Goal: Task Accomplishment & Management: Manage account settings

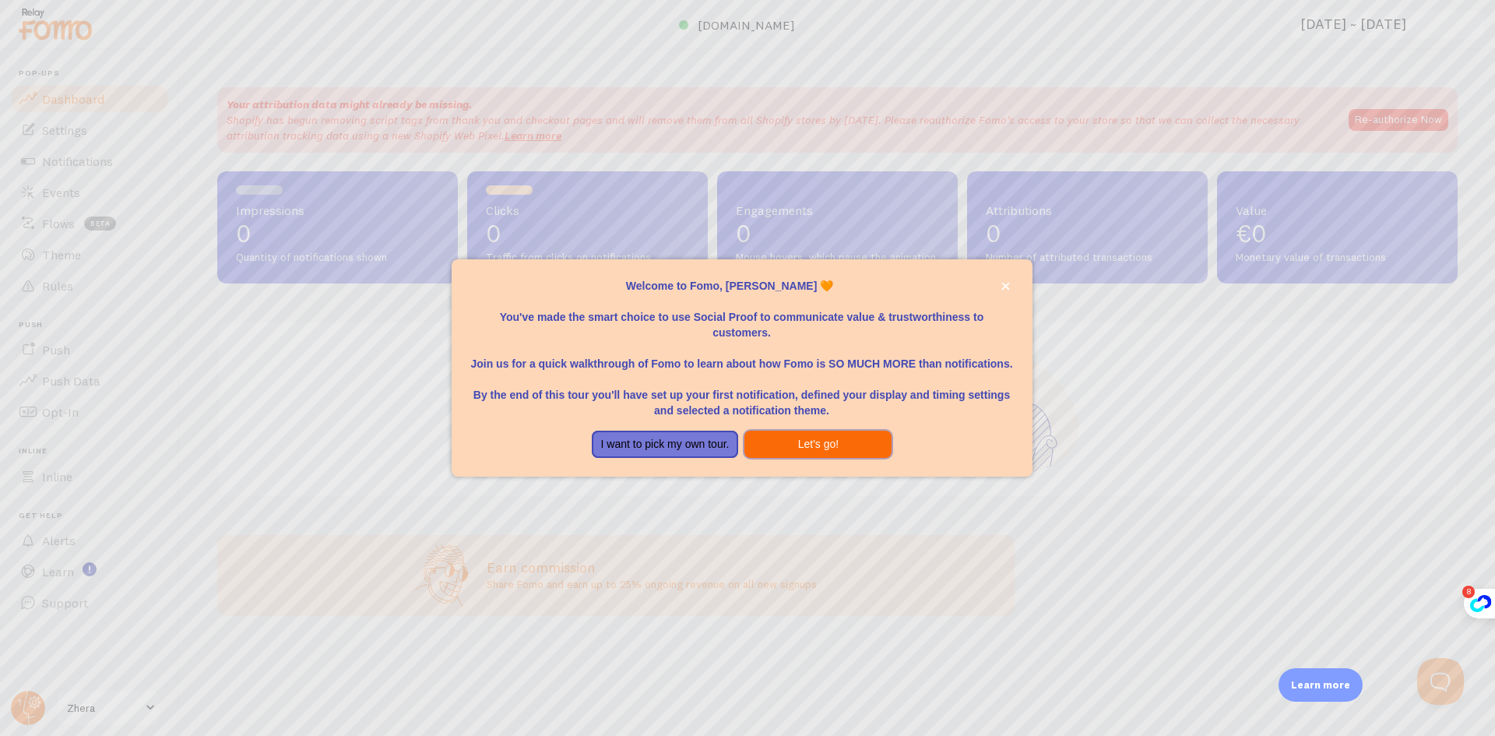
click at [803, 451] on button "Let's go!" at bounding box center [817, 445] width 147 height 28
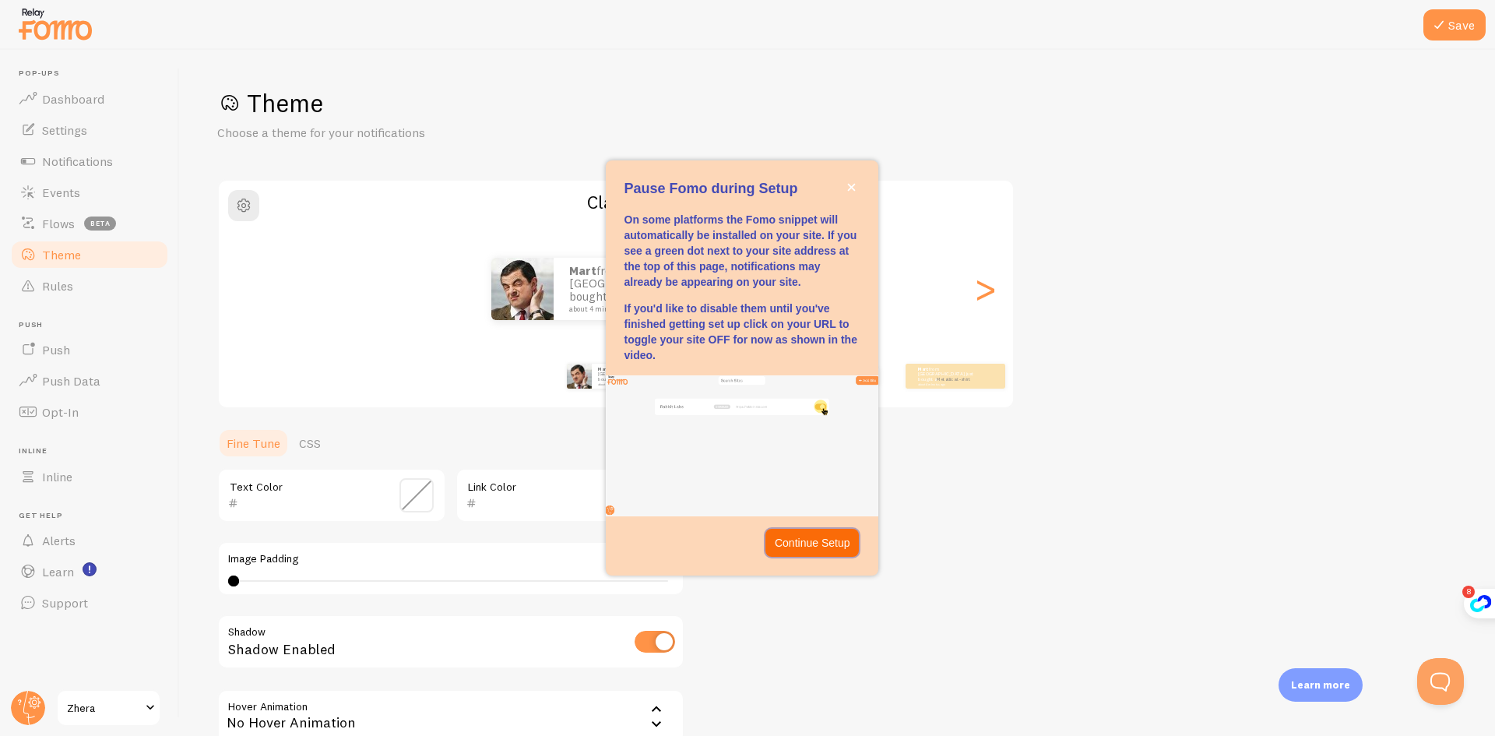
click at [803, 544] on p "Continue Setup" at bounding box center [813, 543] width 76 height 16
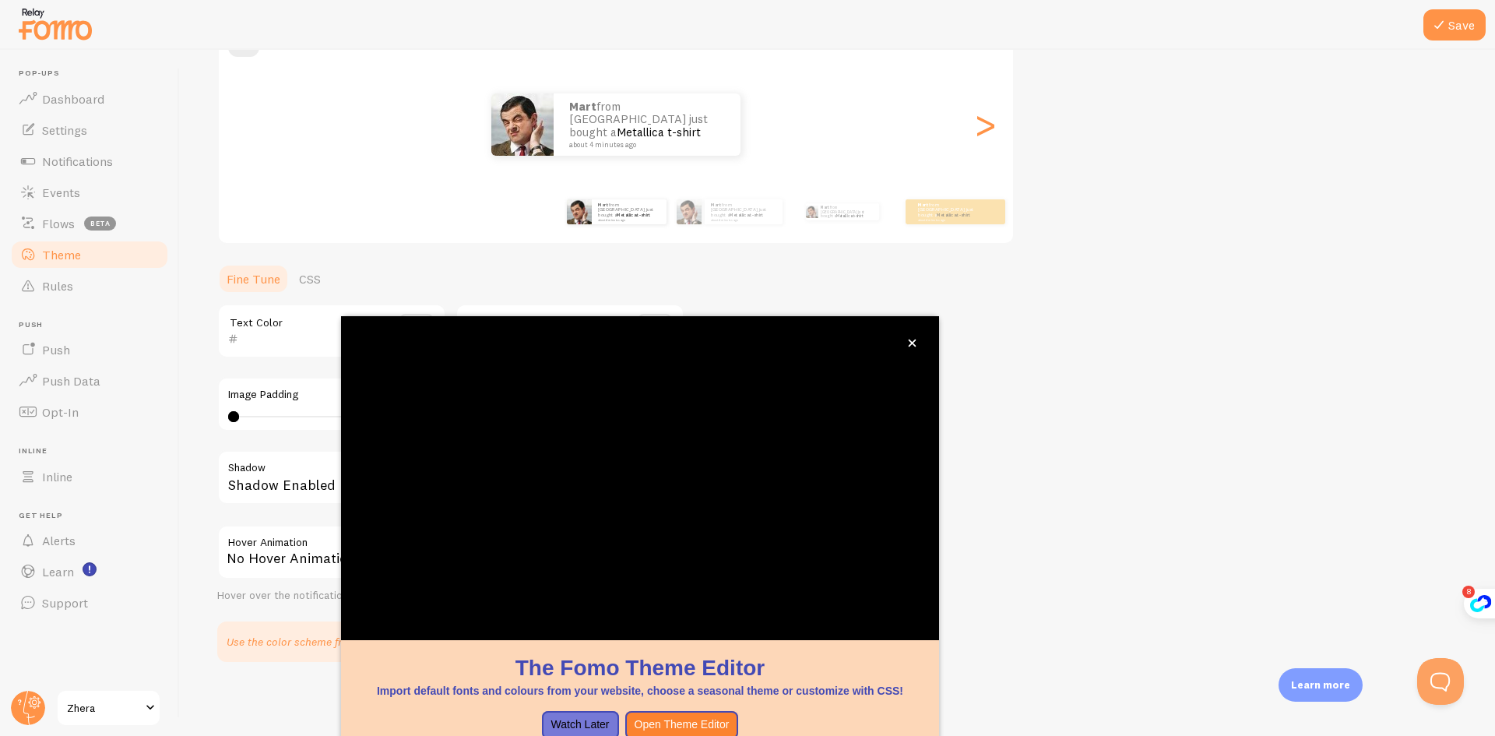
scroll to position [165, 0]
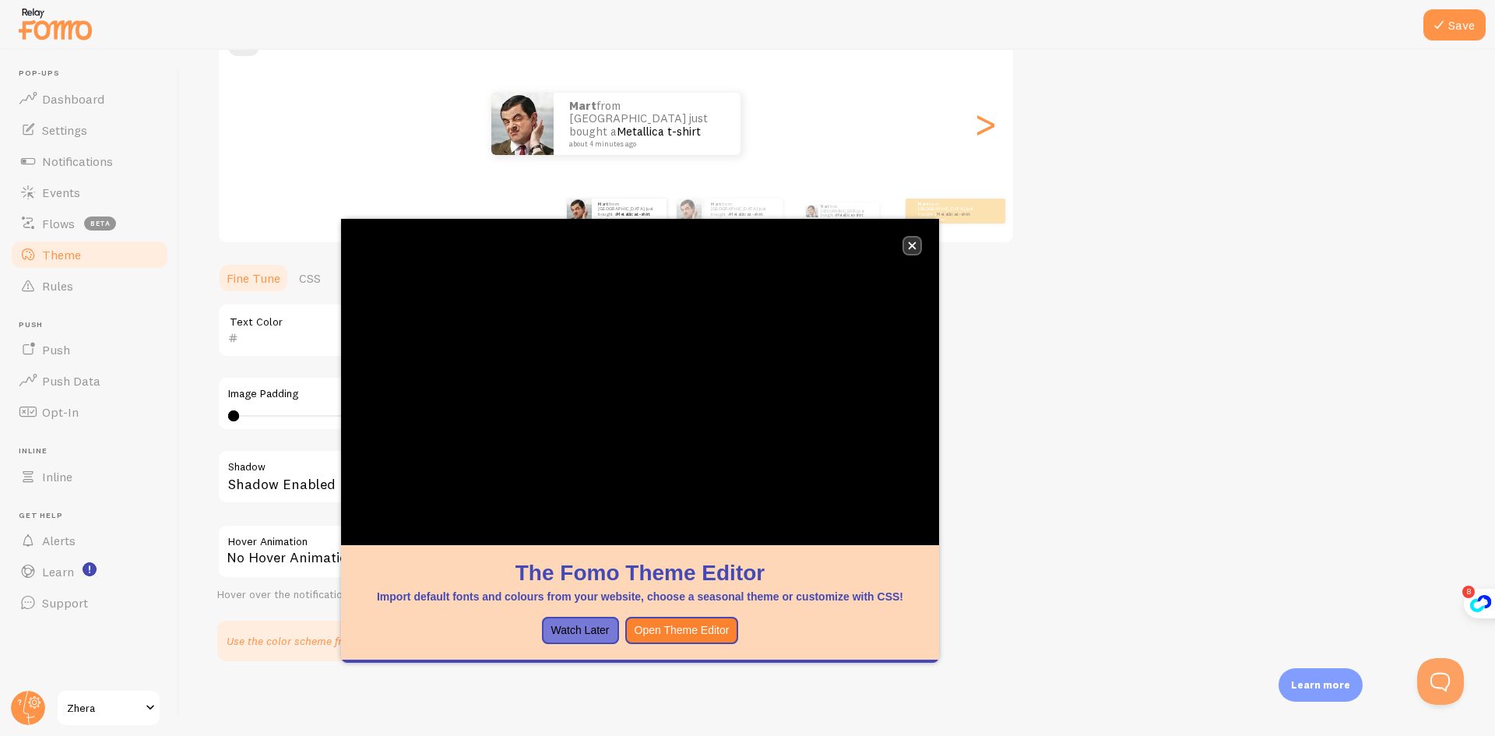
click at [912, 248] on icon "close," at bounding box center [912, 245] width 9 height 9
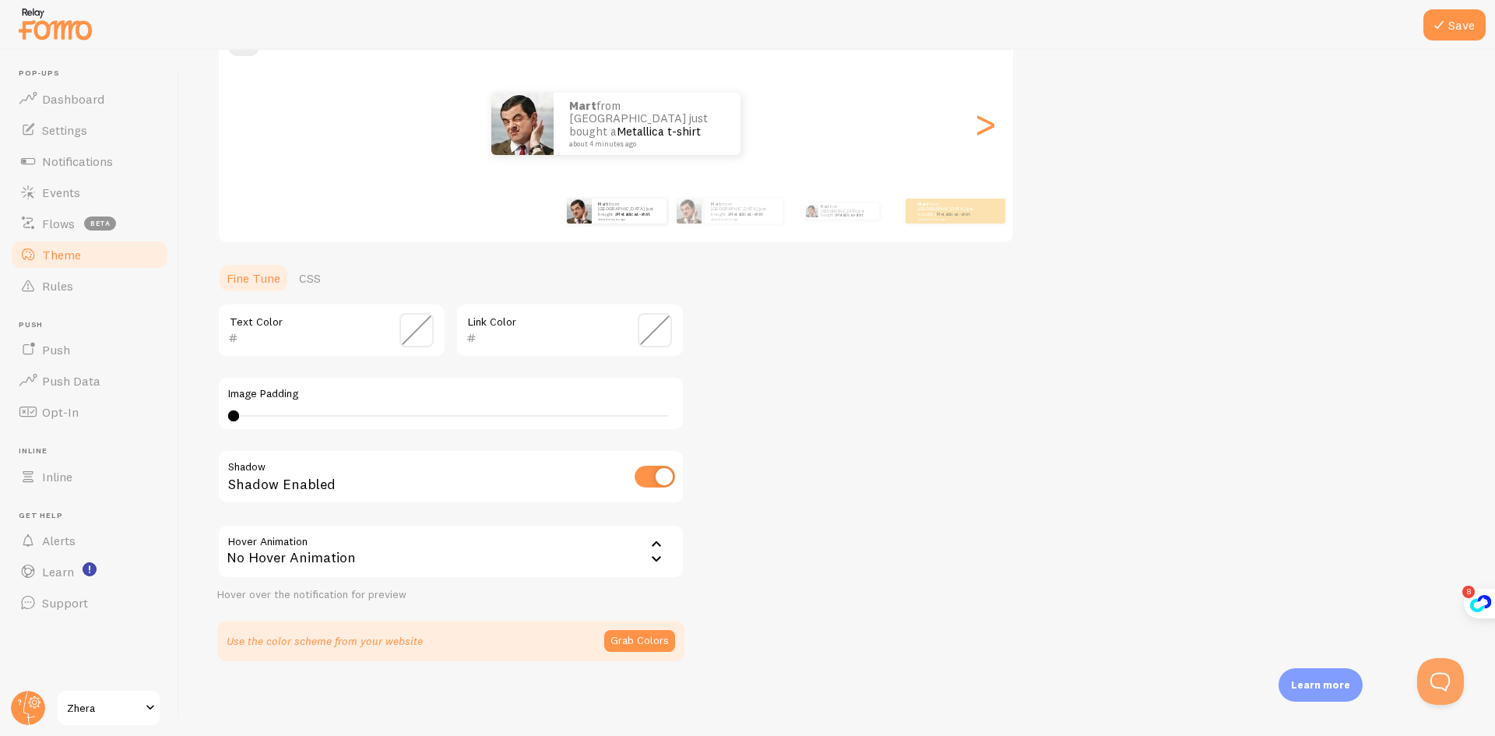
scroll to position [9, 0]
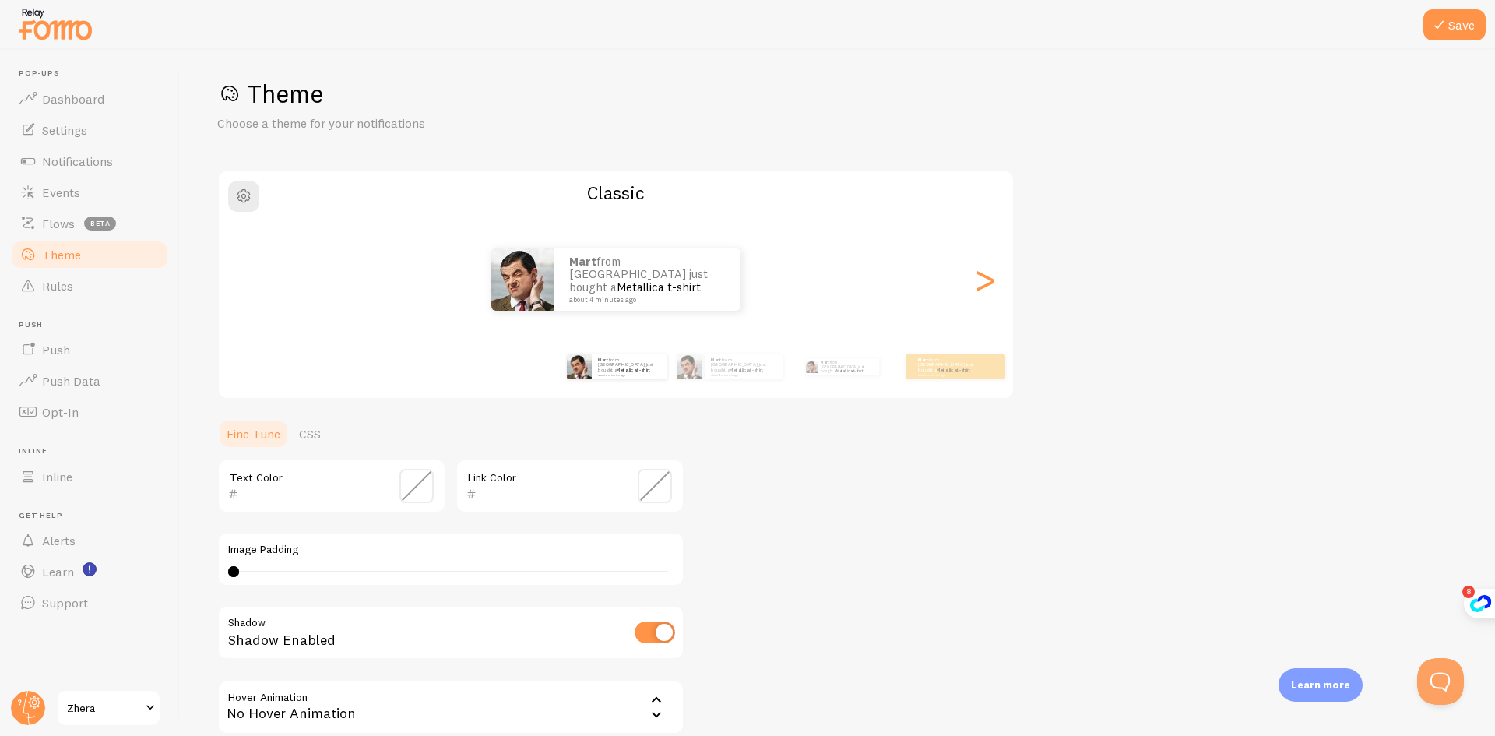
click at [119, 703] on span "Zhera" at bounding box center [104, 707] width 74 height 19
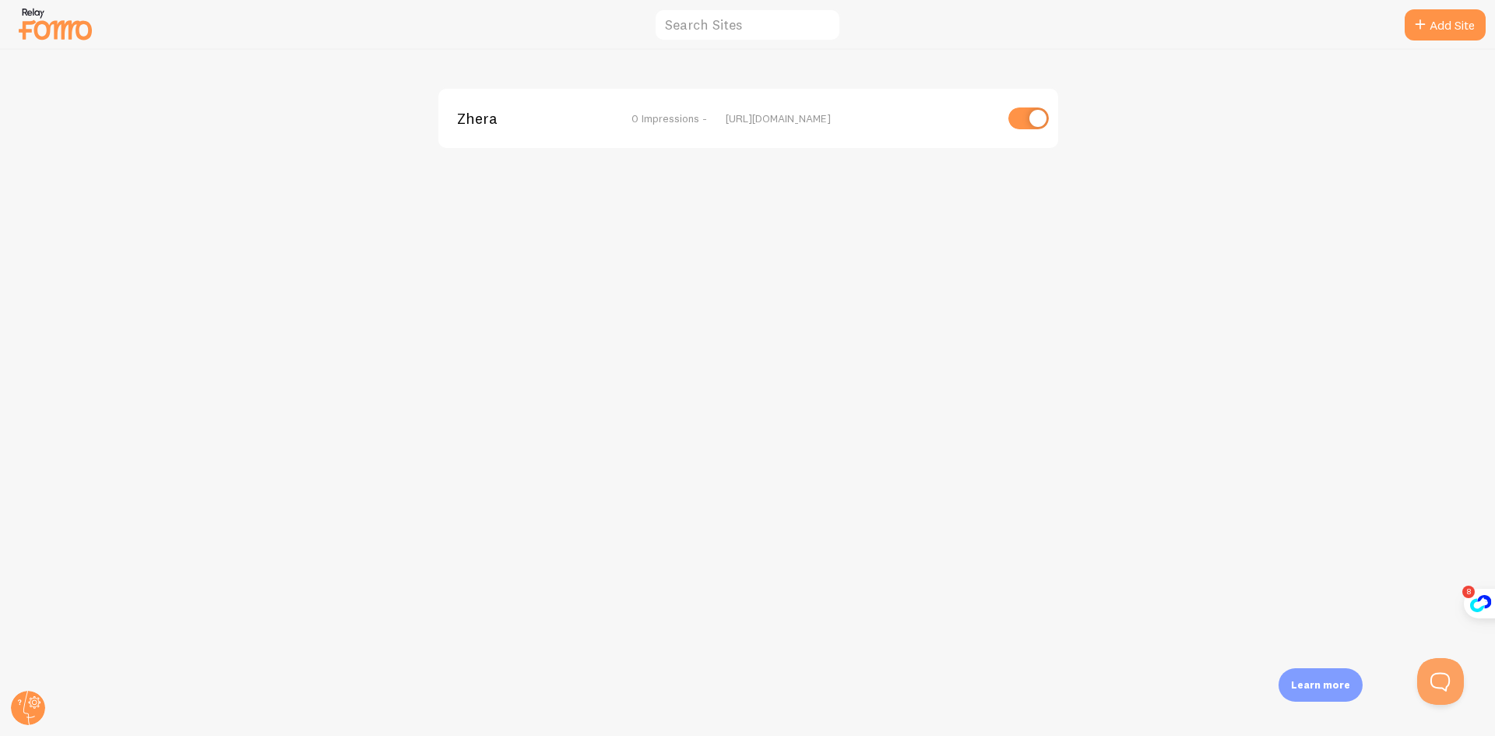
click at [56, 26] on img at bounding box center [55, 24] width 78 height 40
click at [24, 12] on img at bounding box center [55, 24] width 78 height 40
click at [760, 121] on div "[URL][DOMAIN_NAME]" at bounding box center [860, 118] width 269 height 14
click at [450, 111] on div "Zhera 0 Impressions - https://zhera.nl" at bounding box center [748, 118] width 620 height 59
click at [463, 121] on span "Zhera" at bounding box center [519, 118] width 125 height 14
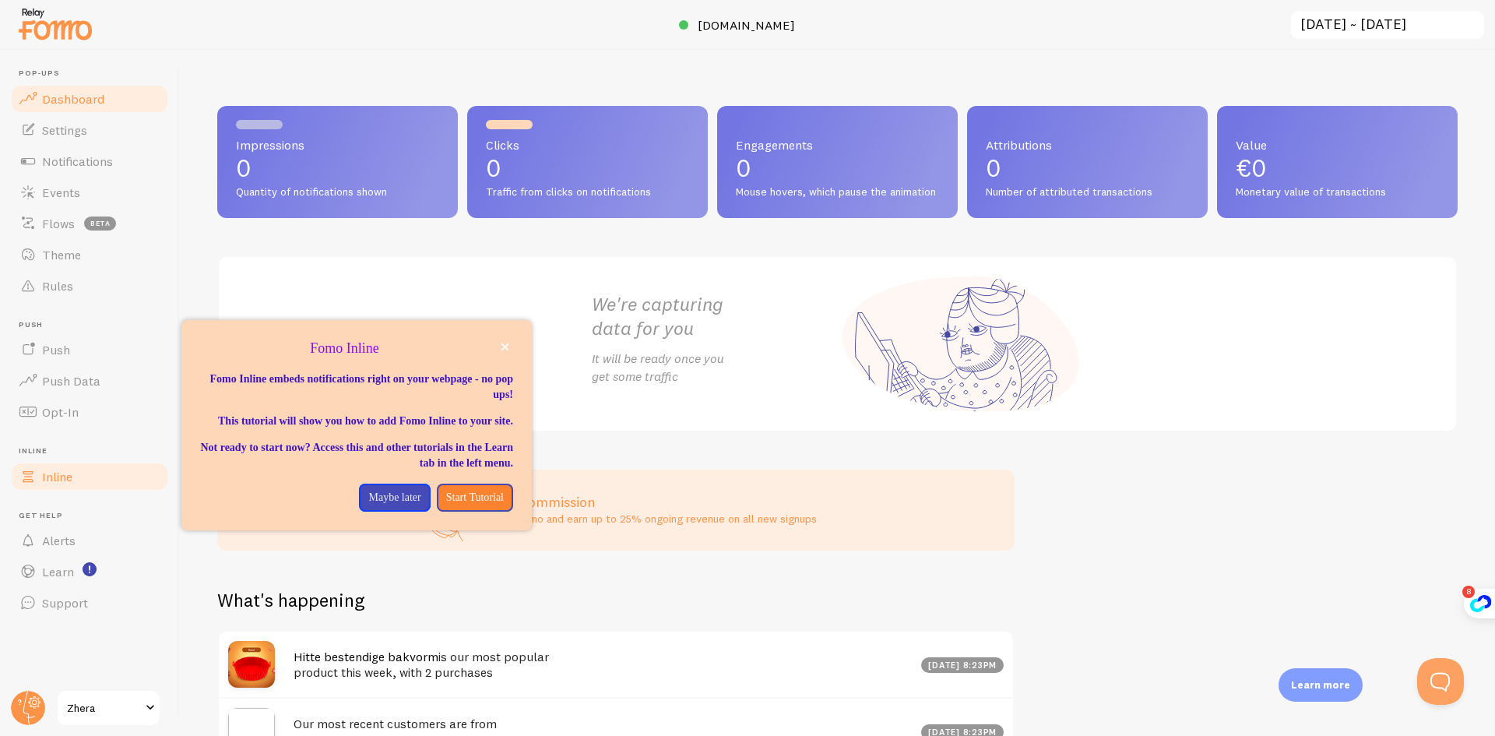
click at [71, 487] on link "Inline" at bounding box center [89, 476] width 160 height 31
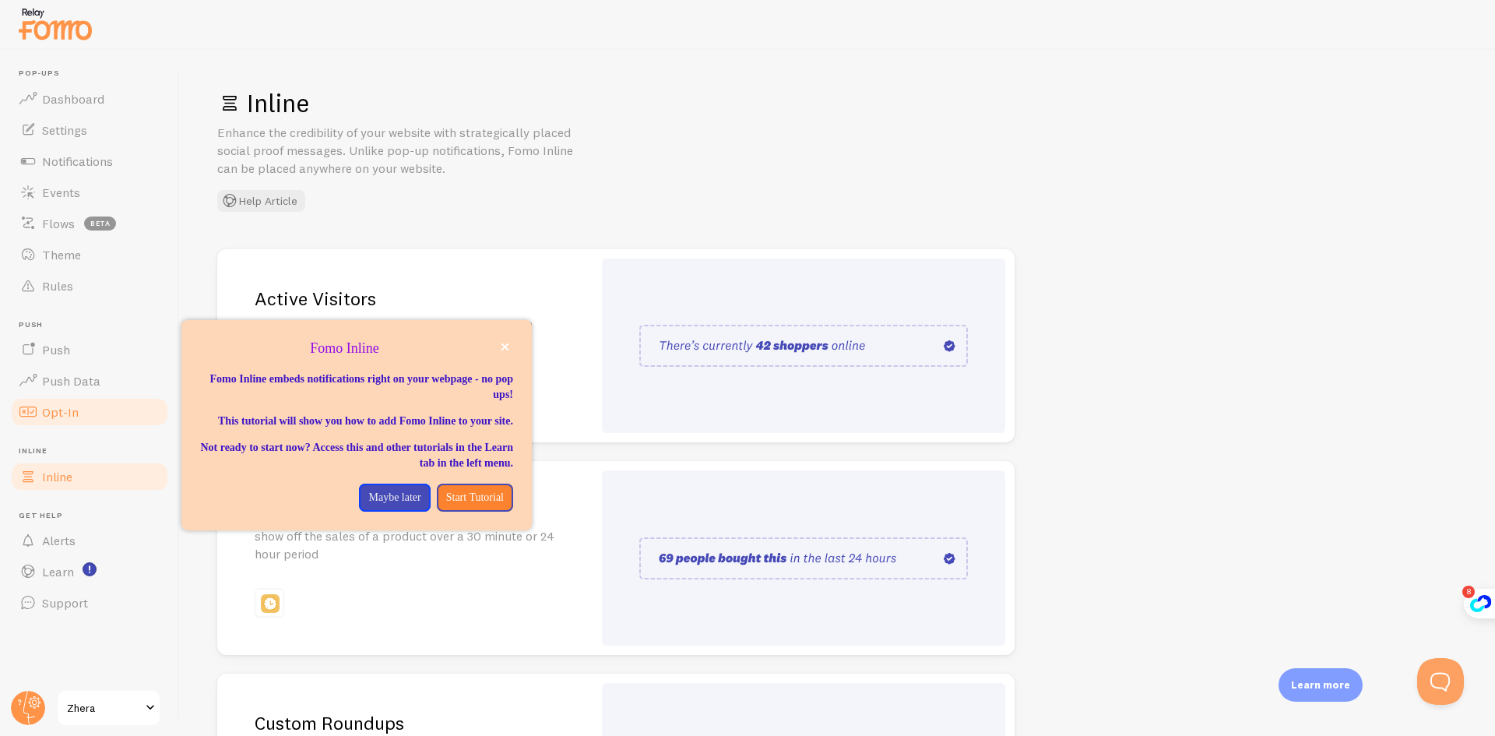
click at [108, 415] on link "Opt-In" at bounding box center [89, 411] width 160 height 31
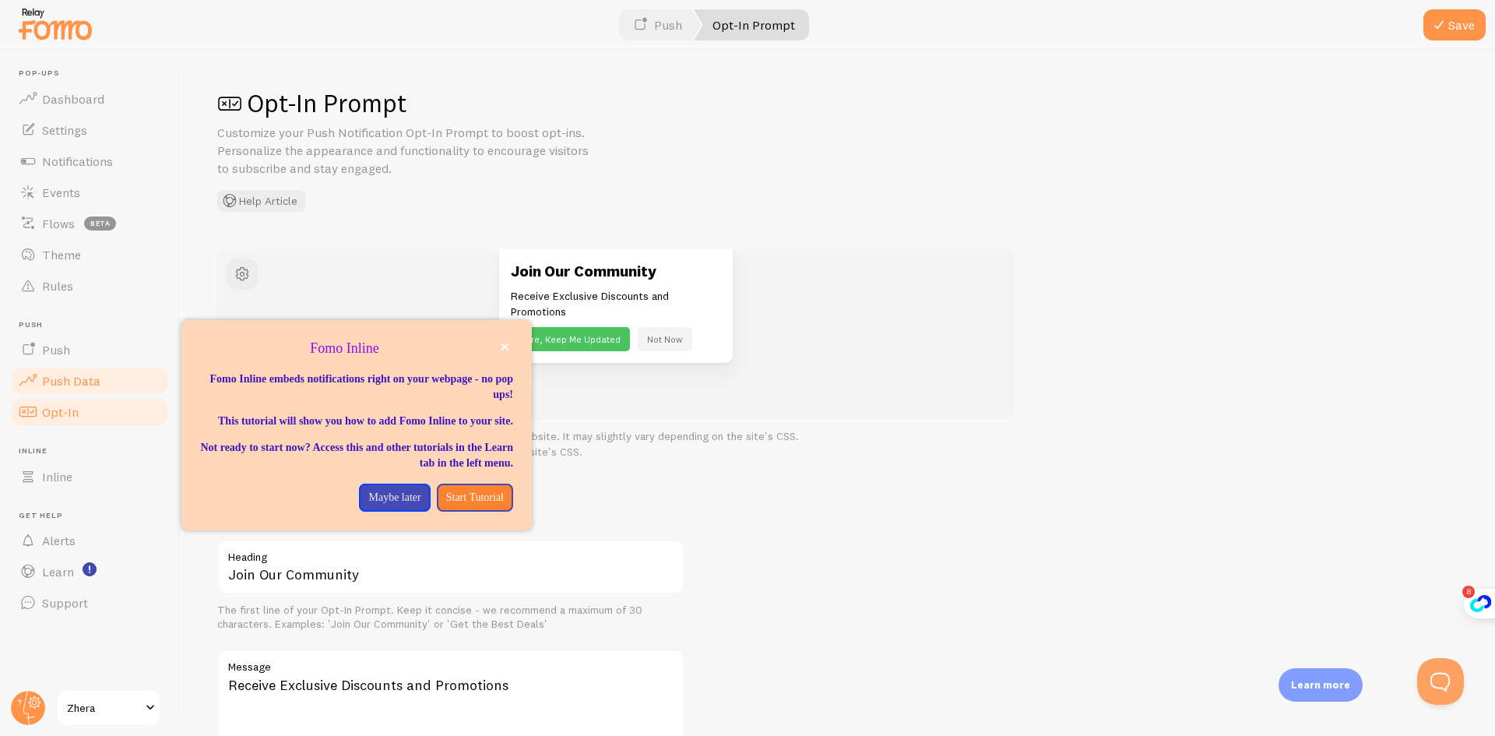
click at [99, 381] on link "Push Data" at bounding box center [89, 380] width 160 height 31
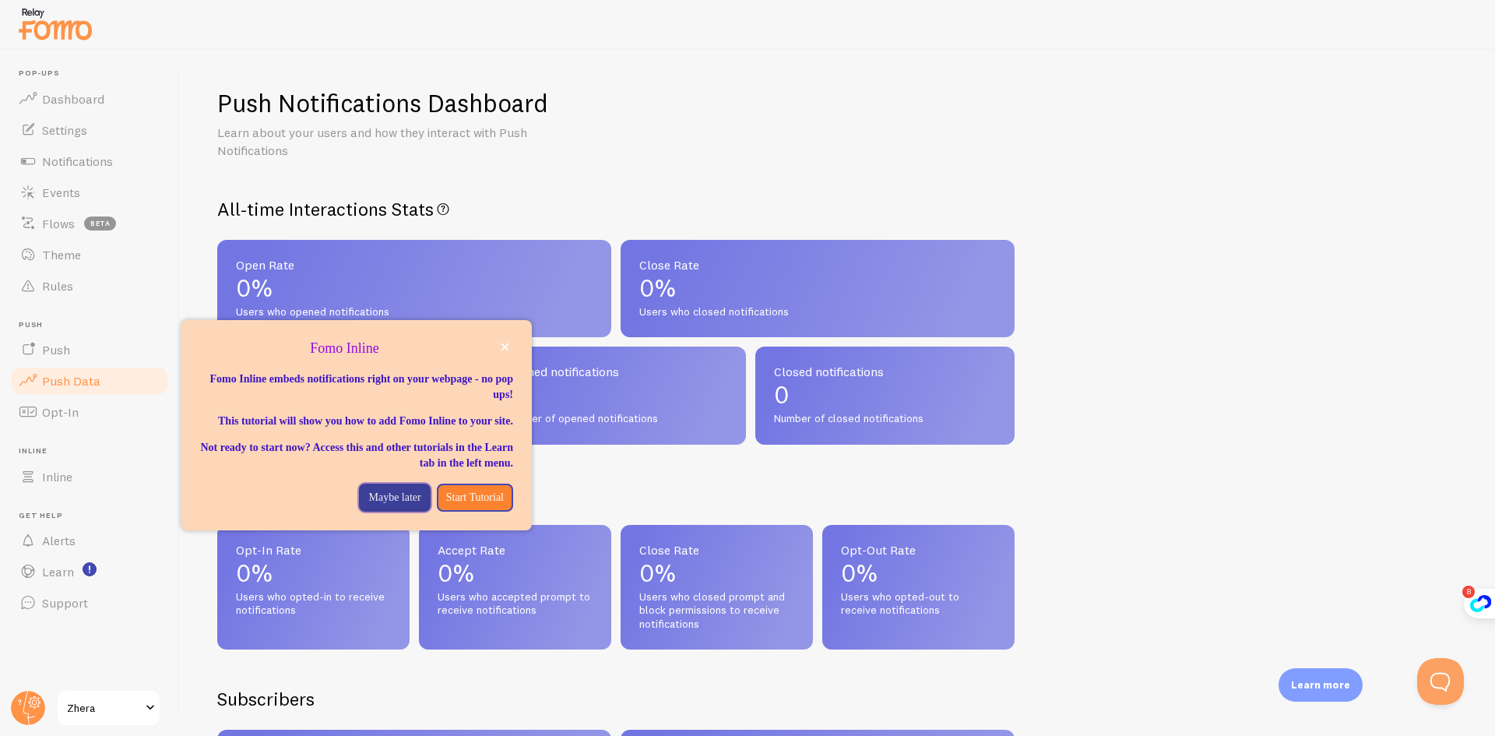
click at [368, 505] on p "Maybe later" at bounding box center [394, 498] width 52 height 16
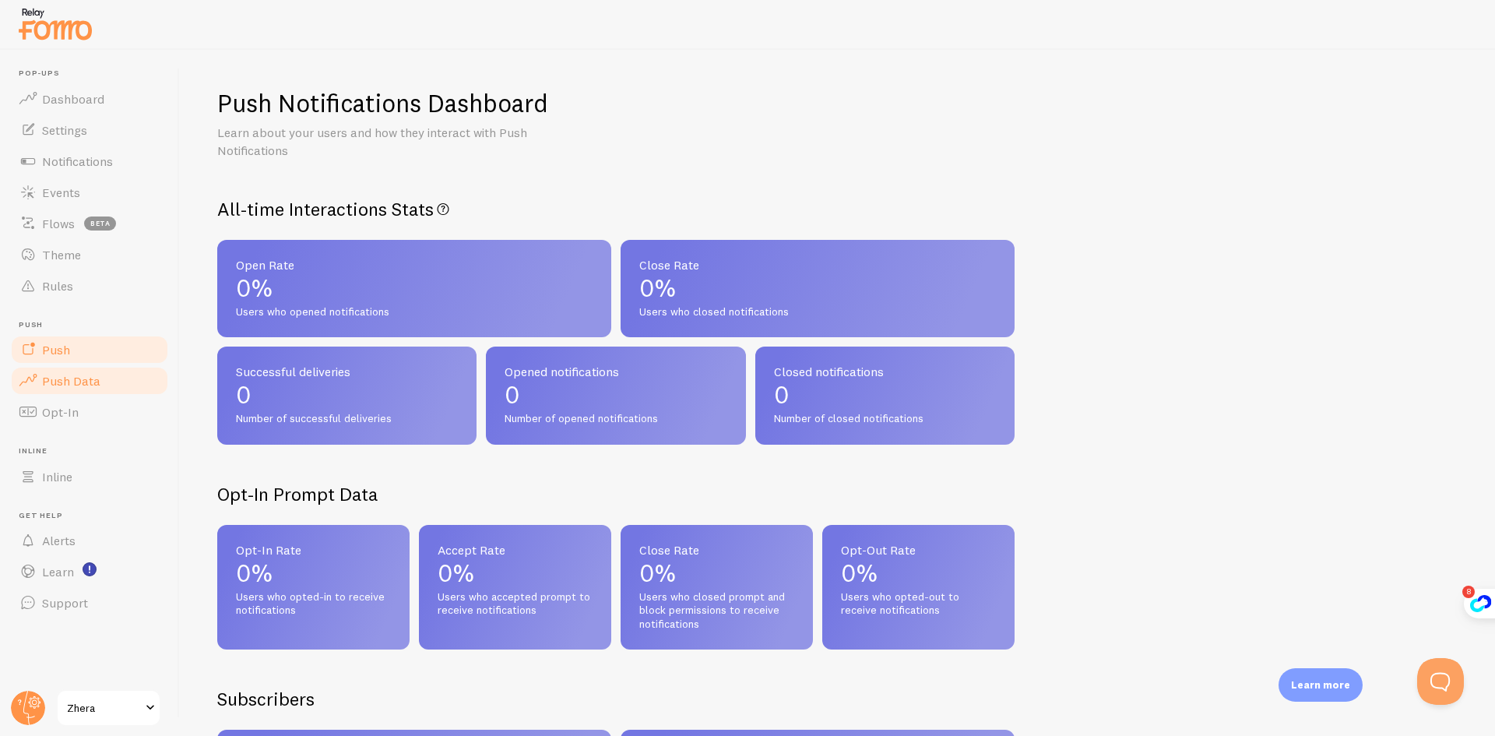
click at [97, 343] on link "Push" at bounding box center [89, 349] width 160 height 31
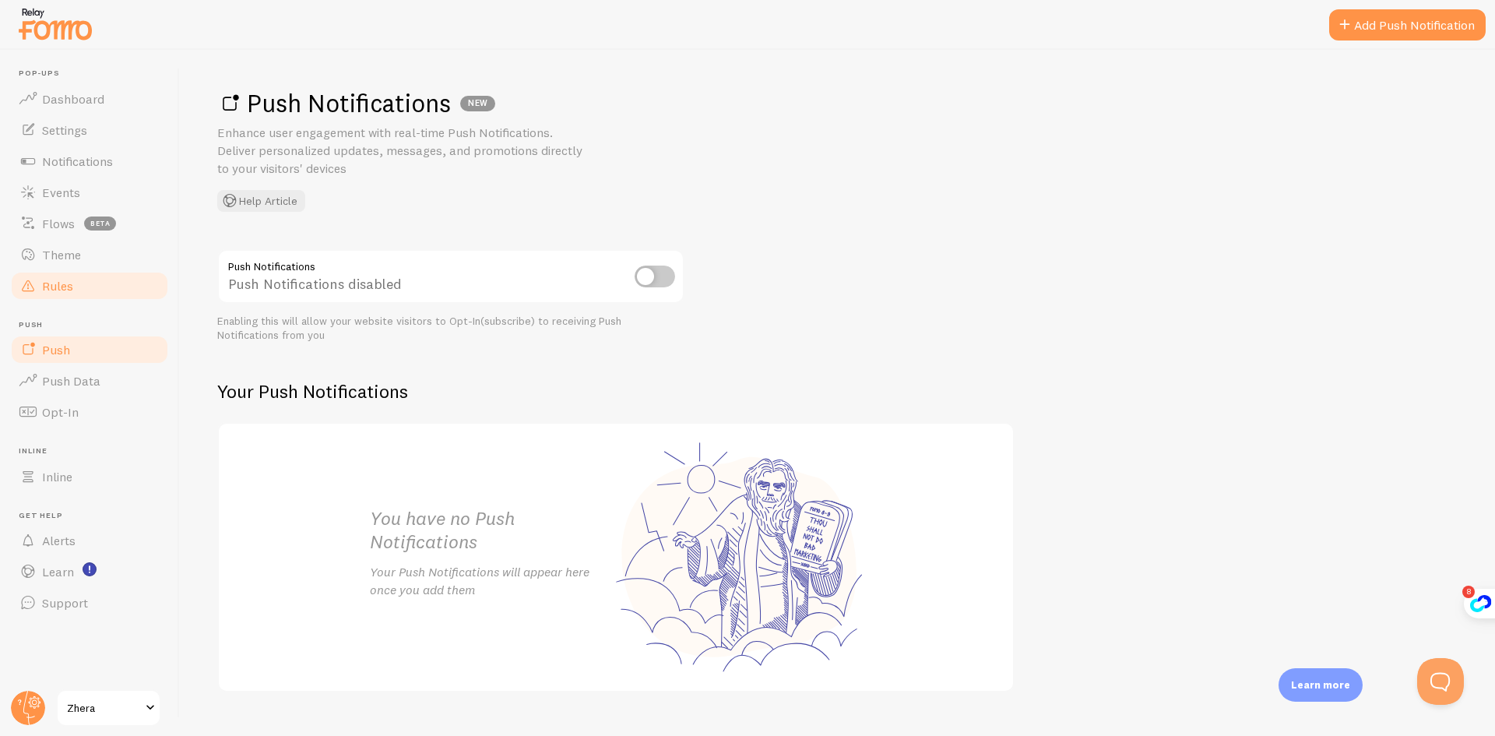
click at [76, 280] on link "Rules" at bounding box center [89, 285] width 160 height 31
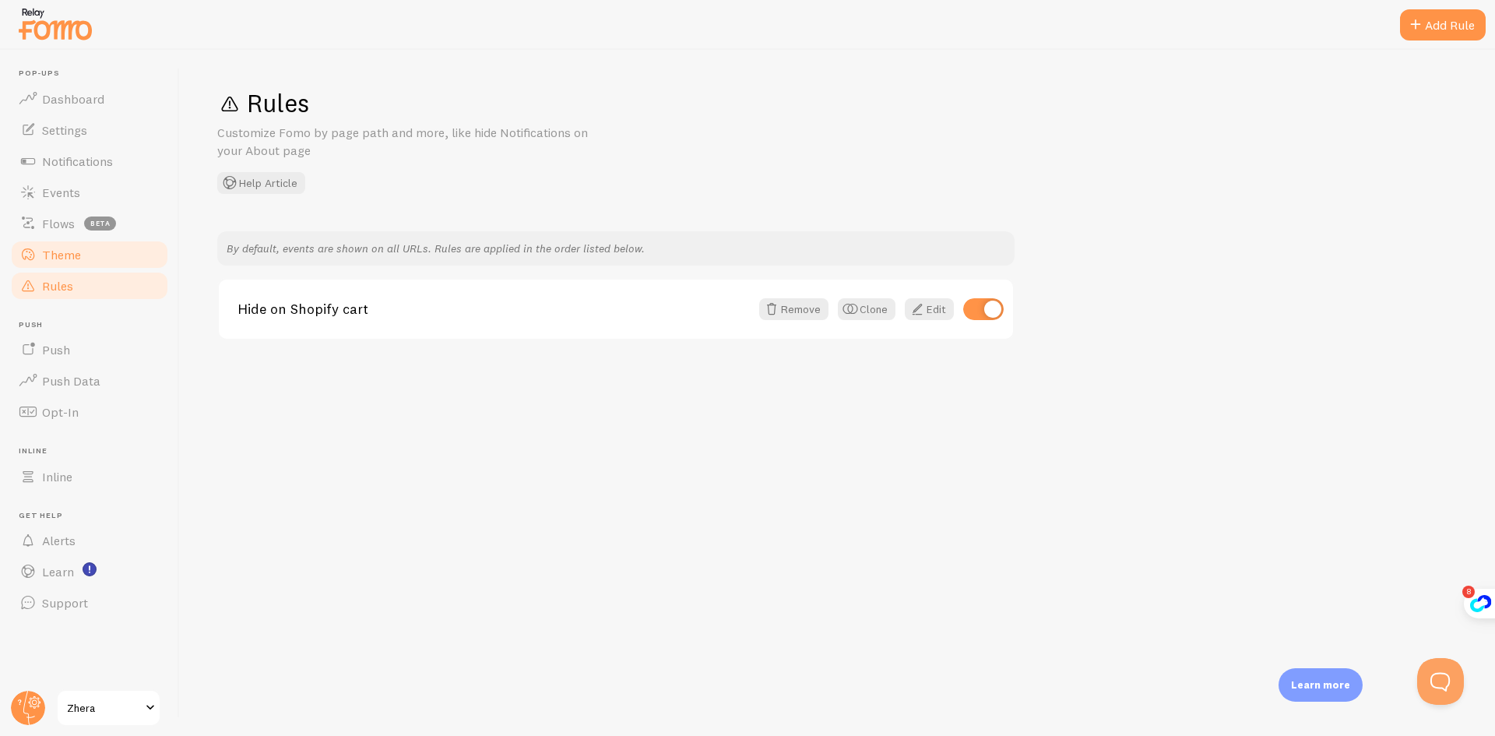
click at [72, 258] on span "Theme" at bounding box center [61, 255] width 39 height 16
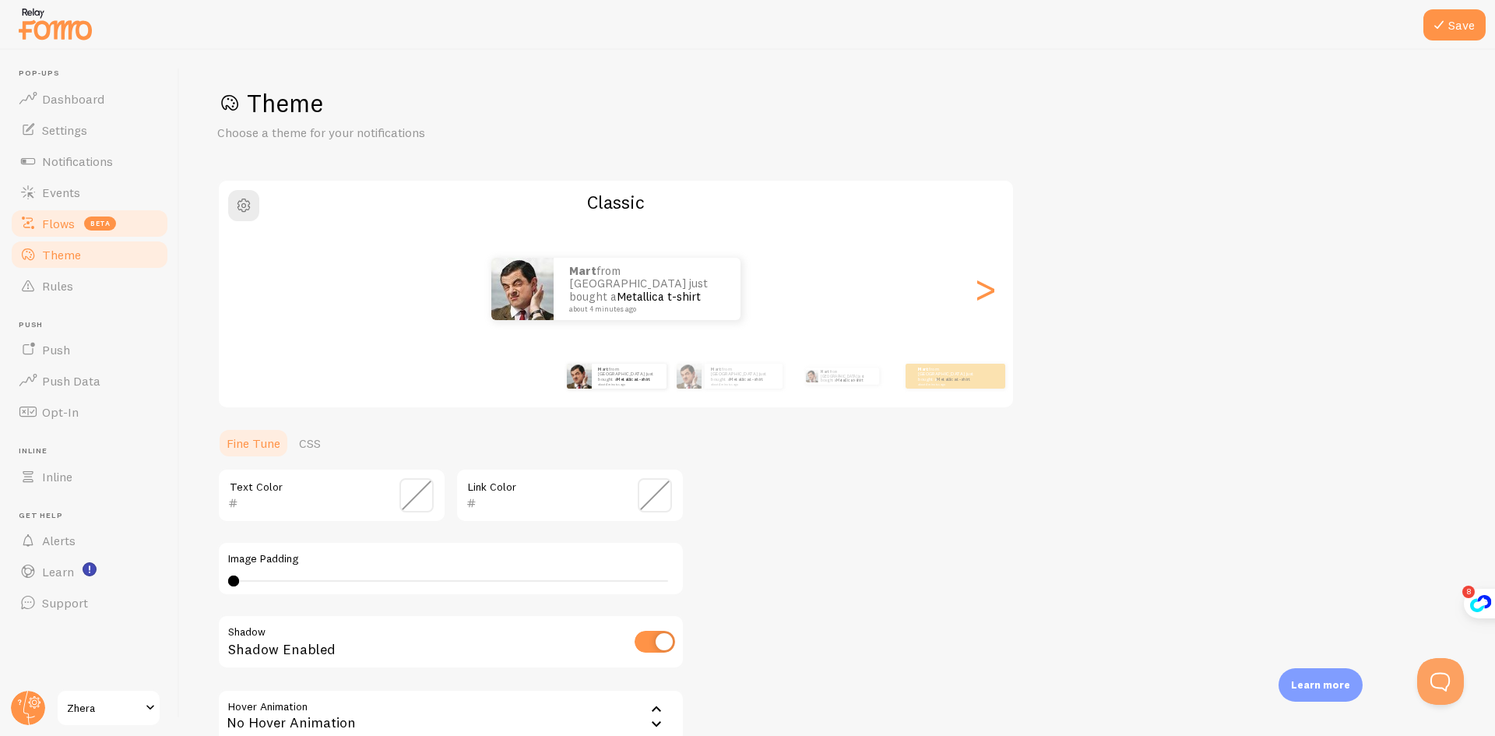
click at [63, 224] on span "Flows" at bounding box center [58, 224] width 33 height 16
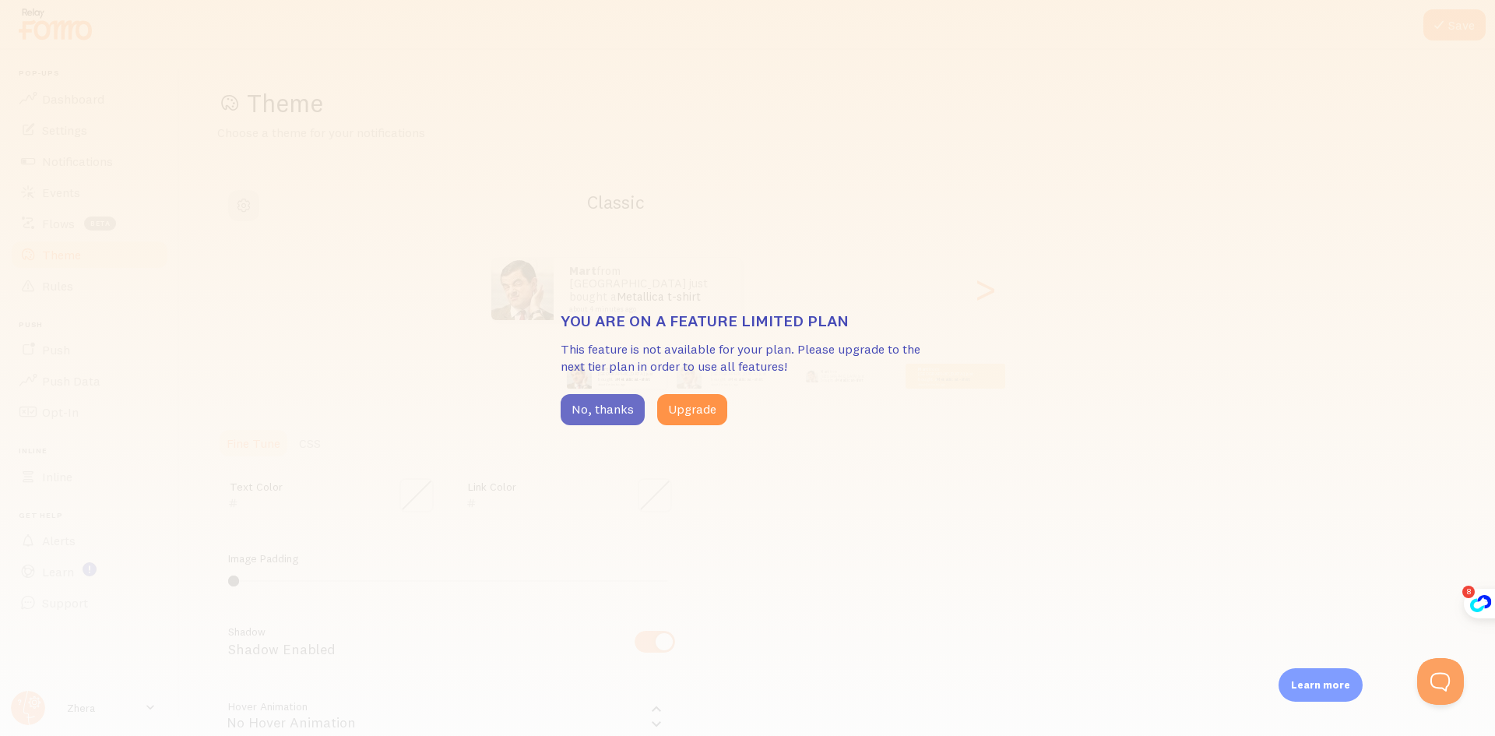
click at [596, 408] on button "No, thanks" at bounding box center [603, 409] width 84 height 31
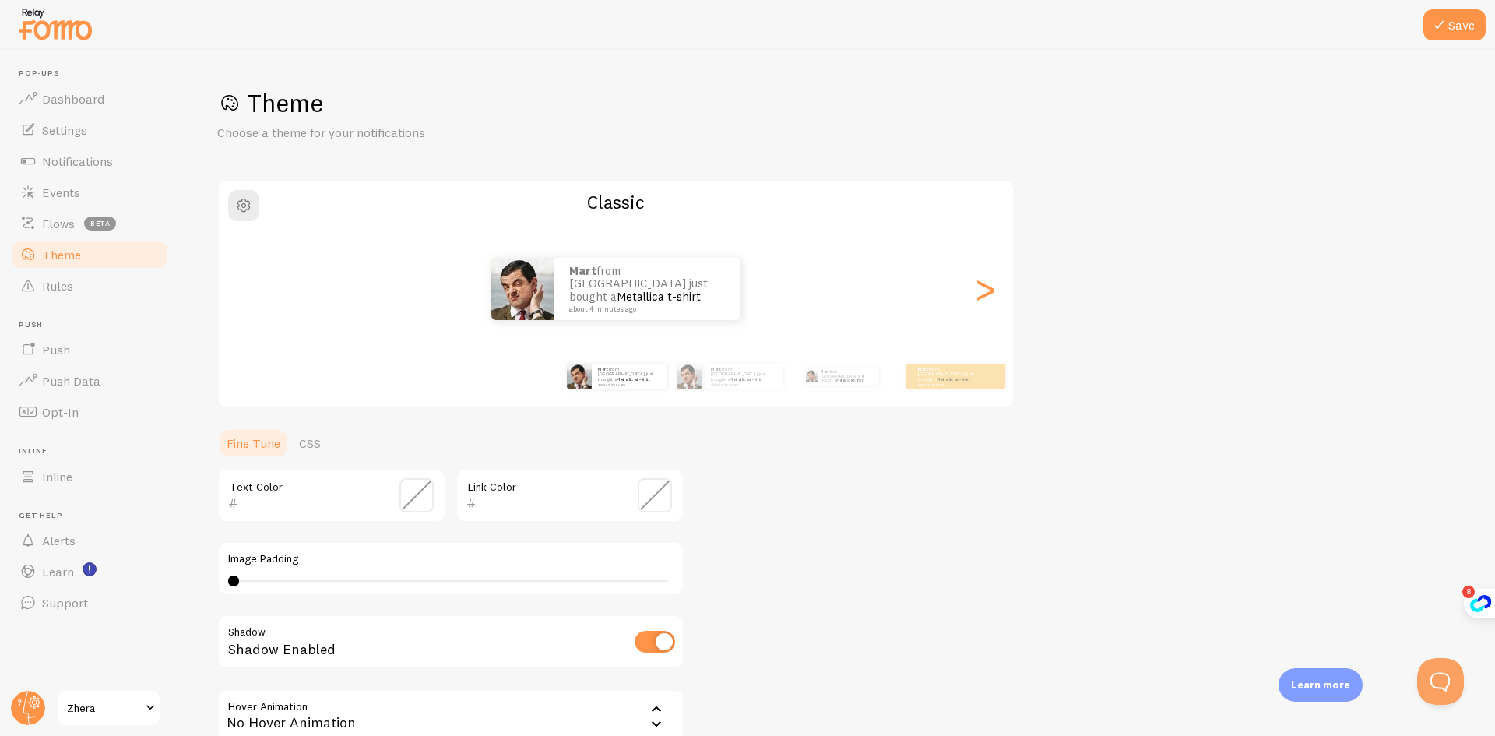
click at [53, 262] on link "Theme" at bounding box center [89, 254] width 160 height 31
click at [656, 291] on link "Metallica t-shirt" at bounding box center [659, 296] width 84 height 15
click at [719, 384] on div "Mart from The Netherlands just bought a Metallica t-shirt about 4 minutes ago" at bounding box center [744, 376] width 78 height 25
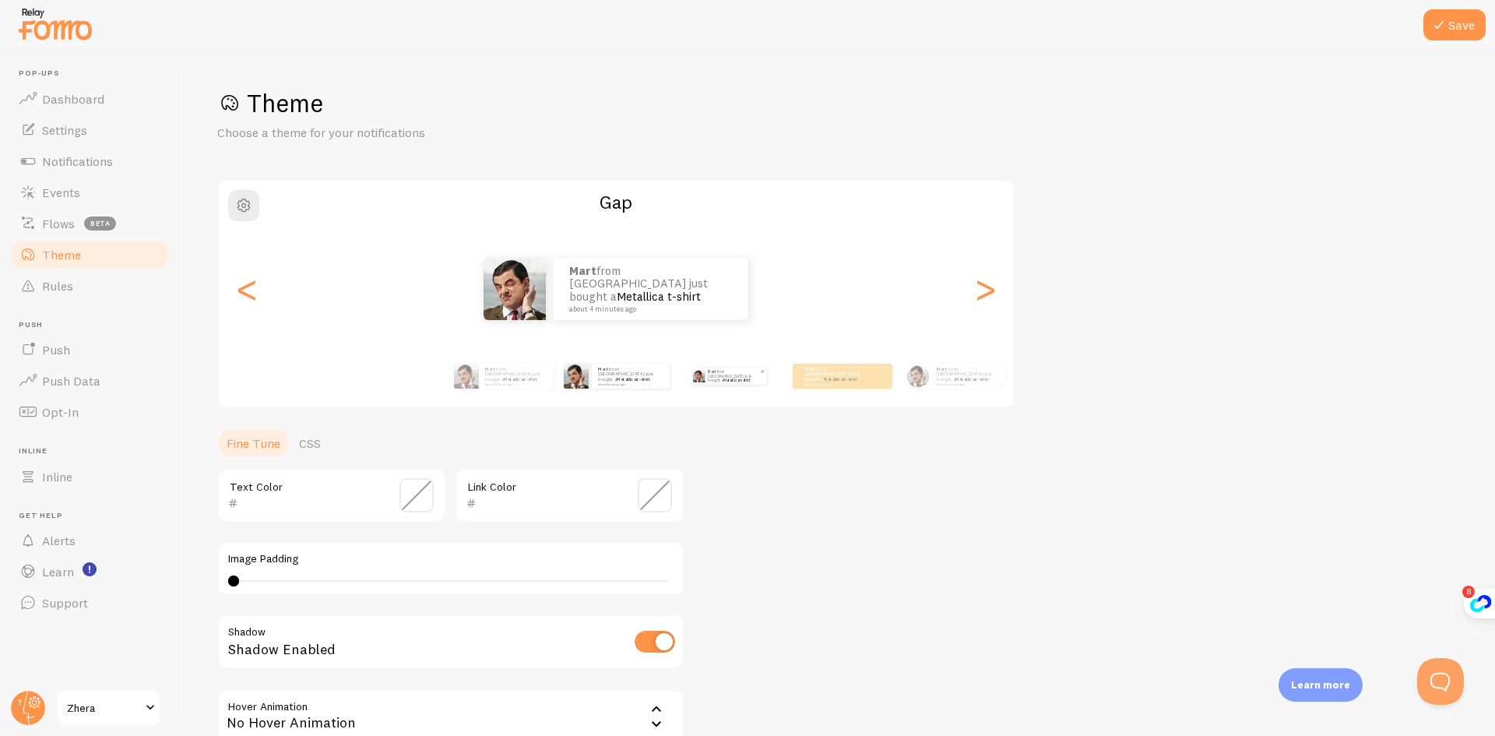
click at [747, 381] on p "Mart from The Netherlands just bought a Metallica t-shirt about 4 minutes ago" at bounding box center [734, 375] width 52 height 17
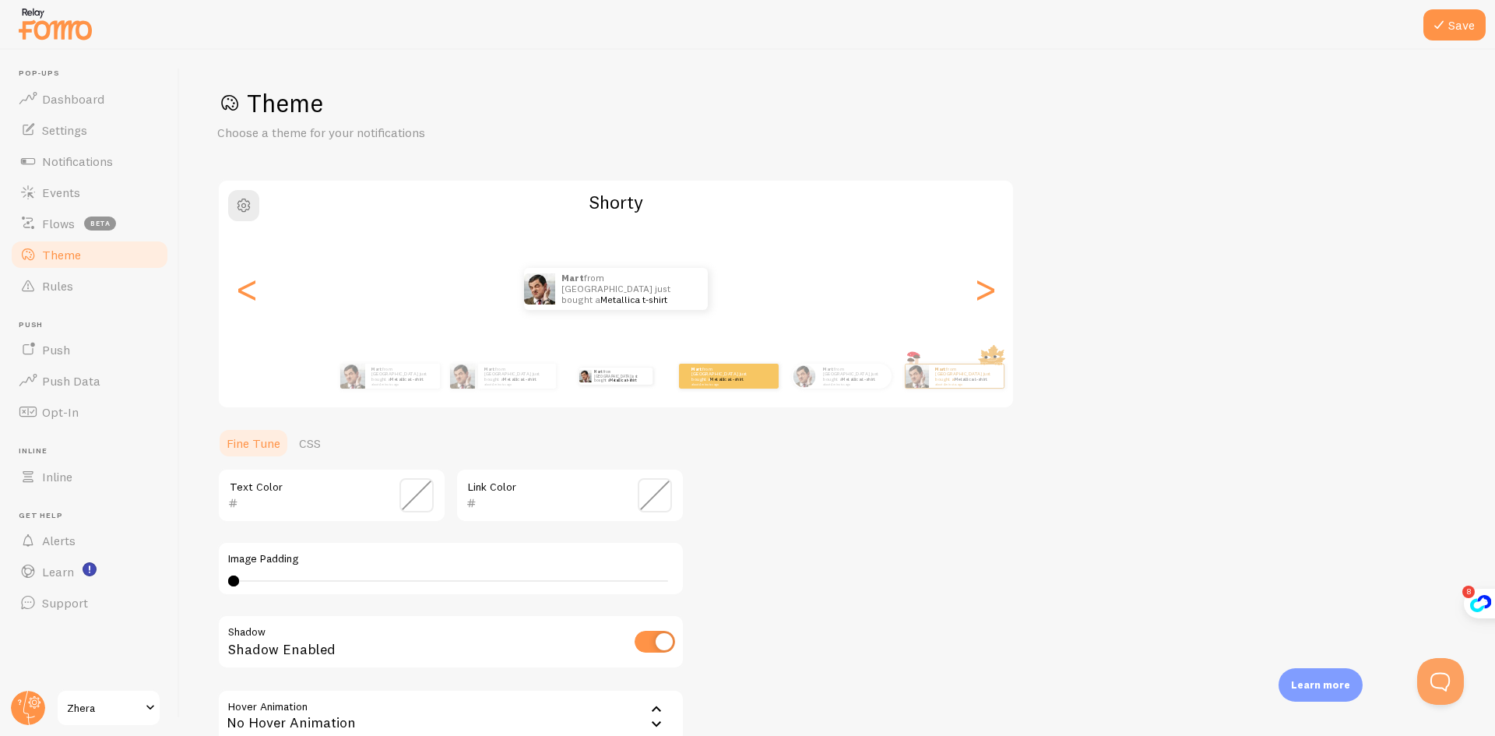
click at [745, 392] on div "Mart from The Netherlands just bought a Metallica t-shirt about 4 minutes ago" at bounding box center [728, 376] width 100 height 44
click at [744, 388] on div "Mart from The Netherlands just bought a Metallica t-shirt about 4 minutes ago" at bounding box center [729, 376] width 100 height 44
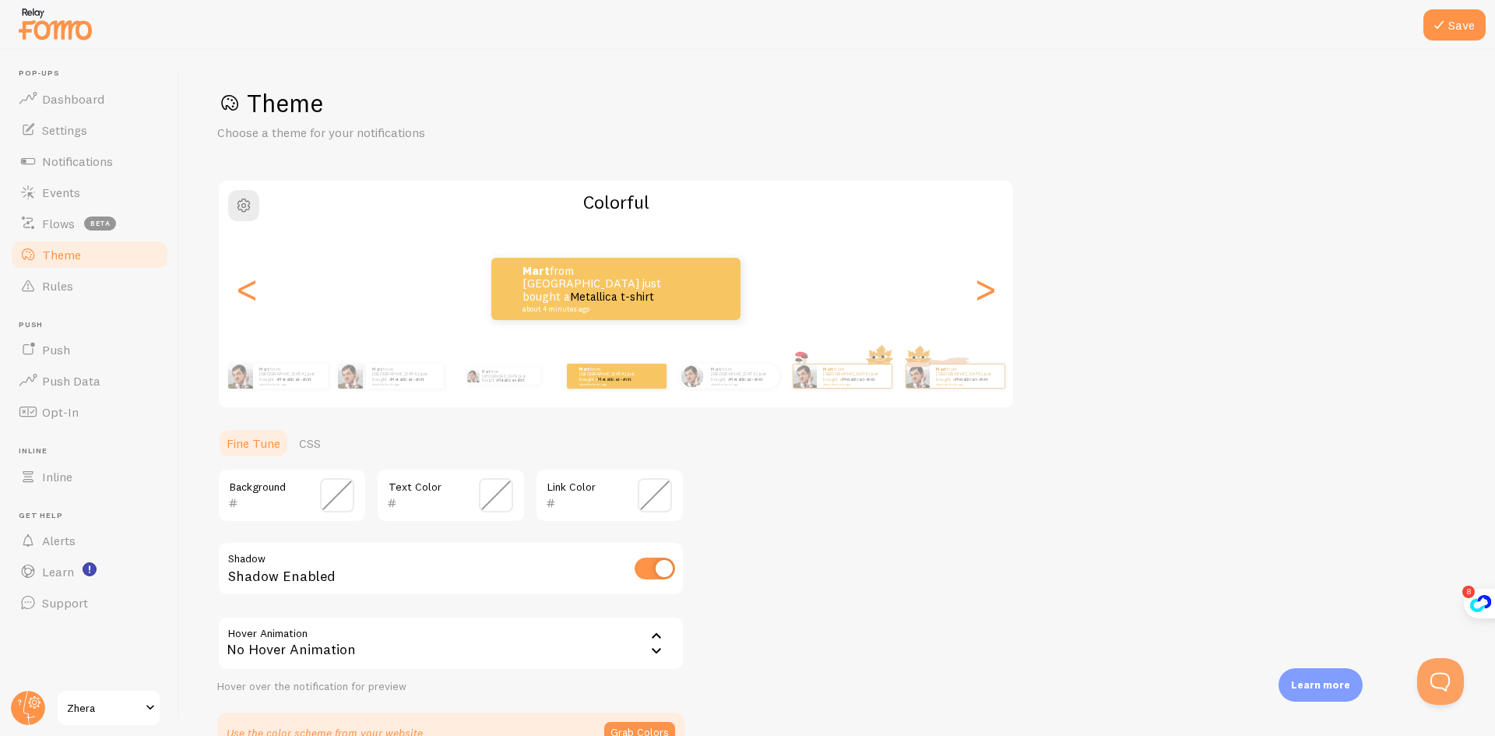
click at [744, 388] on div "Mart from The Netherlands just bought a Metallica t-shirt about 4 minutes ago" at bounding box center [729, 376] width 100 height 44
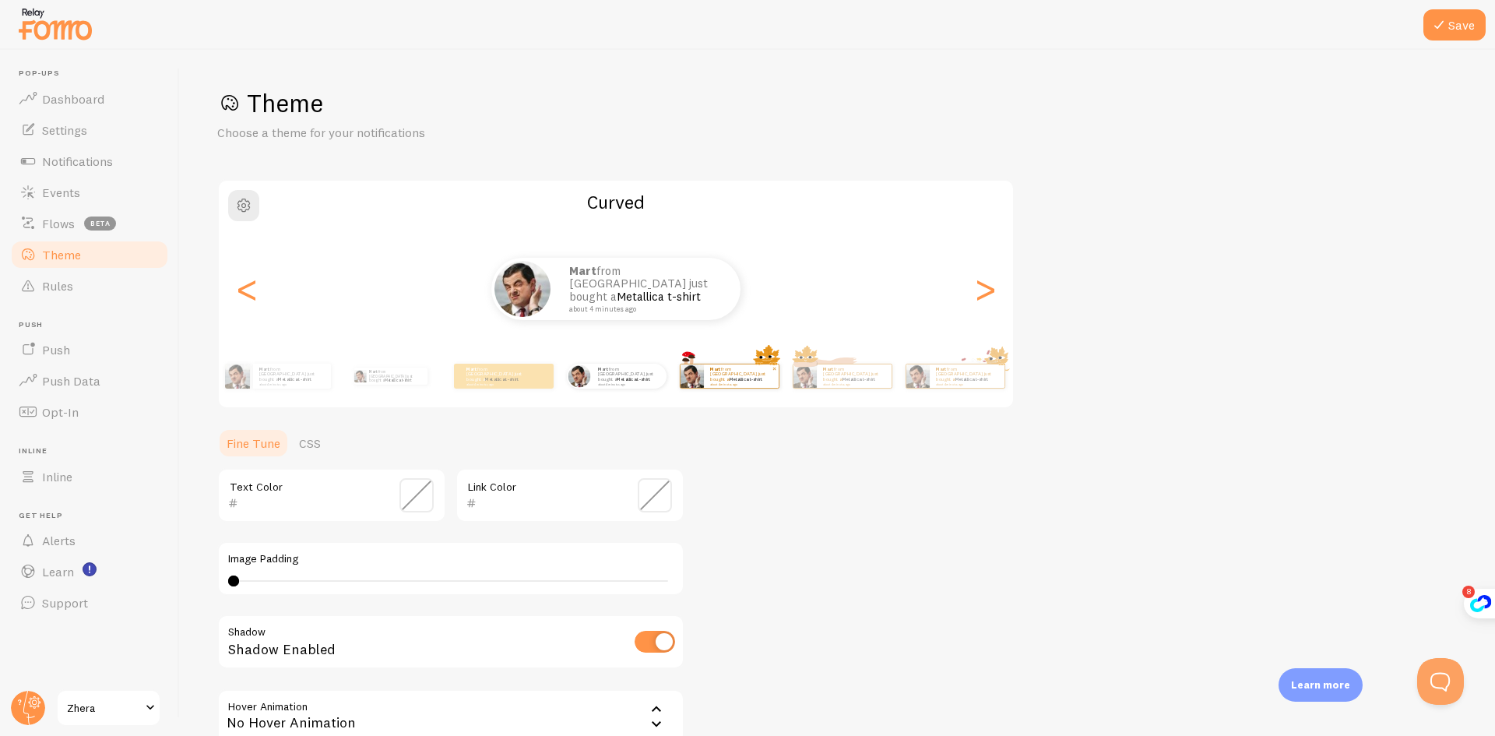
click at [759, 384] on div "Mart from The Netherlands just bought a Metallica t-shirt about 4 minutes ago" at bounding box center [741, 375] width 75 height 23
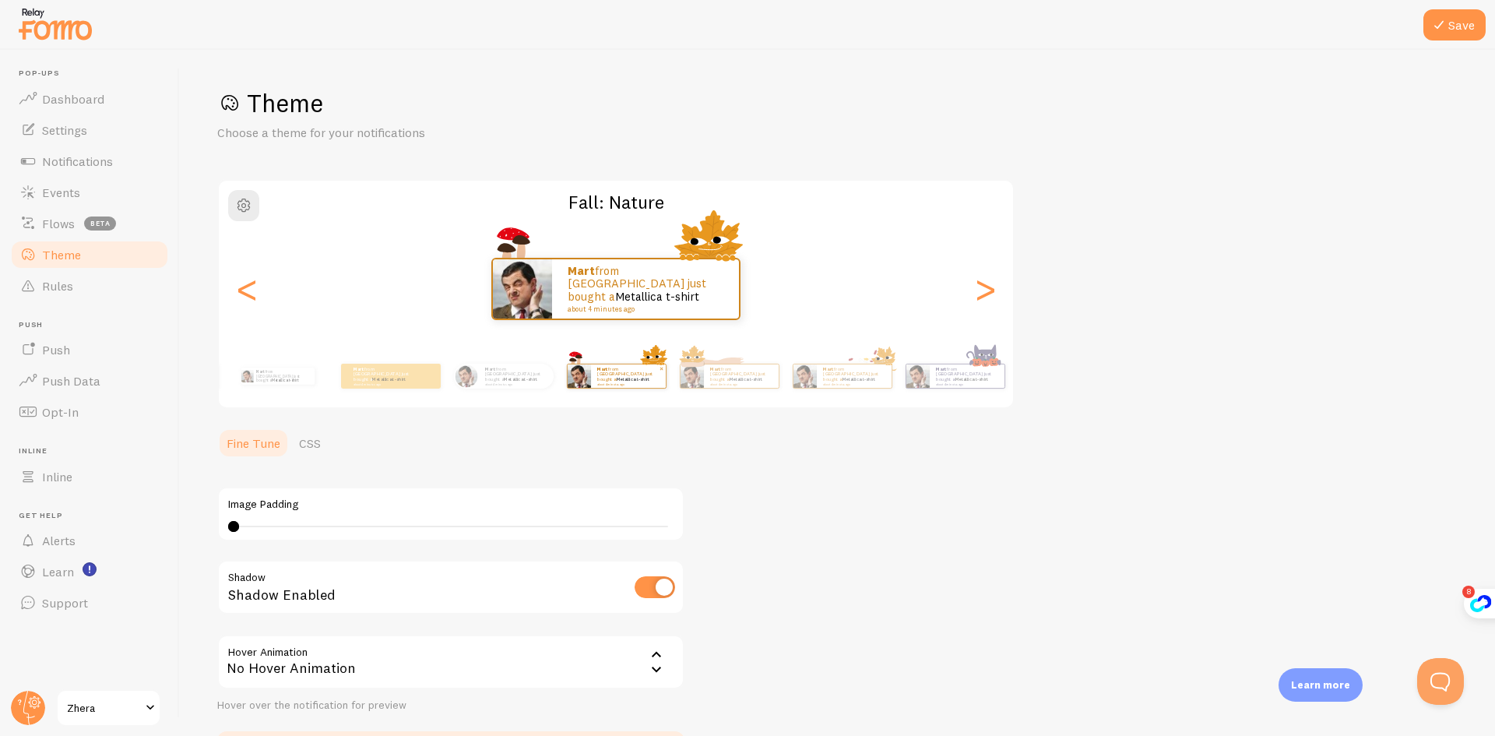
click at [759, 384] on div "Mart from The Netherlands just bought a Metallica t-shirt about 4 minutes ago" at bounding box center [741, 375] width 75 height 23
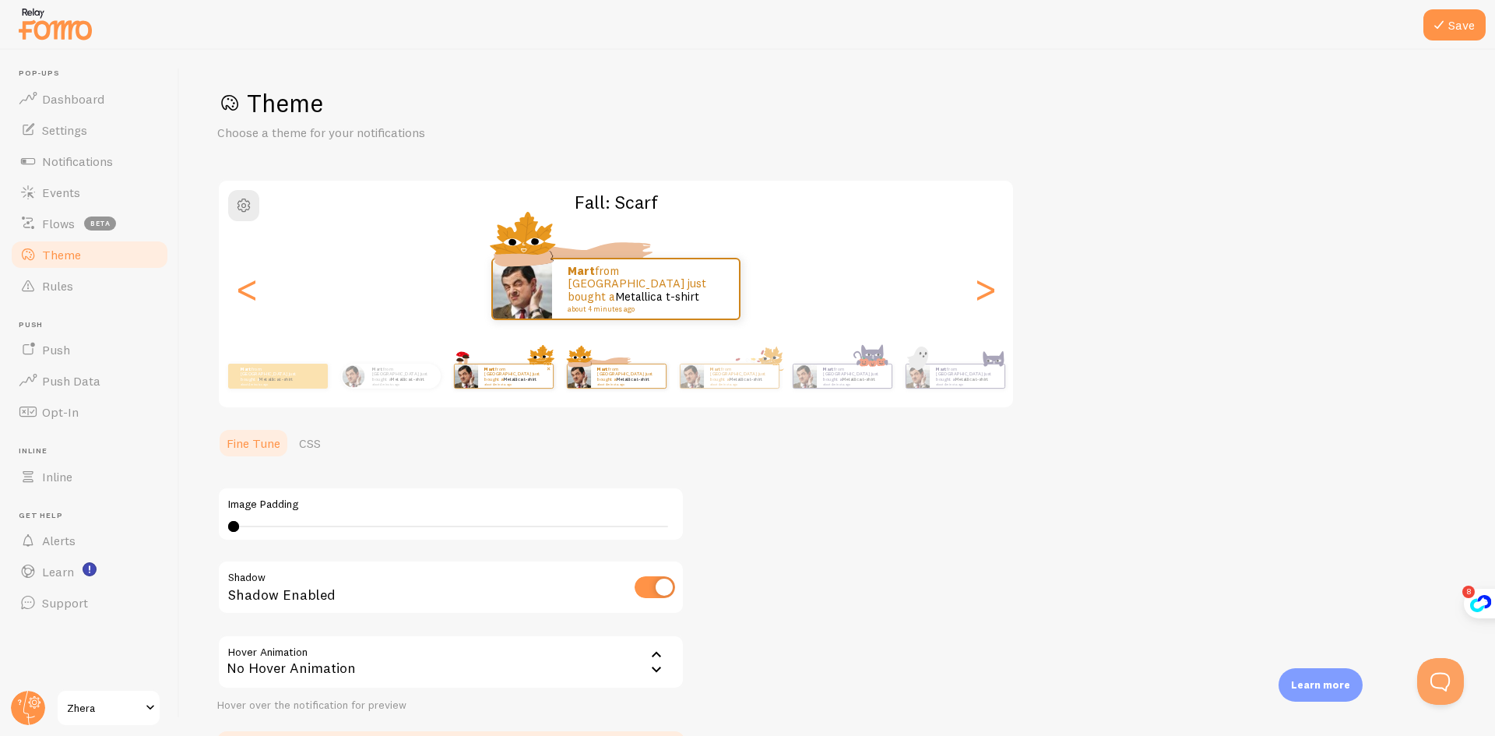
click at [759, 384] on div "Mart from The Netherlands just bought a Metallica t-shirt about 4 minutes ago" at bounding box center [741, 375] width 75 height 23
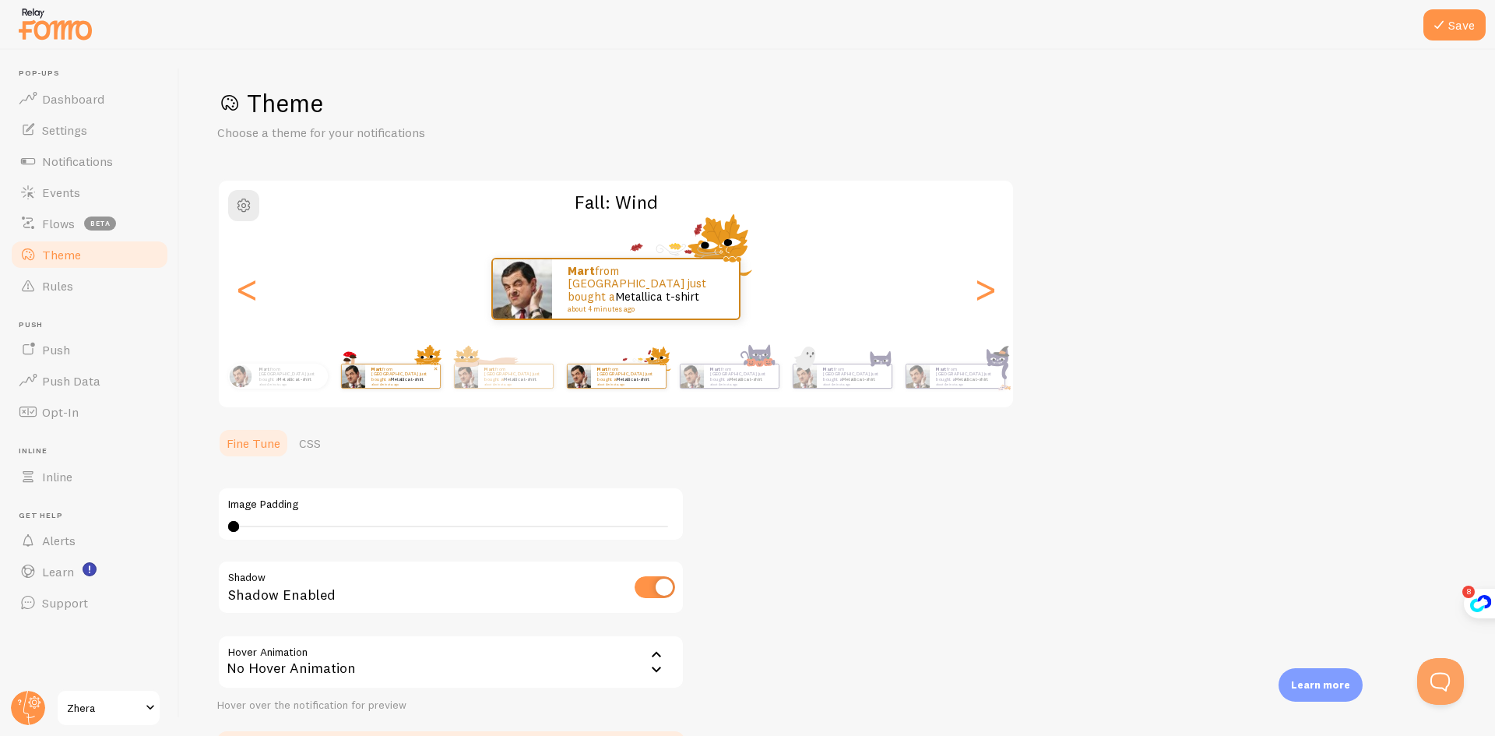
click at [759, 384] on div "Mart from The Netherlands just bought a Metallica t-shirt about 4 minutes ago" at bounding box center [741, 375] width 75 height 23
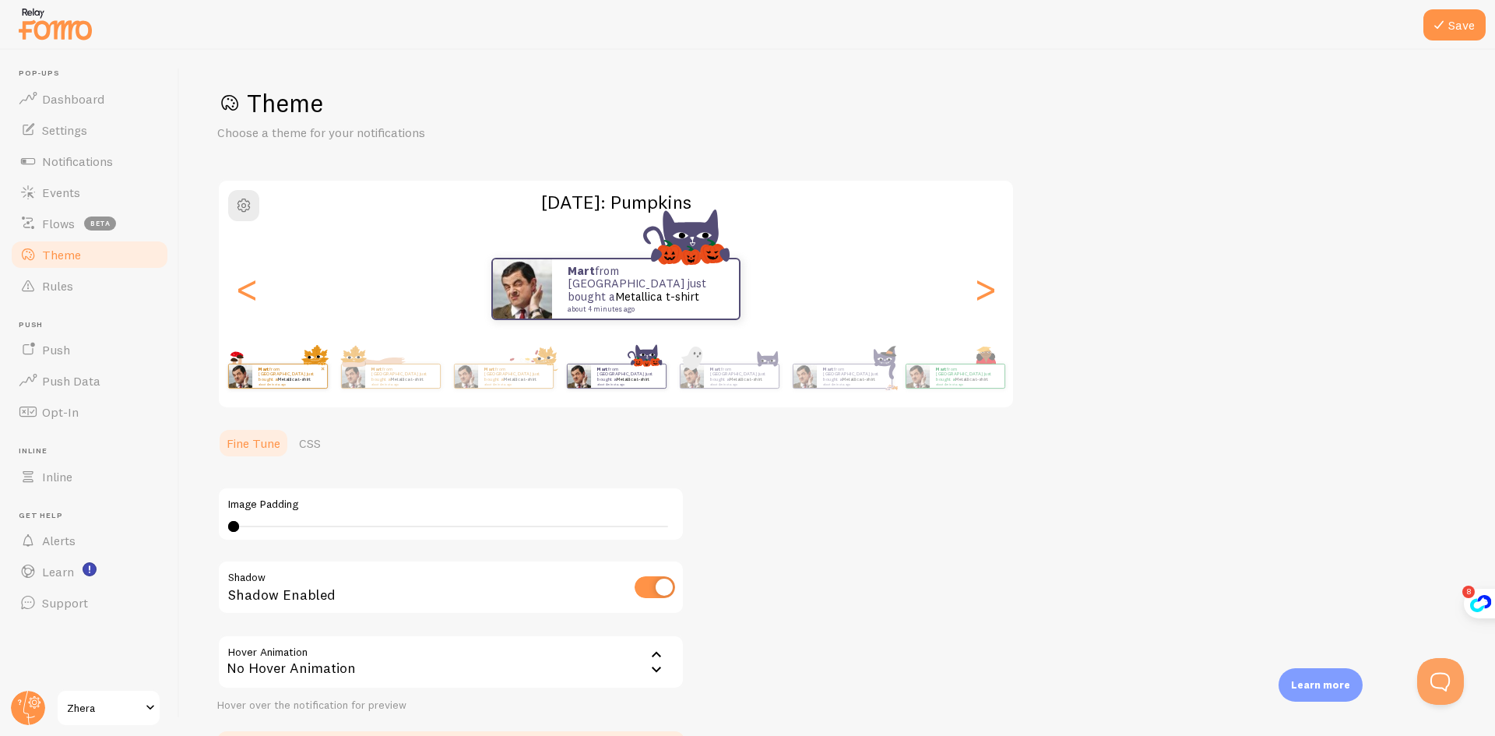
click at [759, 384] on div "Mart from The Netherlands just bought a Metallica t-shirt about 4 minutes ago" at bounding box center [741, 375] width 75 height 23
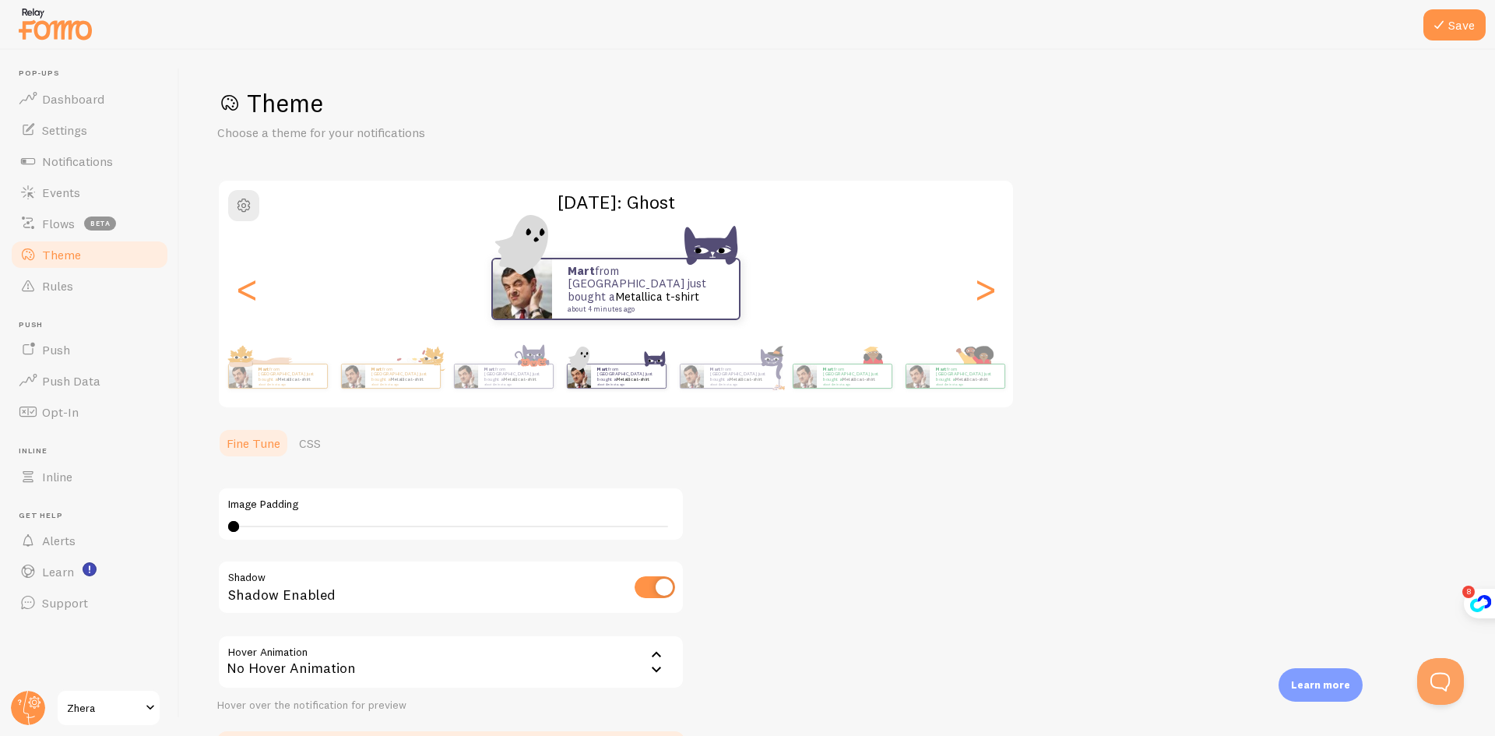
click at [759, 384] on div "Mart from The Netherlands just bought a Metallica t-shirt about 4 minutes ago" at bounding box center [741, 375] width 75 height 23
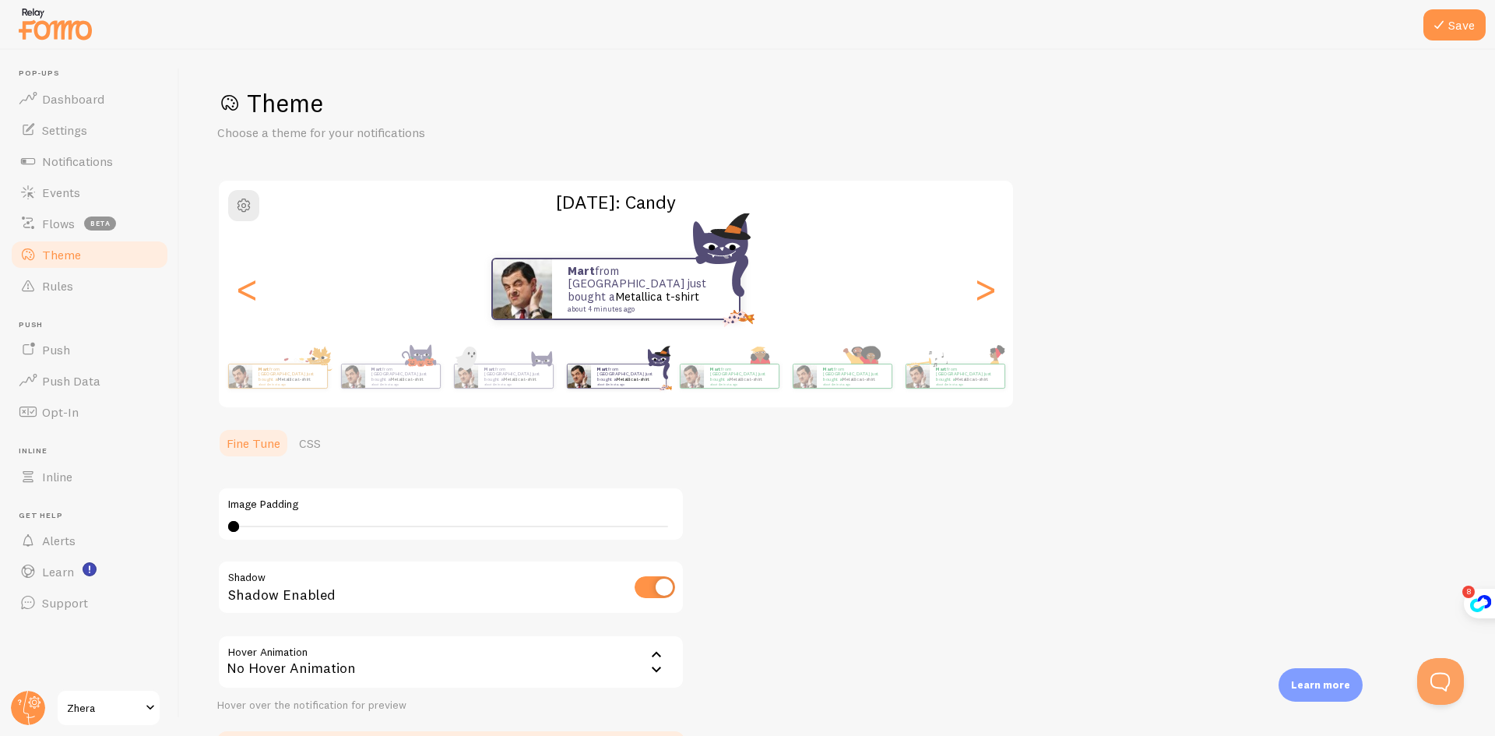
scroll to position [111, 0]
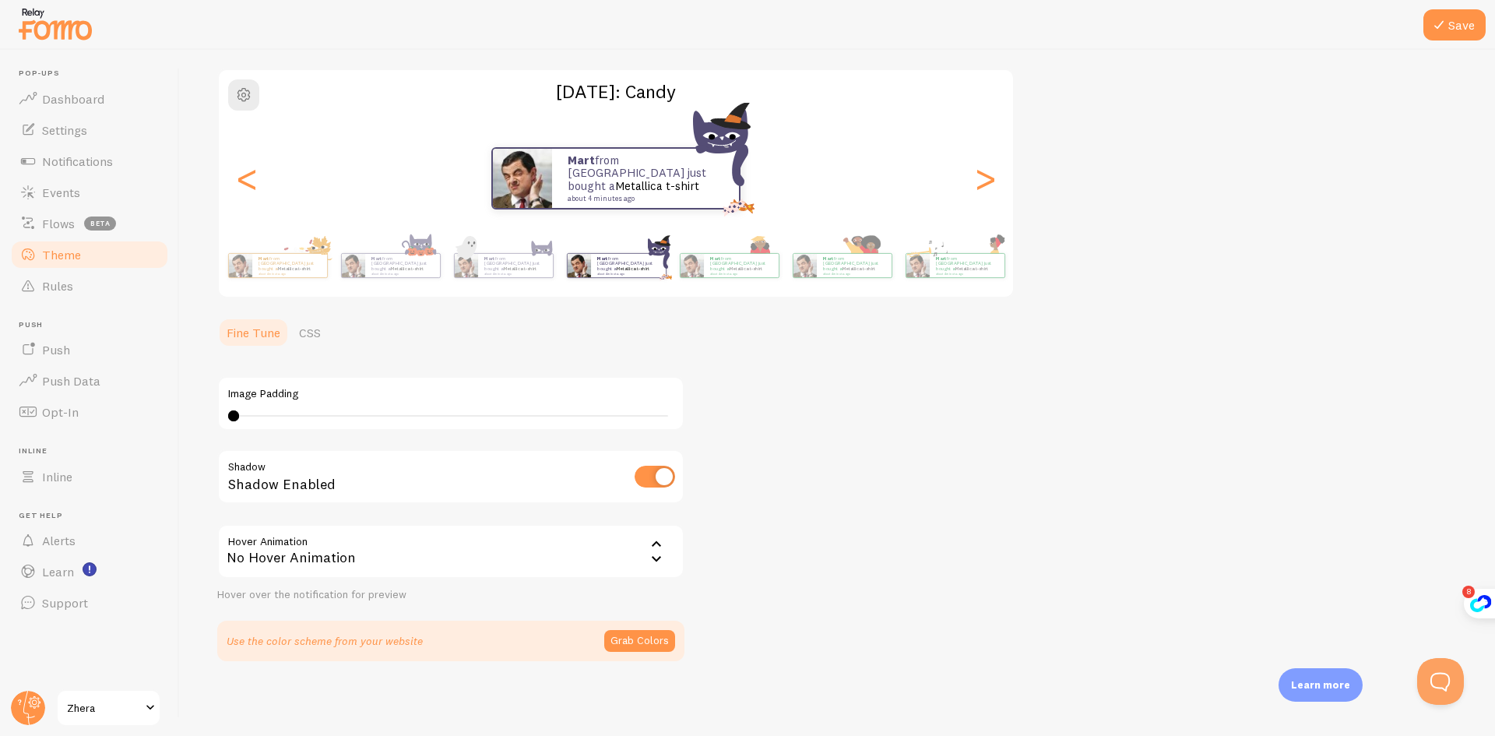
click at [377, 563] on div "No Hover Animation" at bounding box center [450, 551] width 467 height 54
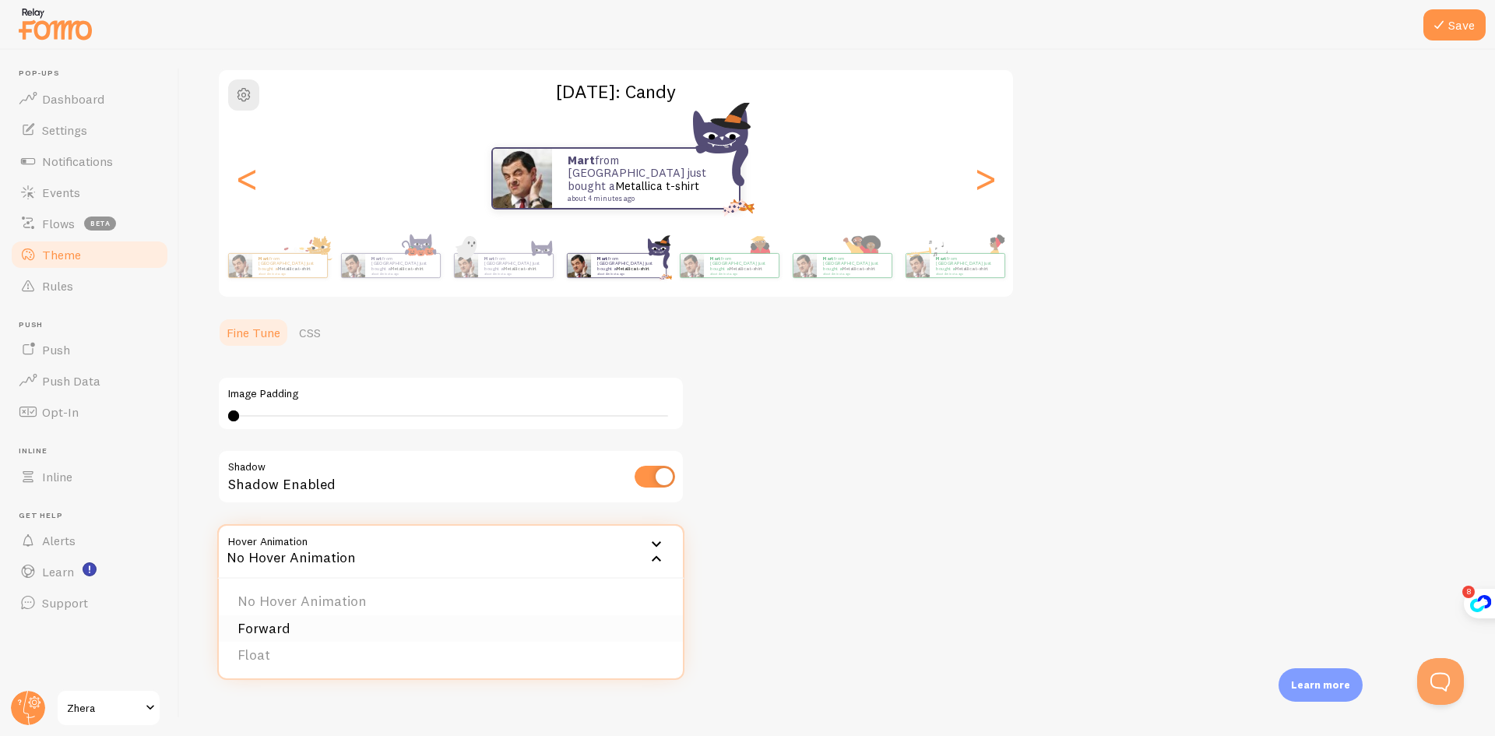
click at [308, 629] on li "Forward" at bounding box center [451, 628] width 464 height 27
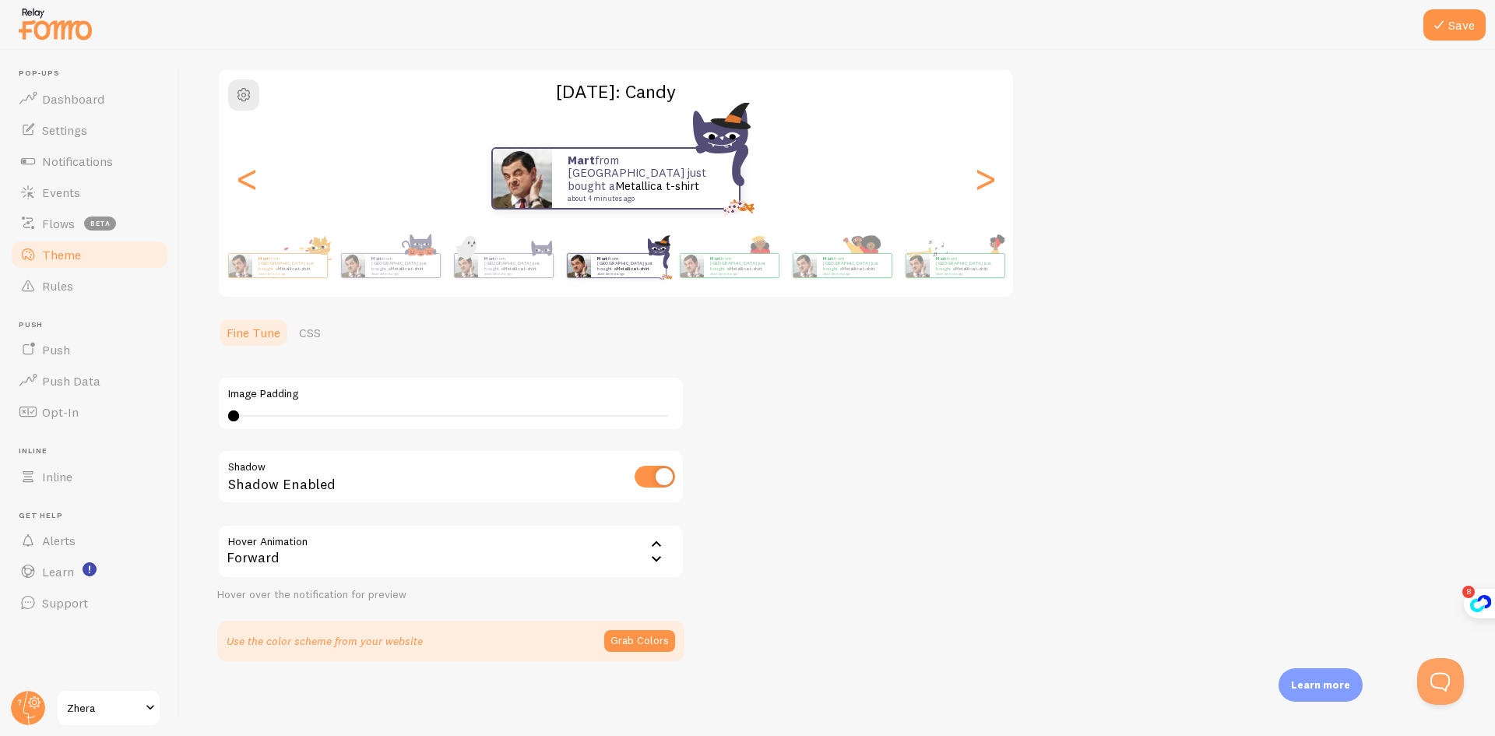
click at [304, 564] on div "Forward" at bounding box center [450, 551] width 467 height 54
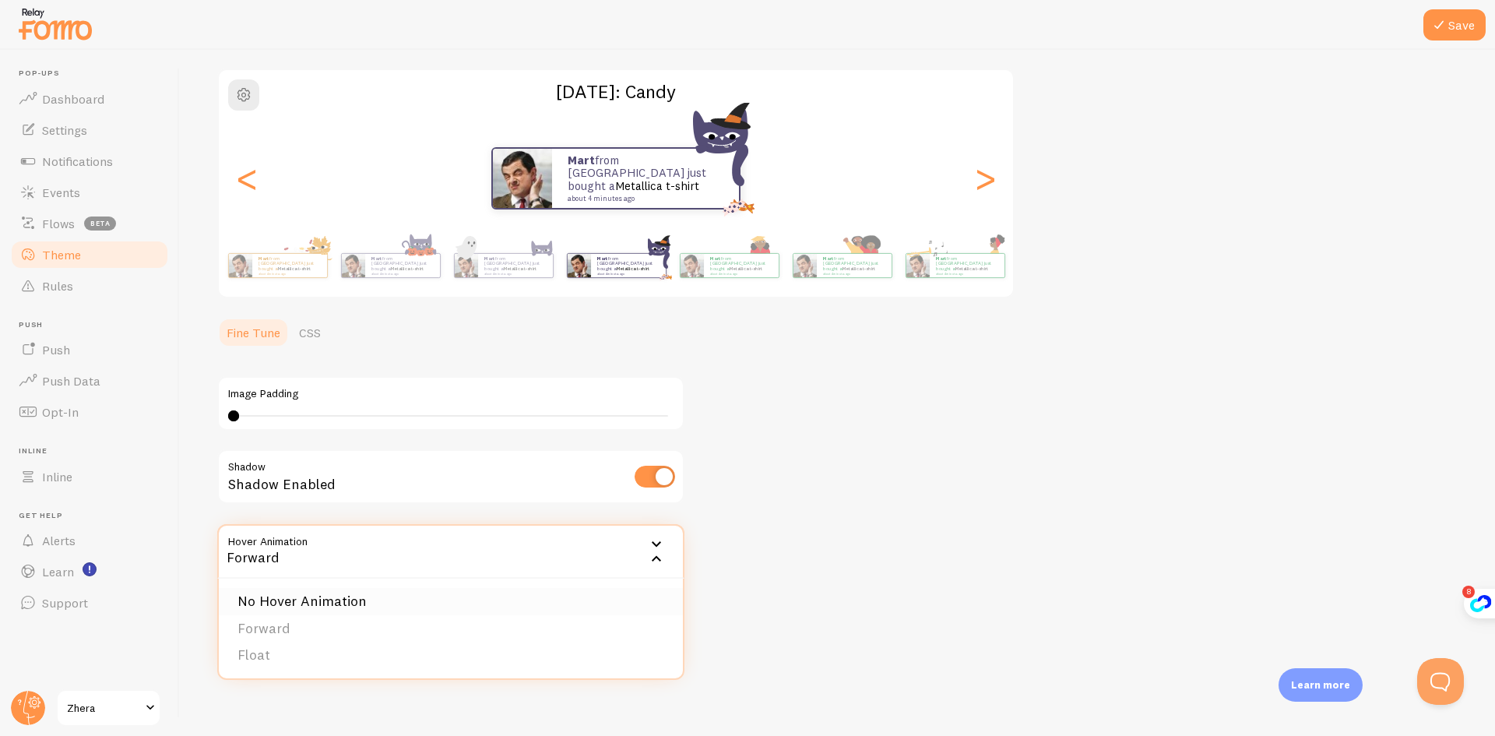
click at [291, 604] on li "No Hover Animation" at bounding box center [451, 601] width 464 height 27
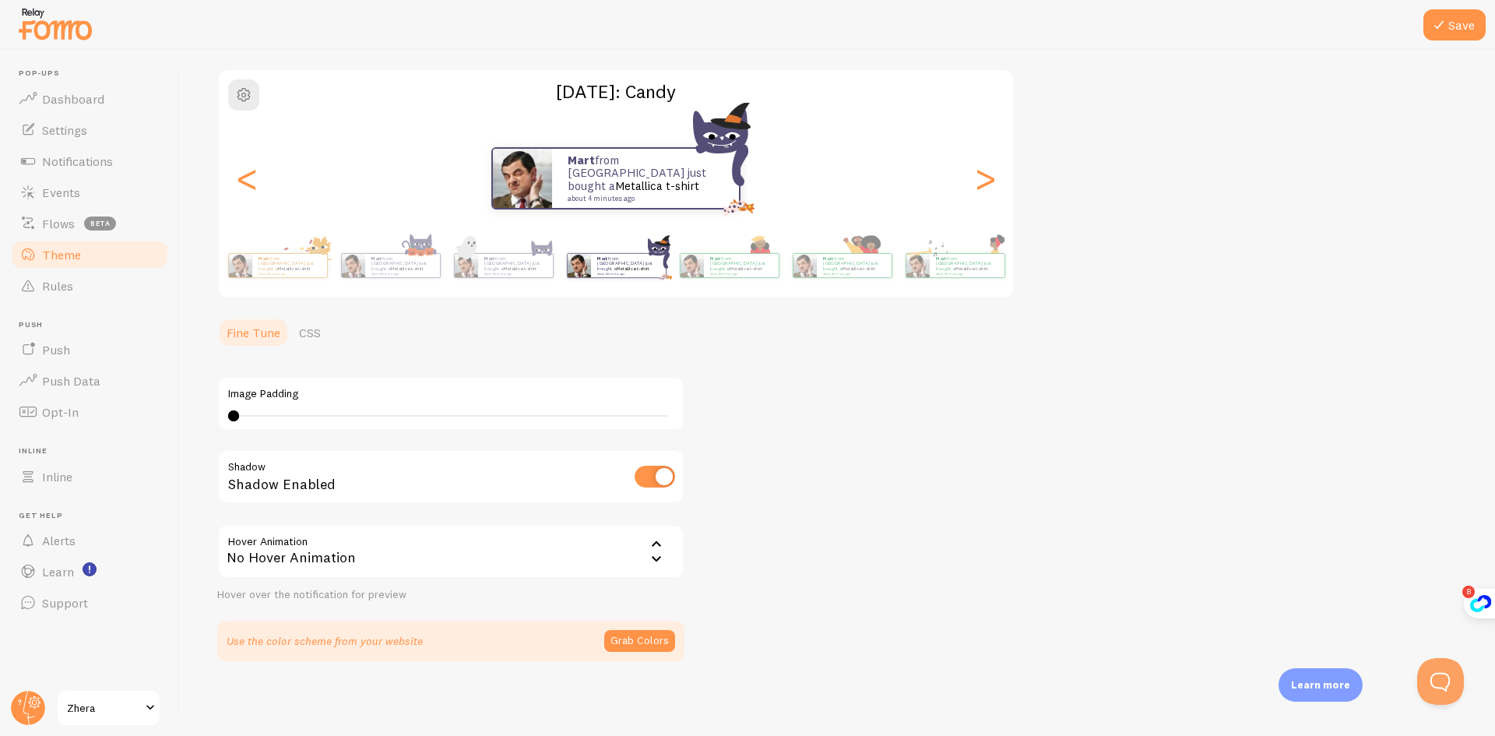
click at [731, 567] on div "Theme Choose a theme for your notifications Halloween: Candy Mart from The Neth…" at bounding box center [837, 319] width 1240 height 684
drag, startPoint x: 241, startPoint y: 415, endPoint x: 248, endPoint y: 417, distance: 8.1
click at [248, 417] on div "0 0 - undefined" at bounding box center [450, 416] width 445 height 12
type input "0"
drag, startPoint x: 248, startPoint y: 413, endPoint x: 104, endPoint y: 431, distance: 145.9
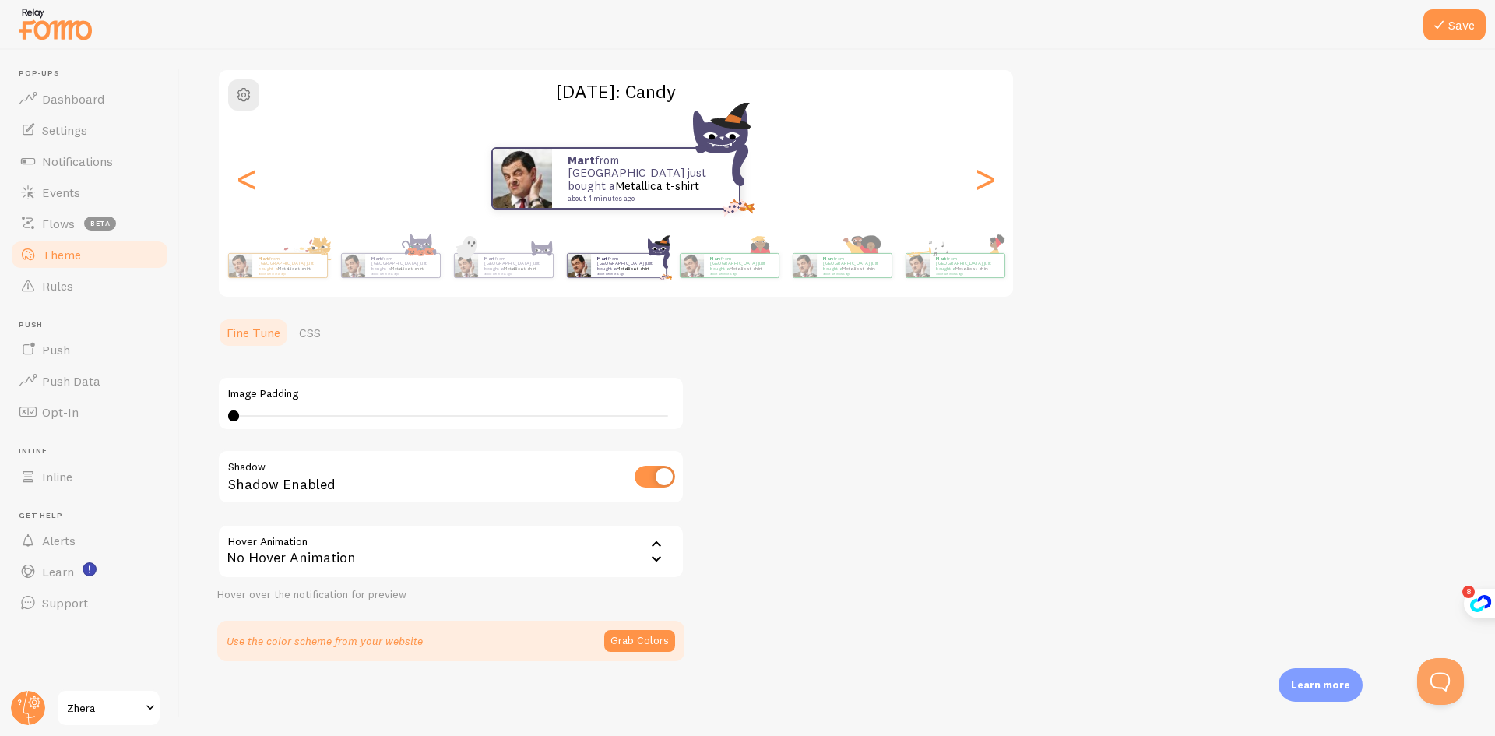
click at [104, 431] on main "Pop-ups Dashboard Settings Notifications Events Flows beta Theme Rules Push Pus…" at bounding box center [747, 393] width 1495 height 686
click at [213, 374] on div "Save Theme Choose a theme for your notifications Halloween: Candy Mart from The…" at bounding box center [837, 393] width 1315 height 686
click at [310, 341] on link "CSS" at bounding box center [310, 332] width 40 height 31
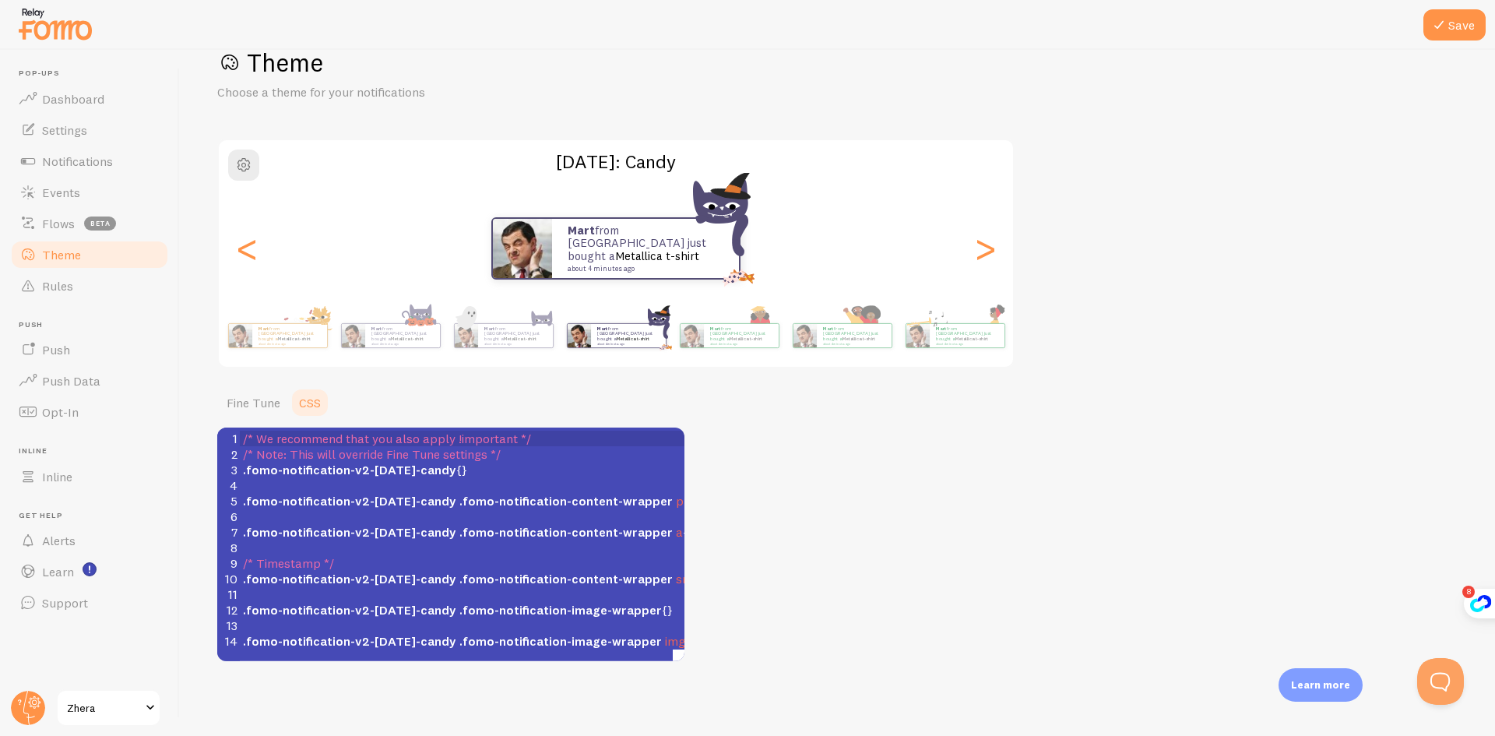
scroll to position [2, 0]
click at [385, 534] on span ".fomo-notification-v2-halloween-candy" at bounding box center [349, 532] width 213 height 16
click at [390, 500] on span ".fomo-notification-v2-halloween-candy" at bounding box center [349, 501] width 213 height 16
click at [385, 472] on span ".fomo-notification-v2-halloween-candy" at bounding box center [349, 470] width 213 height 16
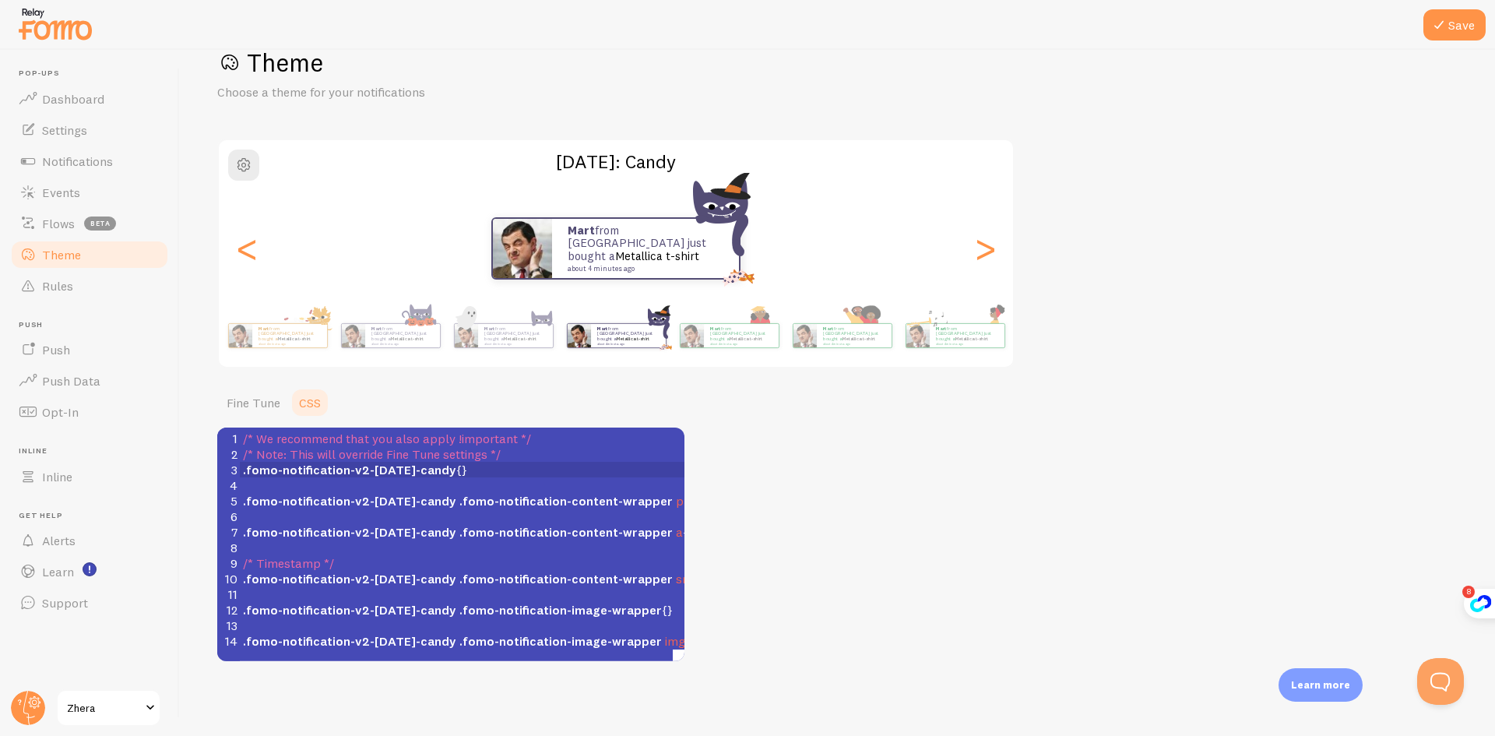
click at [379, 448] on span "/* Note: This will override Fine Tune settings */" at bounding box center [372, 454] width 258 height 16
click at [384, 493] on span ".fomo-notification-v2-halloween-candy" at bounding box center [349, 501] width 213 height 16
click at [863, 502] on div "Theme Choose a theme for your notifications Halloween: Candy Mart from The Neth…" at bounding box center [837, 354] width 1240 height 614
click at [190, 465] on div "Save Theme Choose a theme for your notifications Halloween: Candy Mart from The…" at bounding box center [837, 393] width 1315 height 686
click at [237, 168] on span "button" at bounding box center [243, 165] width 19 height 19
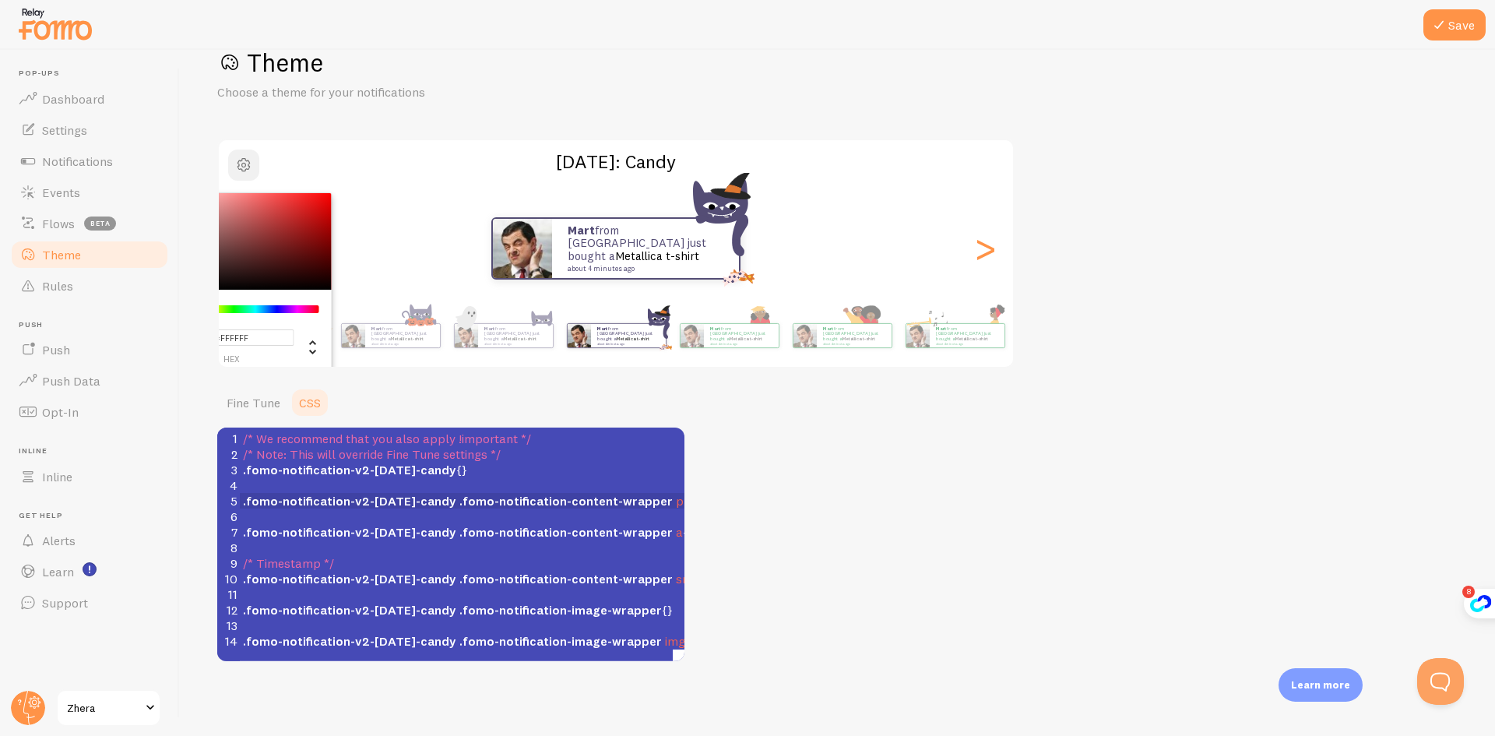
click at [237, 168] on span "button" at bounding box center [243, 165] width 19 height 19
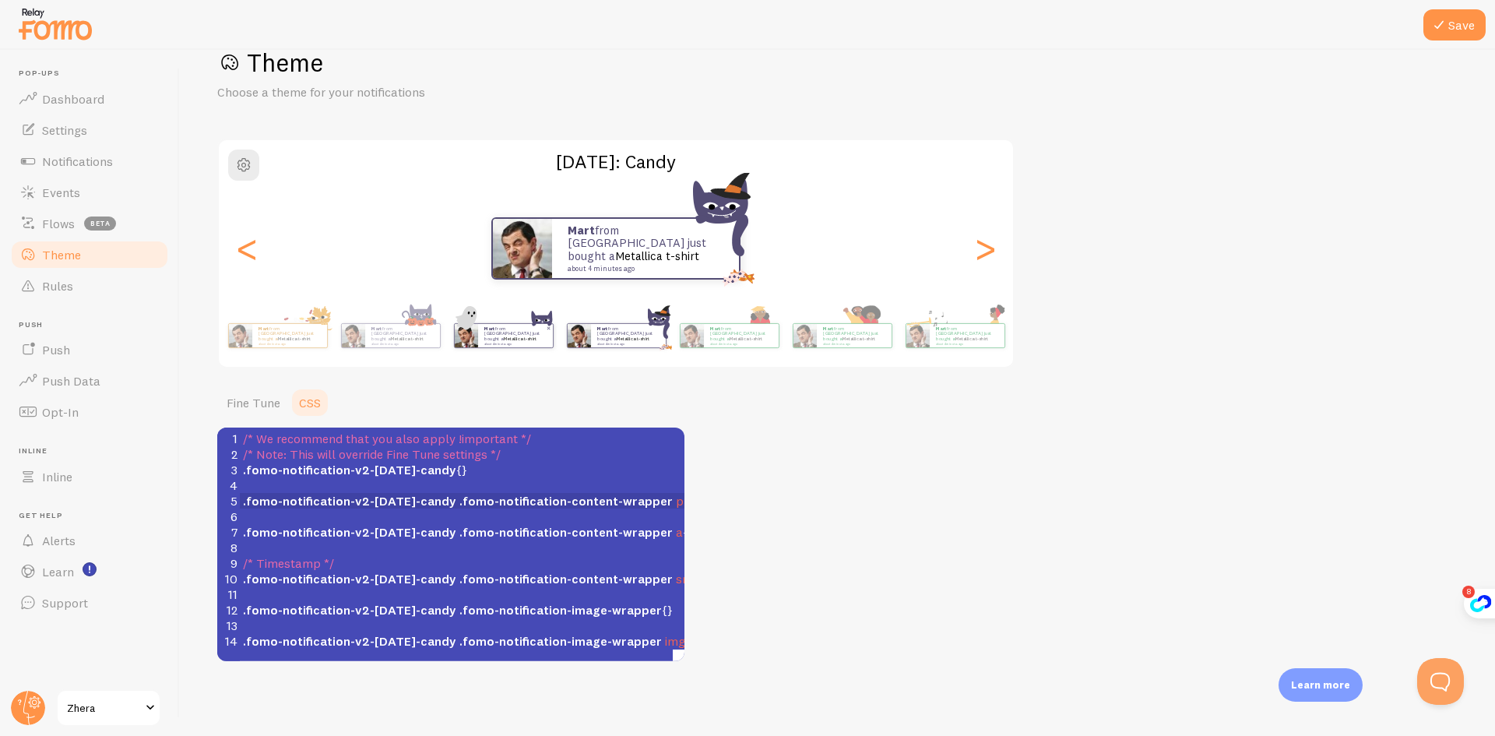
click at [533, 342] on small "about 4 minutes ago" at bounding box center [514, 343] width 61 height 3
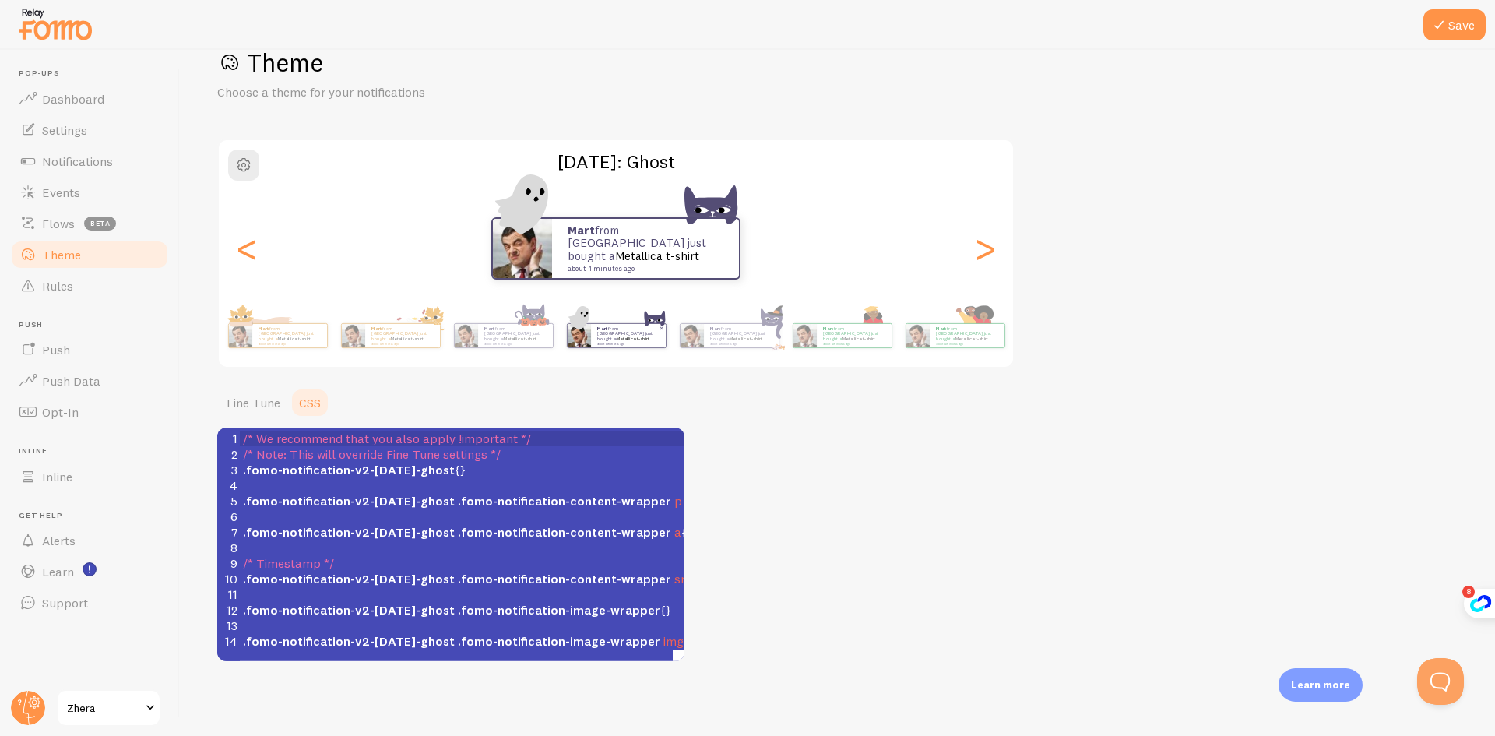
scroll to position [2, 0]
click at [533, 342] on small "about 4 minutes ago" at bounding box center [514, 343] width 61 height 3
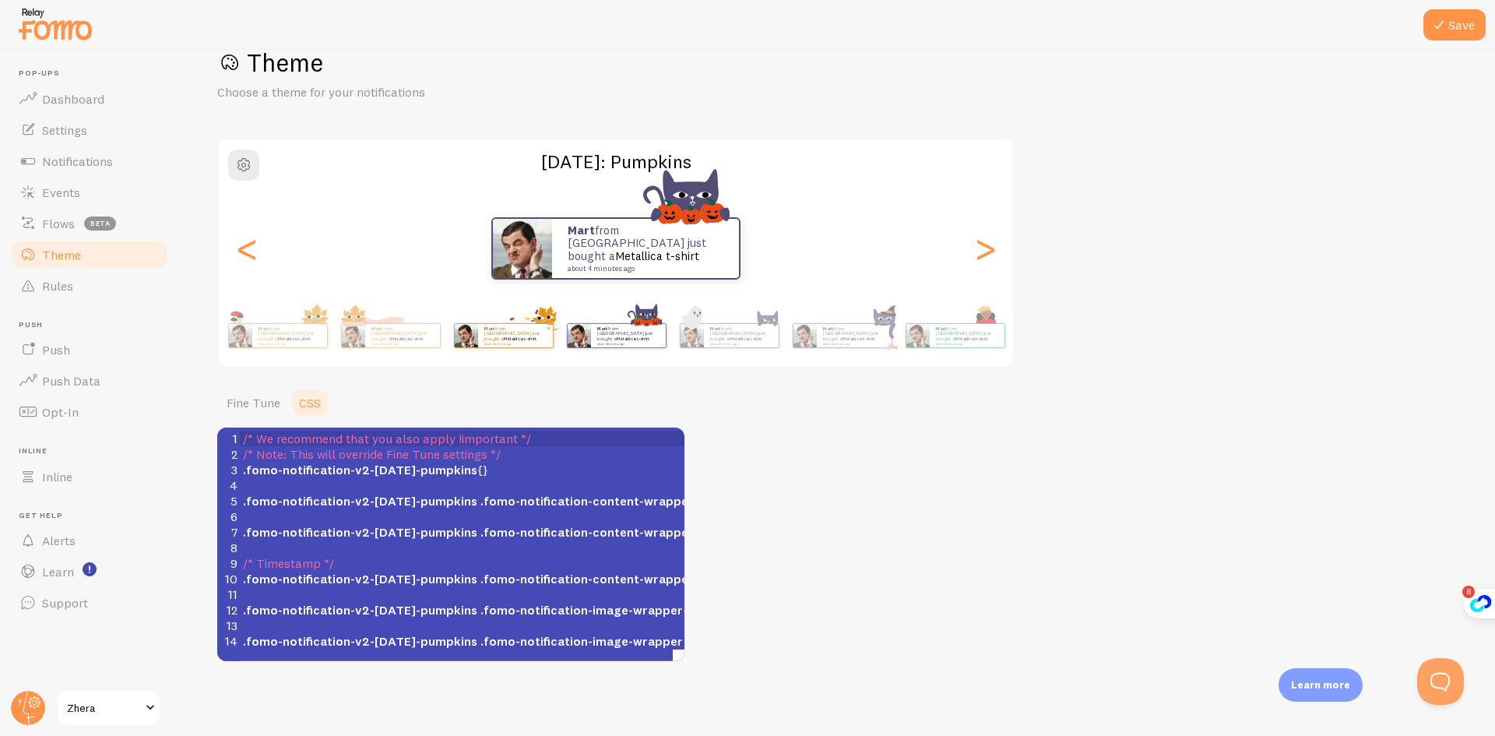
click at [517, 342] on small "about 4 minutes ago" at bounding box center [514, 343] width 61 height 3
click at [439, 342] on div "Mart from The Netherlands just bought a Metallica t-shirt about 4 minutes ago" at bounding box center [402, 335] width 75 height 23
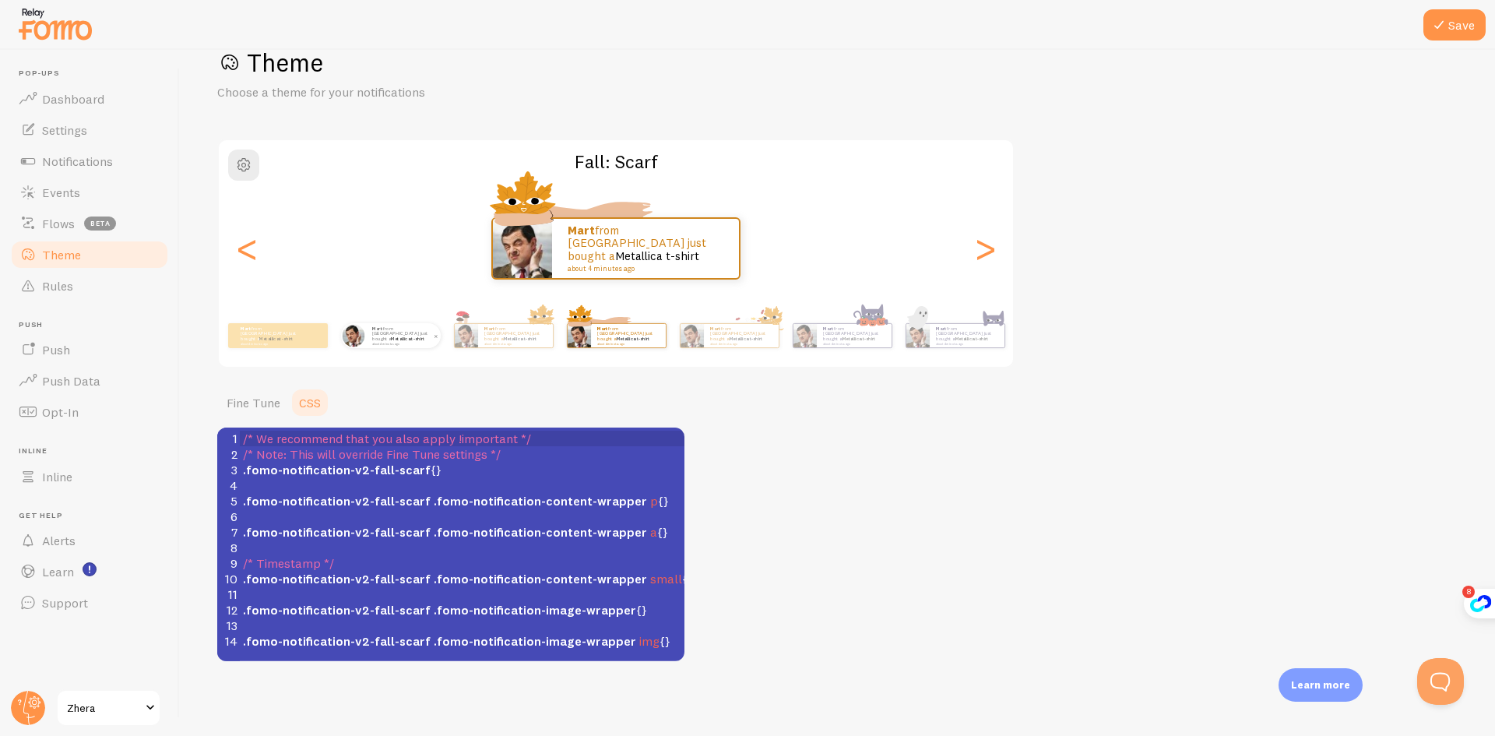
click at [423, 342] on small "about 4 minutes ago" at bounding box center [402, 343] width 61 height 3
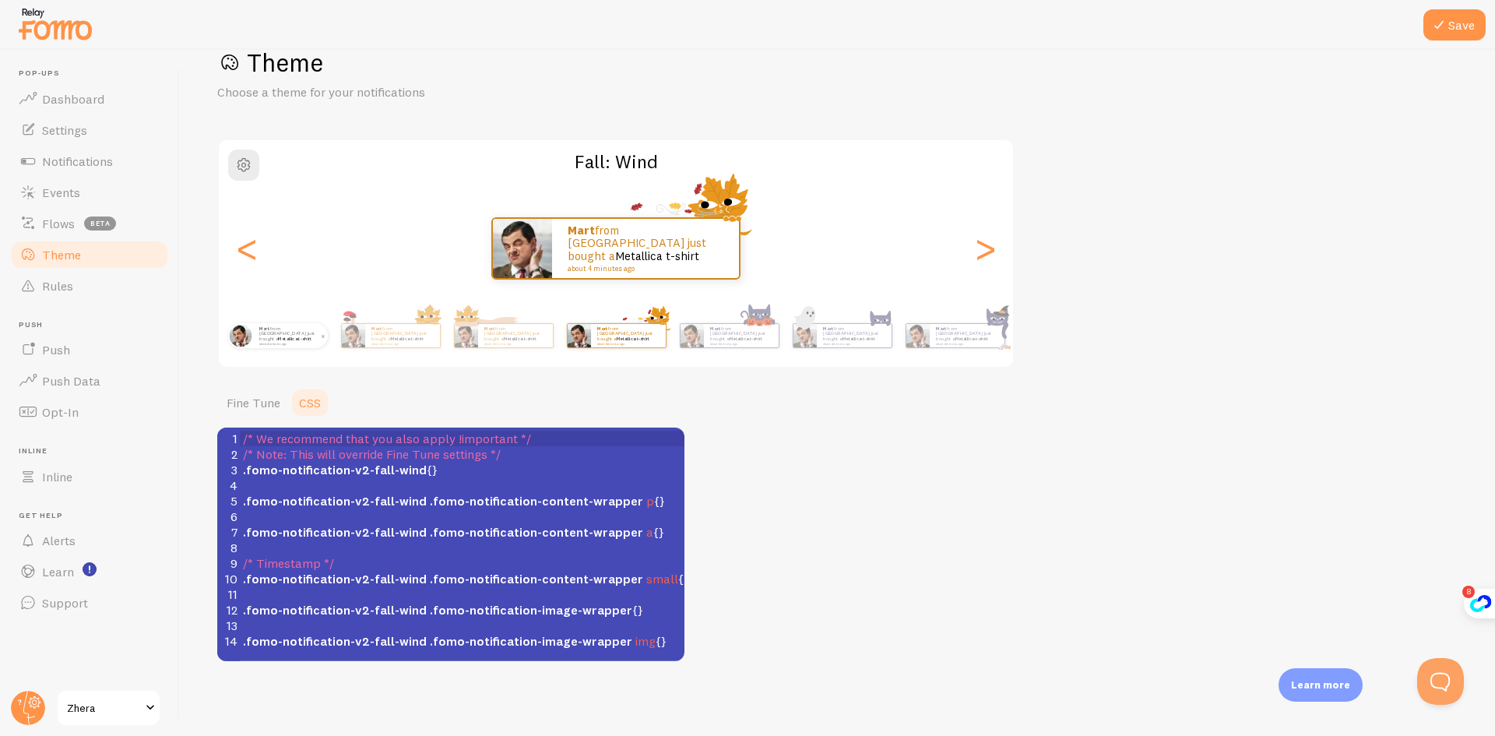
click at [294, 346] on div "Mart from The Netherlands just bought a Metallica t-shirt about 4 minutes ago" at bounding box center [290, 335] width 75 height 25
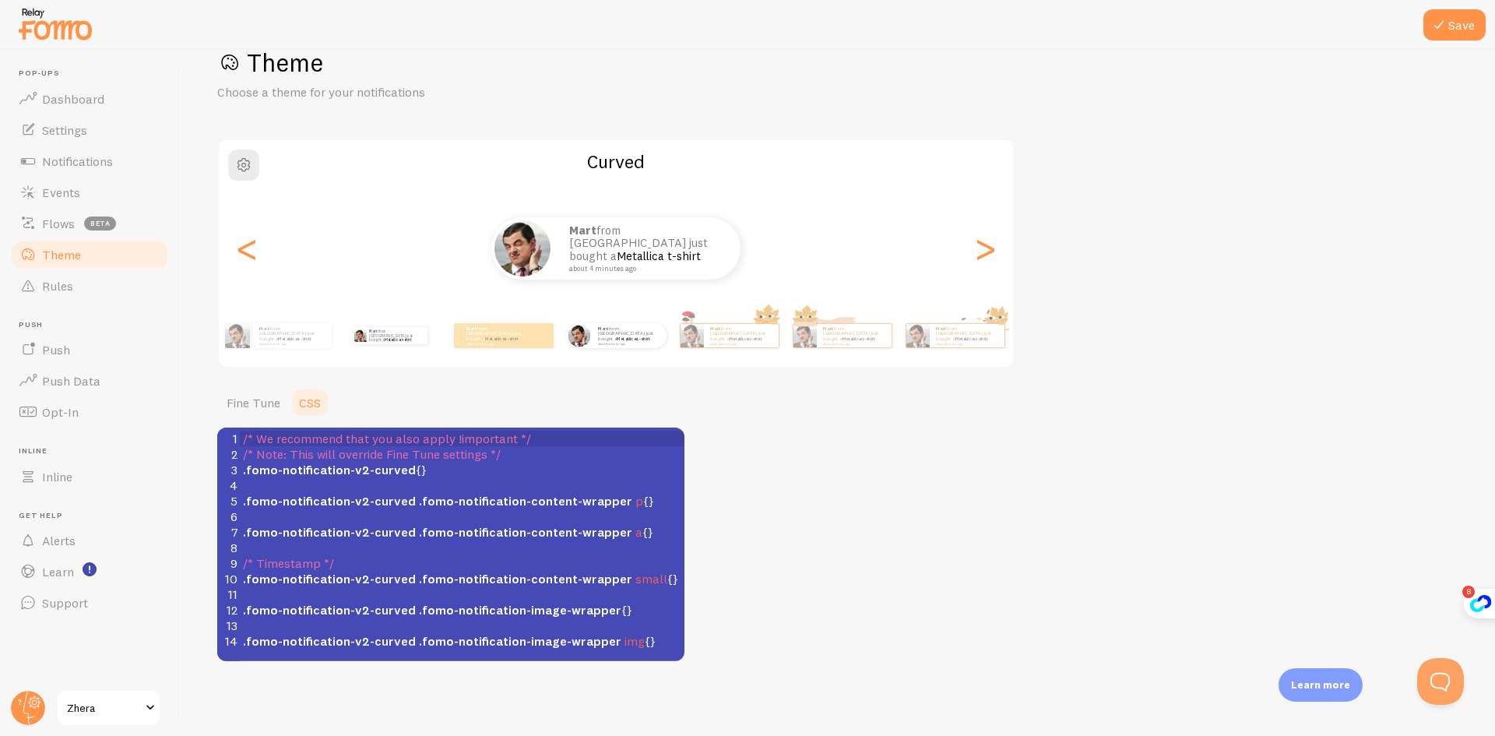
click at [384, 347] on div "Mart from The Netherlands just bought a Metallica t-shirt about 4 minutes ago" at bounding box center [390, 336] width 100 height 44
click at [262, 347] on div "Mart from The Netherlands just bought a Metallica t-shirt about 4 minutes ago" at bounding box center [292, 335] width 78 height 25
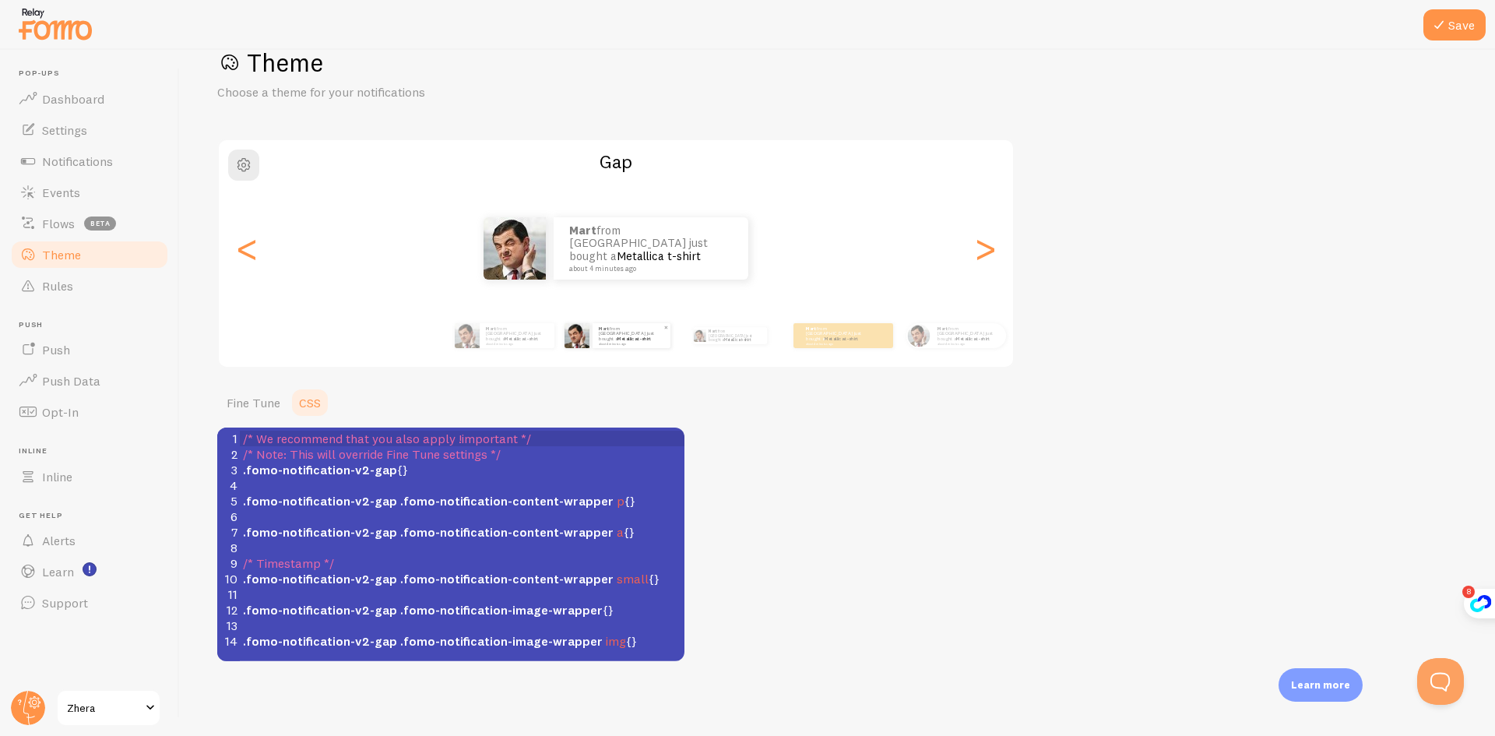
click at [587, 336] on img at bounding box center [576, 335] width 25 height 25
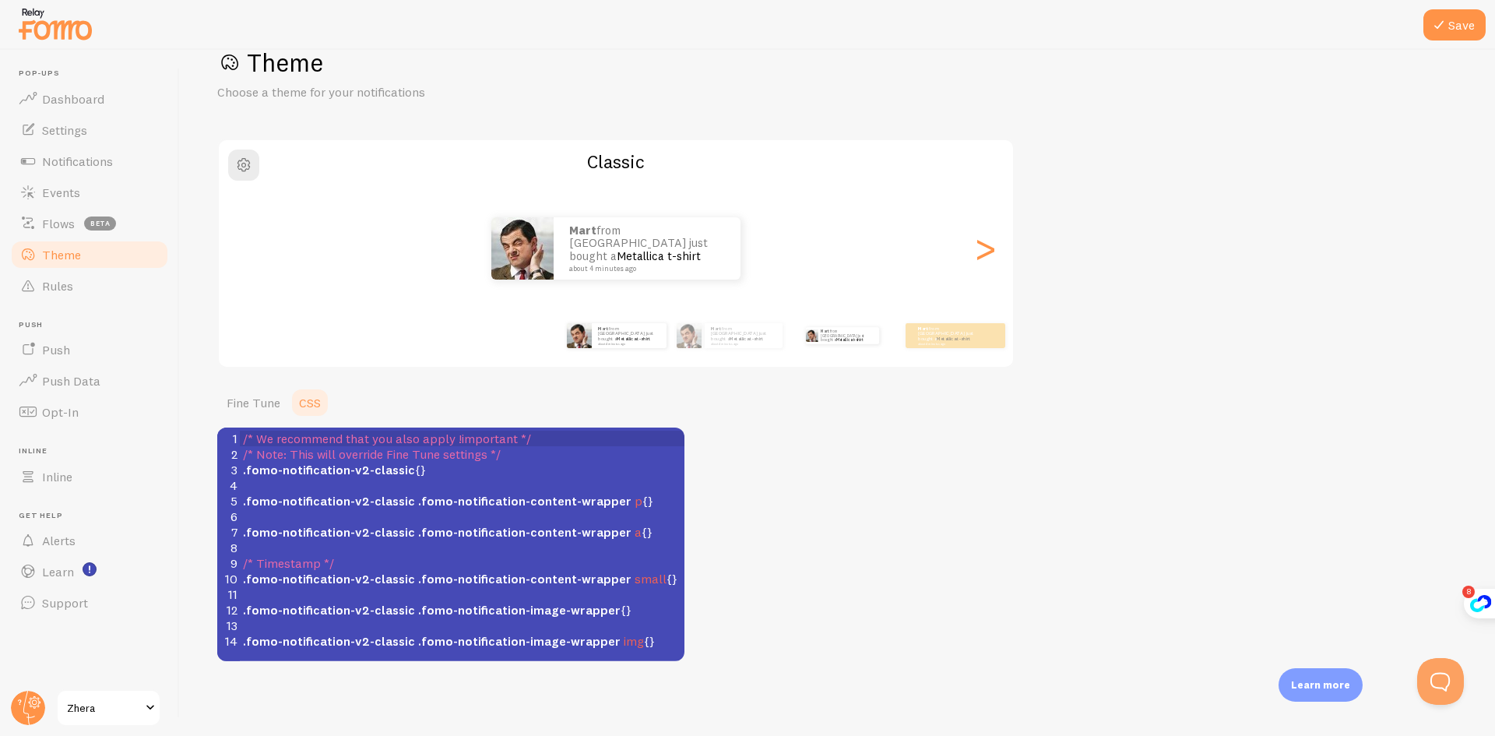
click at [856, 346] on div "Mart from The Netherlands just bought a Metallica t-shirt about 4 minutes ago" at bounding box center [842, 336] width 100 height 44
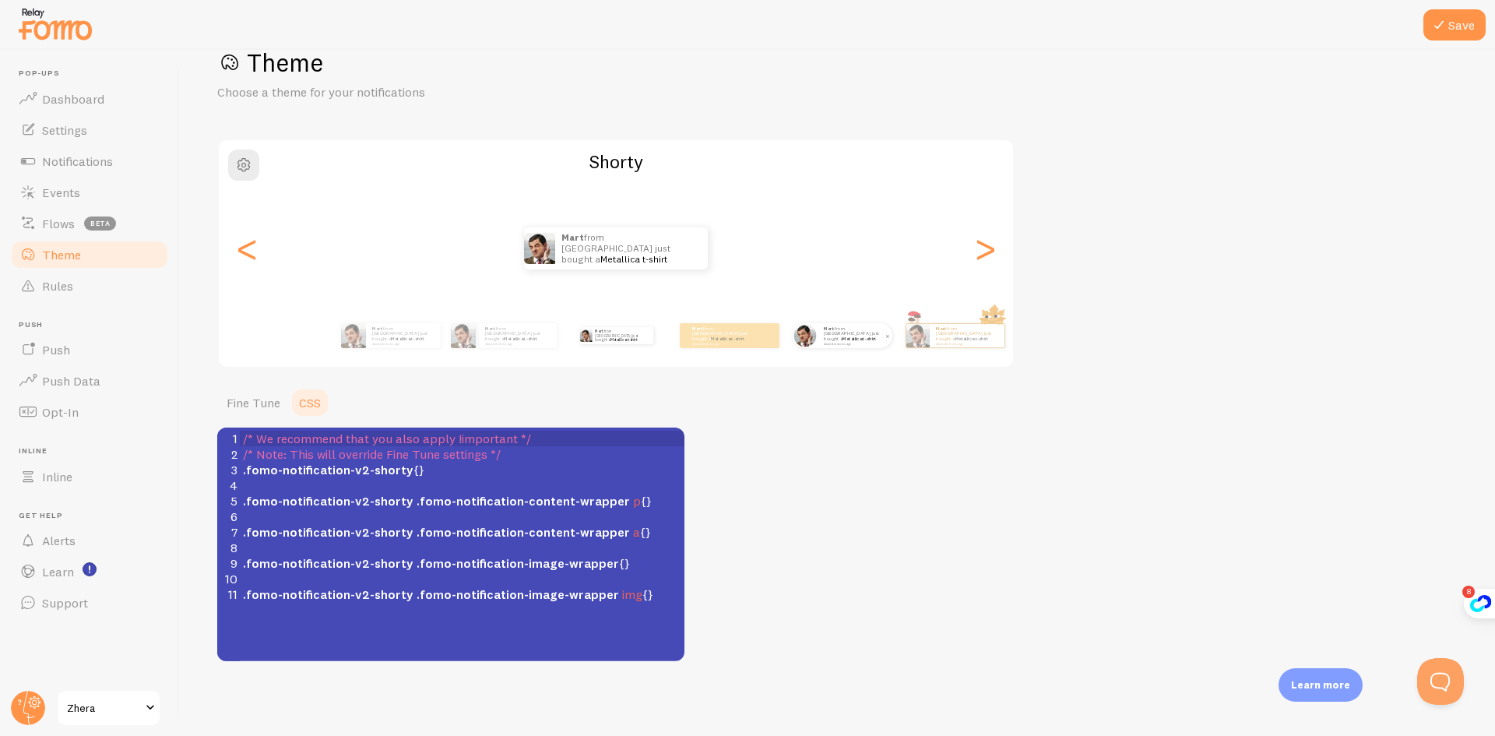
click at [869, 344] on div "Mart from The Netherlands just bought a Metallica t-shirt about 4 minutes ago" at bounding box center [854, 335] width 75 height 25
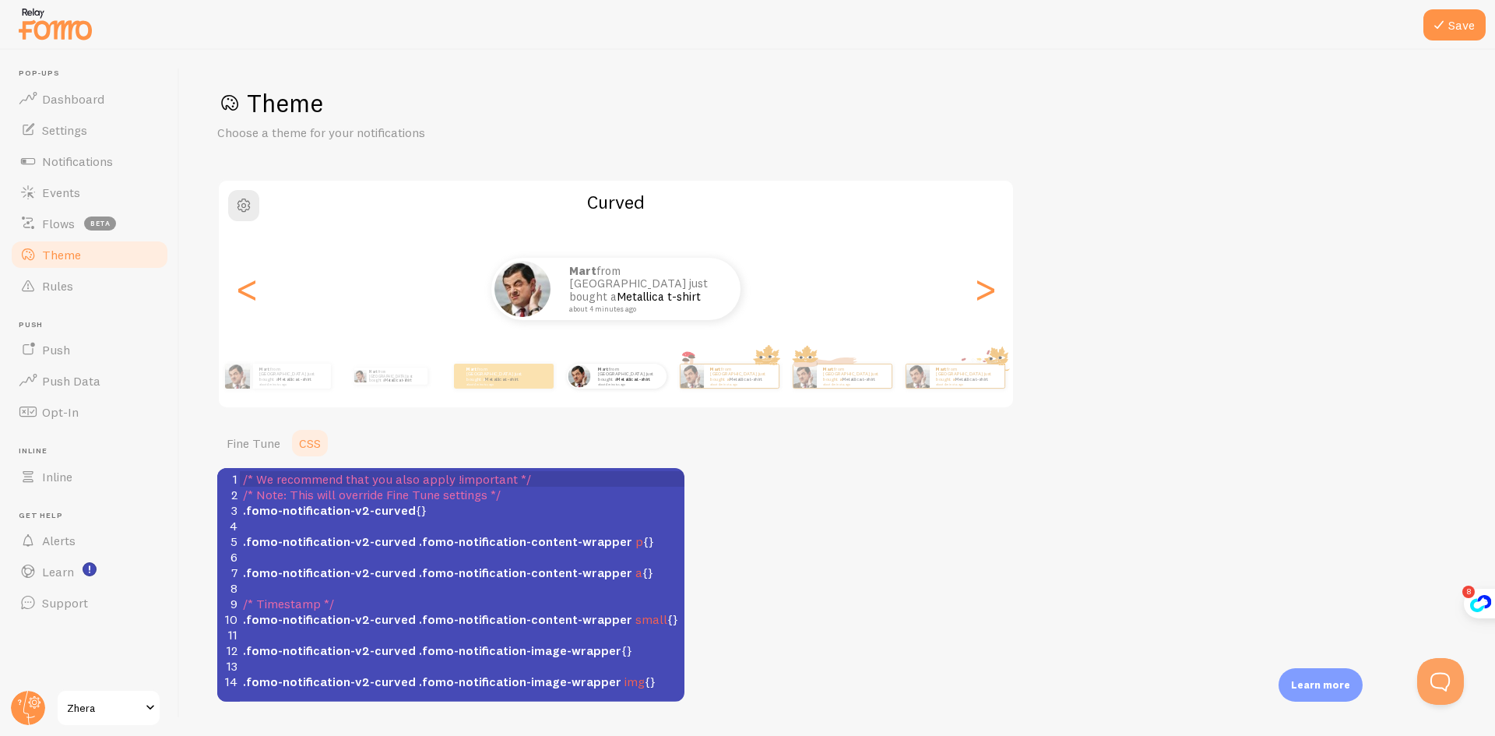
scroll to position [40, 0]
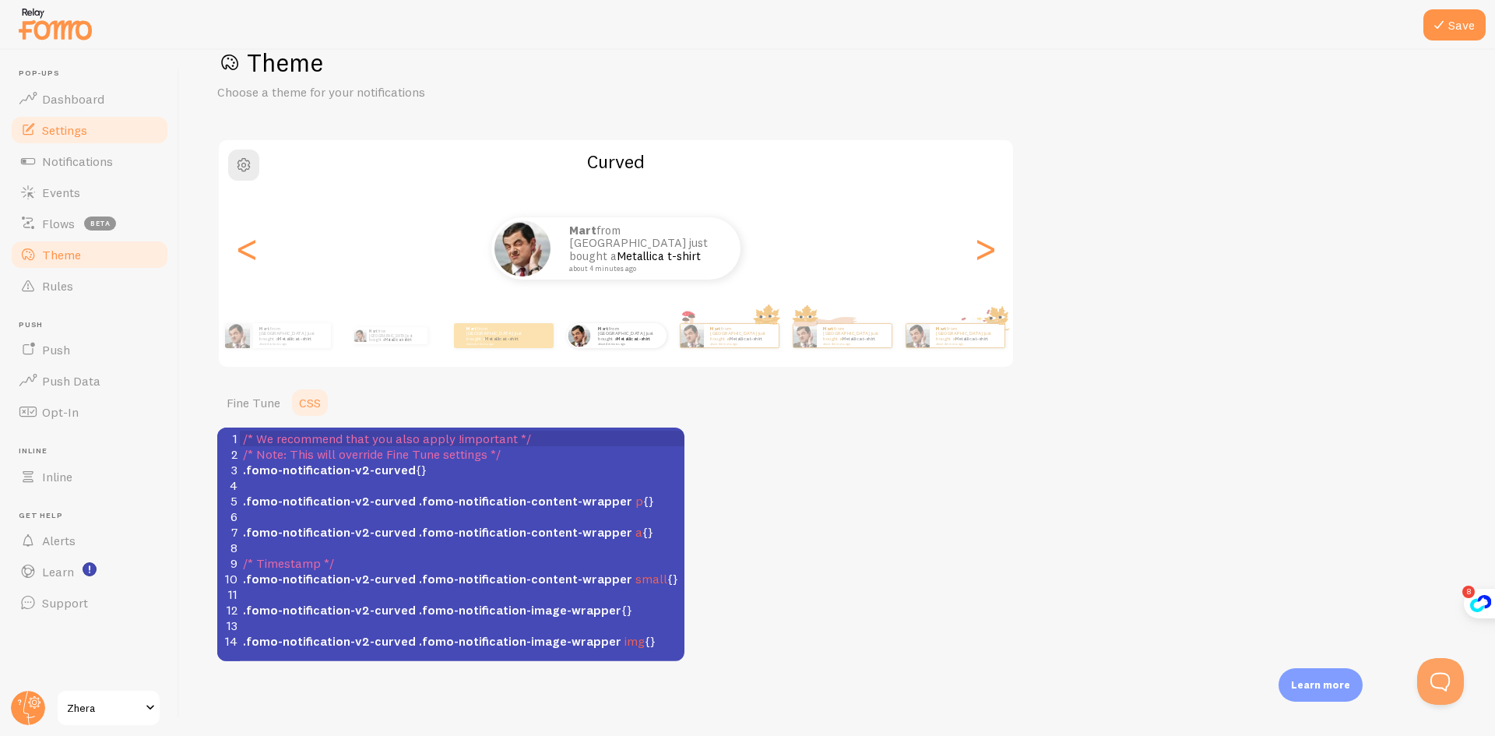
click at [99, 140] on link "Settings" at bounding box center [89, 129] width 160 height 31
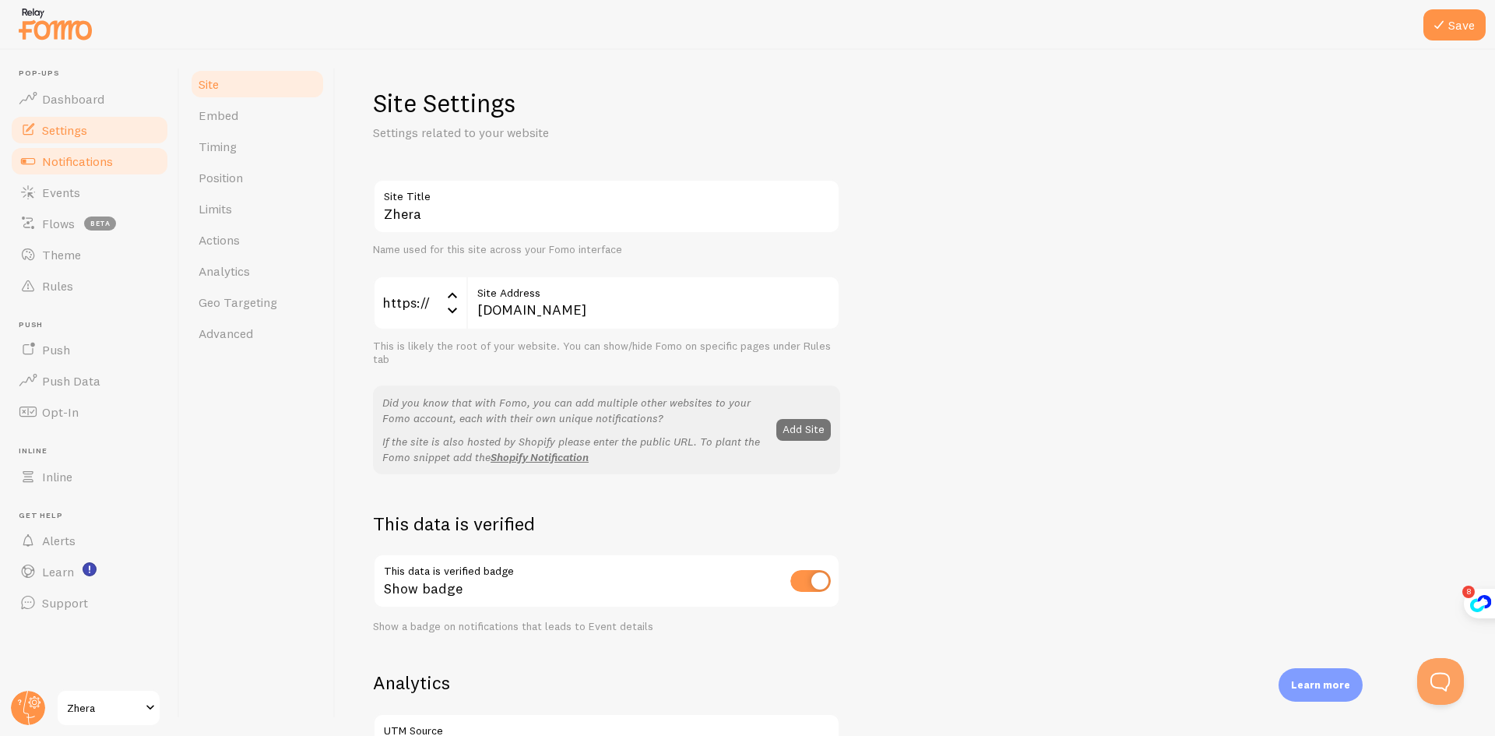
click at [104, 163] on span "Notifications" at bounding box center [77, 161] width 71 height 16
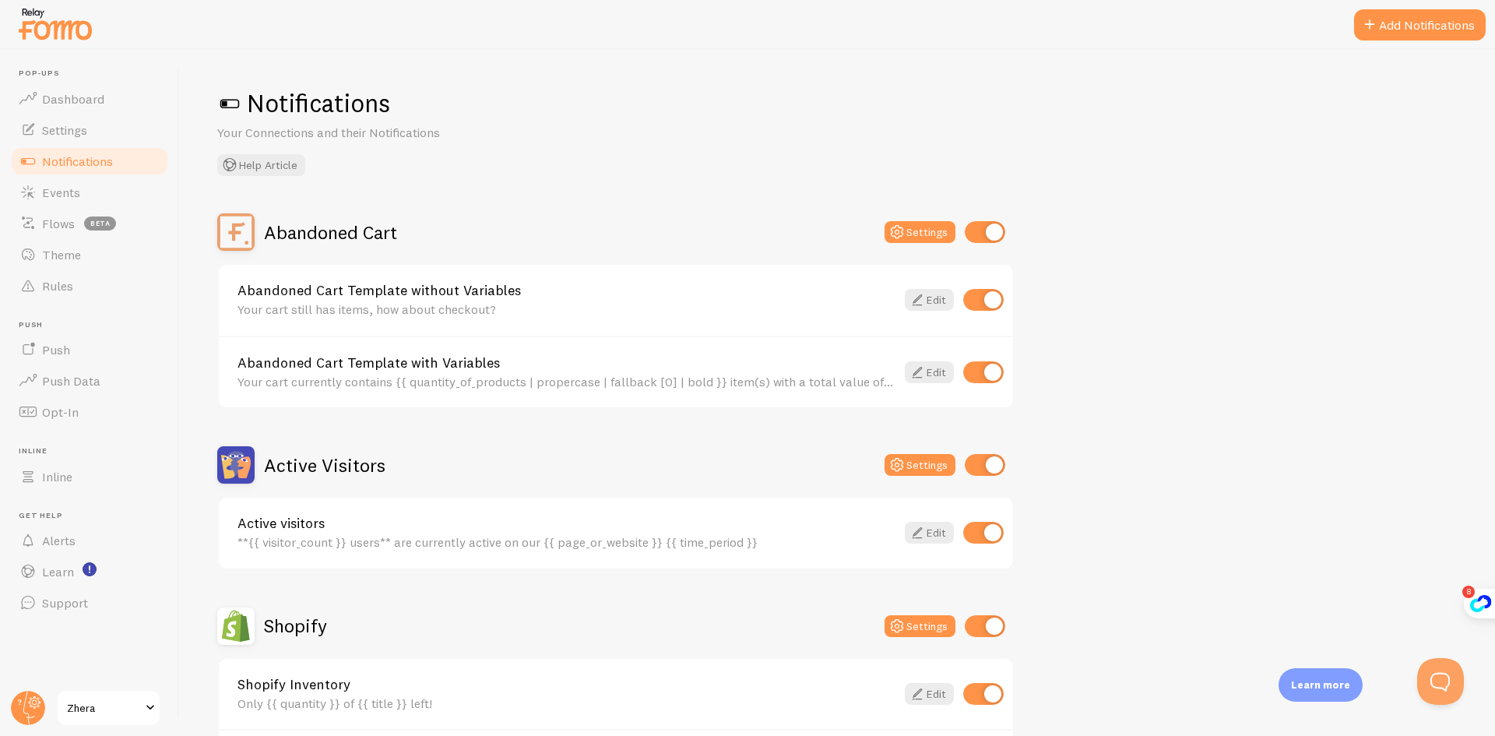
drag, startPoint x: 973, startPoint y: 236, endPoint x: 940, endPoint y: 245, distance: 34.8
click at [973, 236] on input "checkbox" at bounding box center [985, 232] width 40 height 22
checkbox input "false"
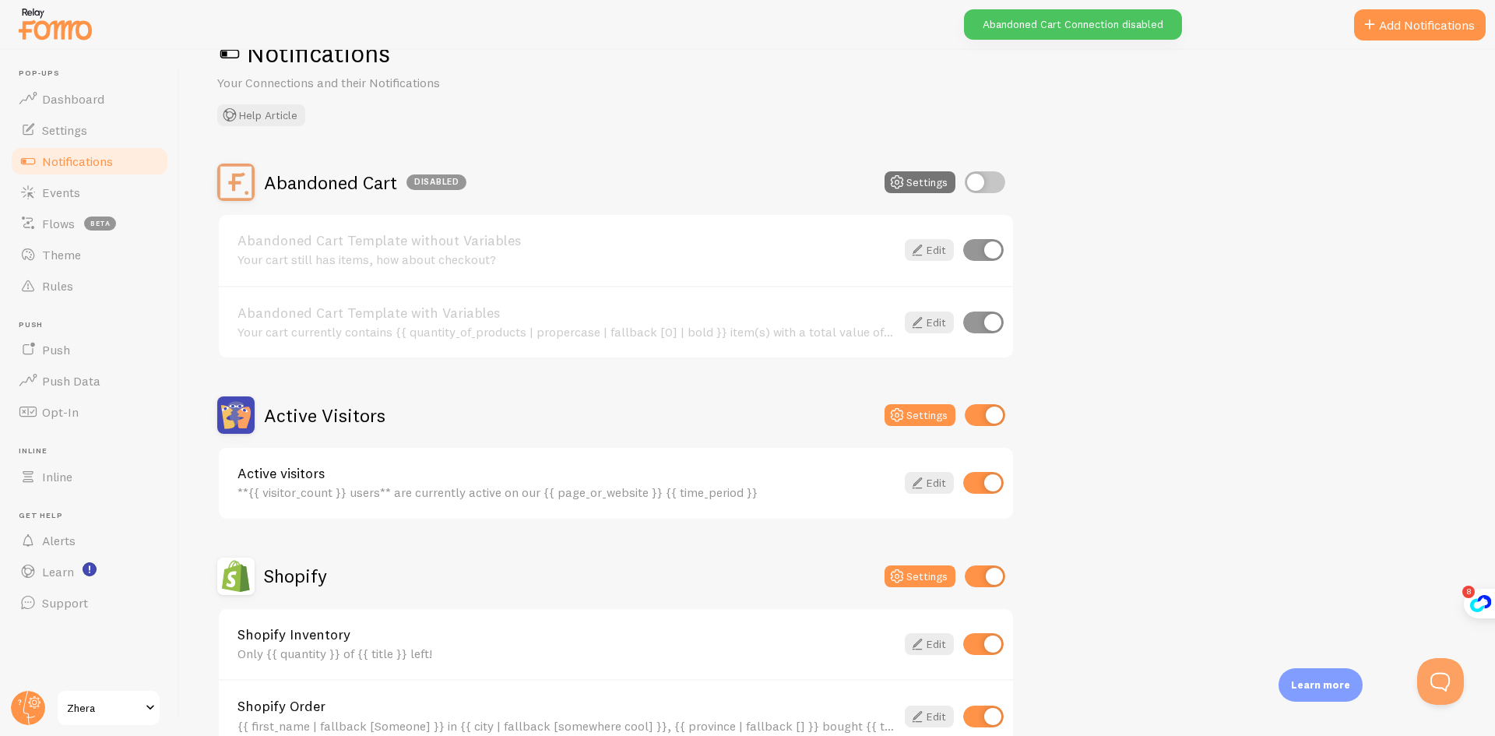
scroll to position [78, 0]
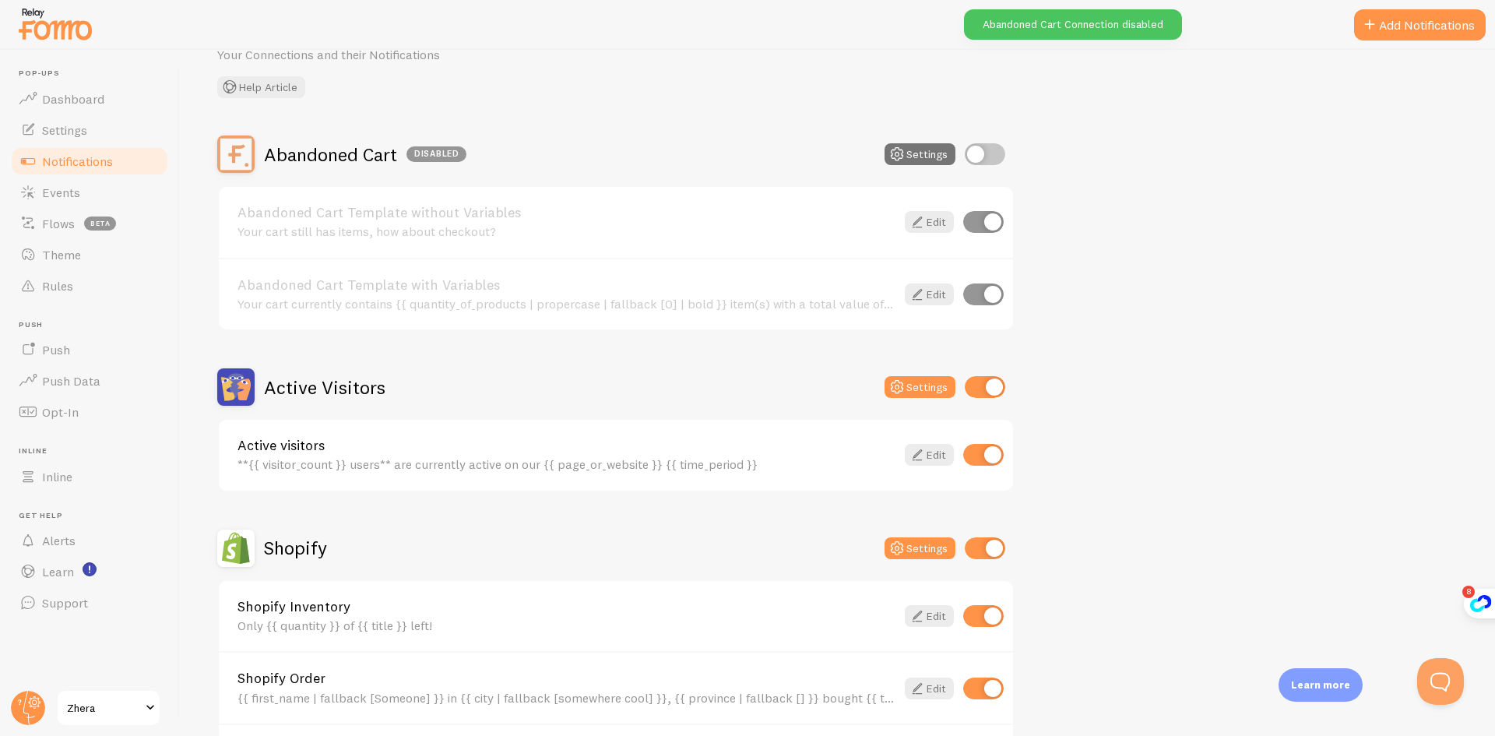
click at [973, 390] on input "checkbox" at bounding box center [985, 387] width 40 height 22
checkbox input "false"
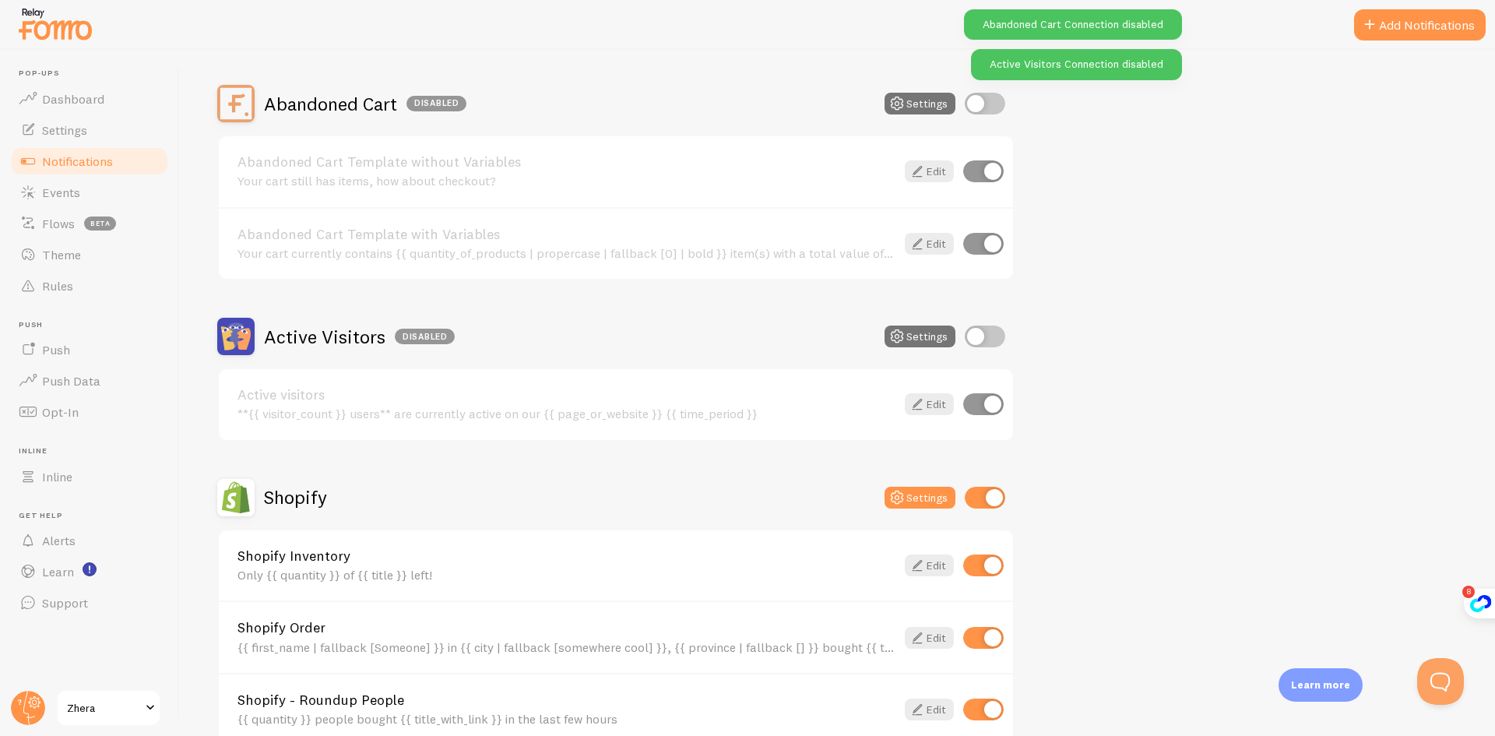
scroll to position [156, 0]
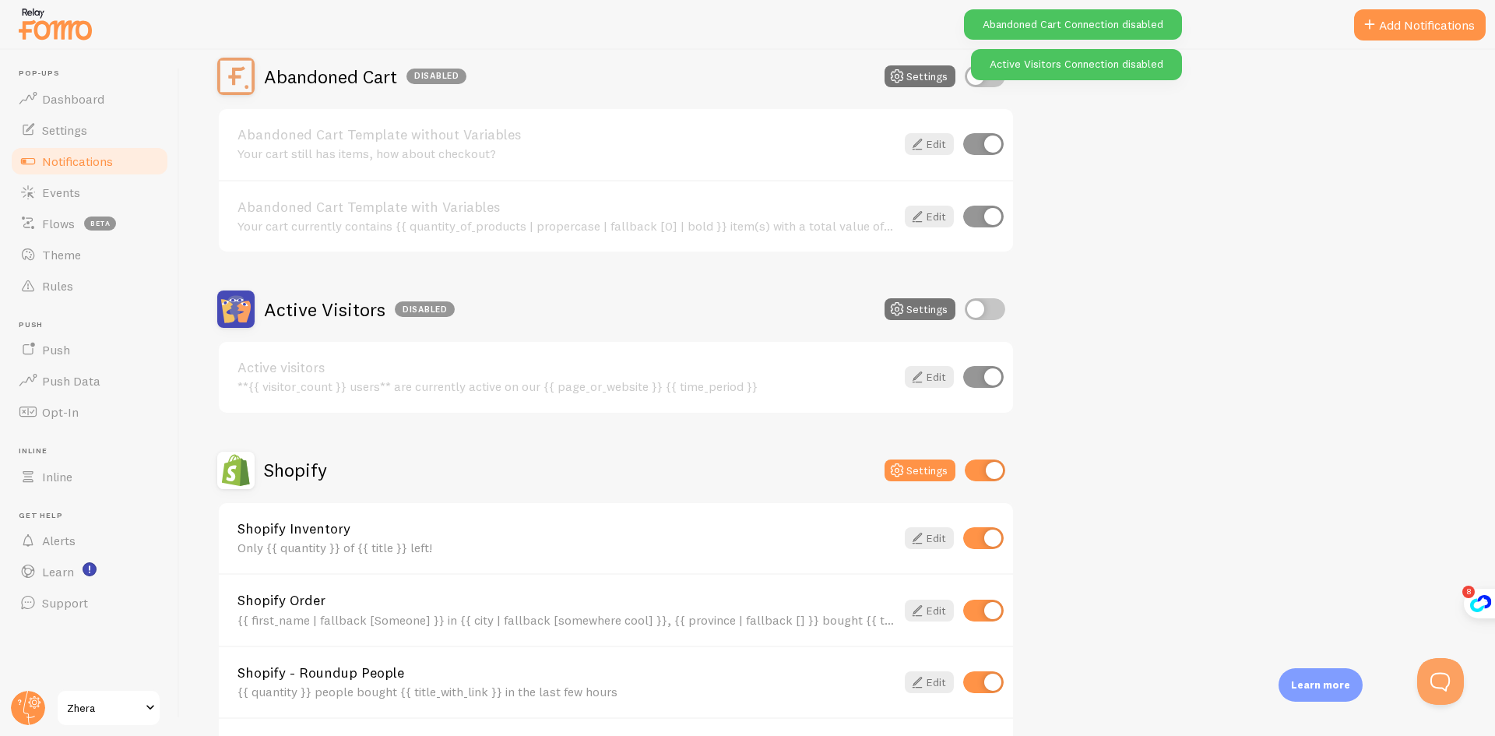
click at [982, 462] on input "checkbox" at bounding box center [985, 470] width 40 height 22
checkbox input "false"
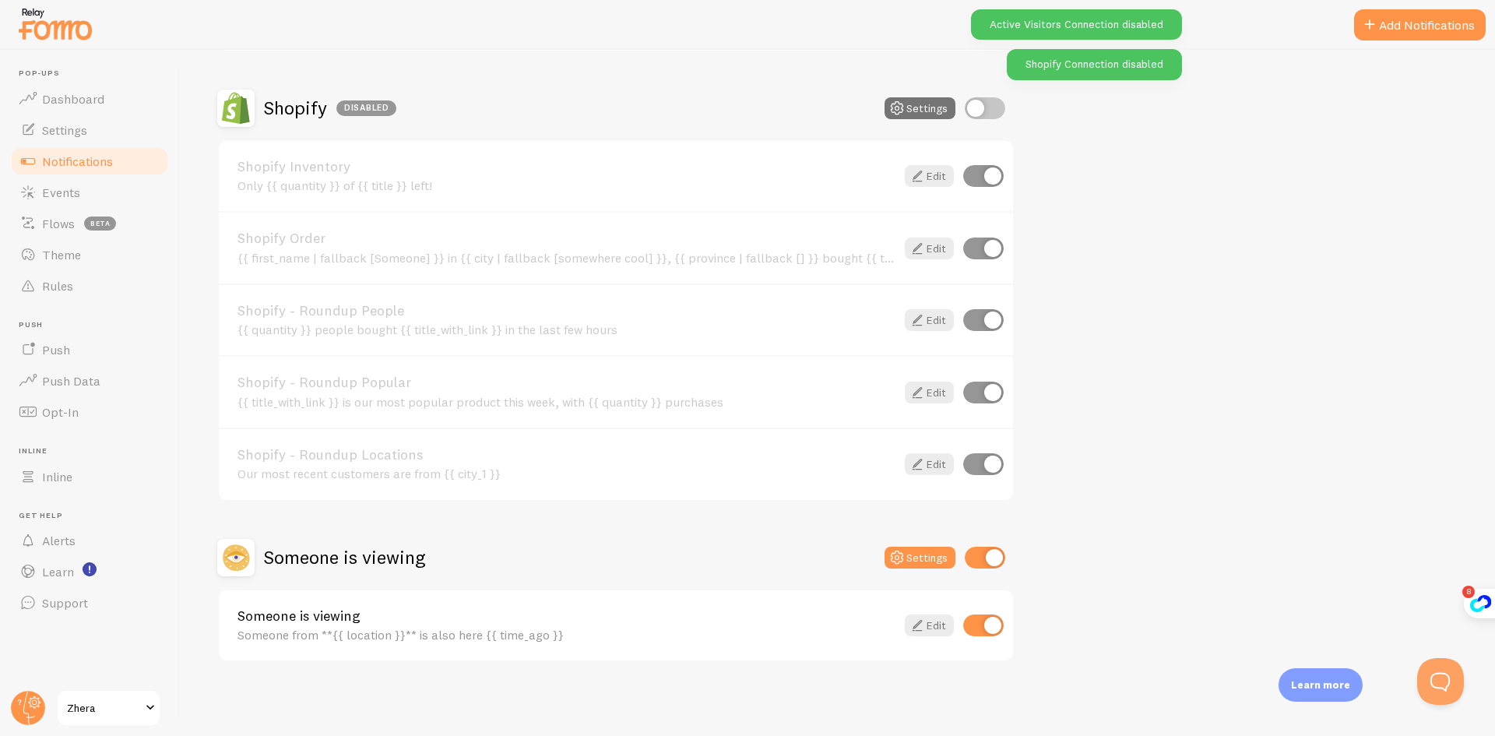
scroll to position [518, 0]
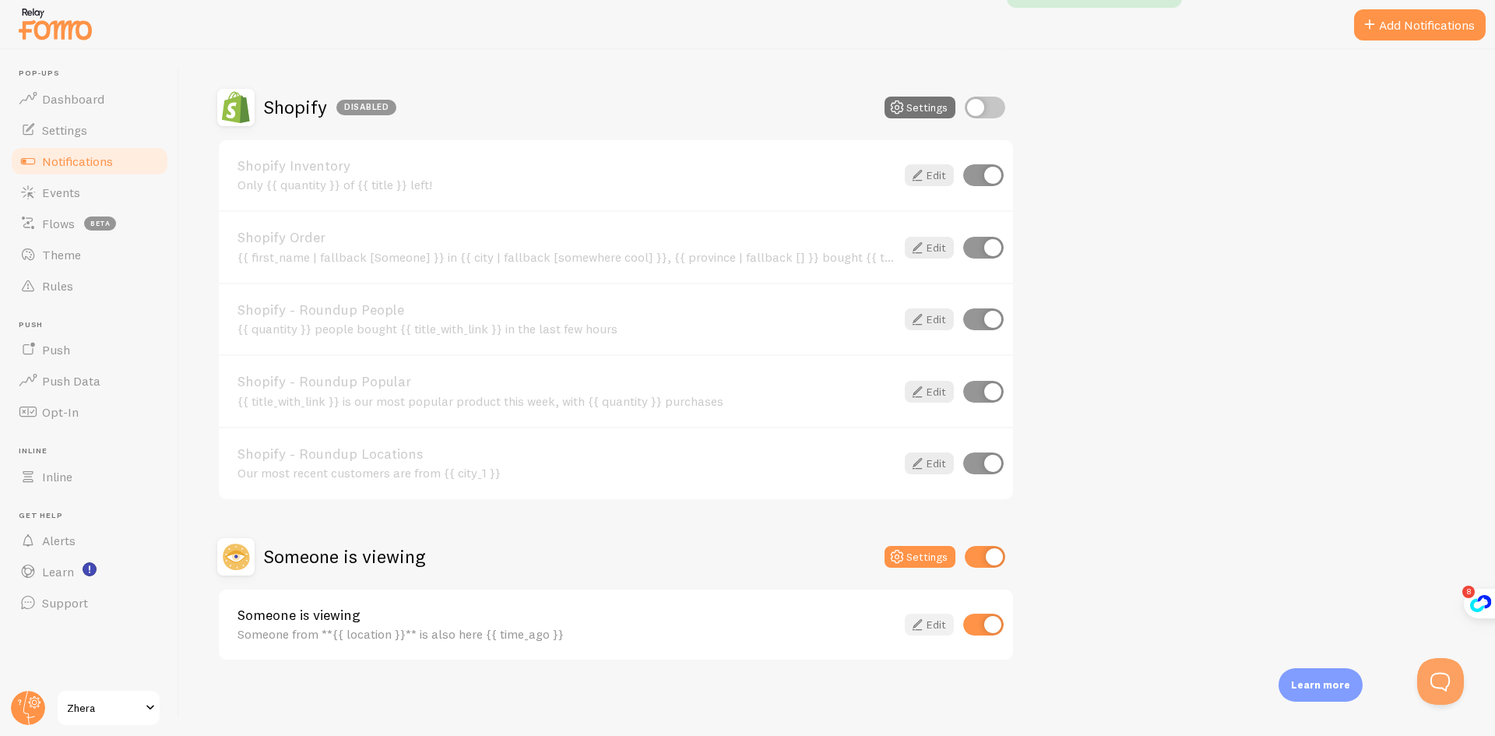
click at [935, 617] on link "Edit" at bounding box center [929, 624] width 49 height 22
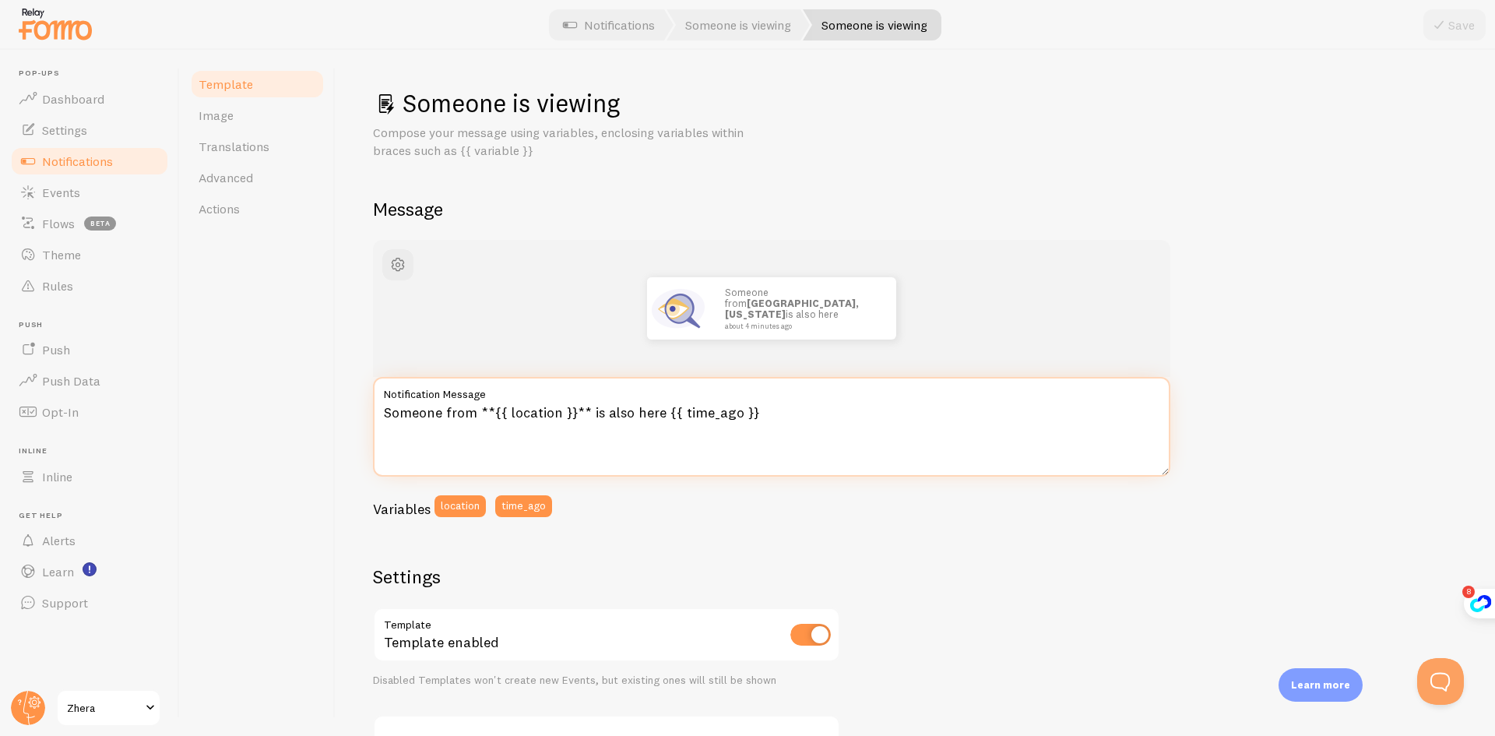
click at [536, 417] on textarea "Someone from **{{ location }}** is also here {{ time_ago }}" at bounding box center [771, 427] width 797 height 100
click at [466, 415] on textarea "Someone from **{{ location }}** is also here {{ time_ago }}" at bounding box center [771, 427] width 797 height 100
drag, startPoint x: 473, startPoint y: 418, endPoint x: 379, endPoint y: 418, distance: 94.2
click at [379, 418] on textarea "Someone from **{{ location }}** is also here {{ time_ago }}" at bounding box center [771, 427] width 797 height 100
drag, startPoint x: 680, startPoint y: 413, endPoint x: 614, endPoint y: 416, distance: 66.2
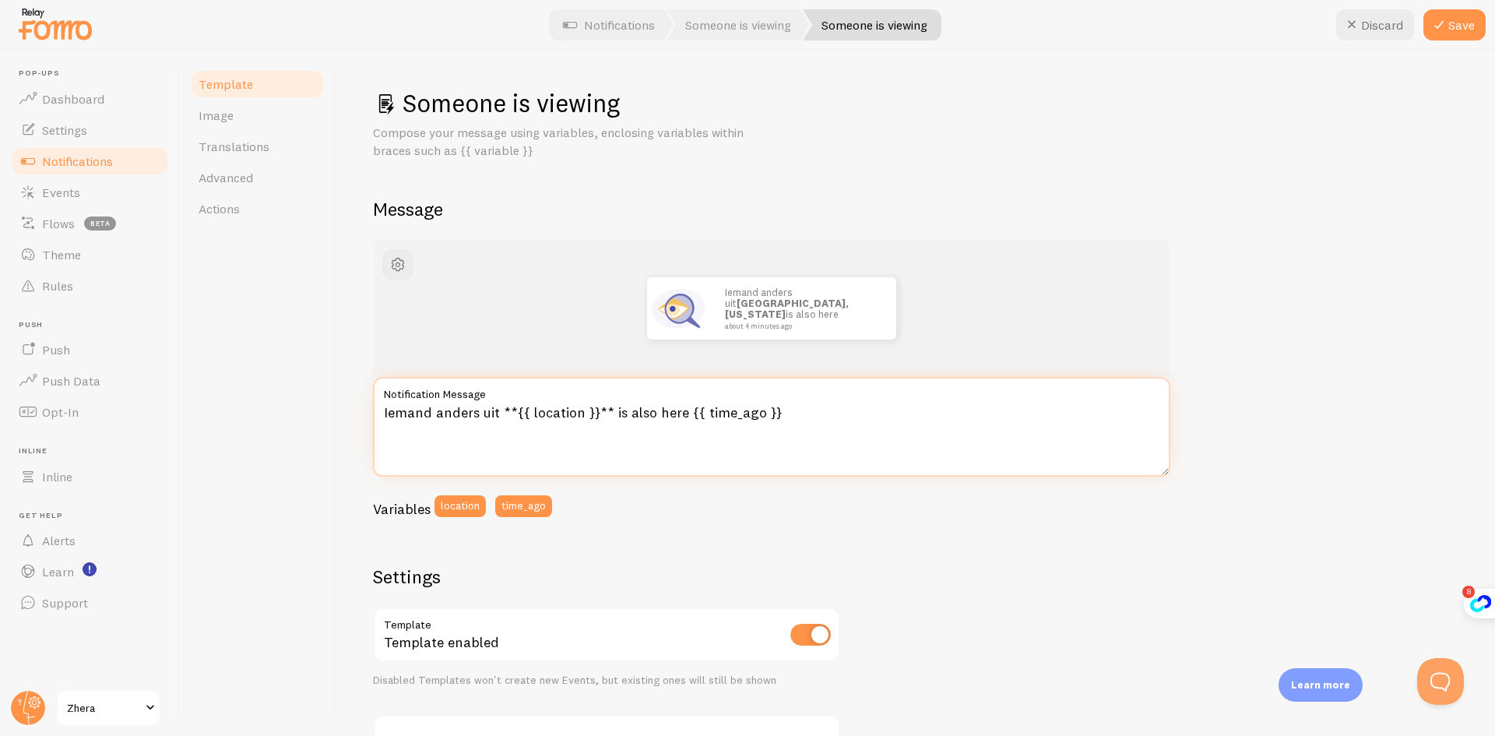
click at [614, 416] on textarea "Iemand anders uit **{{ location }}** is also here {{ time_ago }}" at bounding box center [771, 427] width 797 height 100
drag, startPoint x: 681, startPoint y: 410, endPoint x: 612, endPoint y: 407, distance: 69.4
click at [612, 407] on textarea "Iemand anders uit **{{ location }}** s also herei {{ time_ago }}" at bounding box center [771, 427] width 797 height 100
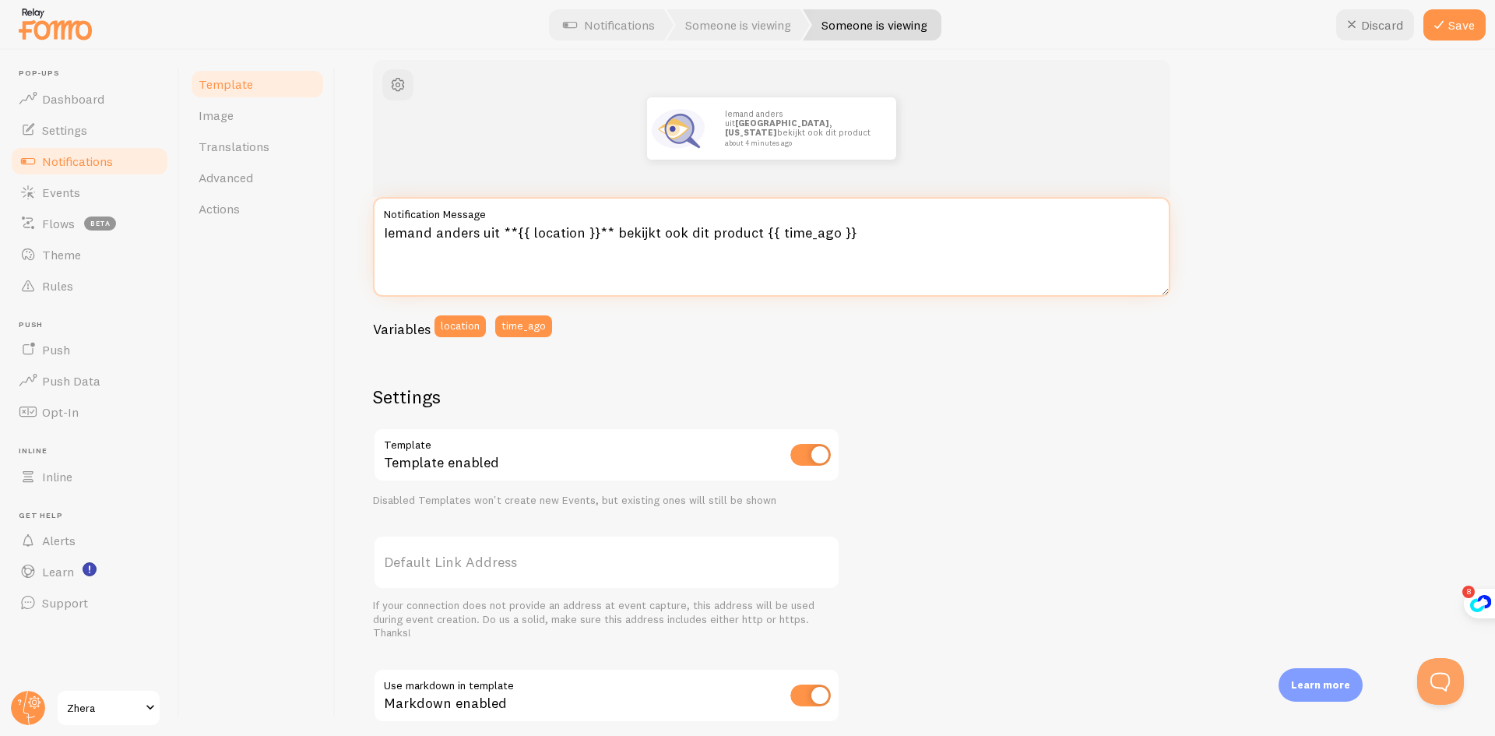
scroll to position [234, 0]
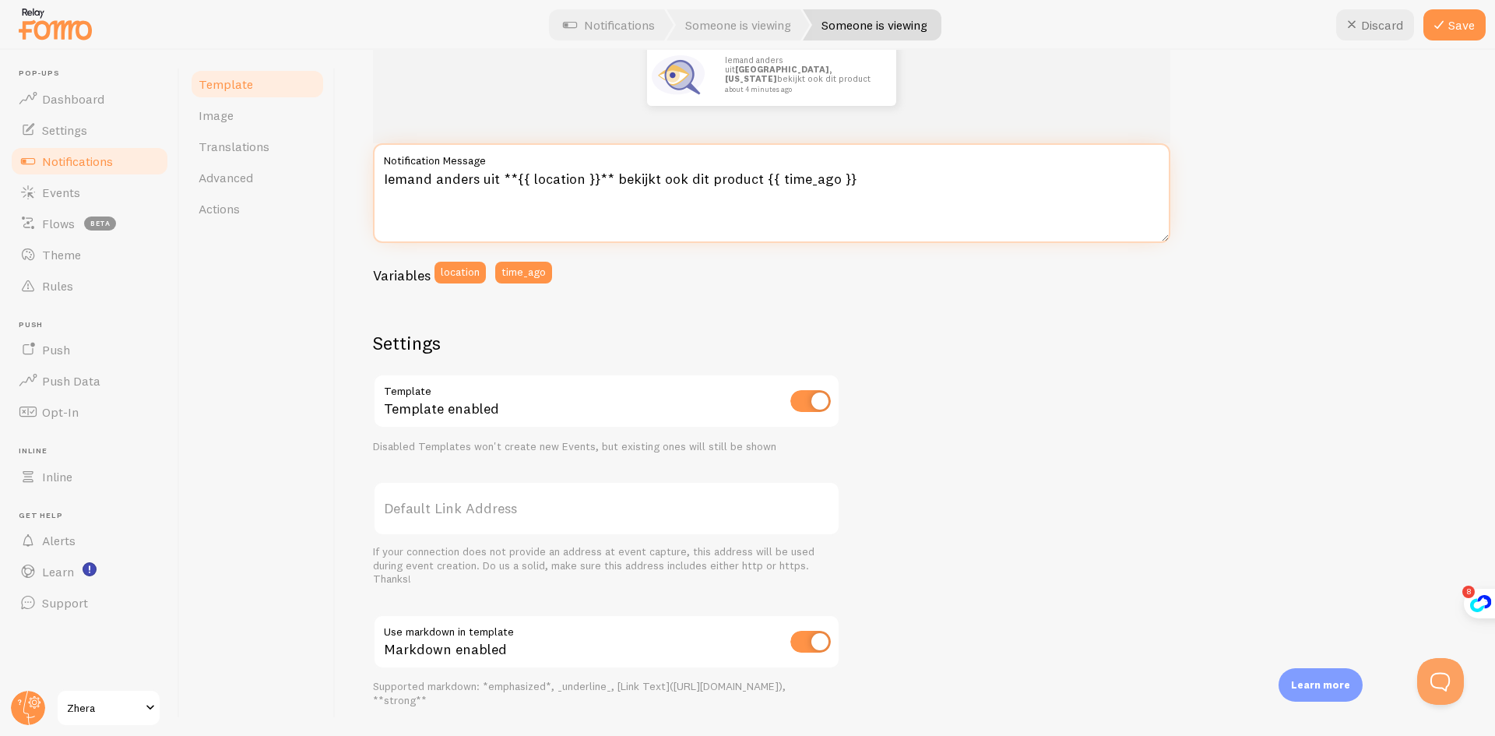
type textarea "Iemand anders uit **{{ location }}** bekijkt ook dit product {{ time_ago }}"
click at [563, 346] on h2 "Settings" at bounding box center [606, 343] width 467 height 24
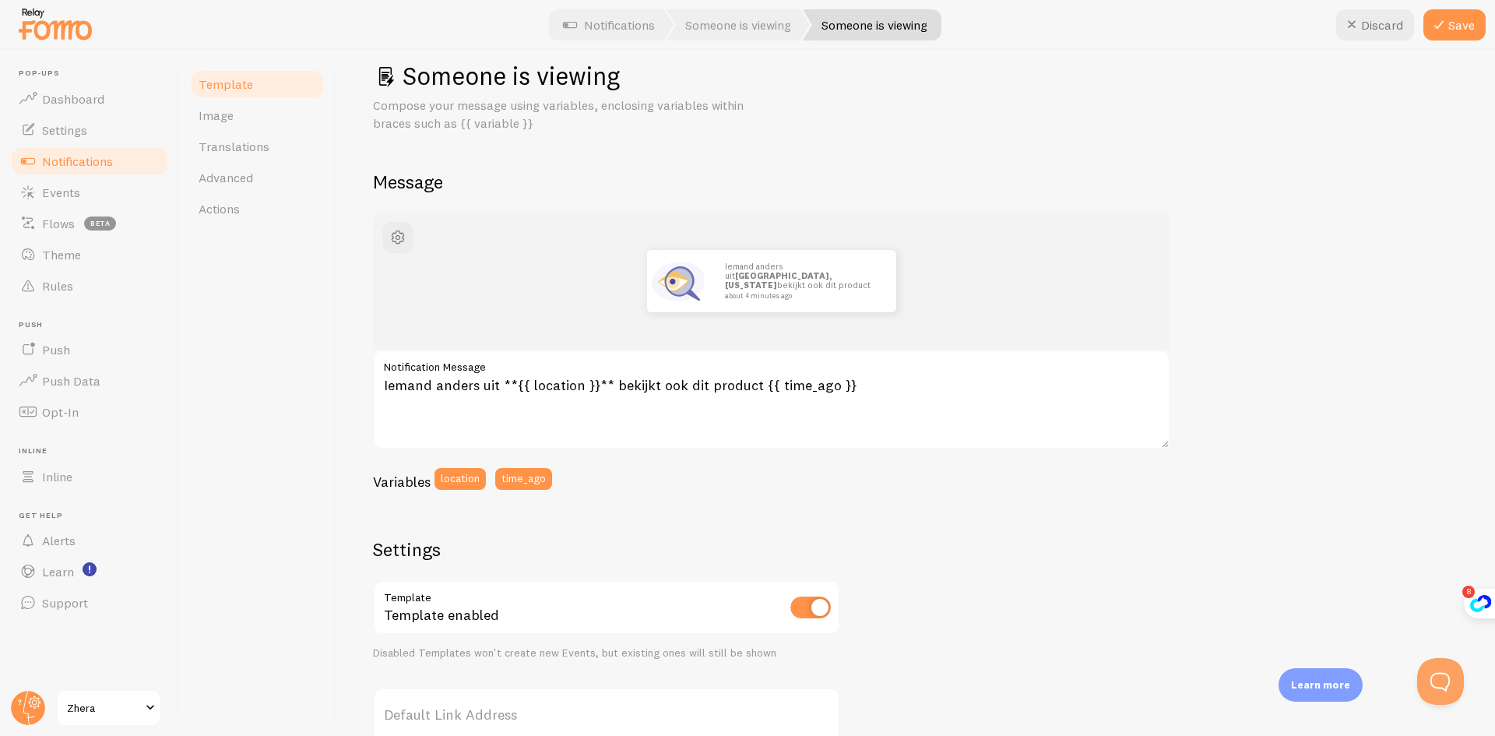
scroll to position [0, 0]
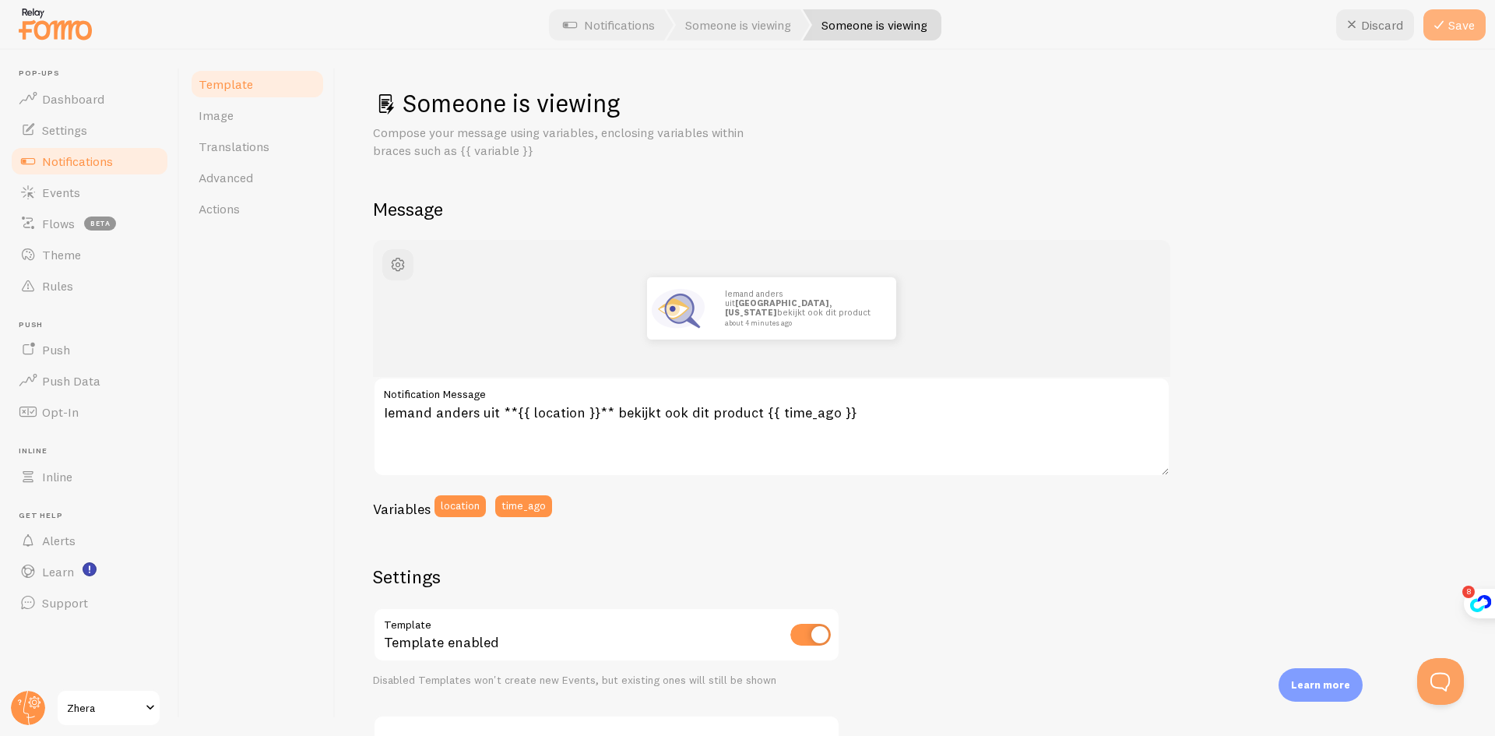
click at [1439, 20] on icon at bounding box center [1438, 25] width 19 height 19
click at [407, 266] on button "button" at bounding box center [397, 264] width 31 height 31
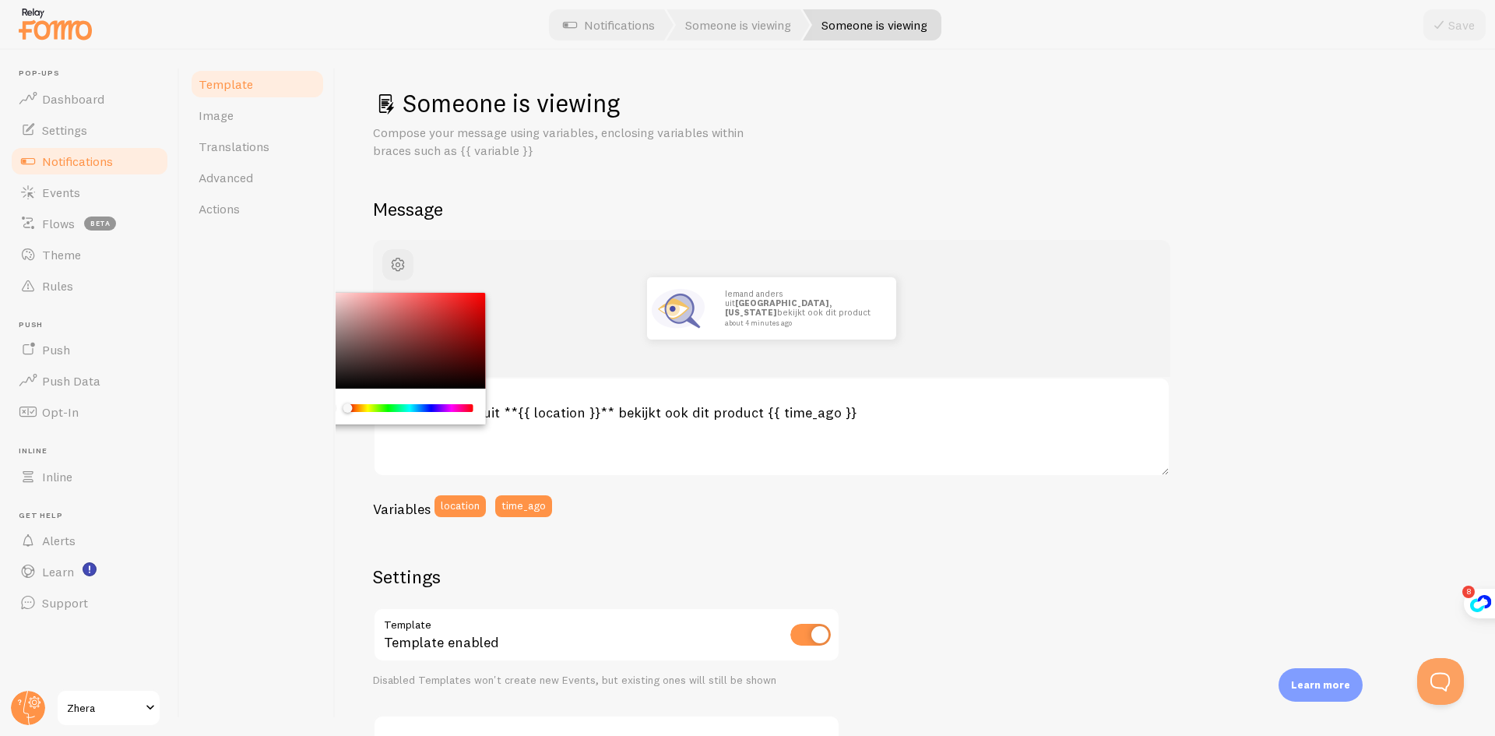
click at [410, 402] on div "Chrome color picker" at bounding box center [409, 408] width 127 height 14
click at [405, 405] on div "Chrome color picker" at bounding box center [409, 408] width 127 height 14
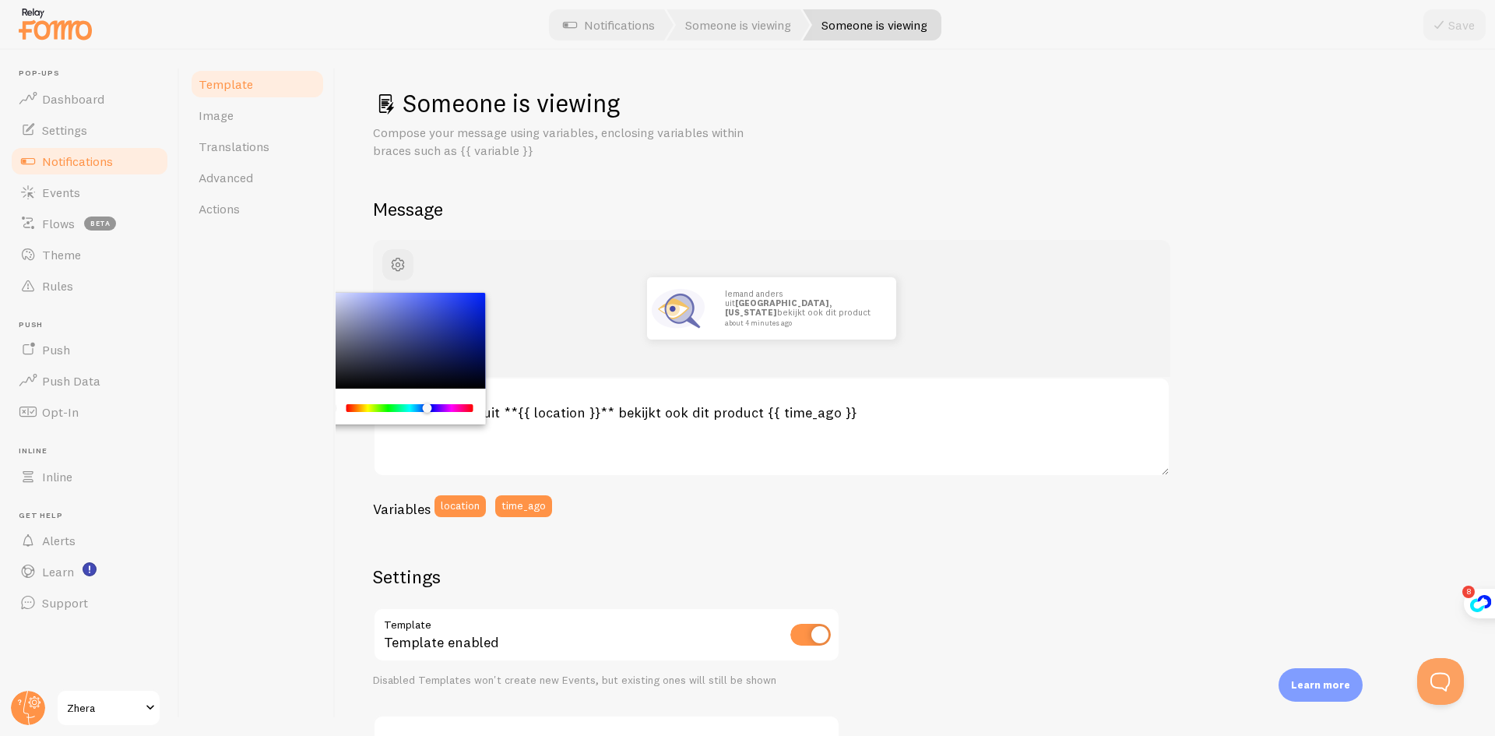
drag, startPoint x: 402, startPoint y: 412, endPoint x: 430, endPoint y: 412, distance: 27.2
click at [430, 412] on div "Chrome color picker" at bounding box center [410, 408] width 124 height 8
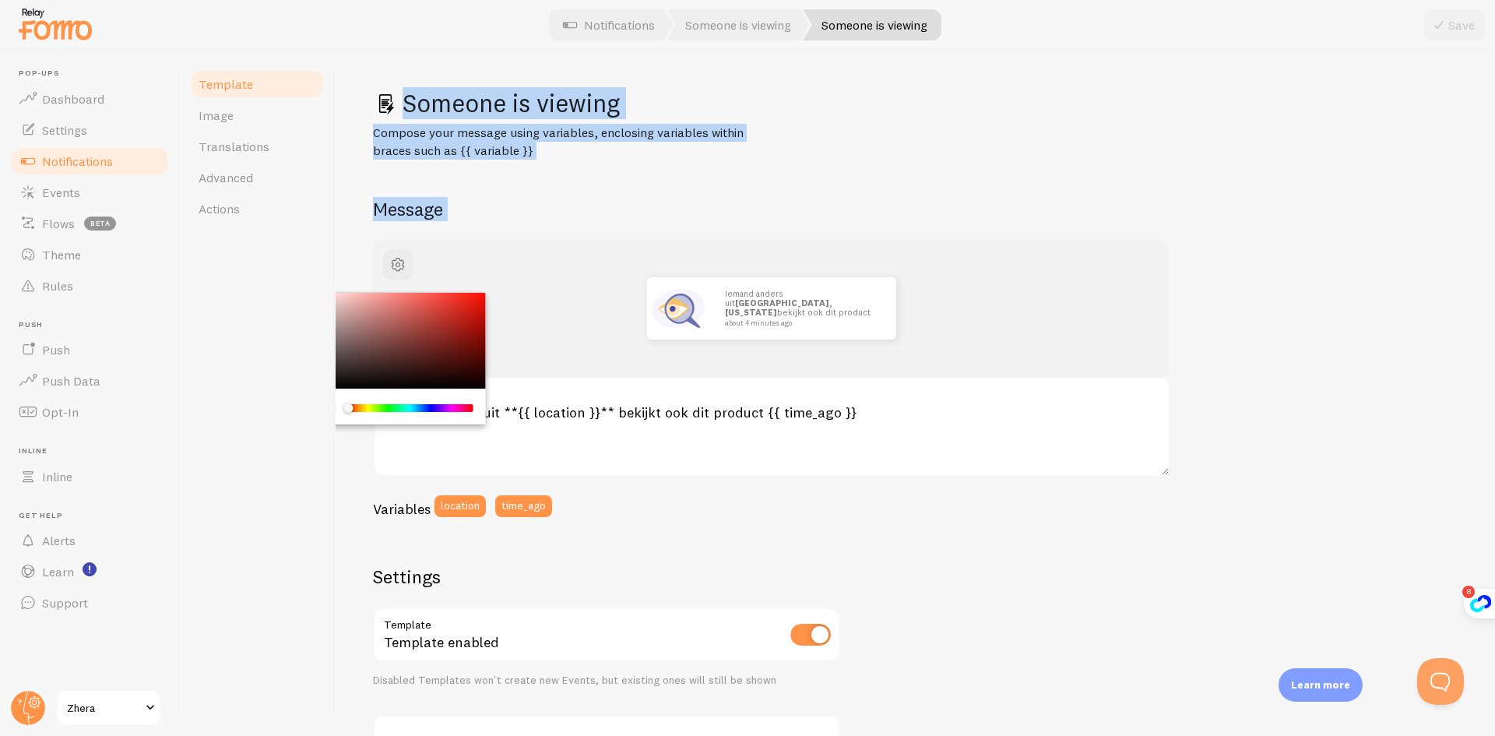
drag, startPoint x: 430, startPoint y: 412, endPoint x: 280, endPoint y: 411, distance: 149.5
click at [287, 415] on div "Template Image Translations Advanced Actions Someone is viewing Compose your me…" at bounding box center [837, 393] width 1315 height 686
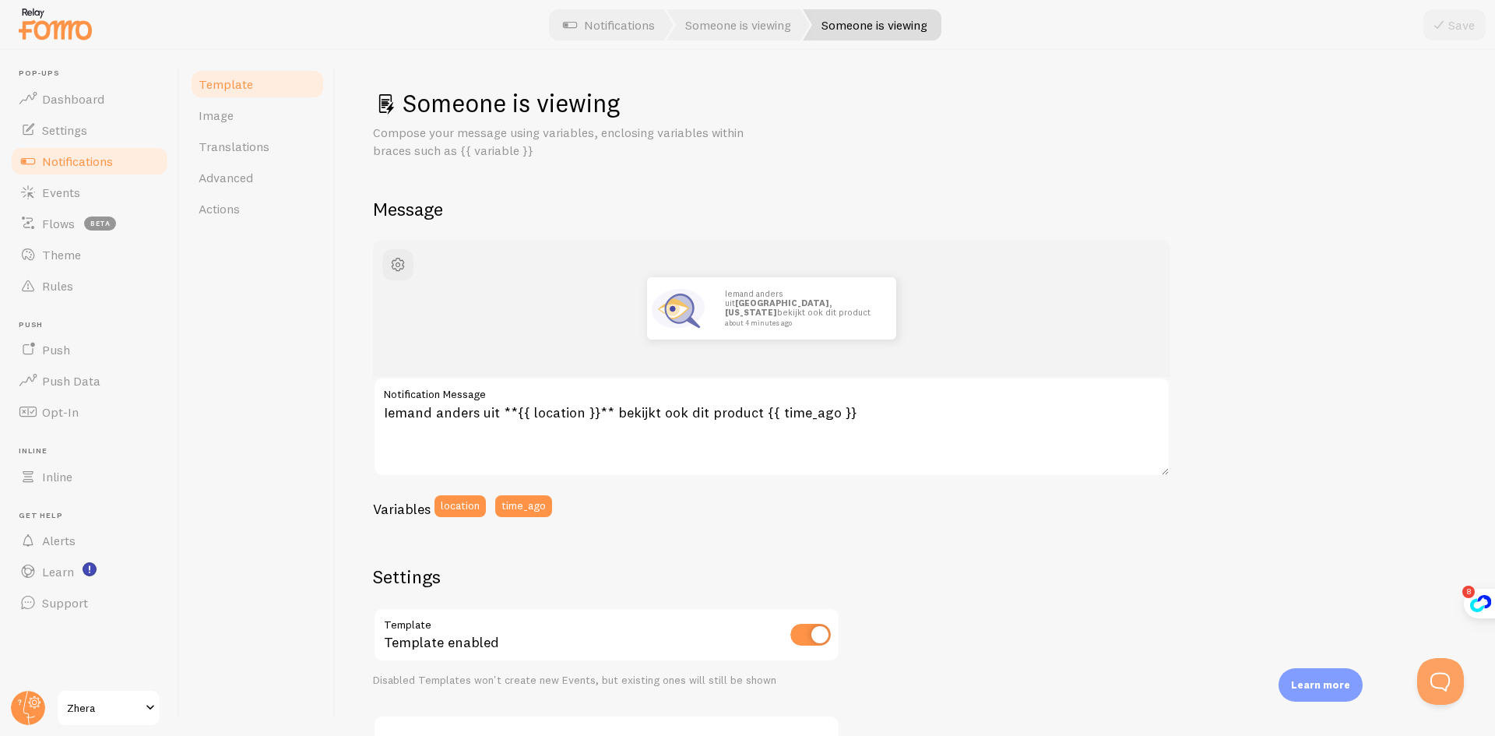
click at [277, 399] on div "Template Image Translations Advanced Actions" at bounding box center [258, 393] width 156 height 686
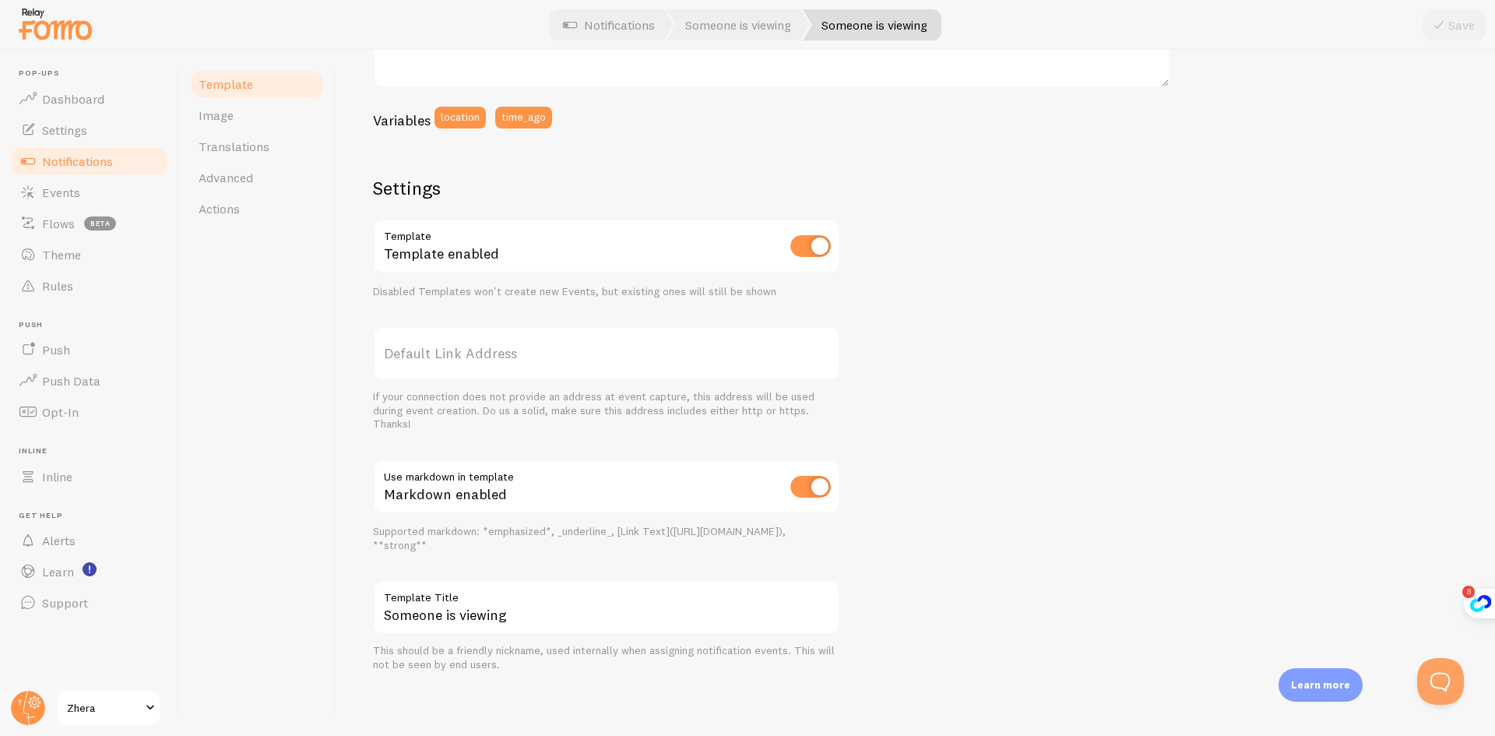
scroll to position [389, 0]
click at [200, 116] on span "Image" at bounding box center [216, 115] width 35 height 16
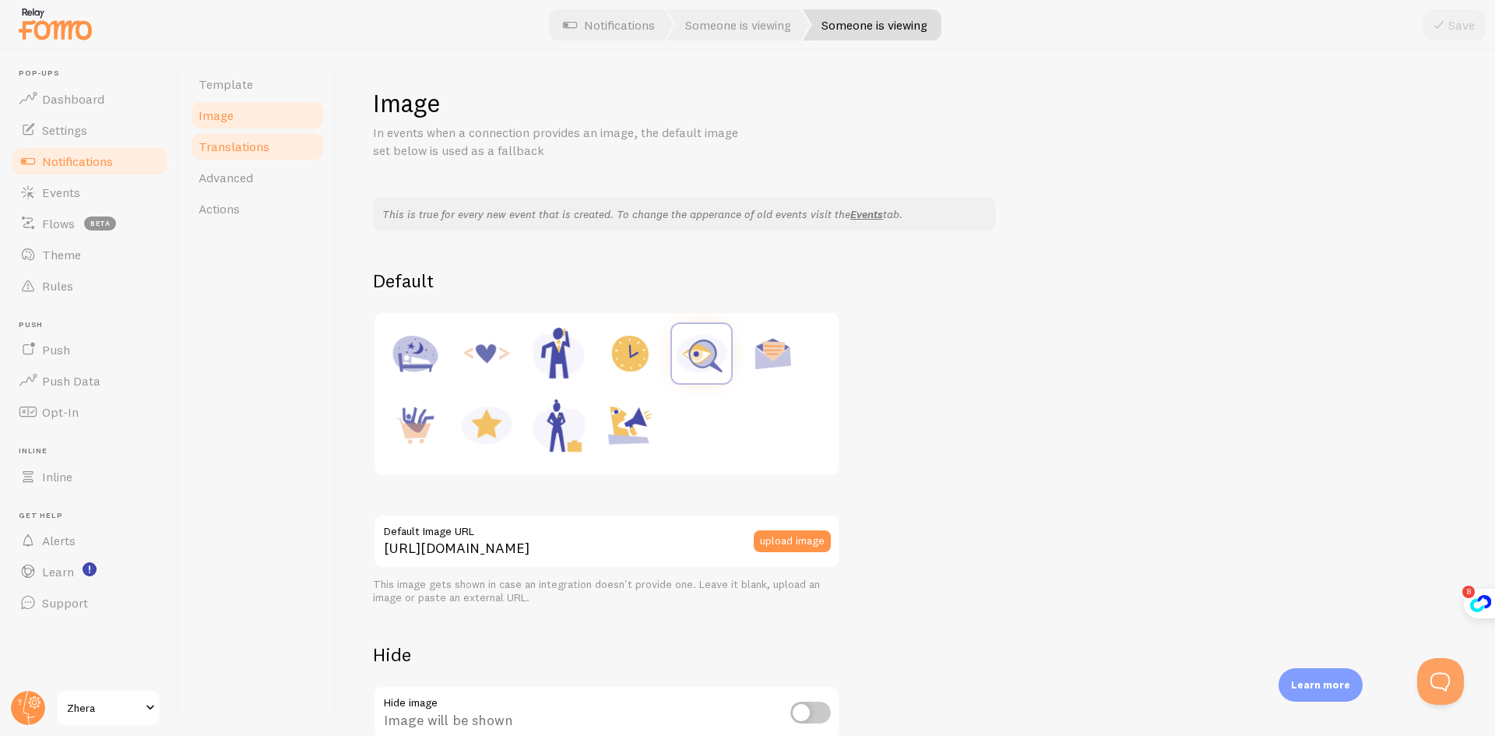
click at [309, 147] on link "Translations" at bounding box center [257, 146] width 136 height 31
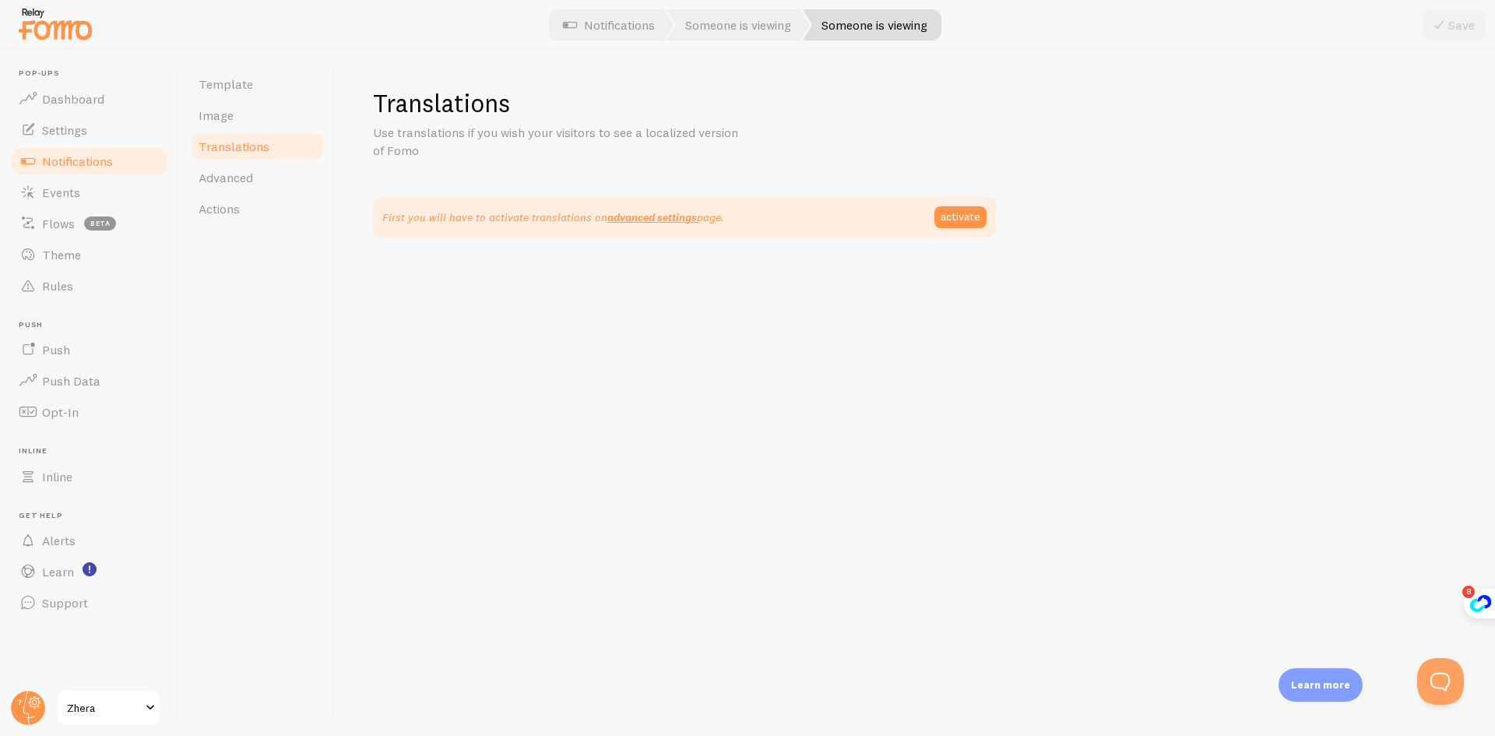
drag, startPoint x: 392, startPoint y: 218, endPoint x: 821, endPoint y: 219, distance: 429.0
click at [570, 218] on p "First you will have to activate translations on advanced settings page." at bounding box center [553, 217] width 342 height 16
drag, startPoint x: 927, startPoint y: 219, endPoint x: 973, endPoint y: 214, distance: 46.2
click at [934, 219] on div "First you will have to activate translations on advanced settings page. activate" at bounding box center [684, 217] width 604 height 22
click at [973, 214] on link "activate" at bounding box center [960, 217] width 52 height 22
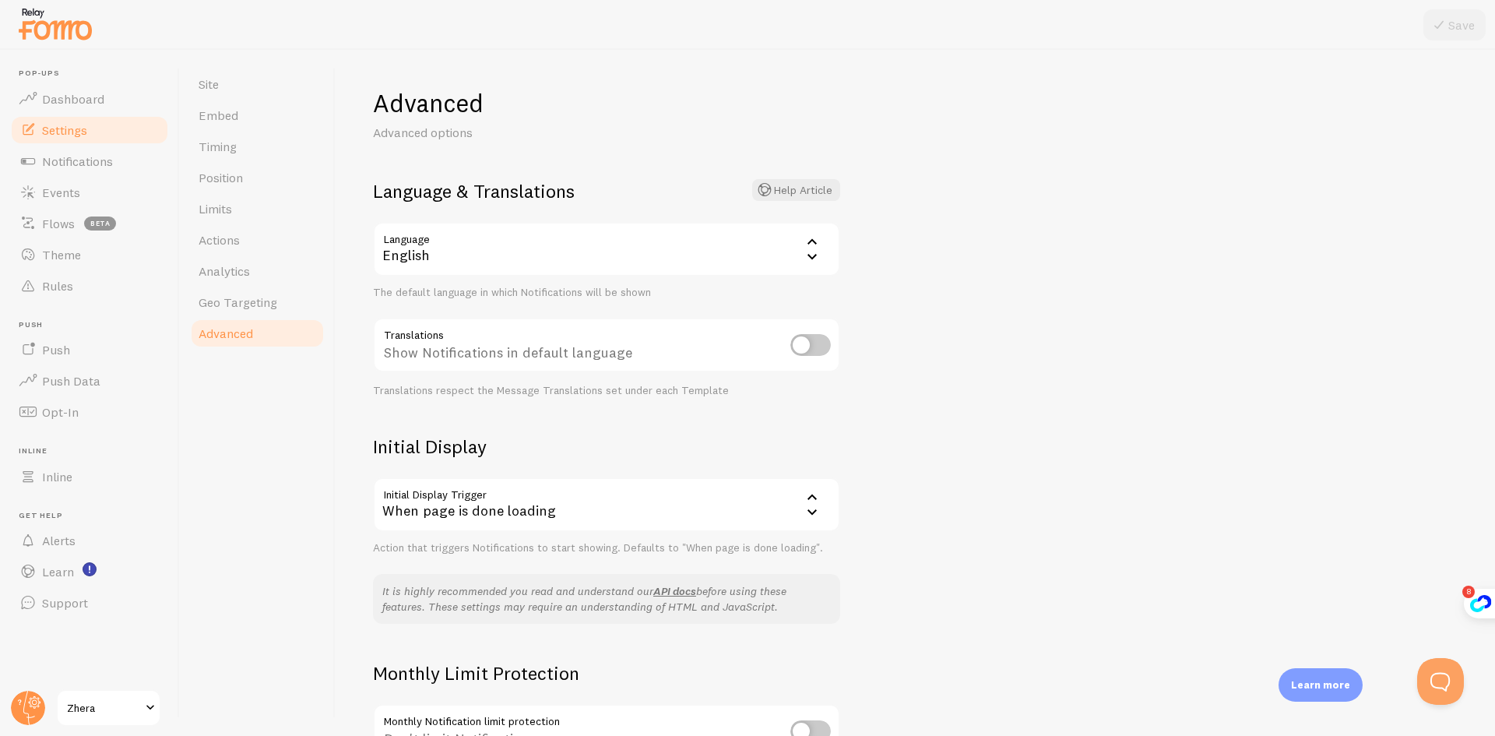
click at [814, 251] on icon at bounding box center [812, 241] width 19 height 19
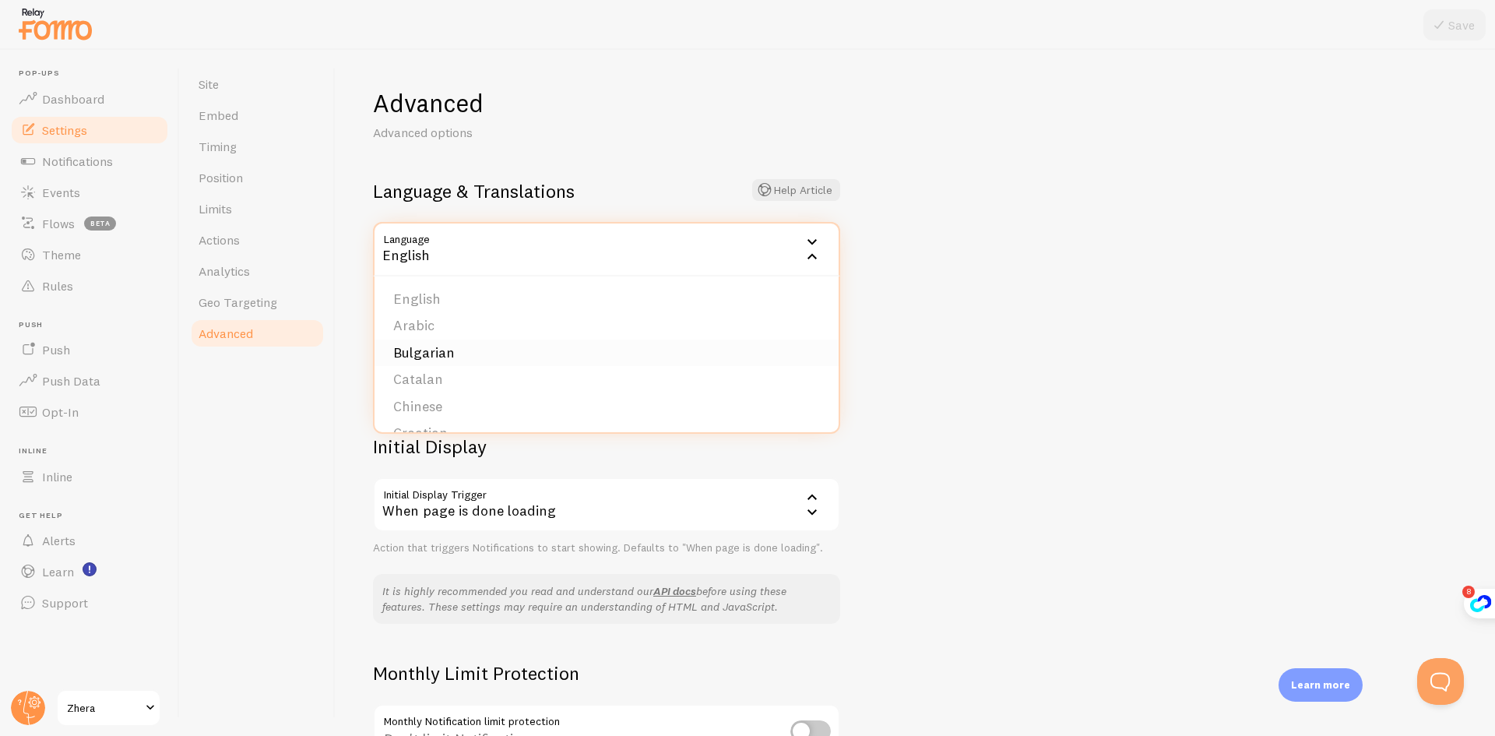
scroll to position [156, 0]
click at [526, 335] on li "Dutch" at bounding box center [606, 331] width 464 height 27
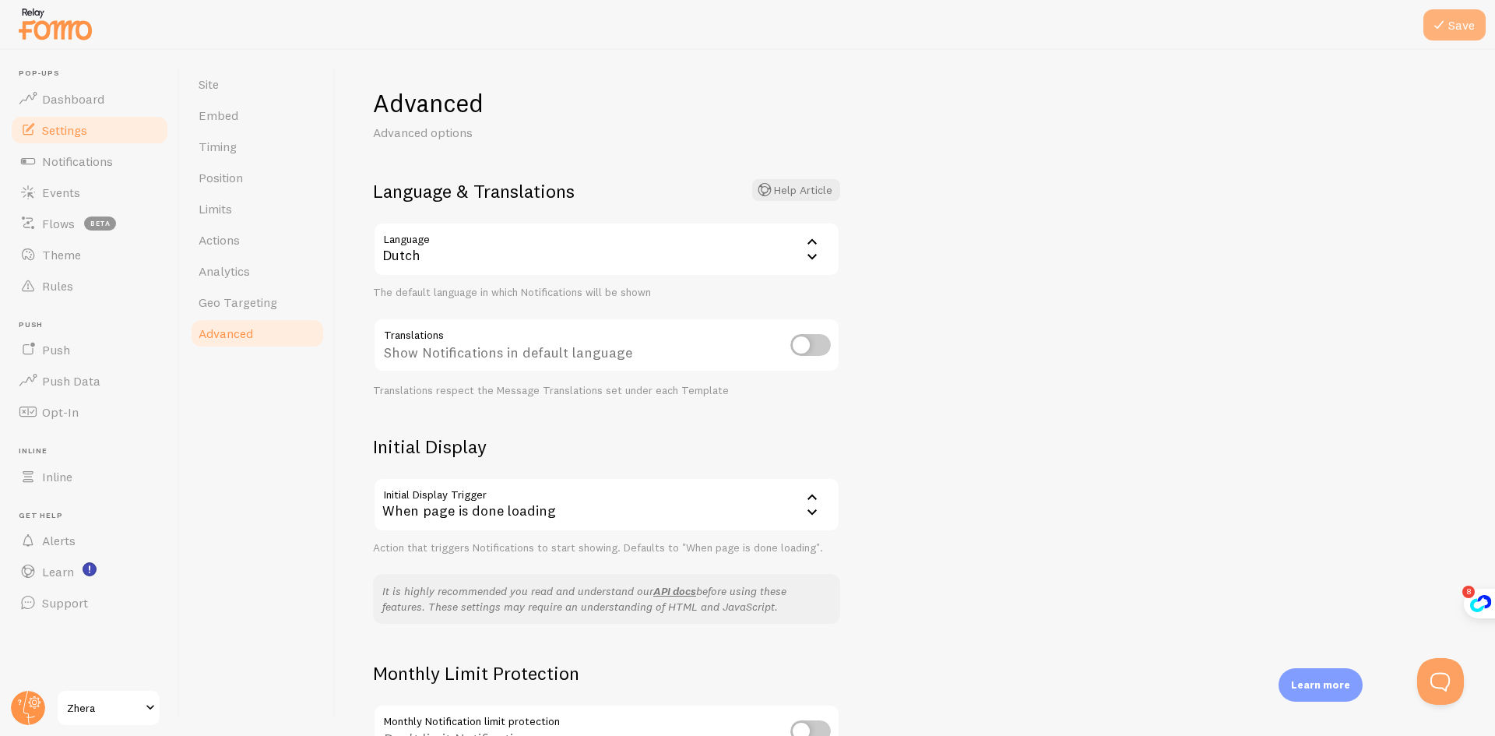
click at [1433, 30] on icon at bounding box center [1438, 25] width 19 height 19
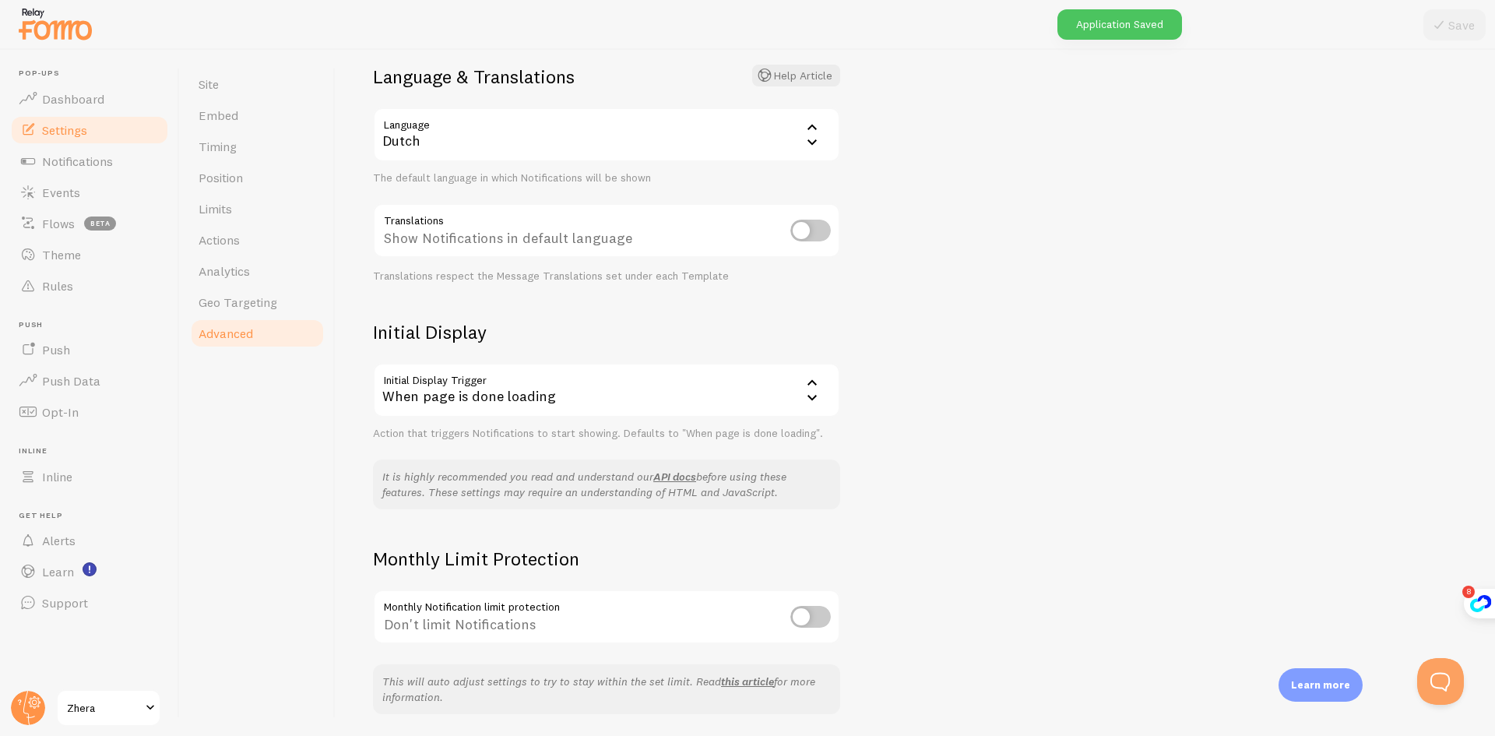
scroll to position [90, 0]
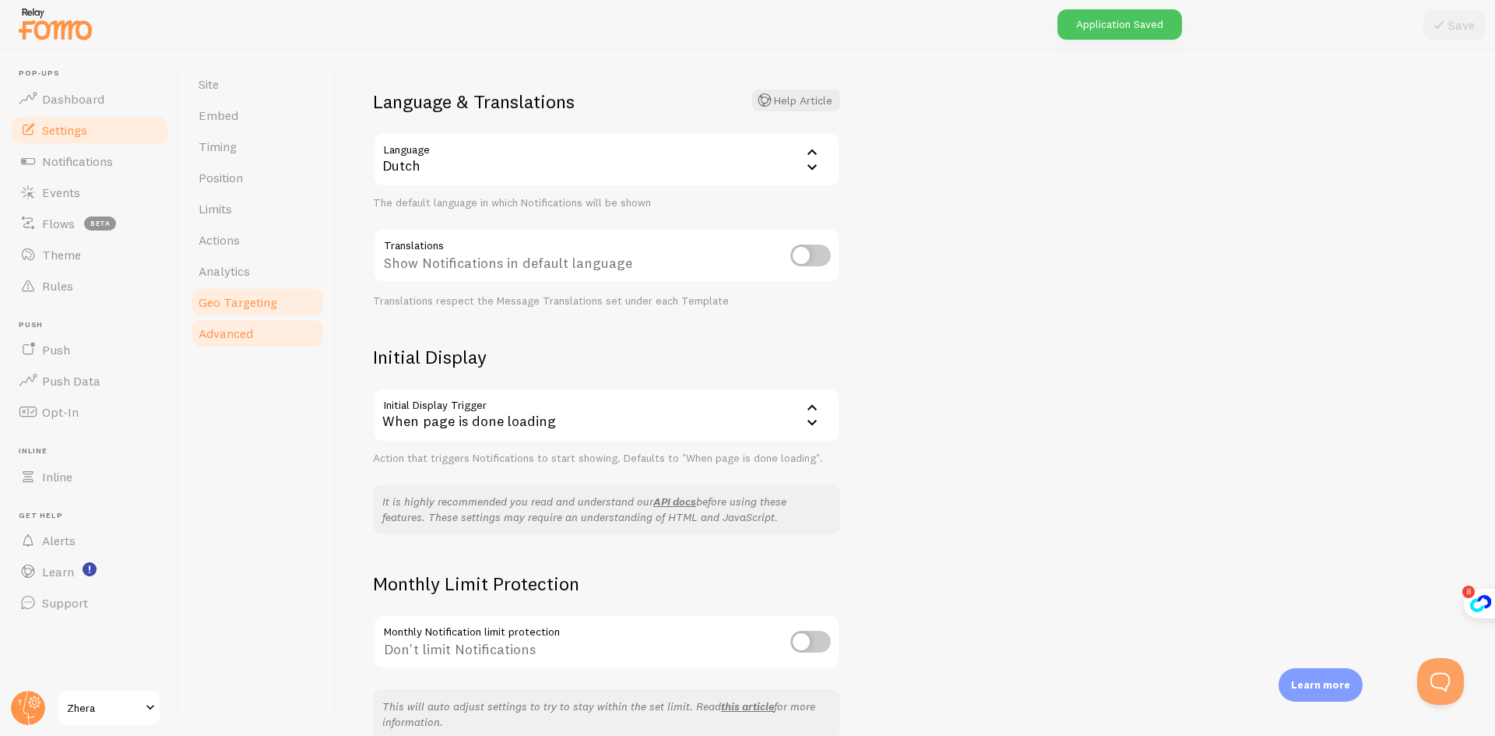
click at [255, 304] on span "Geo Targeting" at bounding box center [238, 302] width 79 height 16
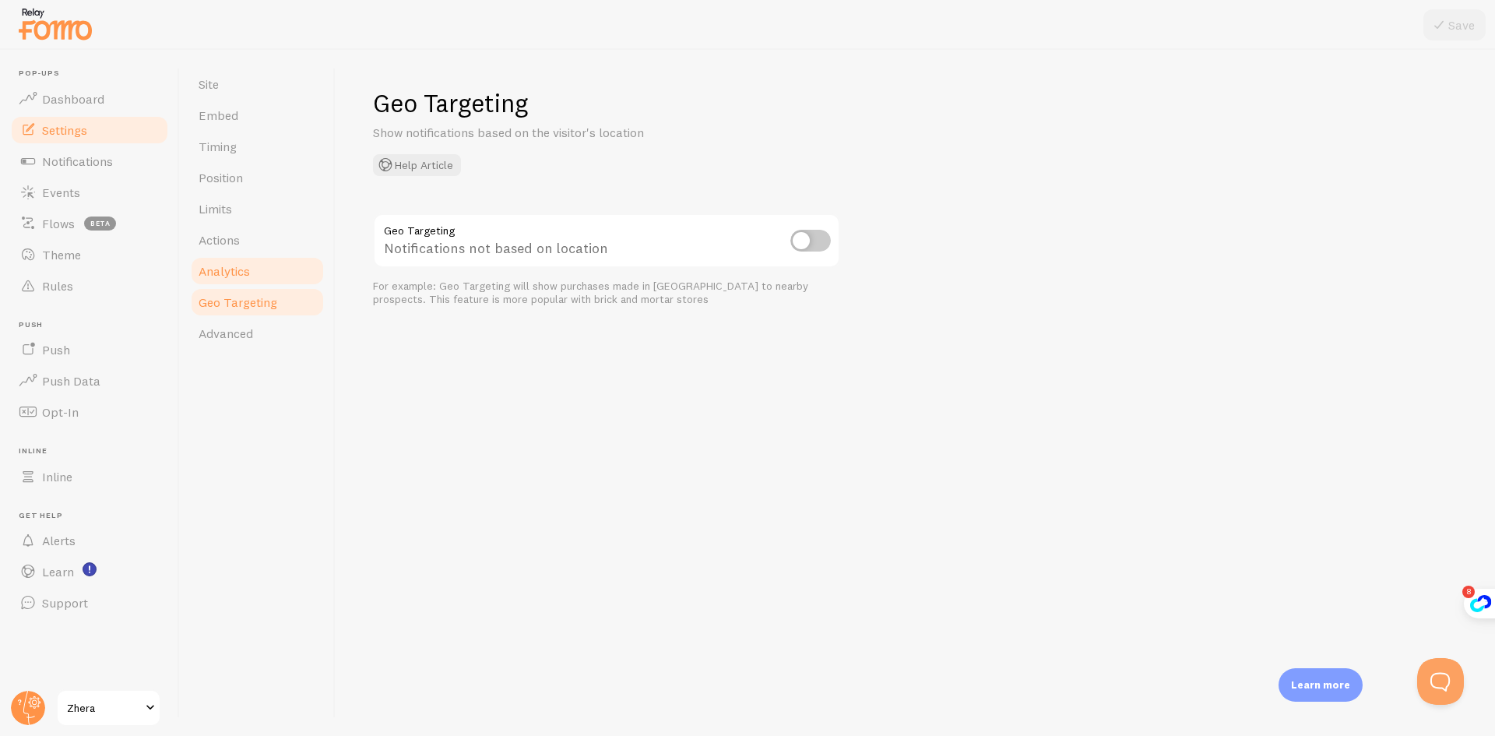
click at [248, 263] on span "Analytics" at bounding box center [224, 271] width 51 height 16
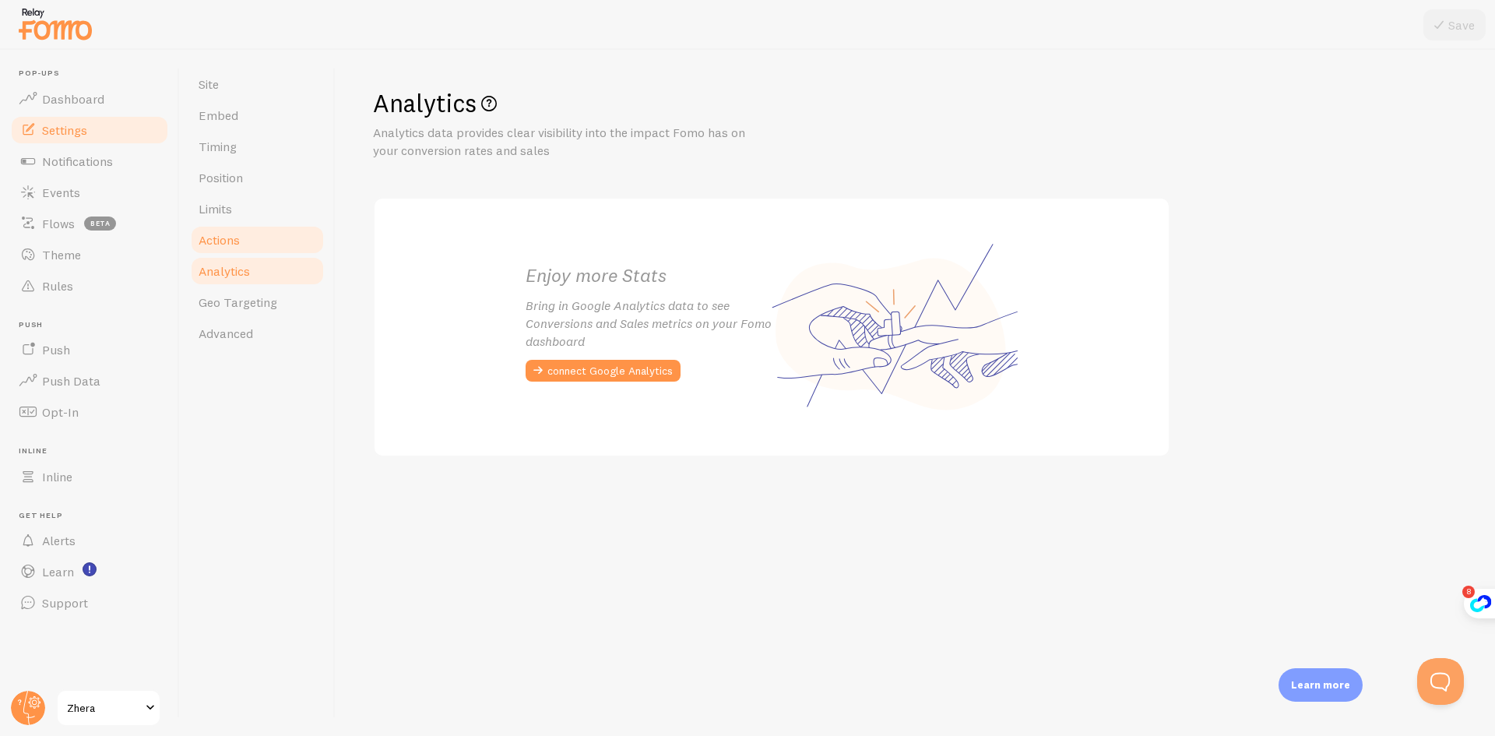
click at [259, 240] on link "Actions" at bounding box center [257, 239] width 136 height 31
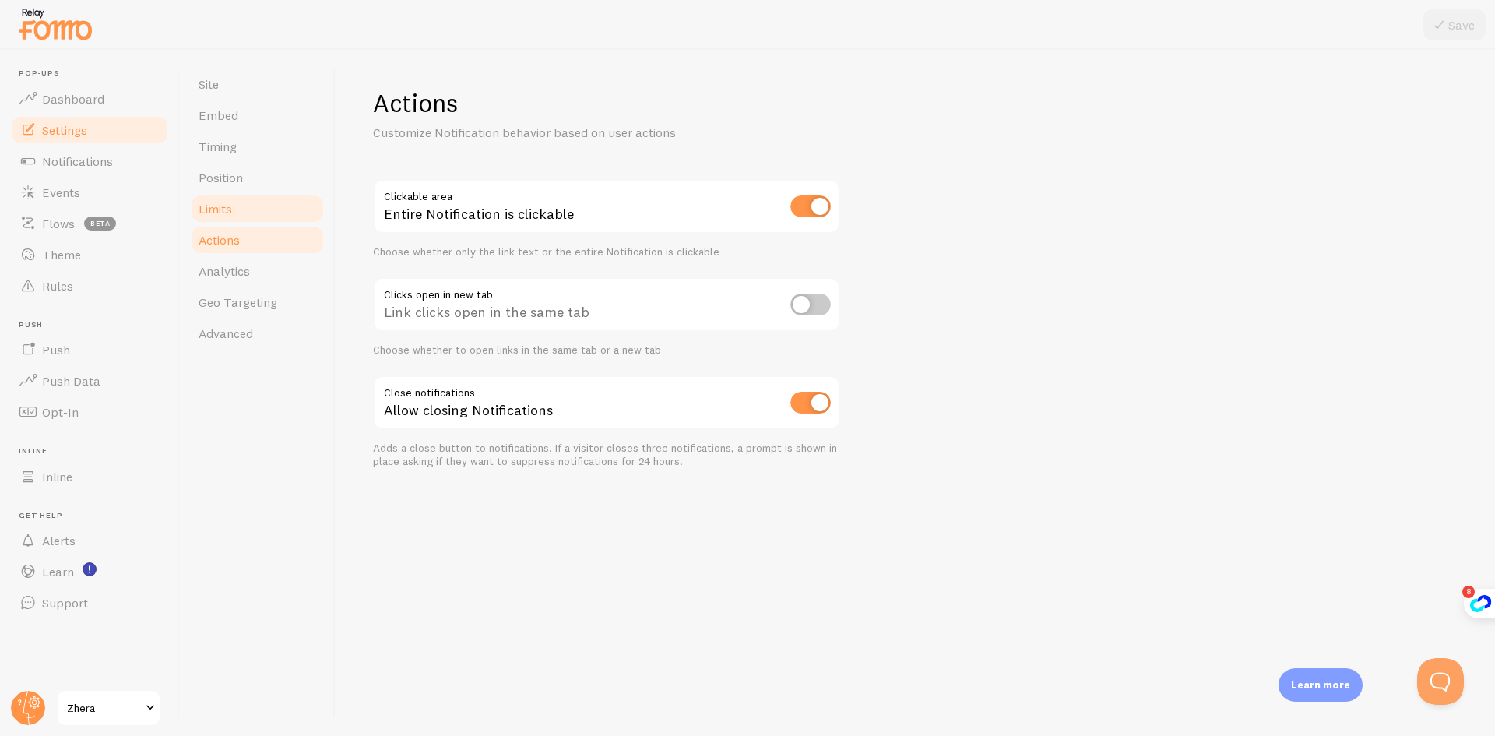
click at [241, 202] on link "Limits" at bounding box center [257, 208] width 136 height 31
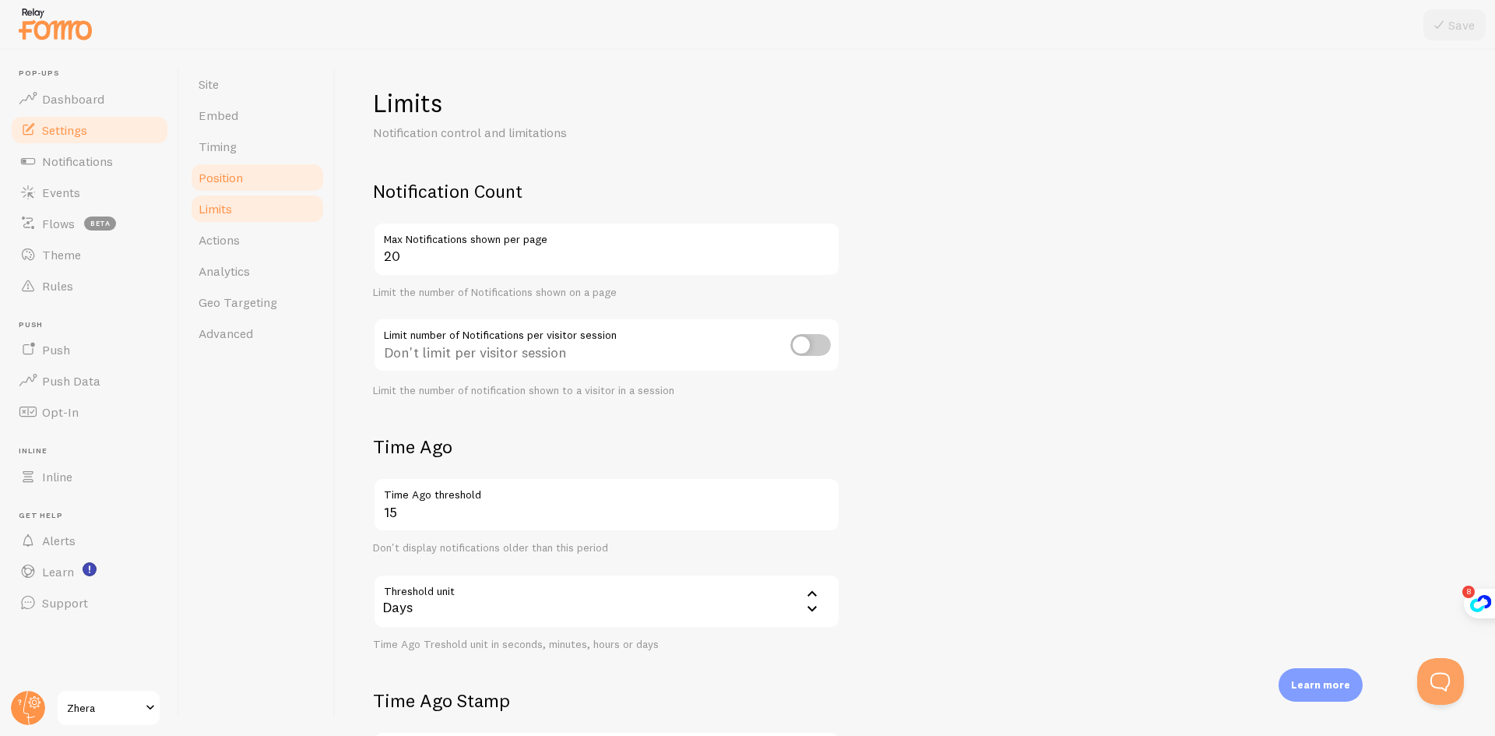
click at [232, 181] on span "Position" at bounding box center [221, 178] width 44 height 16
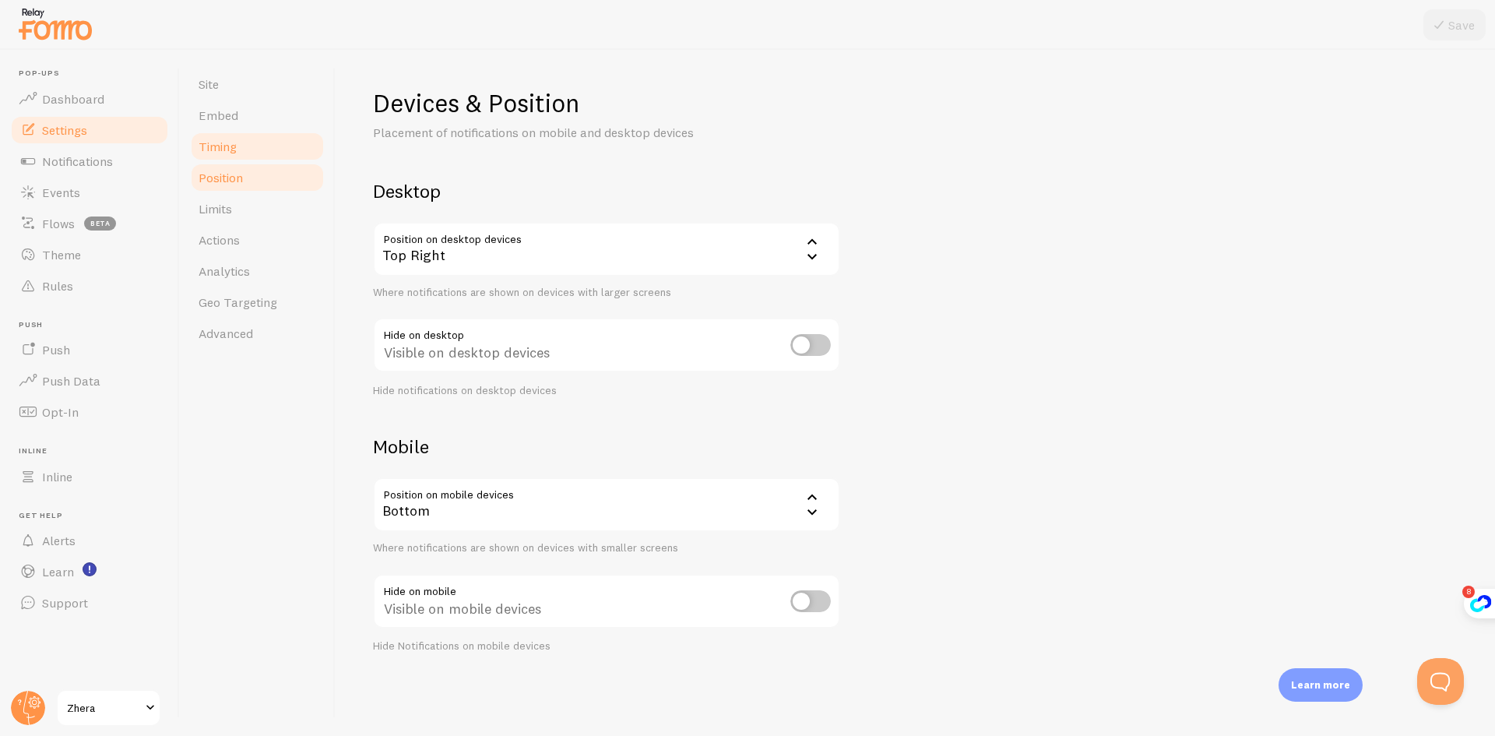
click at [220, 153] on span "Timing" at bounding box center [218, 147] width 38 height 16
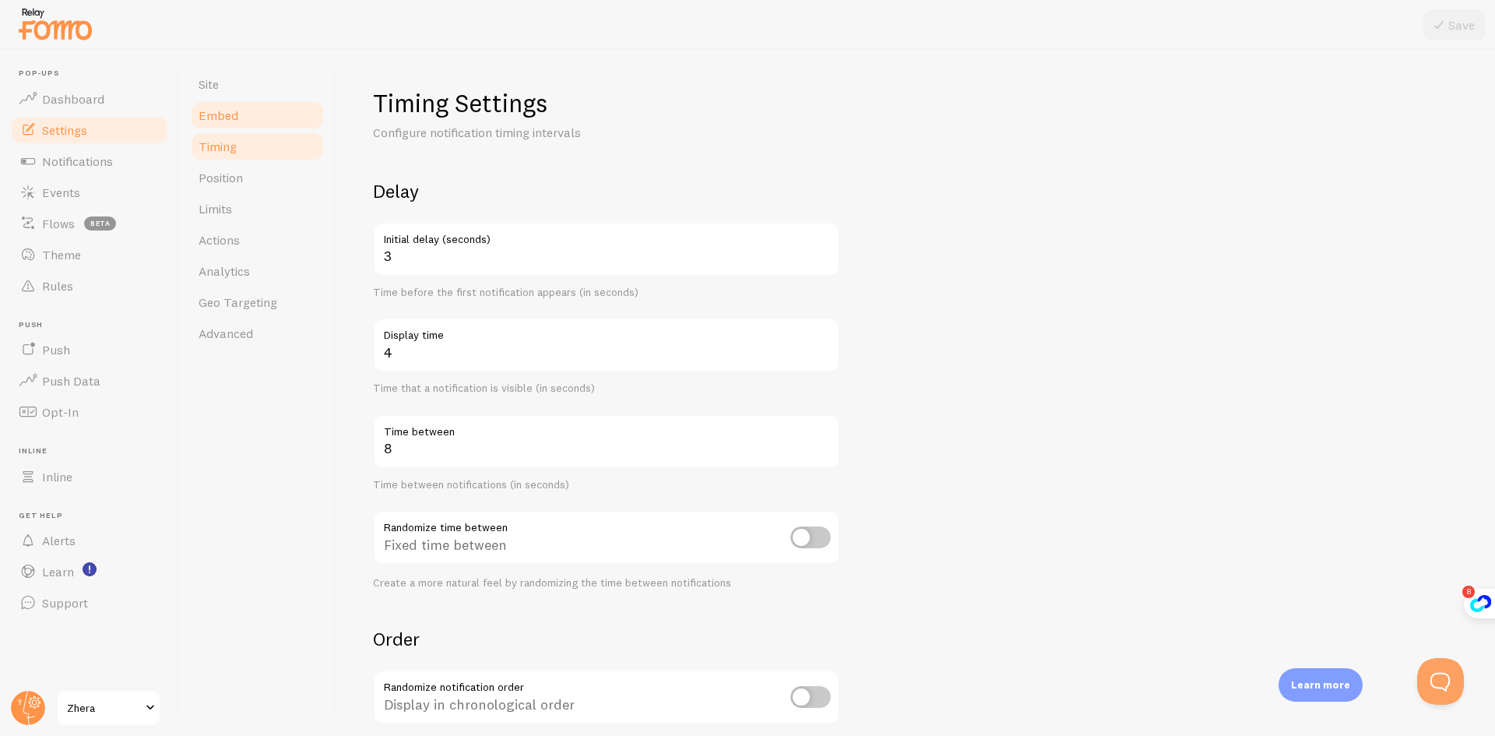
click at [232, 120] on span "Embed" at bounding box center [219, 115] width 40 height 16
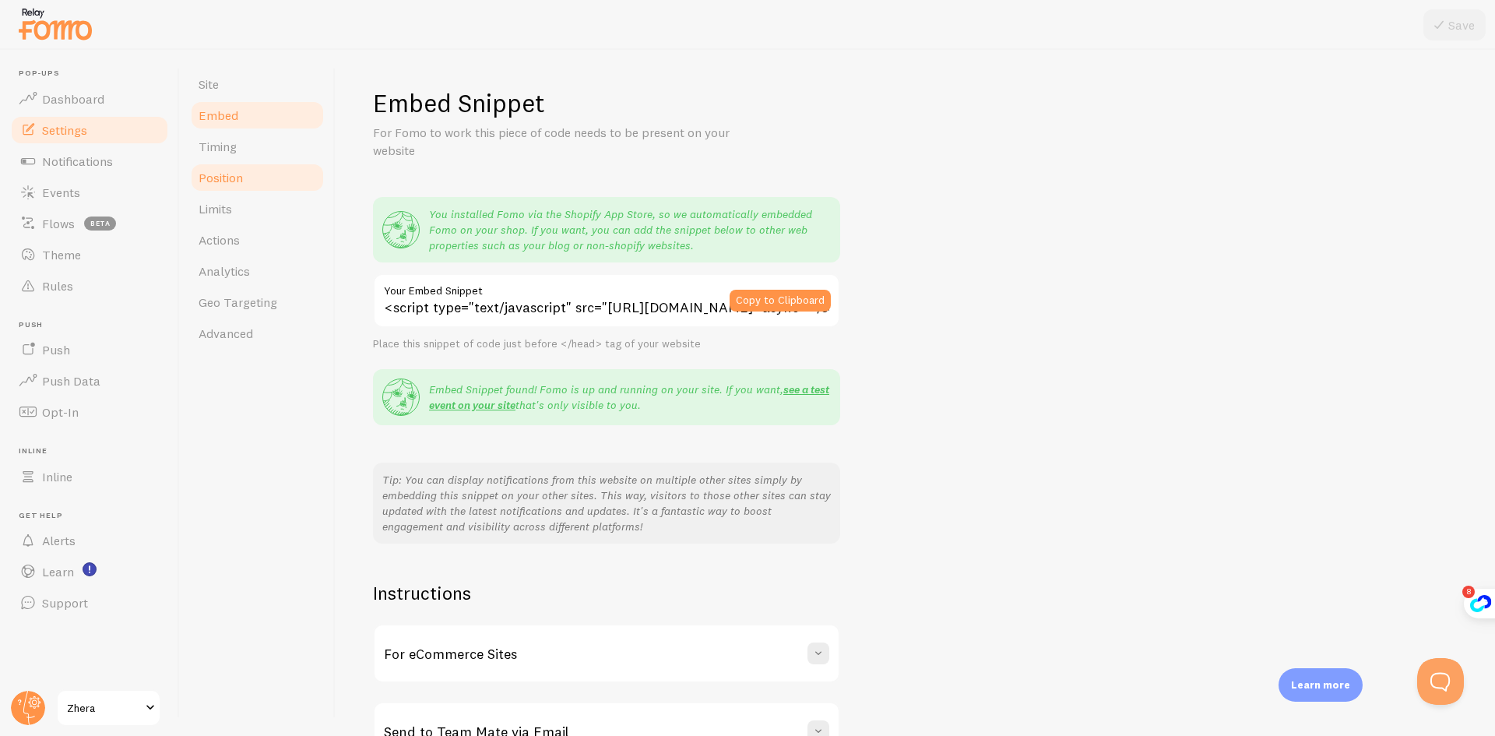
click at [241, 166] on link "Position" at bounding box center [257, 177] width 136 height 31
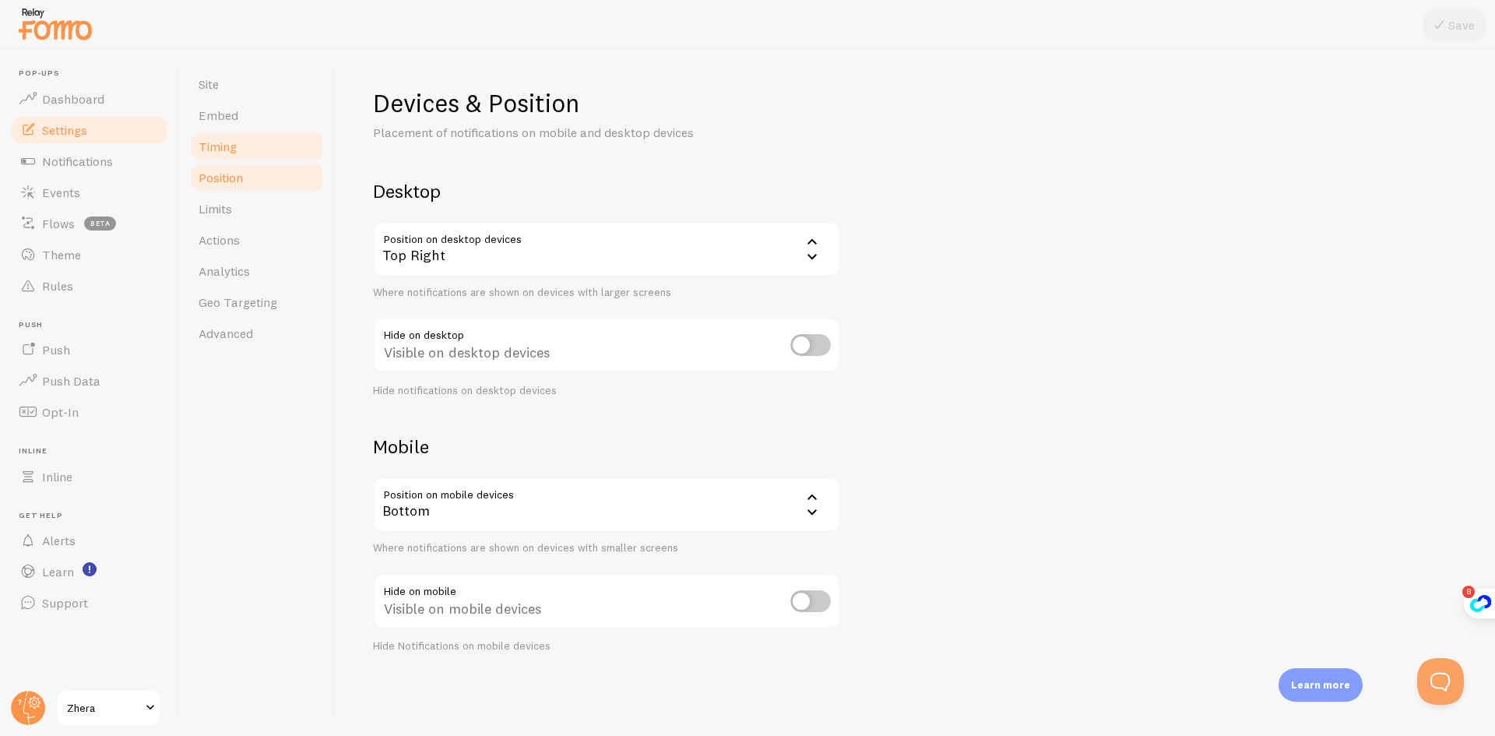
click at [248, 155] on link "Timing" at bounding box center [257, 146] width 136 height 31
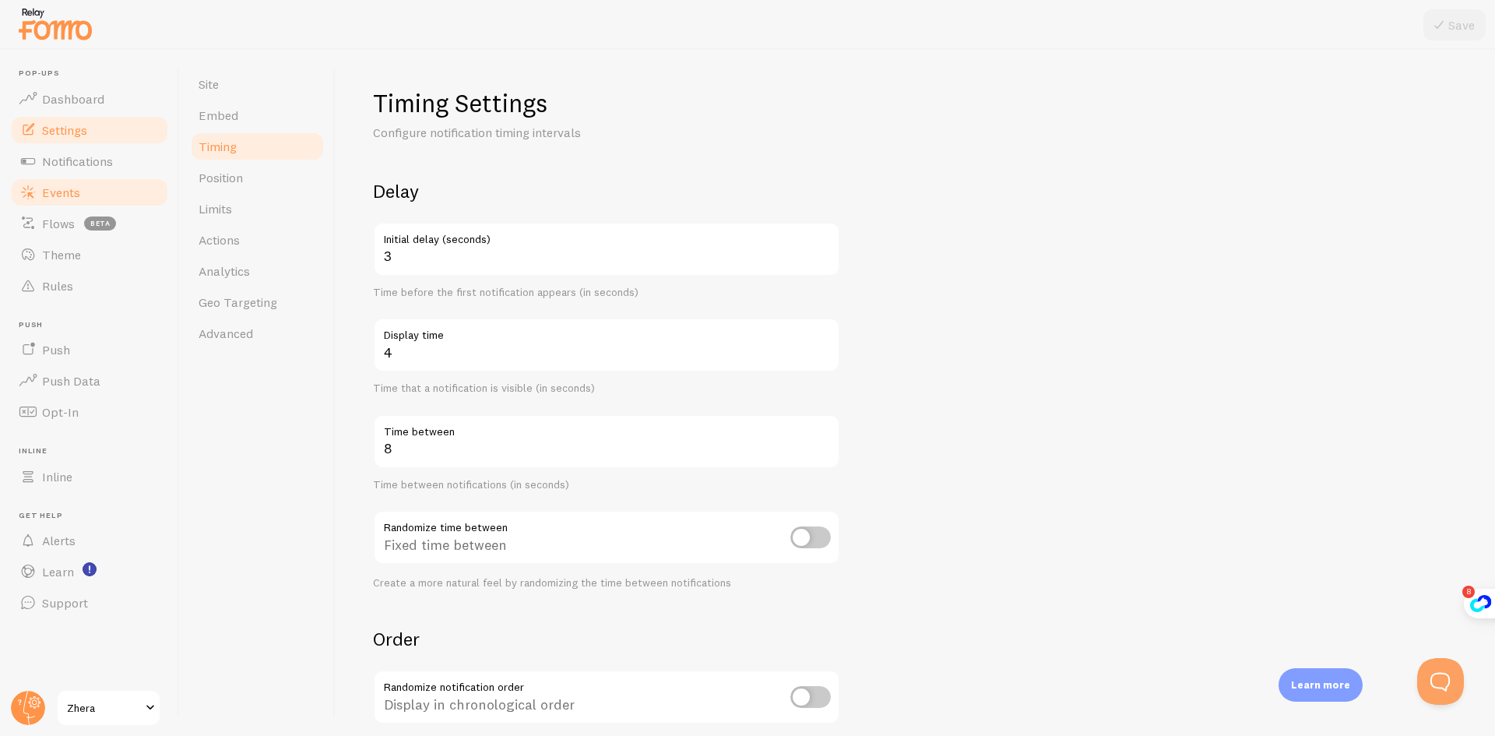
click at [107, 192] on link "Events" at bounding box center [89, 192] width 160 height 31
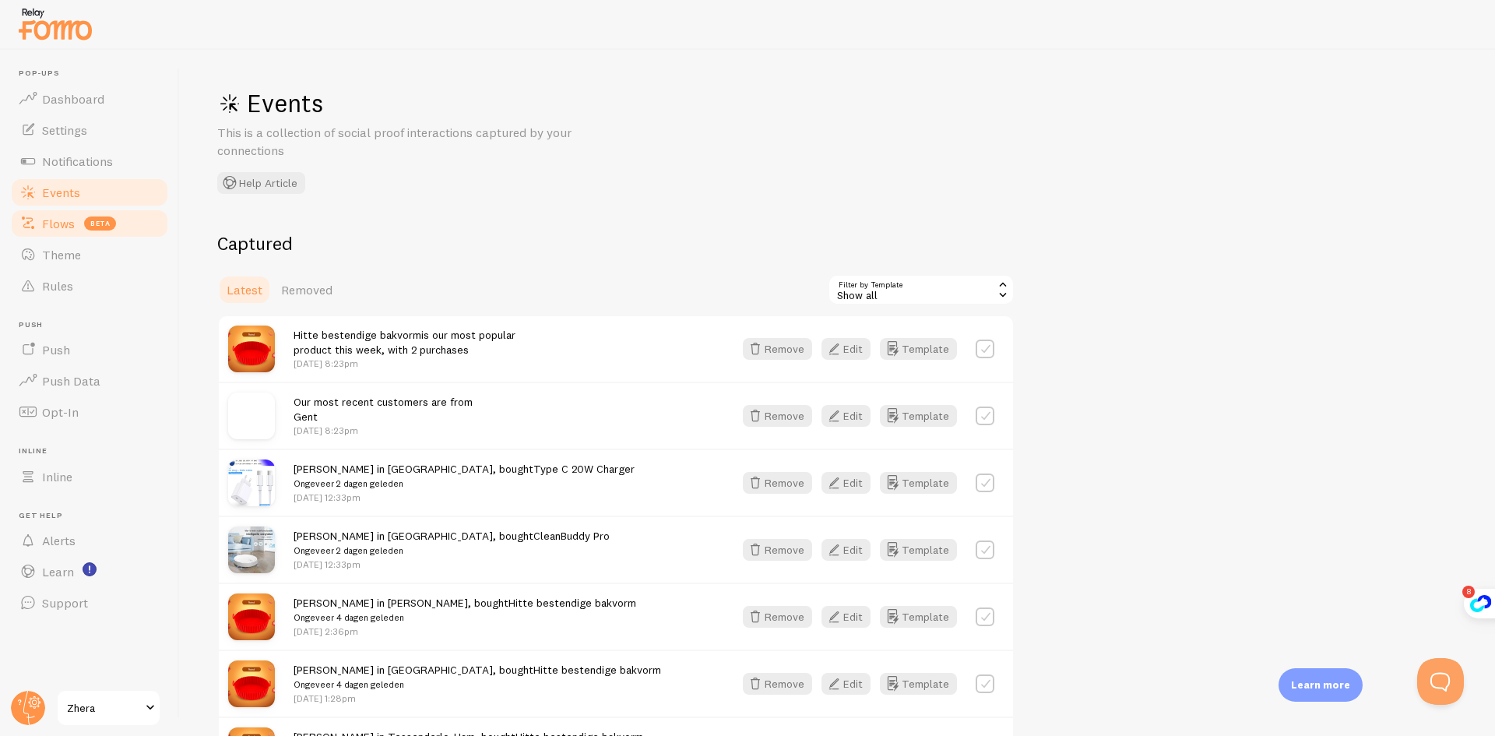
click at [112, 228] on span "beta" at bounding box center [100, 223] width 32 height 14
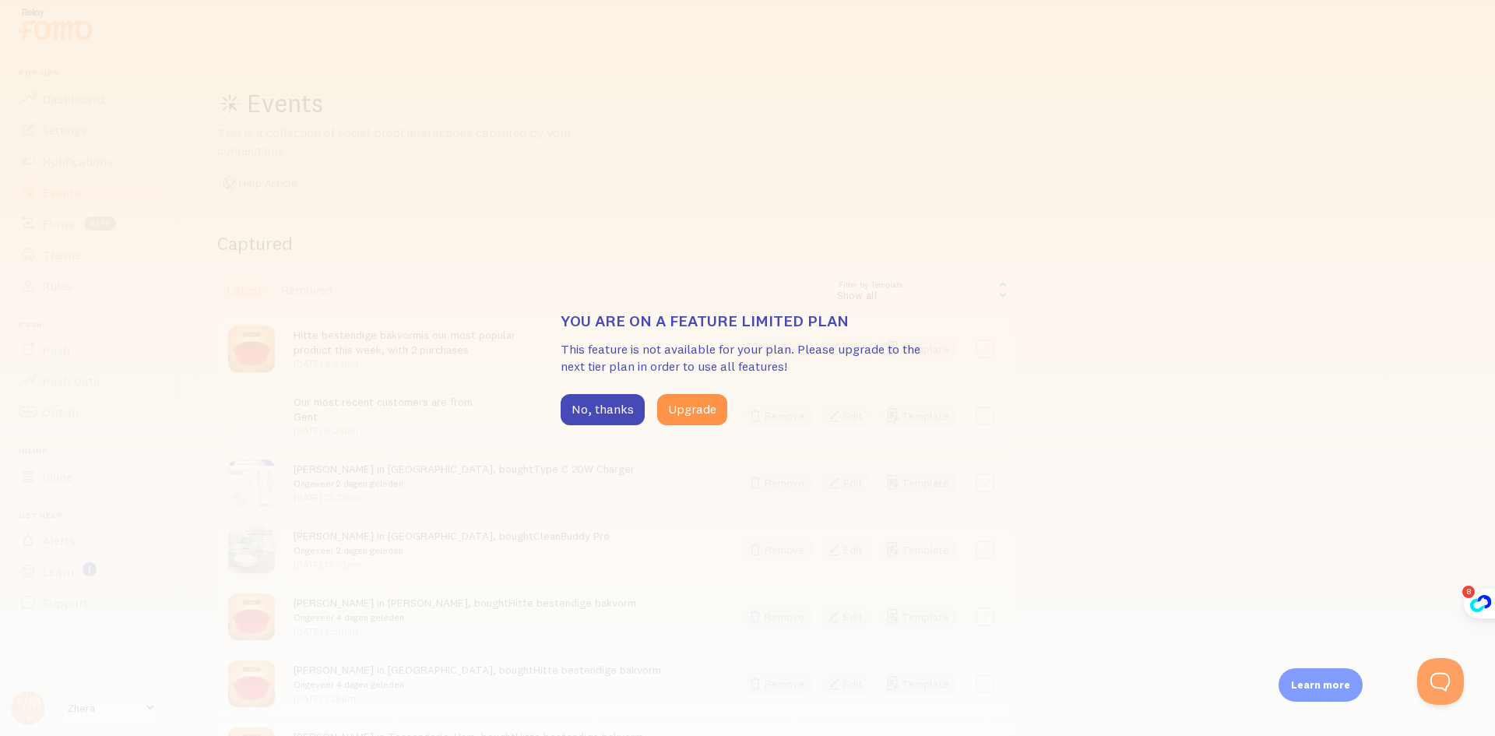
drag, startPoint x: 591, startPoint y: 413, endPoint x: 543, endPoint y: 388, distance: 54.0
click at [588, 410] on button "No, thanks" at bounding box center [603, 409] width 84 height 31
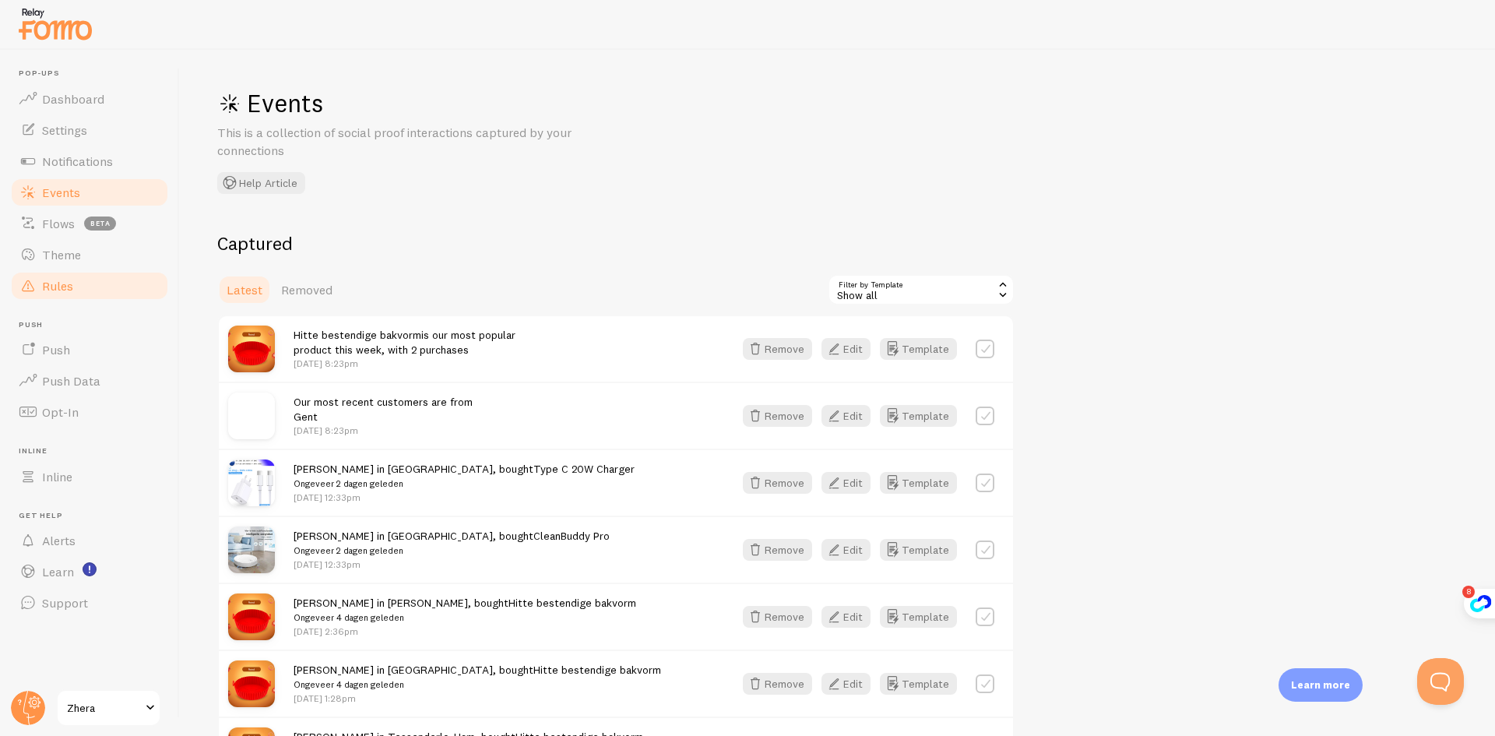
drag, startPoint x: 87, startPoint y: 280, endPoint x: 81, endPoint y: 272, distance: 10.6
click at [86, 279] on link "Rules" at bounding box center [89, 285] width 160 height 31
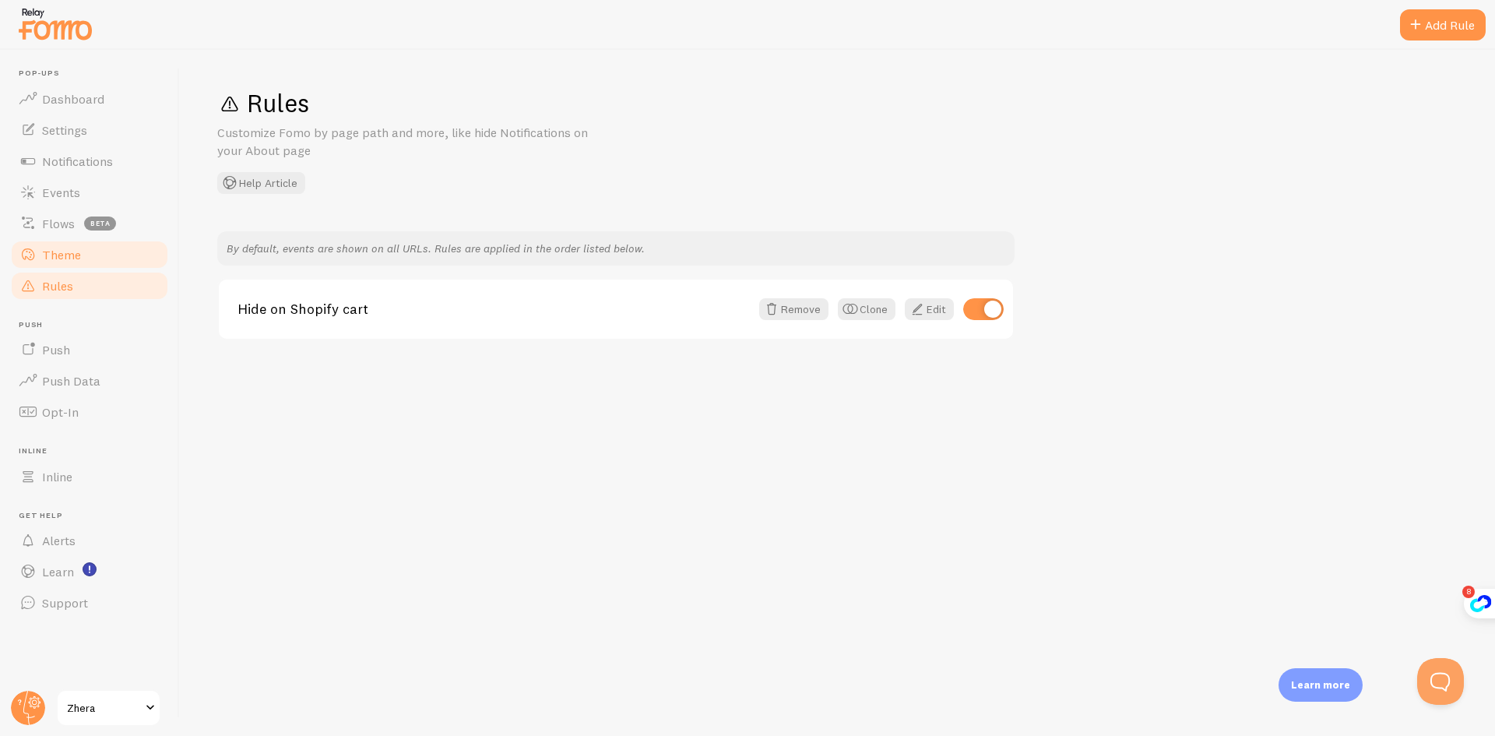
click at [77, 265] on link "Theme" at bounding box center [89, 254] width 160 height 31
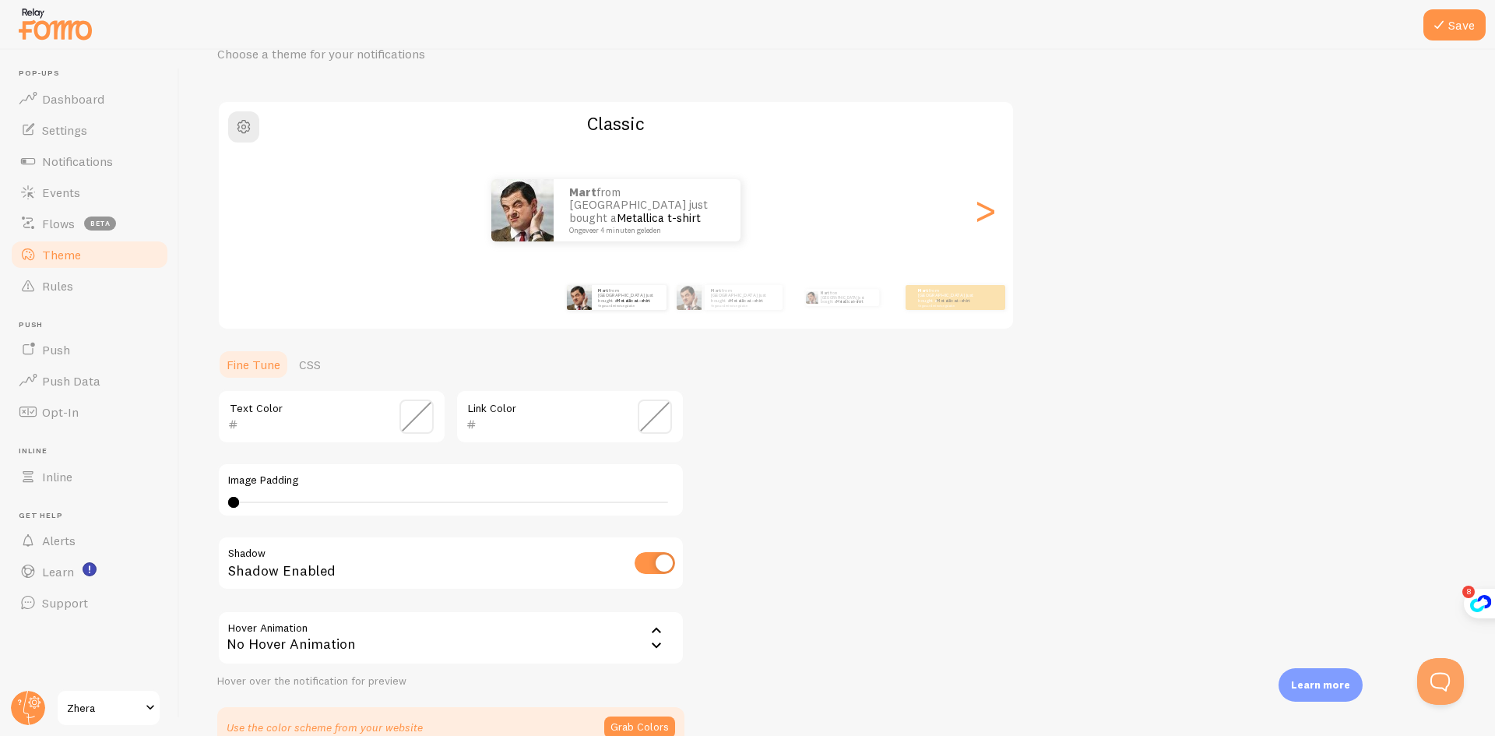
scroll to position [165, 0]
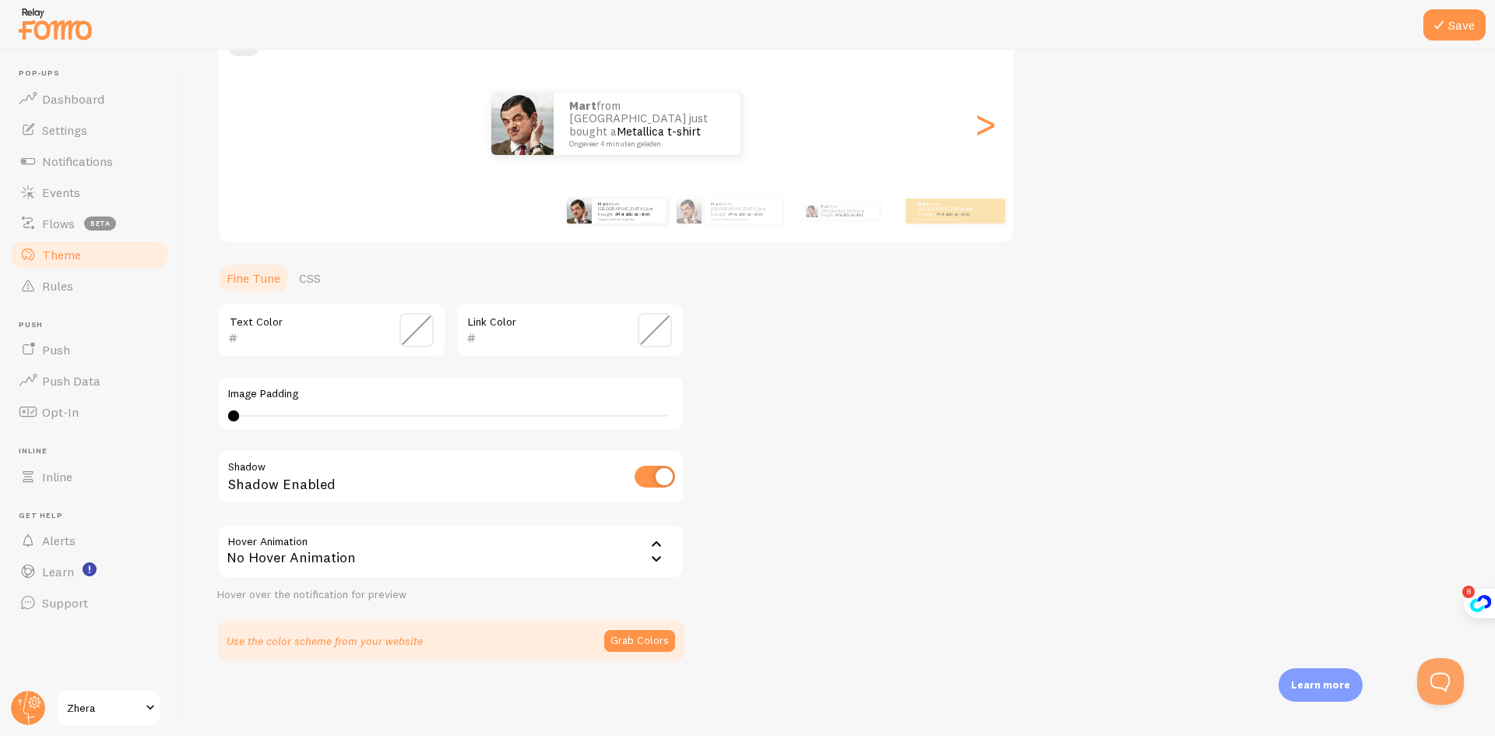
click at [420, 325] on span at bounding box center [416, 330] width 34 height 34
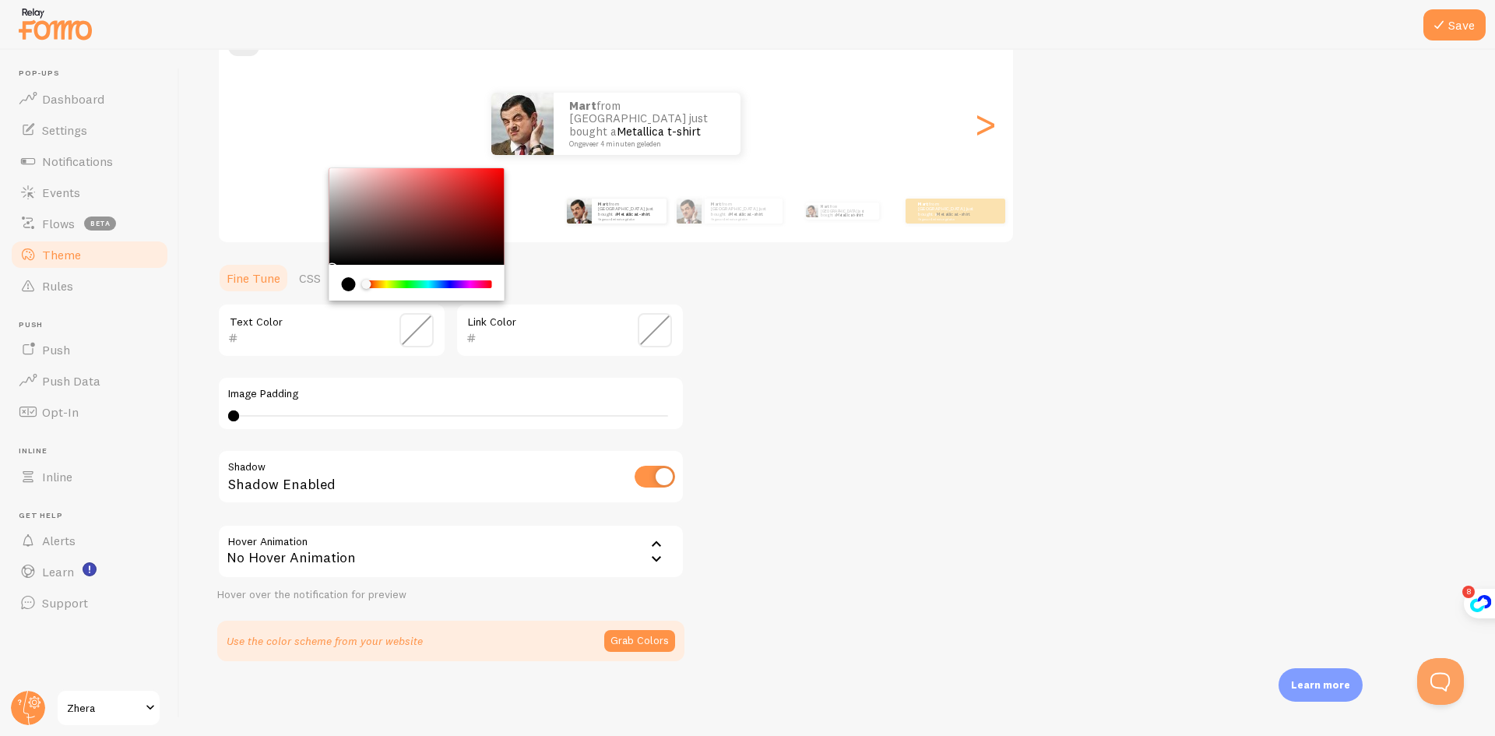
click at [817, 378] on div "Theme Choose a theme for your notifications Classic Mart from The Netherlands j…" at bounding box center [837, 291] width 1240 height 739
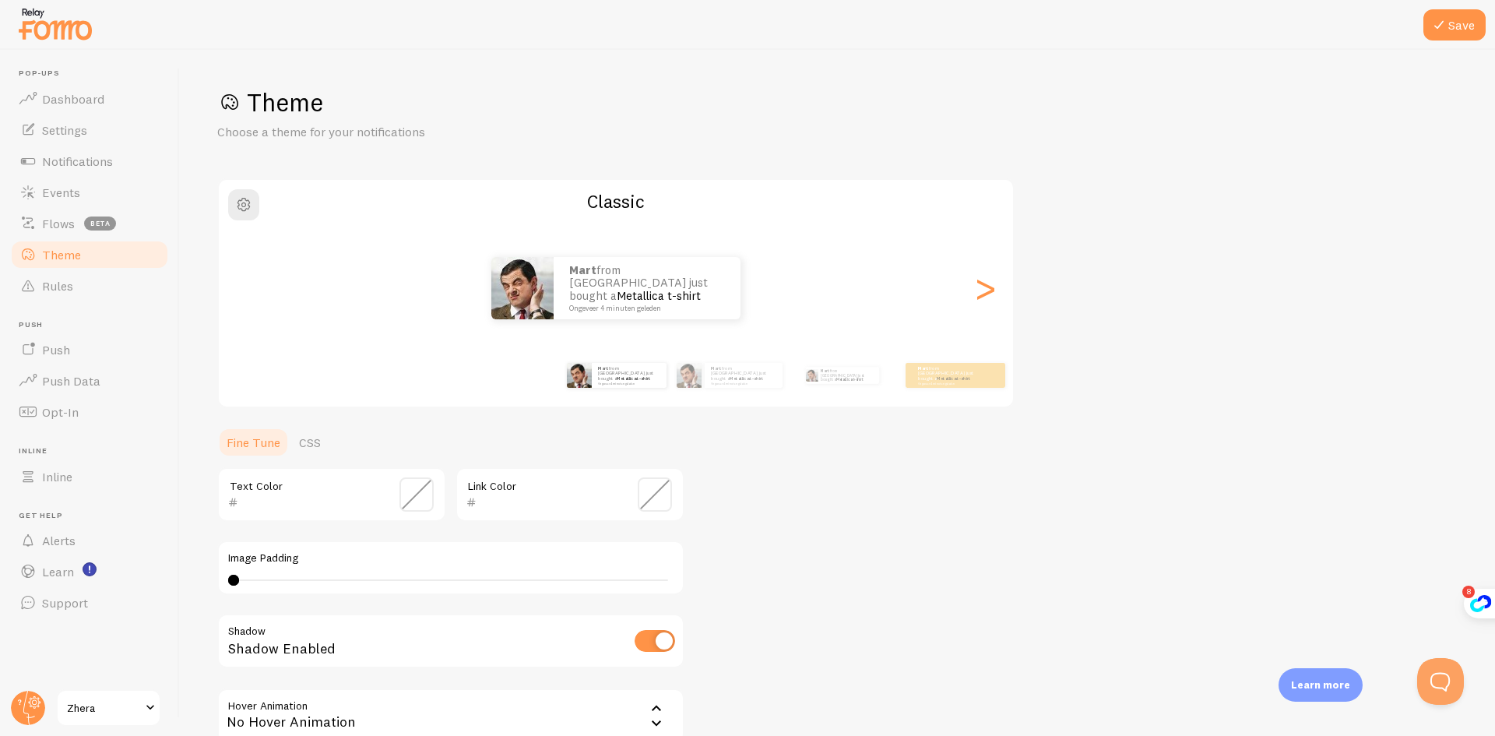
scroll to position [0, 0]
click at [252, 220] on button "button" at bounding box center [243, 205] width 31 height 31
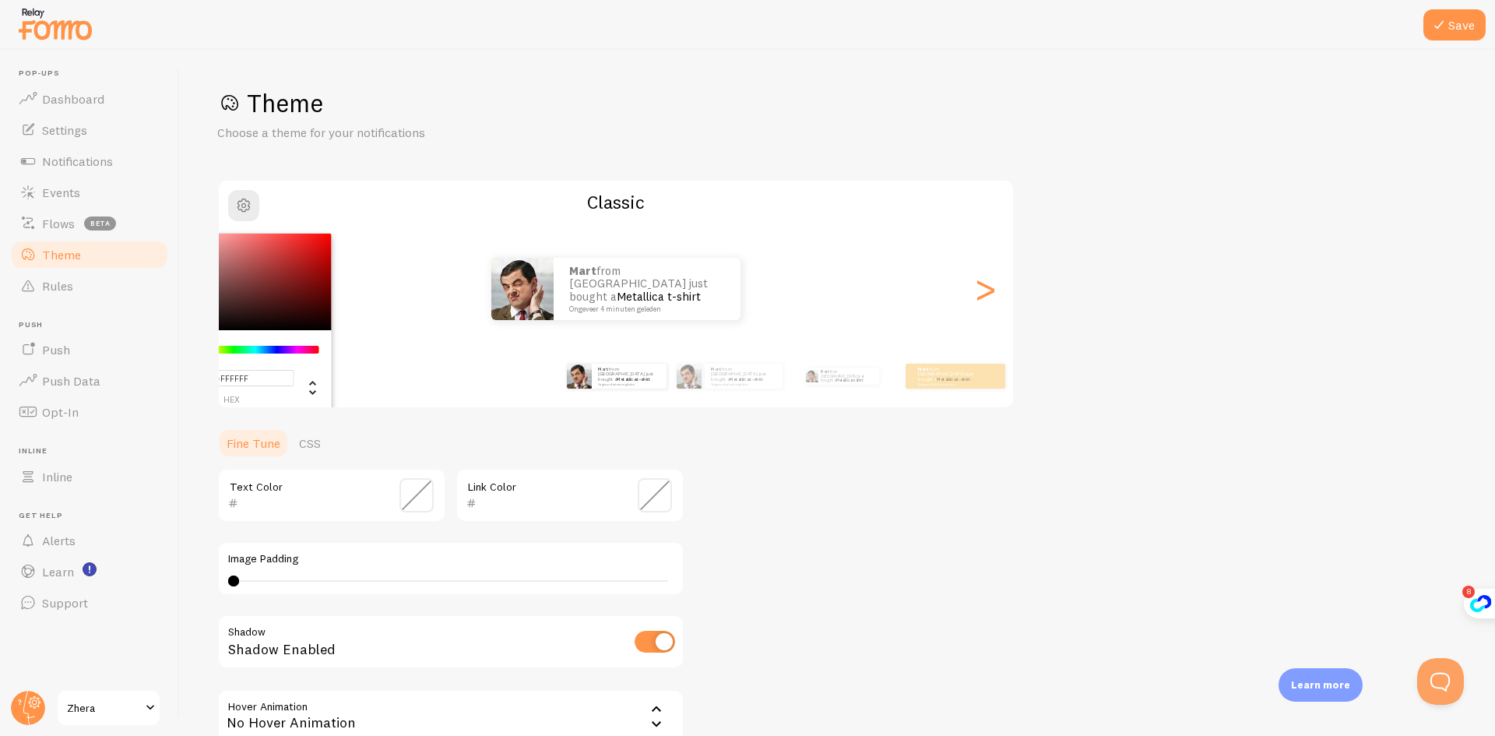
drag, startPoint x: 806, startPoint y: 497, endPoint x: 827, endPoint y: 464, distance: 38.9
click at [810, 492] on div "Theme Choose a theme for your notifications #FFFFFF hex 255 r 255 g 255 b 0 h 0…" at bounding box center [837, 456] width 1240 height 739
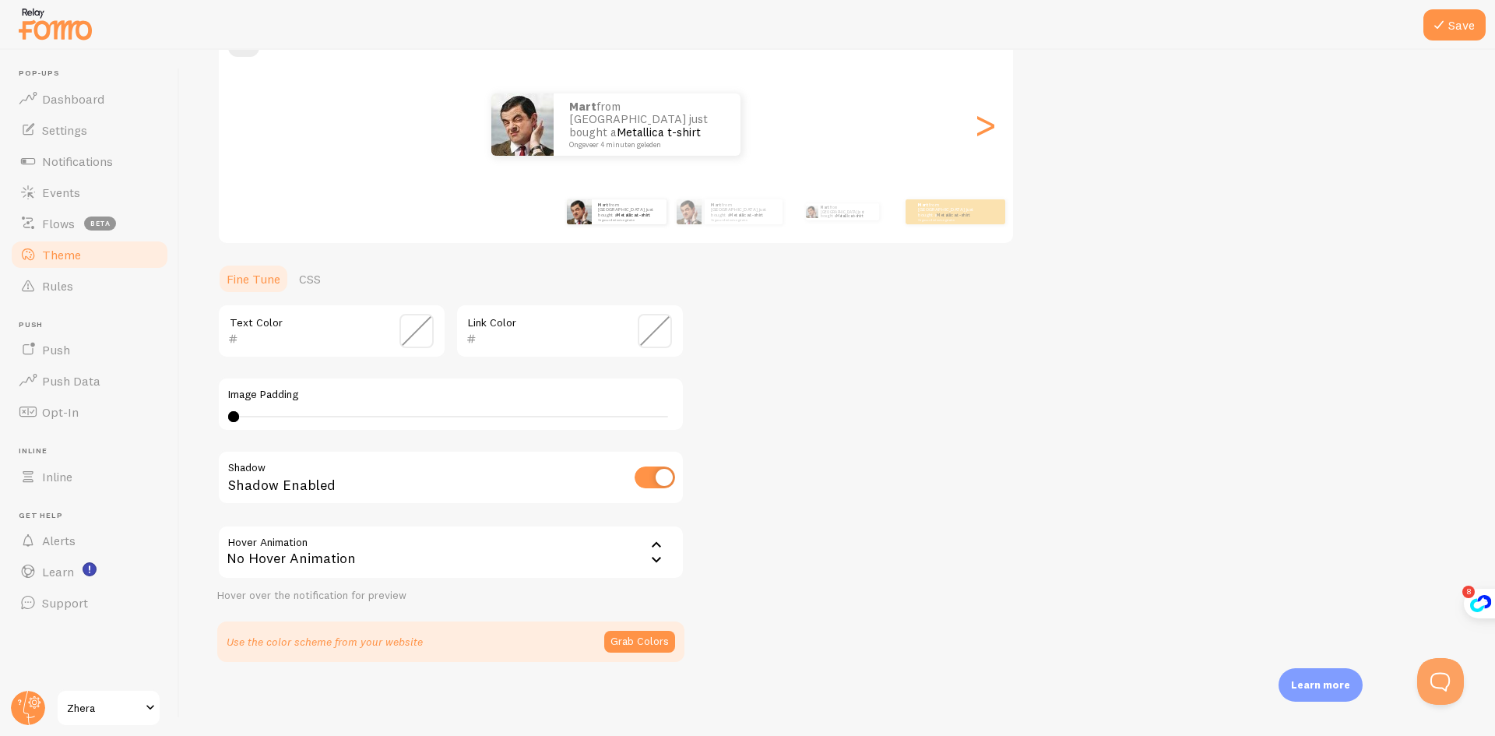
scroll to position [165, 0]
click at [306, 284] on link "CSS" at bounding box center [310, 277] width 40 height 31
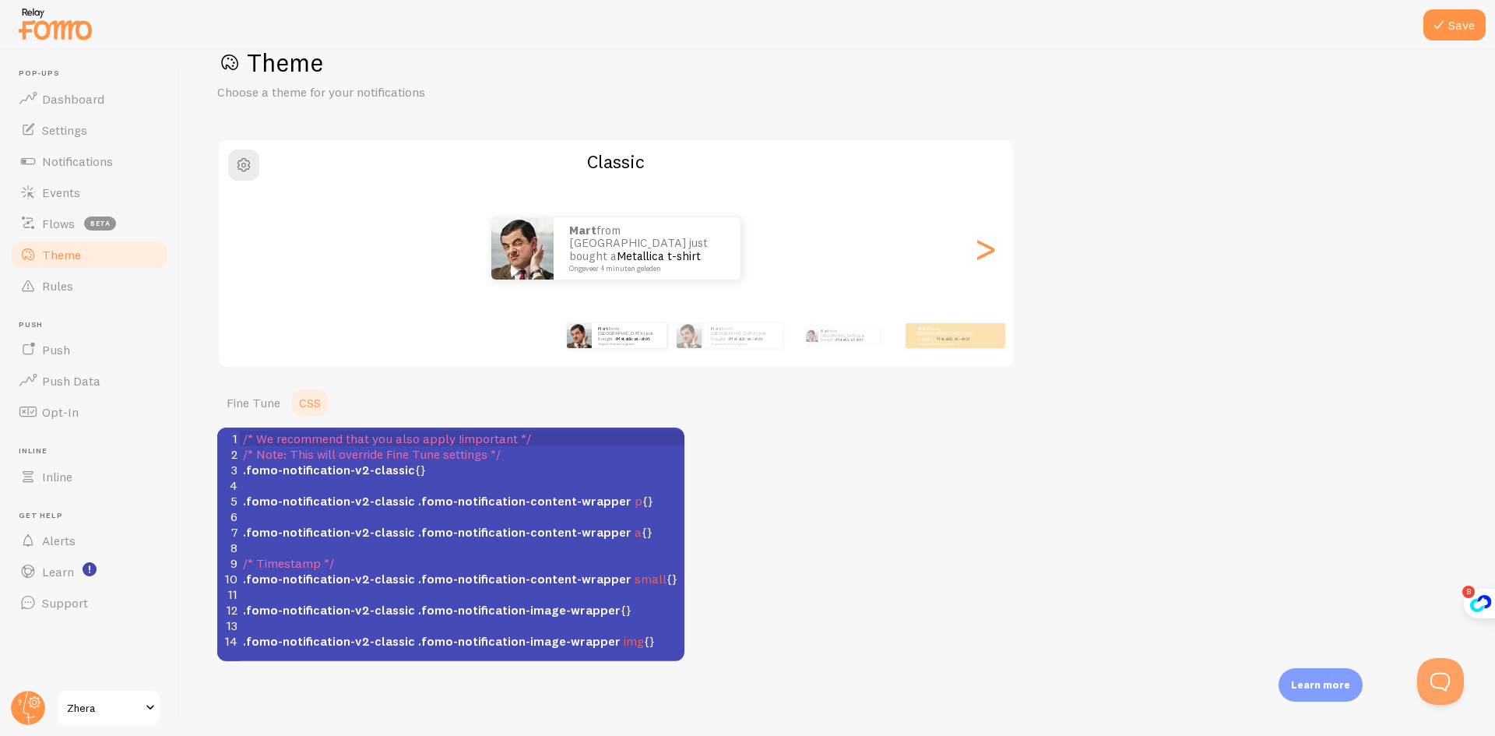
click at [311, 511] on pre "​" at bounding box center [468, 516] width 456 height 16
type textarea "/* We recommend that you also apply !important */ /* Note: This will override F…"
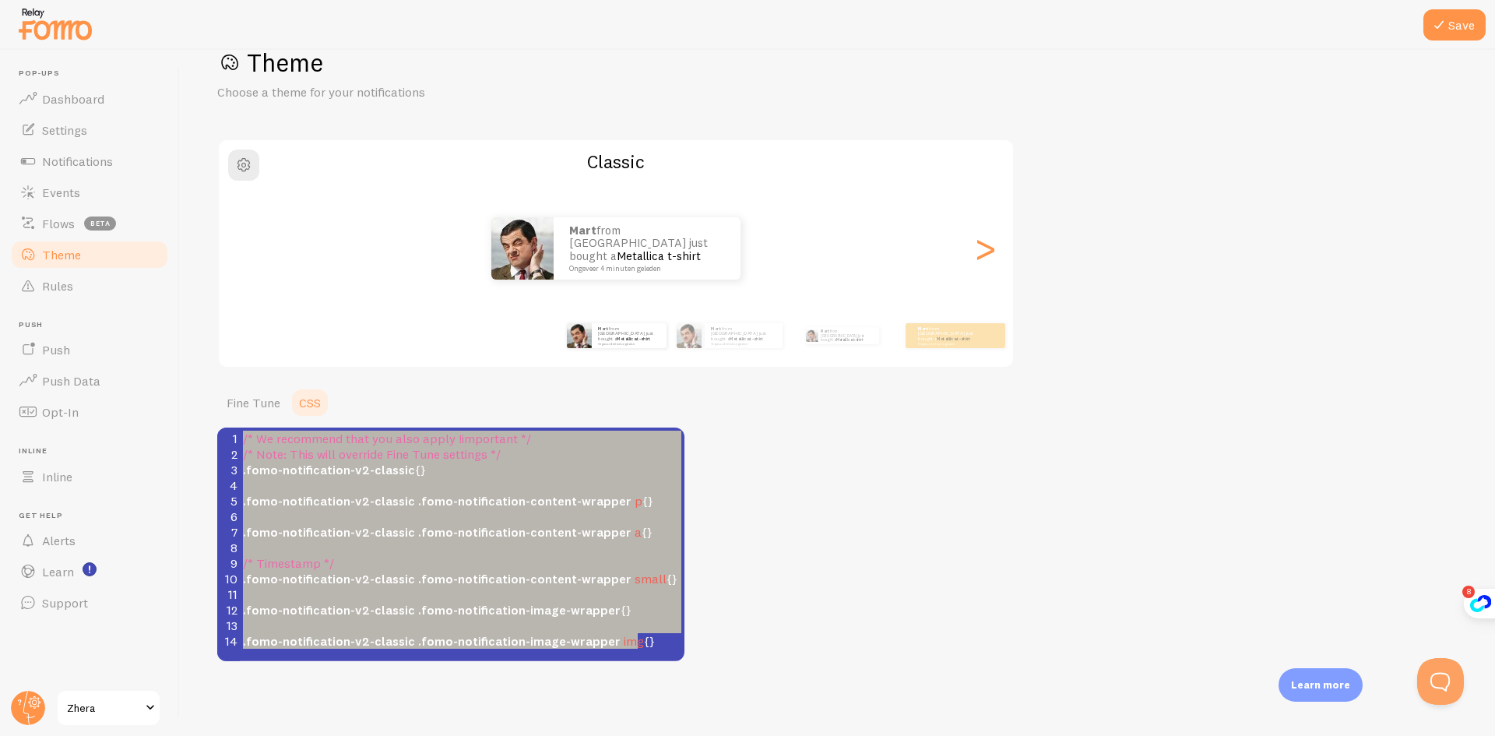
click at [966, 548] on div "Theme Choose a theme for your notifications Classic Mart from The Netherlands j…" at bounding box center [837, 354] width 1240 height 614
click at [560, 501] on span ".fomo-notification-content-wrapper" at bounding box center [524, 501] width 213 height 16
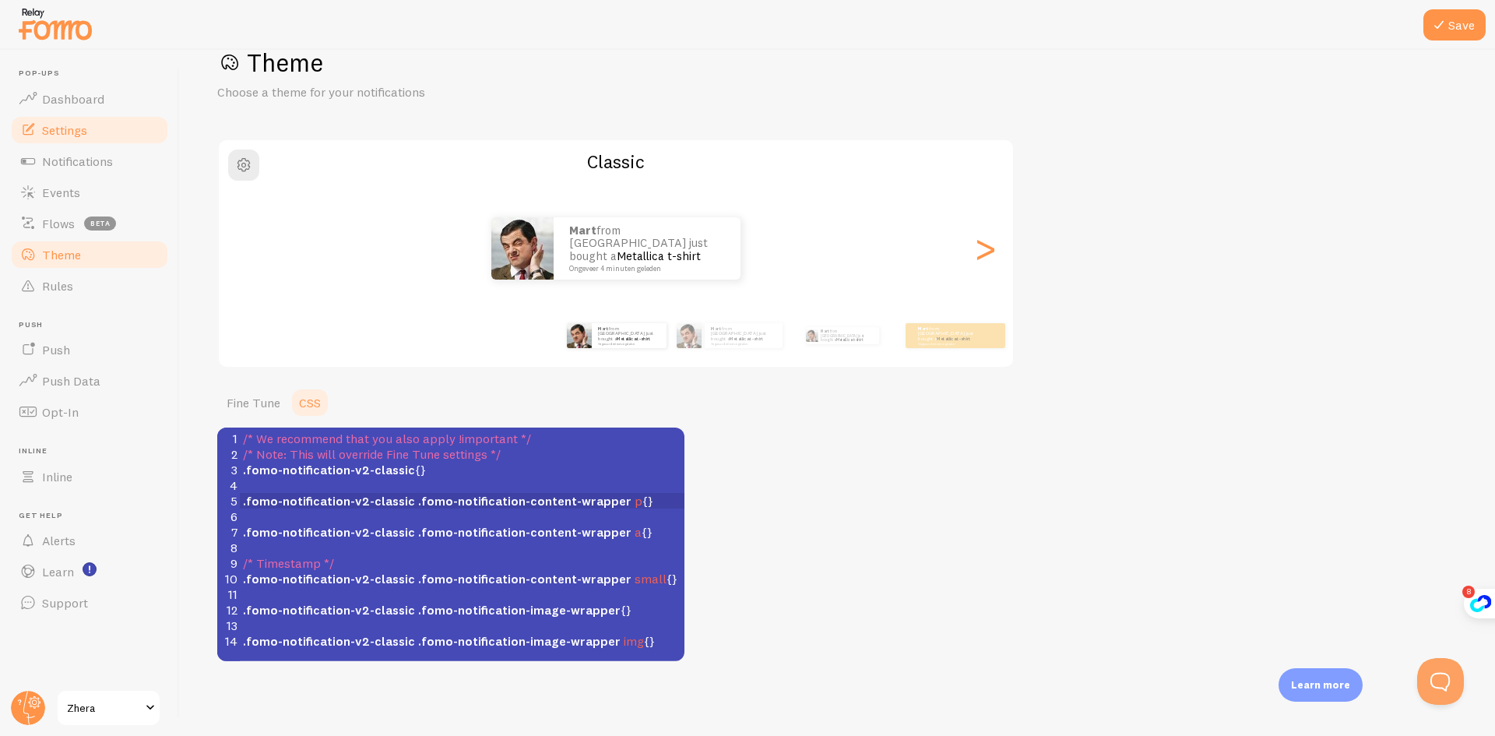
click at [83, 136] on span "Settings" at bounding box center [64, 130] width 45 height 16
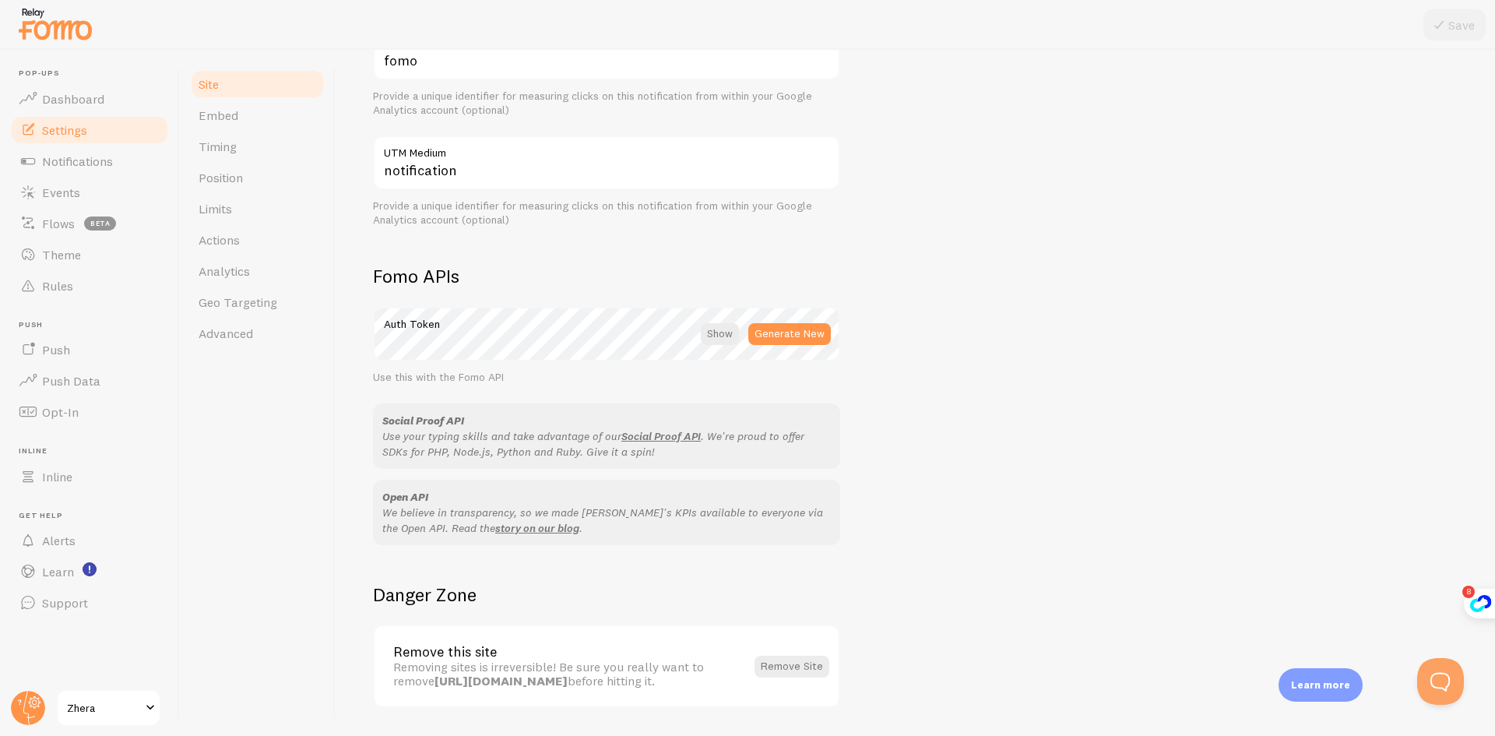
scroll to position [734, 0]
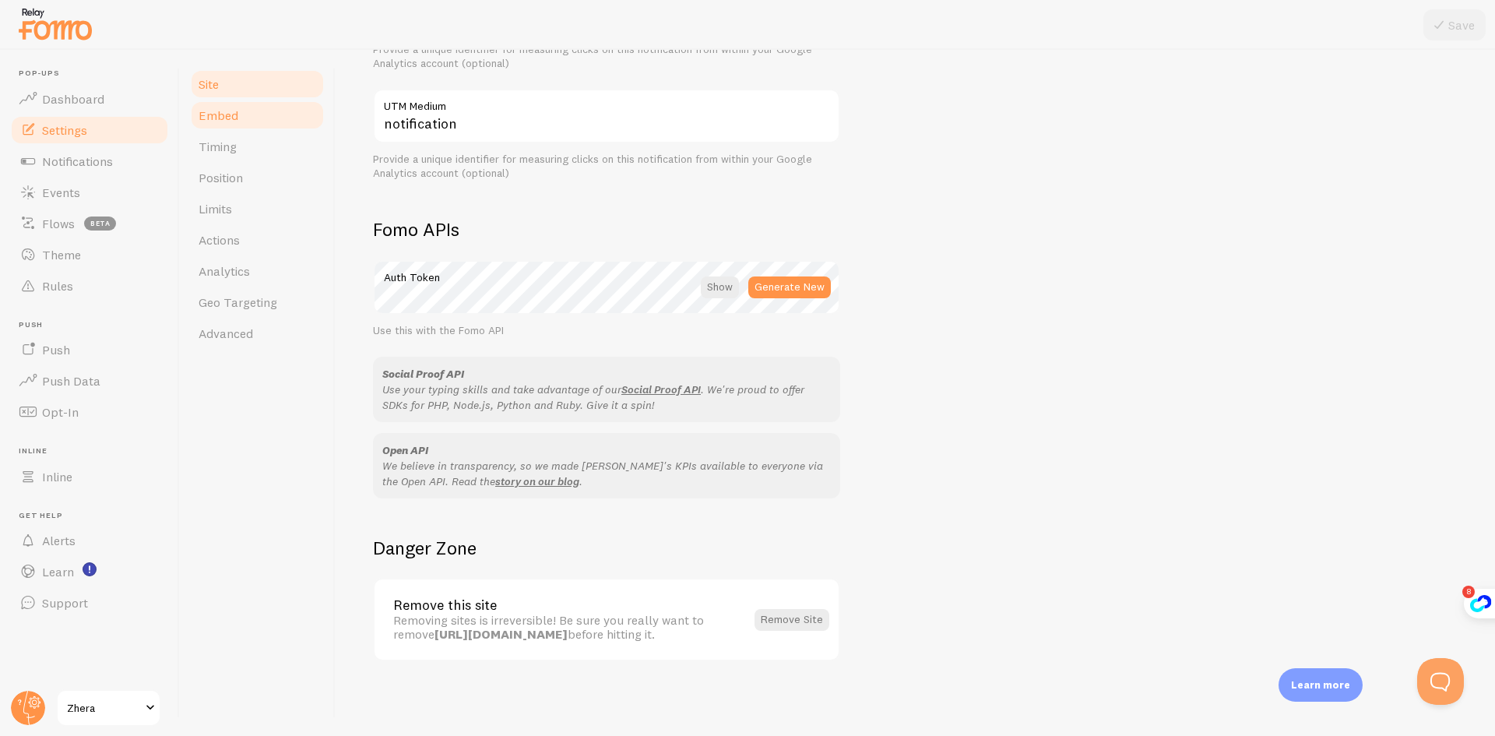
click at [227, 125] on link "Embed" at bounding box center [257, 115] width 136 height 31
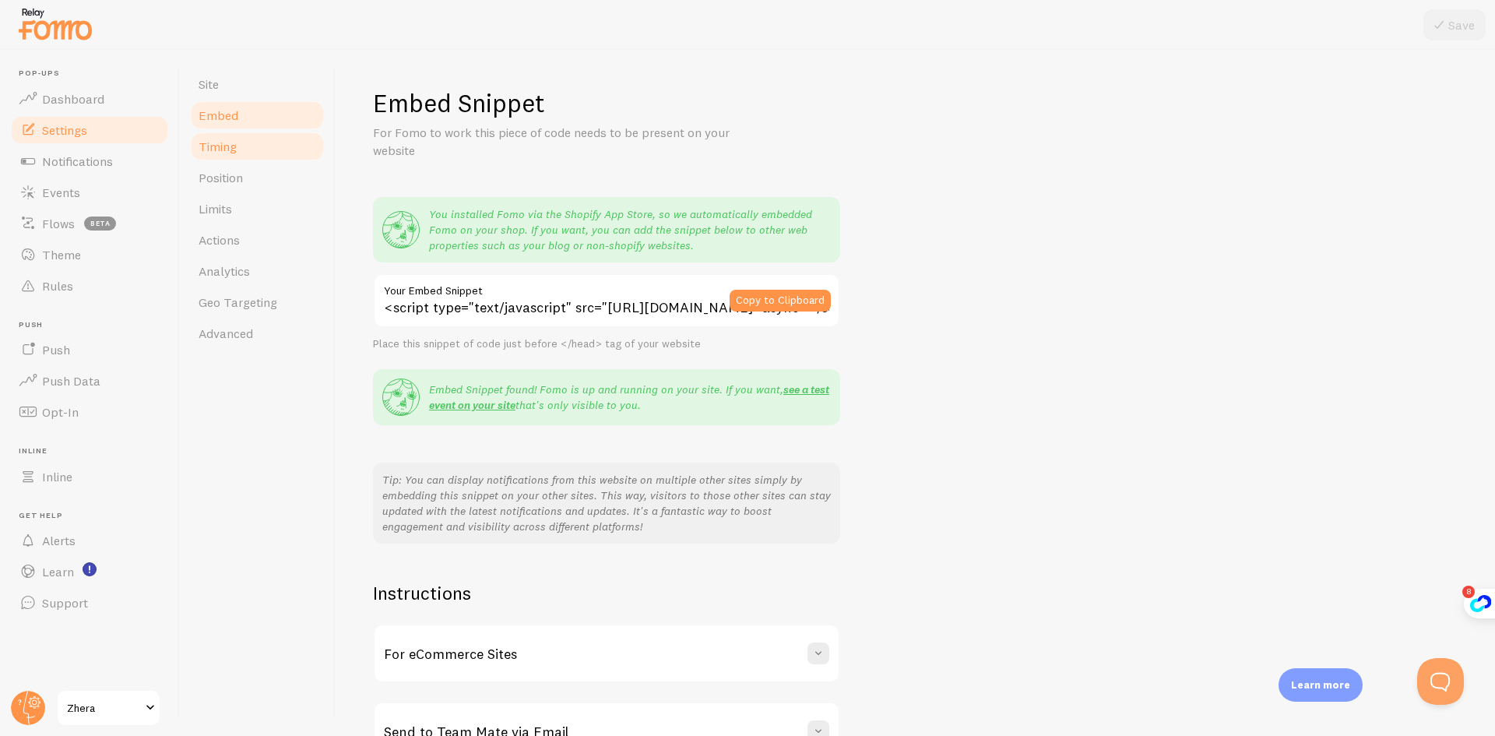
click at [230, 147] on span "Timing" at bounding box center [218, 147] width 38 height 16
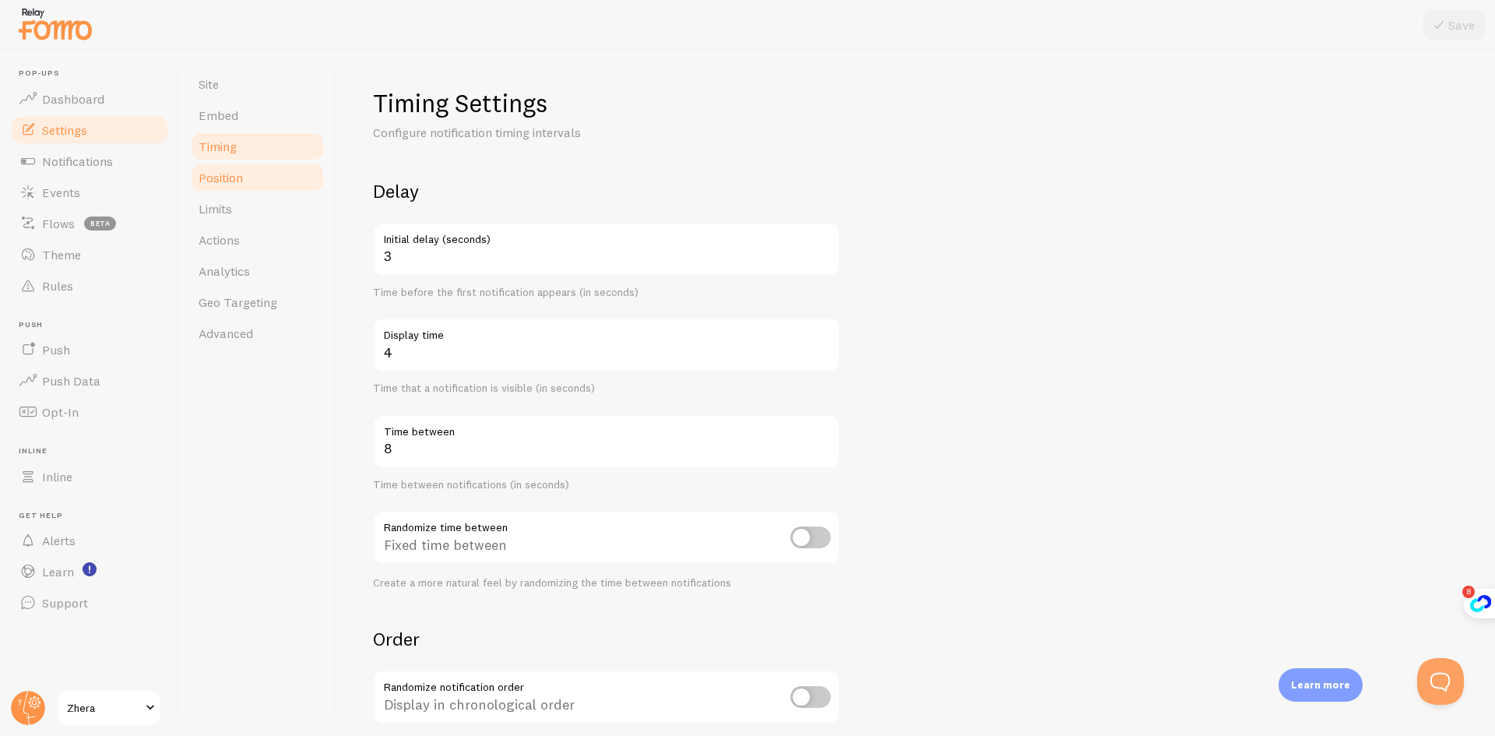
click at [224, 174] on span "Position" at bounding box center [221, 178] width 44 height 16
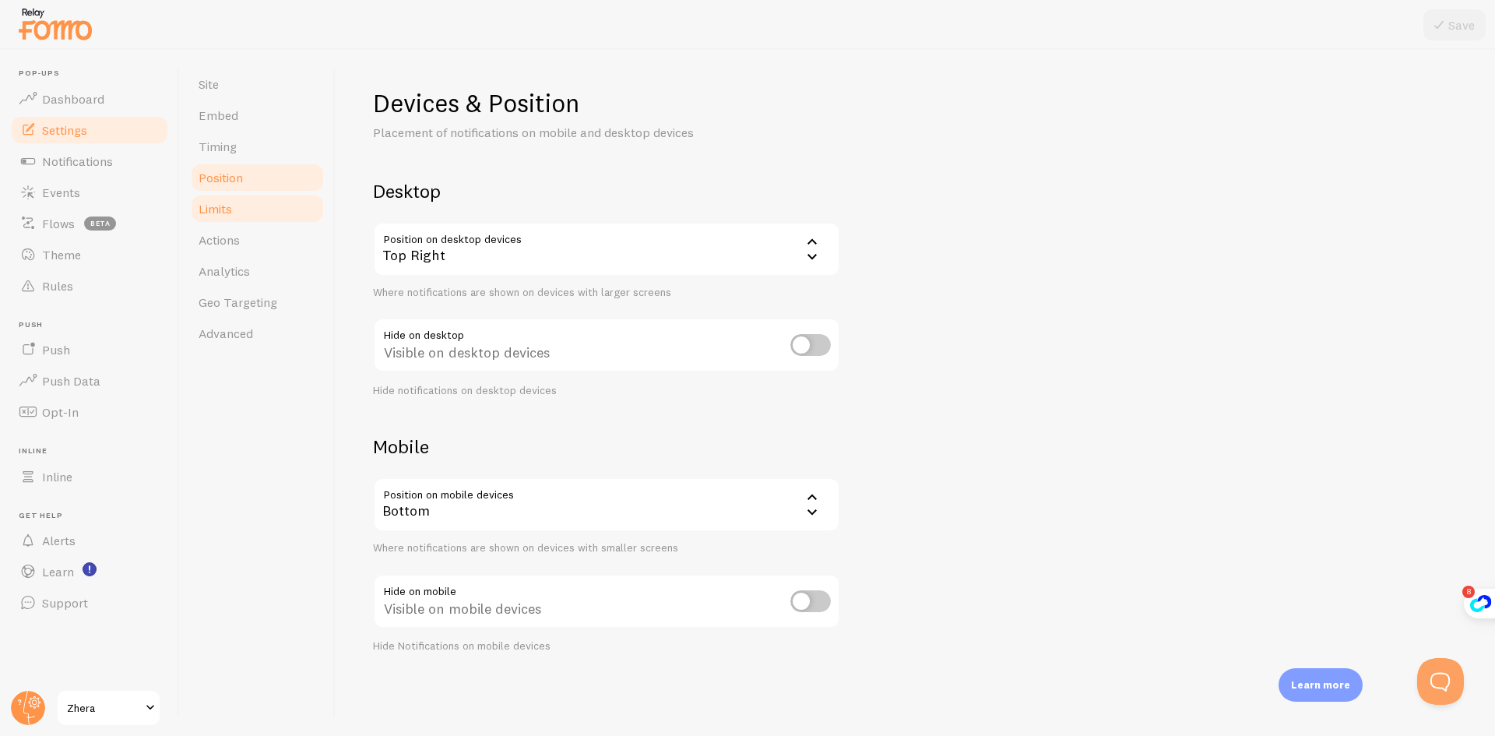
click at [234, 209] on link "Limits" at bounding box center [257, 208] width 136 height 31
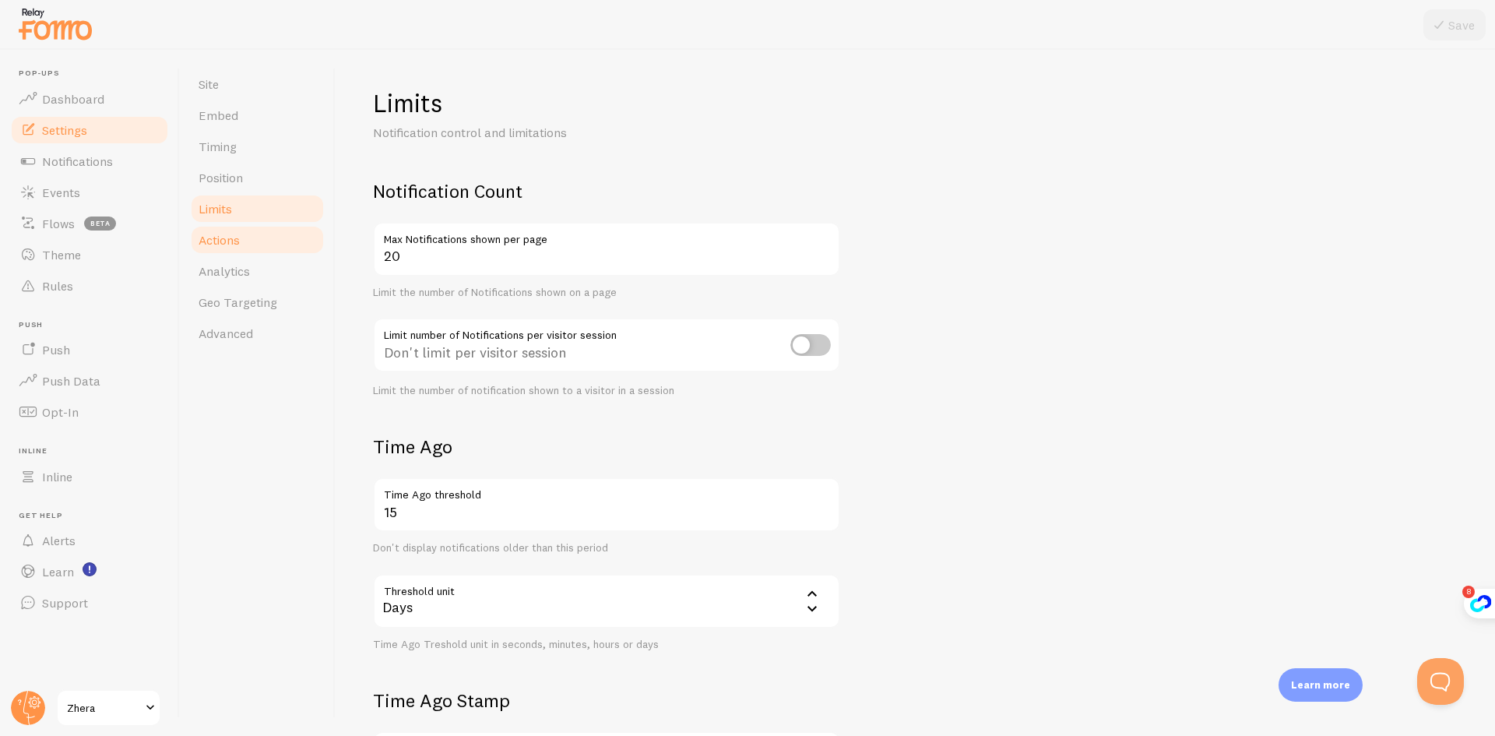
click at [237, 246] on span "Actions" at bounding box center [219, 240] width 41 height 16
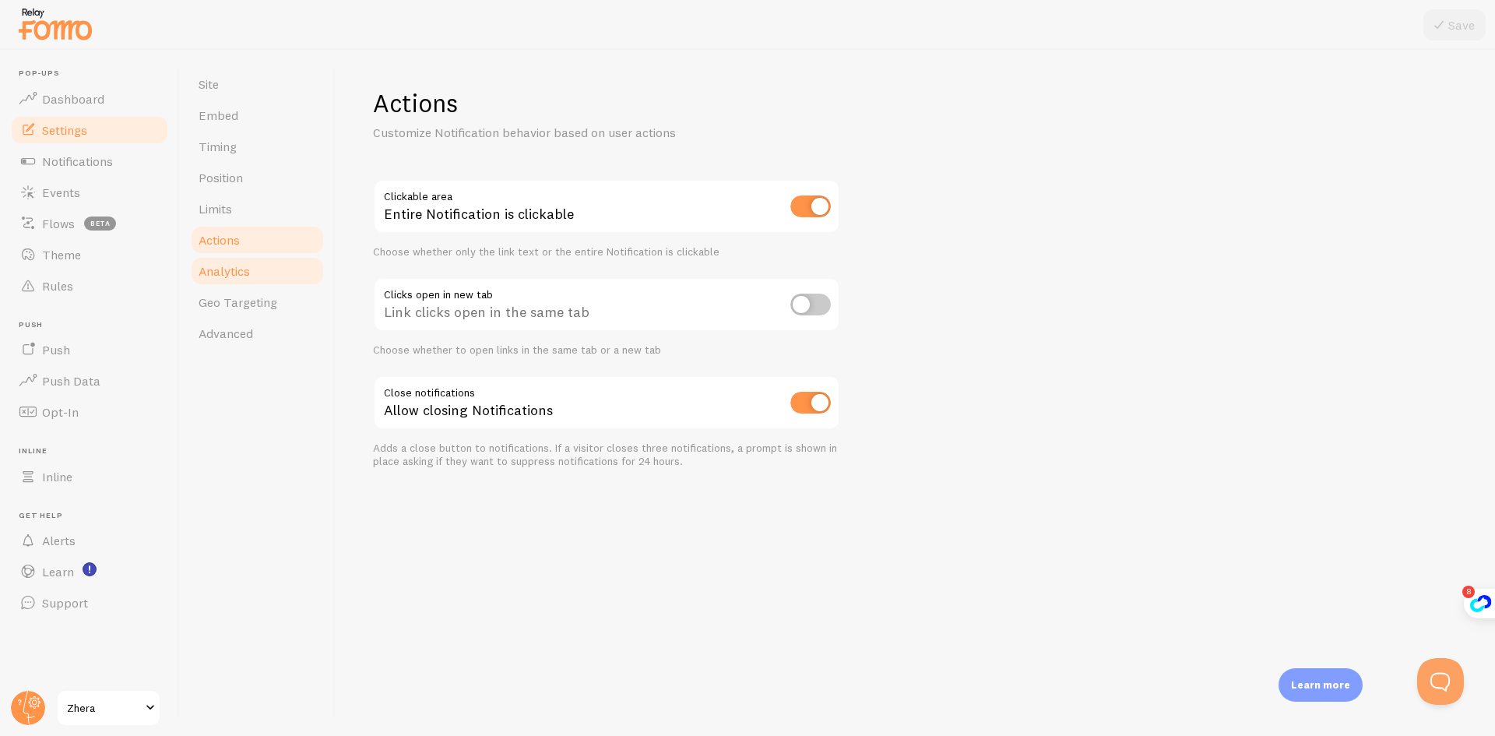
click at [257, 280] on link "Analytics" at bounding box center [257, 270] width 136 height 31
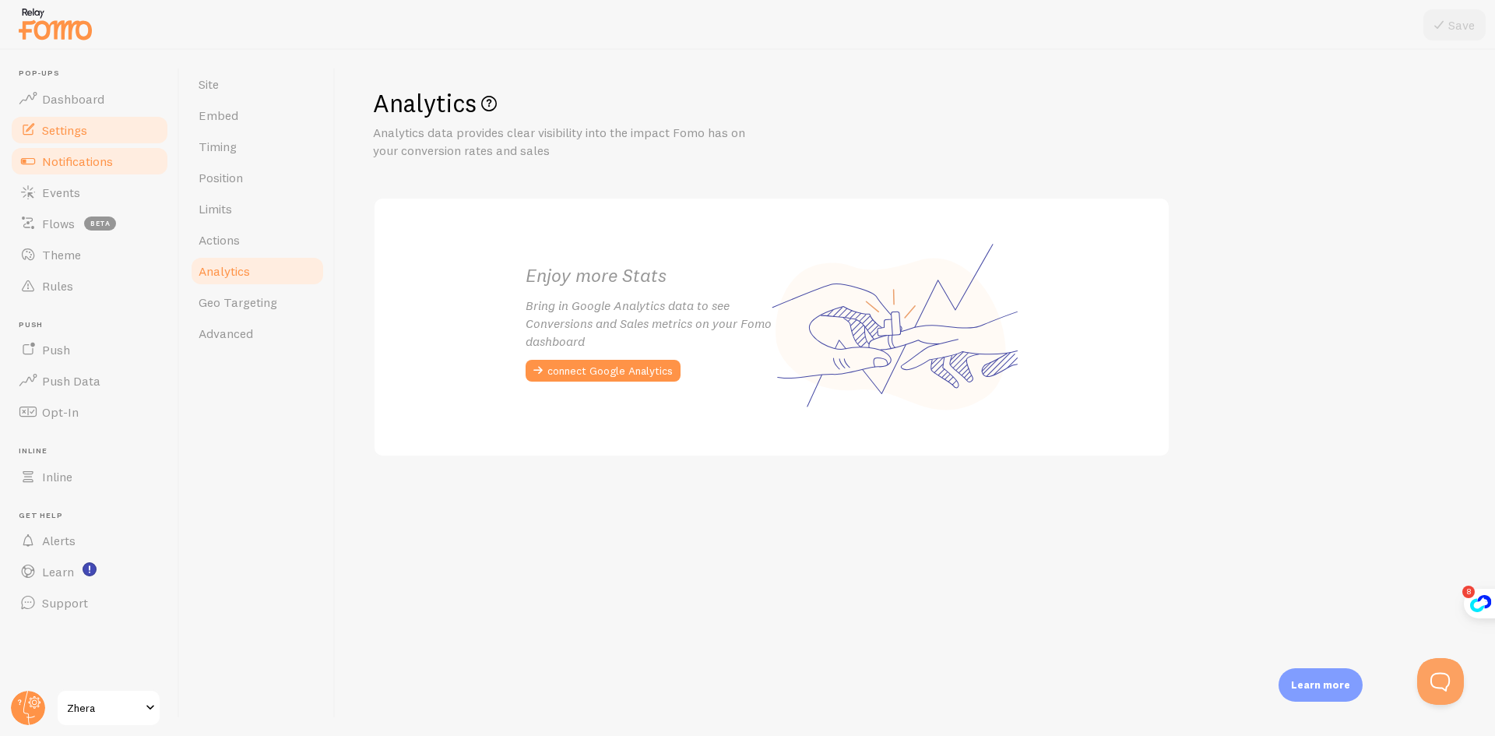
click at [86, 167] on span "Notifications" at bounding box center [77, 161] width 71 height 16
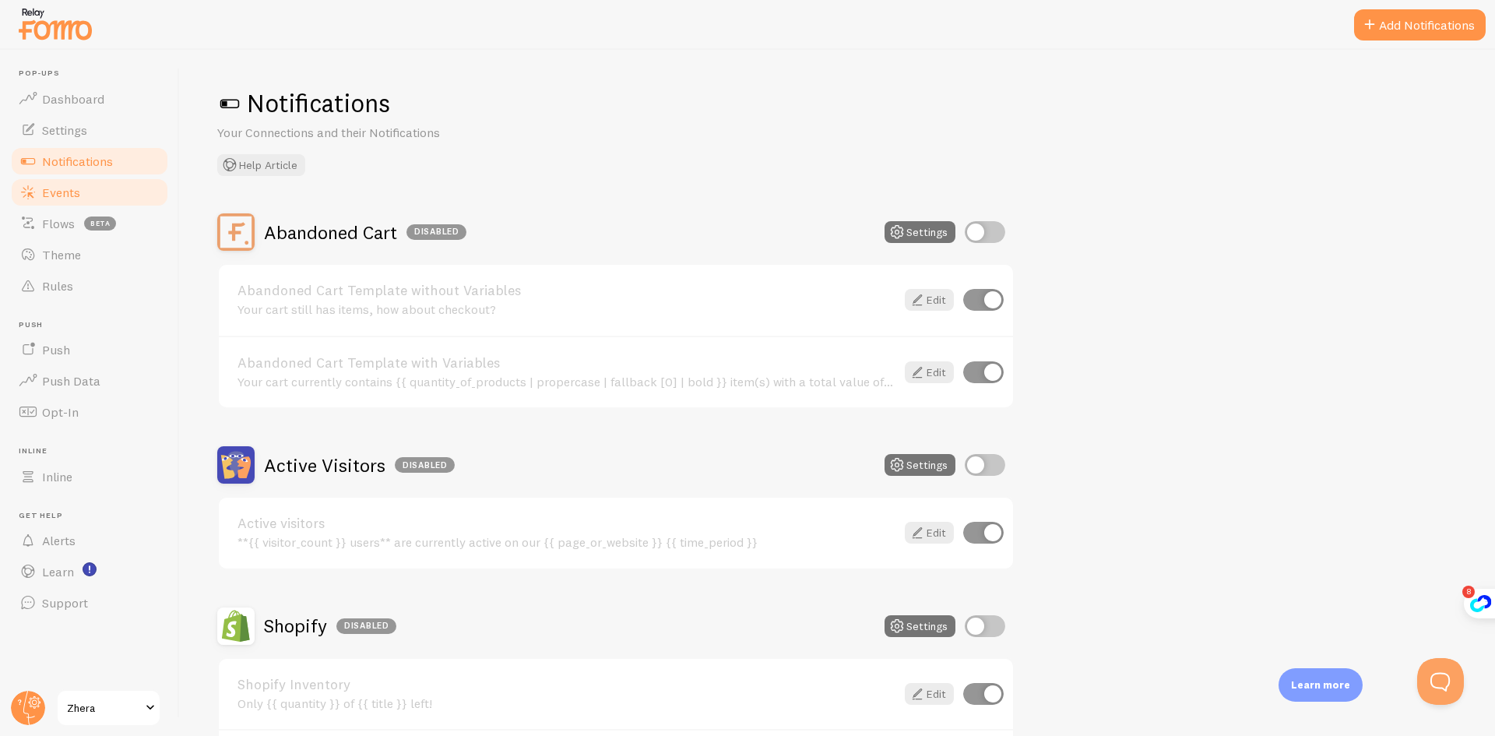
click at [70, 192] on span "Events" at bounding box center [61, 193] width 38 height 16
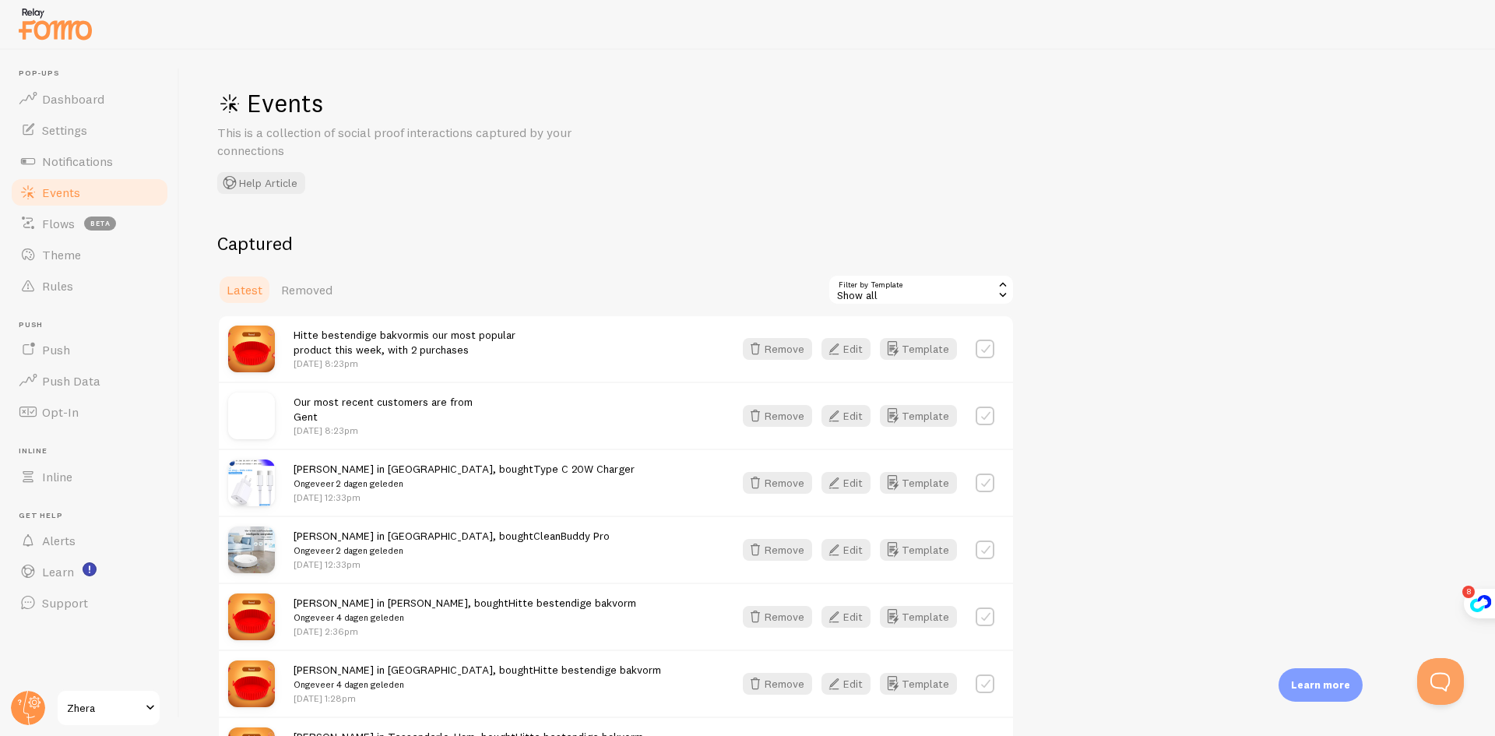
scroll to position [78, 0]
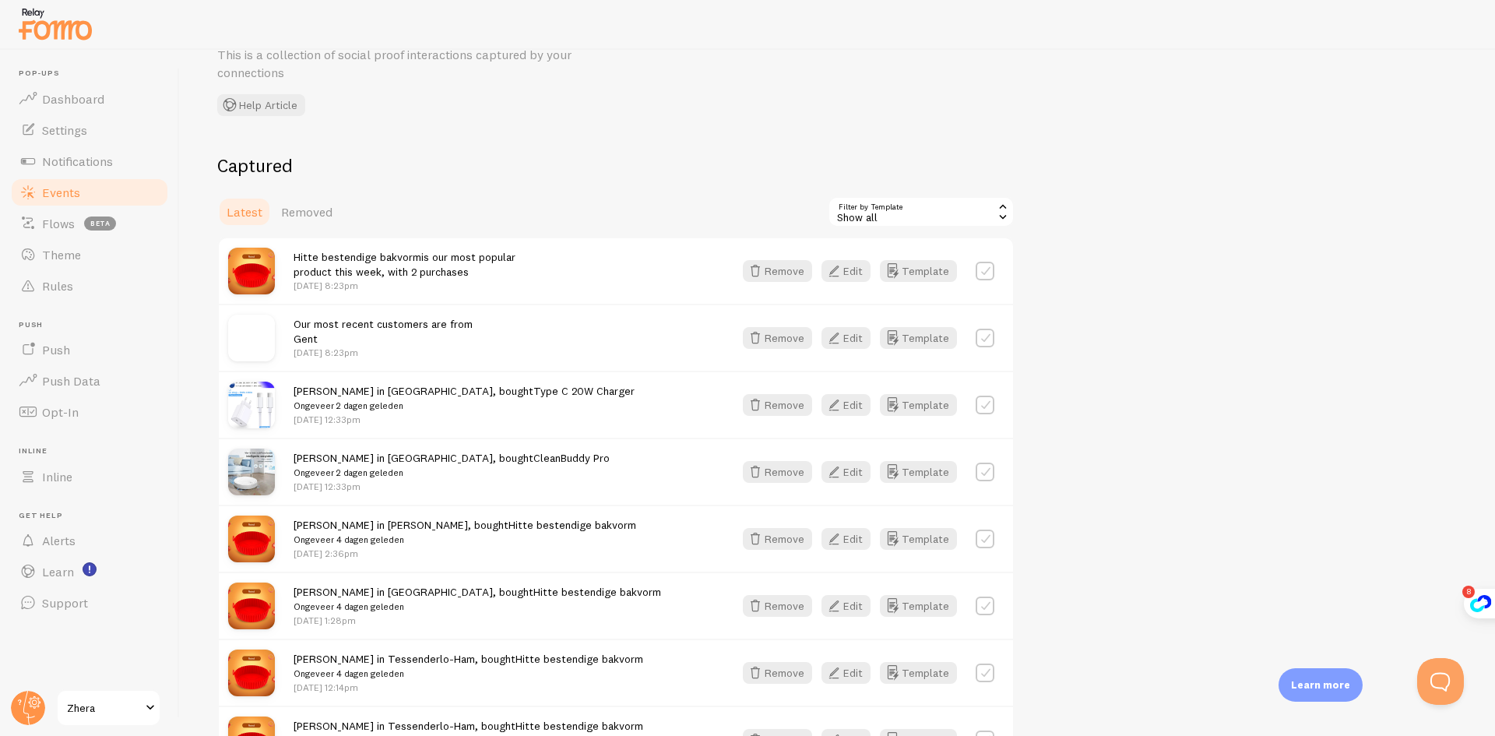
click at [351, 281] on p "Aug 17th @ 8:23pm" at bounding box center [405, 285] width 222 height 13
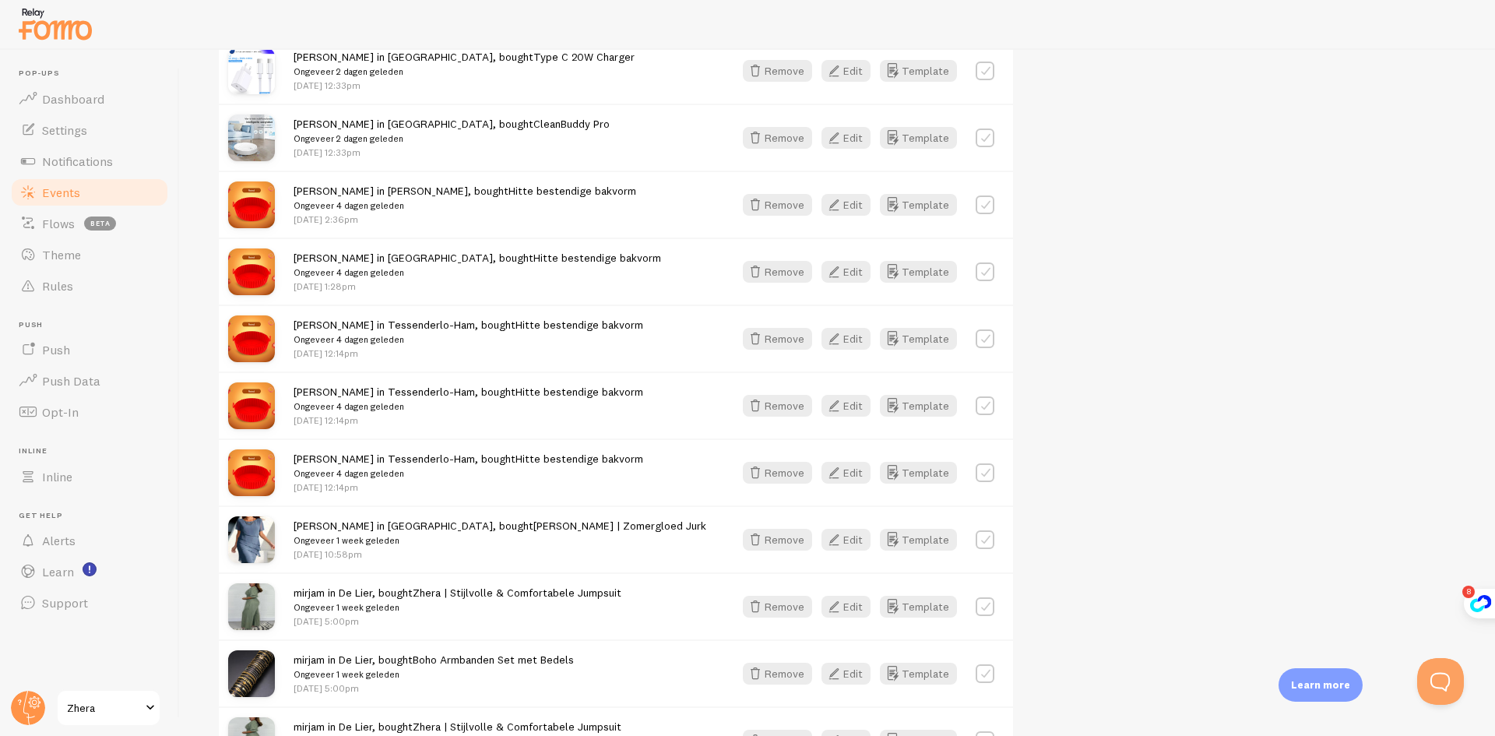
scroll to position [156, 0]
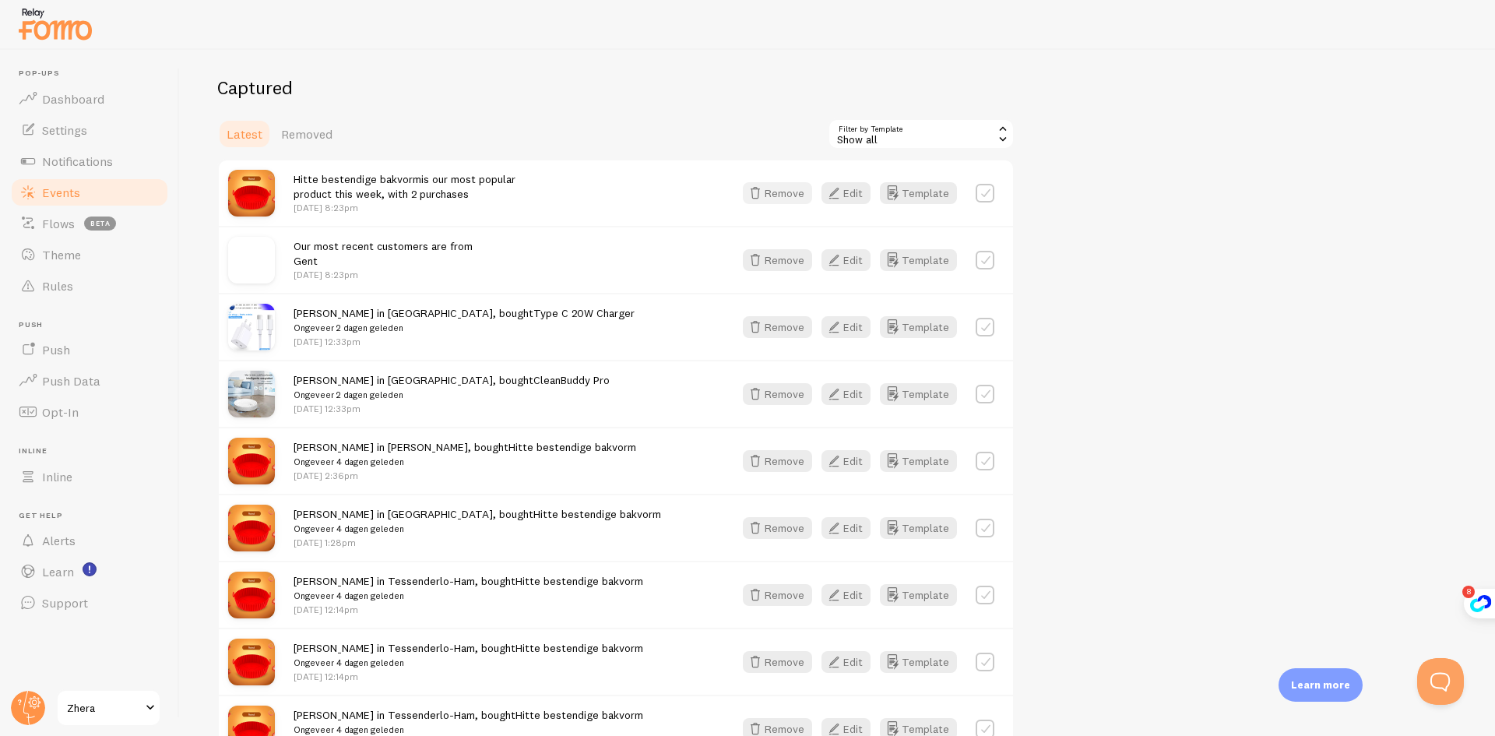
click at [782, 192] on button "Remove" at bounding box center [777, 193] width 69 height 22
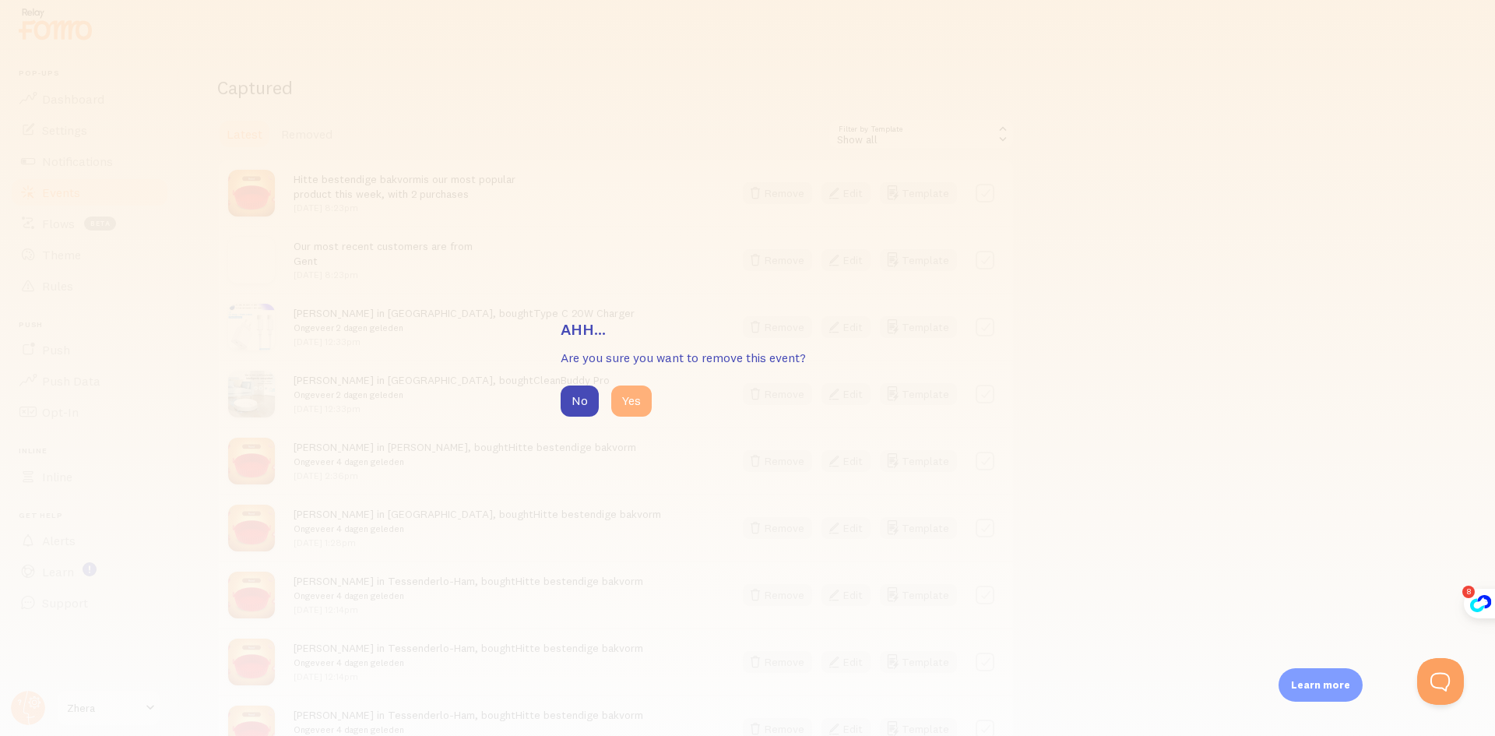
click at [635, 402] on button "Yes" at bounding box center [631, 400] width 40 height 31
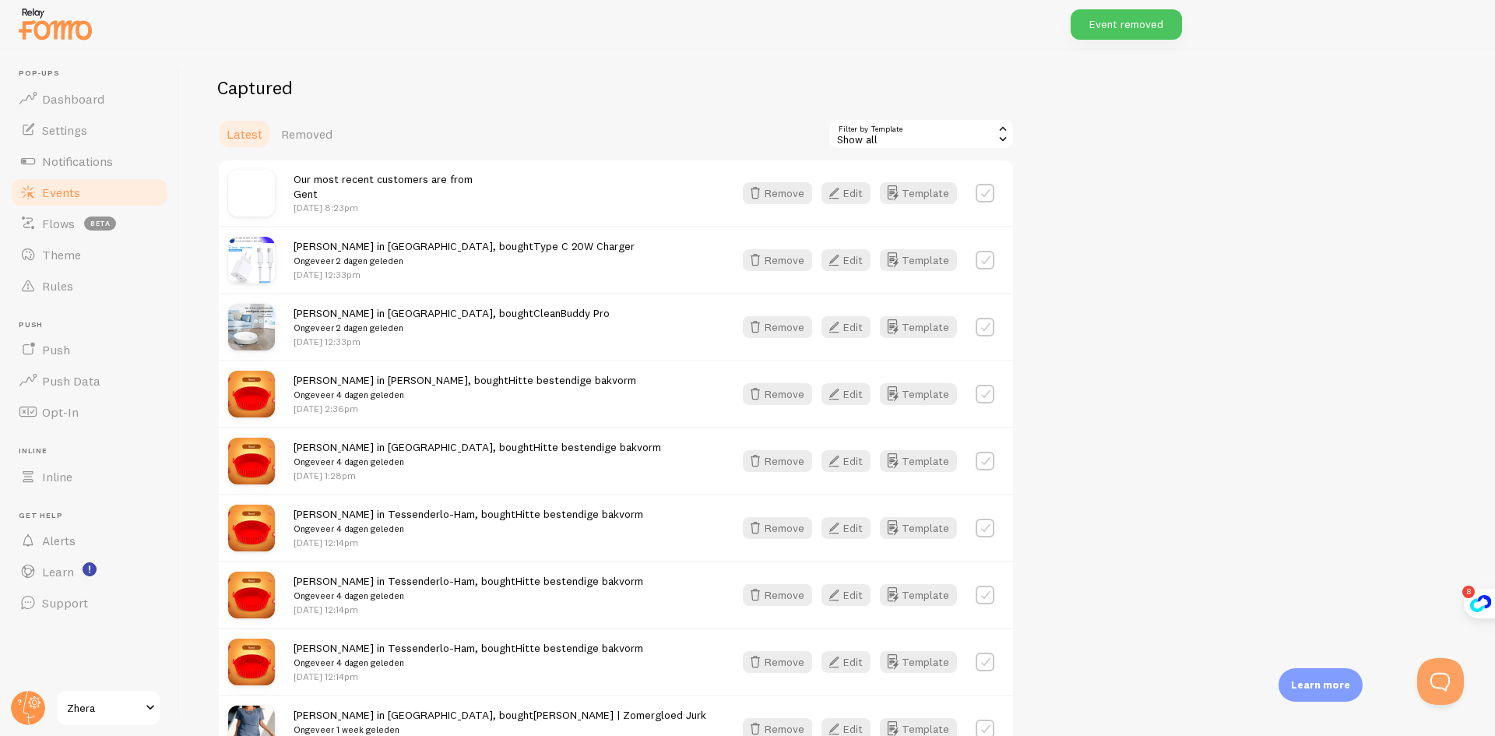
click at [986, 189] on label at bounding box center [984, 193] width 19 height 19
checkbox input "true"
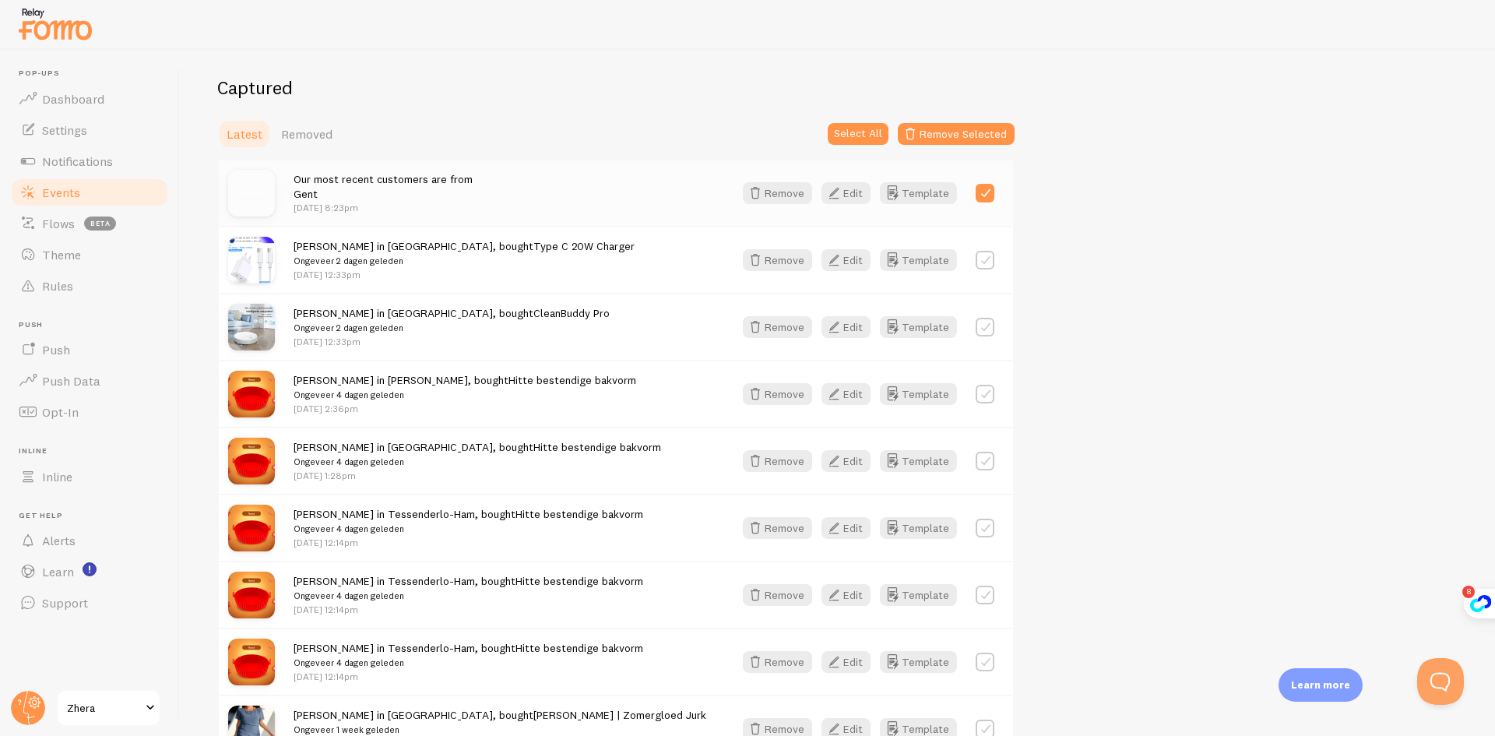
click at [979, 258] on label at bounding box center [984, 260] width 19 height 19
checkbox input "true"
click at [989, 323] on label at bounding box center [984, 327] width 19 height 19
checkbox input "true"
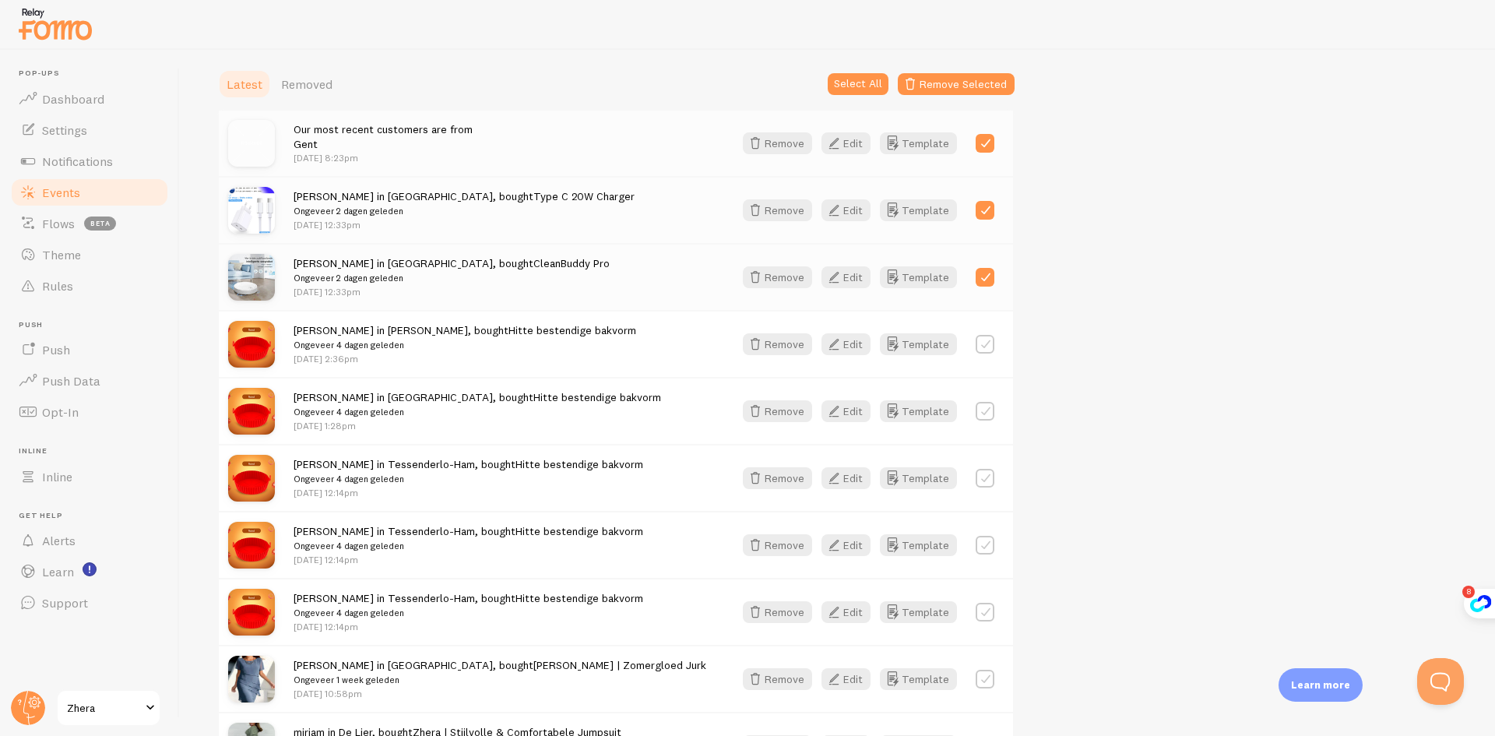
scroll to position [234, 0]
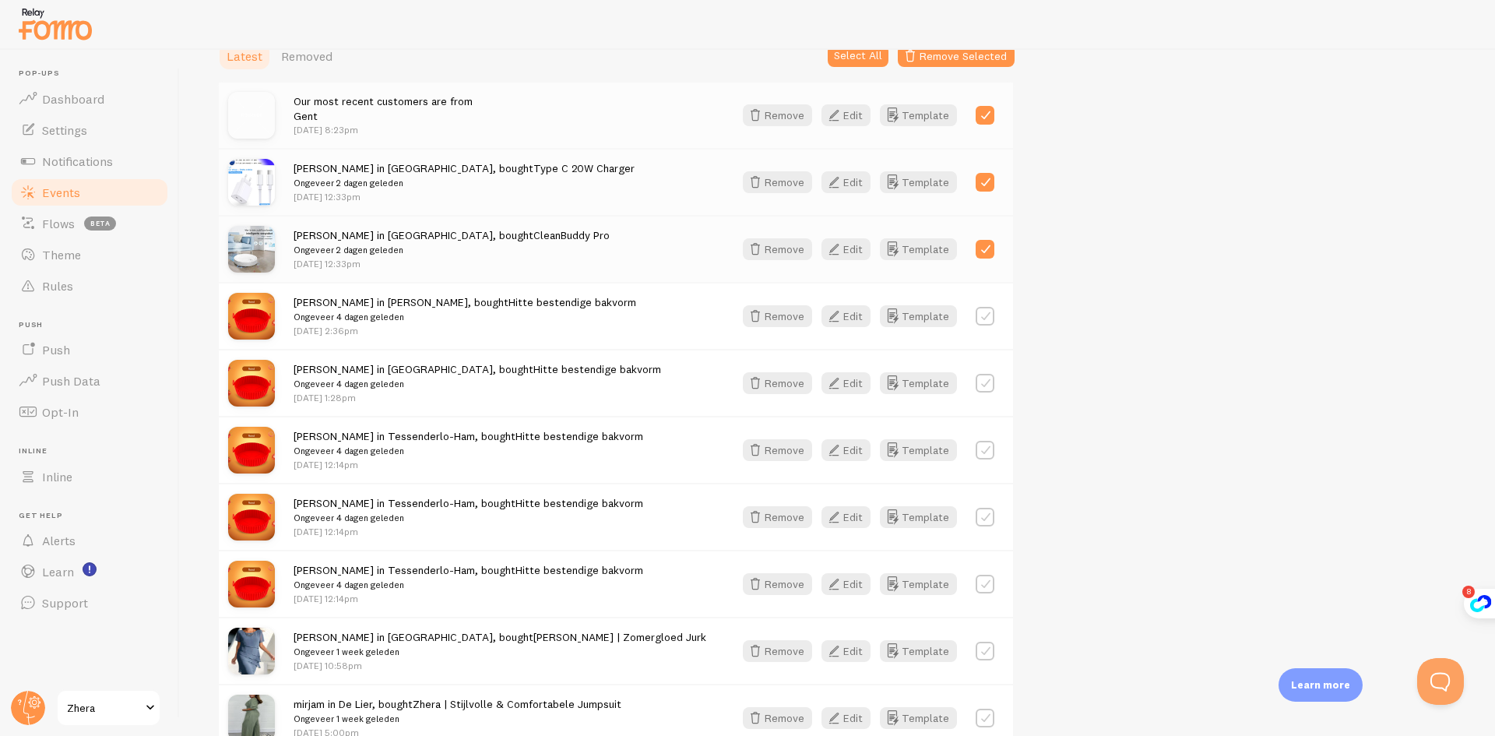
click at [986, 309] on label at bounding box center [984, 316] width 19 height 19
checkbox input "true"
drag, startPoint x: 982, startPoint y: 384, endPoint x: 986, endPoint y: 425, distance: 41.4
click at [981, 384] on label at bounding box center [984, 383] width 19 height 19
checkbox input "true"
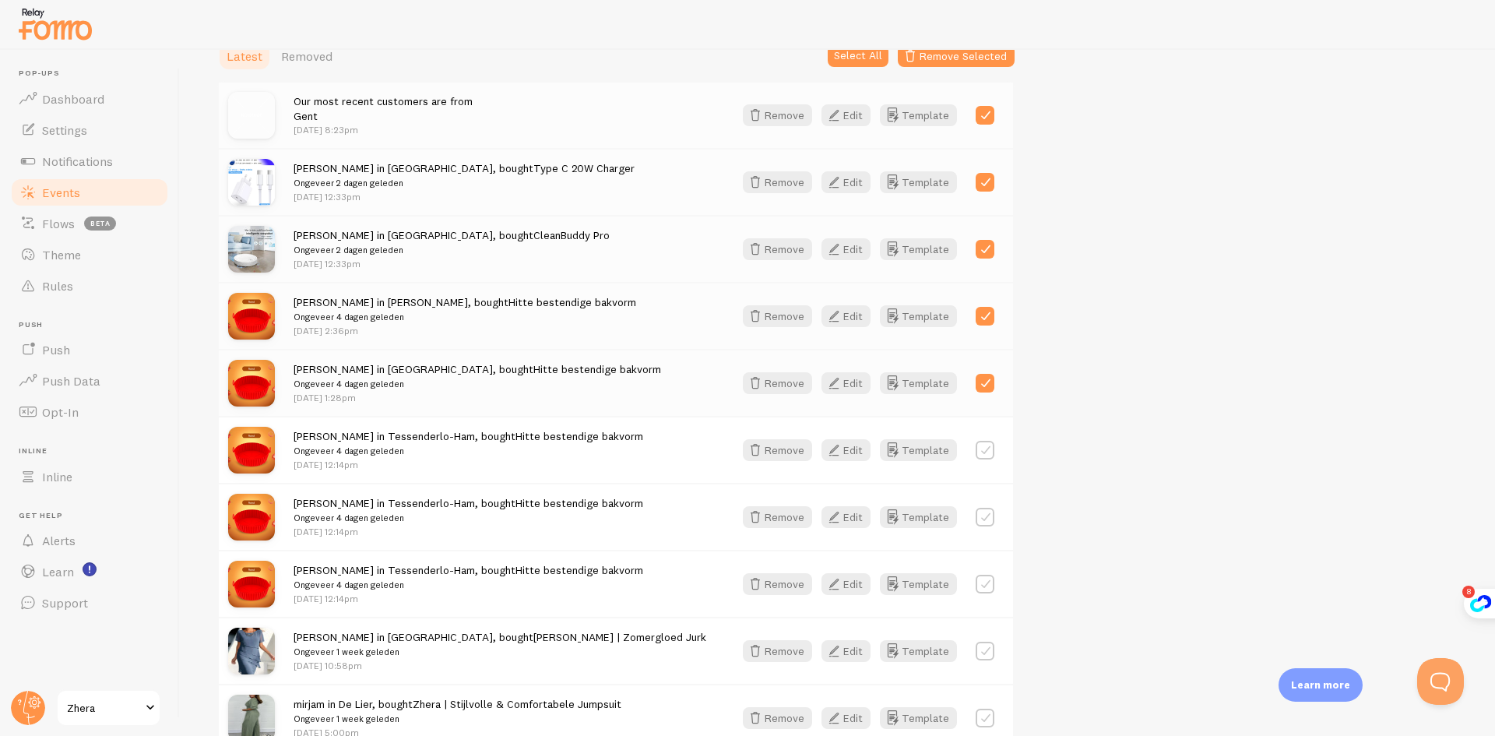
click at [982, 455] on label at bounding box center [984, 450] width 19 height 19
checkbox input "true"
drag, startPoint x: 985, startPoint y: 501, endPoint x: 988, endPoint y: 512, distance: 11.3
click at [985, 504] on div "Martine in Tessenderlo-Ham, bought Hitte bestendige bakvorm Ongeveer 4 dagen ge…" at bounding box center [616, 516] width 794 height 67
click at [988, 514] on label at bounding box center [984, 517] width 19 height 19
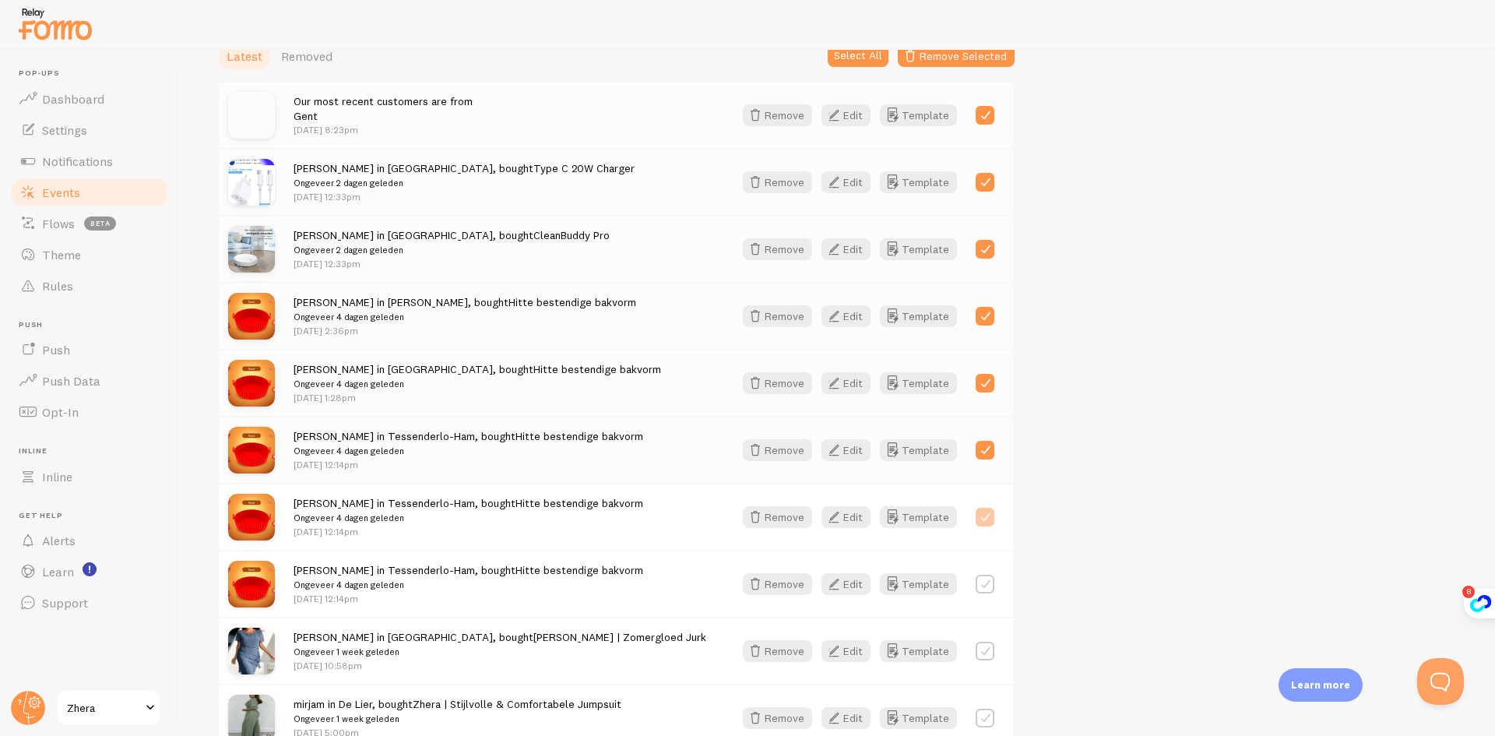
checkbox input "true"
click at [982, 577] on label at bounding box center [984, 584] width 19 height 19
checkbox input "true"
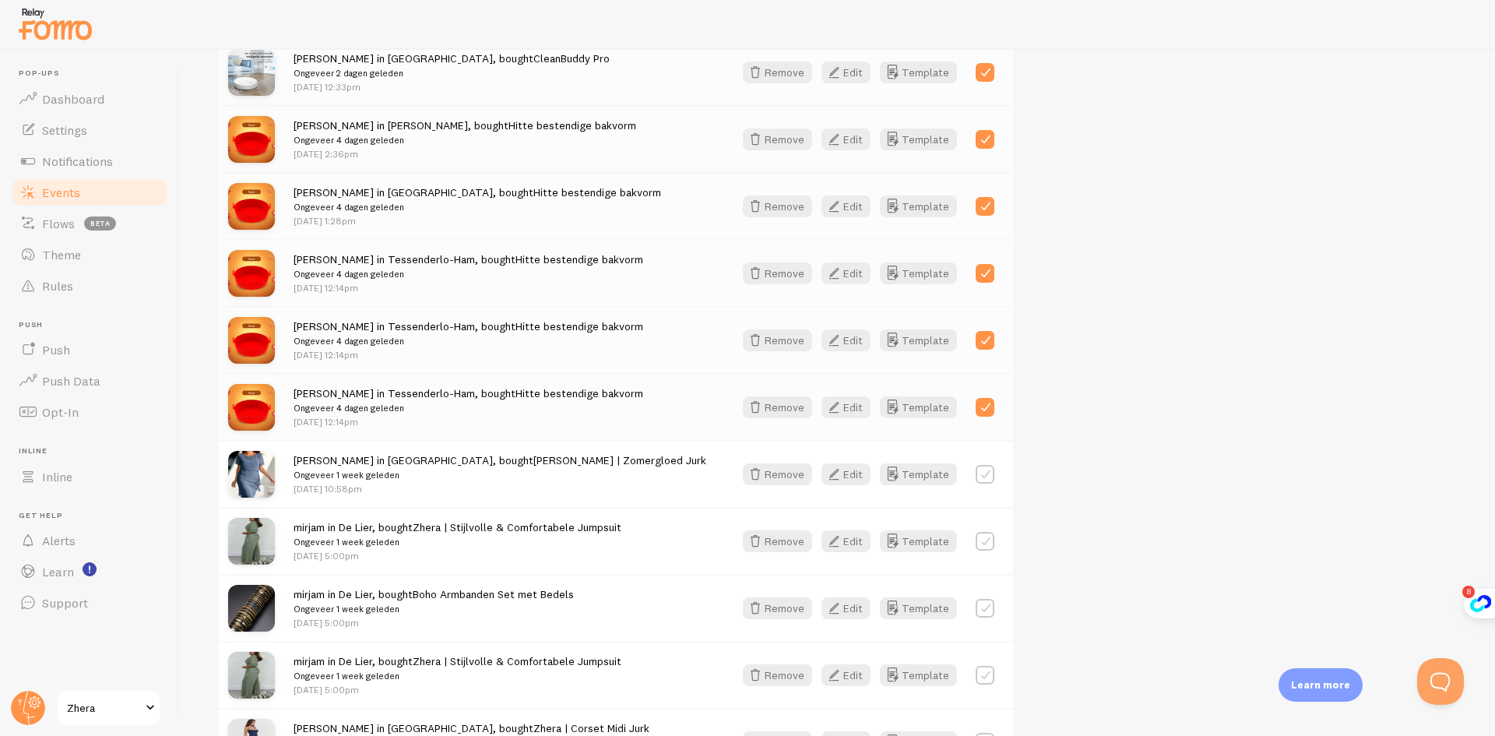
scroll to position [623, 0]
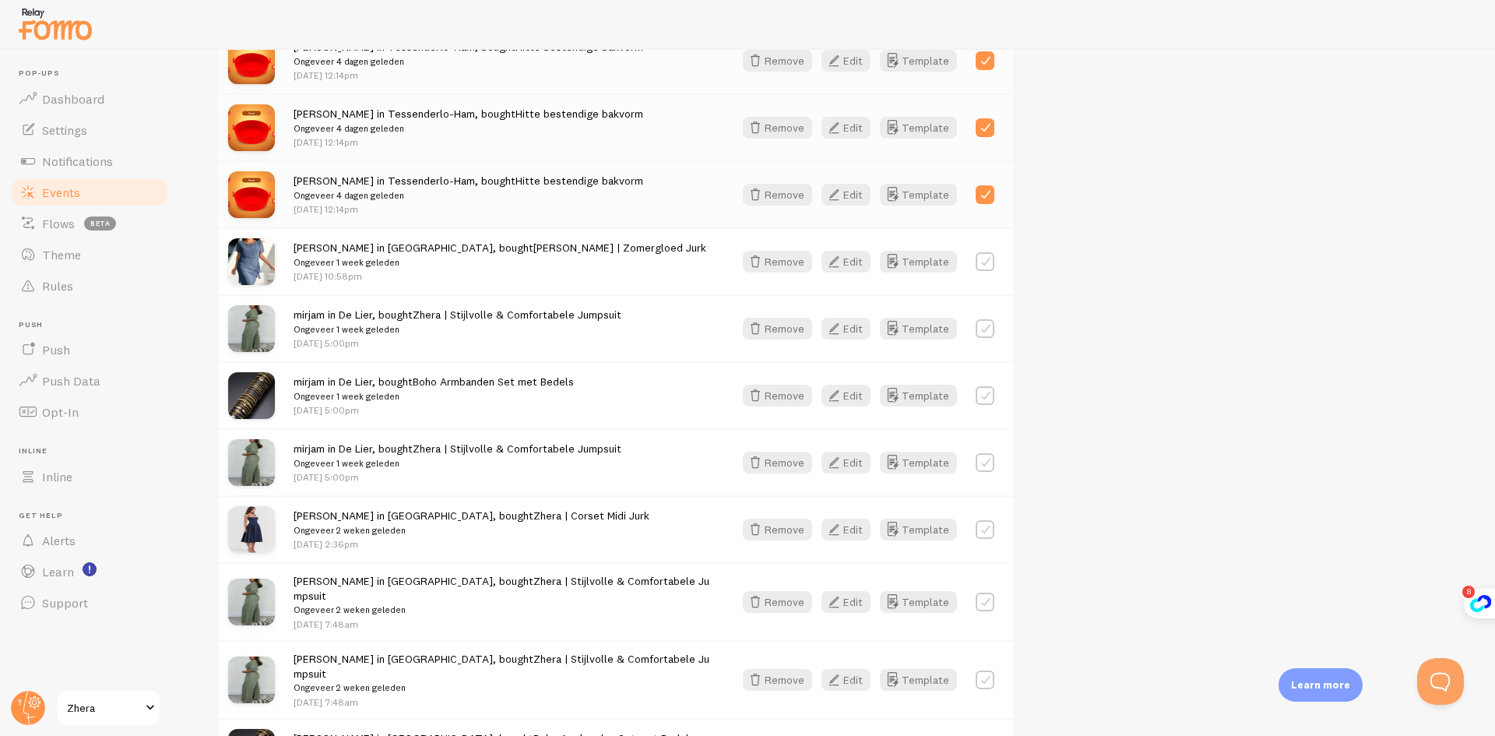
click at [983, 271] on div at bounding box center [984, 262] width 19 height 22
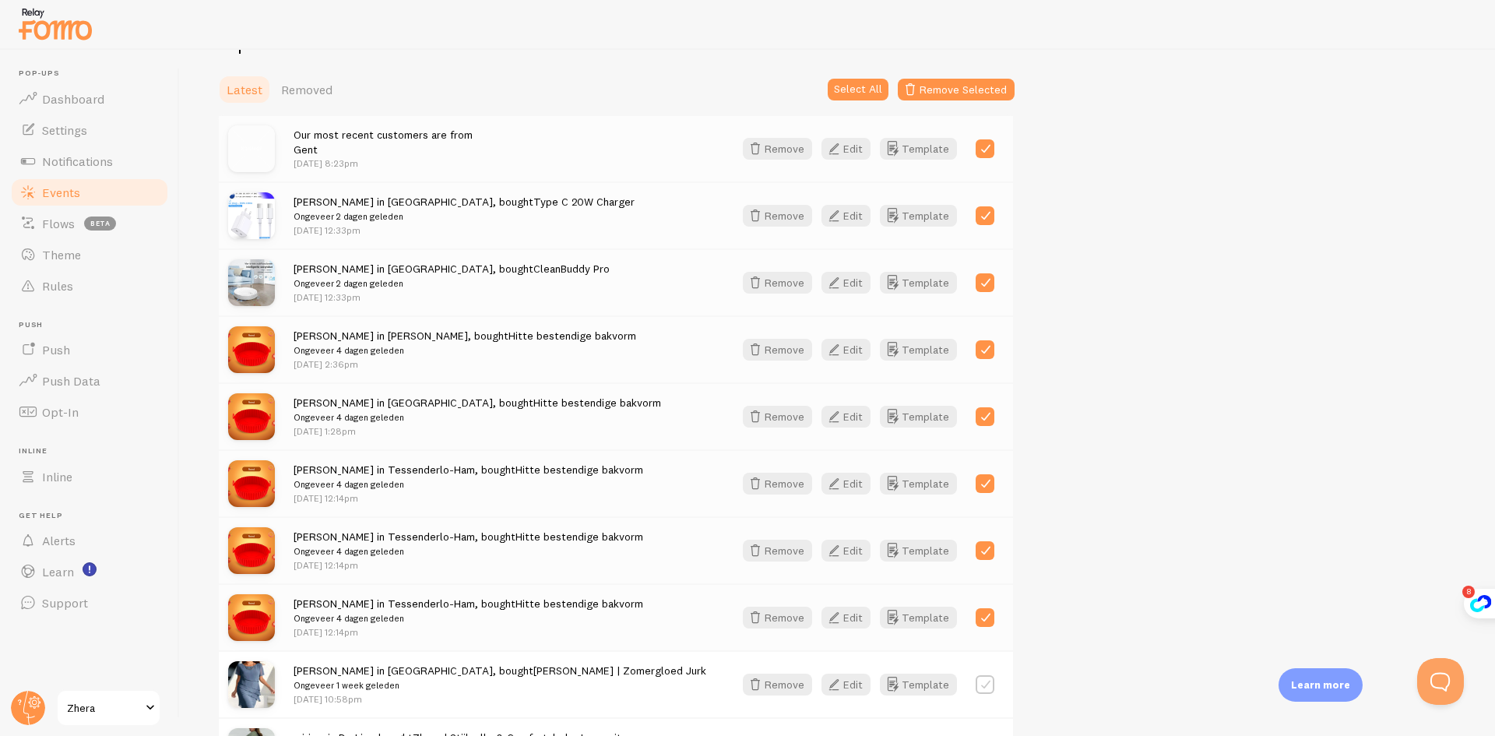
scroll to position [0, 0]
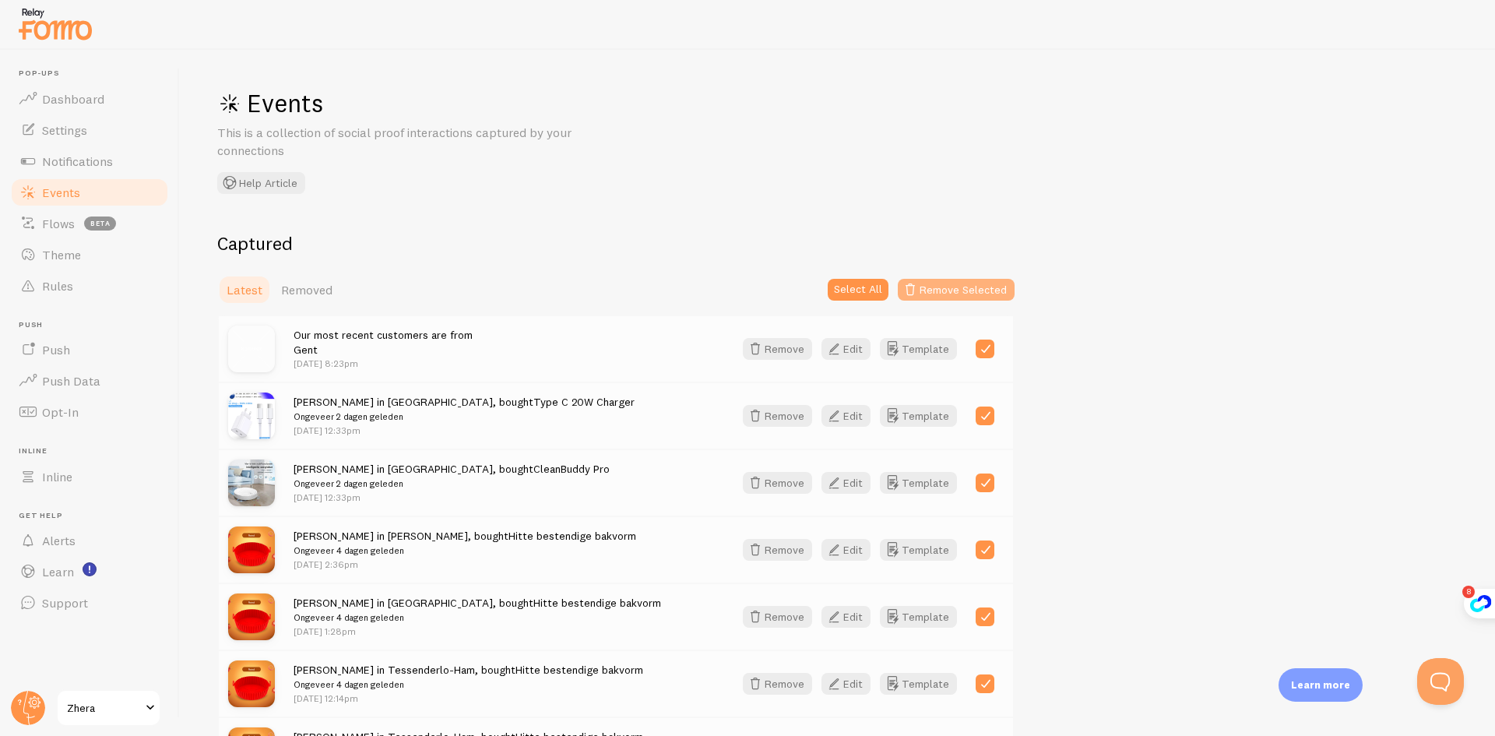
click at [972, 299] on button "Remove Selected" at bounding box center [956, 290] width 117 height 22
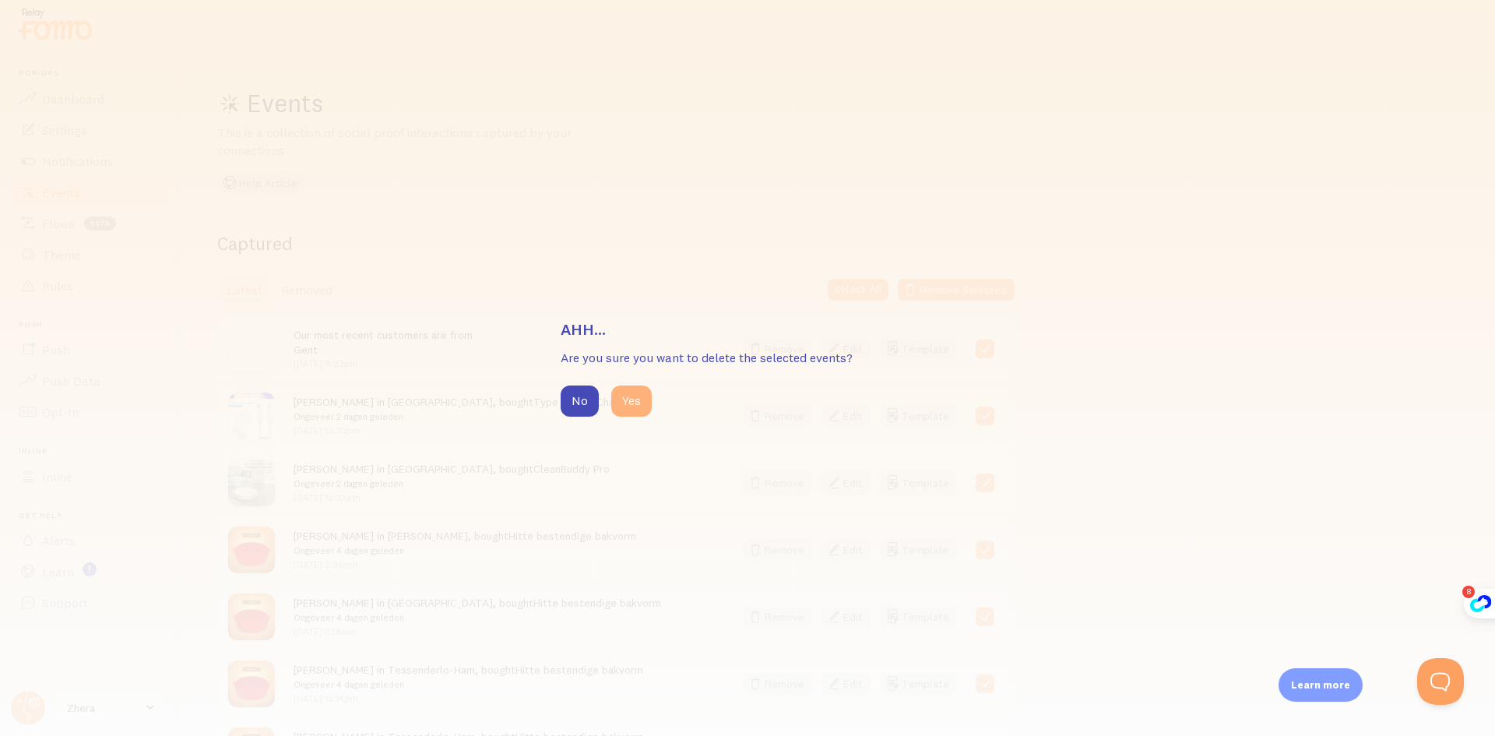
click at [621, 400] on button "Yes" at bounding box center [631, 400] width 40 height 31
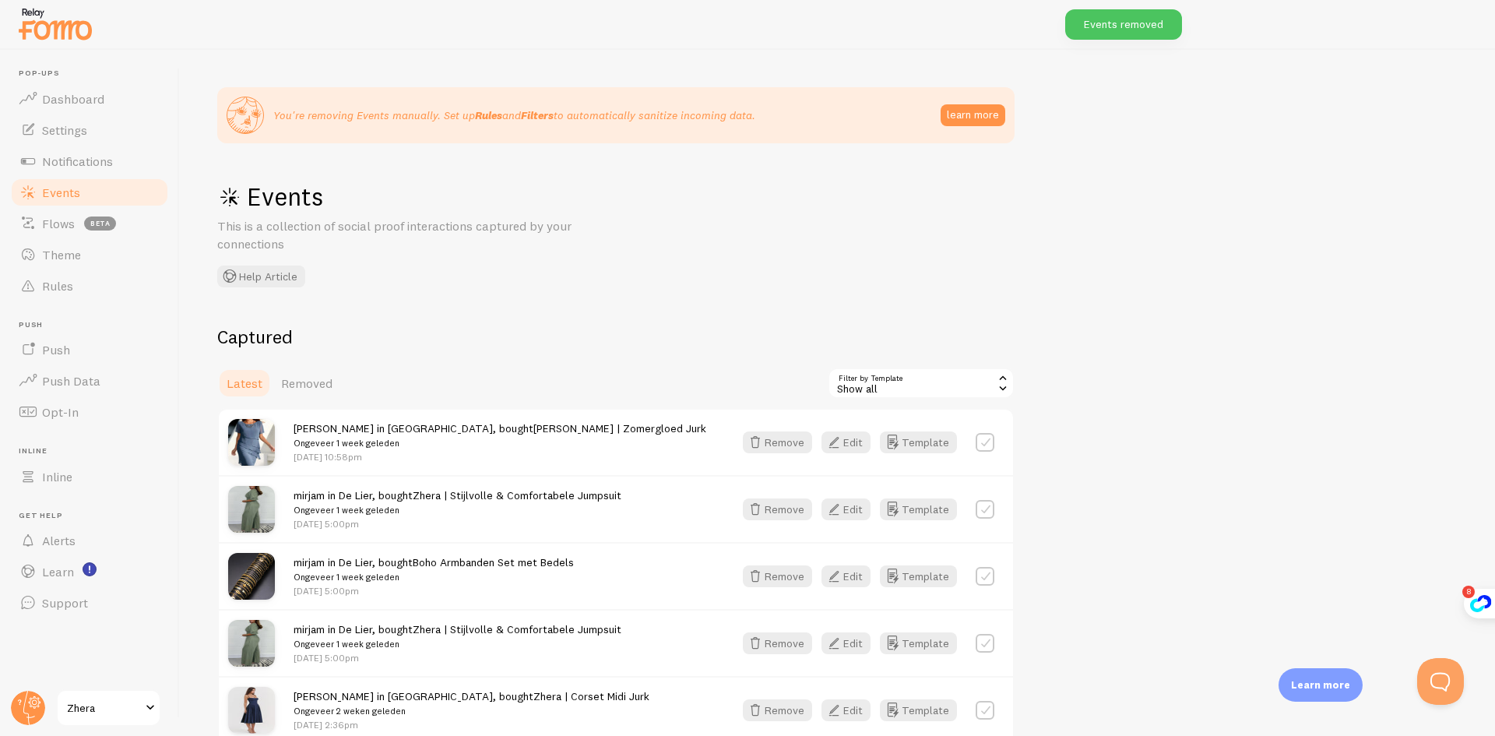
click at [917, 386] on div "Show all" at bounding box center [921, 382] width 187 height 31
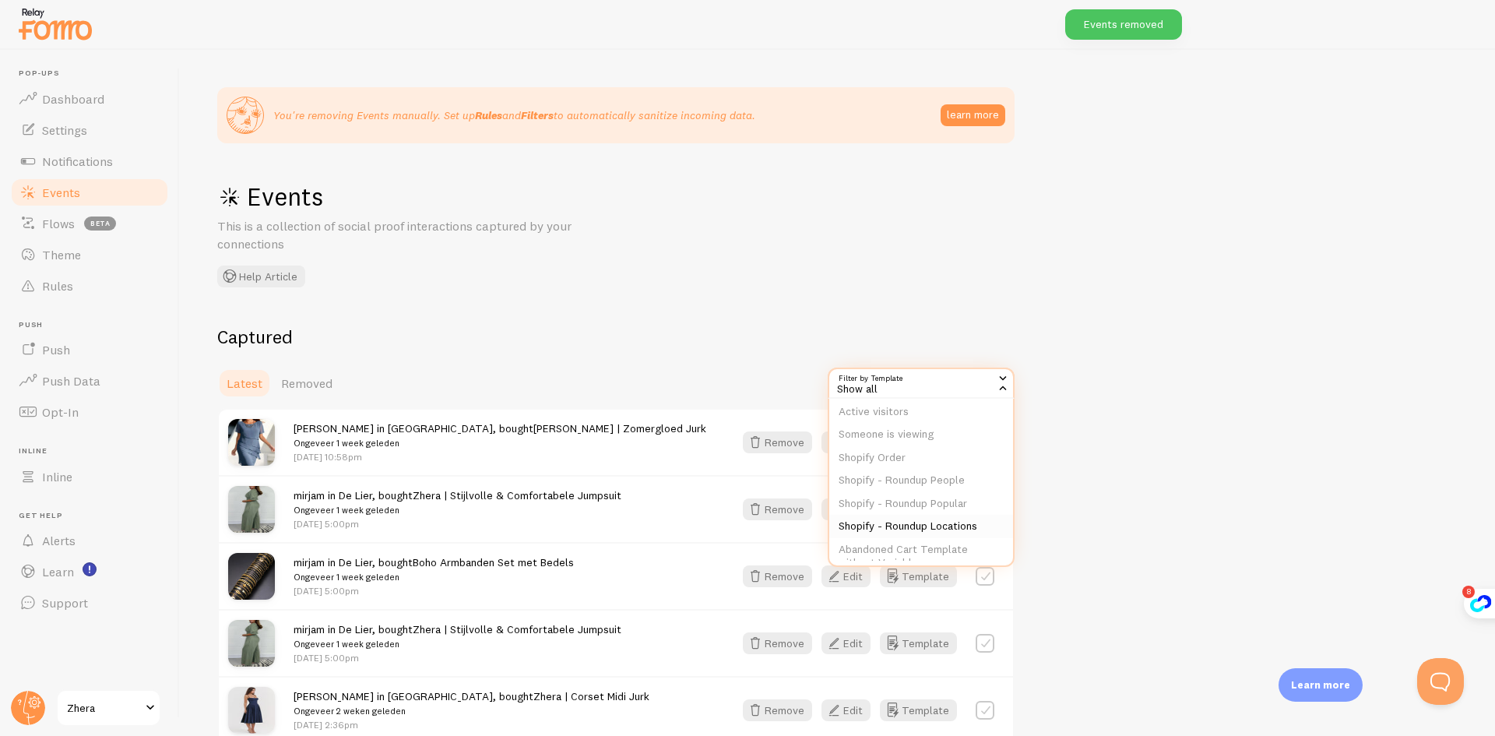
scroll to position [120, 0]
click at [977, 312] on div "You're removing Events manually. Set up Rules and Filters to automatically sani…" at bounding box center [837, 393] width 1315 height 686
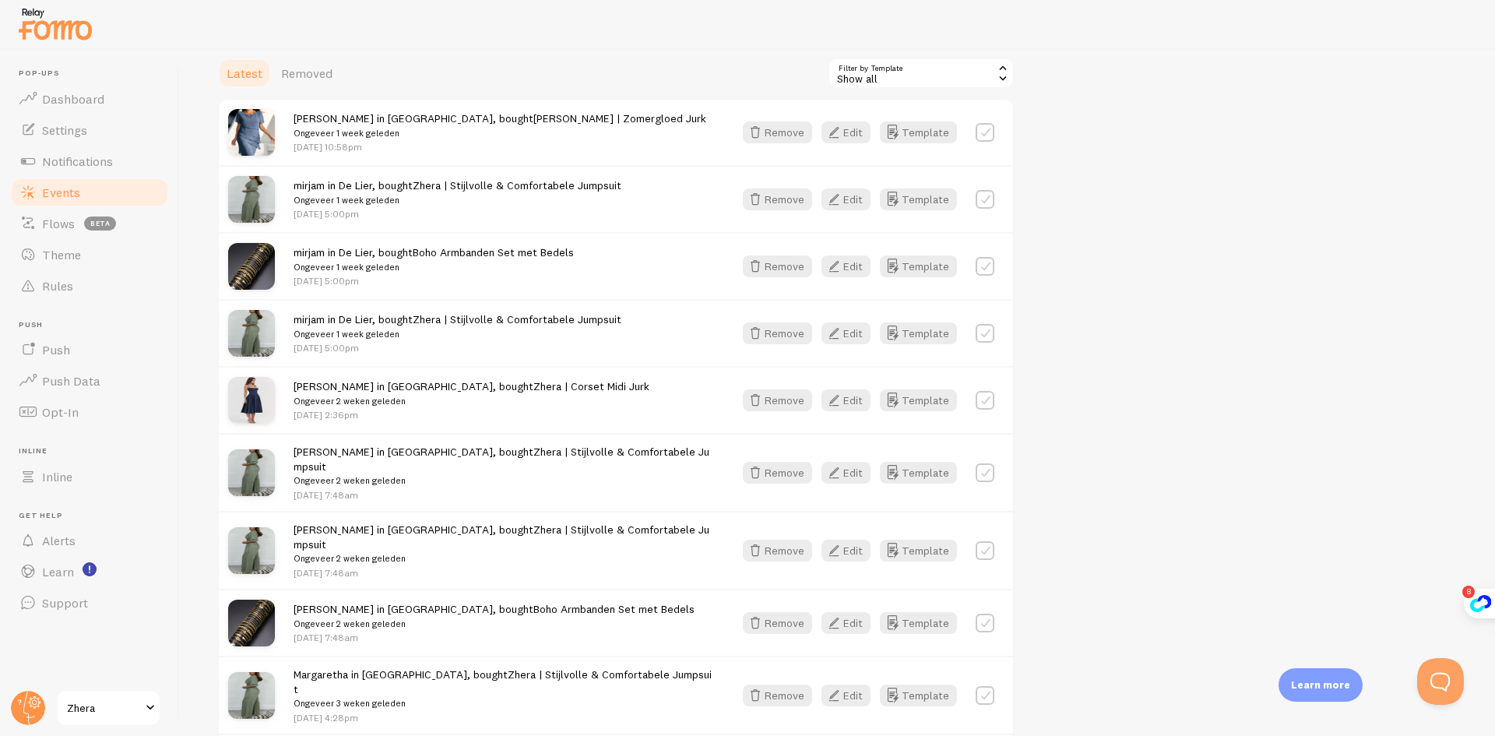
scroll to position [311, 0]
click at [845, 131] on button "Edit" at bounding box center [845, 131] width 49 height 22
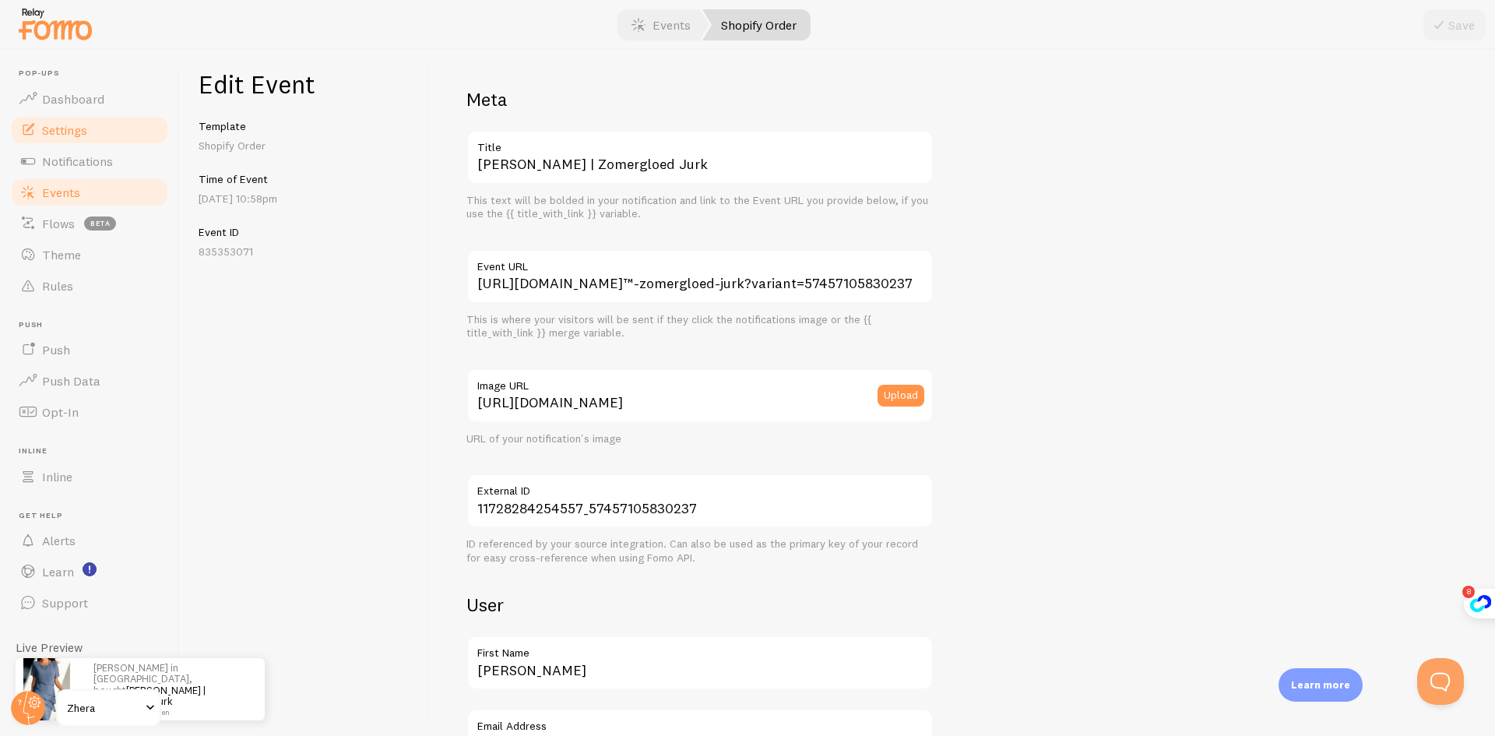
click at [73, 139] on link "Settings" at bounding box center [89, 129] width 160 height 31
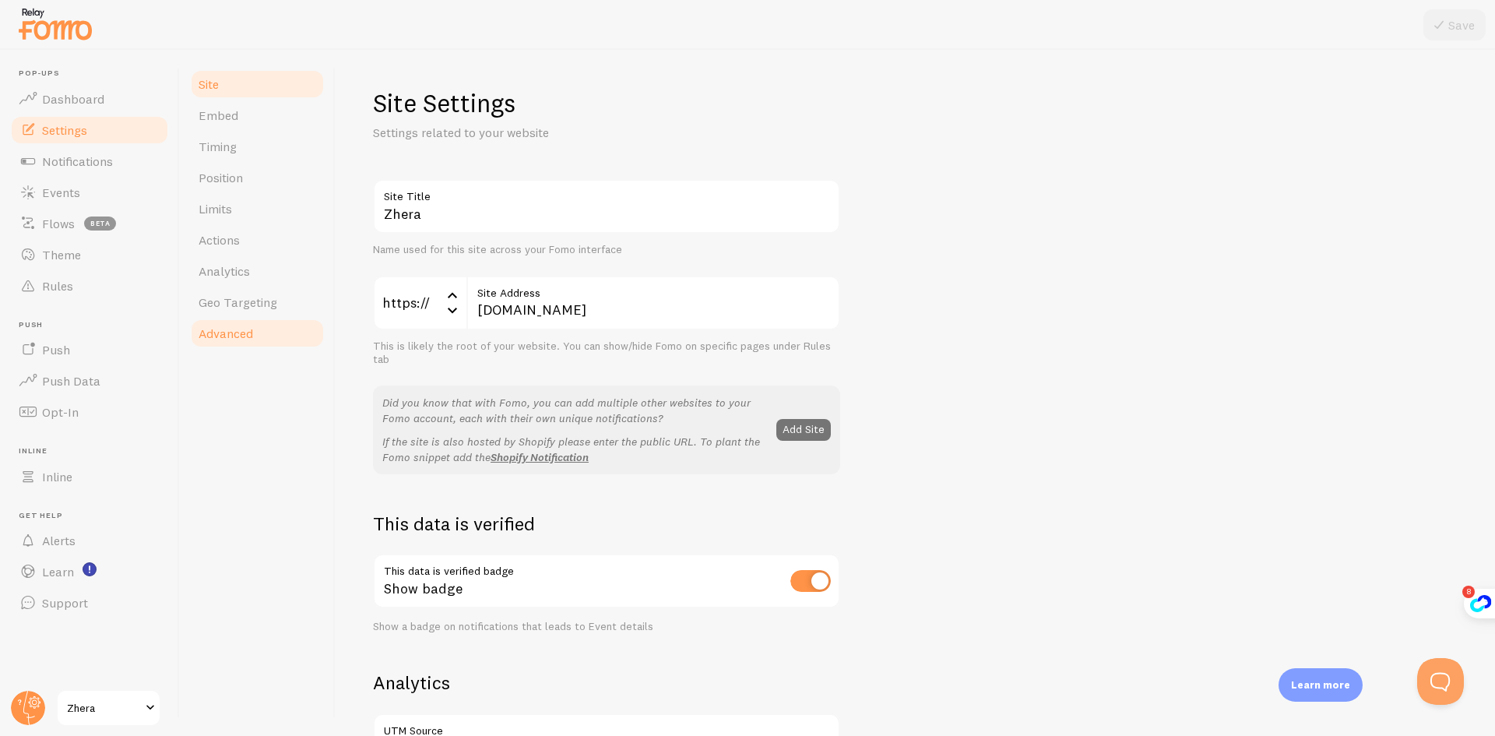
click at [266, 329] on link "Advanced" at bounding box center [257, 333] width 136 height 31
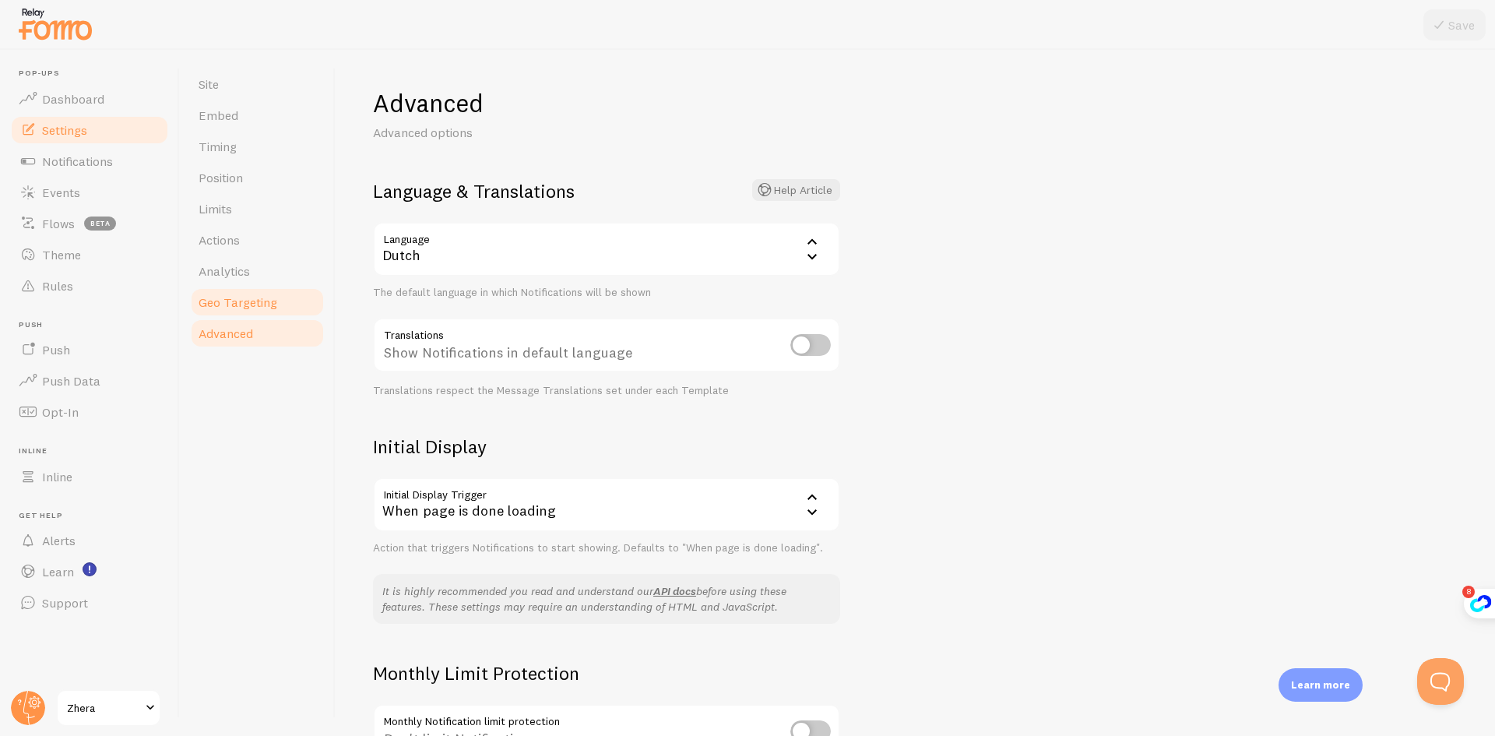
click at [270, 309] on span "Geo Targeting" at bounding box center [238, 302] width 79 height 16
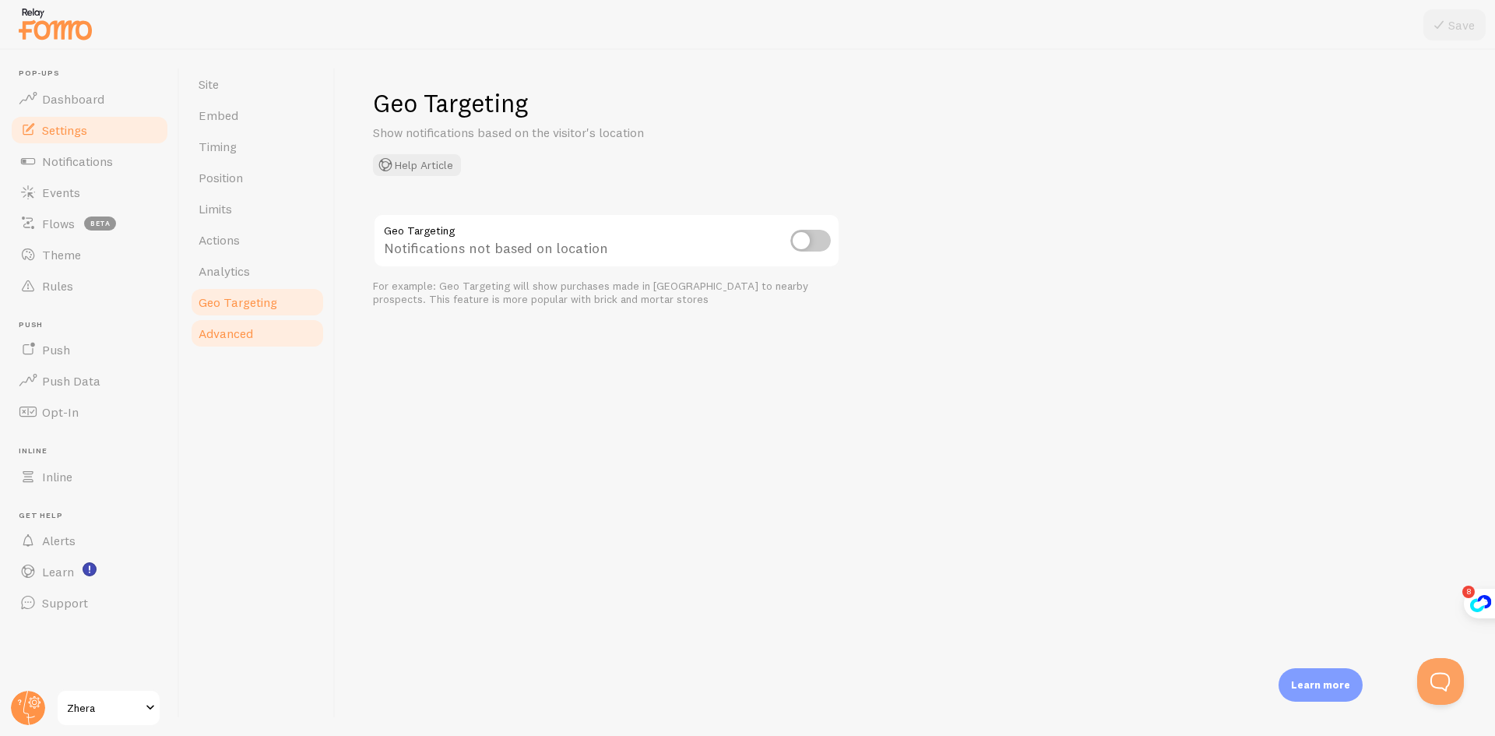
click at [274, 341] on link "Advanced" at bounding box center [257, 333] width 136 height 31
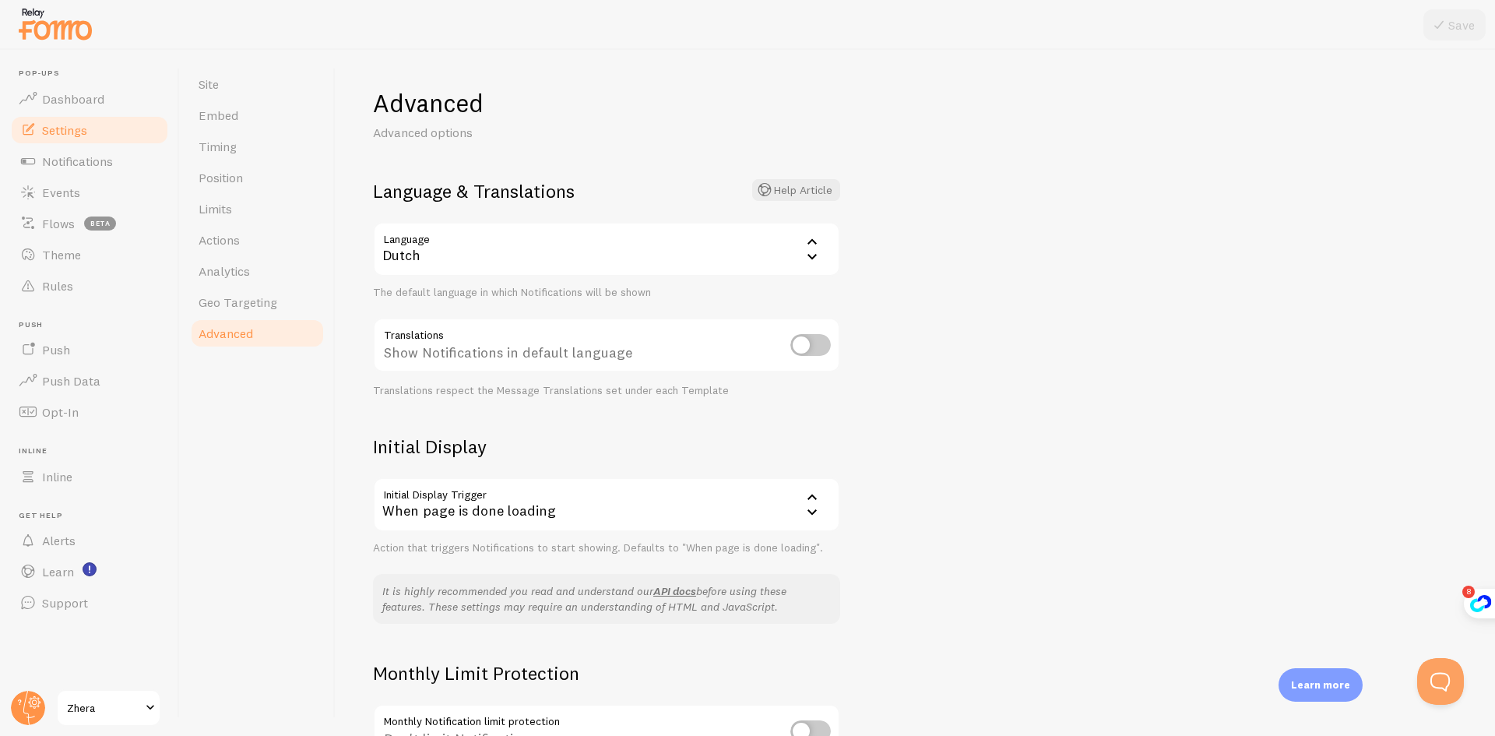
click at [800, 346] on input "checkbox" at bounding box center [810, 345] width 40 height 22
click at [1462, 17] on button "Save" at bounding box center [1454, 24] width 62 height 31
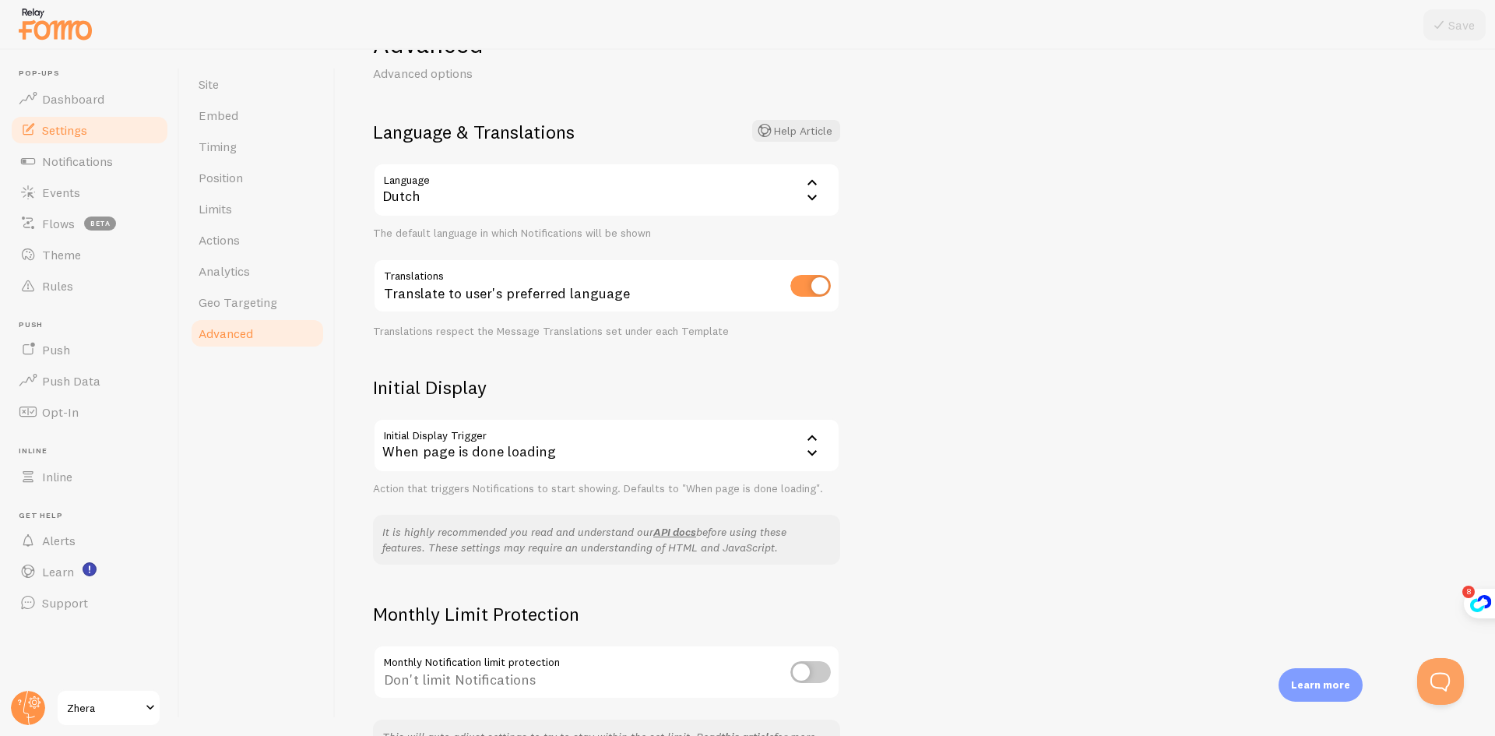
scroll to position [156, 0]
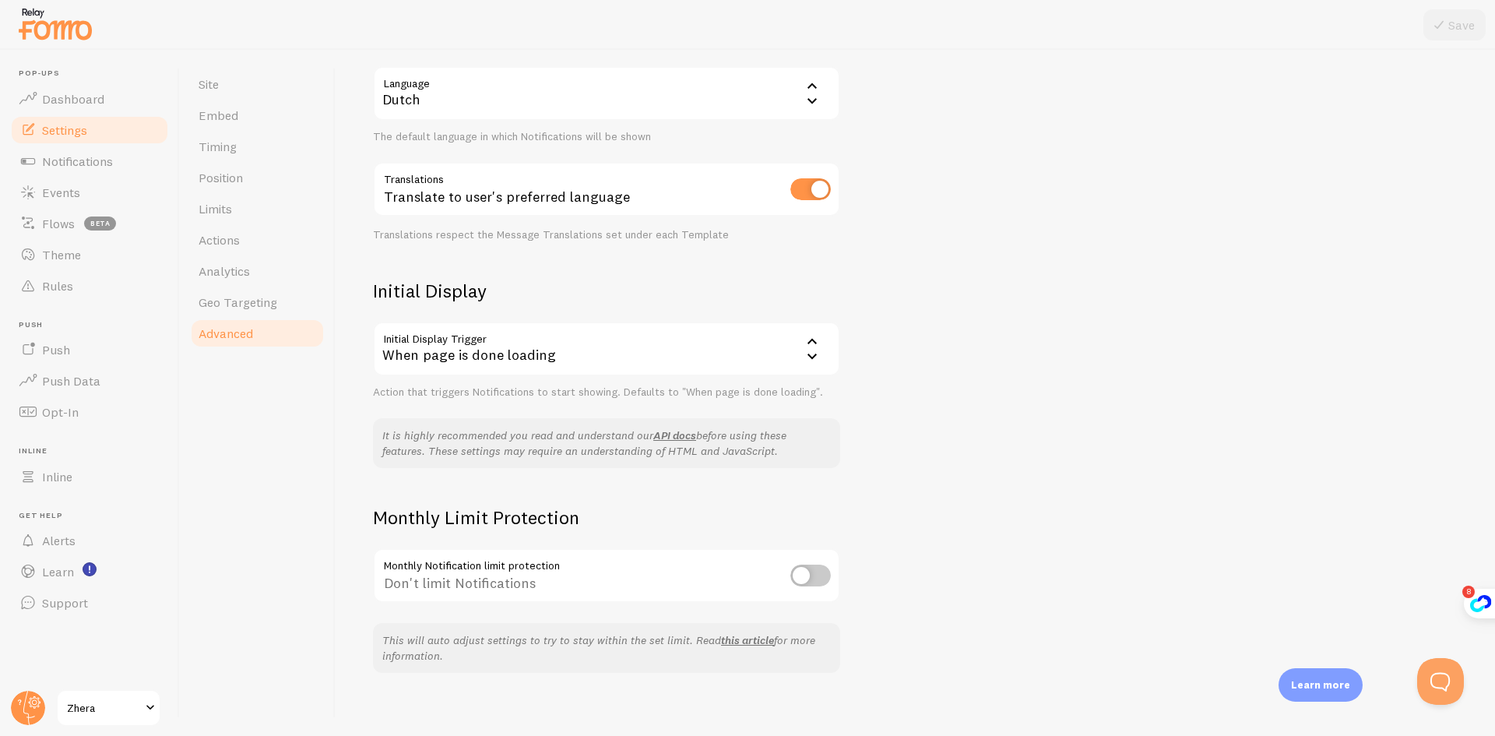
click at [511, 364] on div "When page is done loading" at bounding box center [606, 349] width 467 height 54
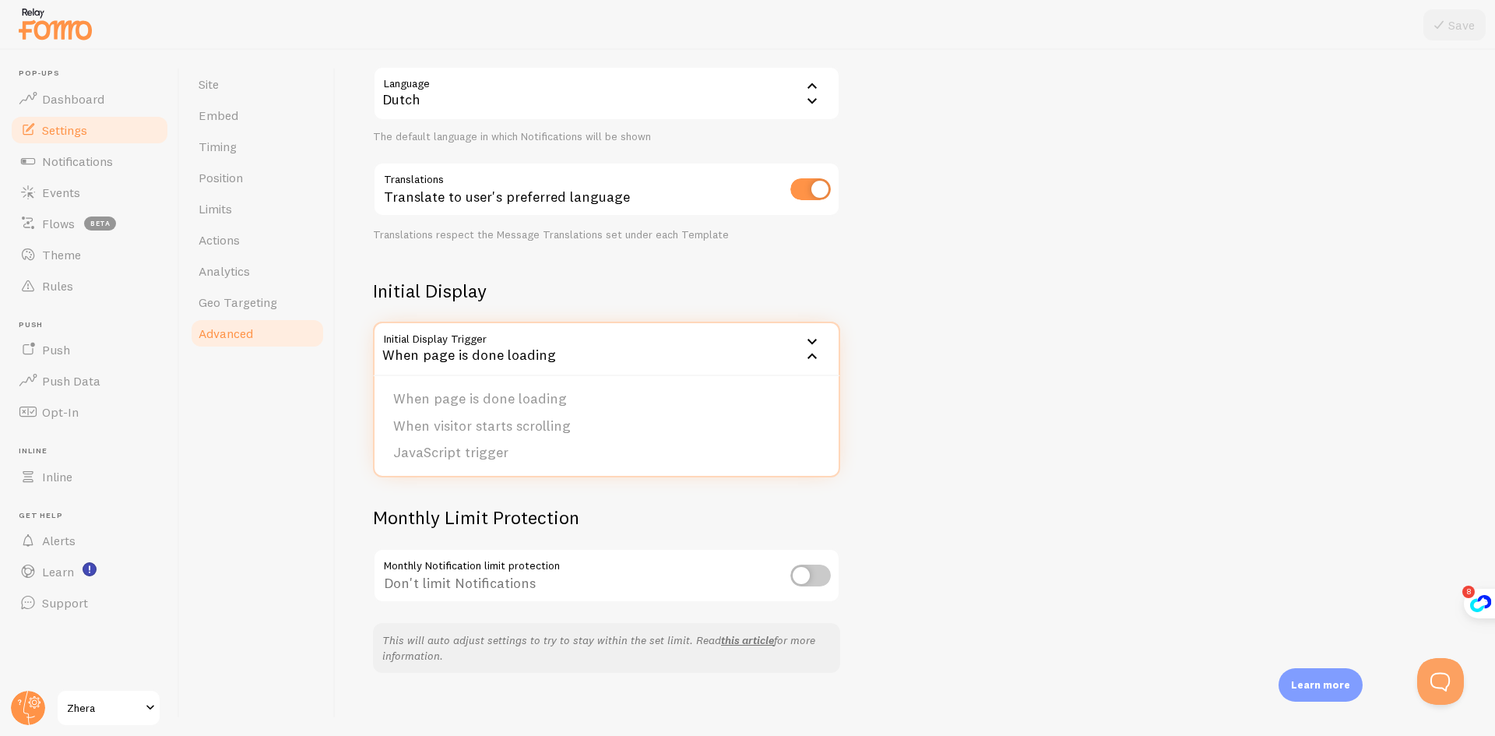
click at [534, 348] on div "When page is done loading" at bounding box center [606, 349] width 467 height 54
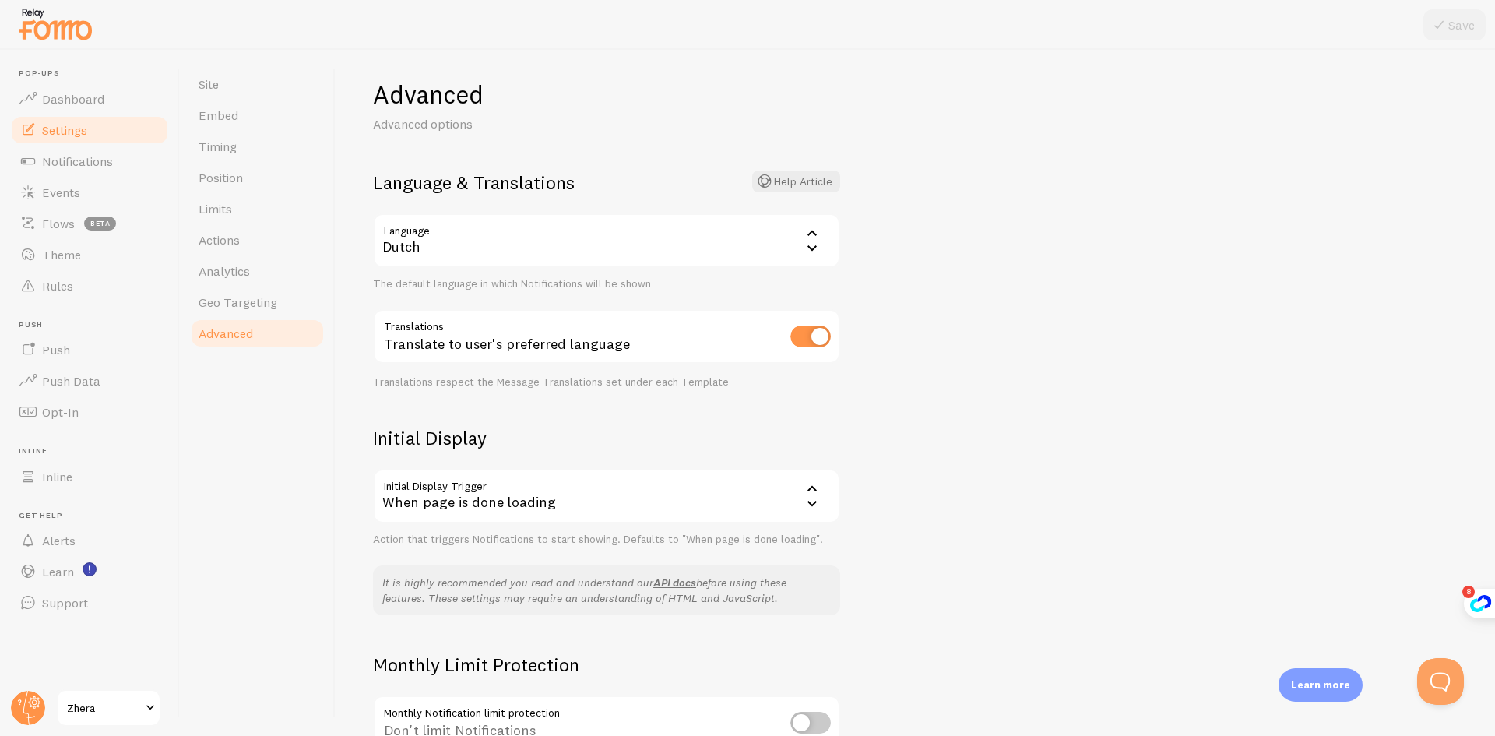
scroll to position [0, 0]
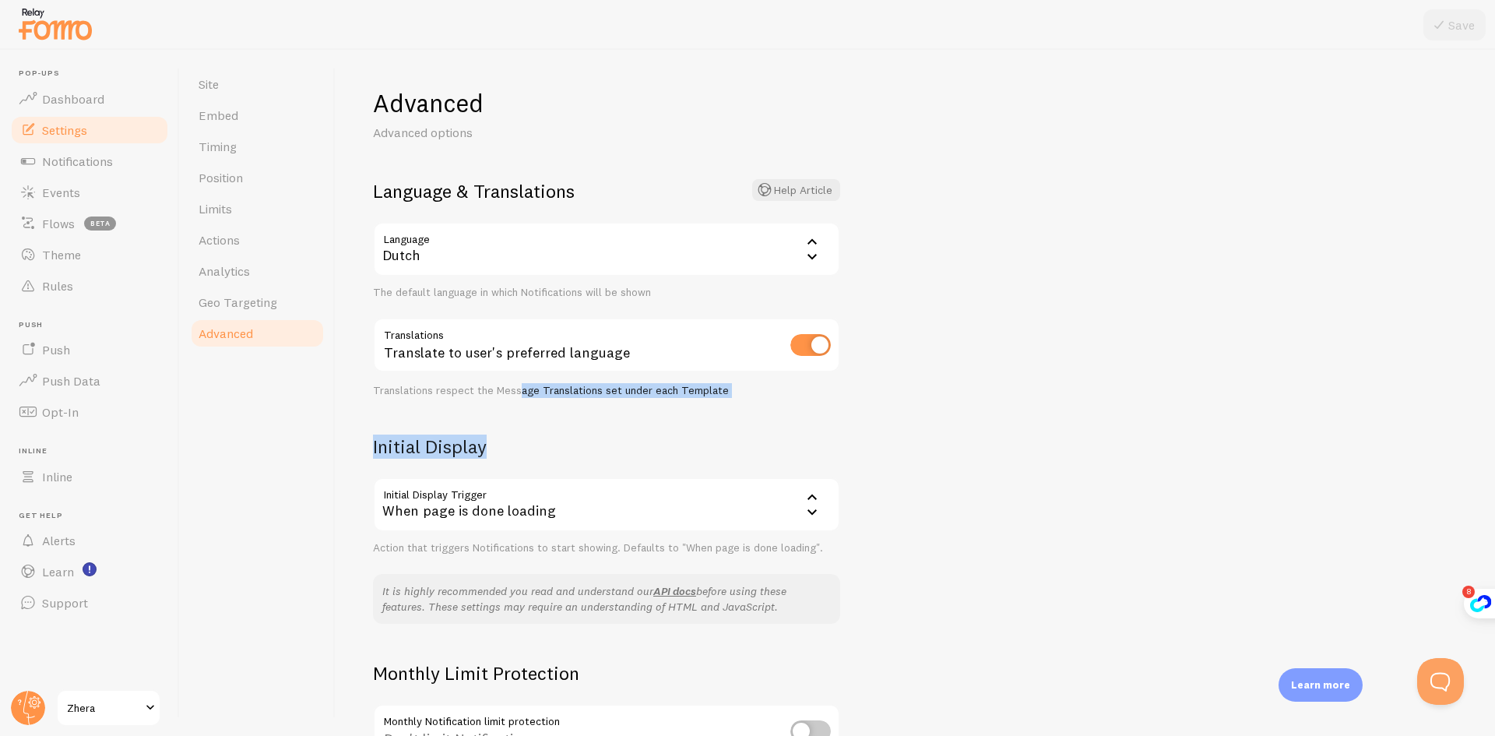
drag, startPoint x: 516, startPoint y: 391, endPoint x: 645, endPoint y: 375, distance: 130.2
click at [640, 395] on div "Translations respect the Message Translations set under each Template" at bounding box center [606, 391] width 467 height 14
drag, startPoint x: 422, startPoint y: 391, endPoint x: 505, endPoint y: 394, distance: 83.4
click at [456, 392] on div "Translations respect the Message Translations set under each Template" at bounding box center [606, 391] width 467 height 14
drag, startPoint x: 522, startPoint y: 394, endPoint x: 589, endPoint y: 396, distance: 67.8
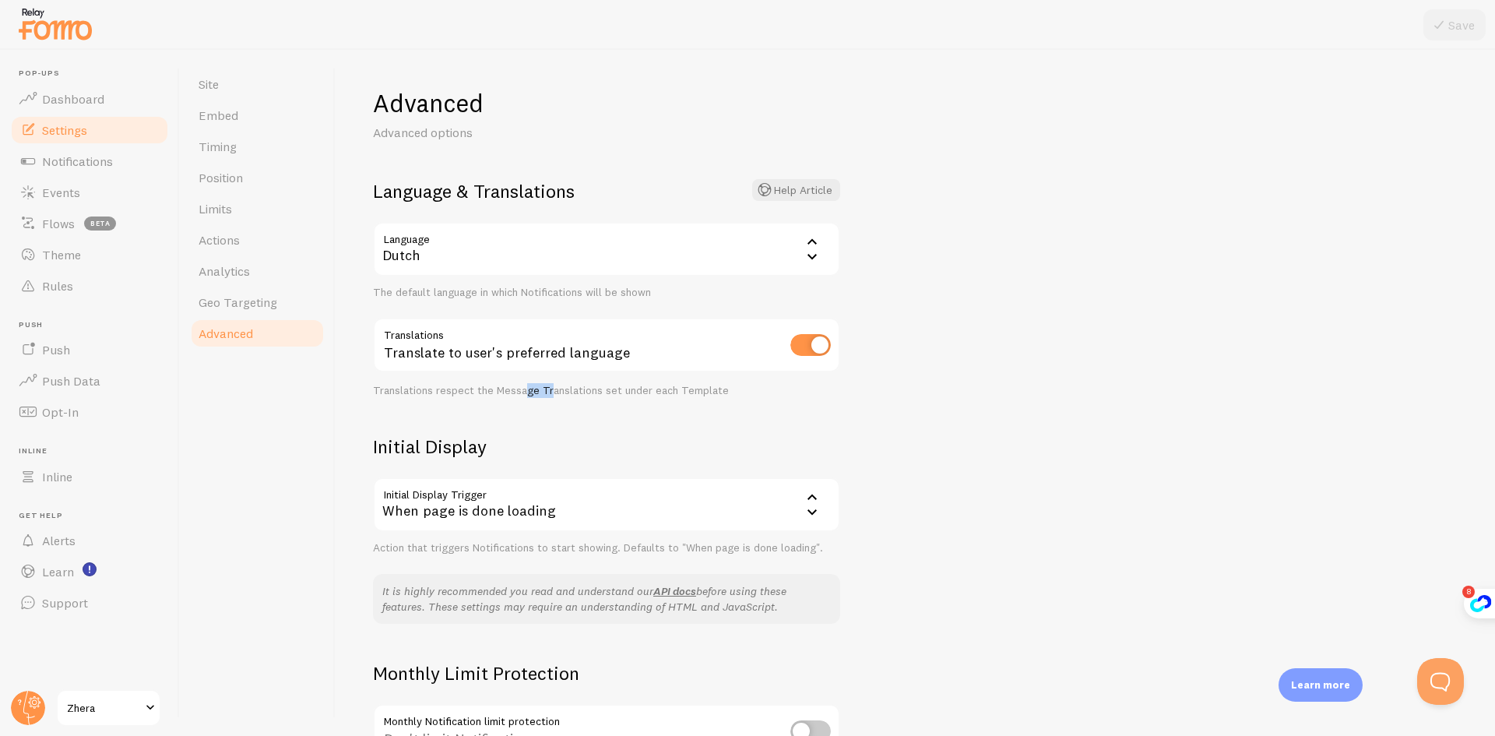
click at [554, 396] on div "Translations respect the Message Translations set under each Template" at bounding box center [606, 391] width 467 height 14
click at [816, 339] on input "checkbox" at bounding box center [810, 345] width 40 height 22
click at [406, 343] on div "Show Notifications in default language" at bounding box center [606, 346] width 467 height 57
click at [440, 248] on div "Dutch" at bounding box center [606, 249] width 467 height 54
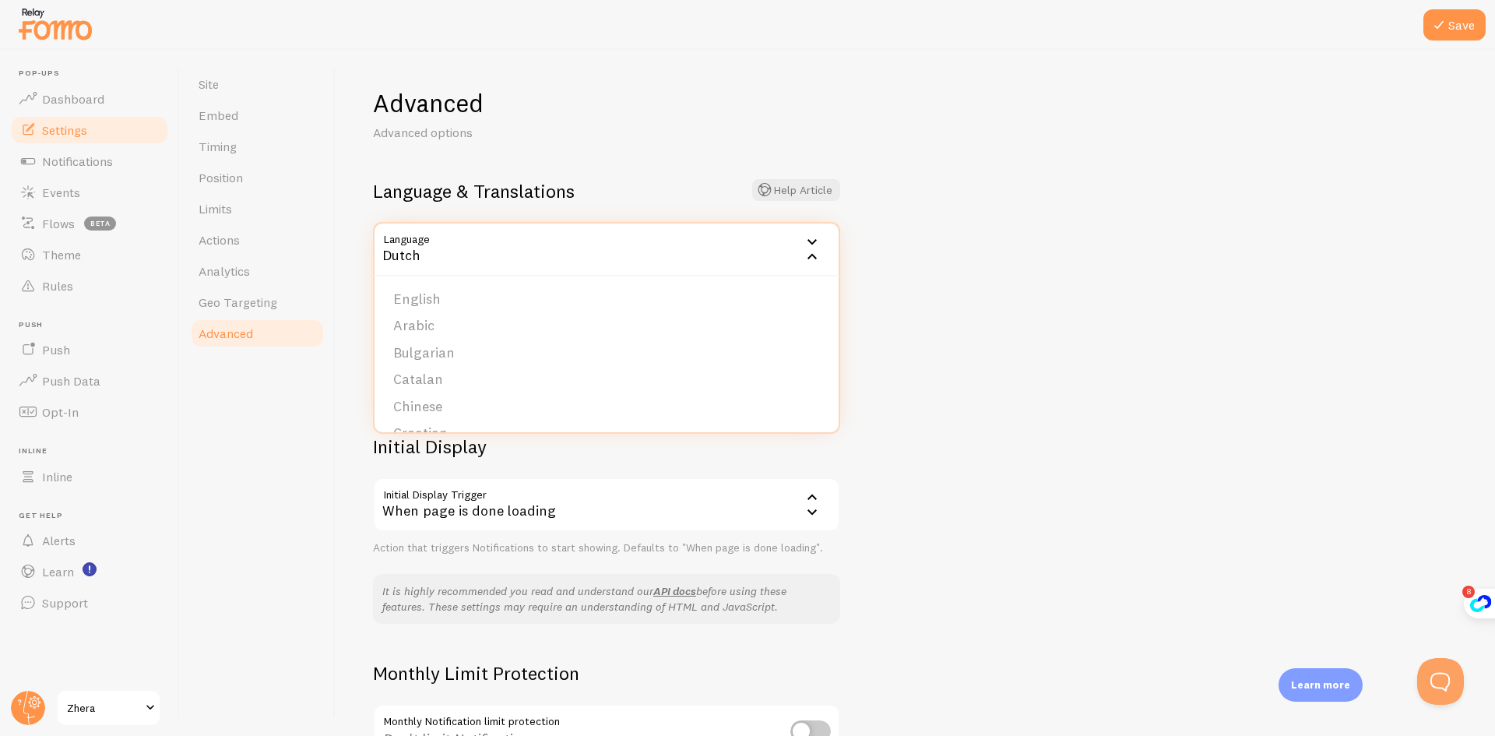
click at [444, 248] on div "Dutch" at bounding box center [606, 249] width 467 height 54
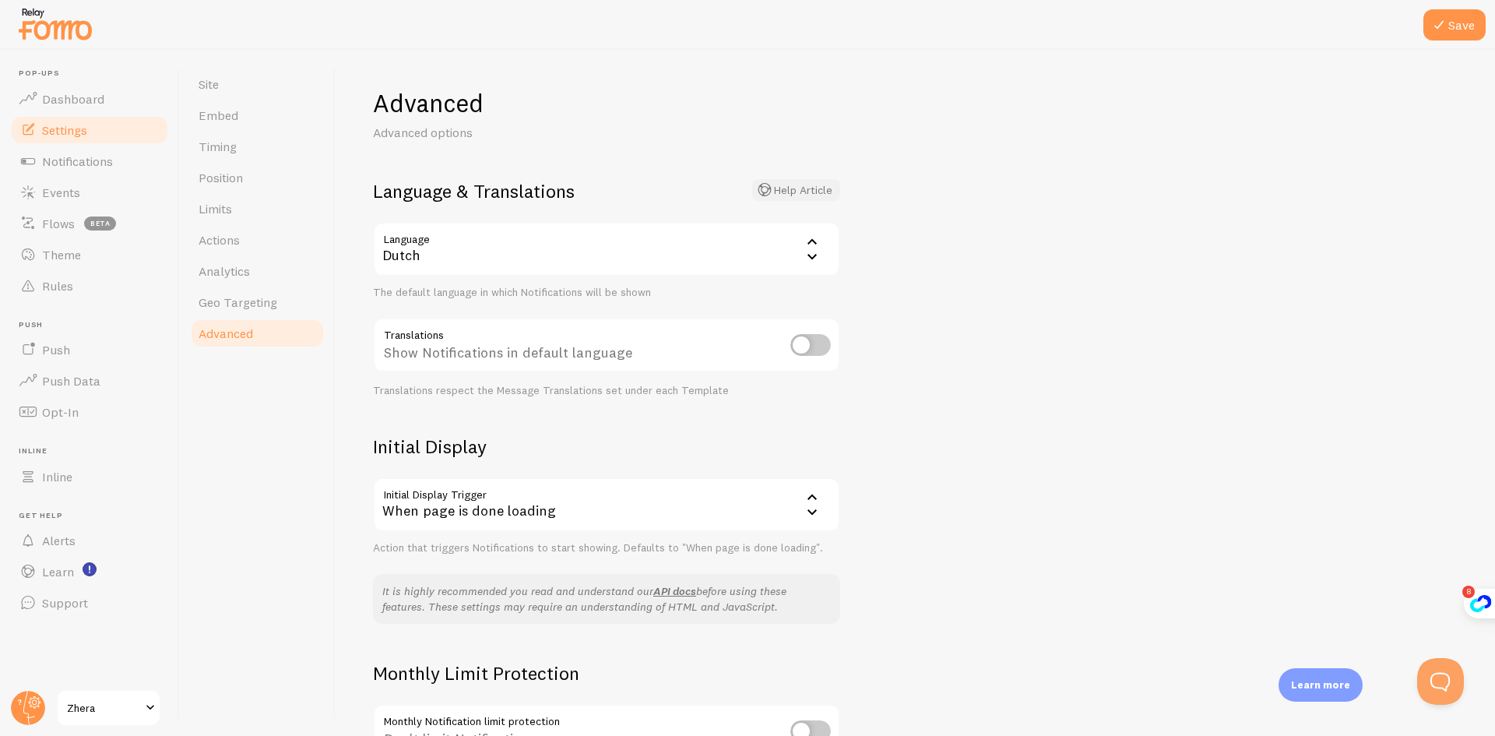
click at [782, 184] on button "Help Article" at bounding box center [796, 190] width 88 height 22
click at [65, 464] on link "Inline" at bounding box center [89, 476] width 160 height 31
click at [817, 342] on input "checkbox" at bounding box center [810, 345] width 40 height 22
checkbox input "true"
click at [67, 413] on span "Opt-In" at bounding box center [60, 412] width 37 height 16
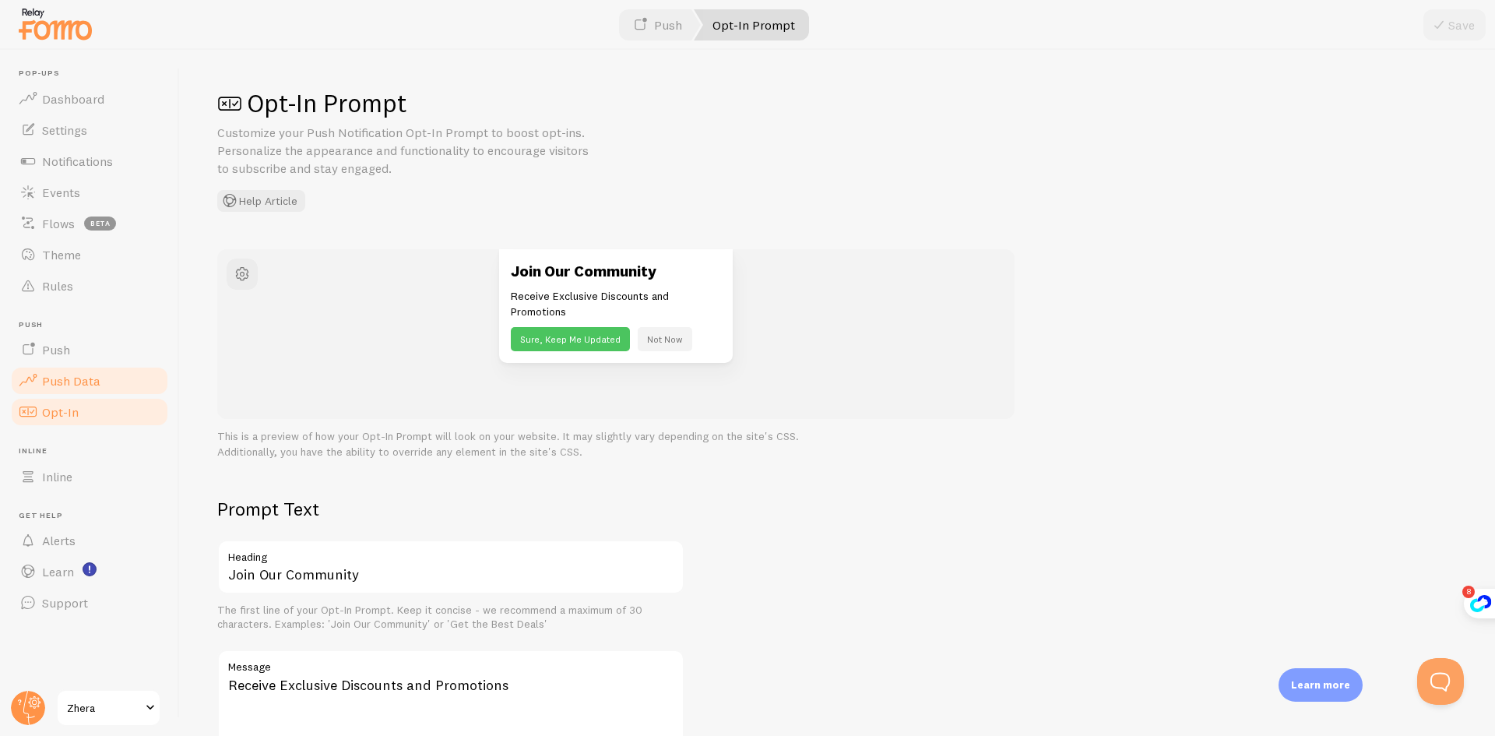
click at [75, 381] on span "Push Data" at bounding box center [71, 381] width 58 height 16
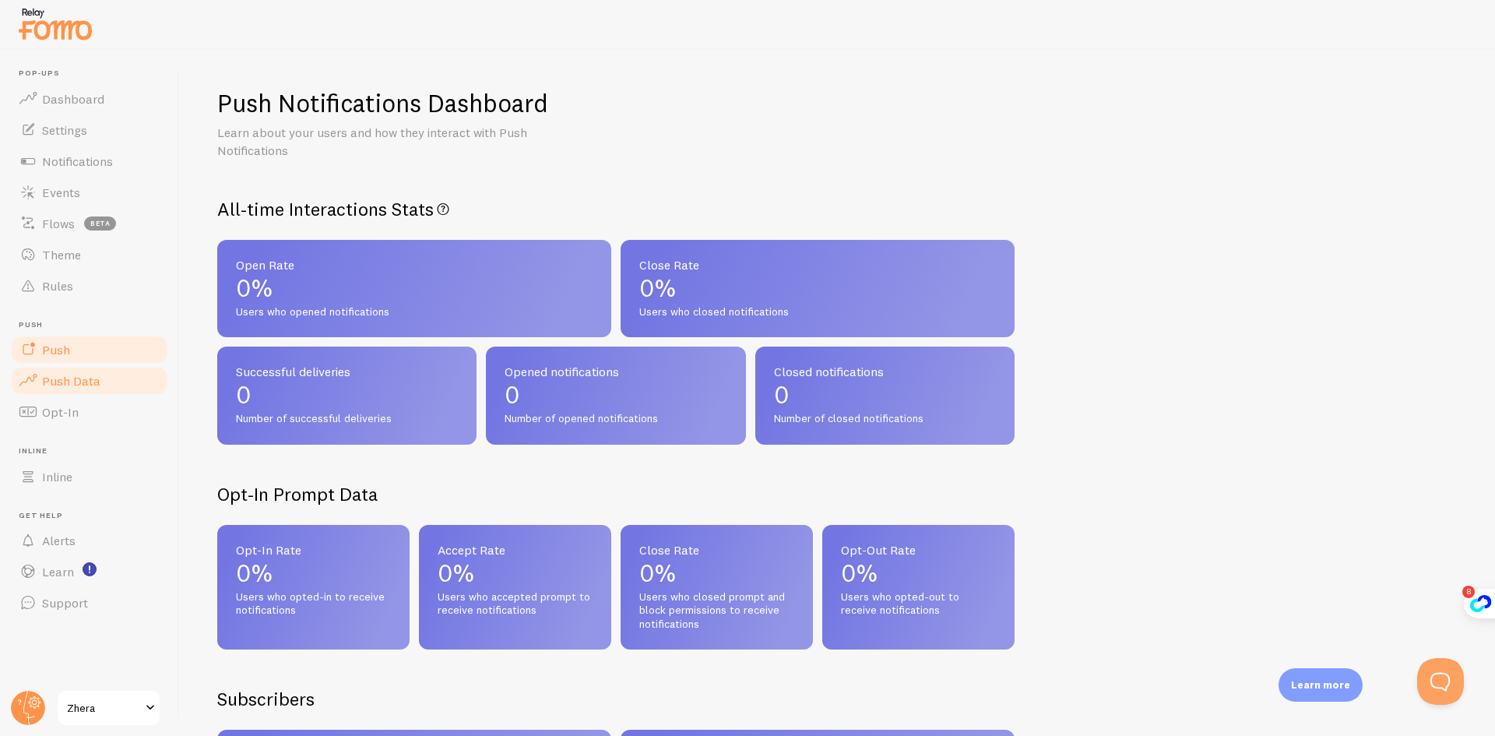
click at [83, 354] on link "Push" at bounding box center [89, 349] width 160 height 31
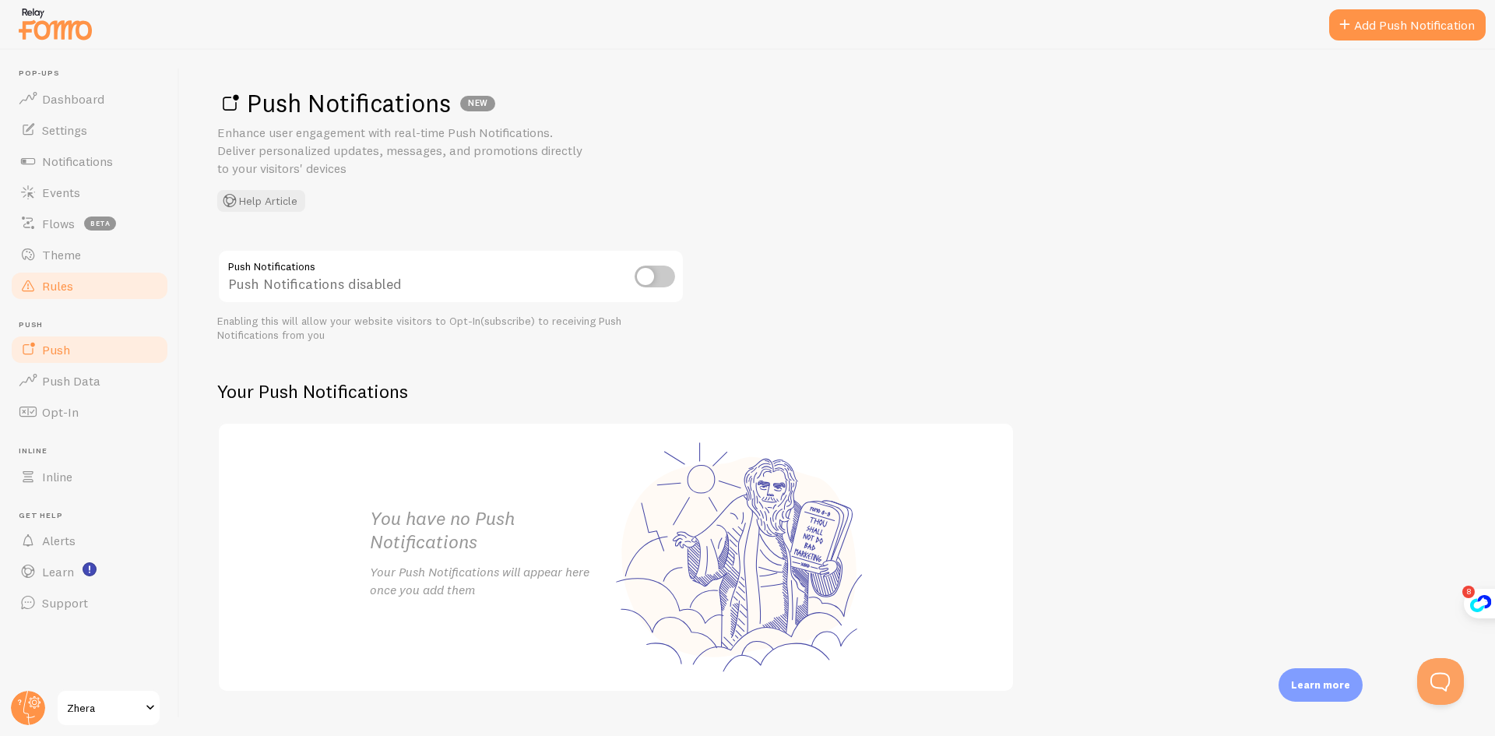
click at [93, 290] on link "Rules" at bounding box center [89, 285] width 160 height 31
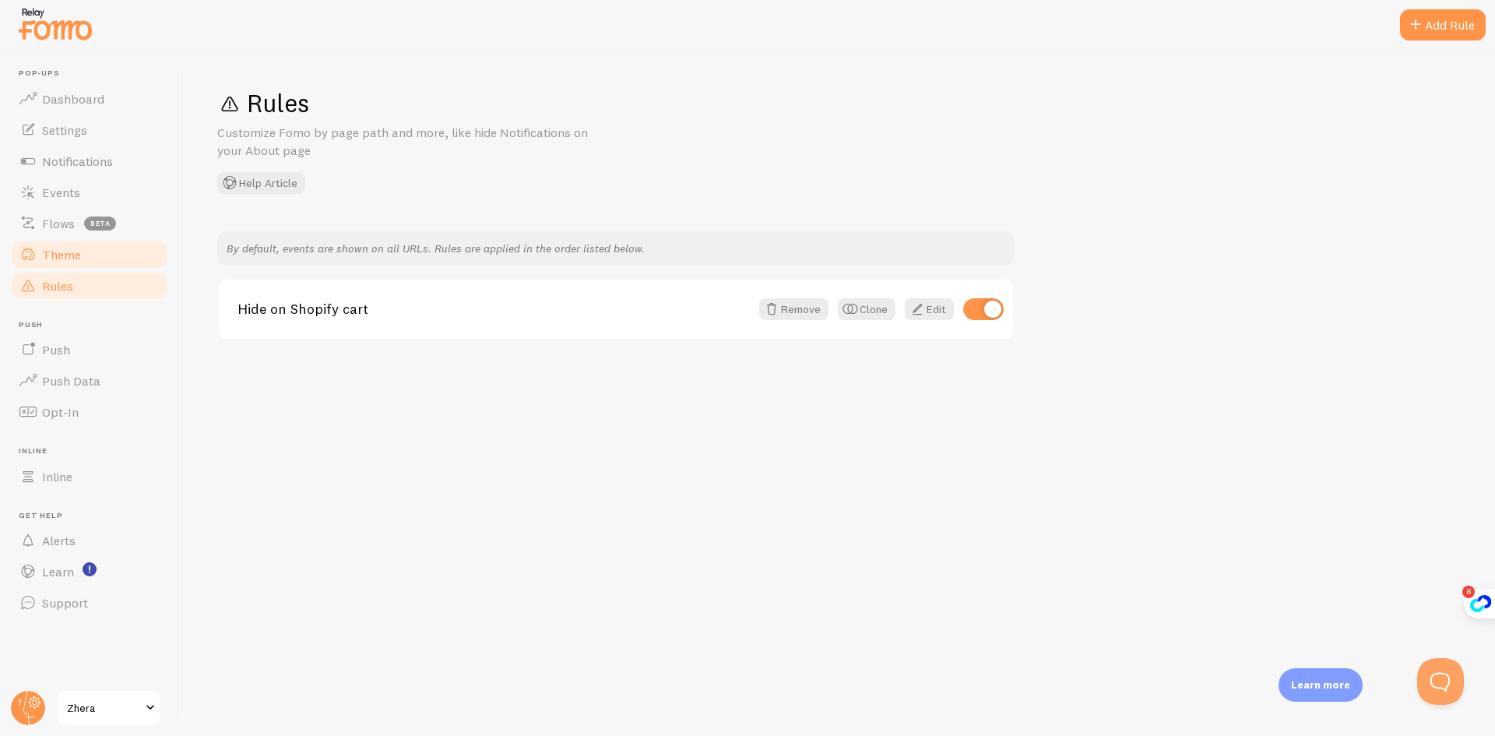
click at [102, 255] on link "Theme" at bounding box center [89, 254] width 160 height 31
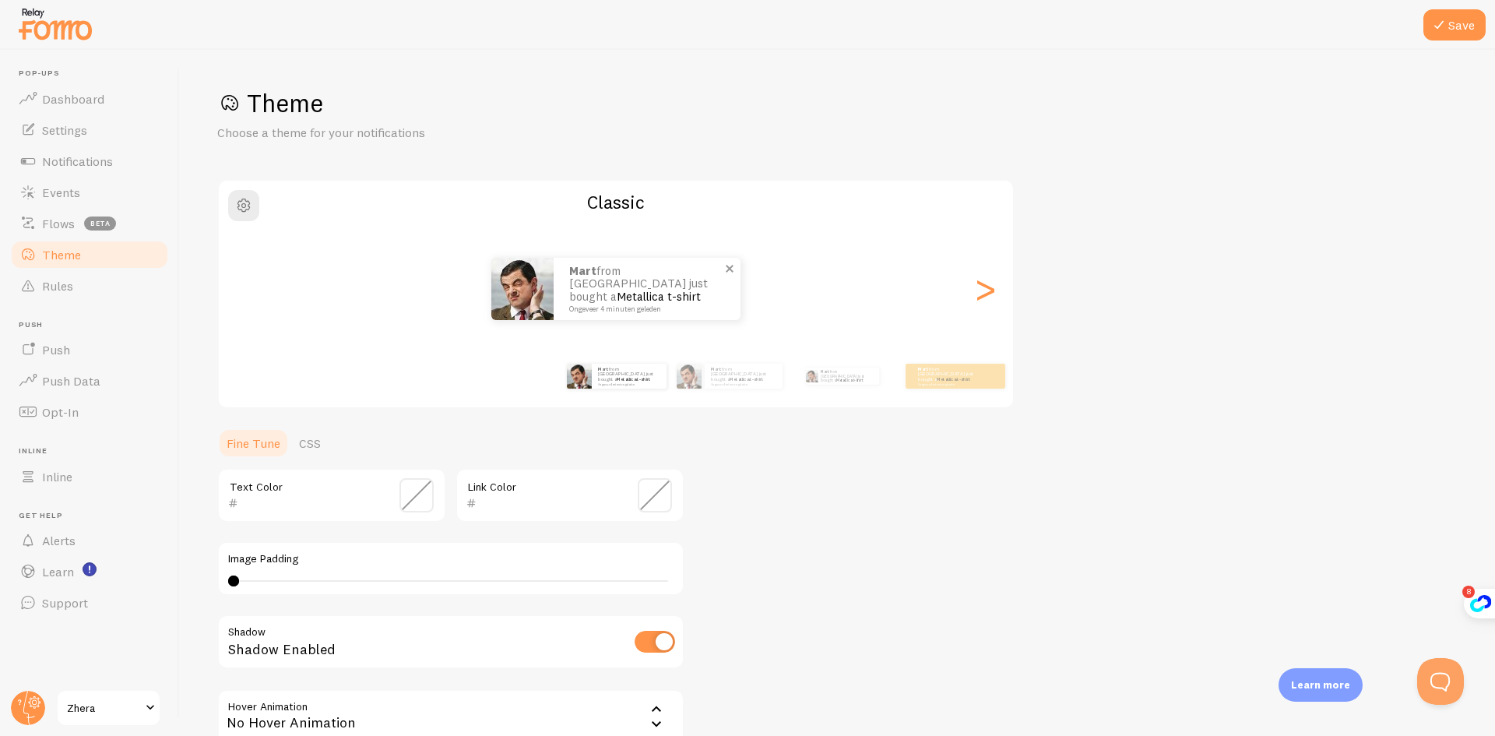
click at [634, 289] on p "Mart from The Netherlands just bought a Metallica t-shirt Ongeveer 4 minuten ge…" at bounding box center [647, 289] width 156 height 48
click at [638, 289] on p "Mart from The Netherlands just bought a Metallica t-shirt Ongeveer 4 minuten ge…" at bounding box center [648, 289] width 156 height 48
click at [637, 289] on p "Mart from The Netherlands just bought a Metallica t-shirt Ongeveer 4 minuten ge…" at bounding box center [647, 289] width 156 height 48
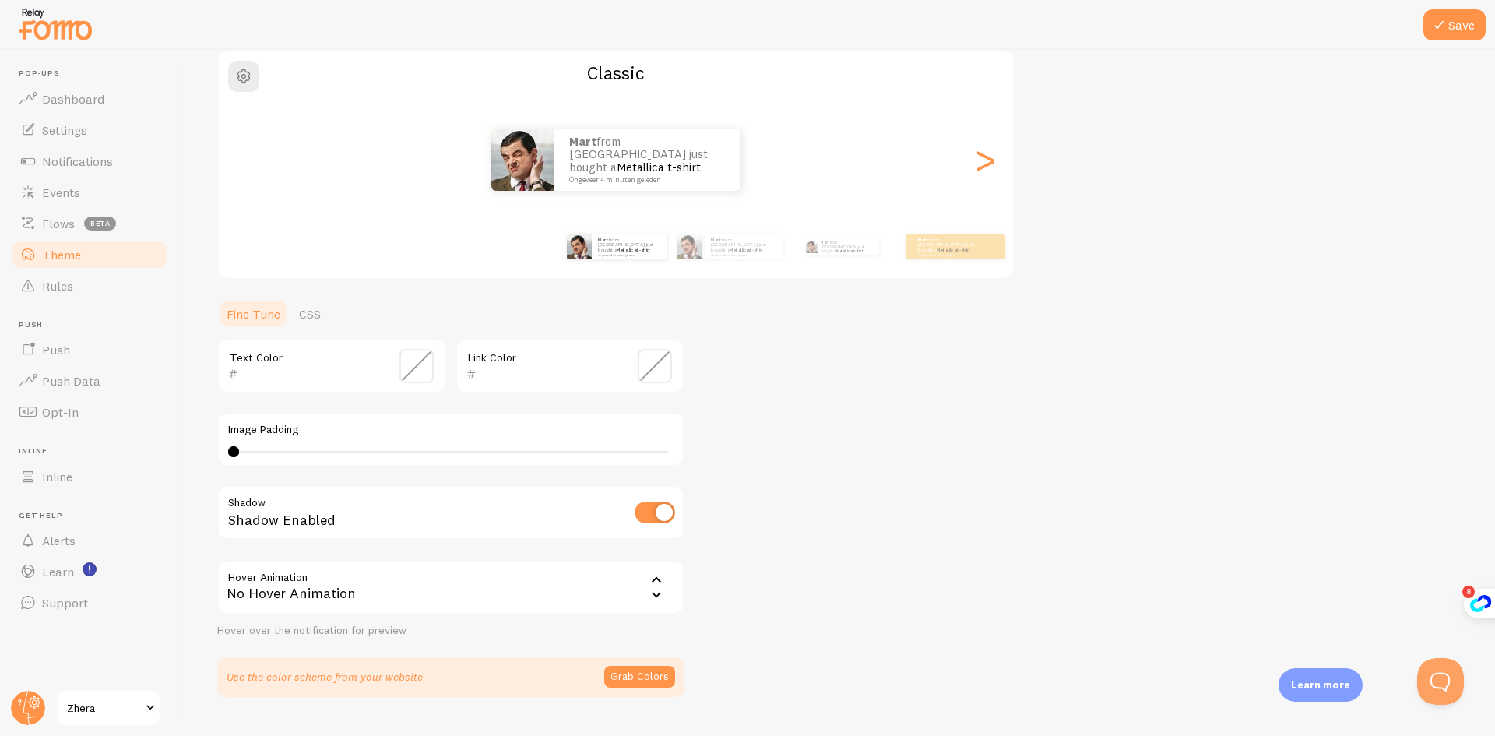
scroll to position [156, 0]
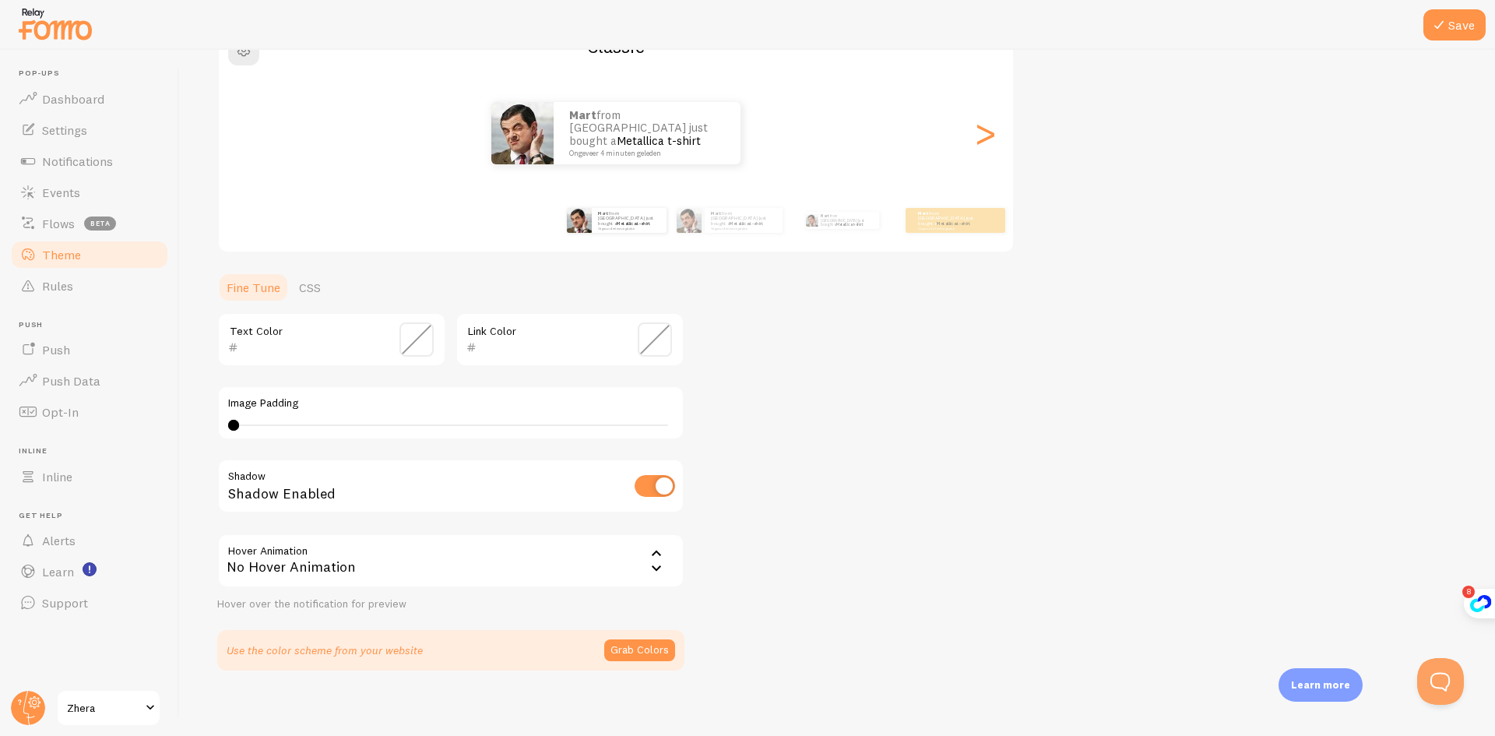
click at [439, 563] on div "No Hover Animation" at bounding box center [450, 560] width 467 height 54
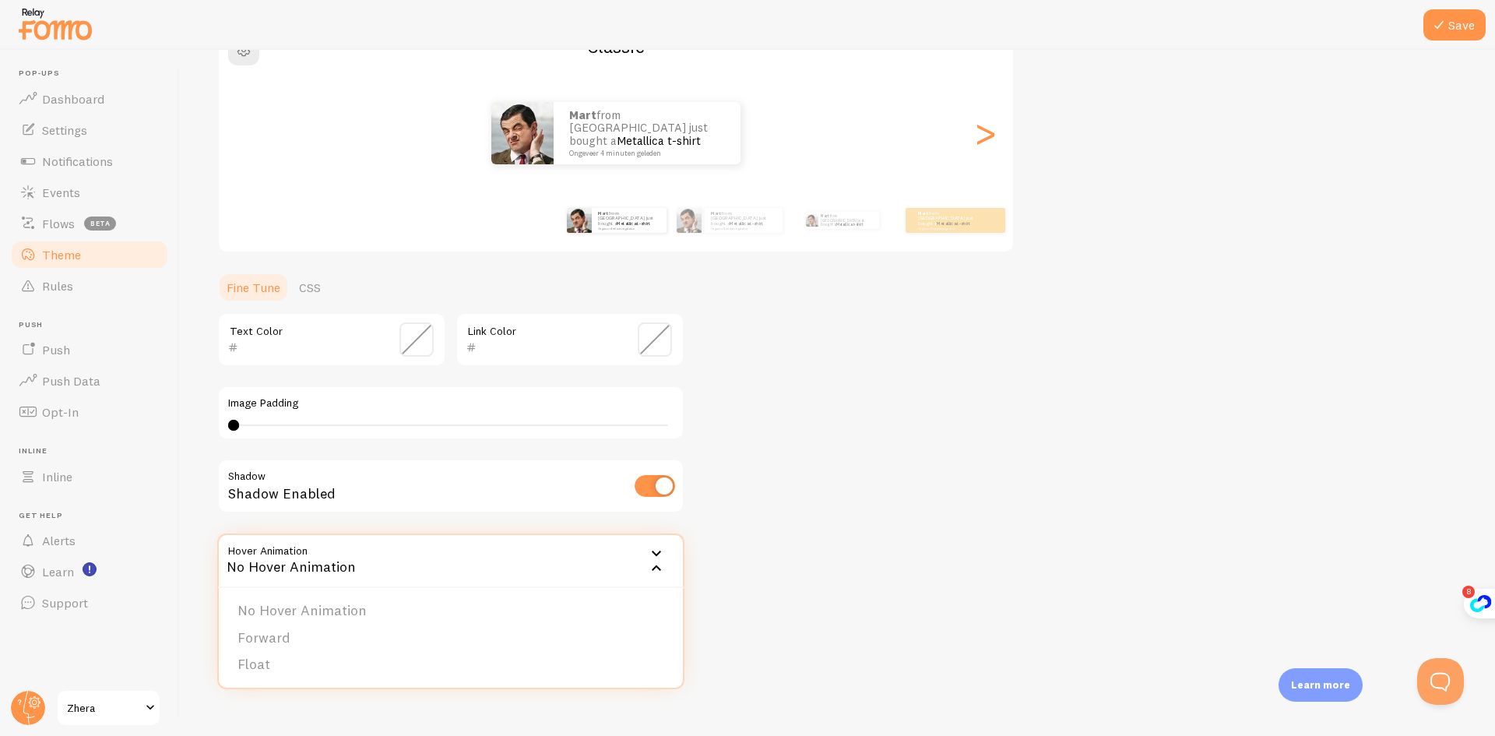
click at [439, 563] on div "No Hover Animation" at bounding box center [450, 560] width 467 height 54
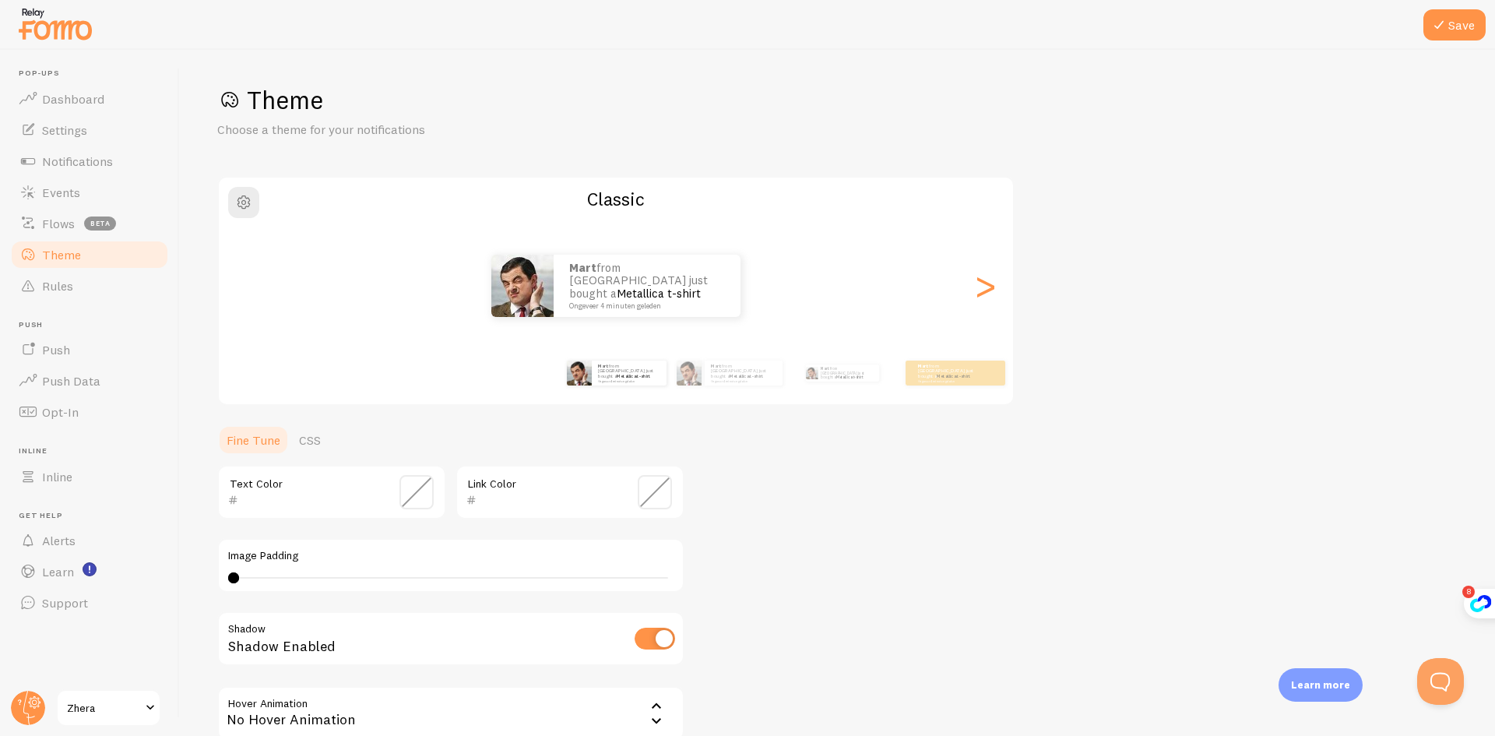
scroll to position [0, 0]
click at [1454, 22] on button "Save" at bounding box center [1454, 24] width 62 height 31
click at [111, 101] on link "Dashboard" at bounding box center [89, 98] width 160 height 31
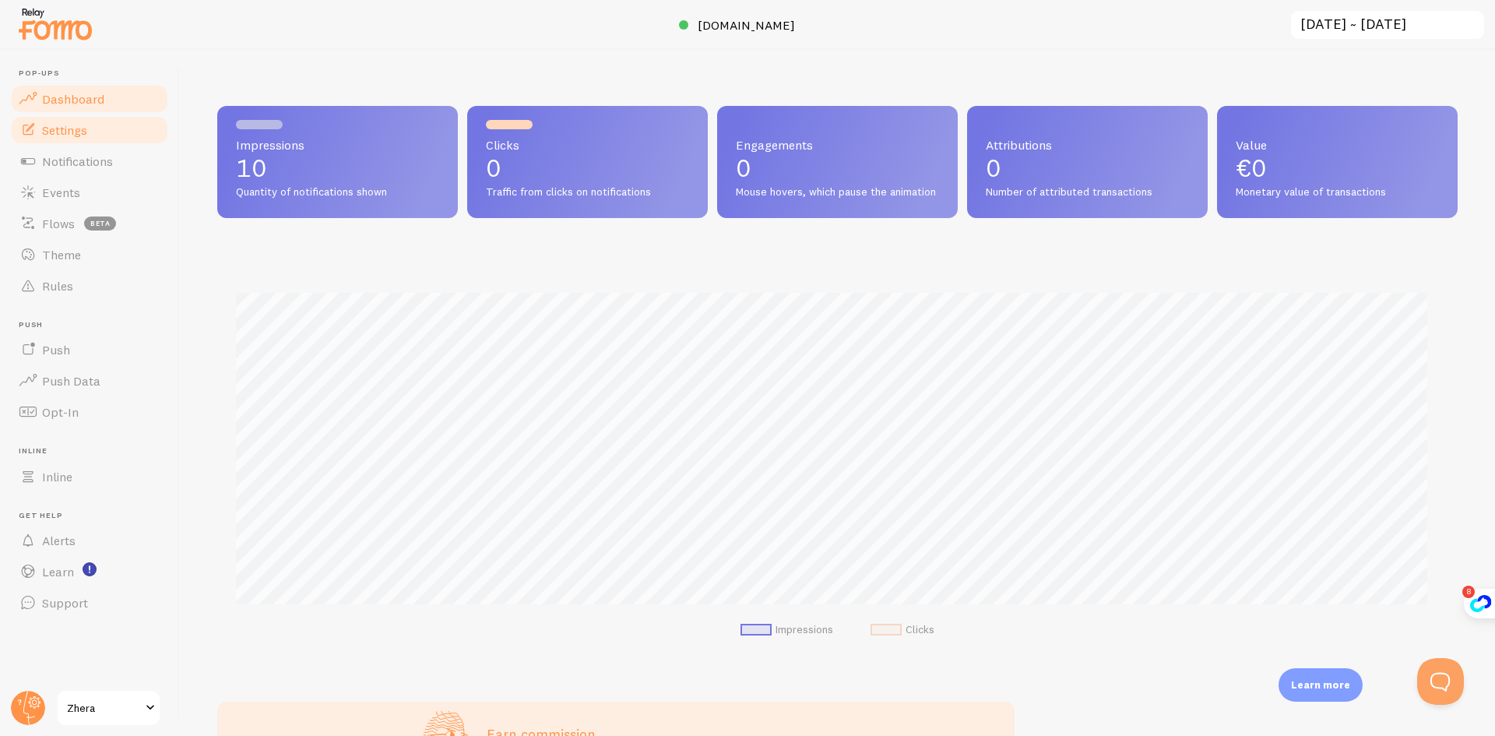
scroll to position [409, 1229]
click at [47, 139] on link "Settings" at bounding box center [89, 129] width 160 height 31
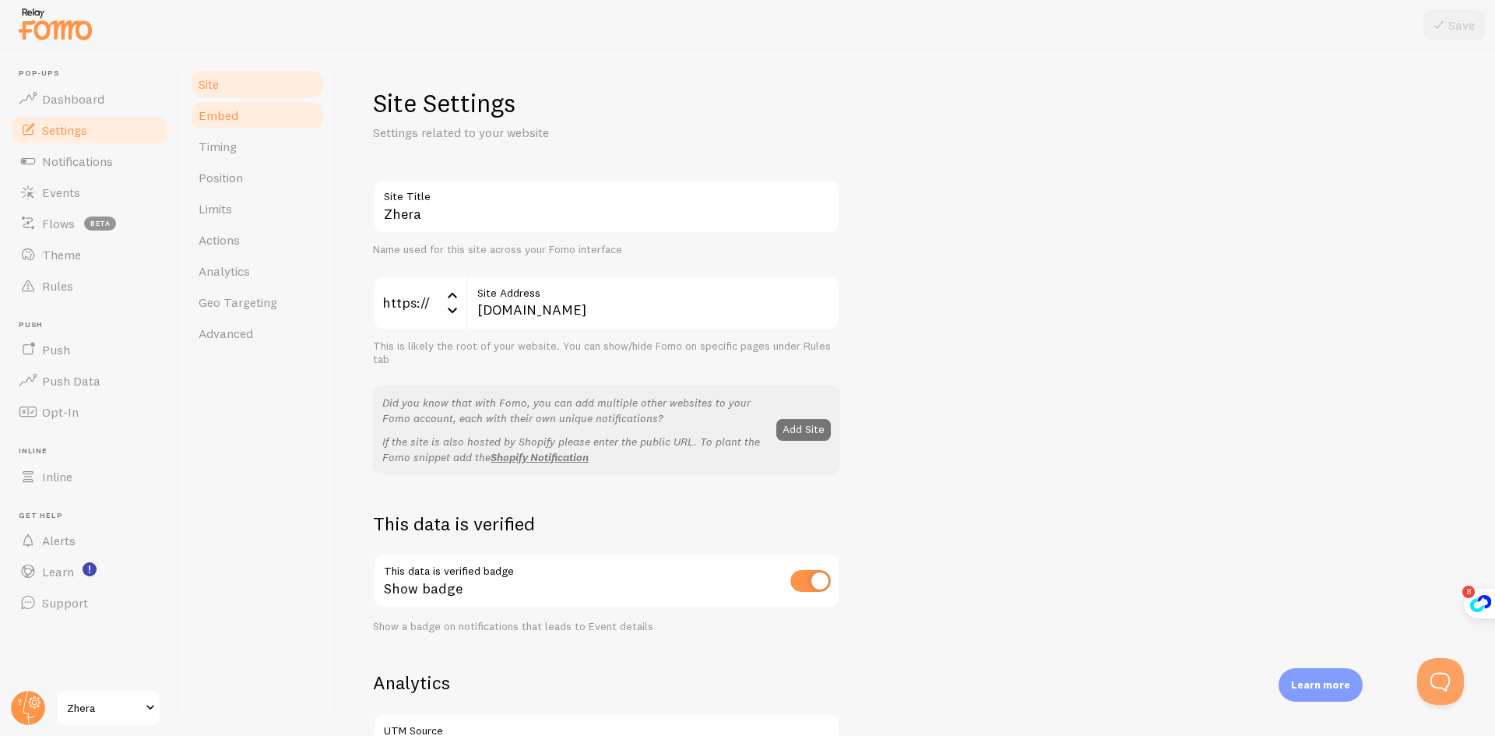
click at [260, 121] on link "Embed" at bounding box center [257, 115] width 136 height 31
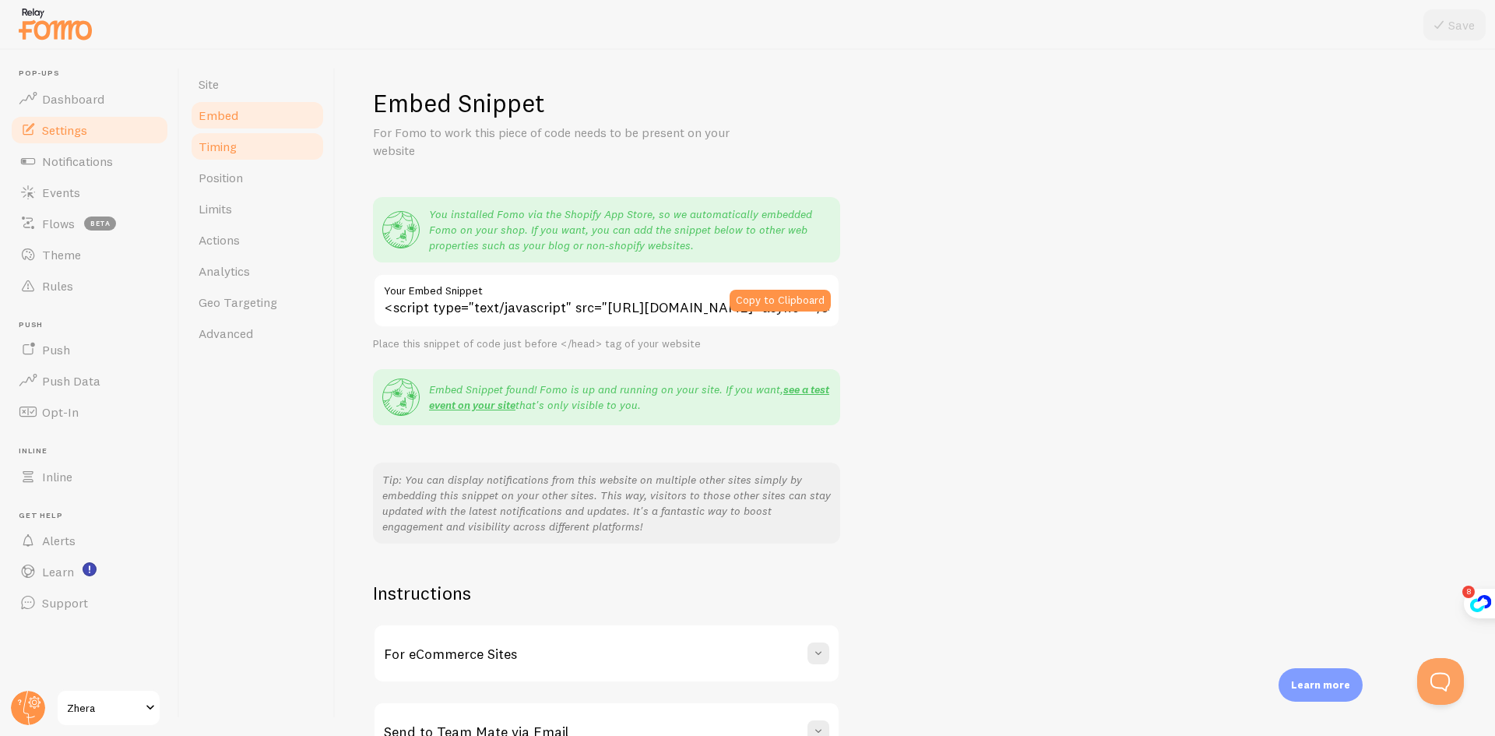
click at [252, 158] on link "Timing" at bounding box center [257, 146] width 136 height 31
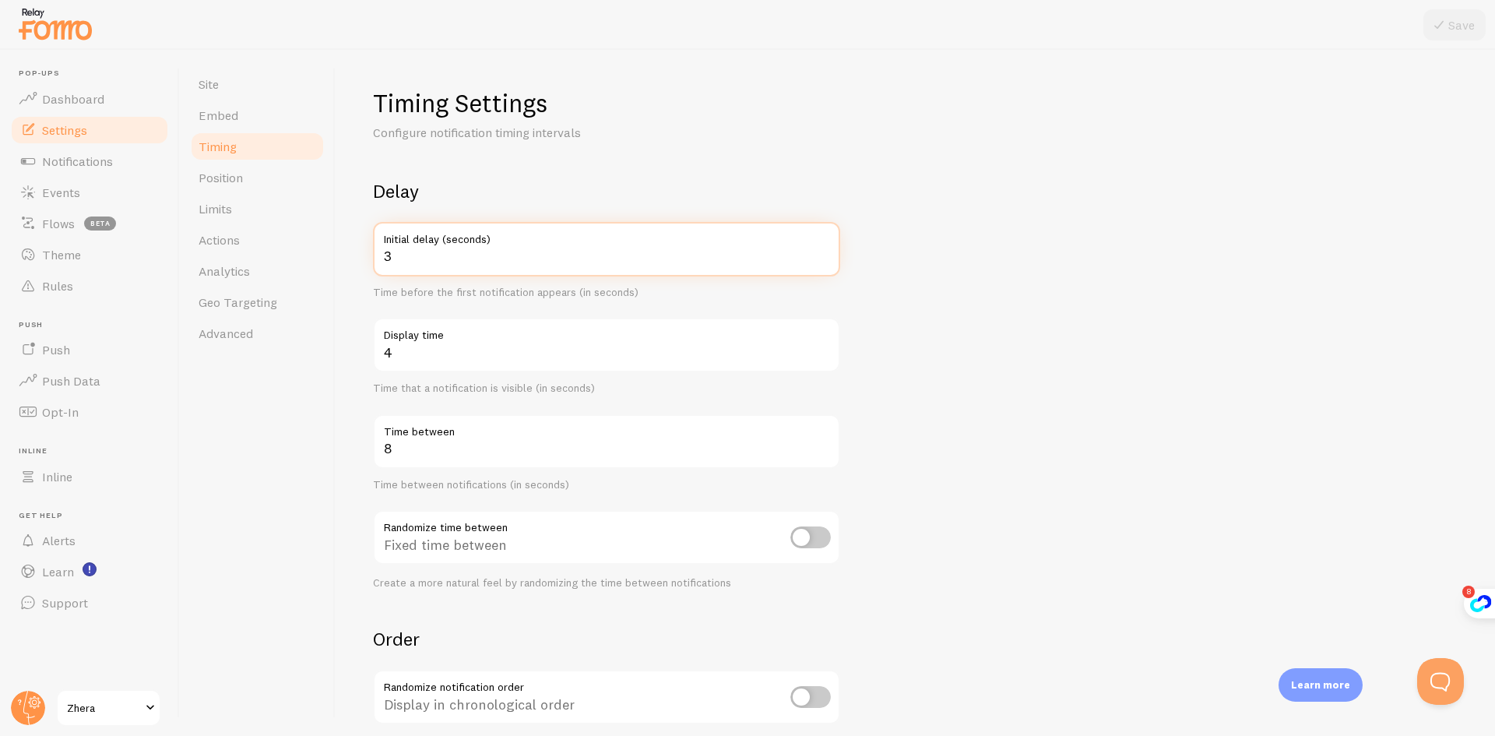
click at [414, 265] on input "3" at bounding box center [606, 249] width 467 height 54
click at [819, 260] on input "2" at bounding box center [606, 249] width 467 height 54
click at [826, 250] on input "3" at bounding box center [606, 249] width 467 height 54
type input "4"
click at [826, 250] on input "4" at bounding box center [606, 249] width 467 height 54
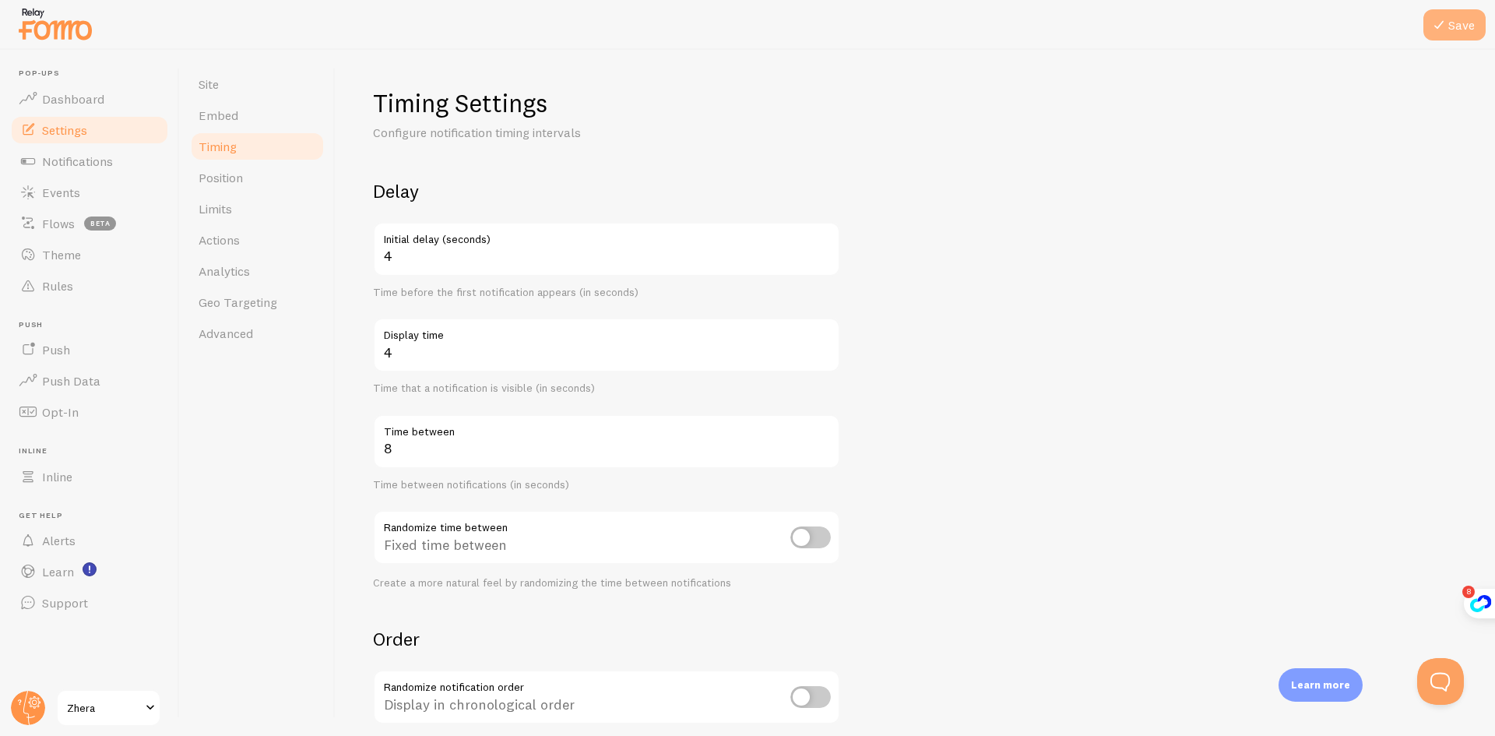
click at [1459, 28] on button "Save" at bounding box center [1454, 24] width 62 height 31
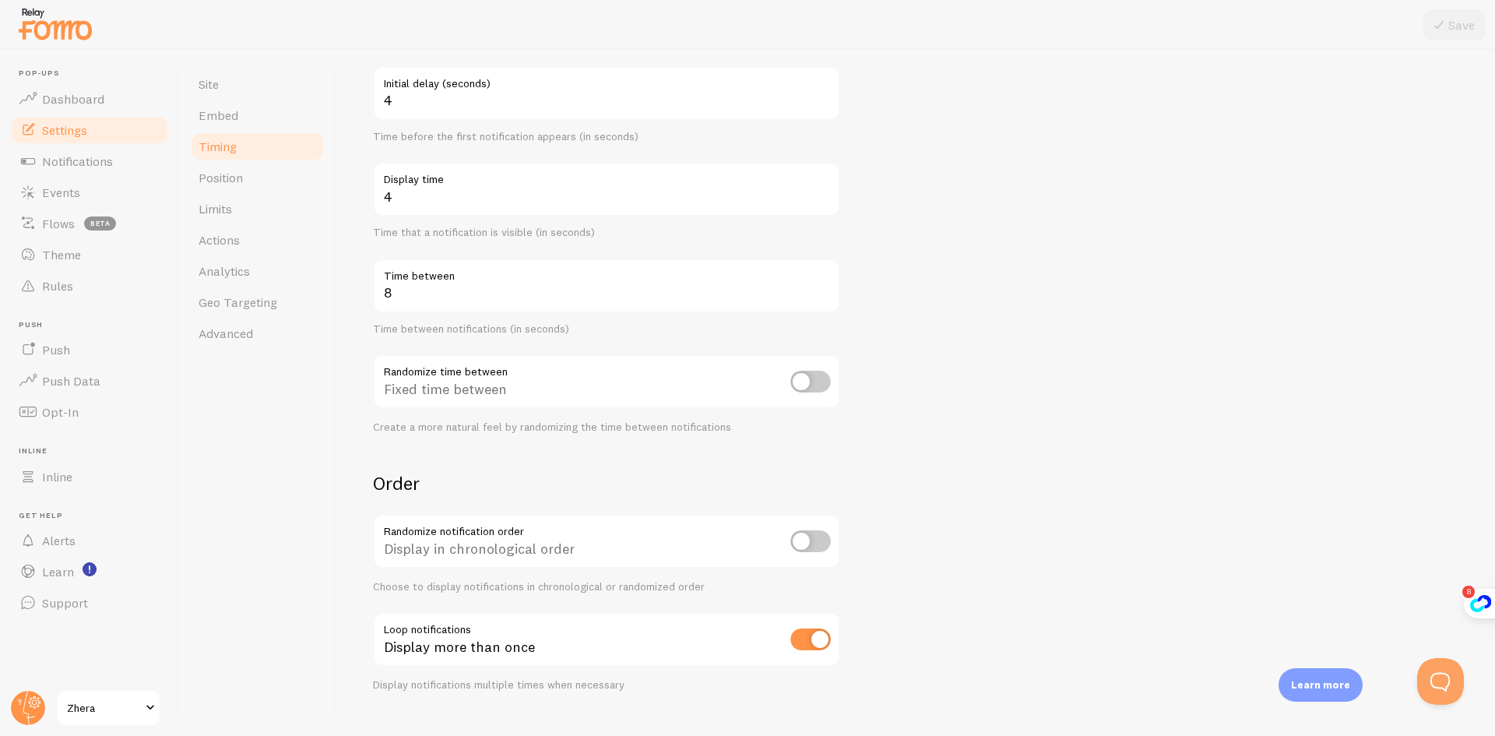
scroll to position [186, 0]
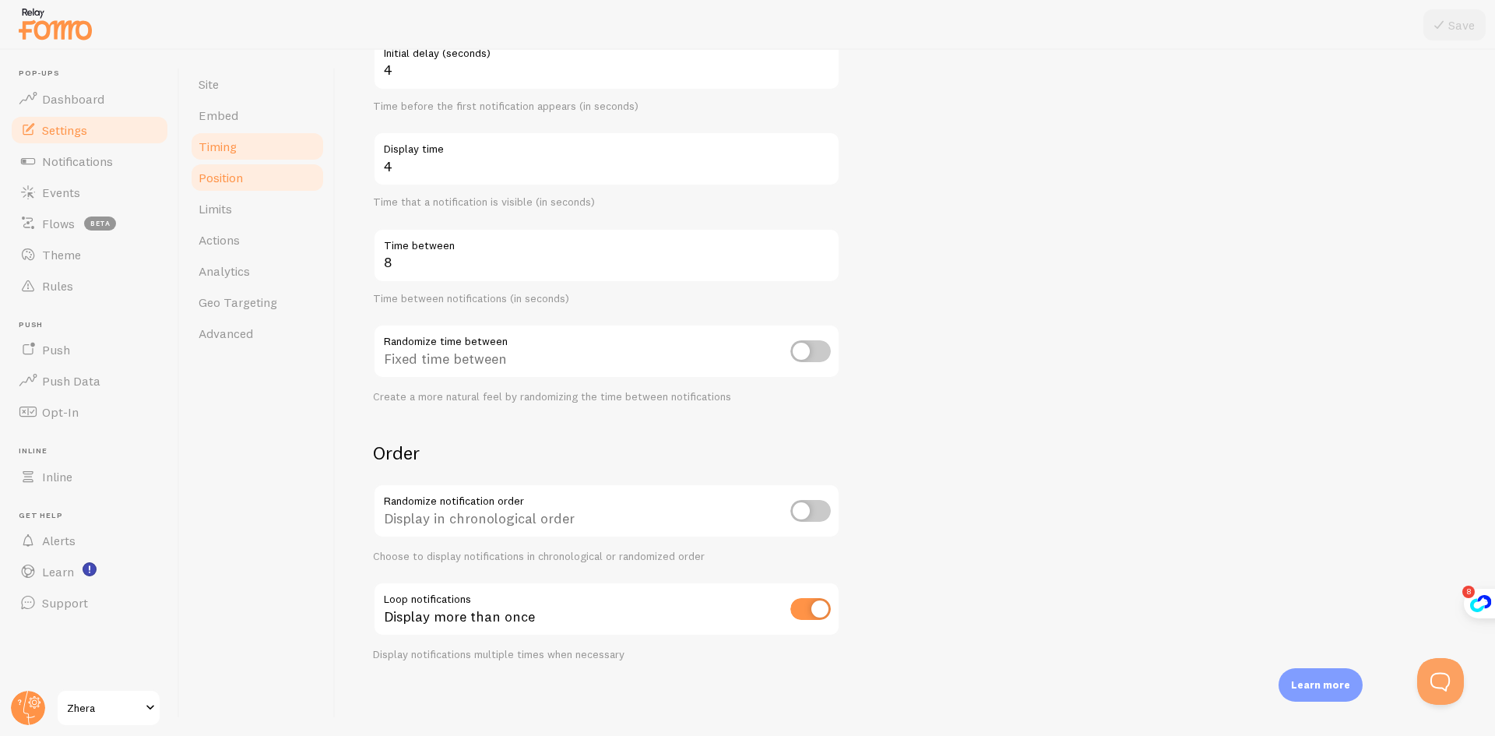
click at [252, 182] on link "Position" at bounding box center [257, 177] width 136 height 31
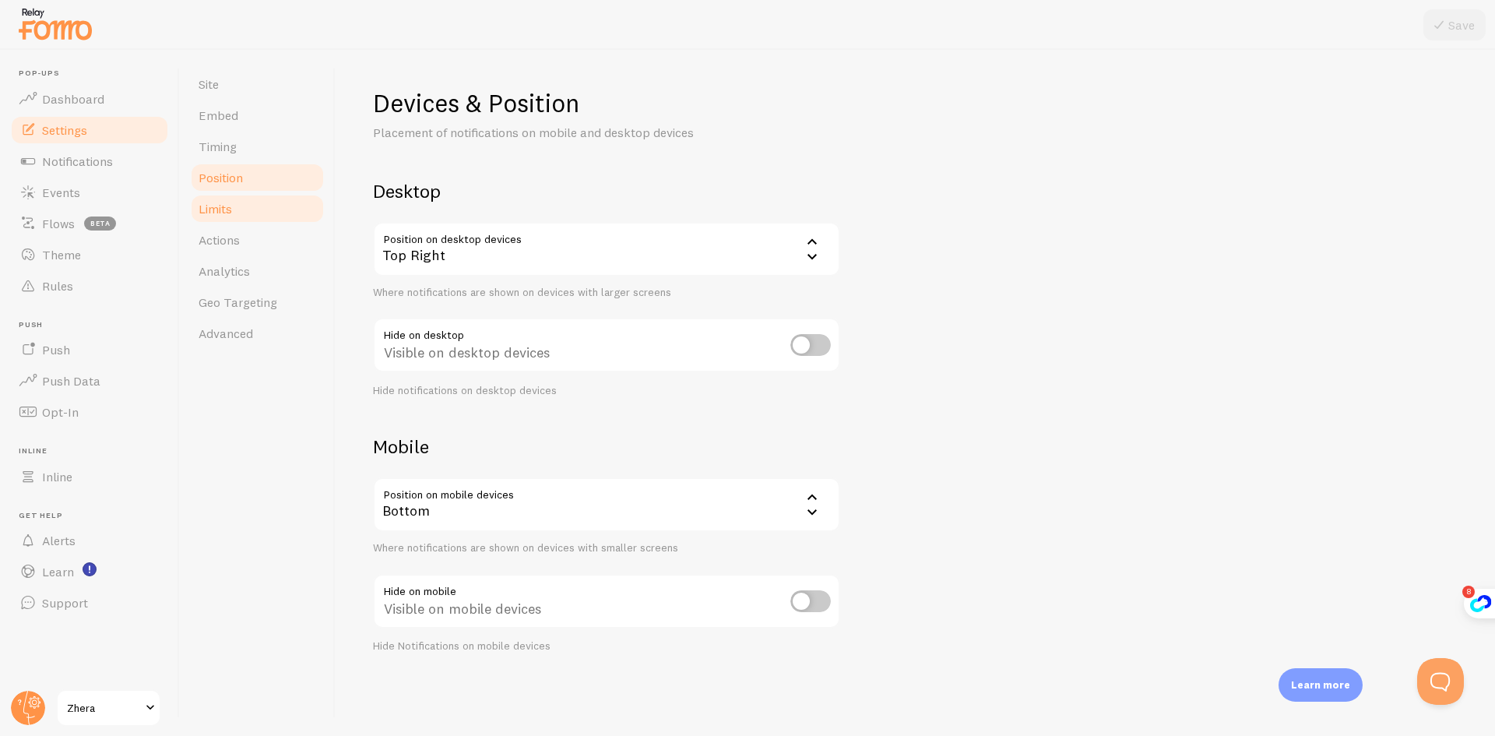
click at [213, 214] on span "Limits" at bounding box center [215, 209] width 33 height 16
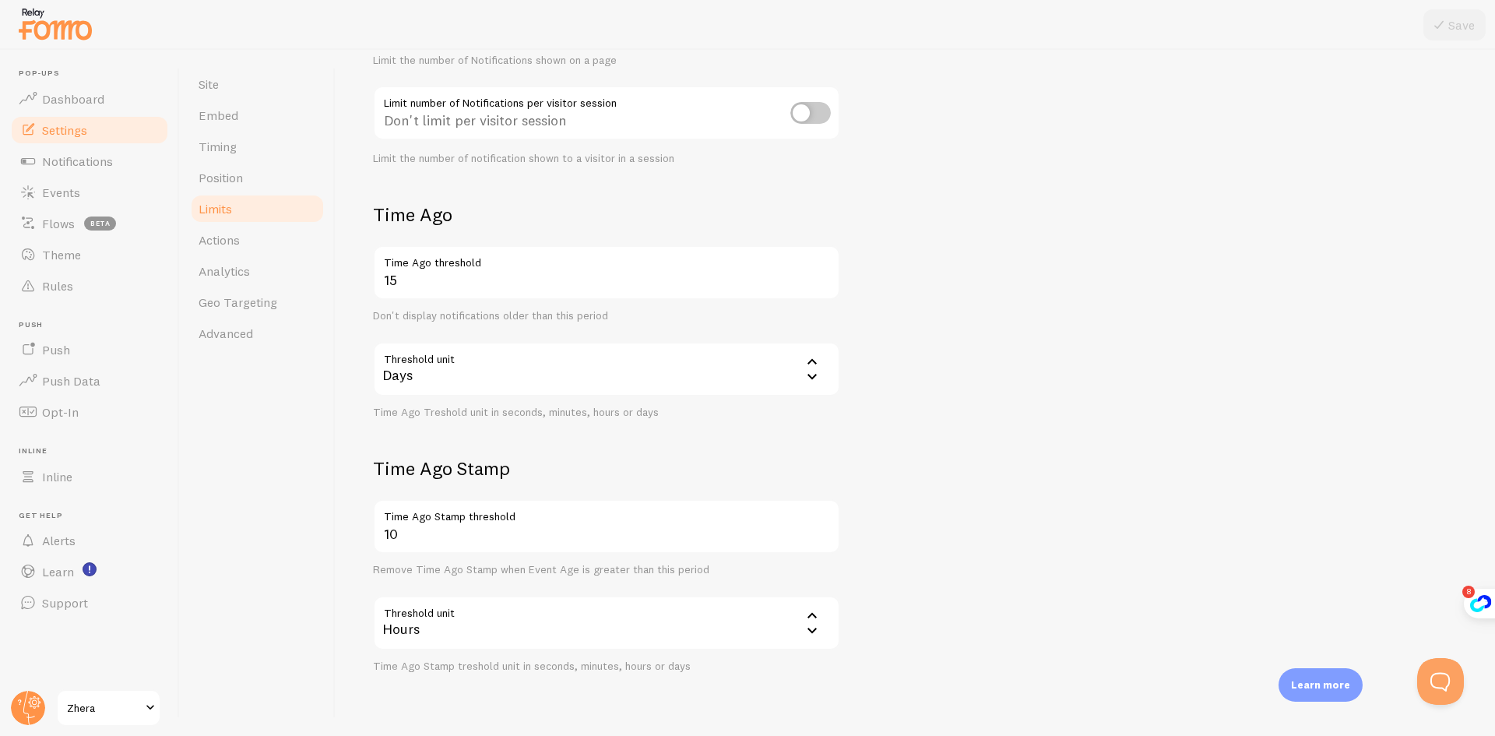
scroll to position [274, 0]
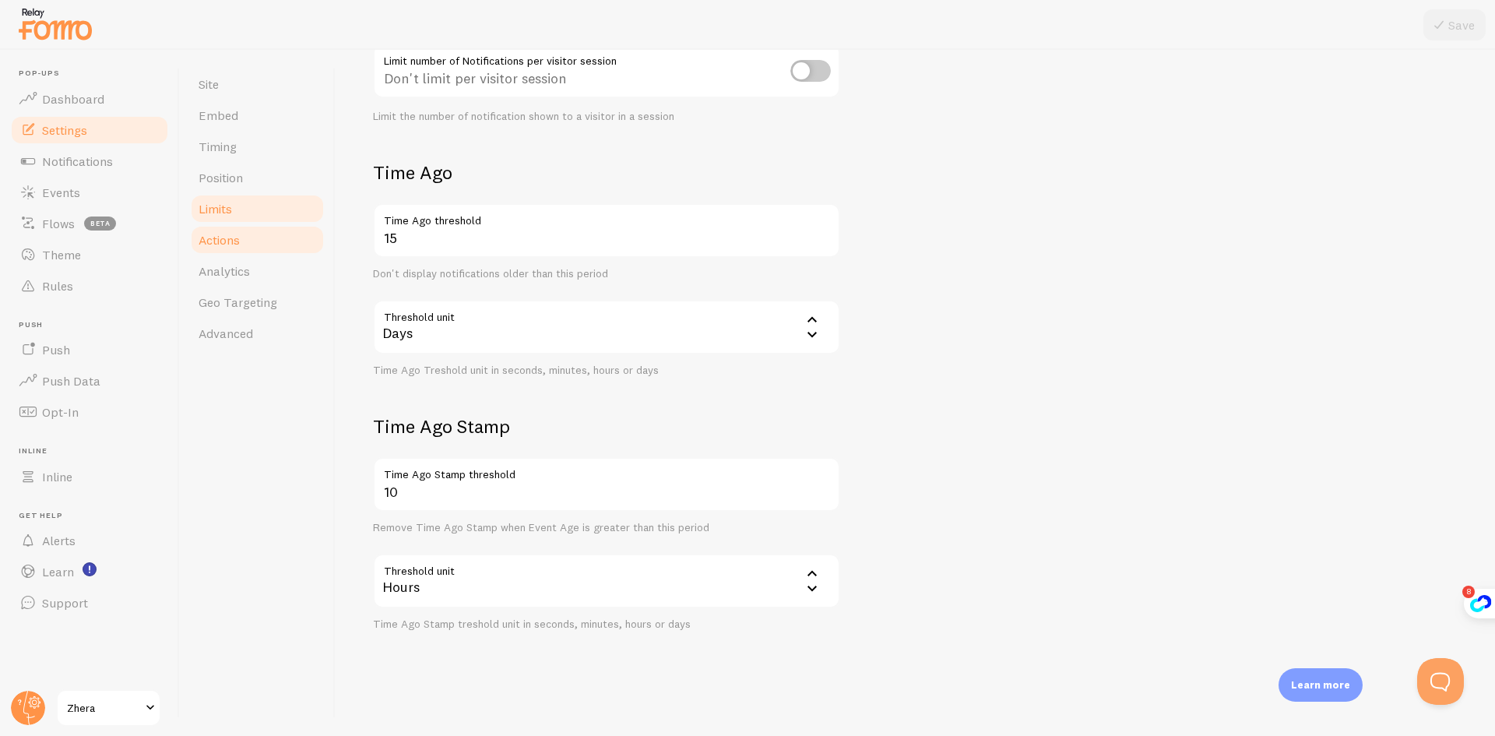
click at [239, 241] on span "Actions" at bounding box center [219, 240] width 41 height 16
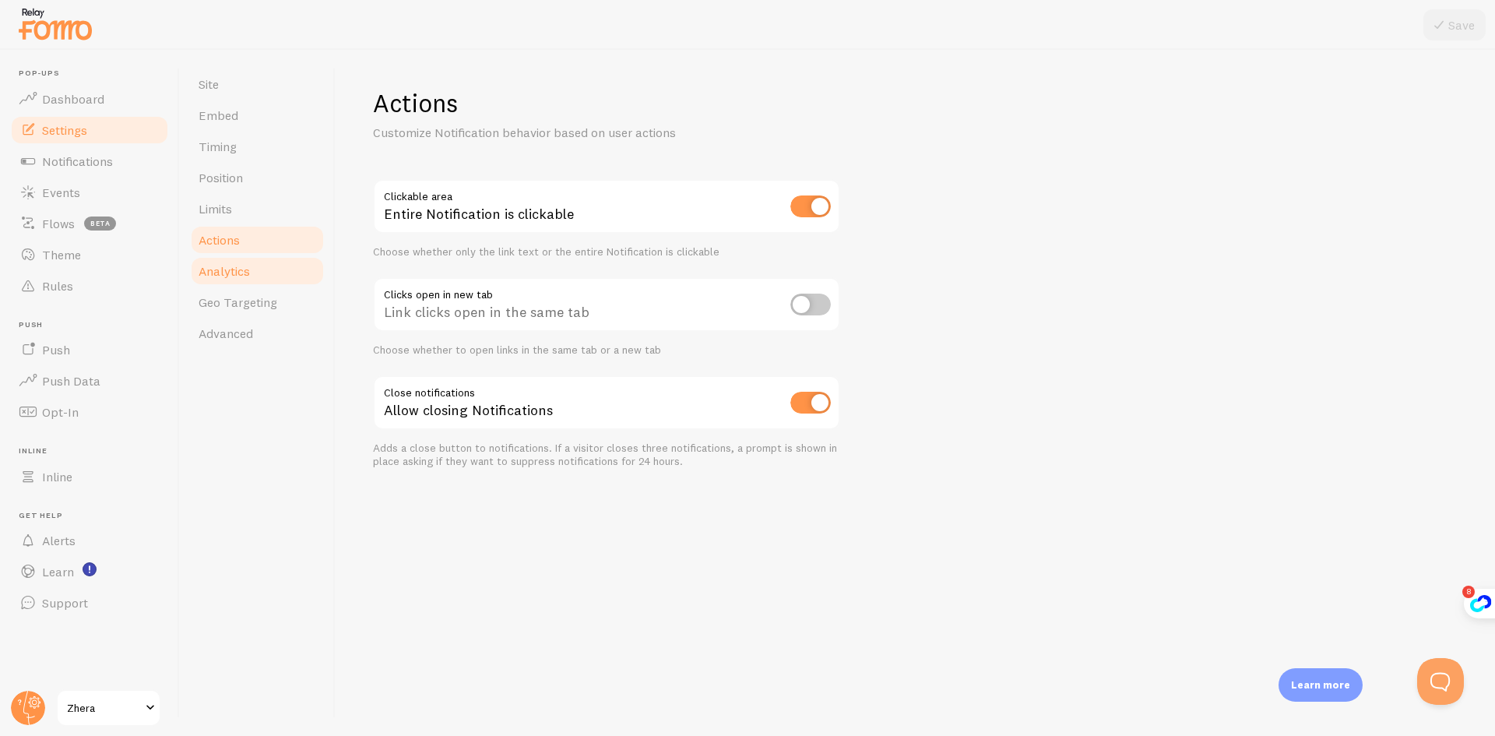
click at [272, 268] on link "Analytics" at bounding box center [257, 270] width 136 height 31
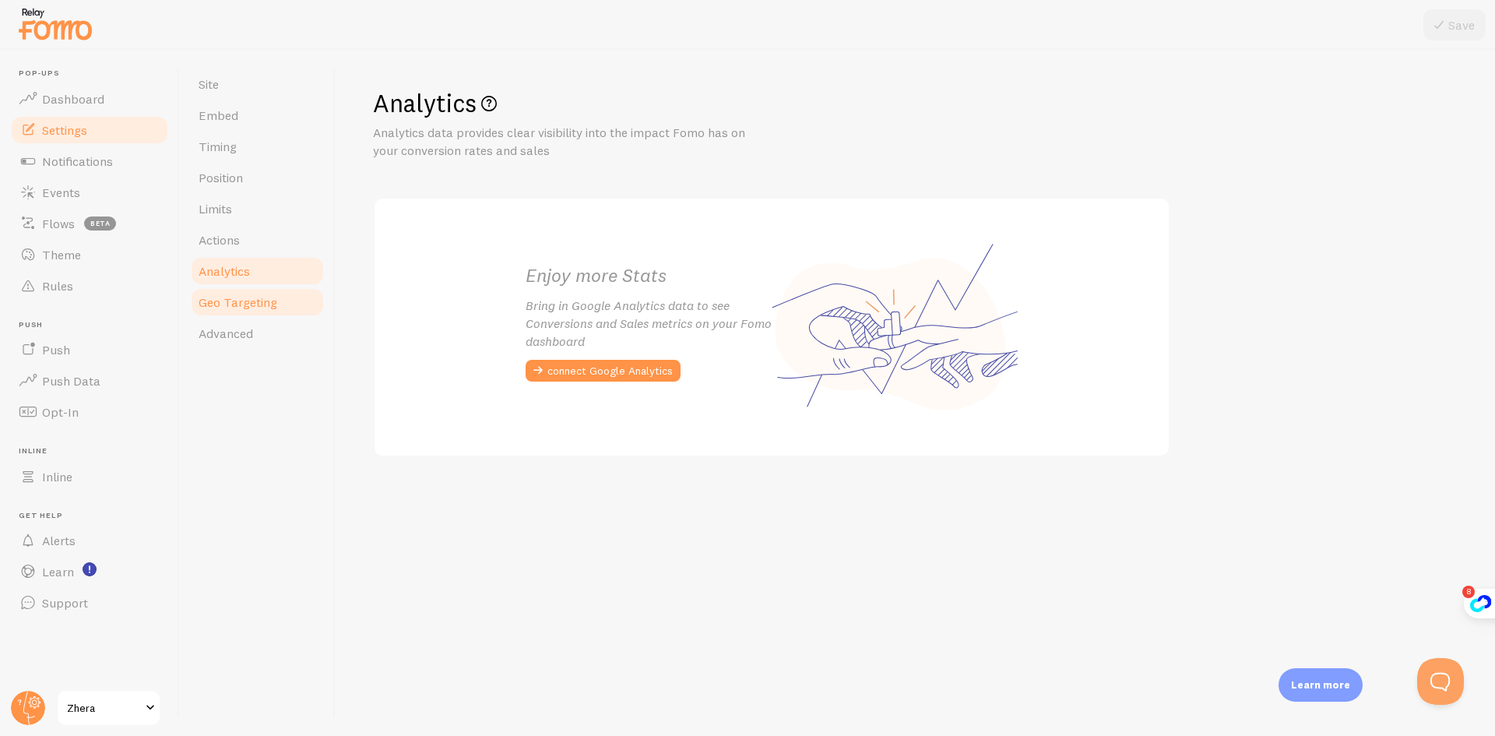
click at [243, 306] on span "Geo Targeting" at bounding box center [238, 302] width 79 height 16
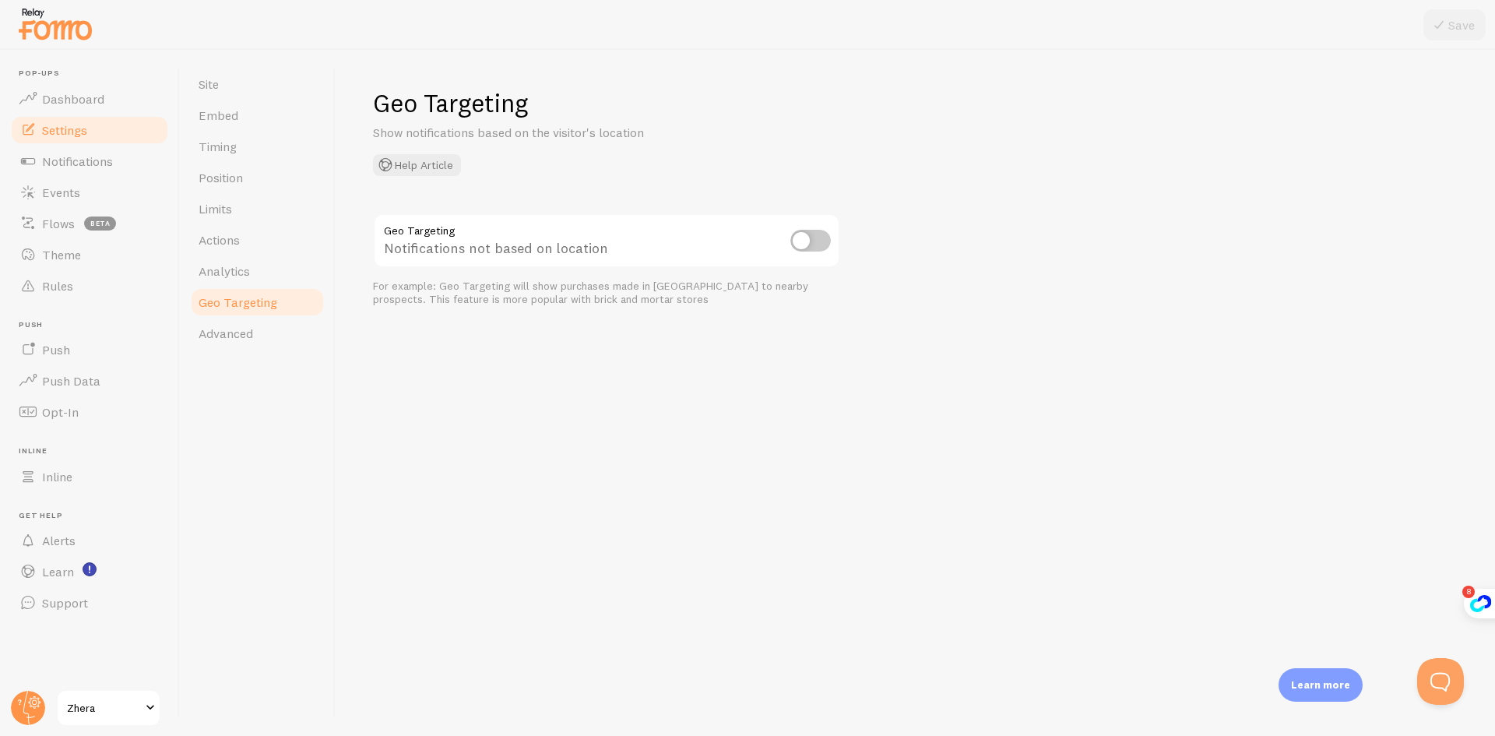
click at [797, 243] on input "checkbox" at bounding box center [810, 241] width 40 height 22
checkbox input "true"
drag, startPoint x: 1443, startPoint y: 26, endPoint x: 1194, endPoint y: 160, distance: 282.5
click at [1443, 26] on icon at bounding box center [1438, 25] width 19 height 19
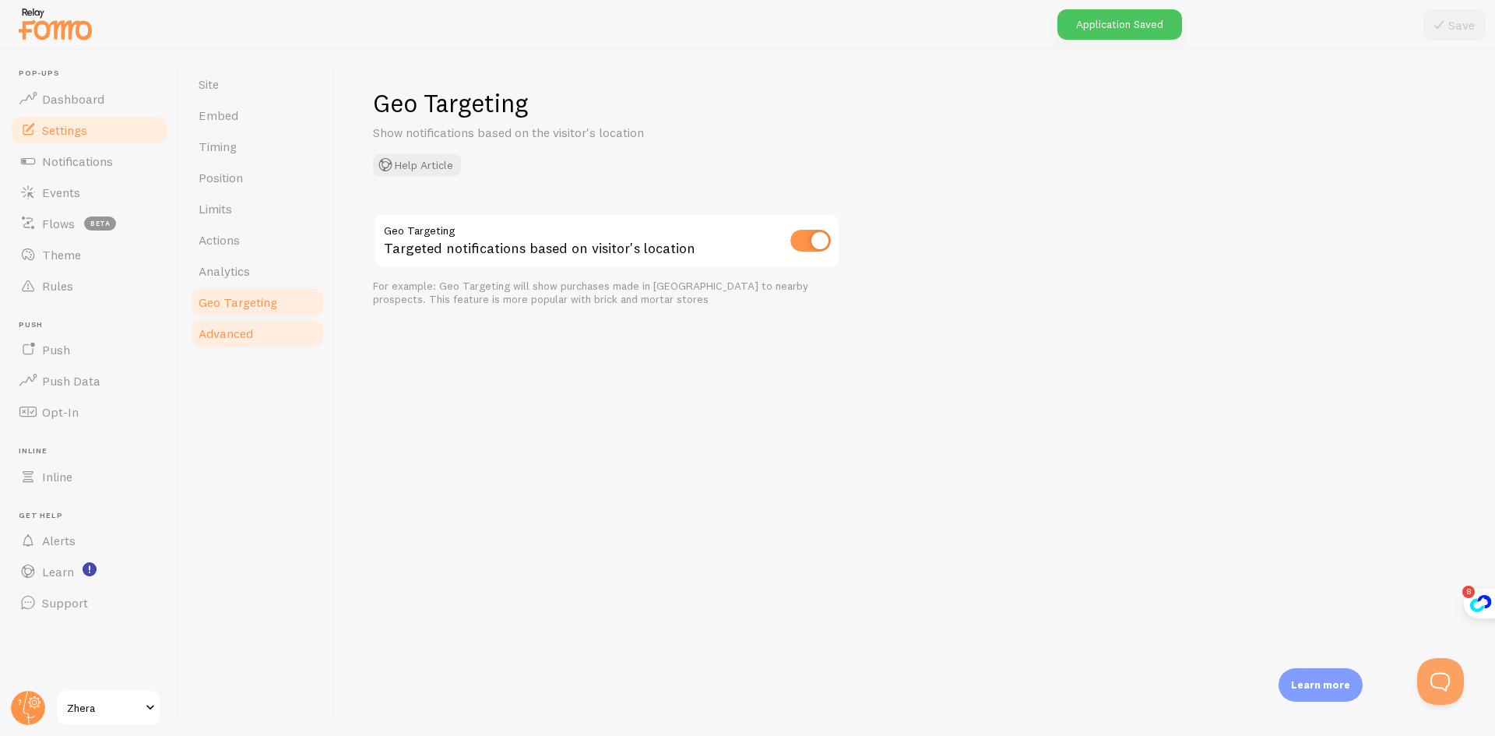
click at [247, 329] on span "Advanced" at bounding box center [226, 333] width 54 height 16
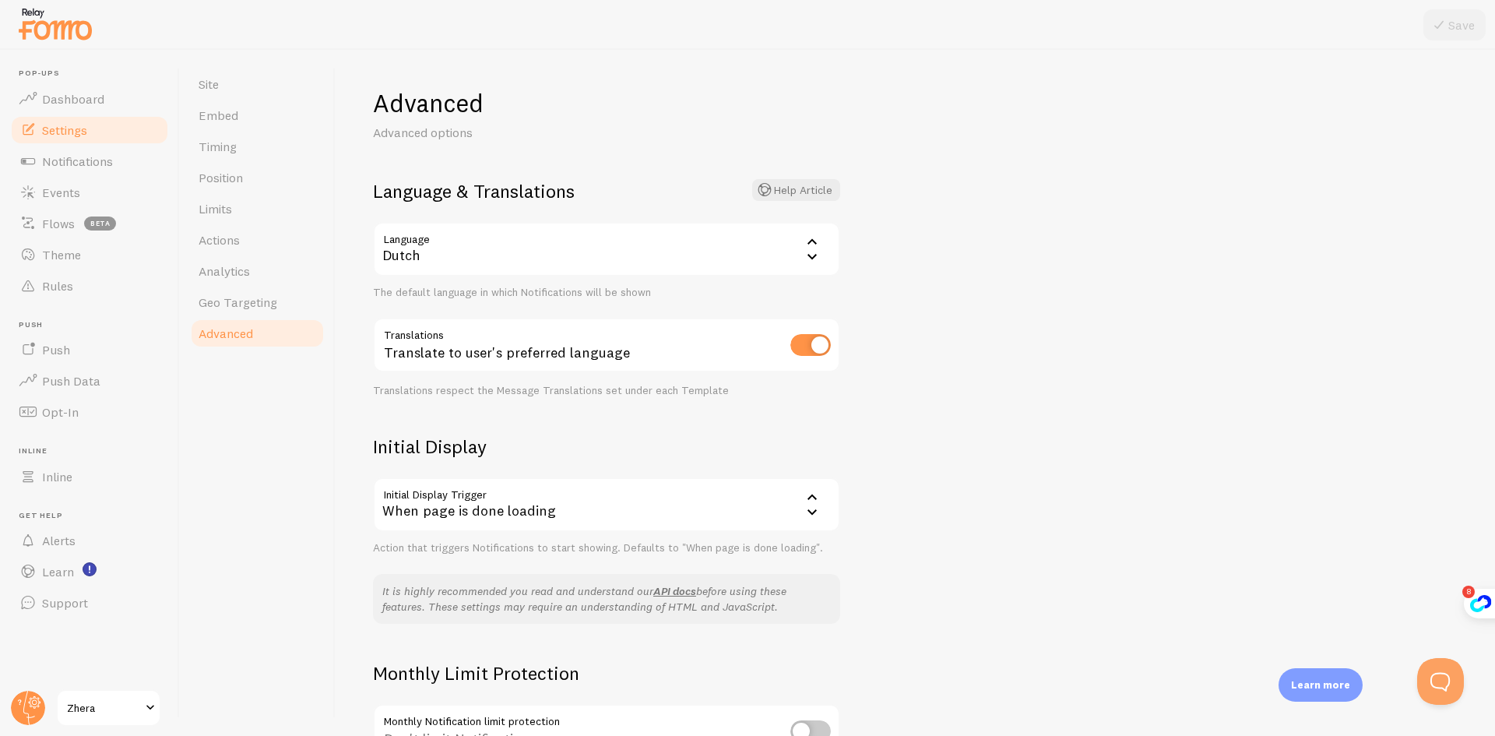
click at [430, 255] on div "Dutch" at bounding box center [606, 249] width 467 height 54
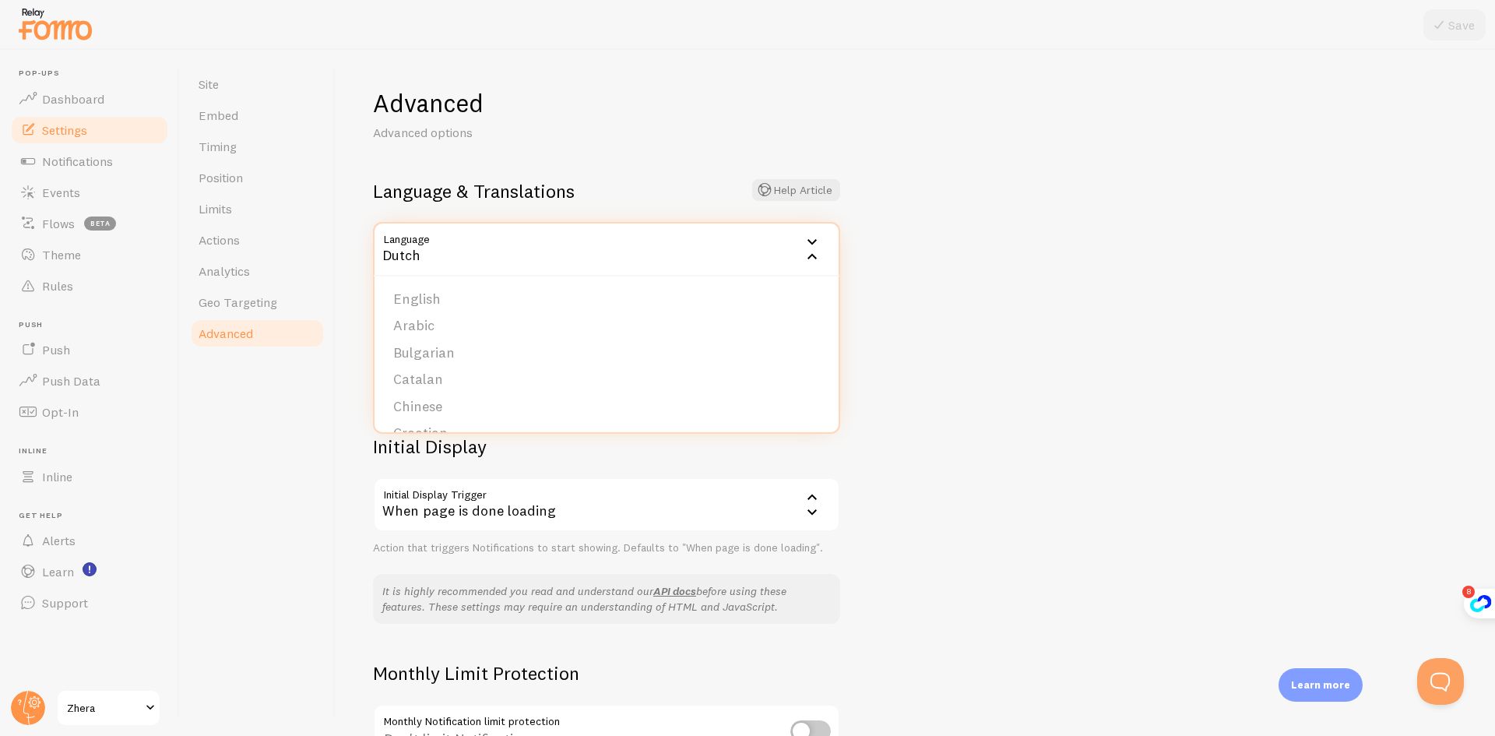
click at [417, 255] on div "Dutch" at bounding box center [606, 249] width 467 height 54
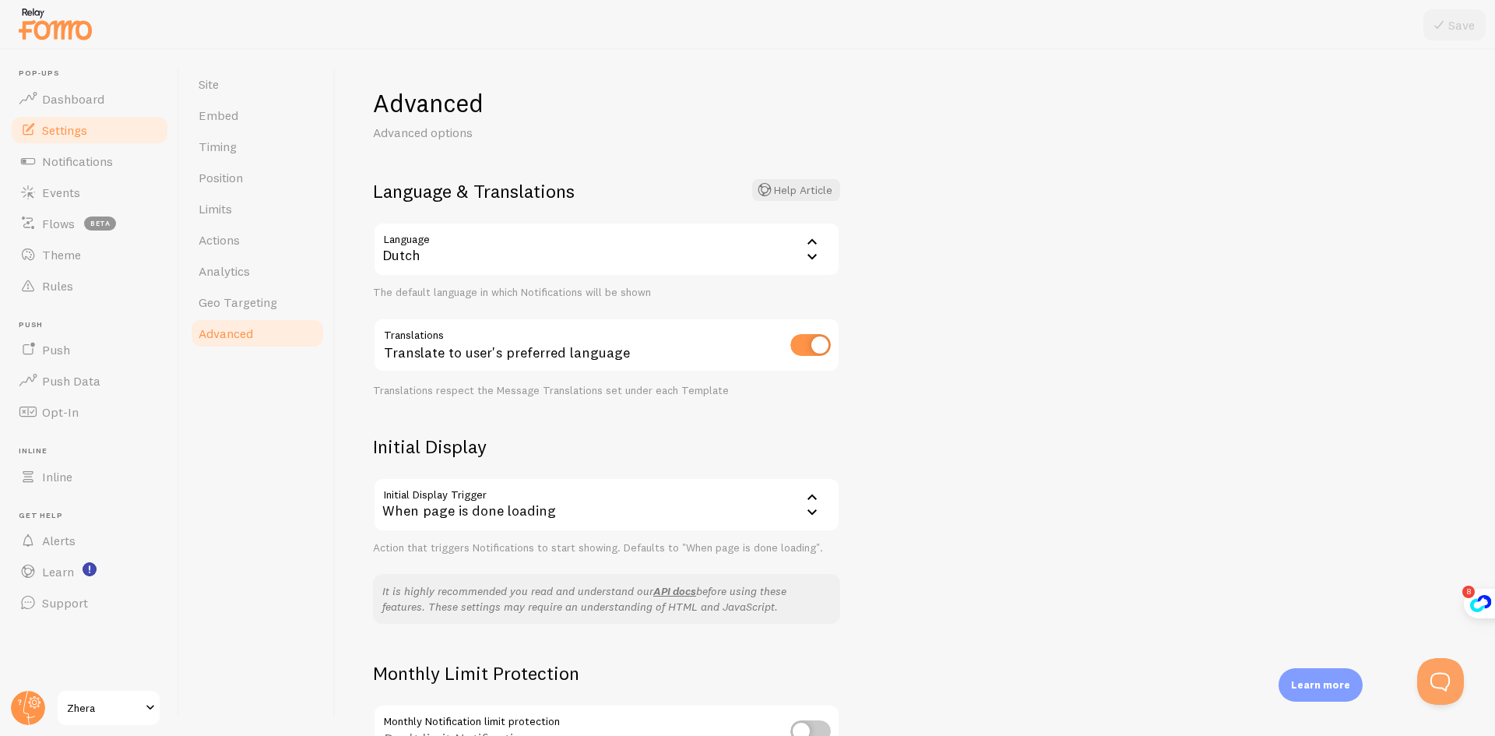
click at [1344, 677] on div "Learn more" at bounding box center [1320, 684] width 84 height 33
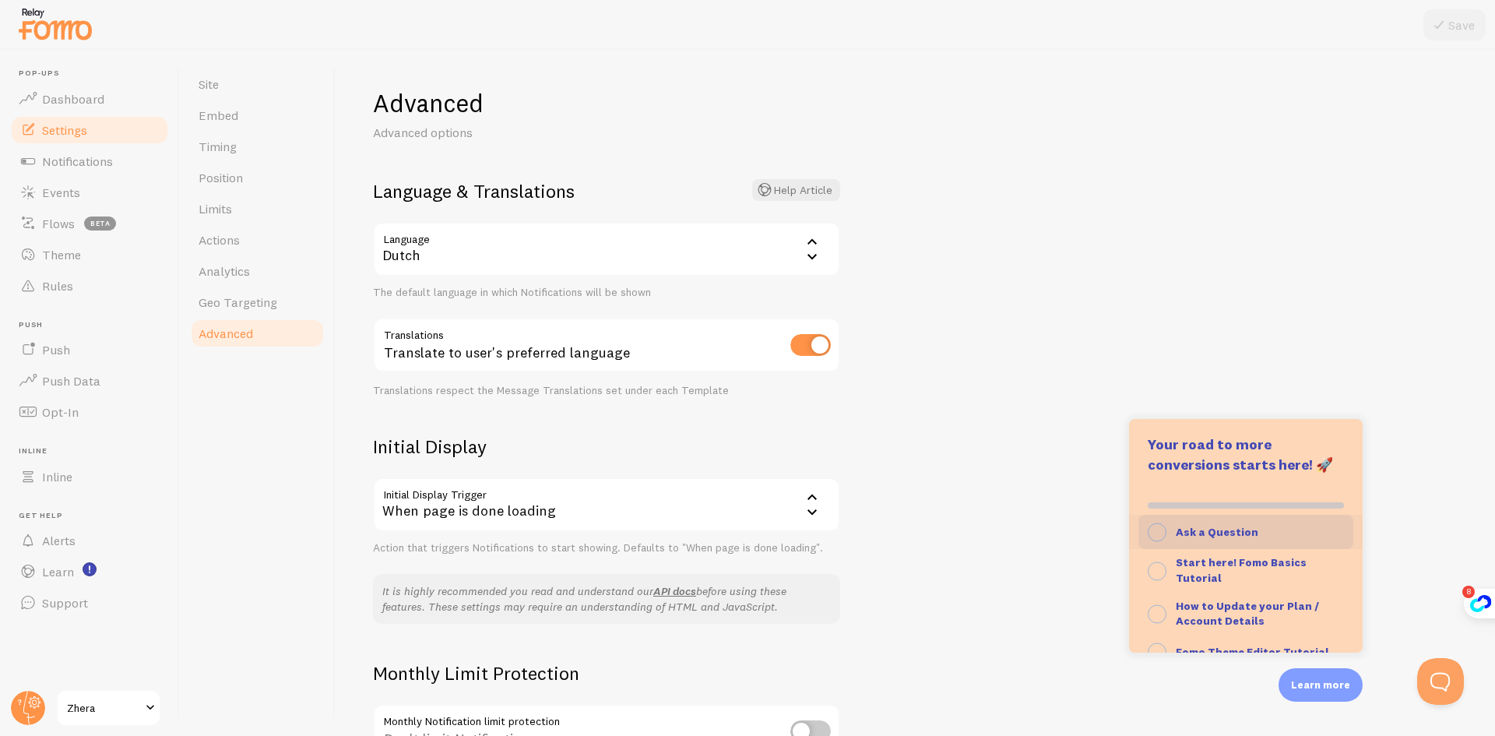
click at [1222, 526] on strong "Ask a Question" at bounding box center [1217, 532] width 83 height 14
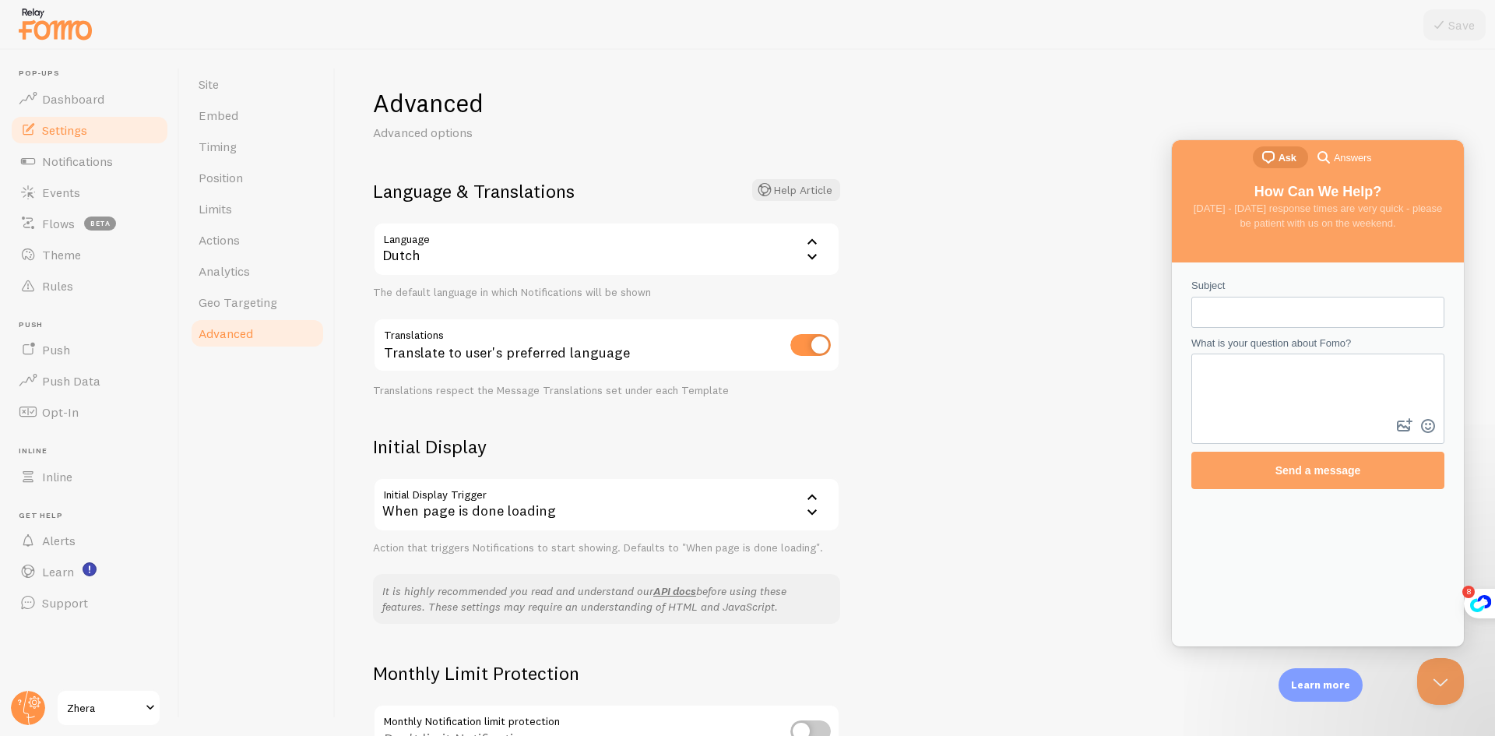
click at [1261, 304] on input "Subject" at bounding box center [1318, 312] width 228 height 28
type input "l"
type input "Language chagning"
click at [1301, 383] on textarea "What is your question about Fomo?" at bounding box center [1318, 385] width 250 height 60
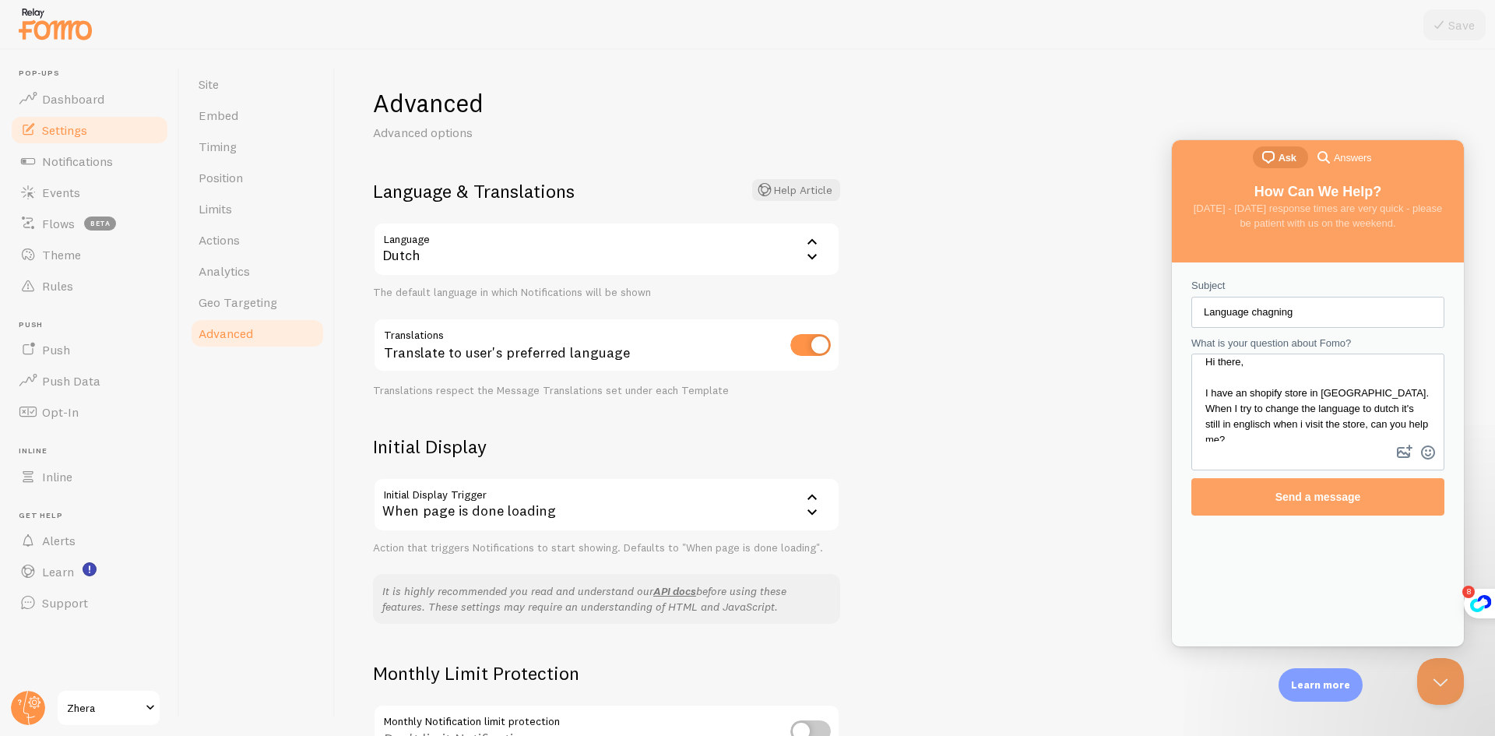
scroll to position [15, 0]
type textarea "Hi there, I have an shopify store in holland. When I try to change the language…"
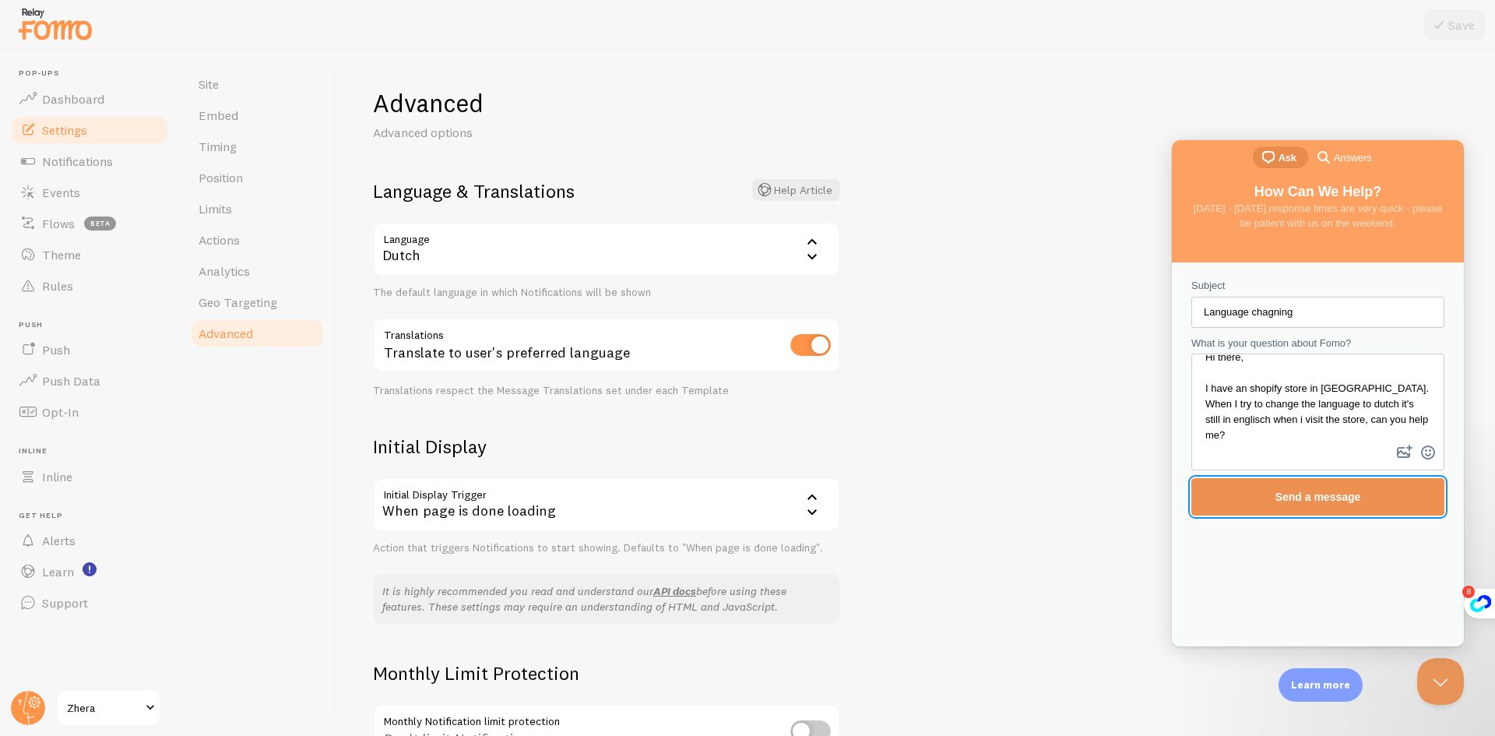
click at [1327, 494] on span "Send a message" at bounding box center [1318, 496] width 86 height 12
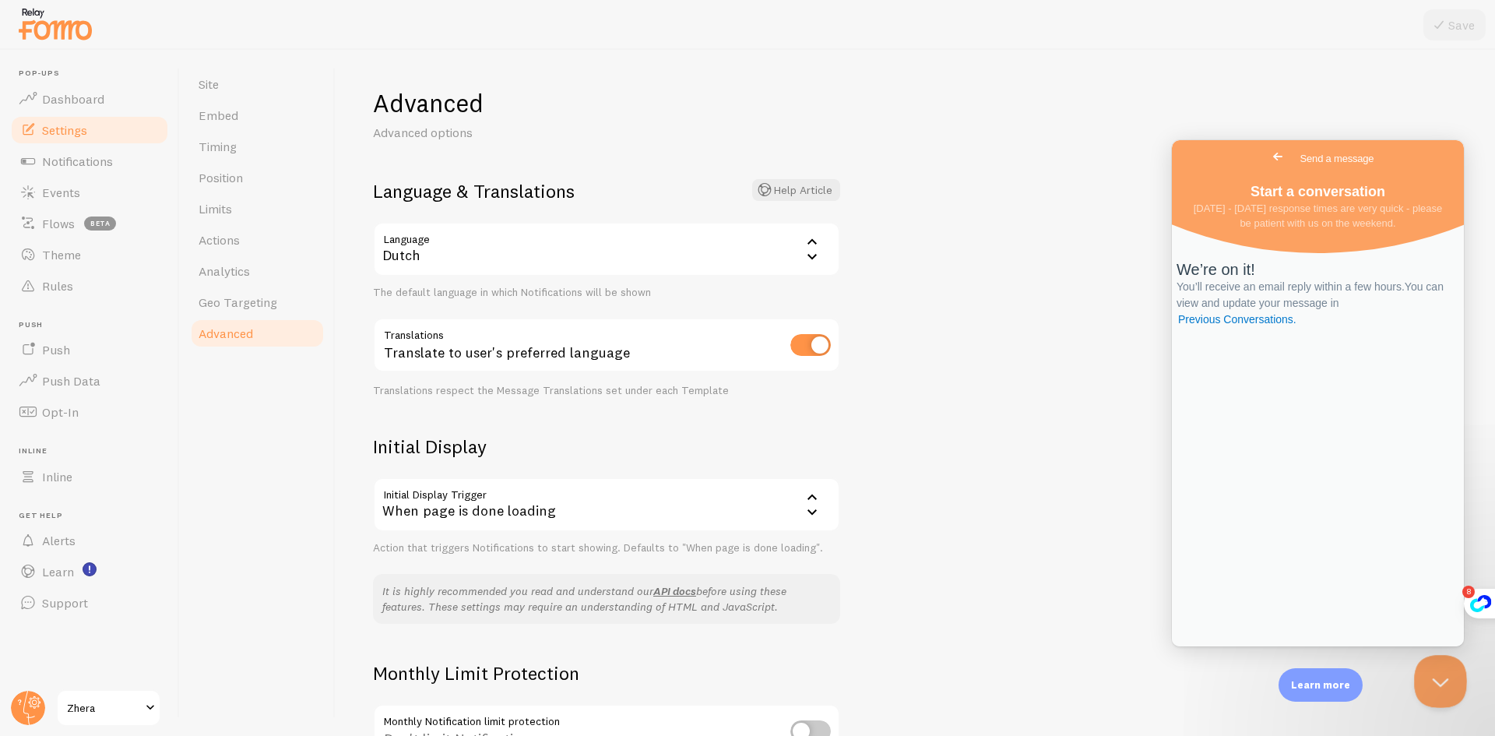
click at [1444, 670] on button "Close Beacon popover" at bounding box center [1437, 678] width 47 height 47
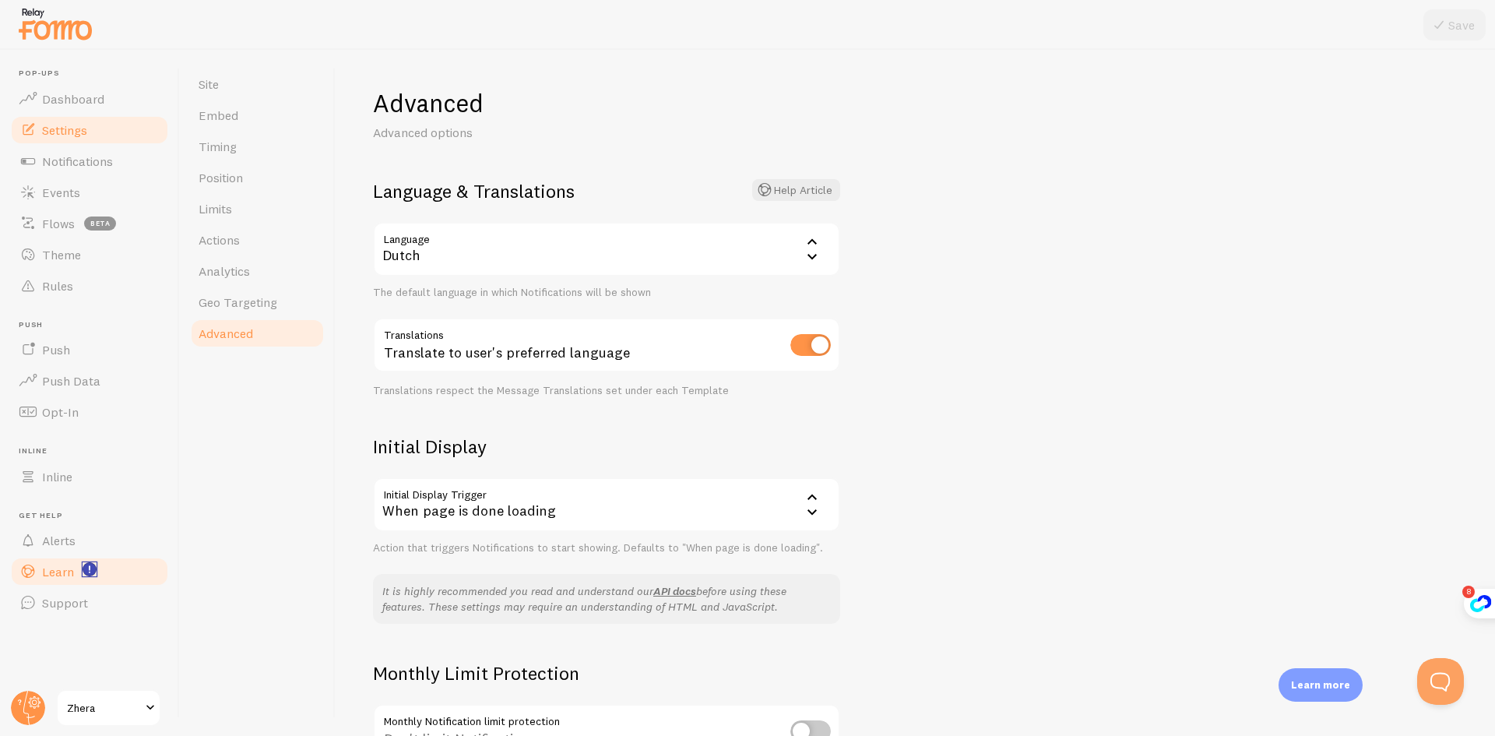
click at [93, 562] on icon "<p>Watch New Feature Tutorials!</p>" at bounding box center [90, 569] width 14 height 14
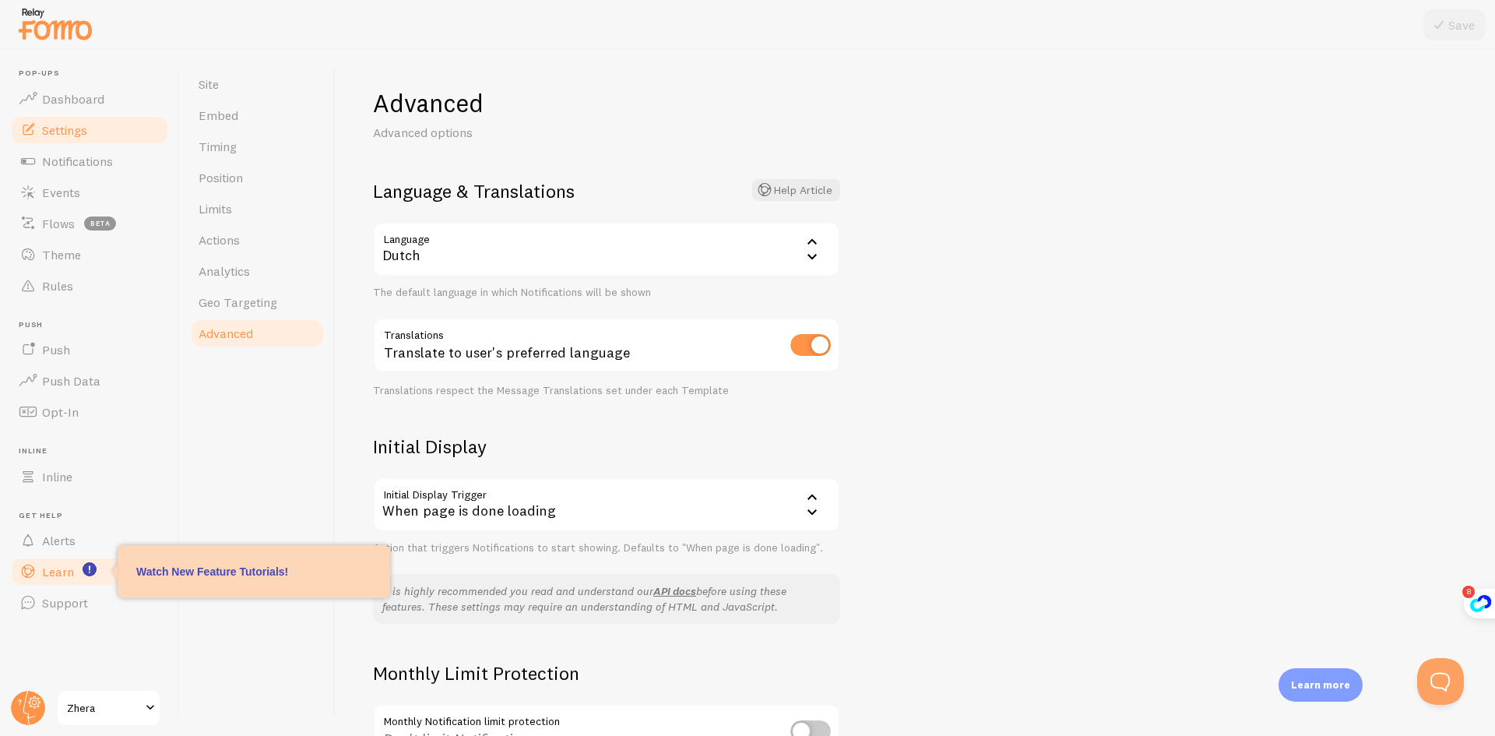
click at [54, 568] on span "Learn" at bounding box center [58, 572] width 32 height 16
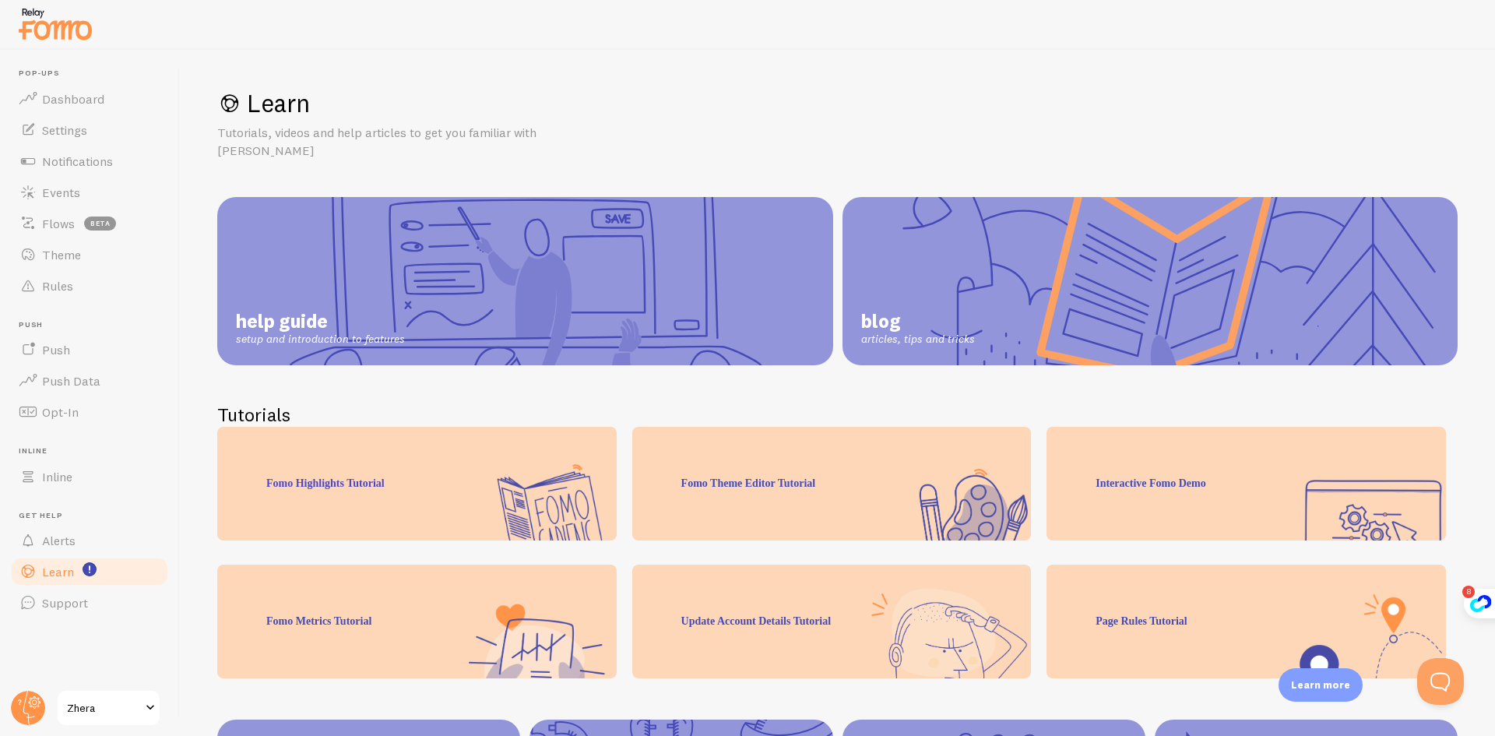
click at [497, 231] on link "help guide setup and introduction to features" at bounding box center [525, 281] width 616 height 168
click at [46, 114] on link "Settings" at bounding box center [89, 129] width 160 height 31
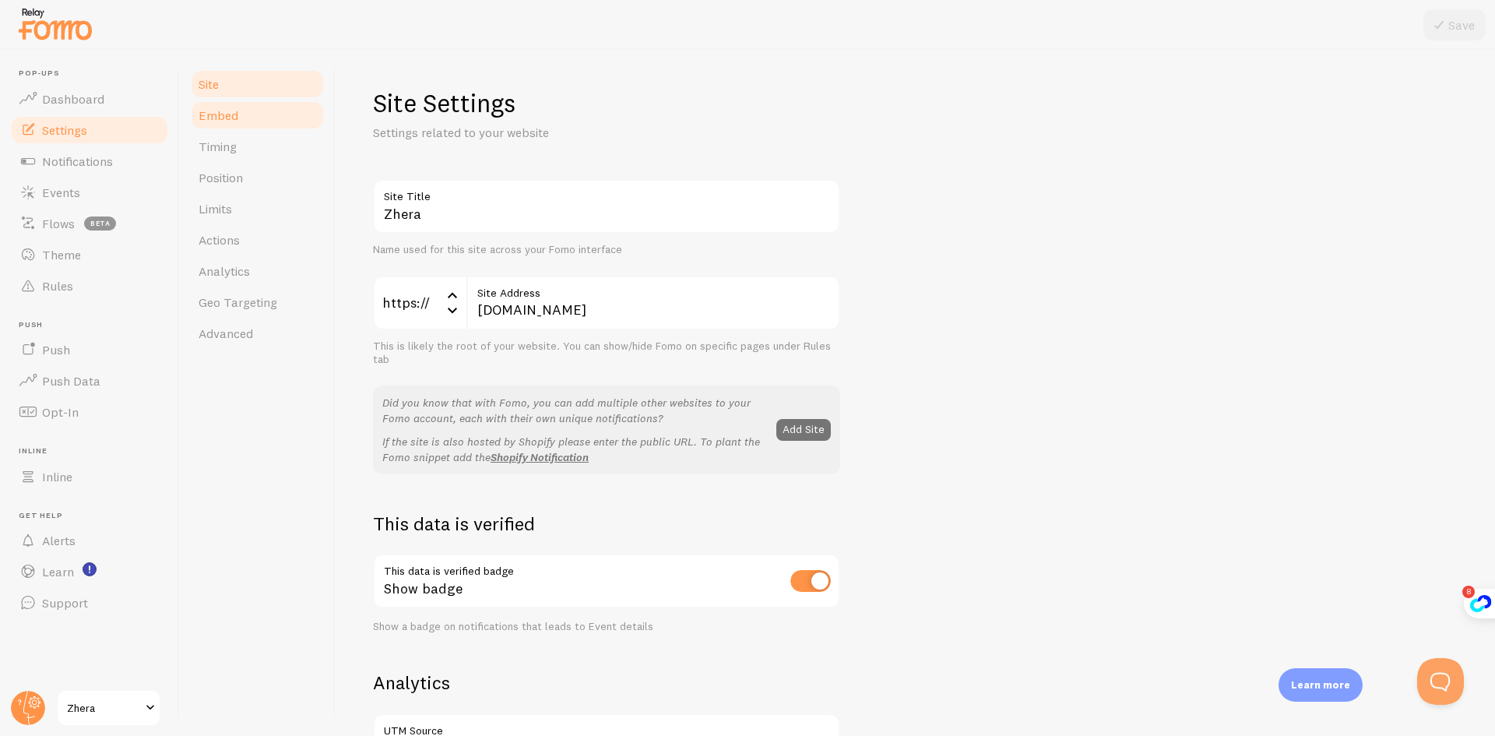
click at [230, 110] on span "Embed" at bounding box center [219, 115] width 40 height 16
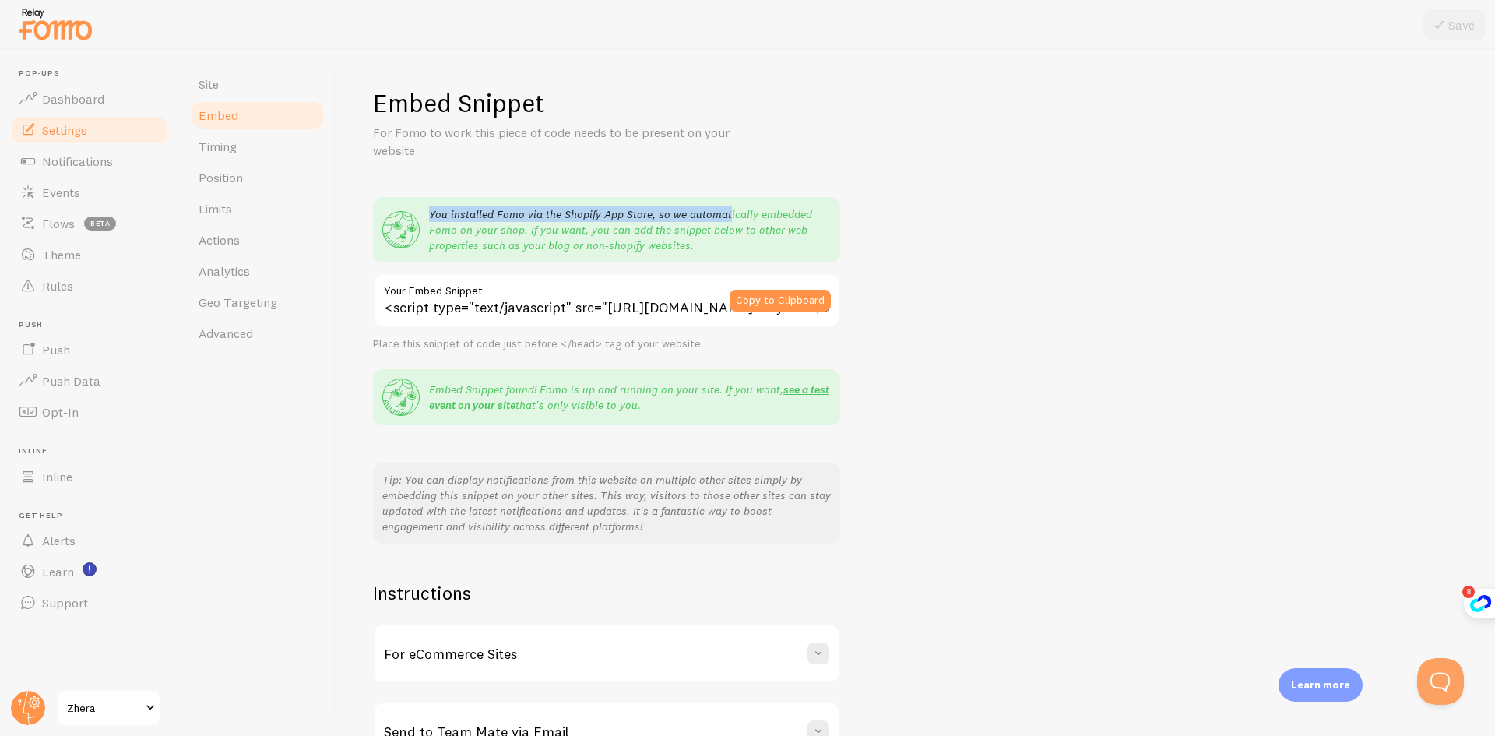
drag, startPoint x: 431, startPoint y: 215, endPoint x: 713, endPoint y: 215, distance: 281.8
click at [726, 215] on p "You installed Fomo via the Shopify App Store, so we automatically embedded Fomo…" at bounding box center [630, 229] width 402 height 47
drag, startPoint x: 438, startPoint y: 231, endPoint x: 758, endPoint y: 227, distance: 320.0
click at [758, 227] on p "You installed Fomo via the Shopify App Store, so we automatically embedded Fomo…" at bounding box center [630, 229] width 402 height 47
drag, startPoint x: 472, startPoint y: 244, endPoint x: 595, endPoint y: 243, distance: 123.0
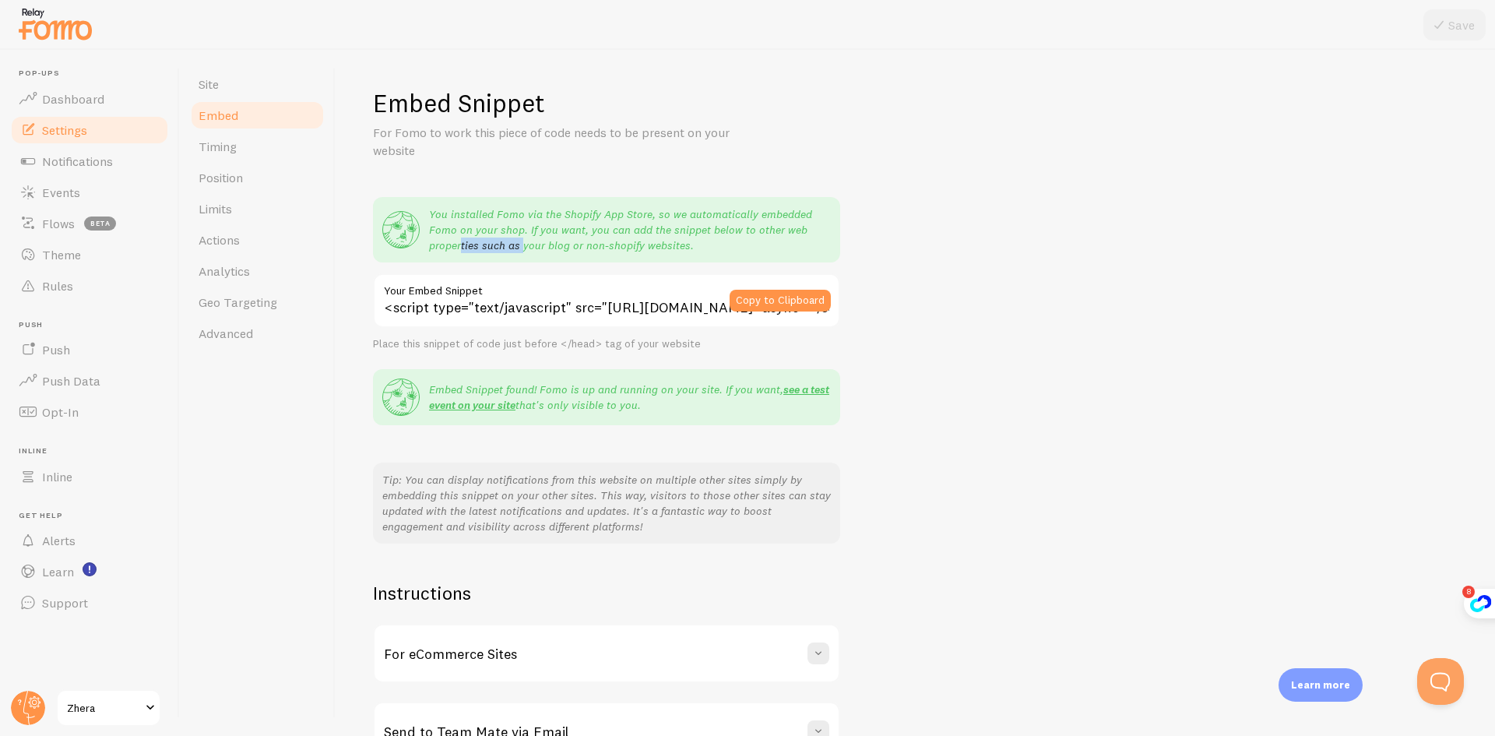
click at [586, 243] on p "You installed Fomo via the Shopify App Store, so we automatically embedded Fomo…" at bounding box center [630, 229] width 402 height 47
drag, startPoint x: 94, startPoint y: 153, endPoint x: 119, endPoint y: 153, distance: 24.9
click at [94, 153] on span "Notifications" at bounding box center [77, 161] width 71 height 16
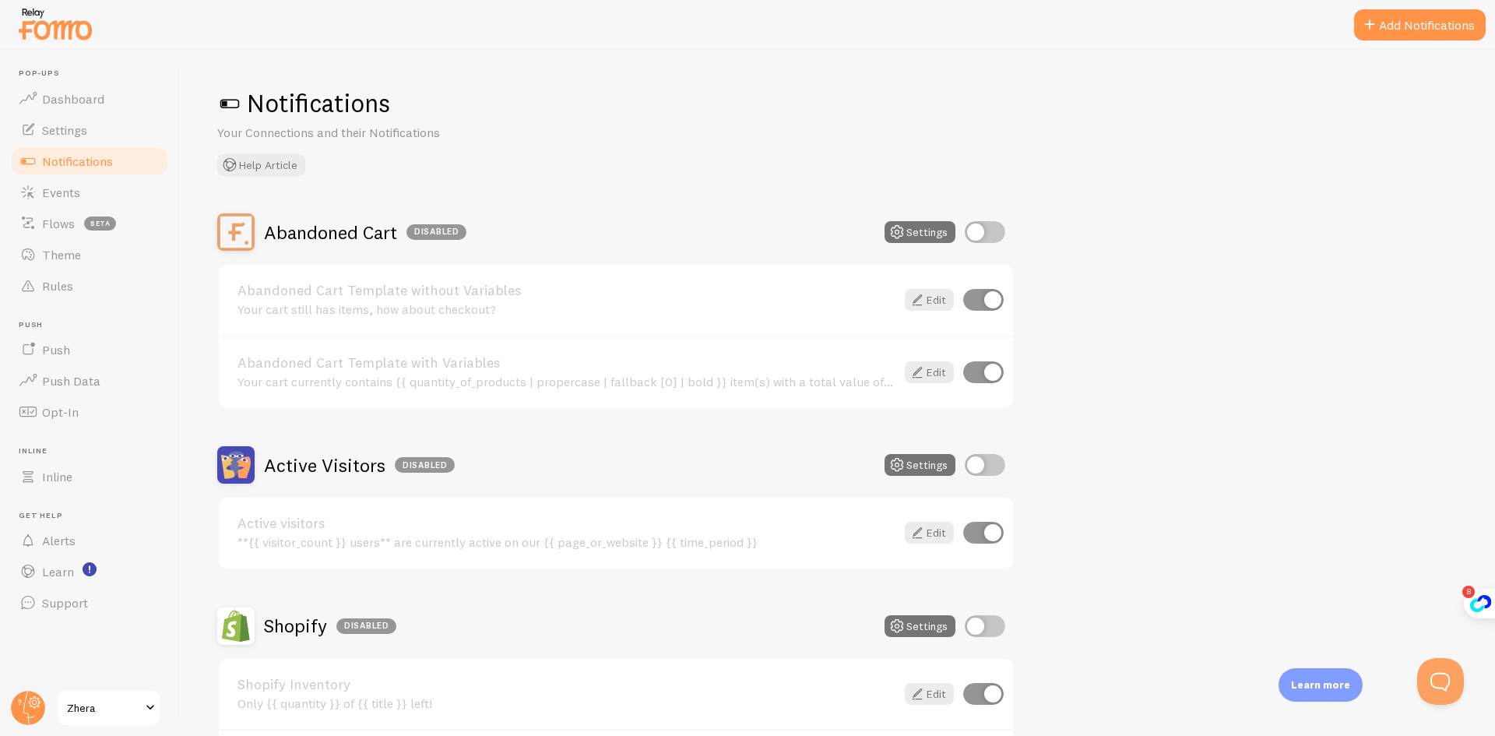
click at [987, 235] on input "checkbox" at bounding box center [985, 232] width 40 height 22
checkbox input "true"
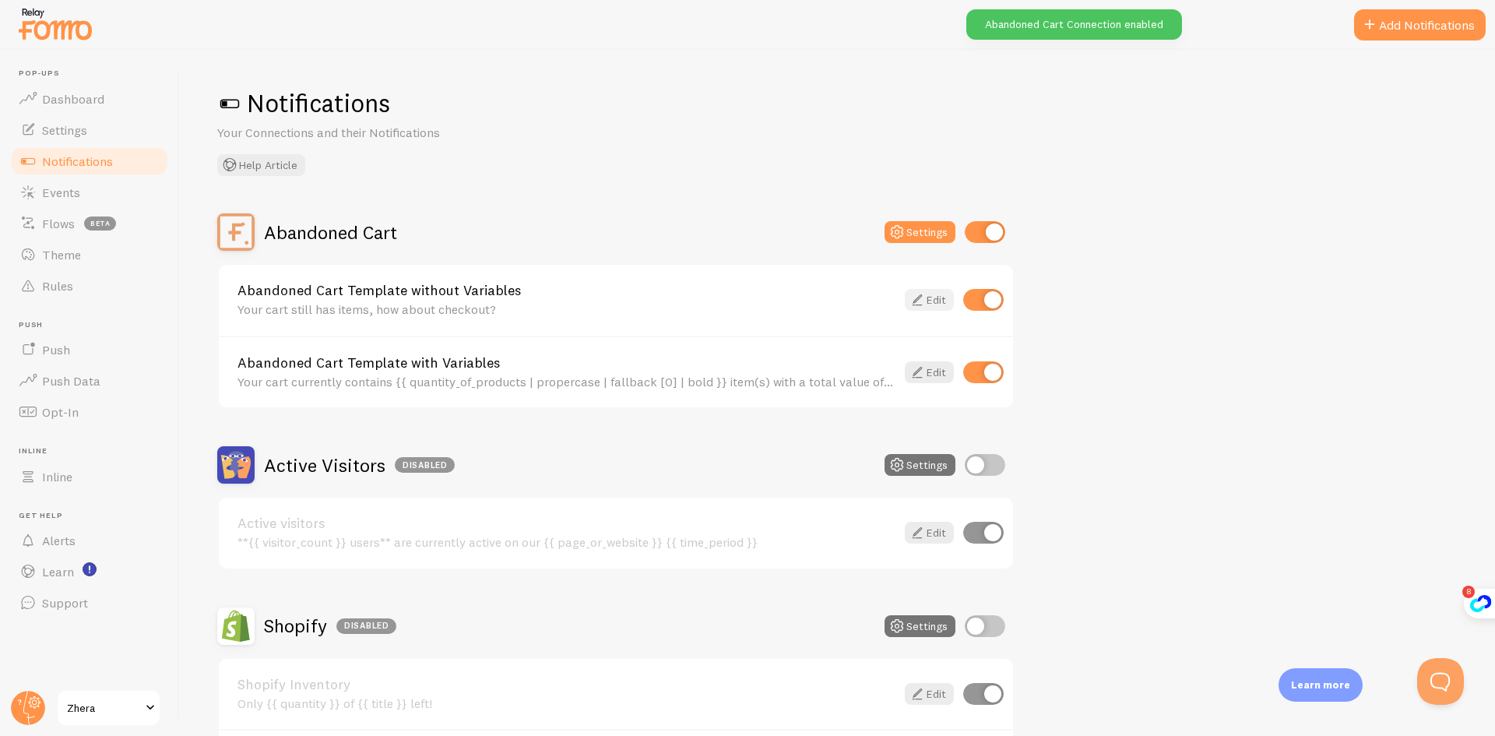
click at [930, 304] on link "Edit" at bounding box center [929, 300] width 49 height 22
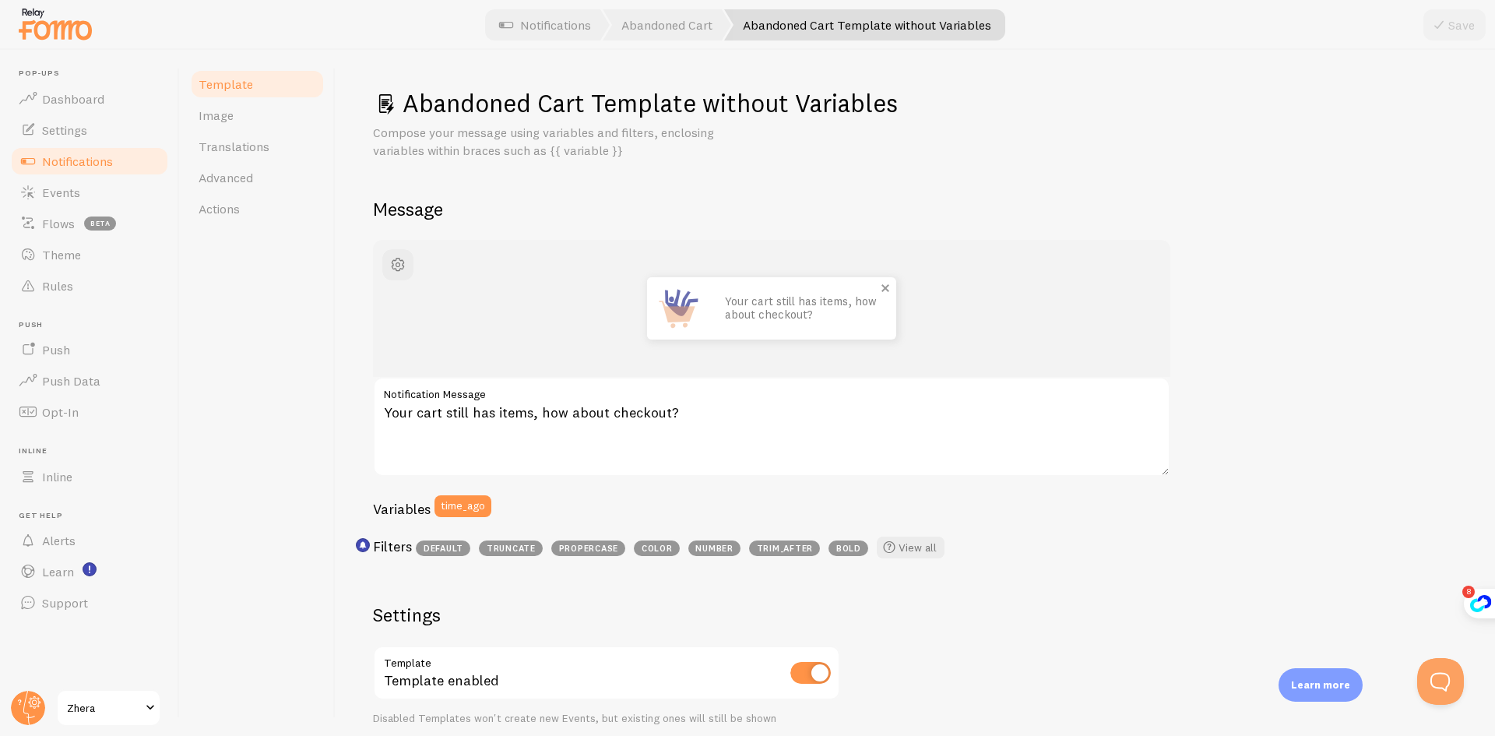
click at [760, 297] on p "Your cart still has items, how about checkout?" at bounding box center [803, 308] width 156 height 26
click at [763, 311] on p "Your cart still has items, how about checkout?" at bounding box center [803, 308] width 156 height 26
click at [677, 416] on textarea "Your cart still has items, how about checkout?" at bounding box center [771, 427] width 797 height 100
drag, startPoint x: 711, startPoint y: 414, endPoint x: 311, endPoint y: 417, distance: 399.4
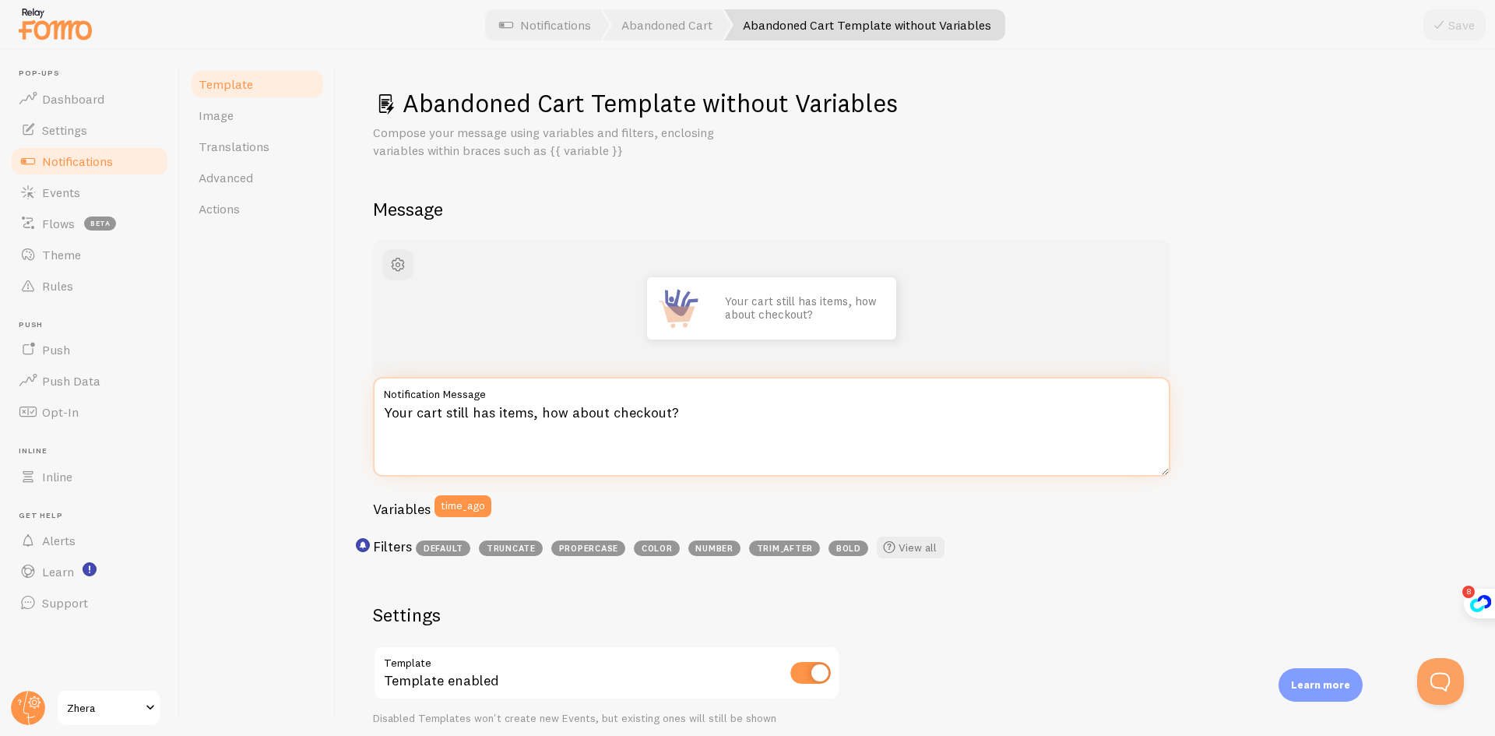
click at [311, 417] on div "Template Image Translations Advanced Actions Abandoned Cart Template without Va…" at bounding box center [837, 393] width 1315 height 686
drag, startPoint x: 695, startPoint y: 421, endPoint x: 335, endPoint y: 401, distance: 361.0
click at [333, 400] on div "Template Image Translations Advanced Actions Abandoned Cart Template without Va…" at bounding box center [837, 393] width 1315 height 686
paste textarea "producten in je winkelwagen. Wil je je bestelling afronden?"
click at [890, 434] on textarea "Je hebt nog producten in je winkelwagen. [PERSON_NAME] je je bestelling afronde…" at bounding box center [771, 427] width 797 height 100
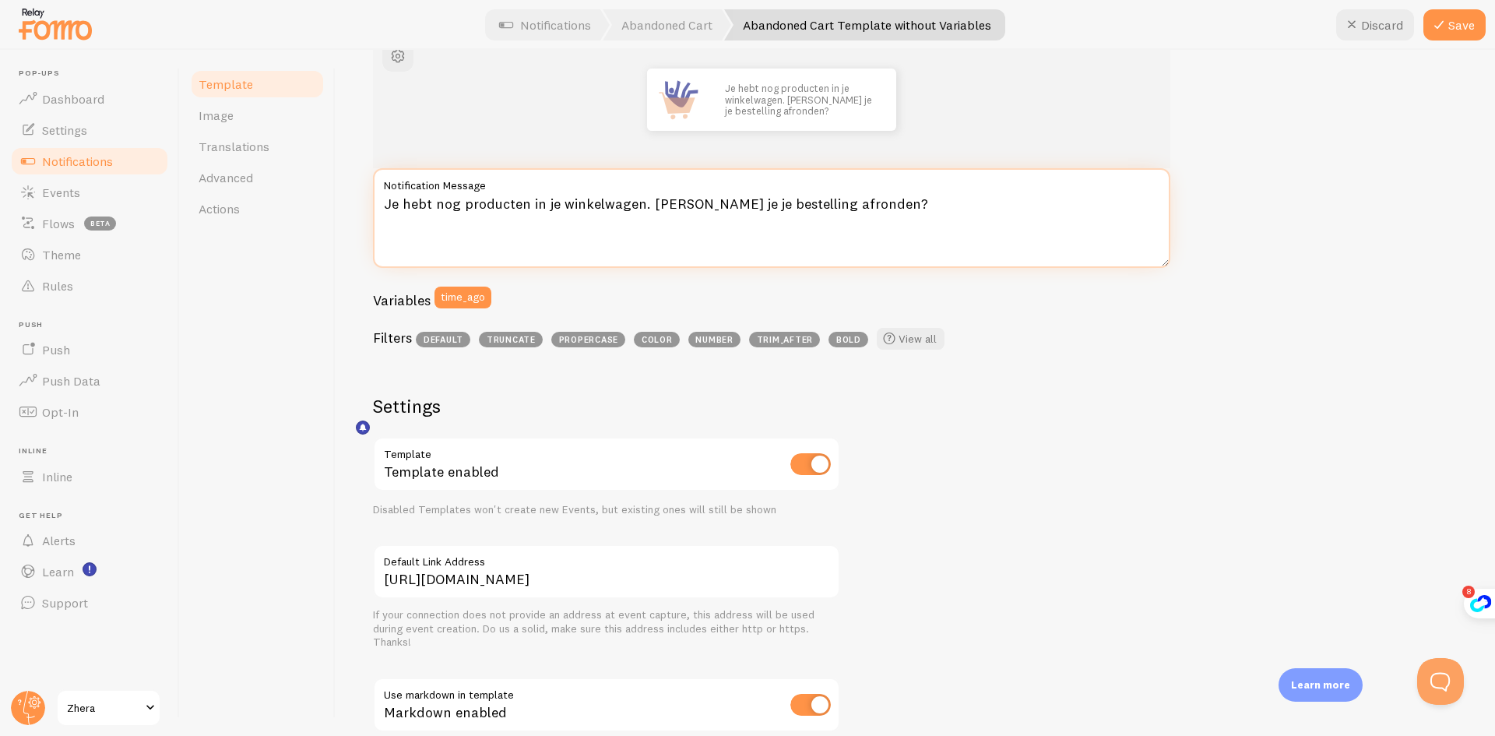
scroll to position [234, 0]
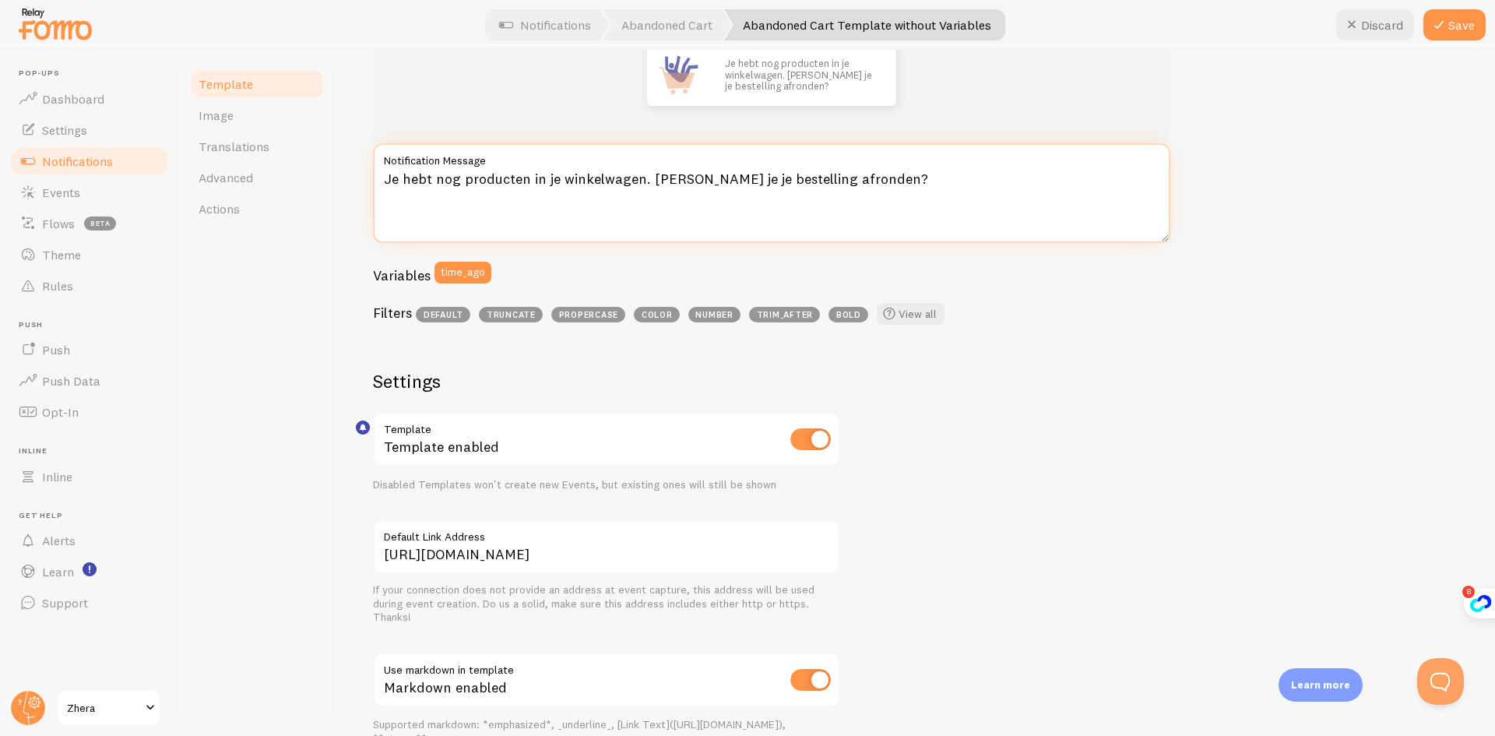
type textarea "Je hebt nog producten in je winkelwagen. [PERSON_NAME] je je bestelling afronde…"
click at [1077, 506] on div "Je hebt nog producten in je winkelwagen. Wil je je bestelling afronden? Je hebt…" at bounding box center [915, 435] width 1084 height 859
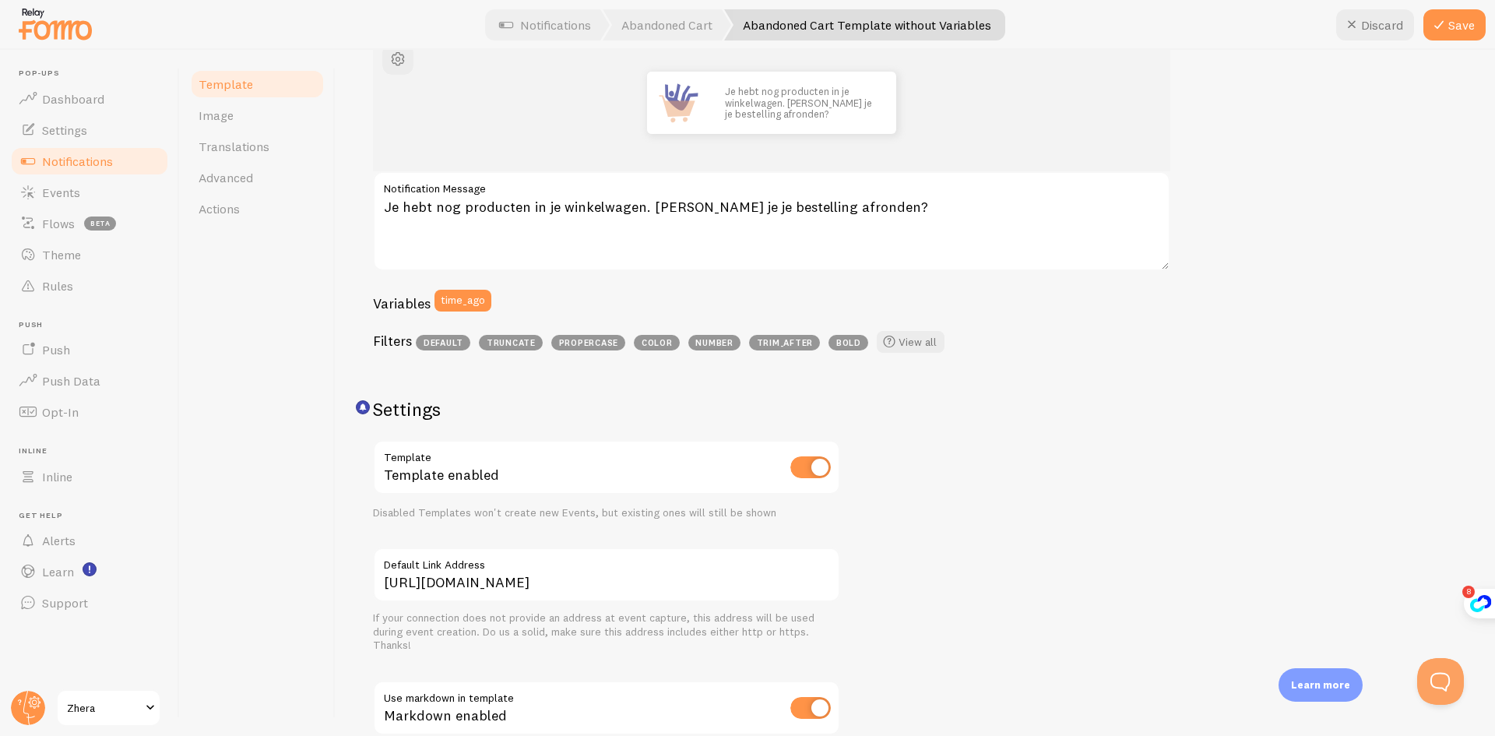
scroll to position [0, 0]
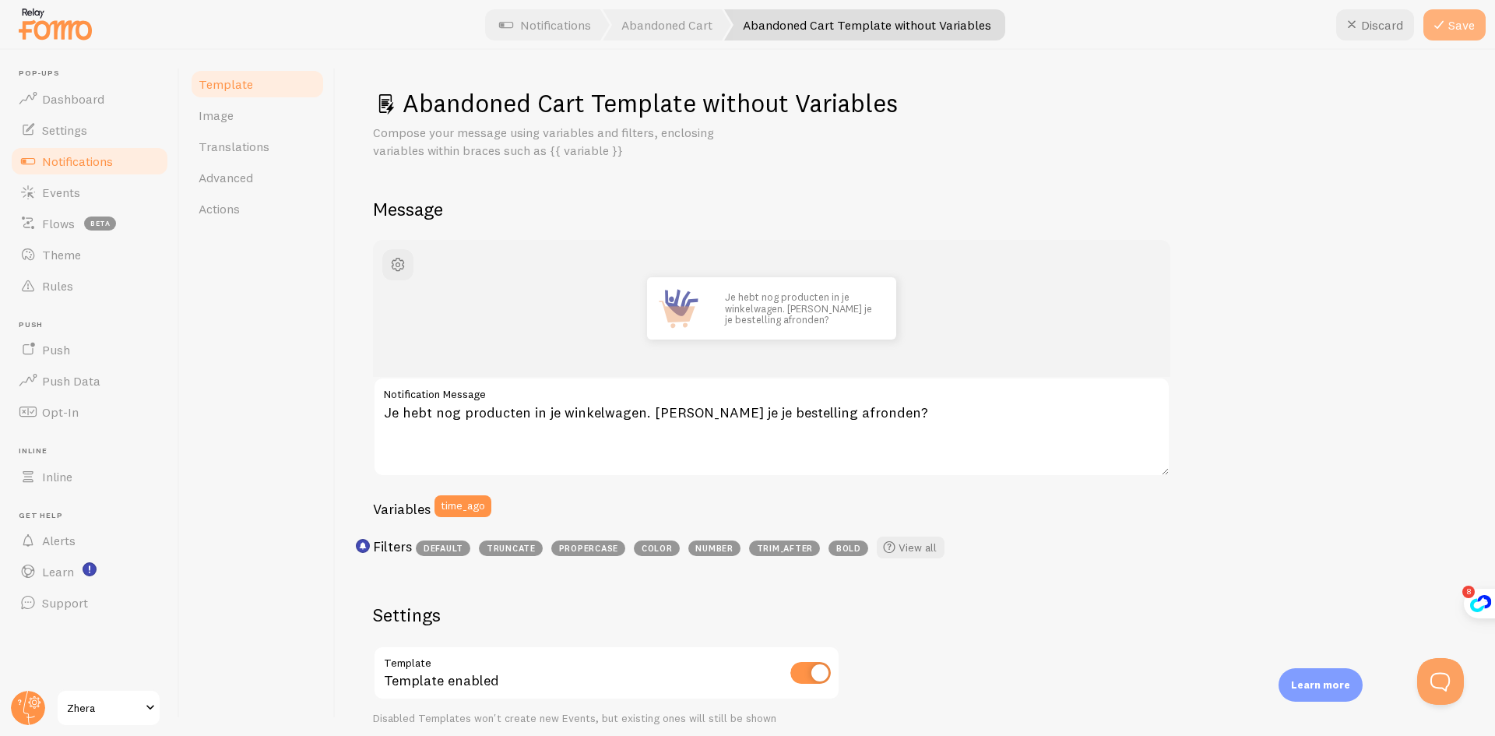
click at [1440, 30] on icon at bounding box center [1438, 25] width 19 height 19
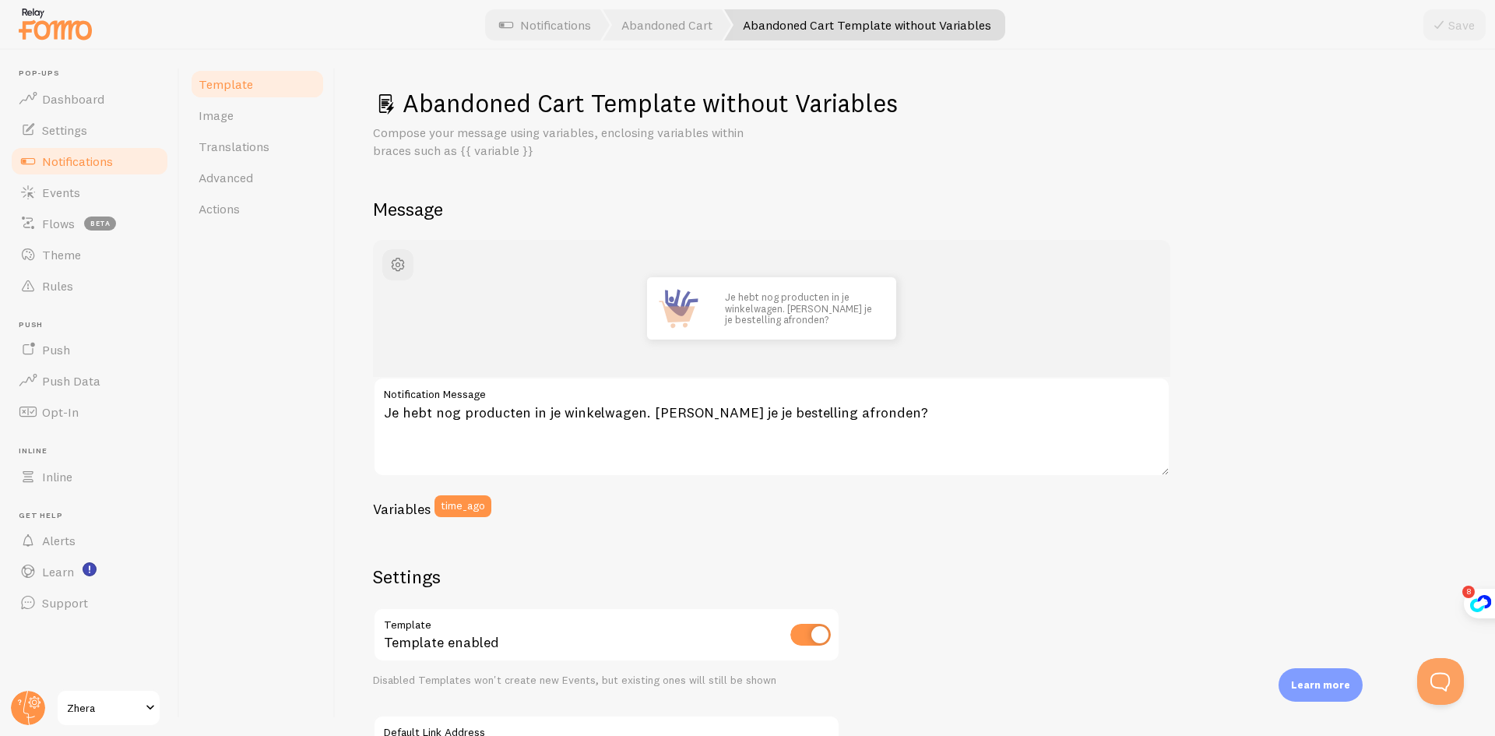
click at [250, 82] on span "Template" at bounding box center [226, 84] width 54 height 16
click at [98, 161] on span "Notifications" at bounding box center [77, 161] width 71 height 16
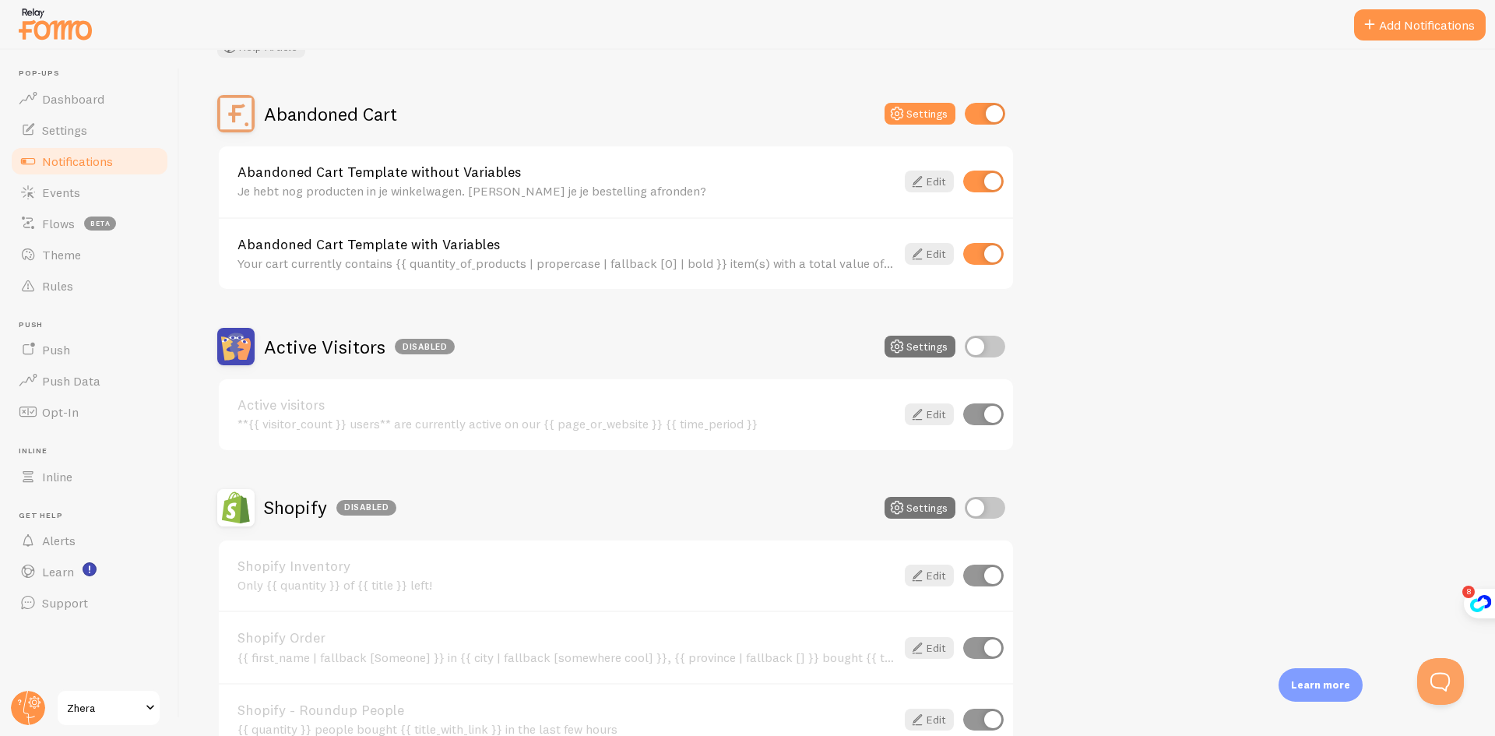
scroll to position [156, 0]
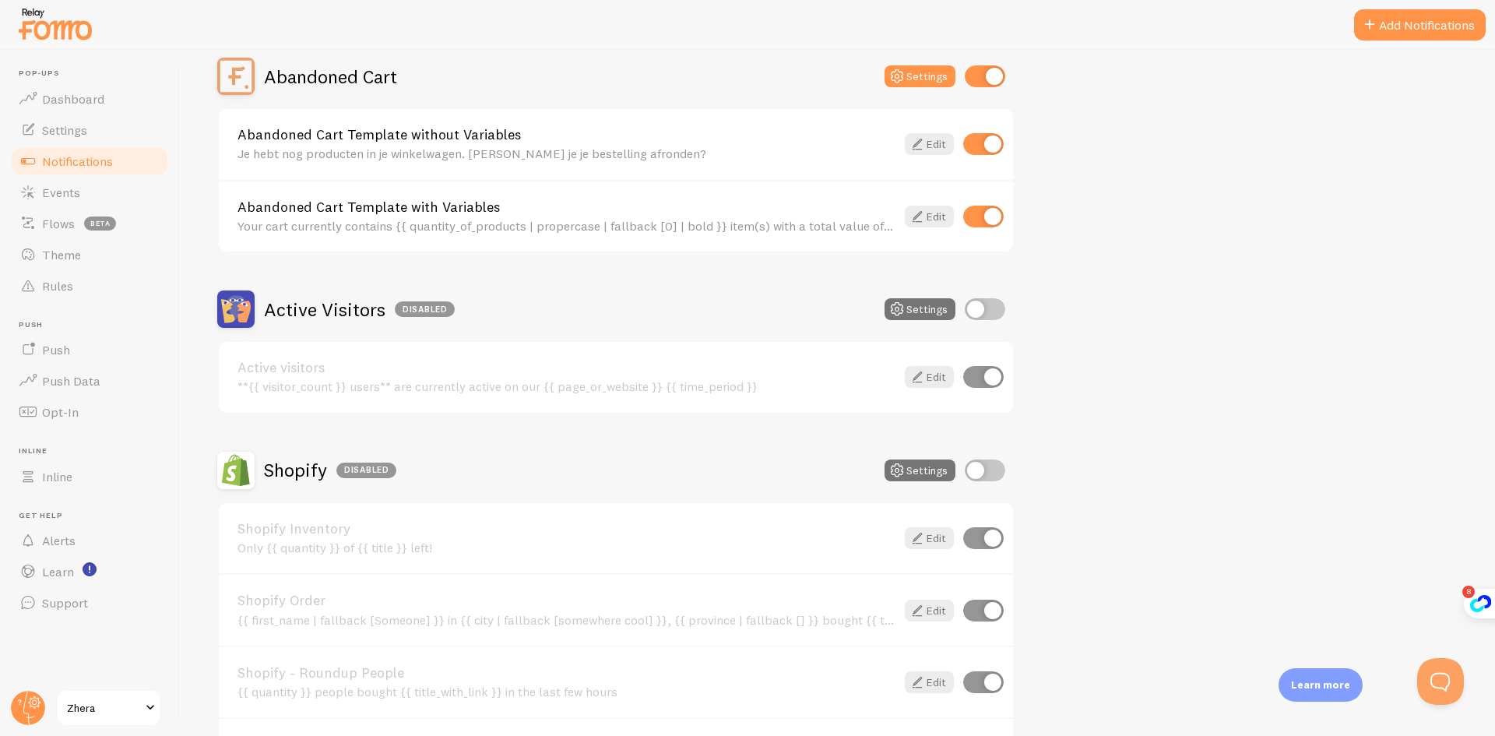
click at [983, 315] on input "checkbox" at bounding box center [985, 309] width 40 height 22
checkbox input "true"
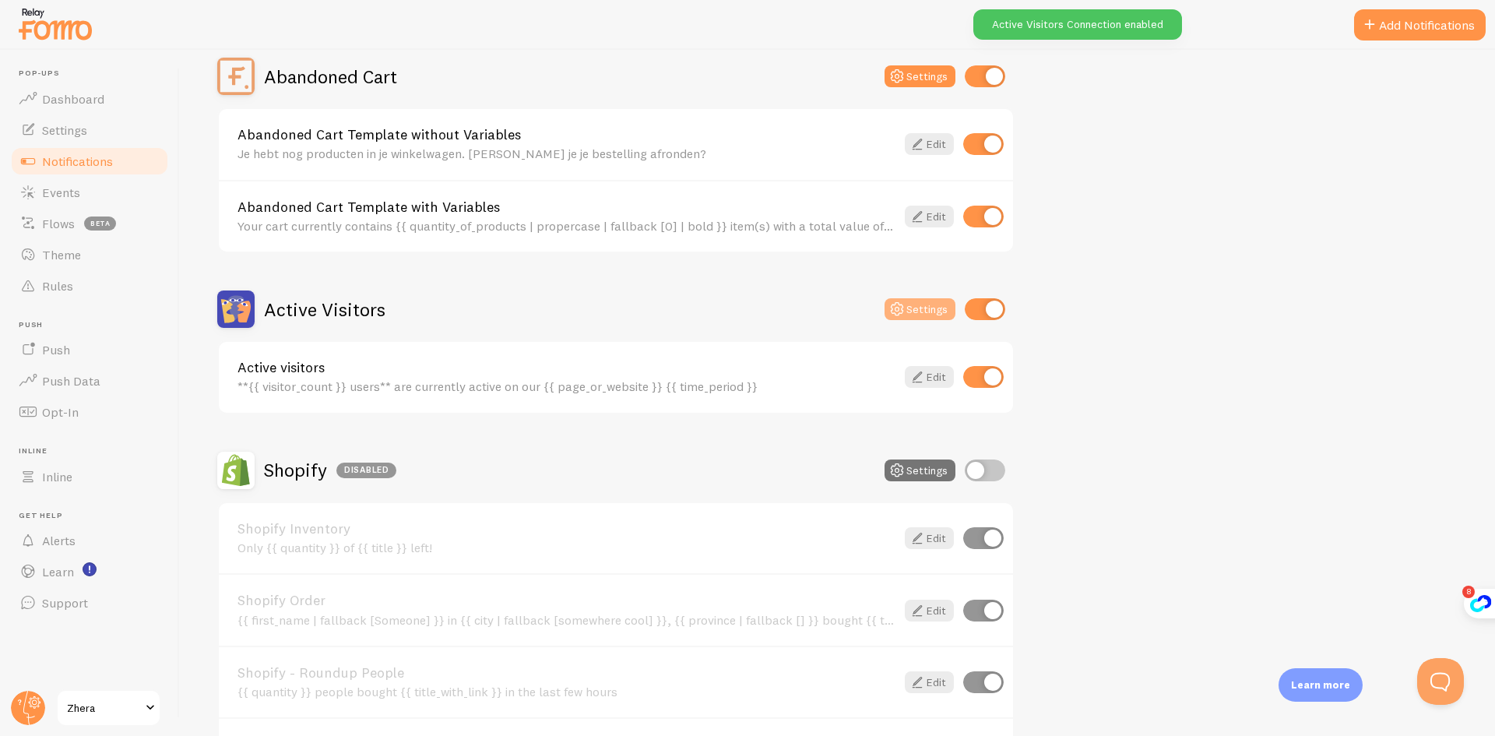
click at [930, 311] on button "Settings" at bounding box center [919, 309] width 71 height 22
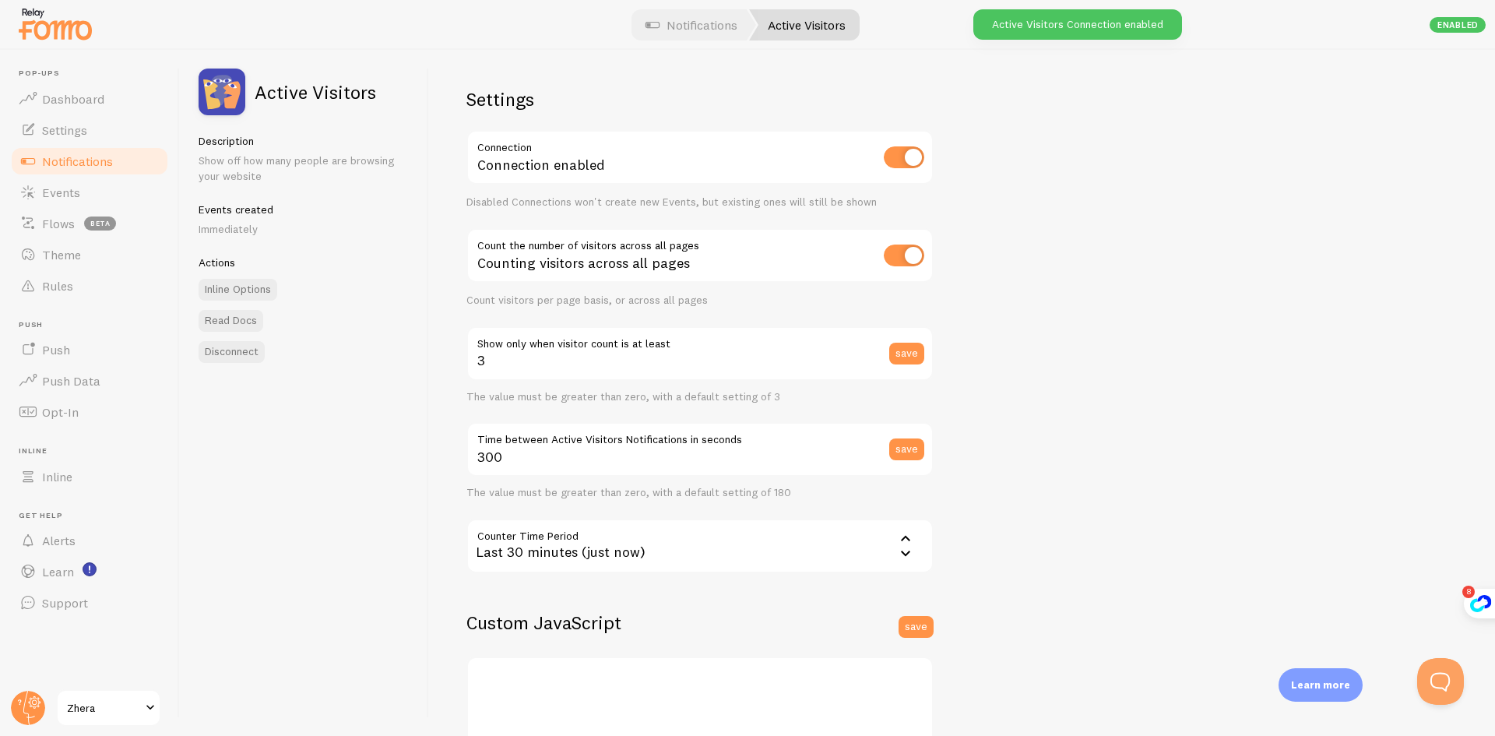
click at [619, 269] on div "Counting visitors across all pages" at bounding box center [699, 256] width 467 height 57
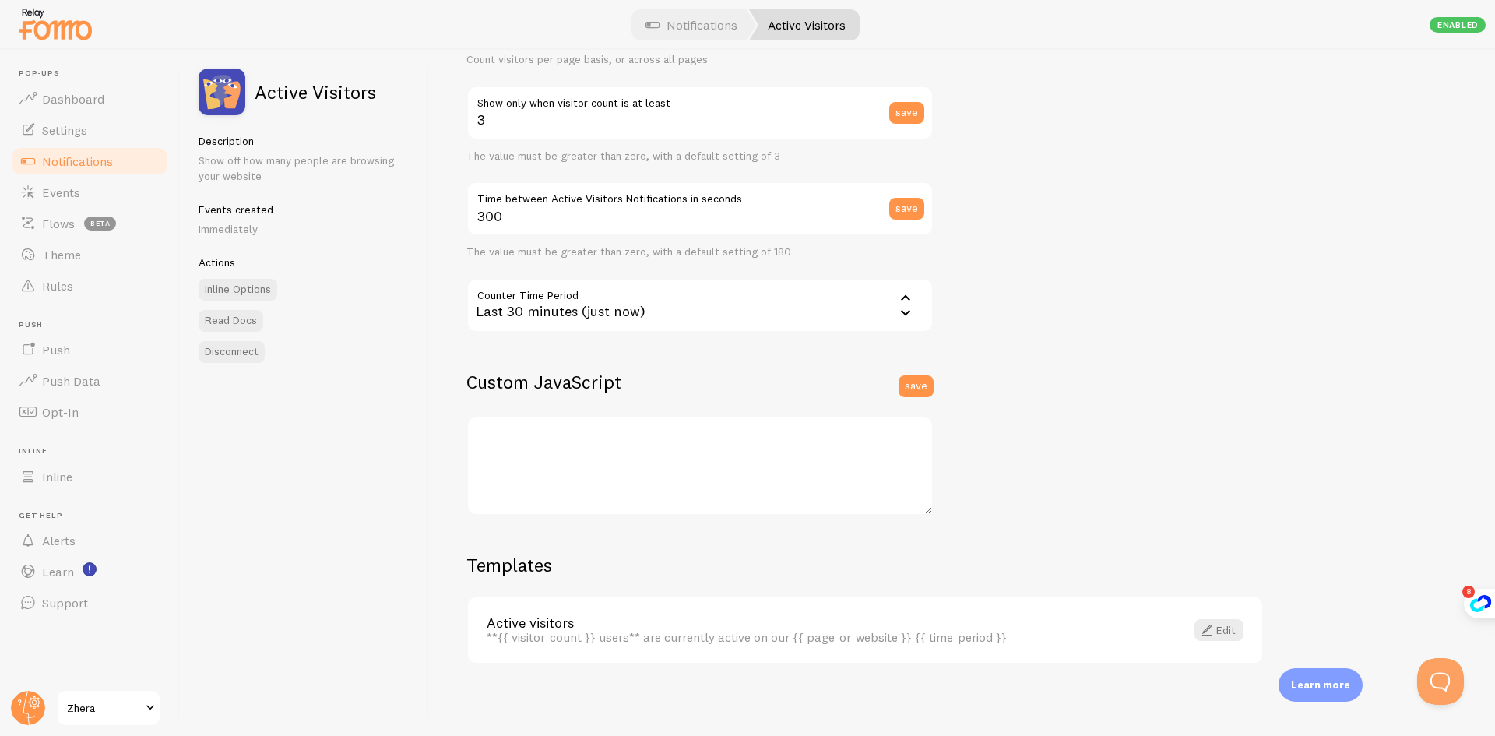
scroll to position [244, 0]
click at [542, 439] on textarea at bounding box center [699, 463] width 467 height 100
type textarea "//window.html_meta_fomo_title = function() { // var h1_elements = document.getE…"
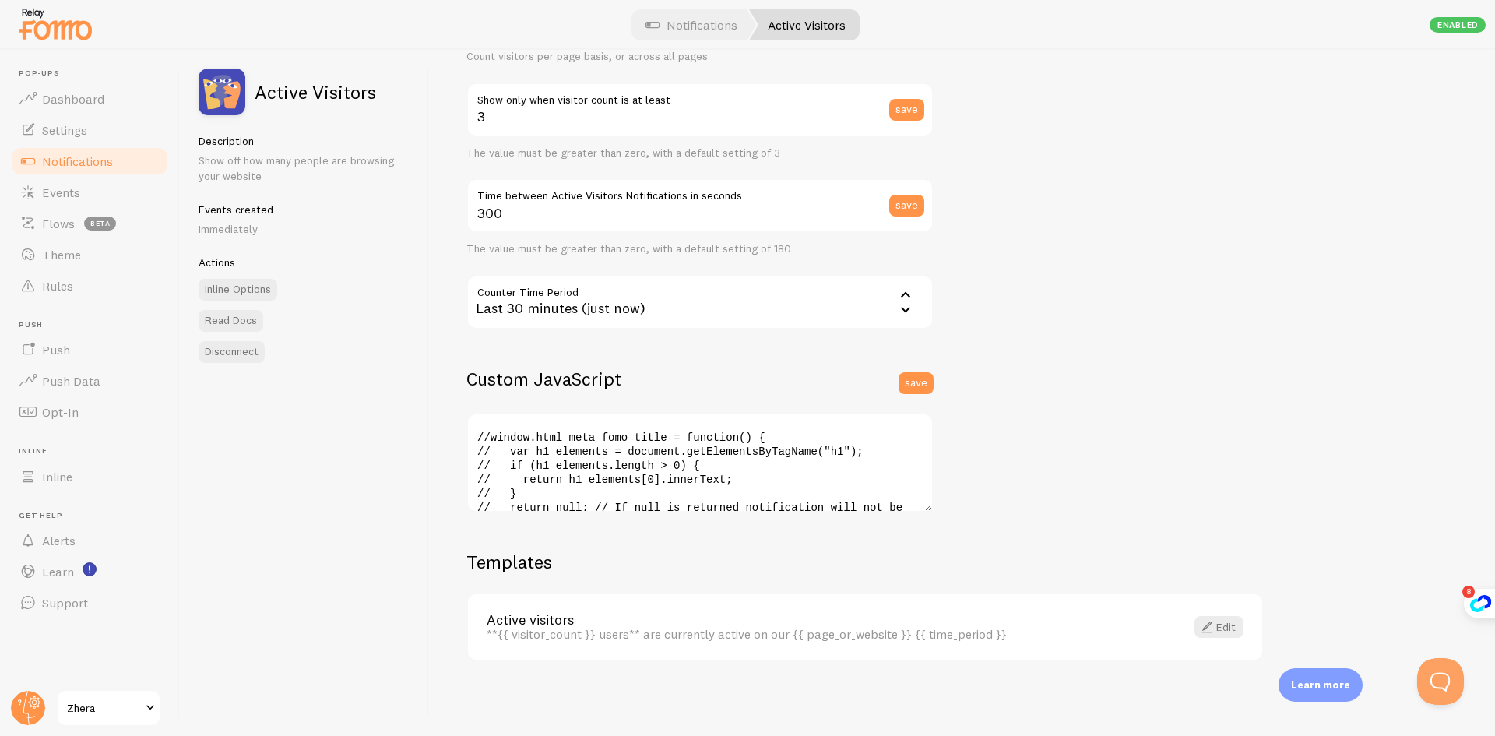
click at [1026, 479] on div "Settings Connection Connection enabled Disabled Connections won't create new Ev…" at bounding box center [962, 393] width 1066 height 686
click at [923, 380] on button "save" at bounding box center [915, 383] width 35 height 22
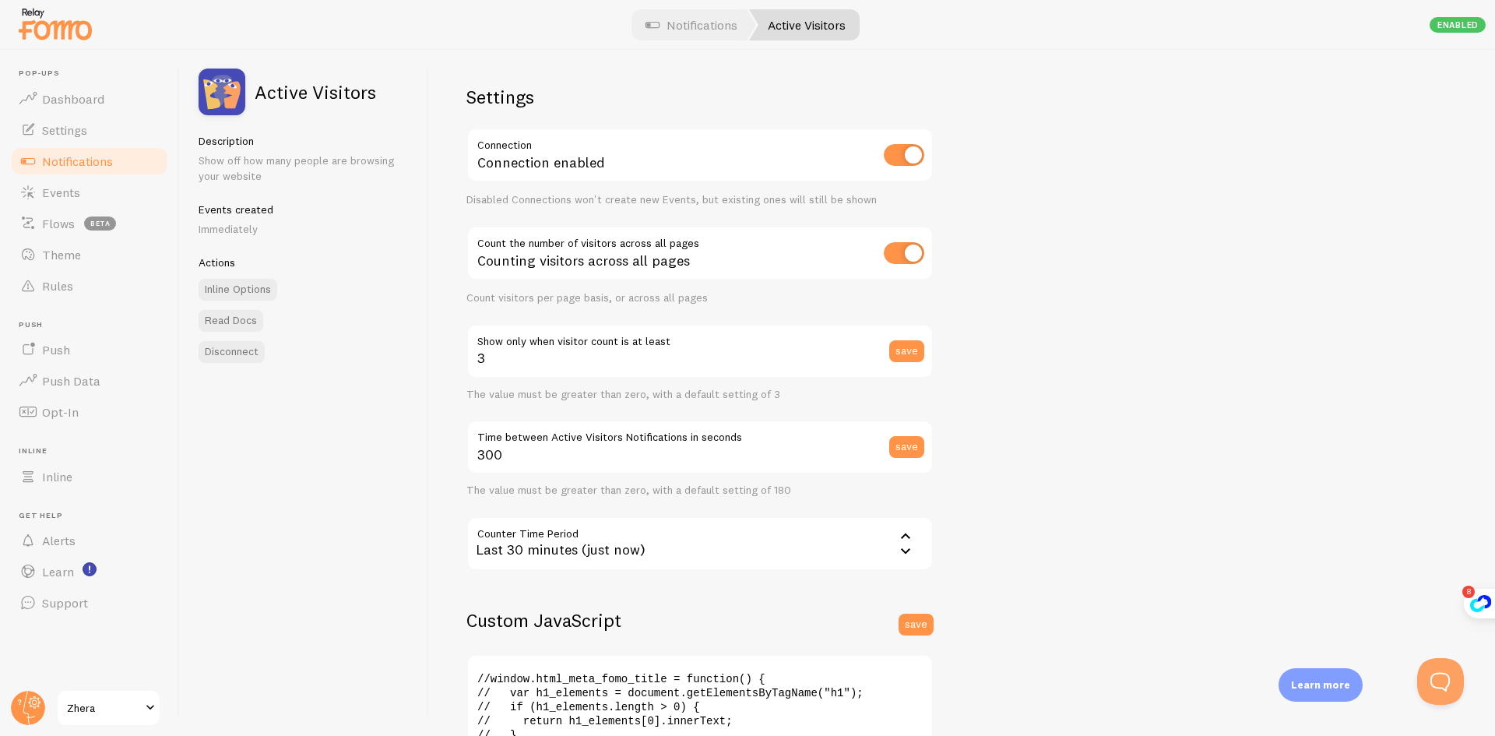
scroll to position [0, 0]
click at [664, 29] on link "Notifications" at bounding box center [691, 24] width 129 height 31
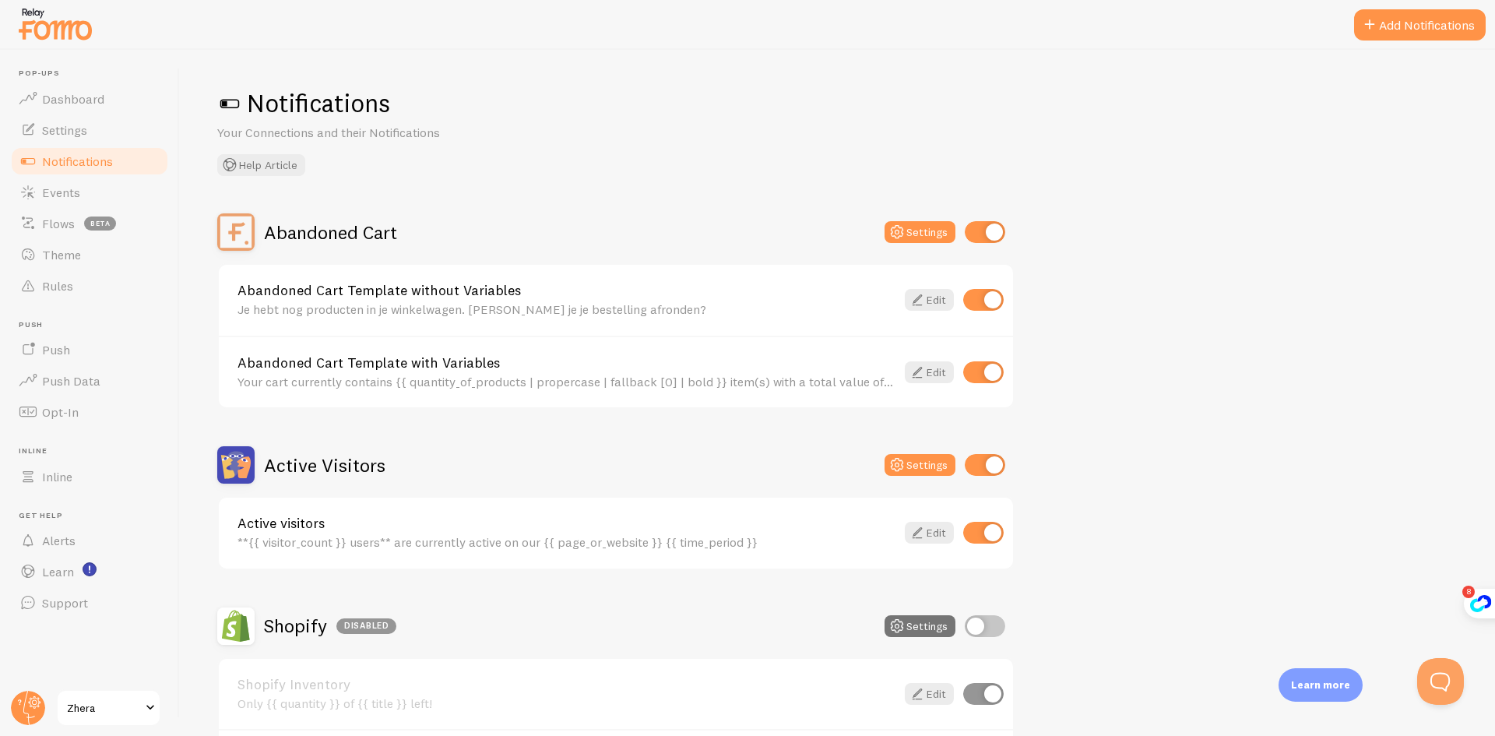
scroll to position [156, 0]
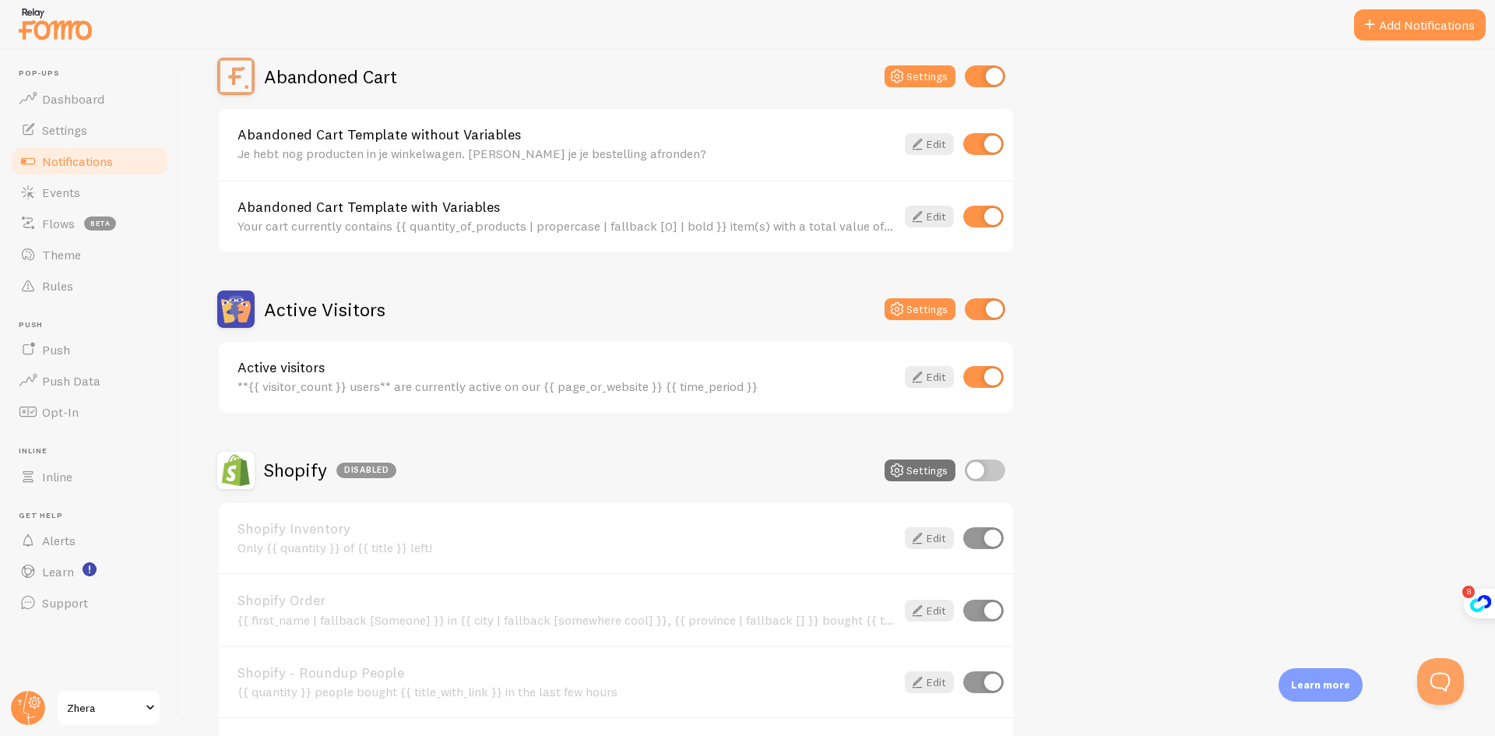
click at [983, 474] on input "checkbox" at bounding box center [985, 470] width 40 height 22
checkbox input "true"
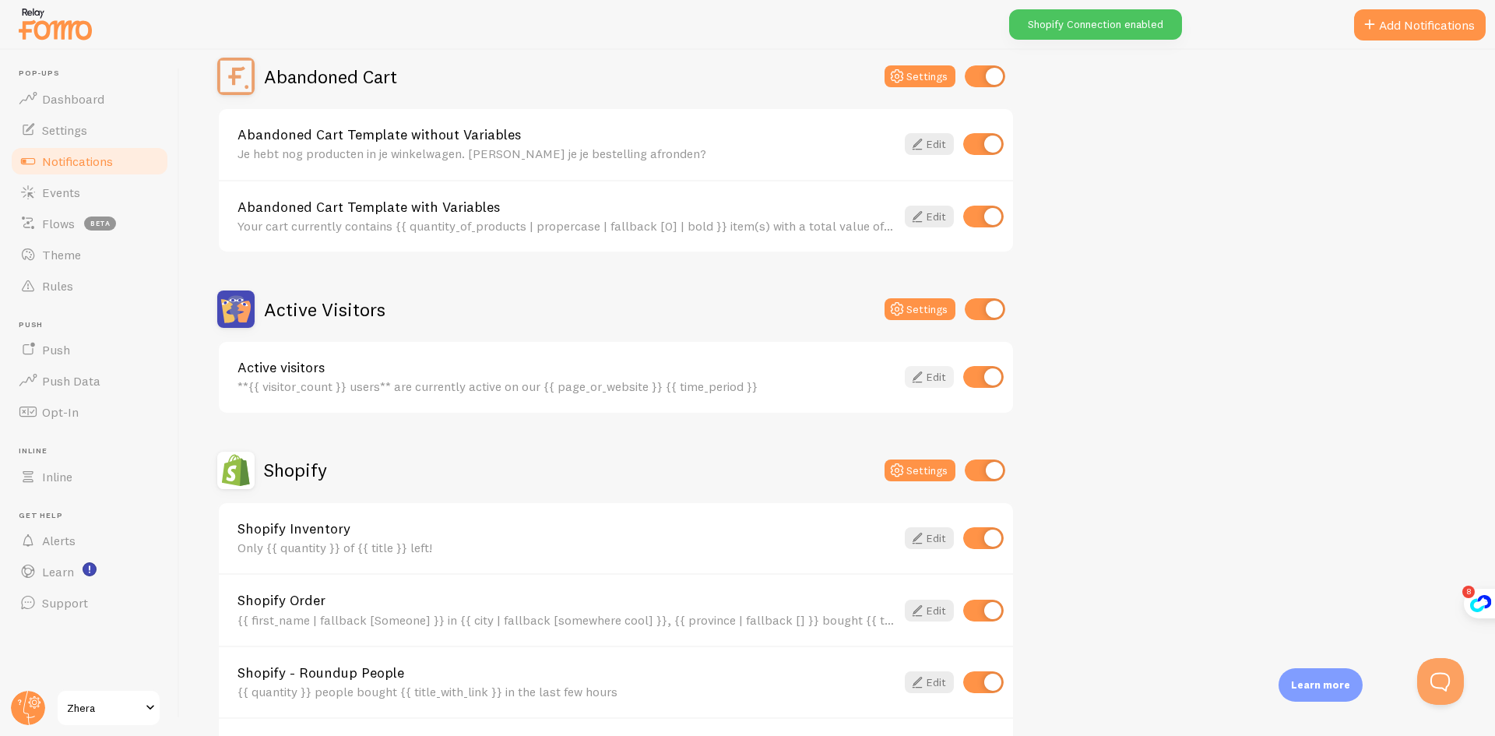
click at [928, 377] on link "Edit" at bounding box center [929, 377] width 49 height 22
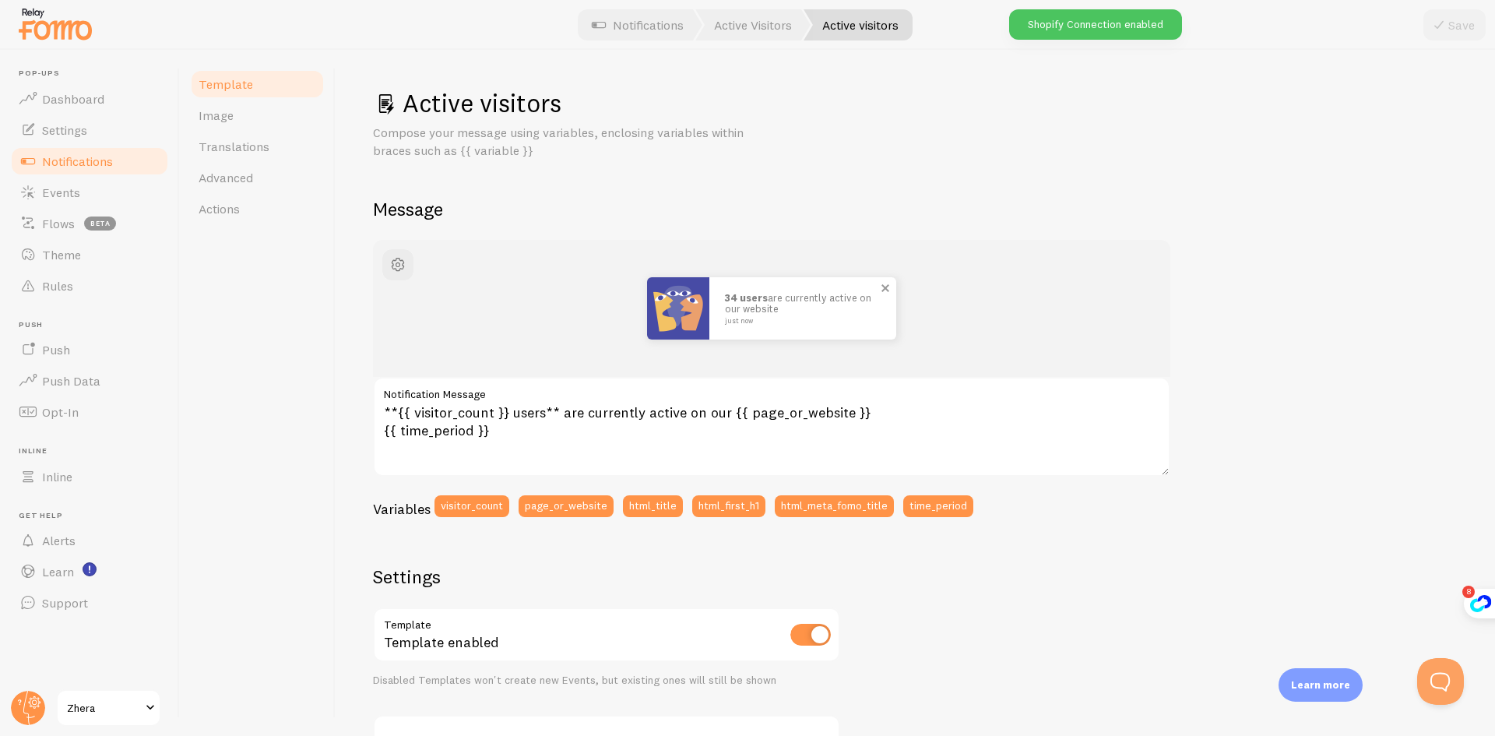
click at [772, 317] on small "just now" at bounding box center [800, 321] width 151 height 8
click at [502, 428] on textarea "**{{ visitor_count }} users** are currently active on our {{ page_or_website }}…" at bounding box center [771, 427] width 797 height 100
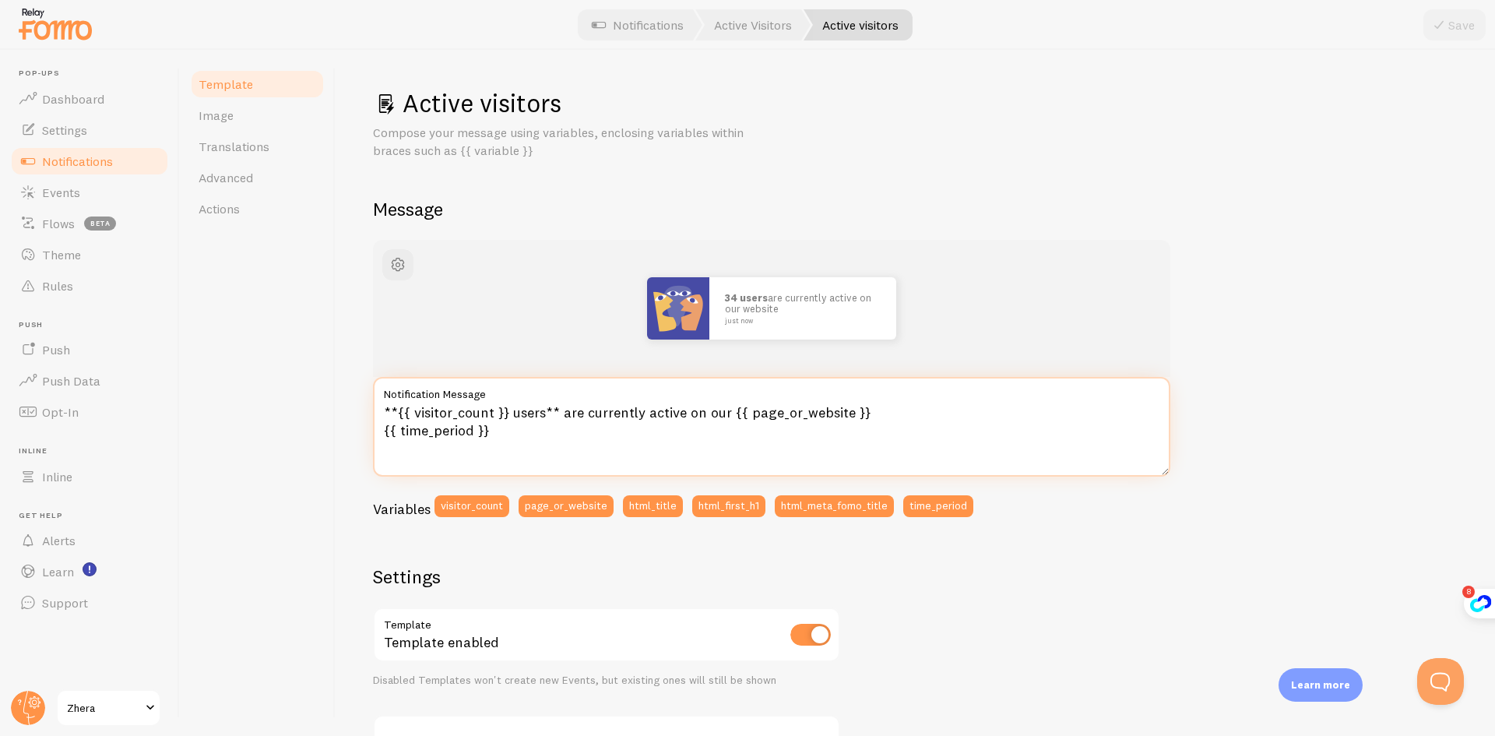
drag, startPoint x: 557, startPoint y: 413, endPoint x: 728, endPoint y: 410, distance: 170.5
click at [728, 410] on textarea "**{{ visitor_count }} users** are currently active on our {{ page_or_website }}…" at bounding box center [771, 427] width 797 height 100
drag, startPoint x: 508, startPoint y: 413, endPoint x: 543, endPoint y: 419, distance: 34.8
click at [543, 419] on textarea "**{{ visitor_count }} users** are currently active on our {{ page_or_website }}…" at bounding box center [771, 427] width 797 height 100
drag, startPoint x: 573, startPoint y: 412, endPoint x: 735, endPoint y: 413, distance: 161.9
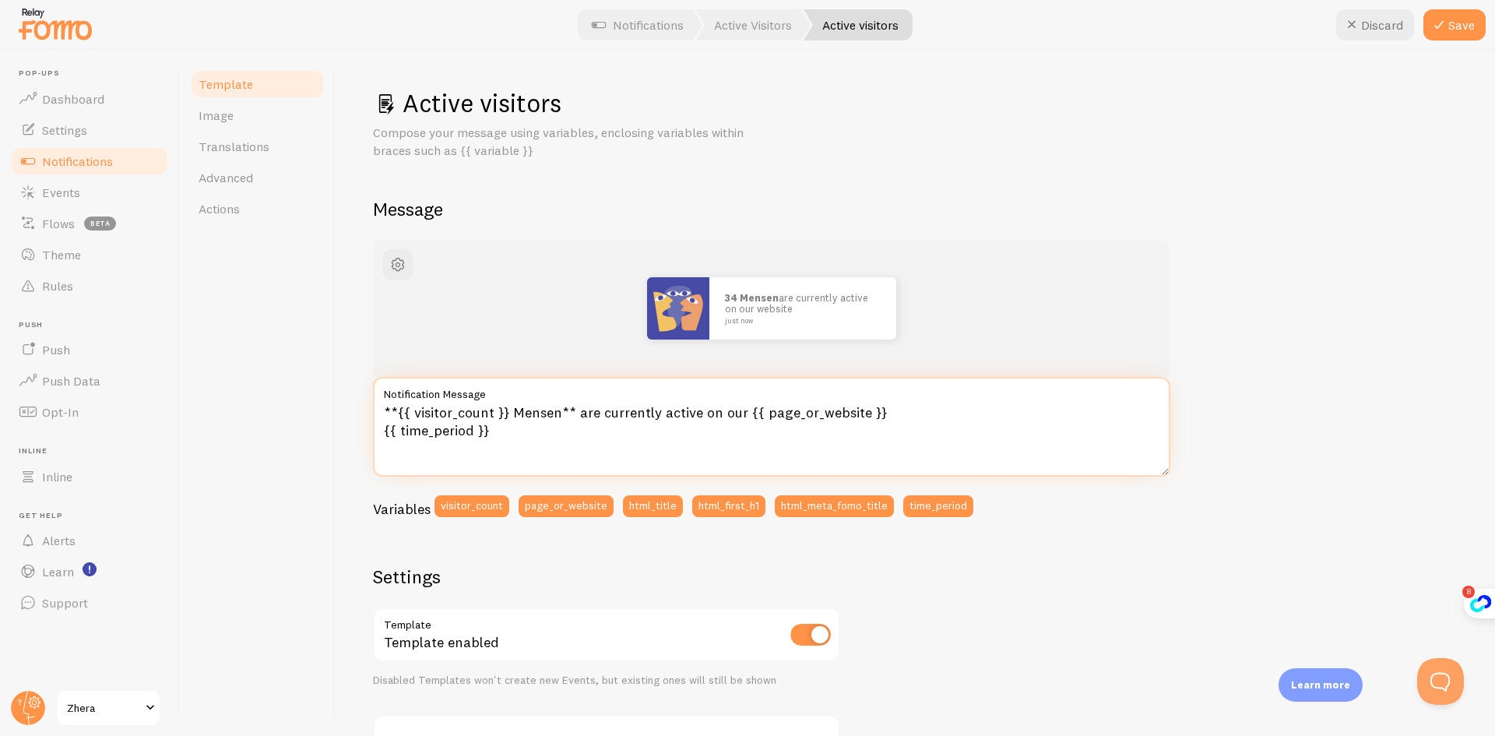
click at [735, 413] on textarea "**{{ visitor_count }} Mensen** are currently active on our {{ page_or_website }…" at bounding box center [771, 427] width 797 height 100
click at [743, 413] on textarea "**{{ visitor_count }} Mensen** are currently active on our {{ page_or_website }…" at bounding box center [771, 427] width 797 height 100
click at [736, 413] on textarea "**{{ visitor_count }} Mensen** are currently active on our {{ page_or_website }…" at bounding box center [771, 427] width 797 height 100
click at [736, 412] on textarea "**{{ visitor_count }} Mensen** are currently active on our {{ page_or_website }…" at bounding box center [771, 427] width 797 height 100
drag, startPoint x: 737, startPoint y: 412, endPoint x: 581, endPoint y: 413, distance: 156.5
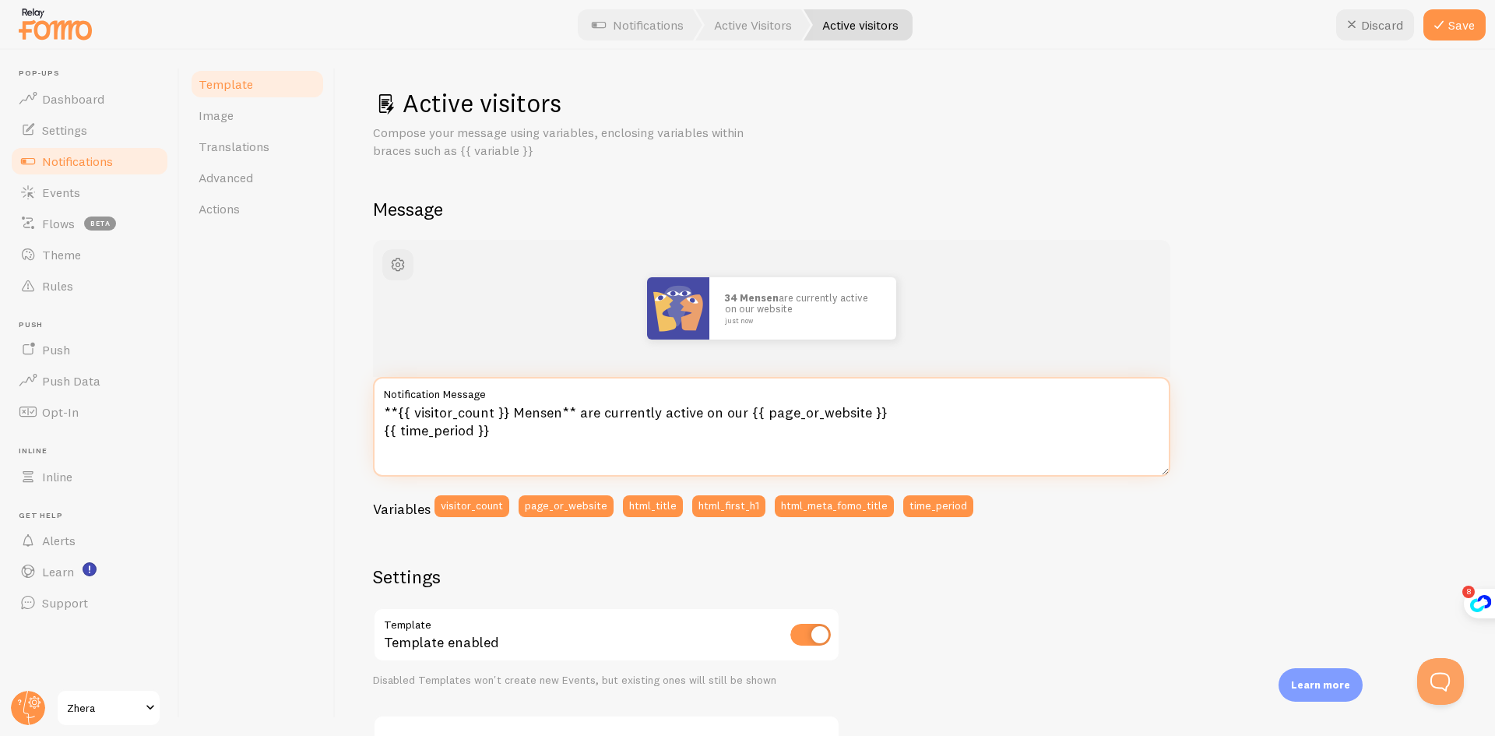
click at [581, 413] on textarea "**{{ visitor_count }} Mensen** are currently active on our {{ page_or_website }…" at bounding box center [771, 427] width 797 height 100
click at [581, 413] on textarea "**{{ visitor_count }} Mensen** Zijn aan het winkelen{{ page_or_website }} {{ ti…" at bounding box center [771, 427] width 797 height 100
click at [705, 412] on textarea "**{{ visitor_count }} Mensen** zijn aan het winkelen{{ page_or_website }} {{ ti…" at bounding box center [771, 427] width 797 height 100
drag, startPoint x: 600, startPoint y: 413, endPoint x: 722, endPoint y: 419, distance: 122.4
click at [722, 419] on textarea "**{{ visitor_count }} Mensen** zijn aan het winkelen op{{ page_or_website }} {{…" at bounding box center [771, 427] width 797 height 100
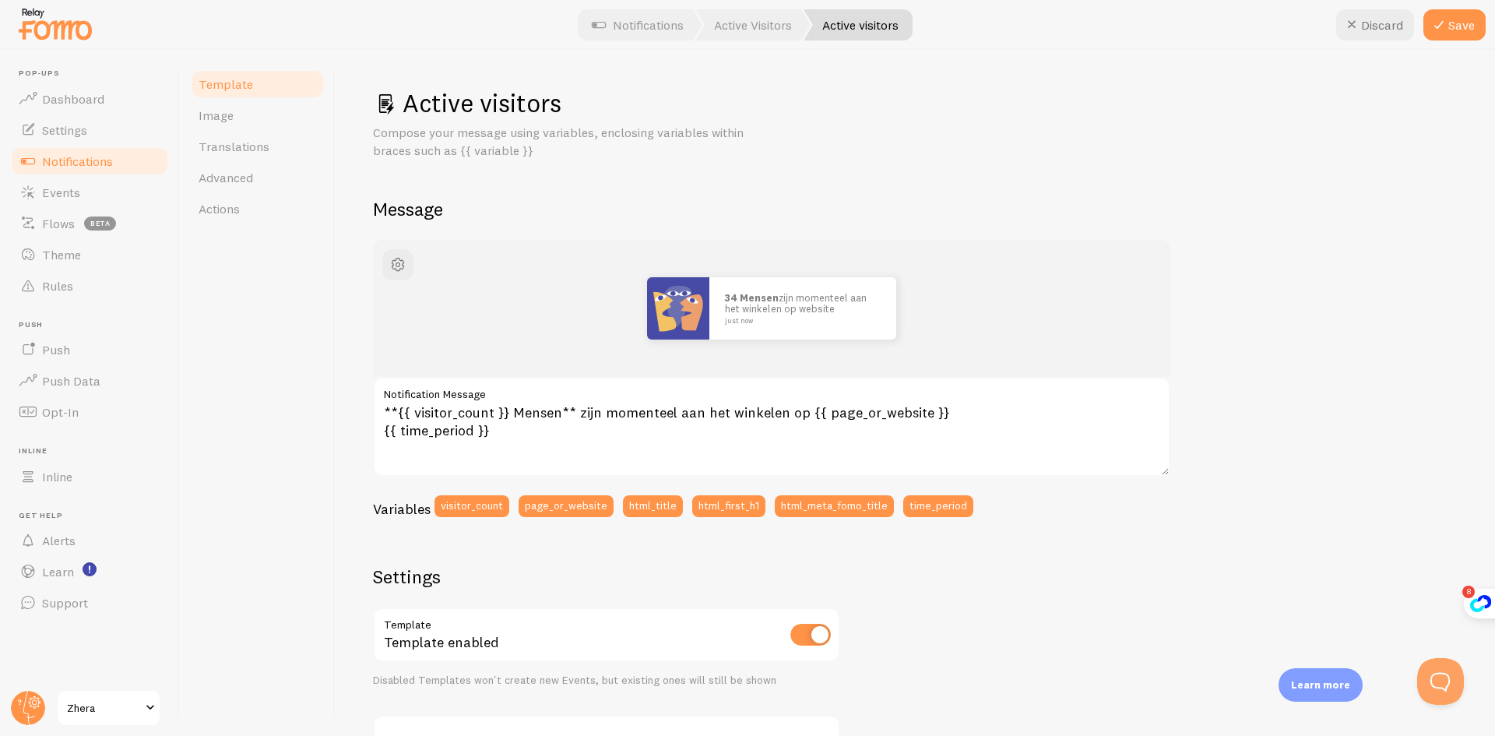
click at [1060, 550] on div "34 Mensen zijn momenteel aan het winkelen op website just now **{{ visitor_coun…" at bounding box center [915, 650] width 1084 height 821
drag, startPoint x: 934, startPoint y: 413, endPoint x: 786, endPoint y: 410, distance: 148.7
click at [786, 410] on textarea "**{{ visitor_count }} Mensen** zijn momenteel aan het winkelen op {{ page_or_we…" at bounding box center [771, 427] width 797 height 100
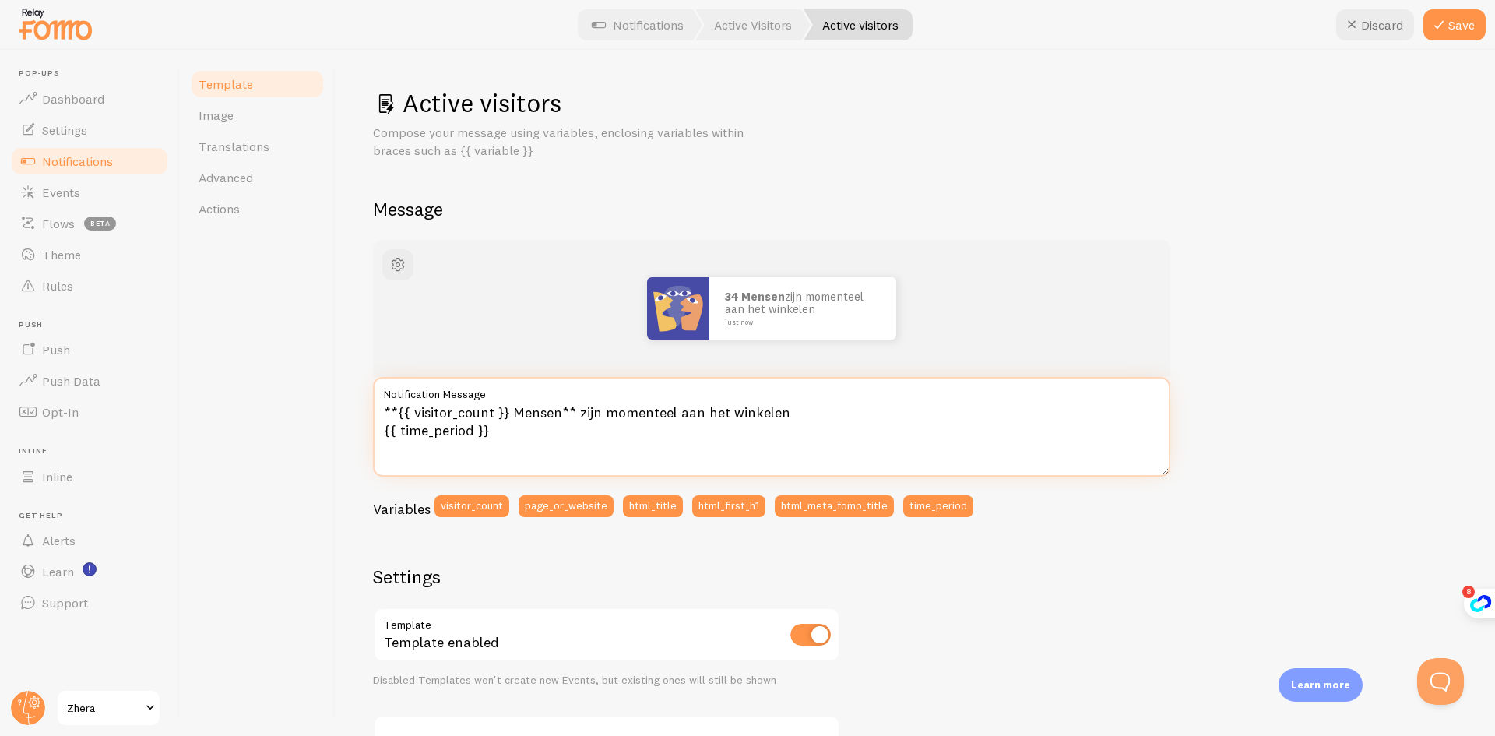
type textarea "**{{ visitor_count }} Mensen** zijn momenteel aan het winkelen {{ time_period }}"
click at [1217, 350] on div "34 Mensen zijn momenteel aan het winkelen just now **{{ visitor_count }} Mensen…" at bounding box center [915, 650] width 1084 height 821
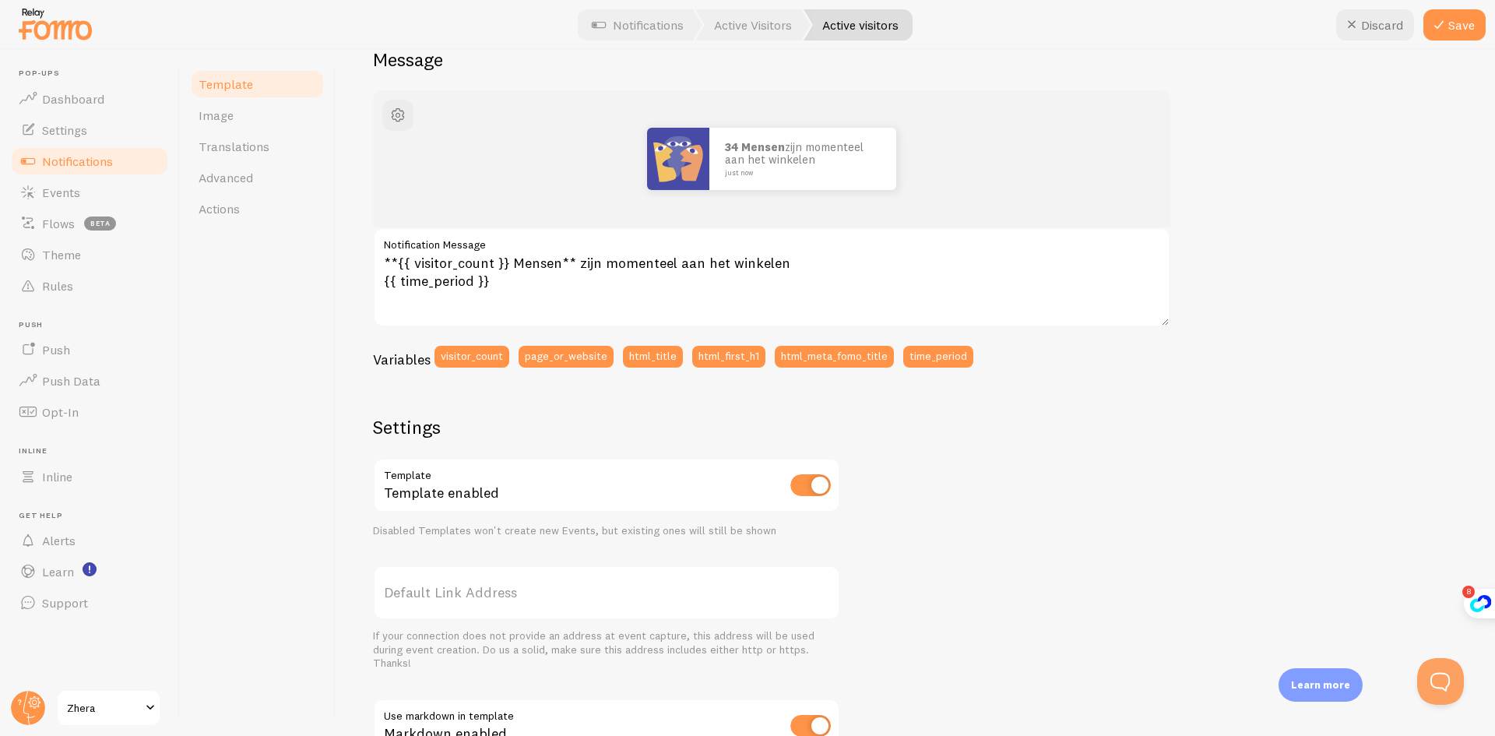
scroll to position [156, 0]
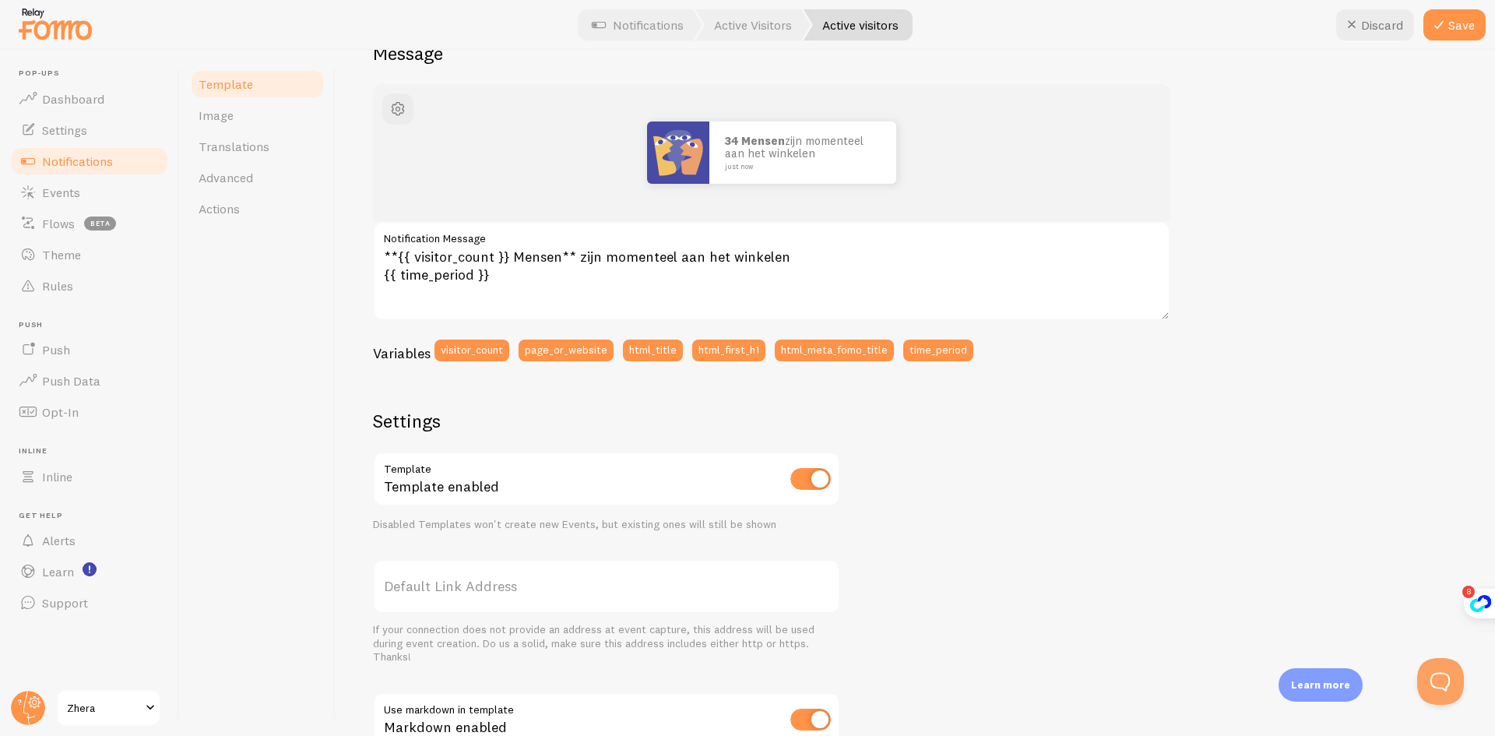
drag, startPoint x: 1443, startPoint y: 23, endPoint x: 1239, endPoint y: 306, distance: 349.2
click at [1443, 21] on icon at bounding box center [1438, 25] width 19 height 19
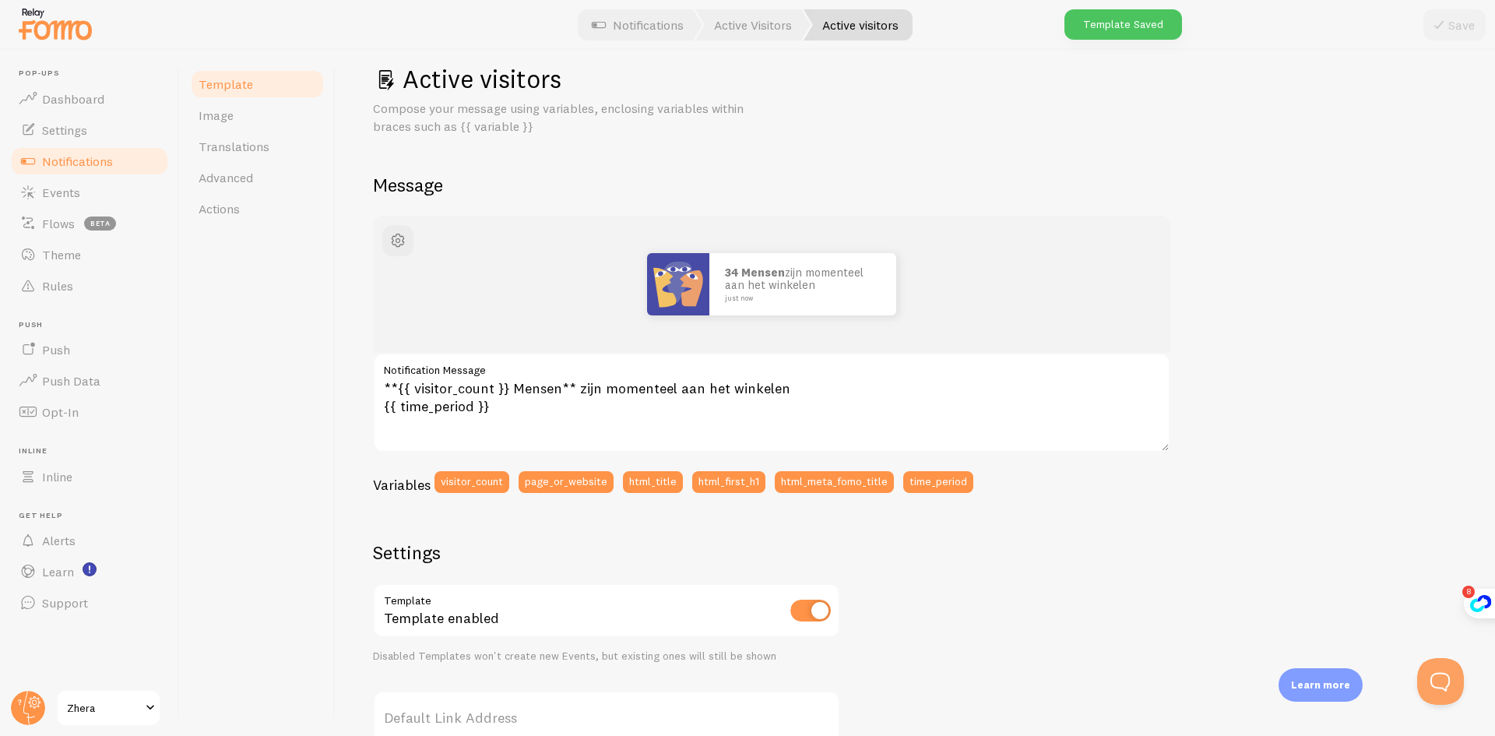
scroll to position [0, 0]
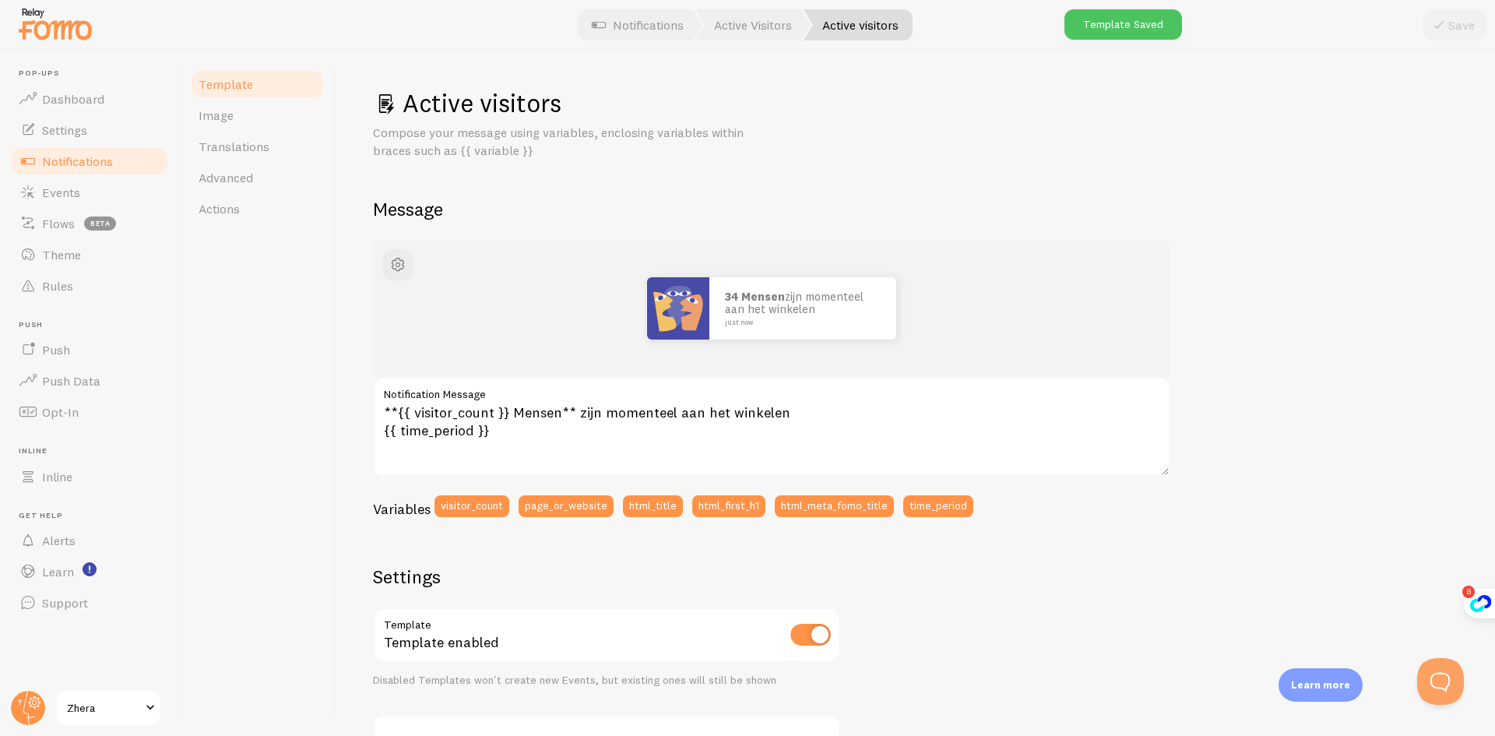
click at [49, 160] on span "Notifications" at bounding box center [77, 161] width 71 height 16
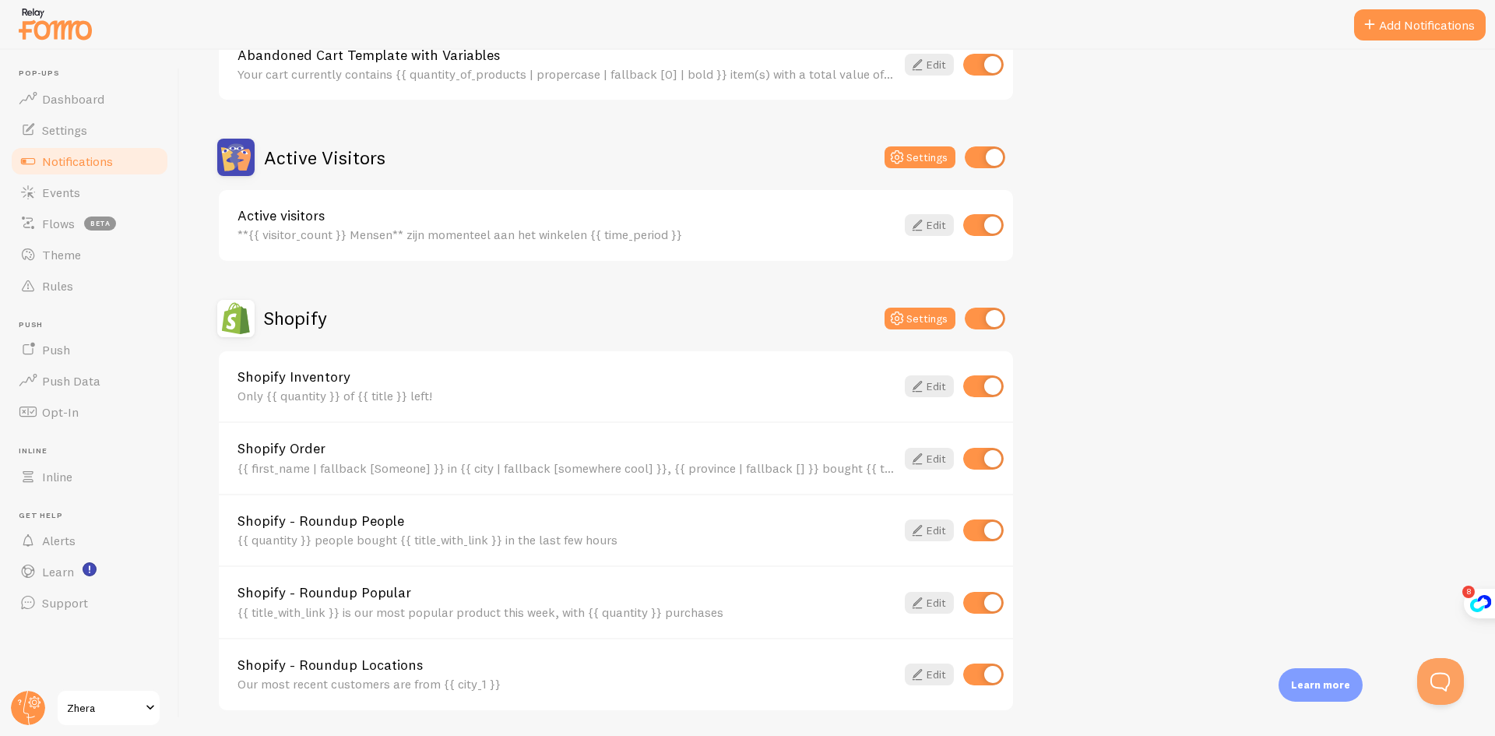
scroll to position [311, 0]
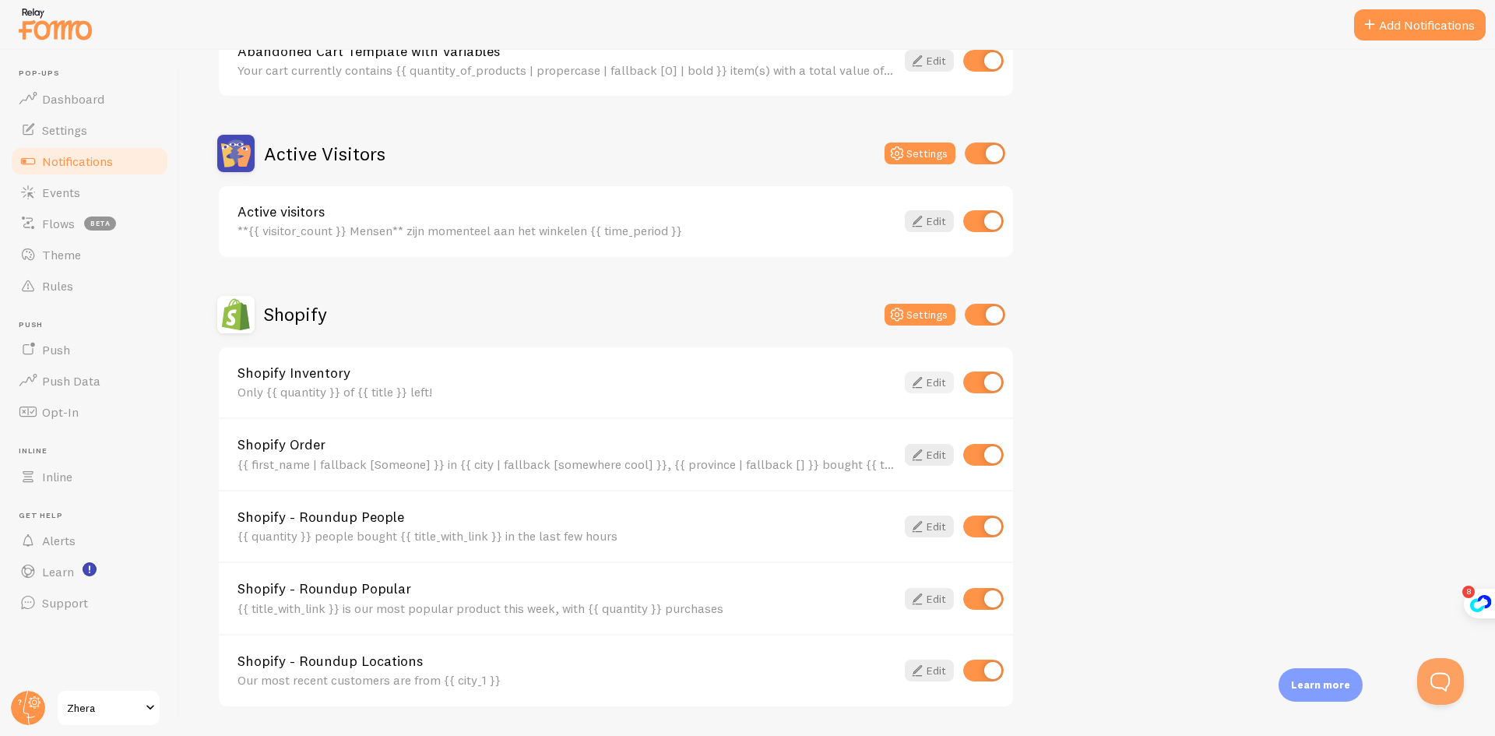
click at [922, 385] on icon at bounding box center [917, 382] width 19 height 19
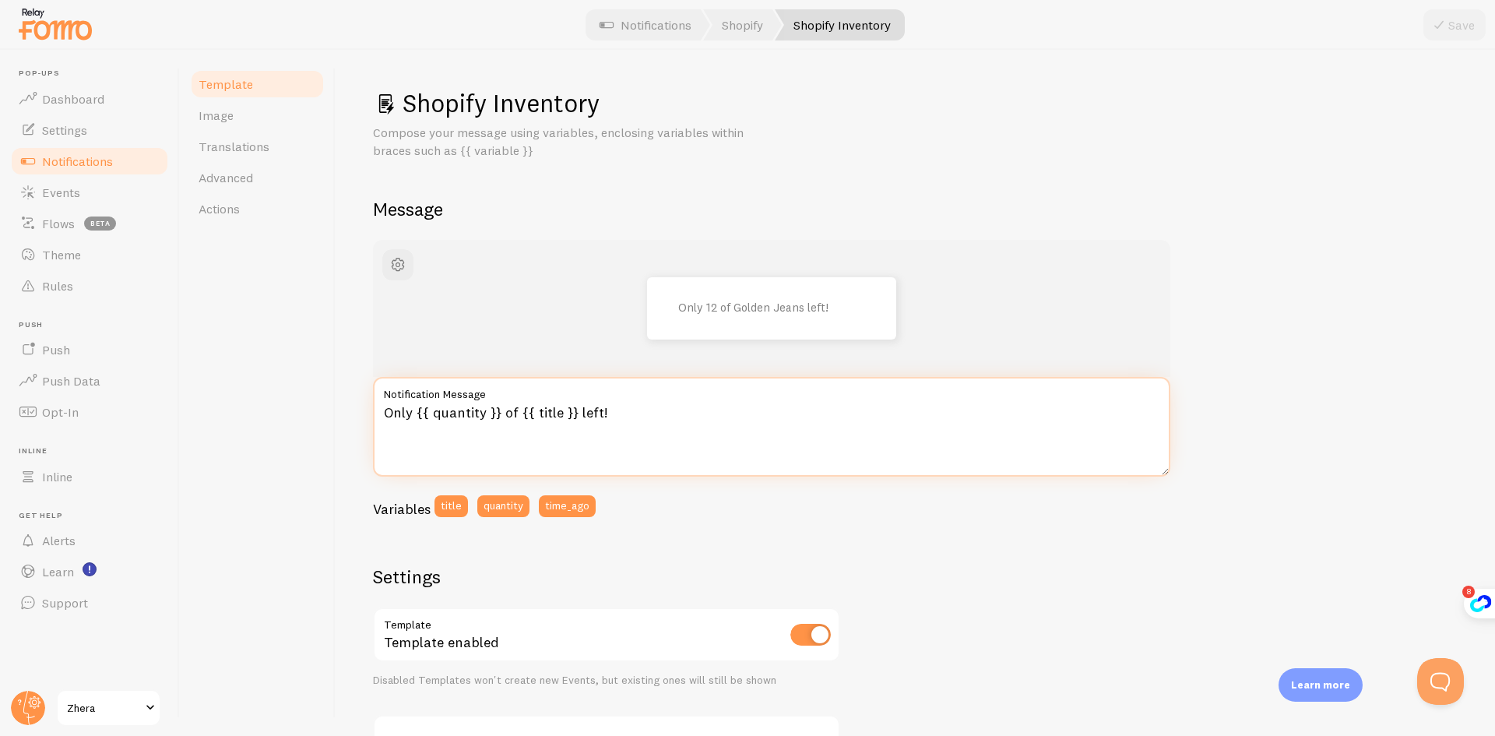
drag, startPoint x: 413, startPoint y: 417, endPoint x: 383, endPoint y: 420, distance: 30.5
click at [383, 420] on textarea "Only {{ quantity }} of {{ title }} left!" at bounding box center [771, 427] width 797 height 100
drag, startPoint x: 544, startPoint y: 410, endPoint x: 536, endPoint y: 406, distance: 9.1
click at [536, 406] on textarea "Nog maar {{ quantity }} of {{ title }} left!" at bounding box center [771, 427] width 797 height 100
drag, startPoint x: 629, startPoint y: 409, endPoint x: 607, endPoint y: 410, distance: 21.8
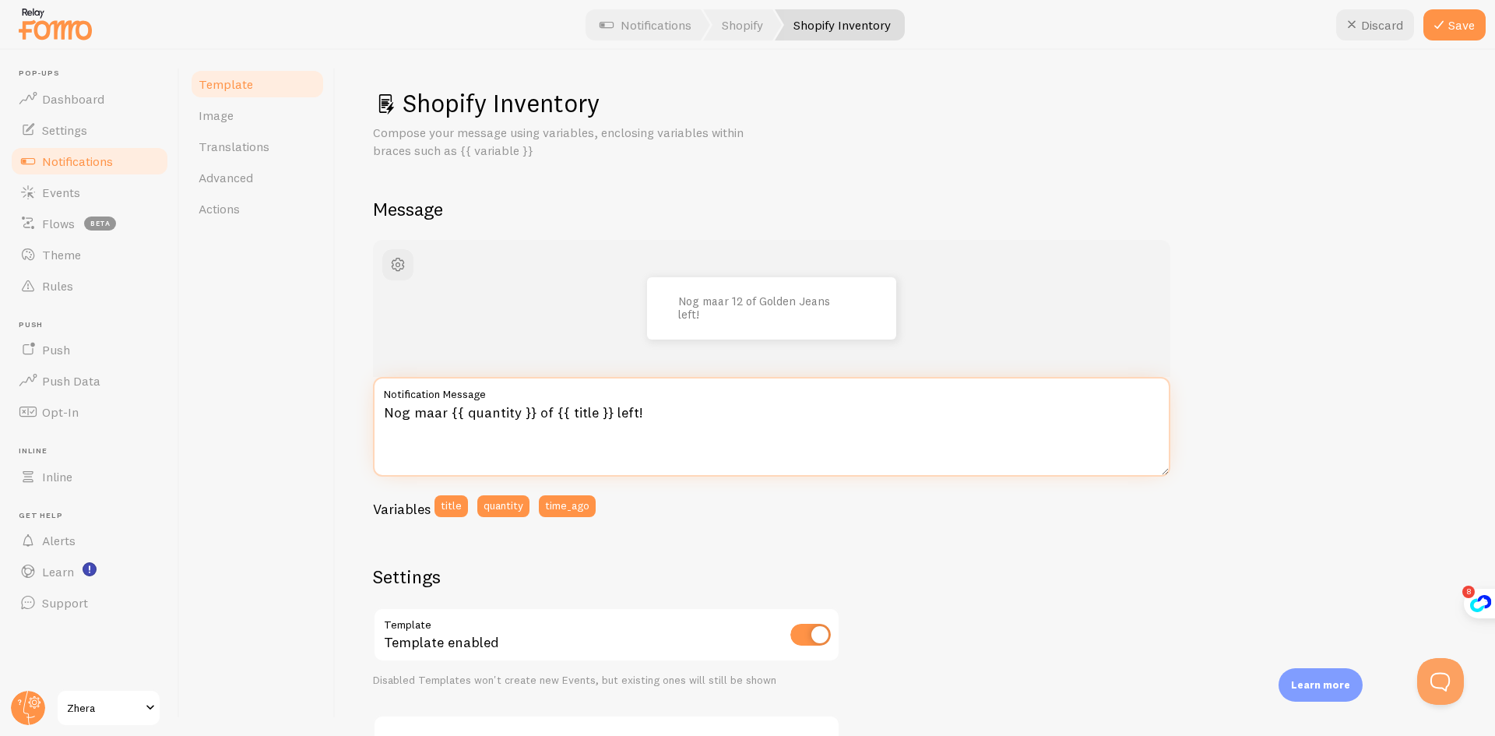
click at [607, 410] on textarea "Nog maar {{ quantity }} of {{ title }} left!" at bounding box center [771, 427] width 797 height 100
click at [610, 411] on textarea "Nog maar {{ quantity }} of {{ title }} left!" at bounding box center [771, 427] width 797 height 100
drag, startPoint x: 610, startPoint y: 414, endPoint x: 631, endPoint y: 413, distance: 21.0
click at [631, 413] on textarea "Nog maar {{ quantity }} of {{ title }} left!" at bounding box center [771, 427] width 797 height 100
click at [724, 420] on textarea "Nog maar {{ quantity }} of {{ title }} over!" at bounding box center [771, 427] width 797 height 100
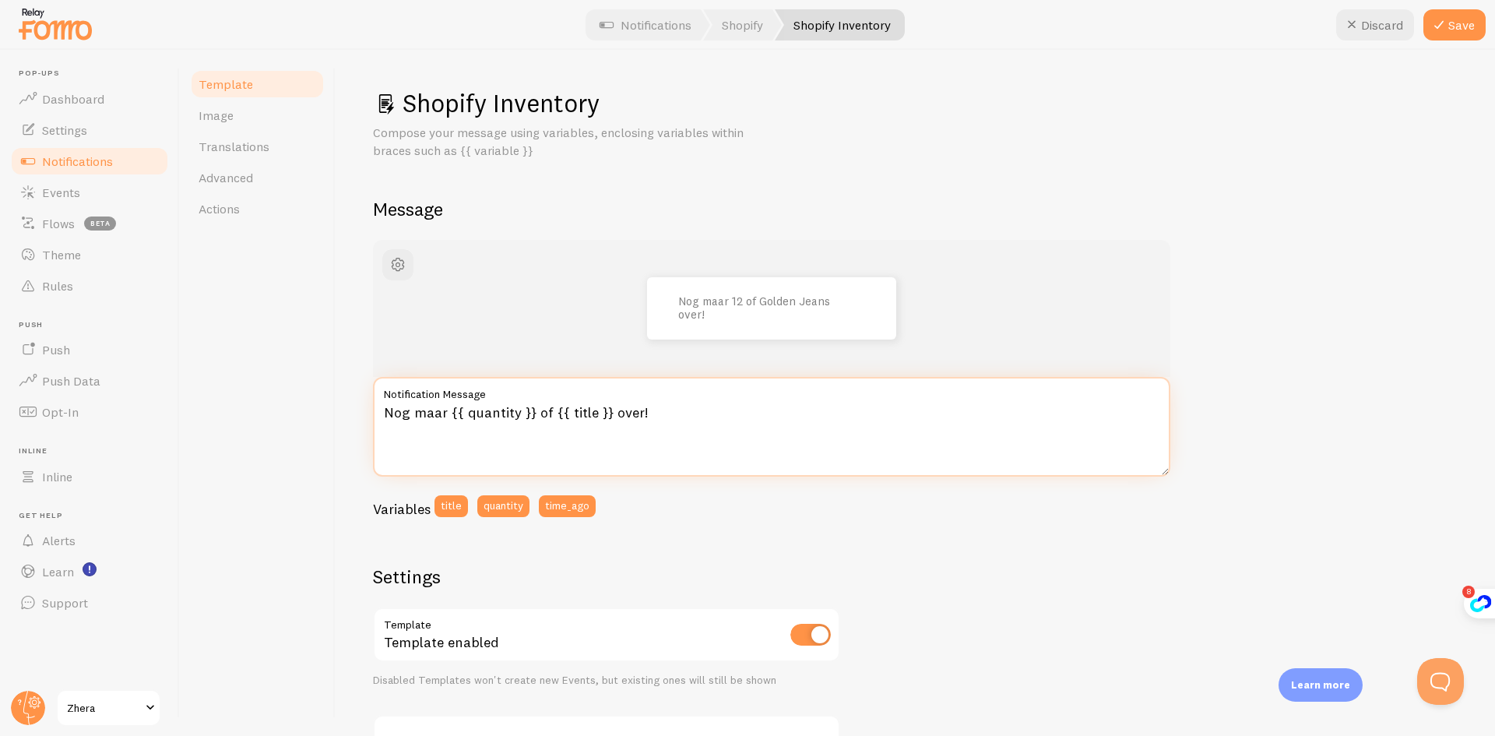
drag, startPoint x: 544, startPoint y: 411, endPoint x: 533, endPoint y: 411, distance: 10.9
click at [533, 411] on textarea "Nog maar {{ quantity }} of {{ title }} over!" at bounding box center [771, 427] width 797 height 100
type textarea "Nog maar {{ quantity }} stuks van {{ title }} over!"
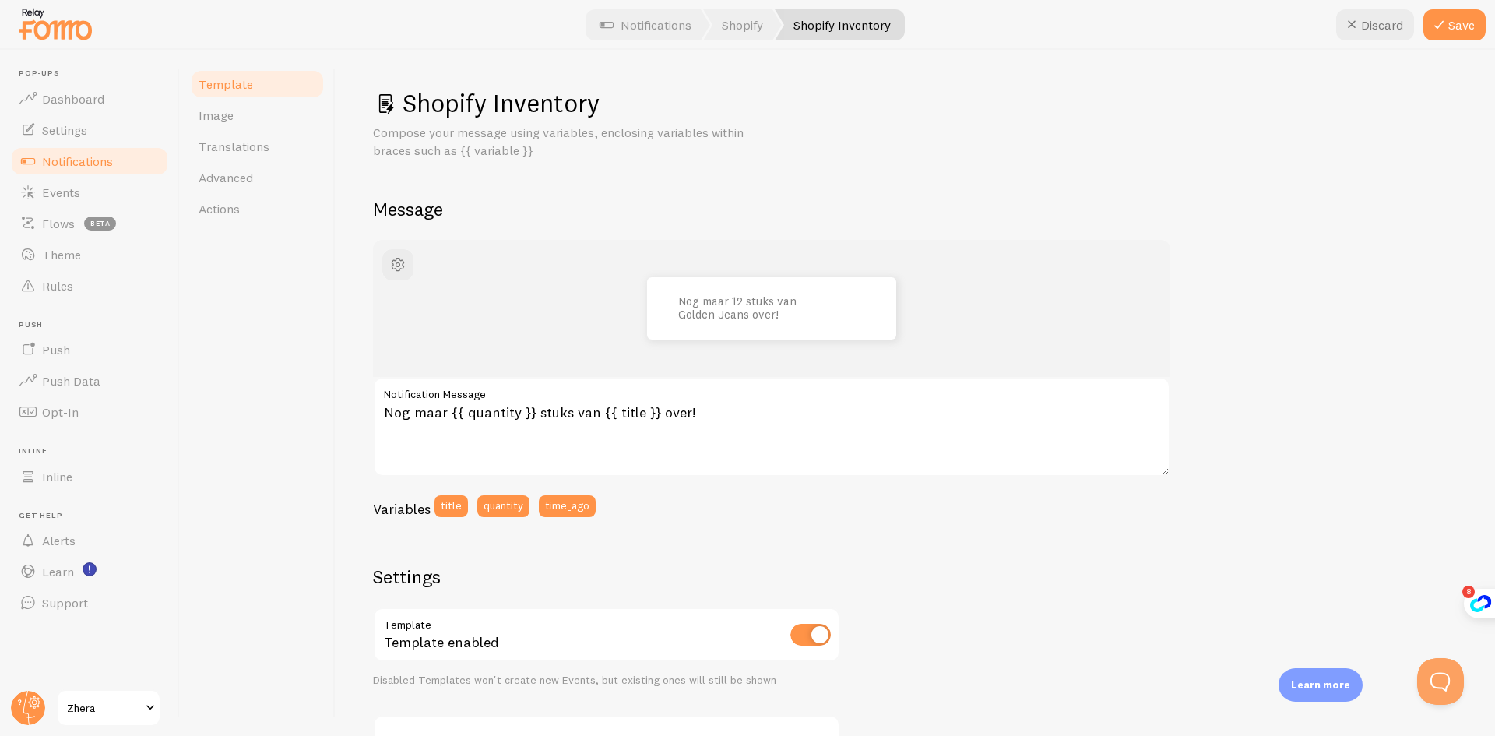
click at [666, 552] on div "Nog maar 12 stuks van Golden Jeans over! Nog maar {{ quantity }} stuks van {{ t…" at bounding box center [915, 650] width 1084 height 821
click at [1438, 19] on icon at bounding box center [1438, 25] width 19 height 19
click at [231, 90] on span "Template" at bounding box center [226, 84] width 54 height 16
click at [80, 154] on span "Notifications" at bounding box center [77, 161] width 71 height 16
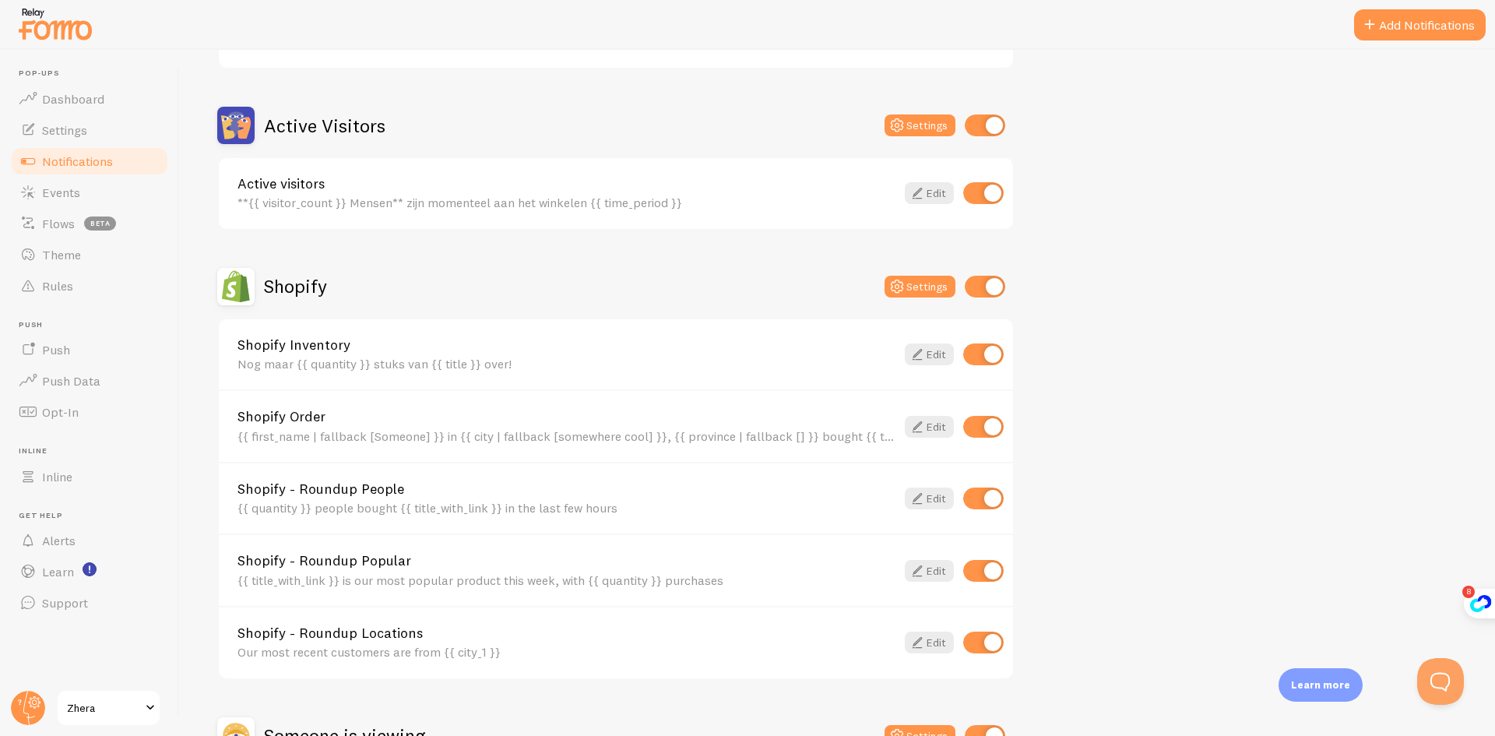
scroll to position [389, 0]
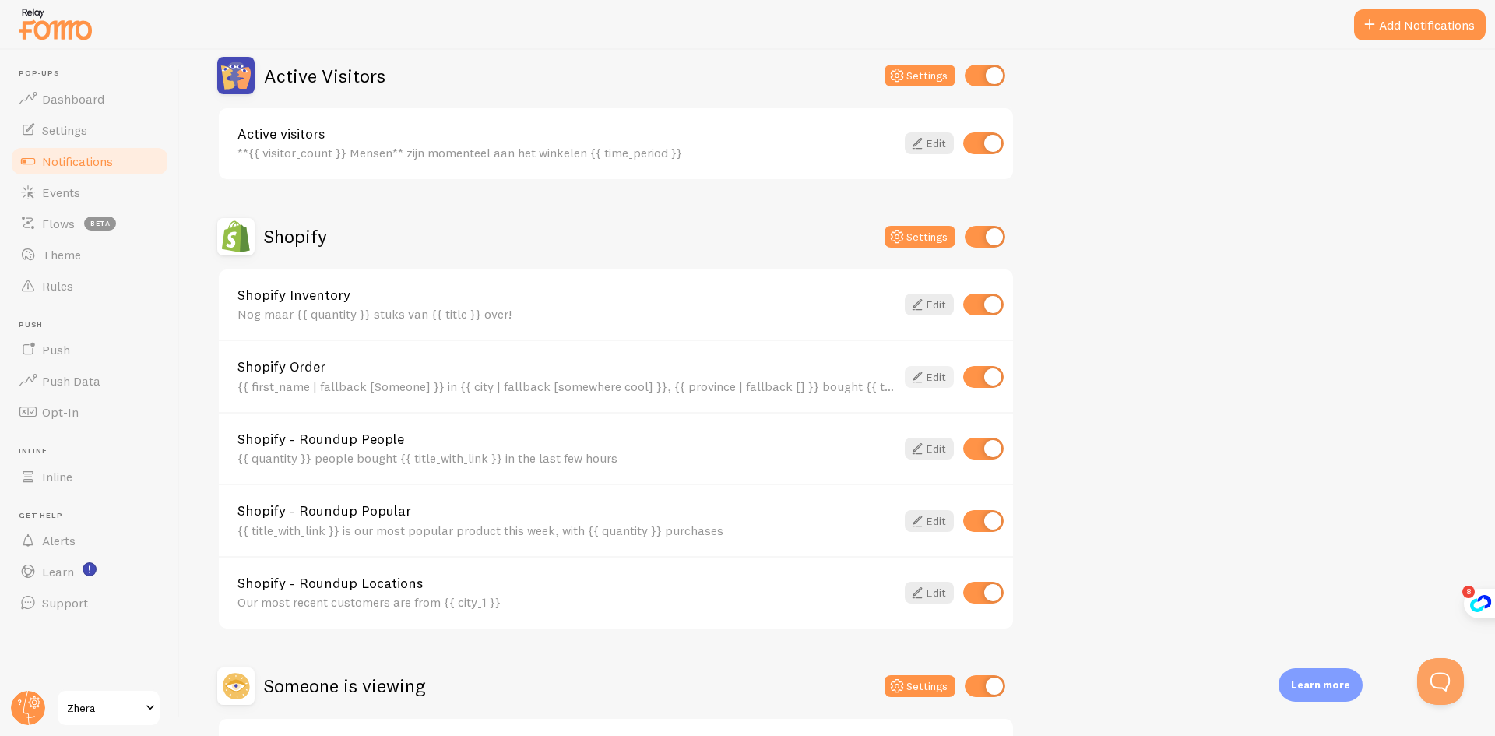
click at [928, 377] on link "Edit" at bounding box center [929, 377] width 49 height 22
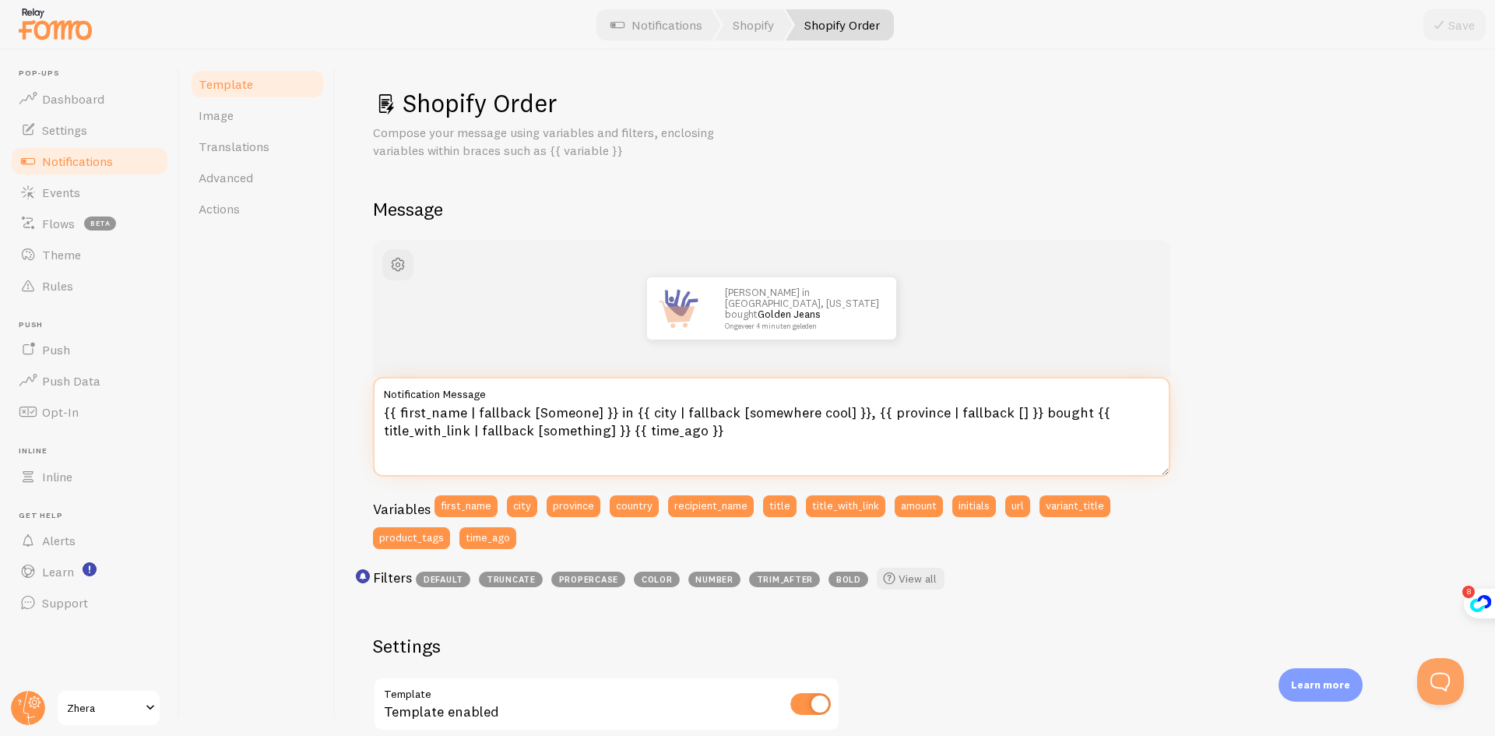
drag, startPoint x: 611, startPoint y: 412, endPoint x: 624, endPoint y: 414, distance: 12.7
click at [624, 414] on textarea "{{ first_name | fallback [Someone] }} in {{ city | fallback [somewhere cool] }}…" at bounding box center [771, 427] width 797 height 100
drag, startPoint x: 1032, startPoint y: 410, endPoint x: 1074, endPoint y: 417, distance: 43.3
click at [1074, 417] on textarea "{{ first_name | fallback [Someone] }} uit {{ city | fallback [somewhere cool] }…" at bounding box center [771, 427] width 797 height 100
click at [445, 433] on textarea "{{ first_name | fallback [Someone] }} uit {{ city | fallback [somewhere cool] }…" at bounding box center [771, 427] width 797 height 100
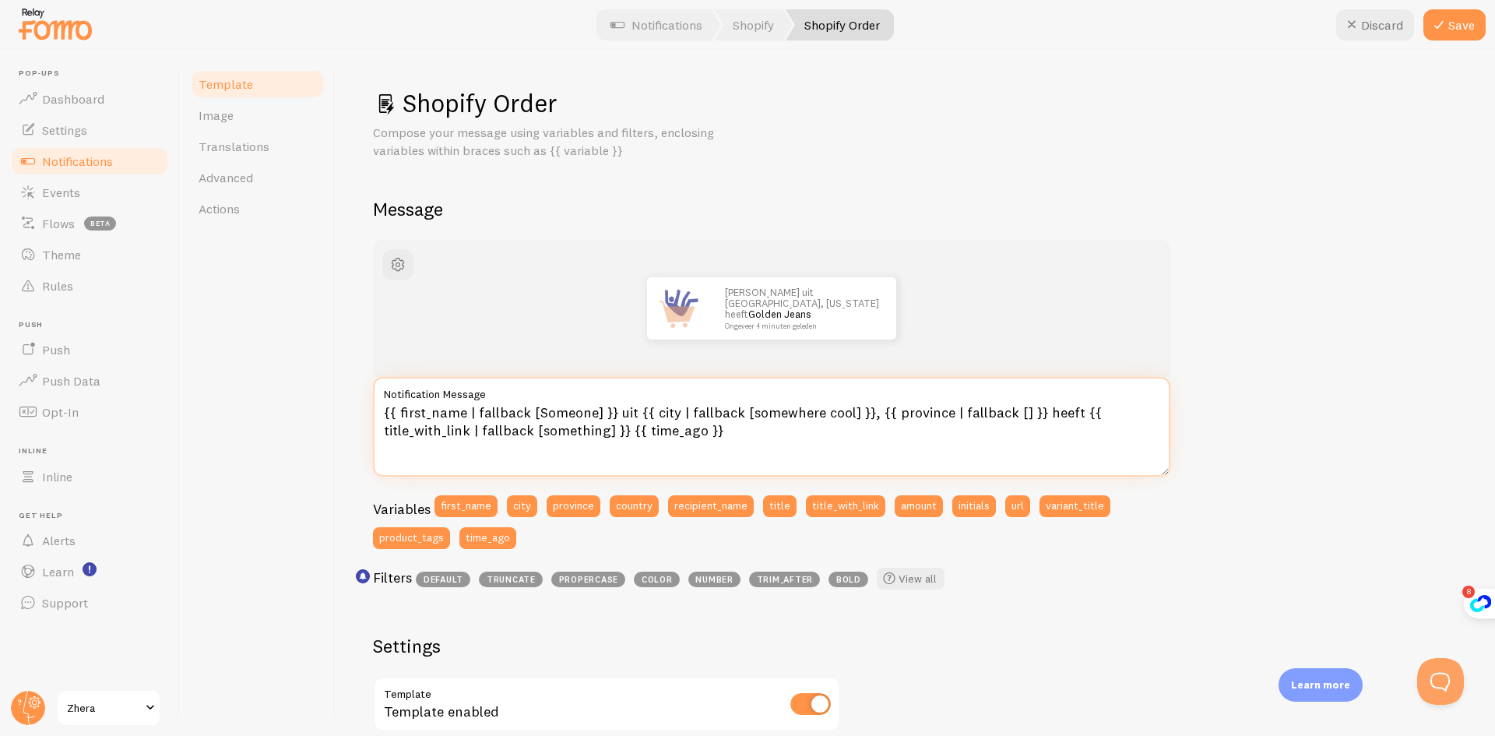
click at [480, 424] on textarea "{{ first_name | fallback [Someone] }} uit {{ city | fallback [somewhere cool] }…" at bounding box center [771, 427] width 797 height 100
click at [624, 430] on textarea "{{ first_name | fallback [Someone] }} uit {{ city | fallback [somewhere cool] }…" at bounding box center [771, 427] width 797 height 100
click at [1063, 412] on textarea "{{ first_name | fallback [Someone] }} uit {{ city | fallback [somewhere cool] }…" at bounding box center [771, 427] width 797 height 100
type textarea "{{ first_name | fallback [Someone] }} uit {{ city | fallback [somewhere cool] }…"
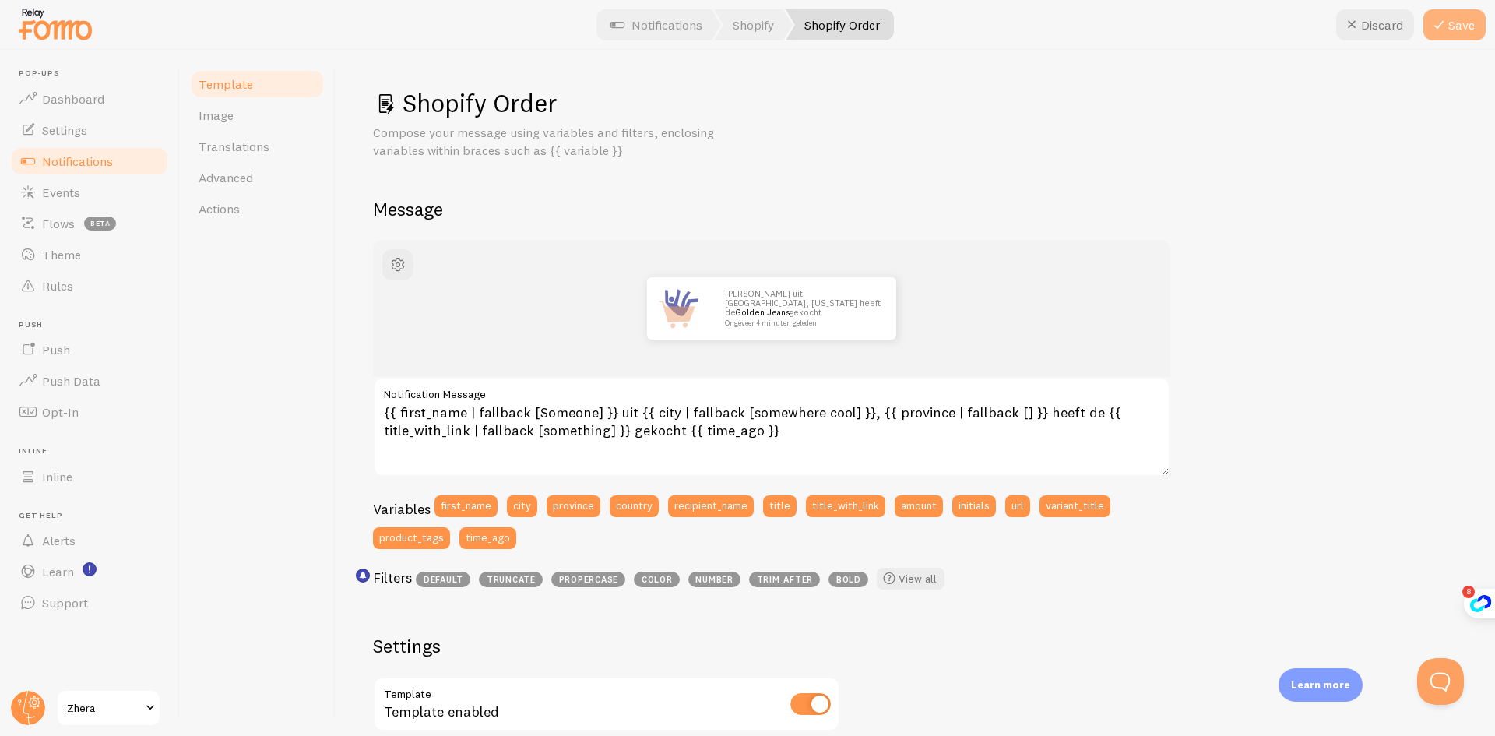
click at [1457, 17] on button "Save" at bounding box center [1454, 24] width 62 height 31
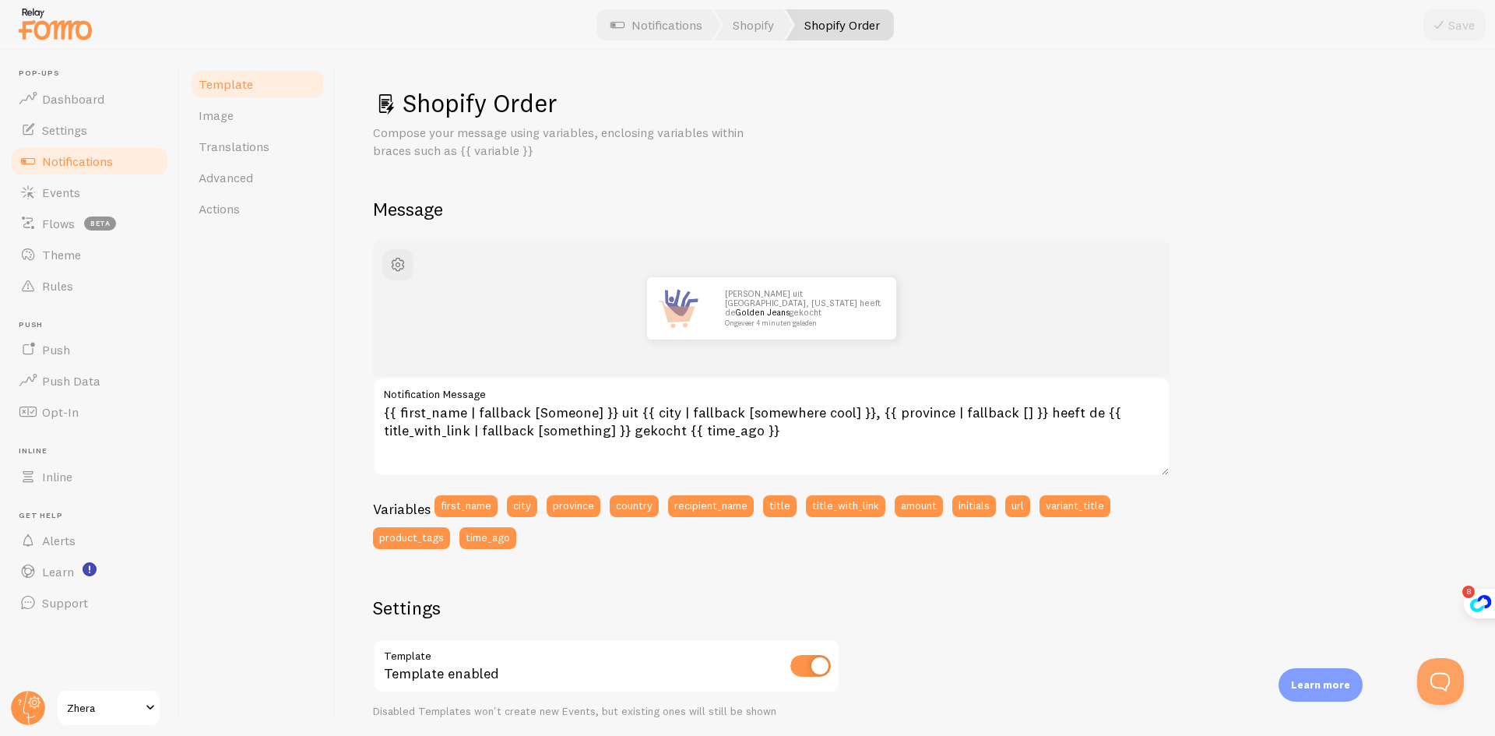
click at [67, 163] on span "Notifications" at bounding box center [77, 161] width 71 height 16
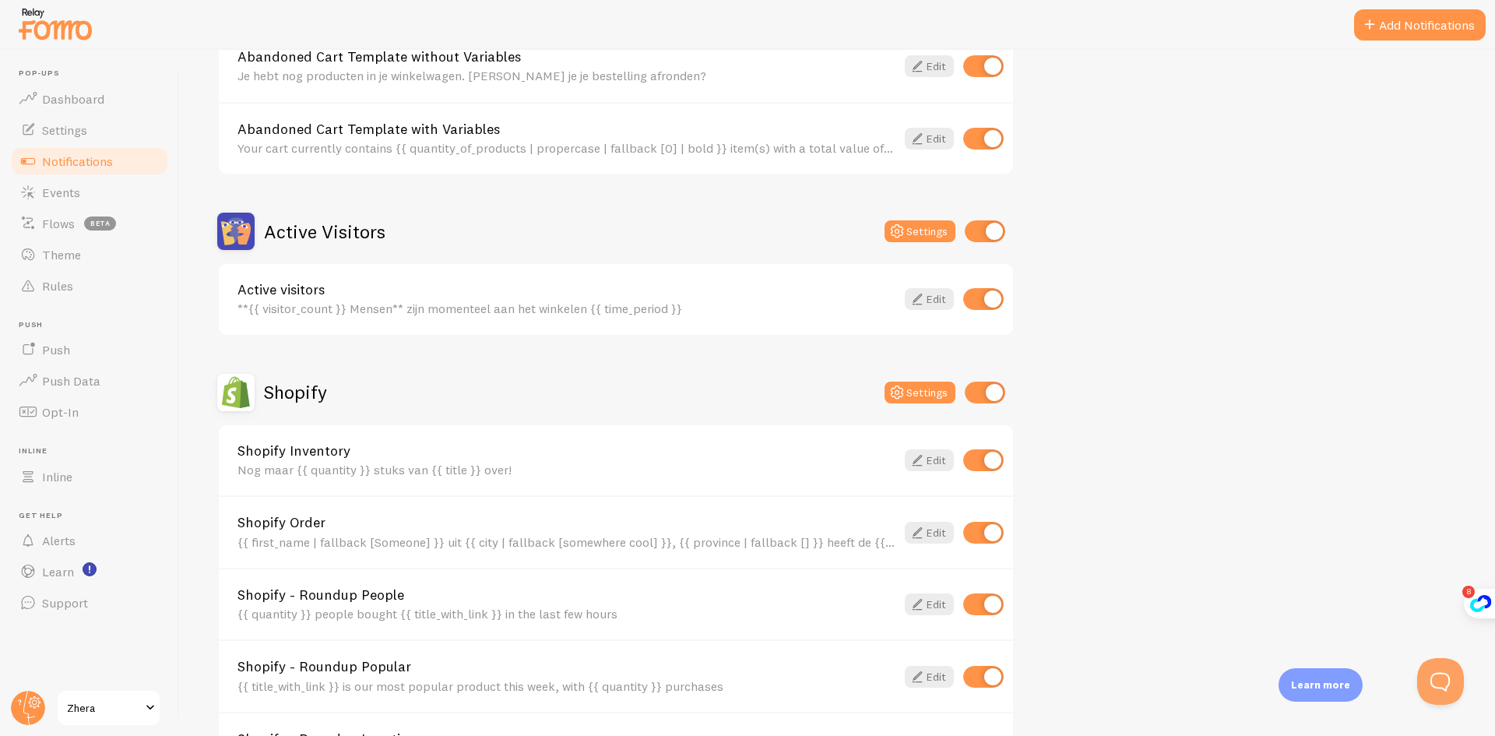
scroll to position [389, 0]
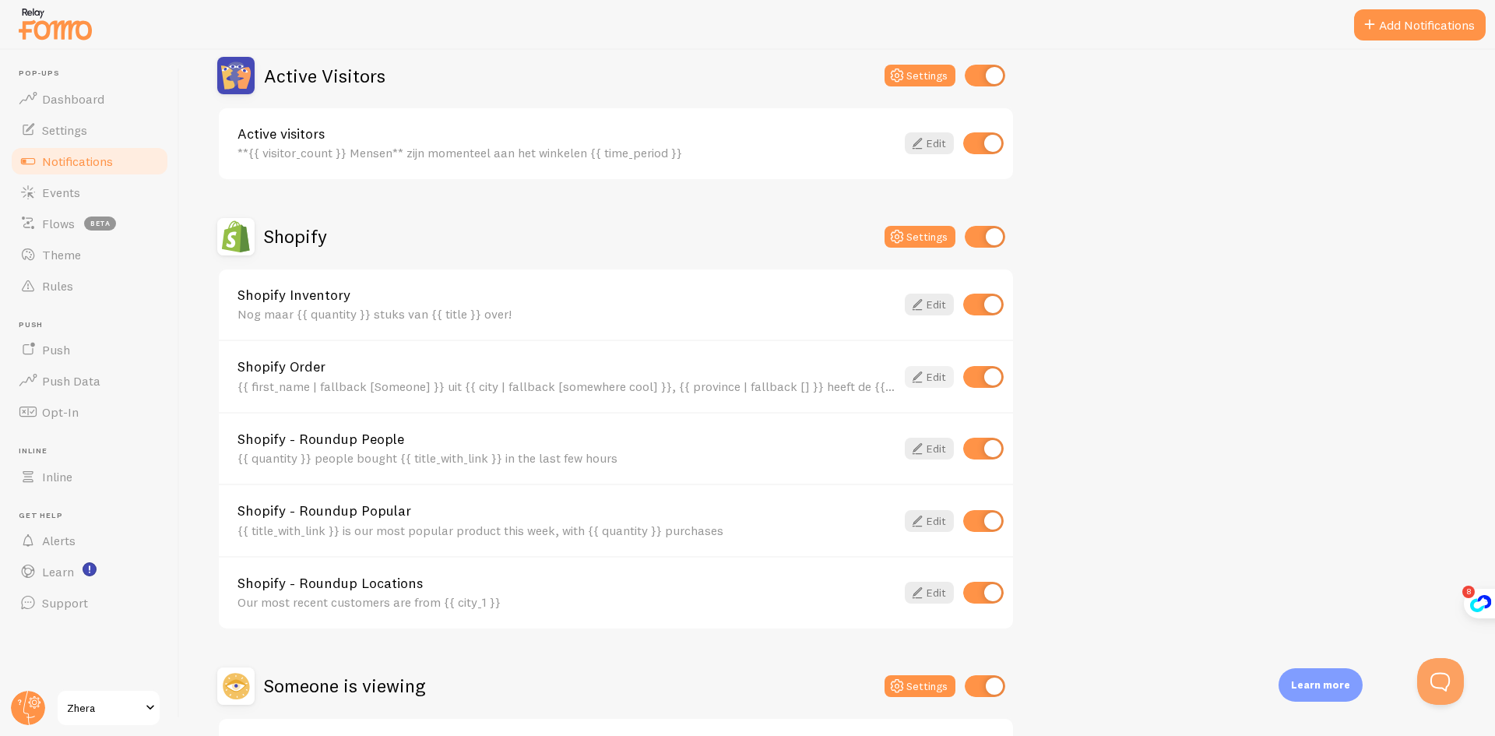
click at [919, 378] on icon at bounding box center [917, 376] width 19 height 19
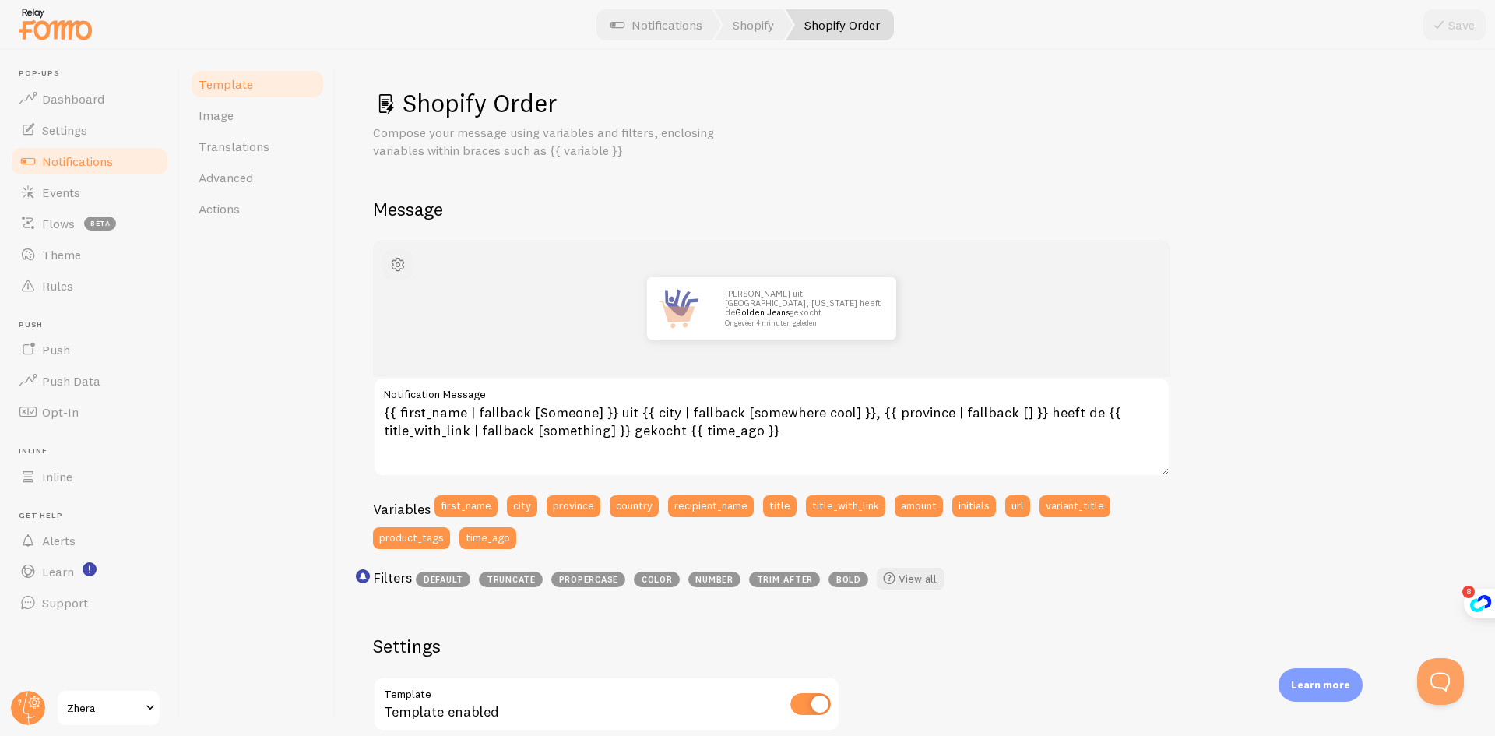
click at [405, 261] on span "button" at bounding box center [397, 264] width 19 height 19
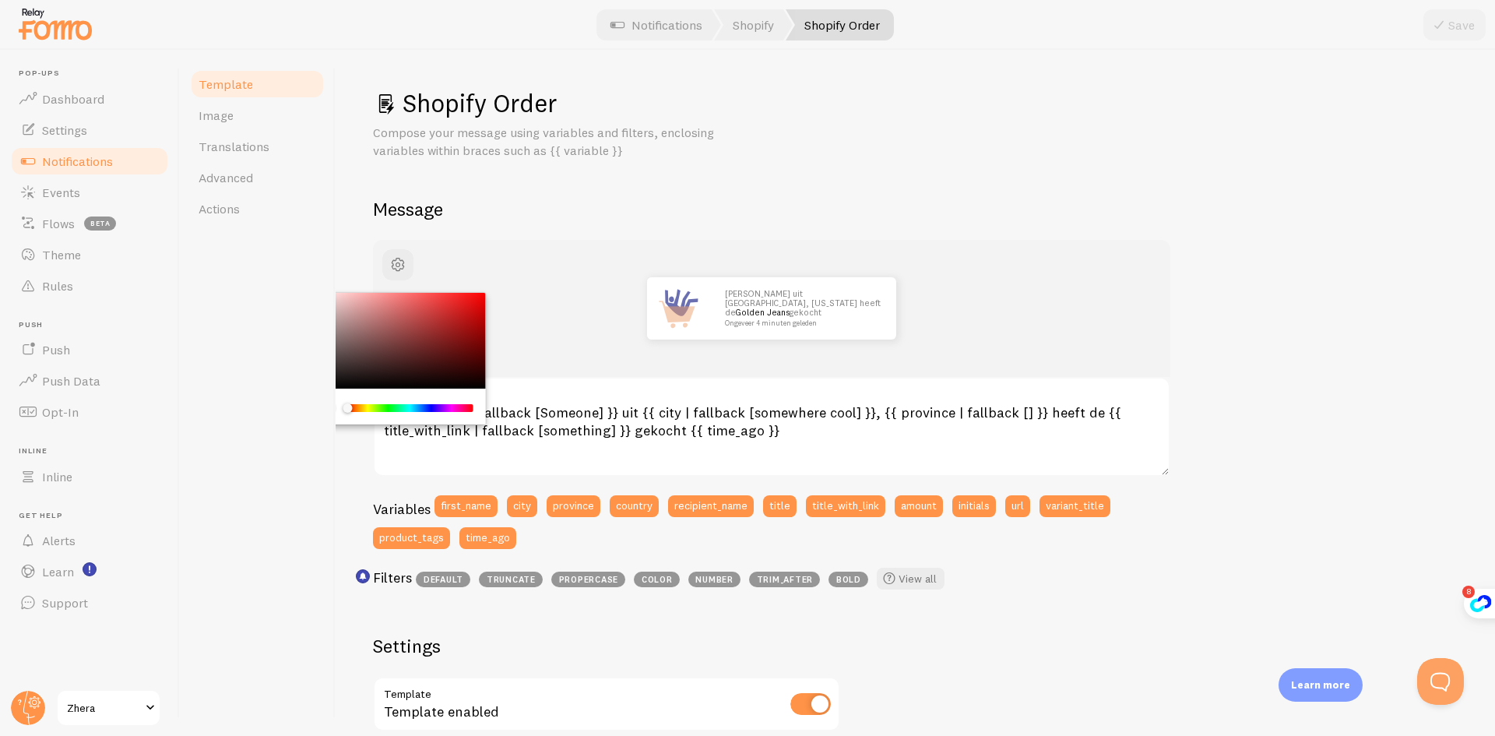
click at [610, 371] on div "John uit San Francisco, California heeft de Golden Jeans gekocht Ongeveer 4 min…" at bounding box center [771, 308] width 797 height 137
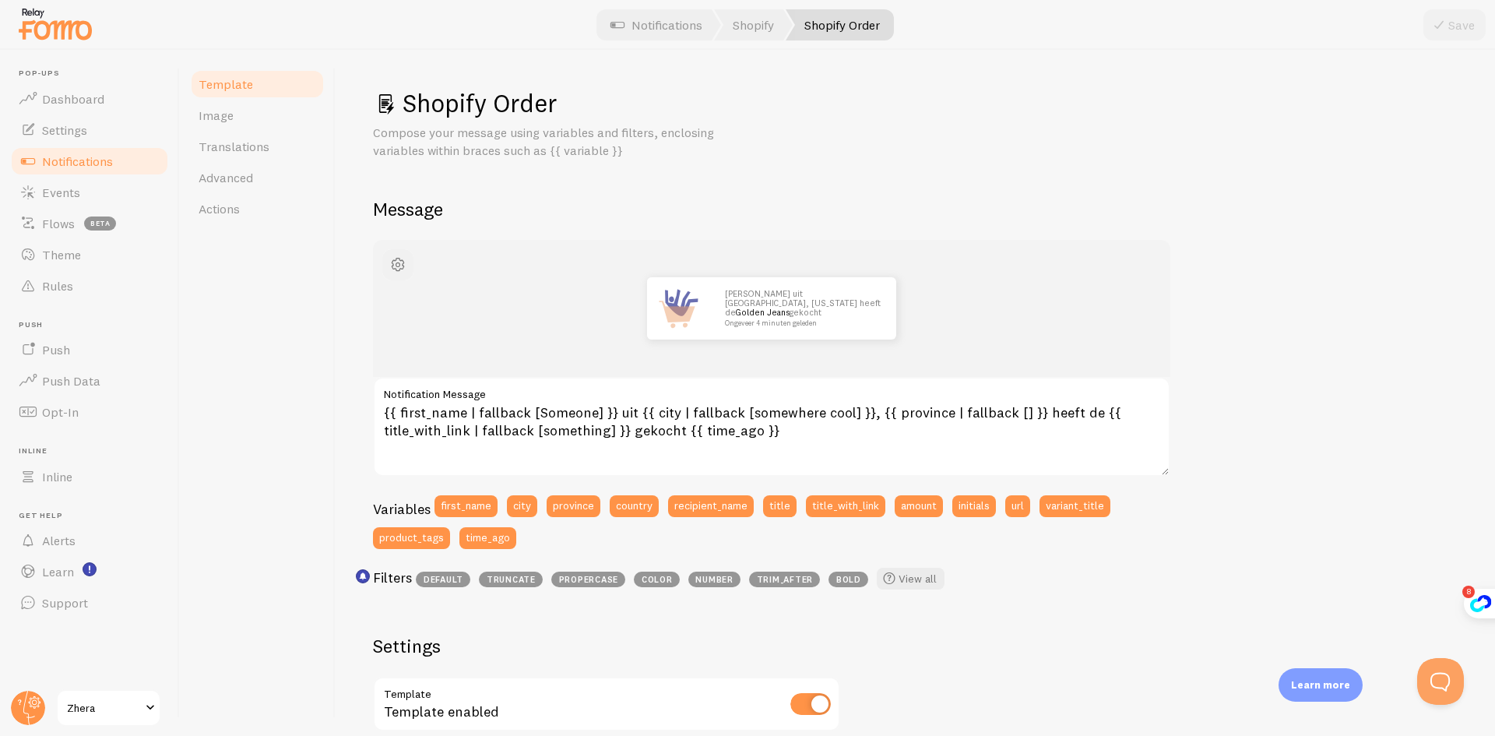
click at [392, 258] on span "button" at bounding box center [397, 264] width 19 height 19
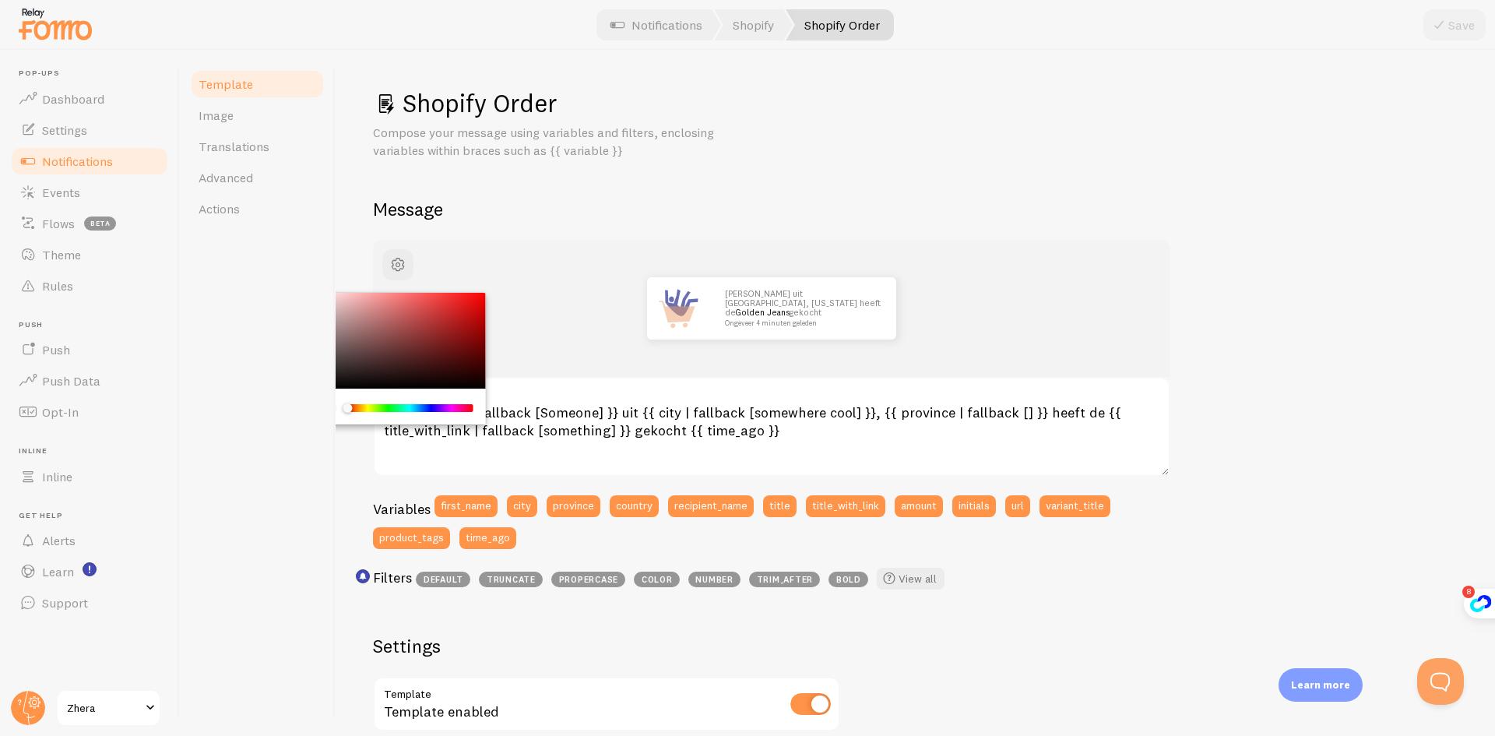
click at [567, 346] on div "John uit San Francisco, California heeft de Golden Jeans gekocht Ongeveer 4 min…" at bounding box center [771, 308] width 797 height 137
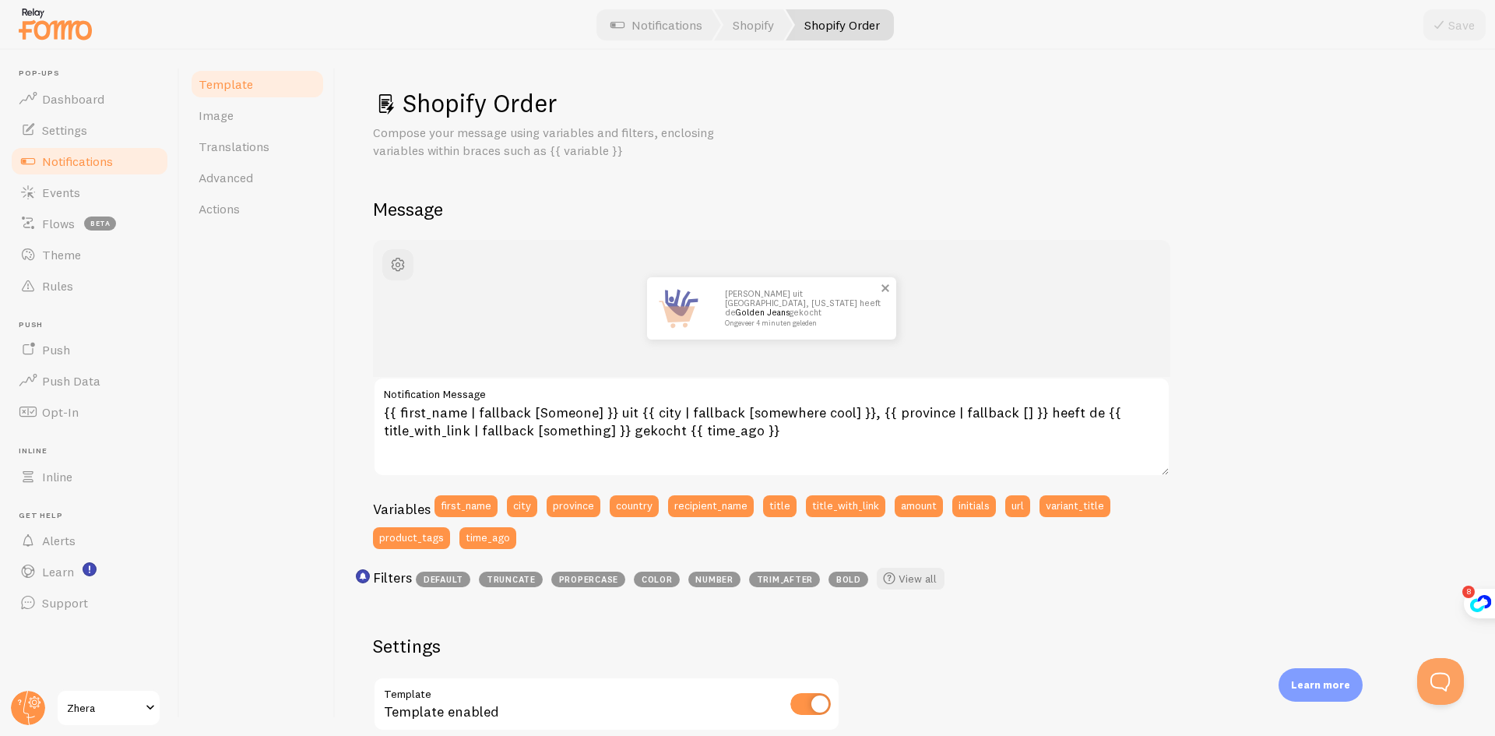
click at [668, 321] on img at bounding box center [678, 308] width 62 height 62
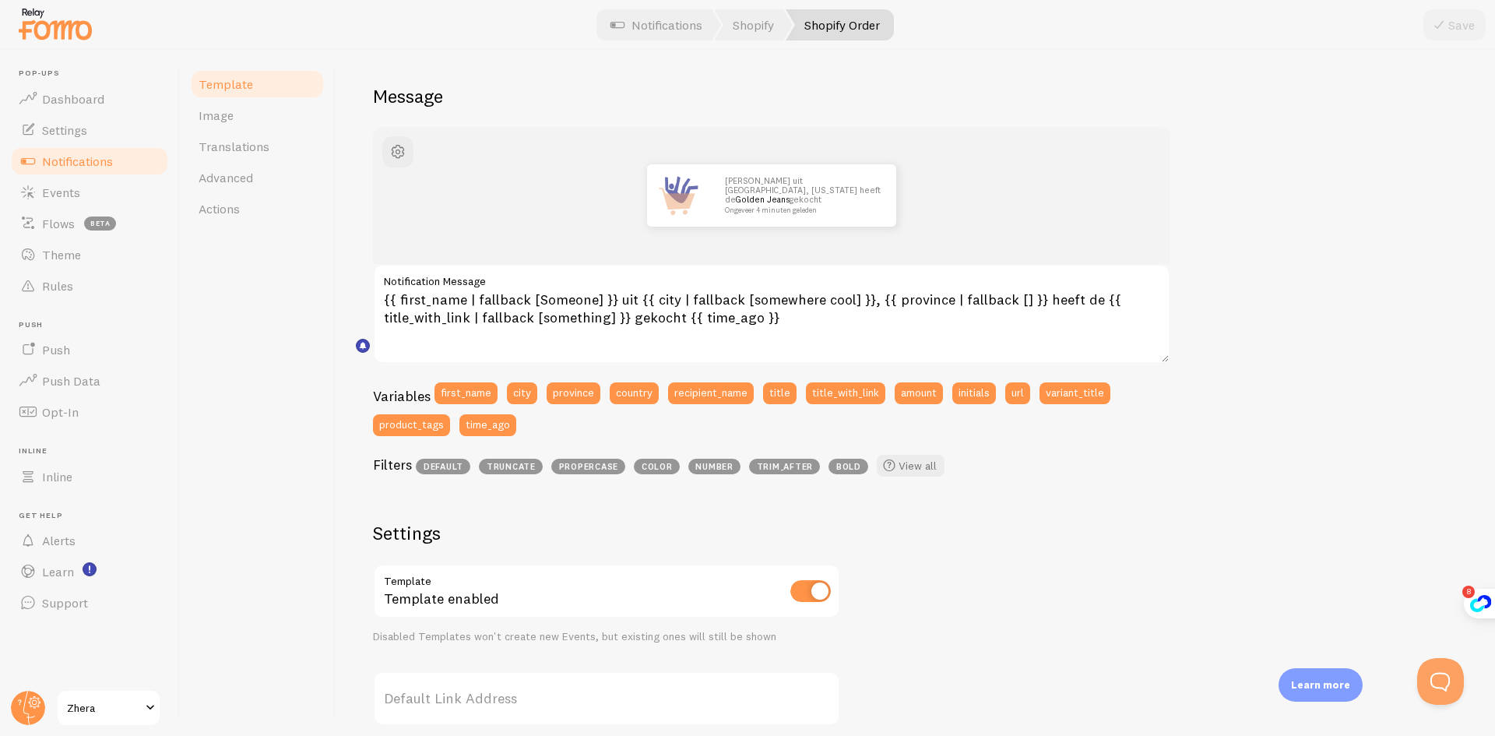
scroll to position [234, 0]
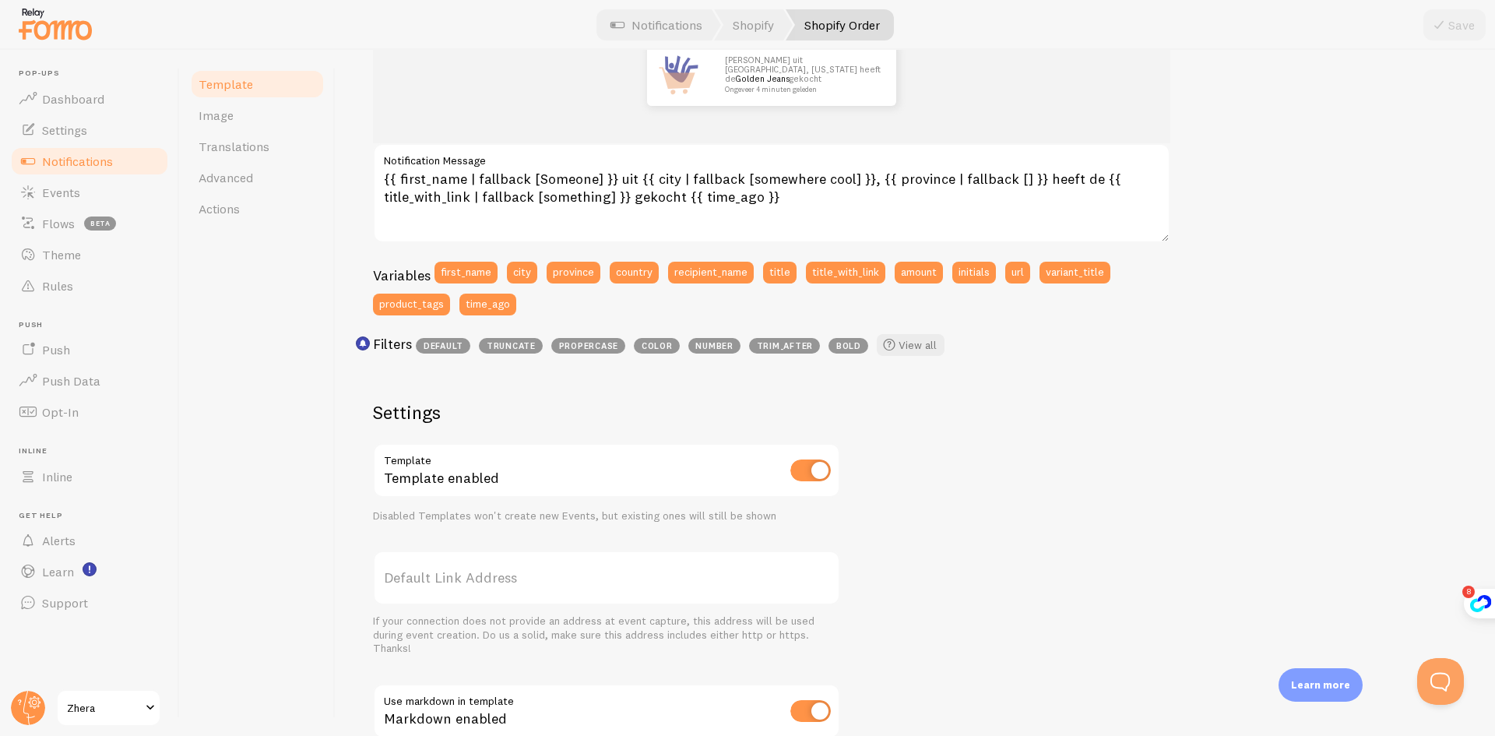
click at [803, 474] on input "checkbox" at bounding box center [810, 470] width 40 height 22
checkbox input "true"
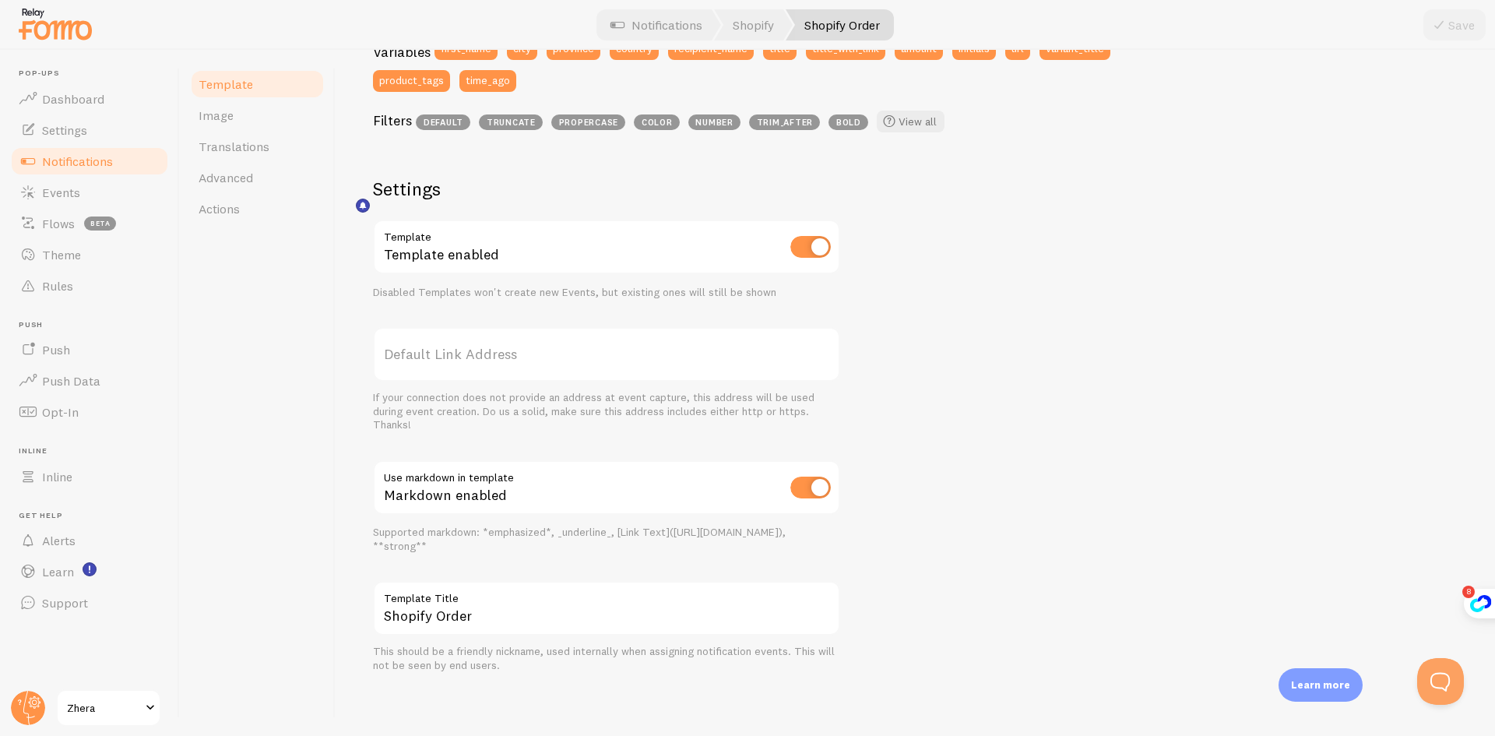
scroll to position [459, 0]
click at [809, 487] on input "checkbox" at bounding box center [810, 486] width 40 height 22
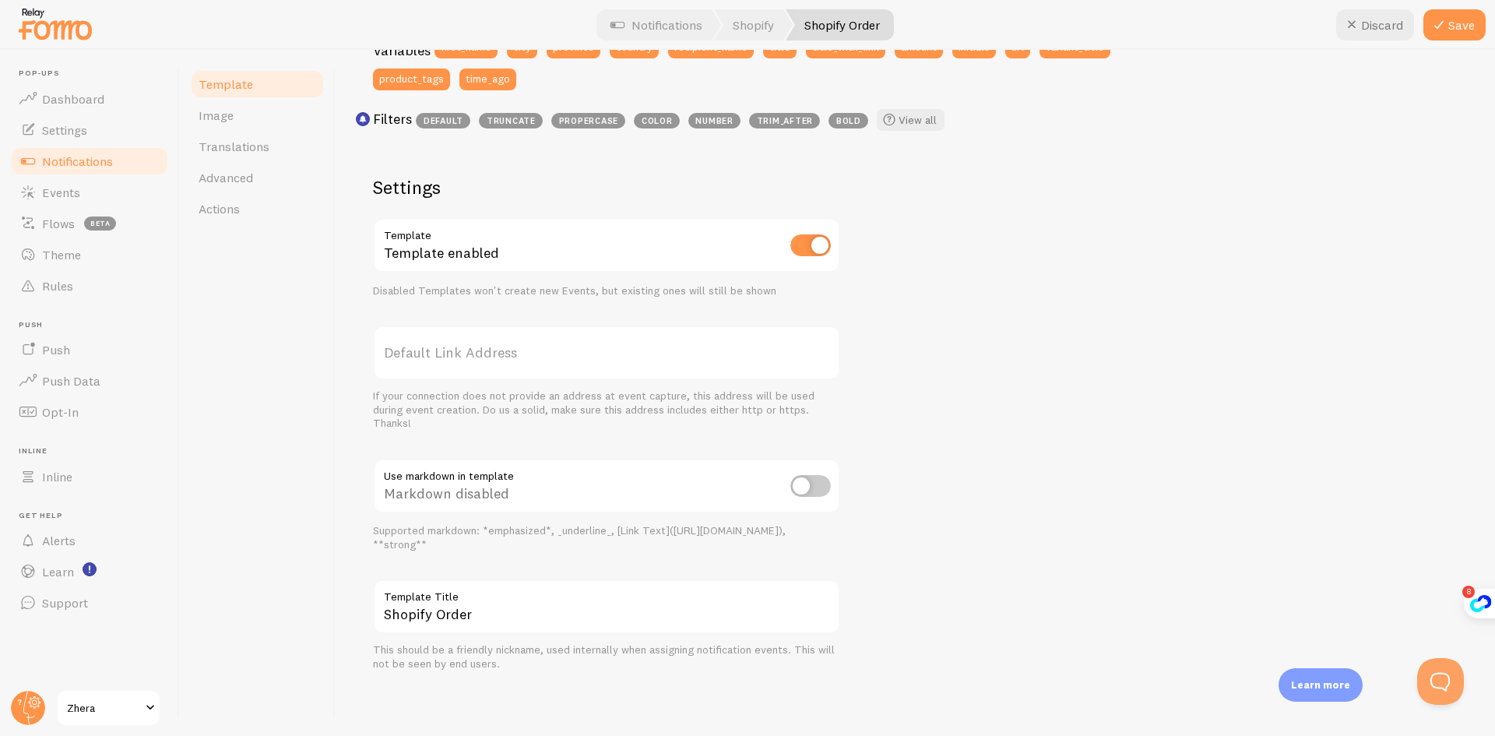
click at [810, 482] on input "checkbox" at bounding box center [810, 486] width 40 height 22
checkbox input "true"
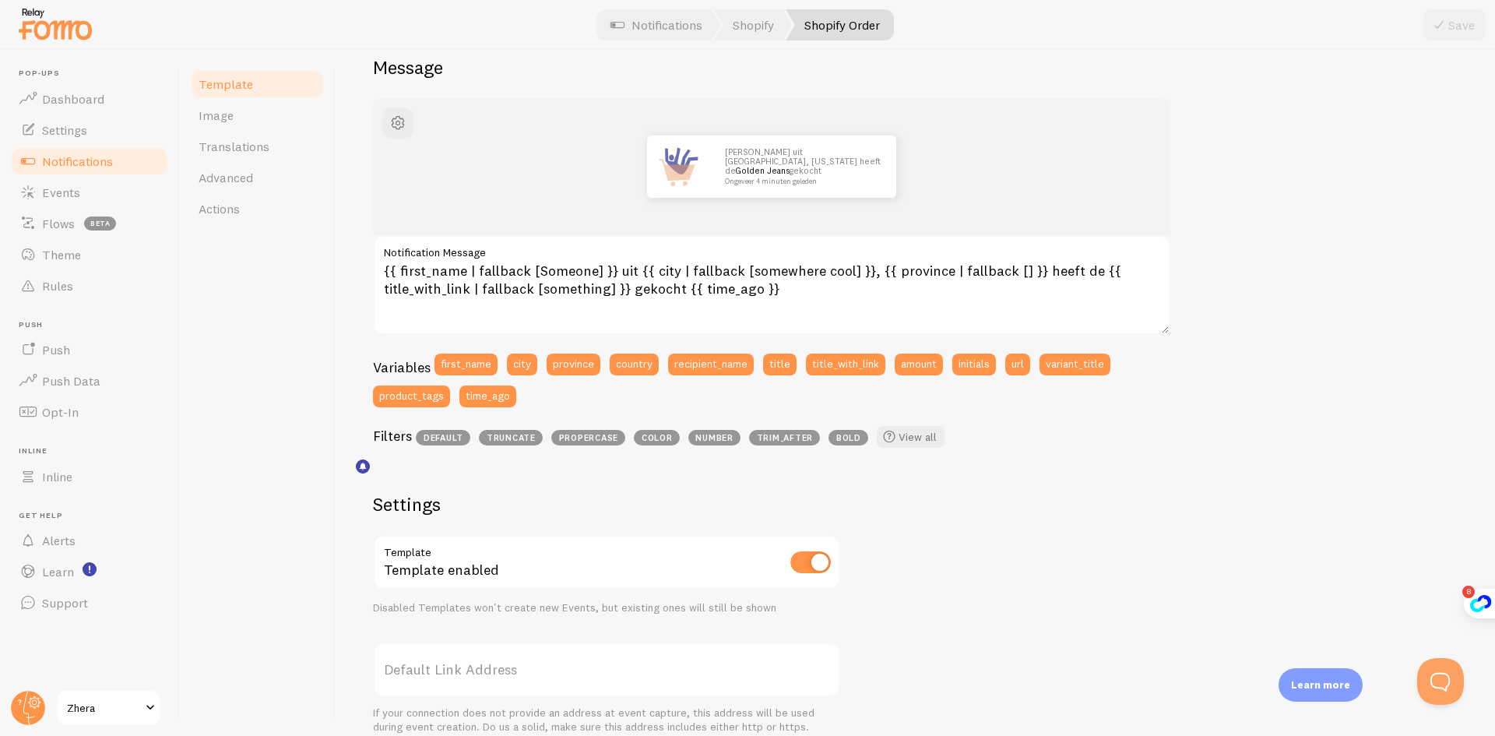
scroll to position [69, 0]
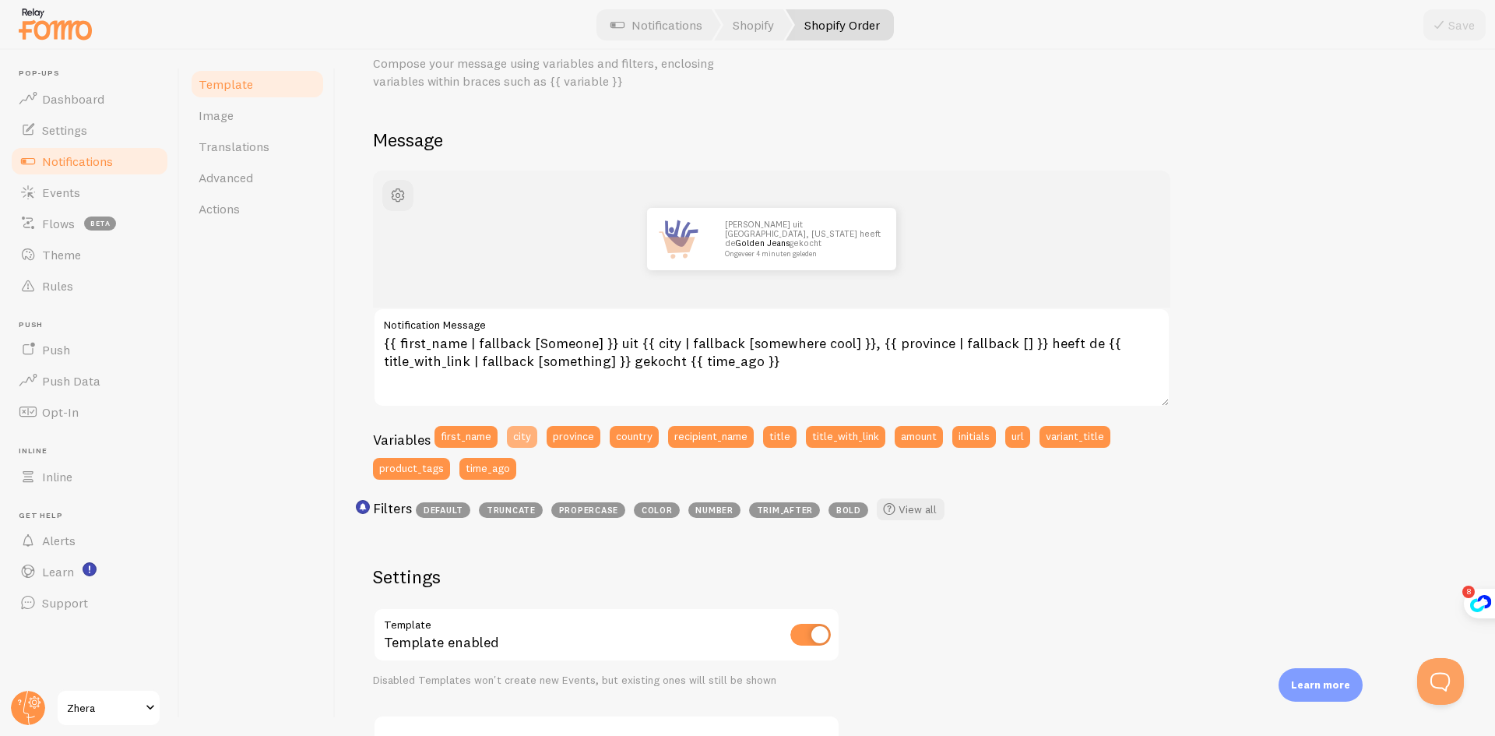
click at [529, 436] on button "city" at bounding box center [522, 437] width 30 height 22
click at [564, 441] on button "province" at bounding box center [574, 437] width 54 height 22
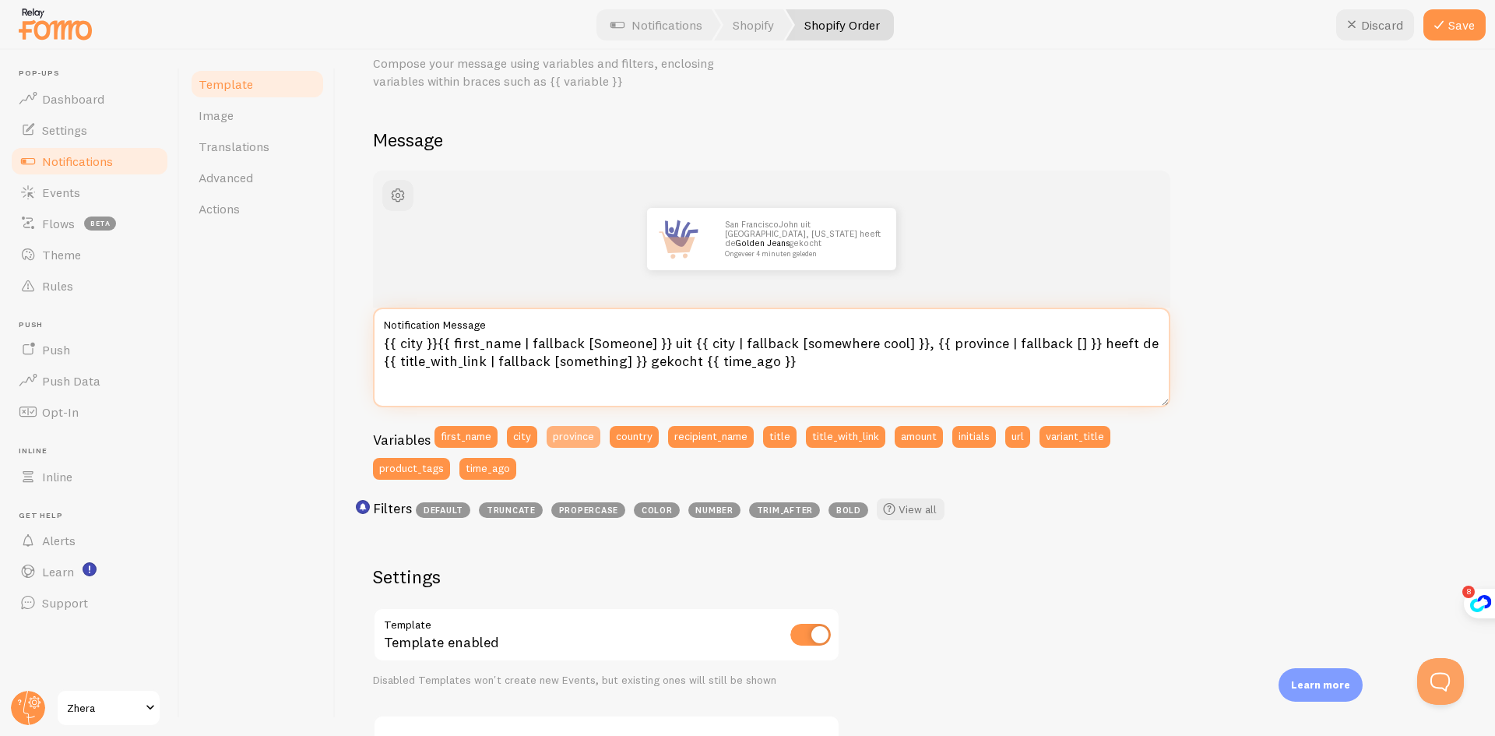
type textarea "{{ city }}{{ province }}{{ first_name | fallback [Someone] }} uit {{ city | fal…"
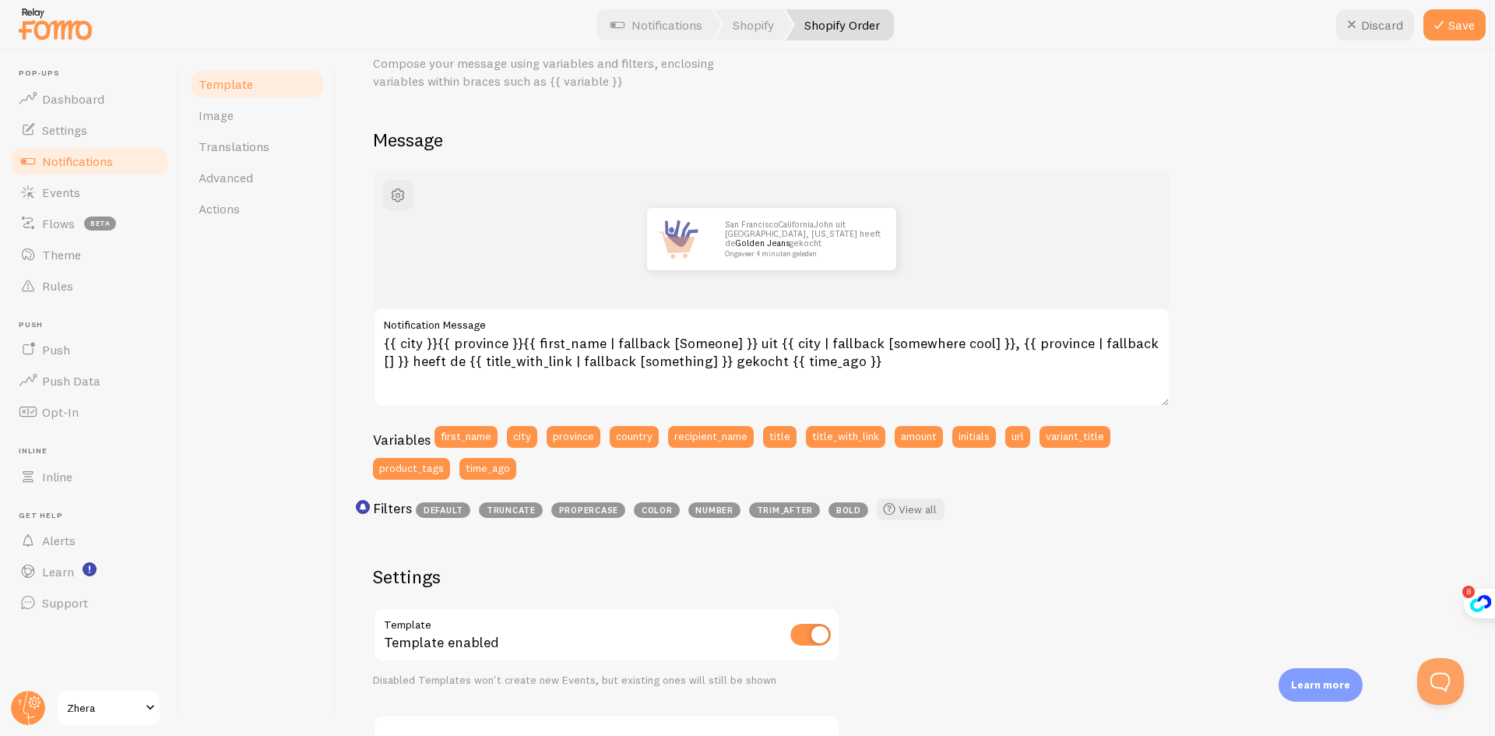
click at [659, 469] on div "Variables first_name city province country recipient_name title title_with_link…" at bounding box center [771, 458] width 797 height 64
click at [390, 195] on span "button" at bounding box center [397, 195] width 19 height 19
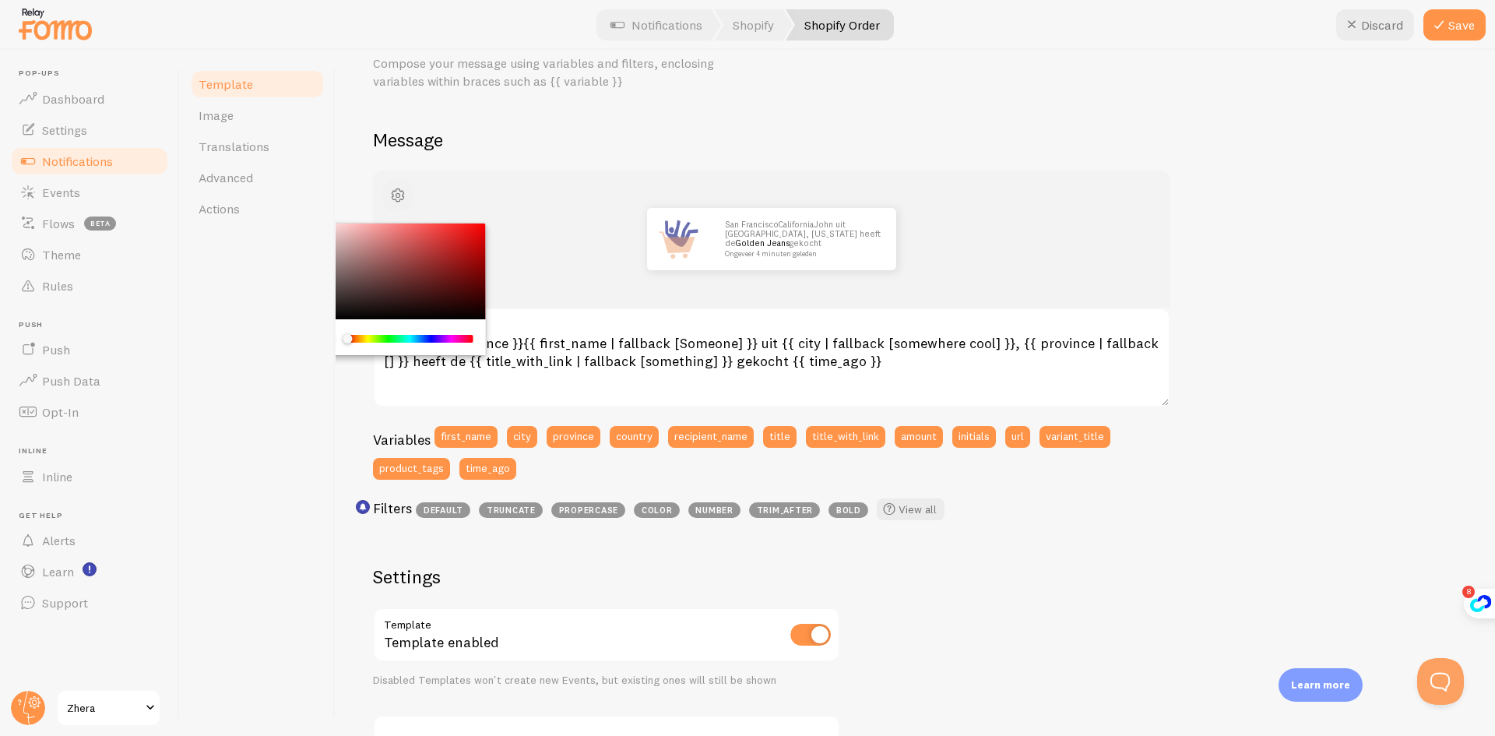
click at [389, 195] on span "button" at bounding box center [397, 195] width 19 height 19
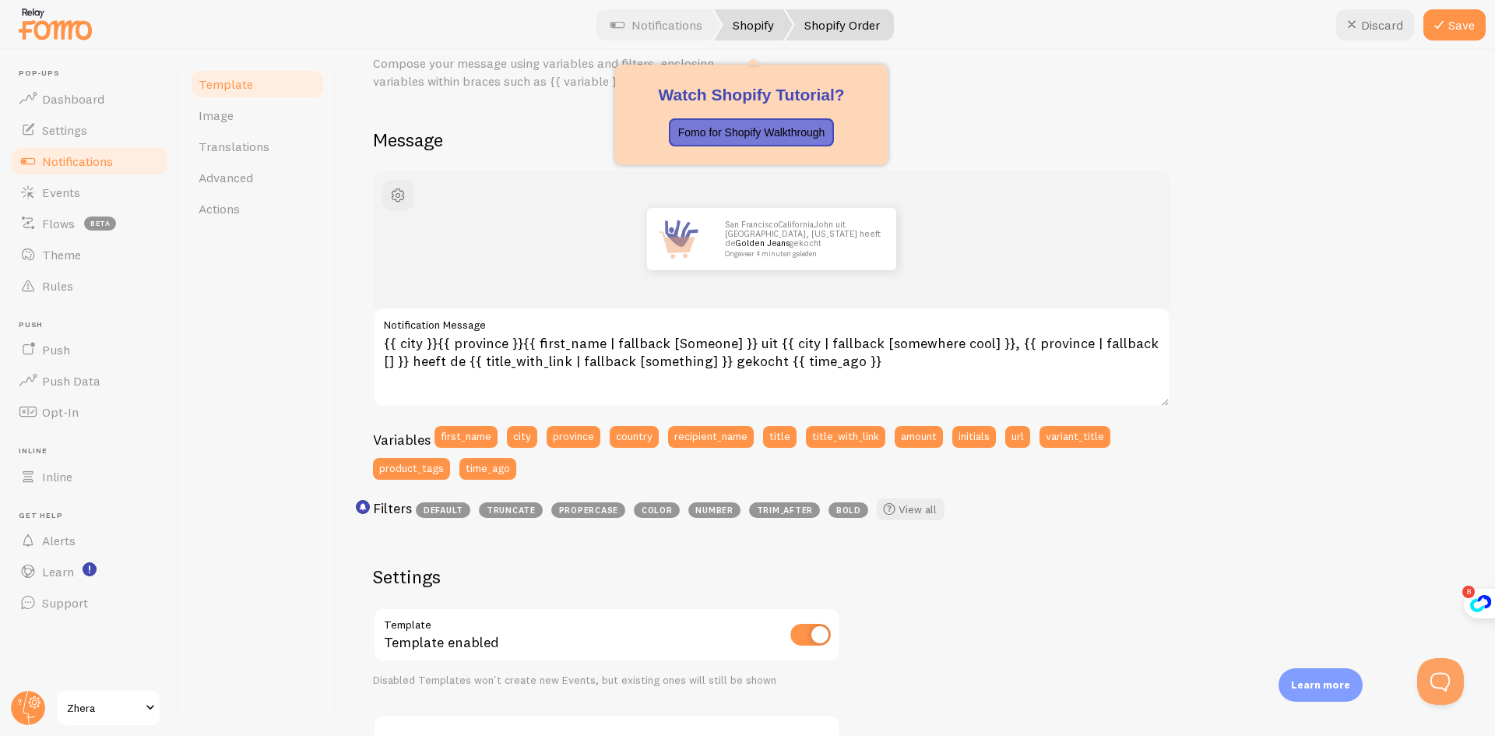
click at [741, 31] on link "Shopify" at bounding box center [753, 24] width 79 height 31
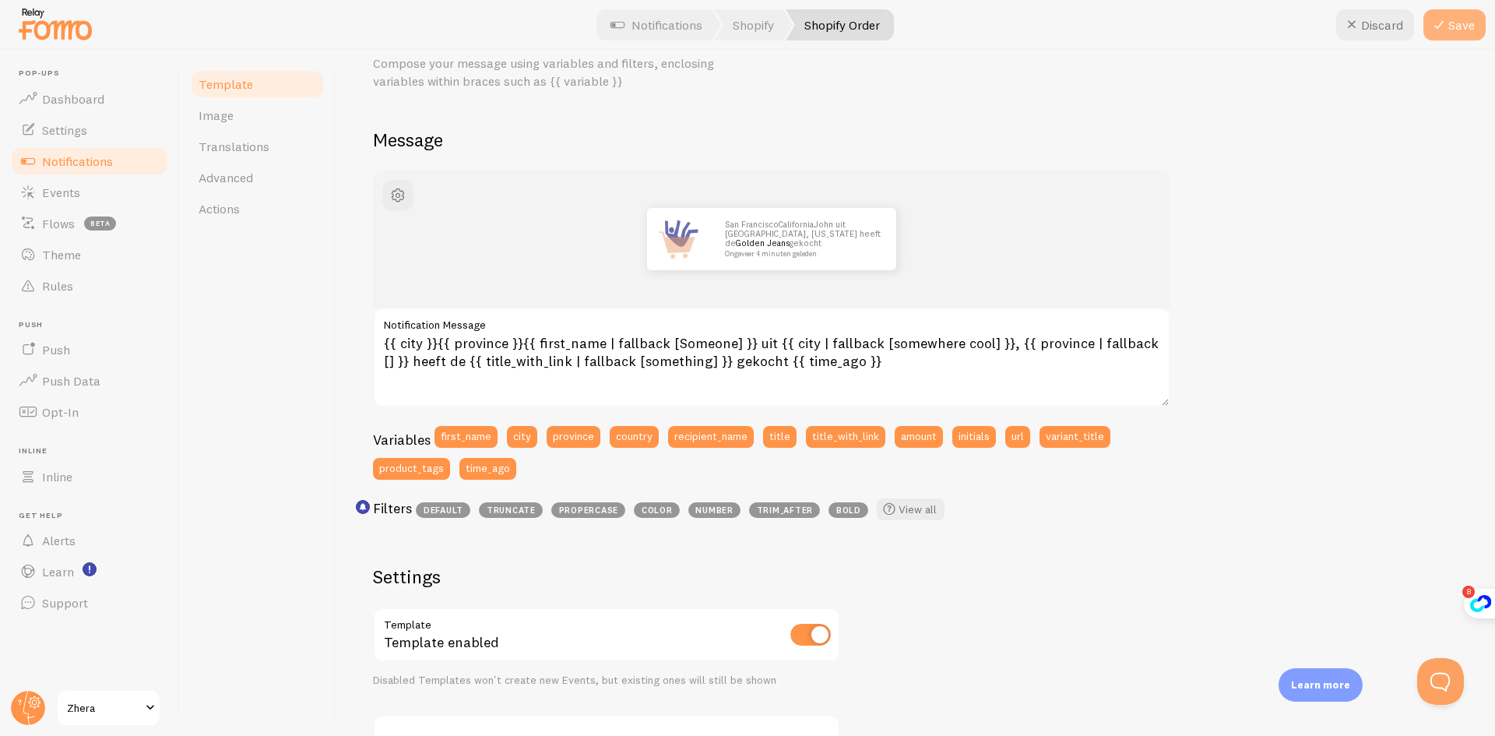
click at [1450, 26] on button "Save" at bounding box center [1454, 24] width 62 height 31
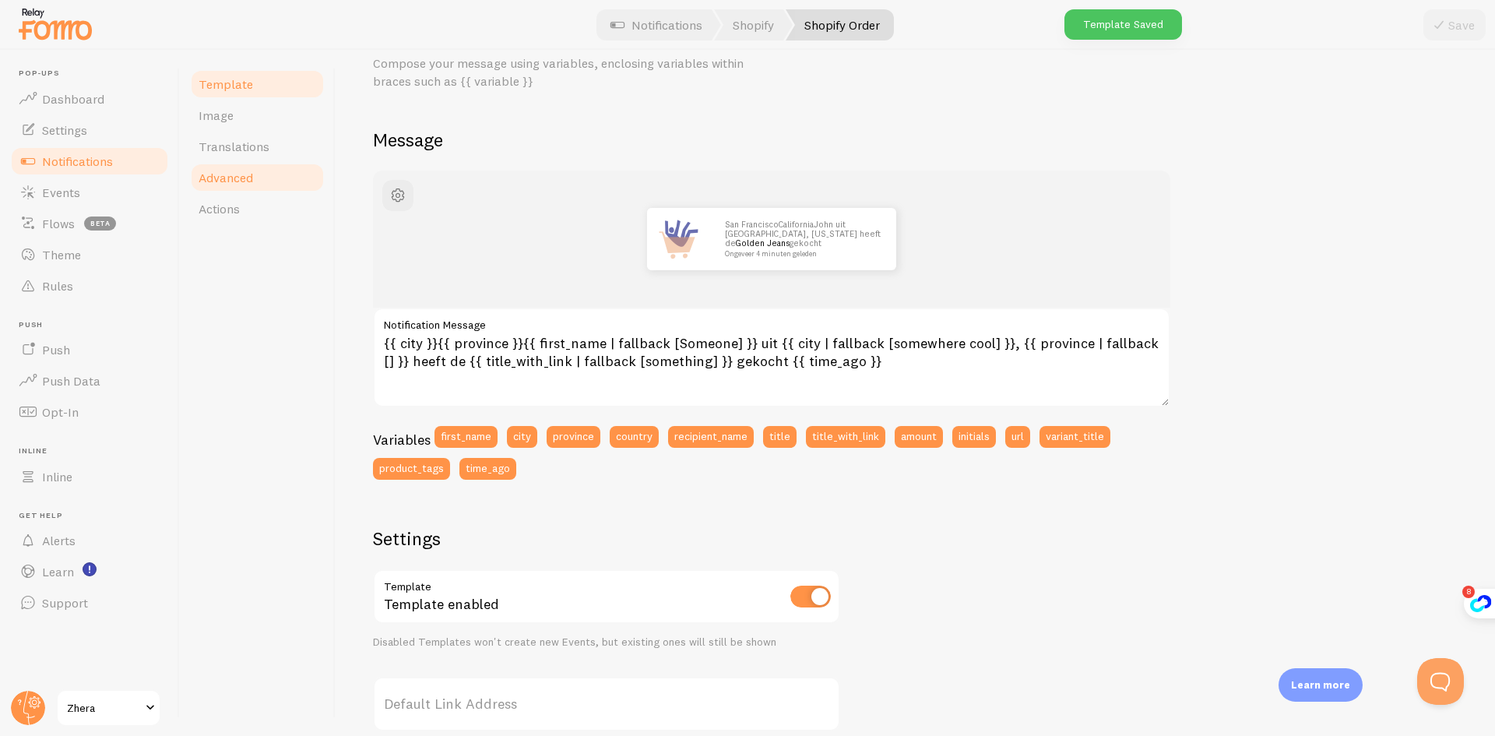
click at [265, 184] on link "Advanced" at bounding box center [257, 177] width 136 height 31
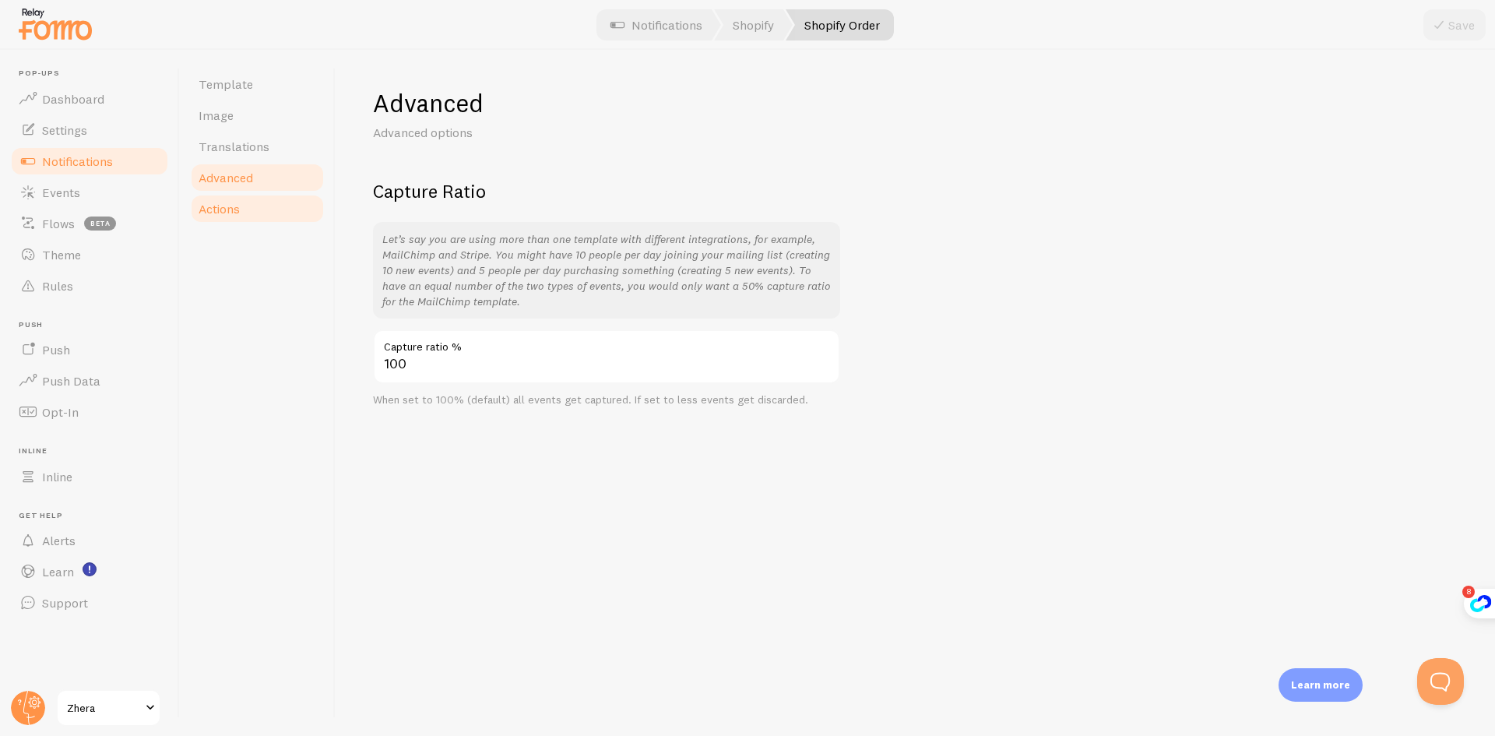
click at [262, 217] on link "Actions" at bounding box center [257, 208] width 136 height 31
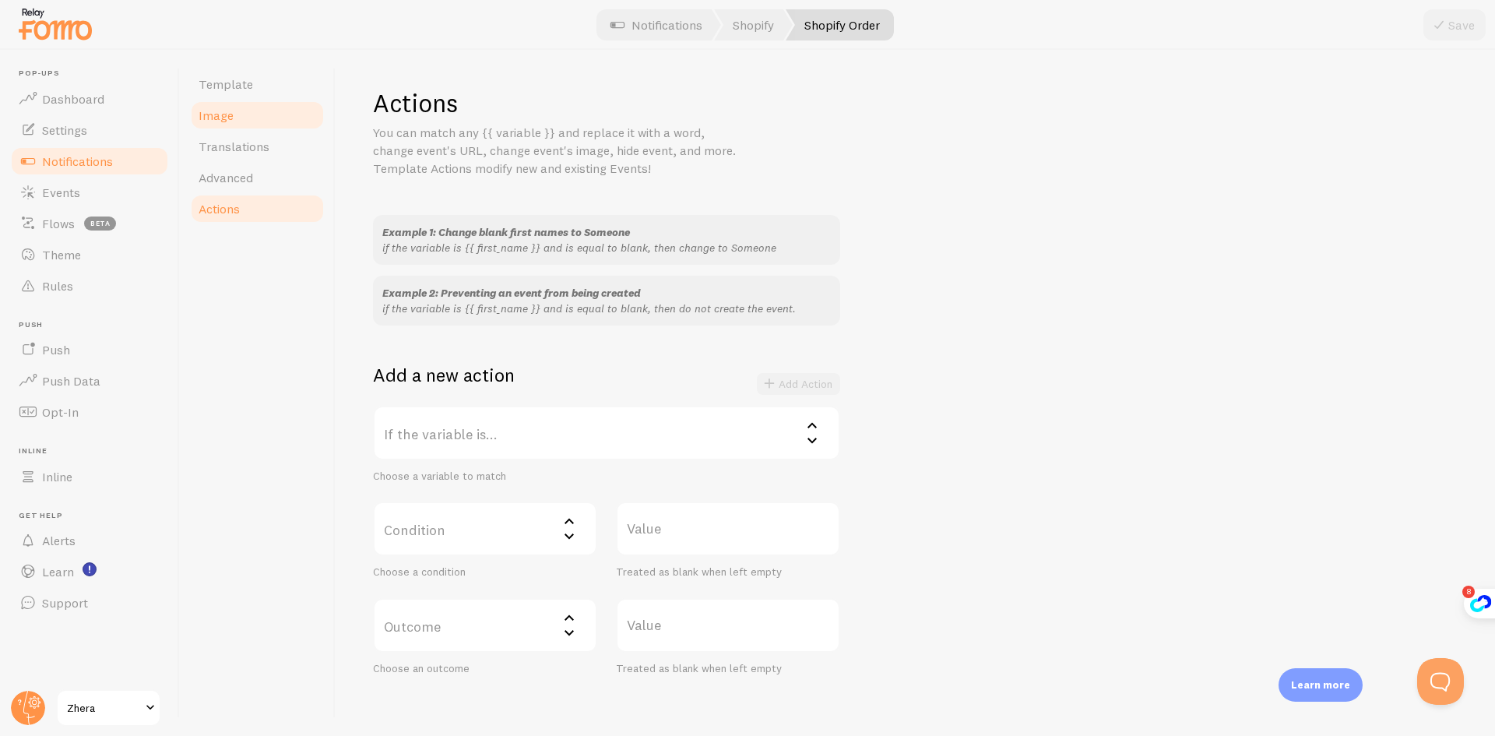
click at [234, 120] on link "Image" at bounding box center [257, 115] width 136 height 31
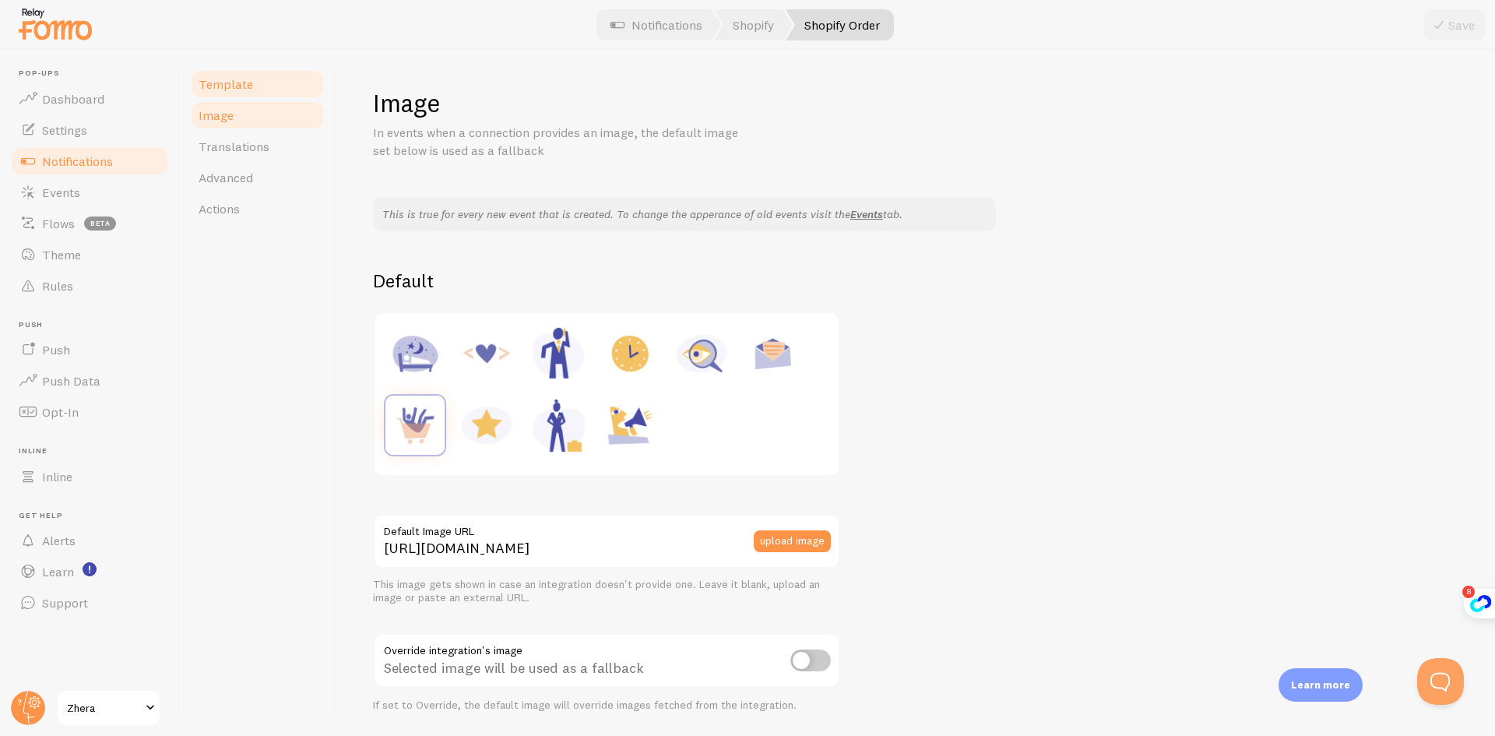
click at [245, 85] on span "Template" at bounding box center [226, 84] width 54 height 16
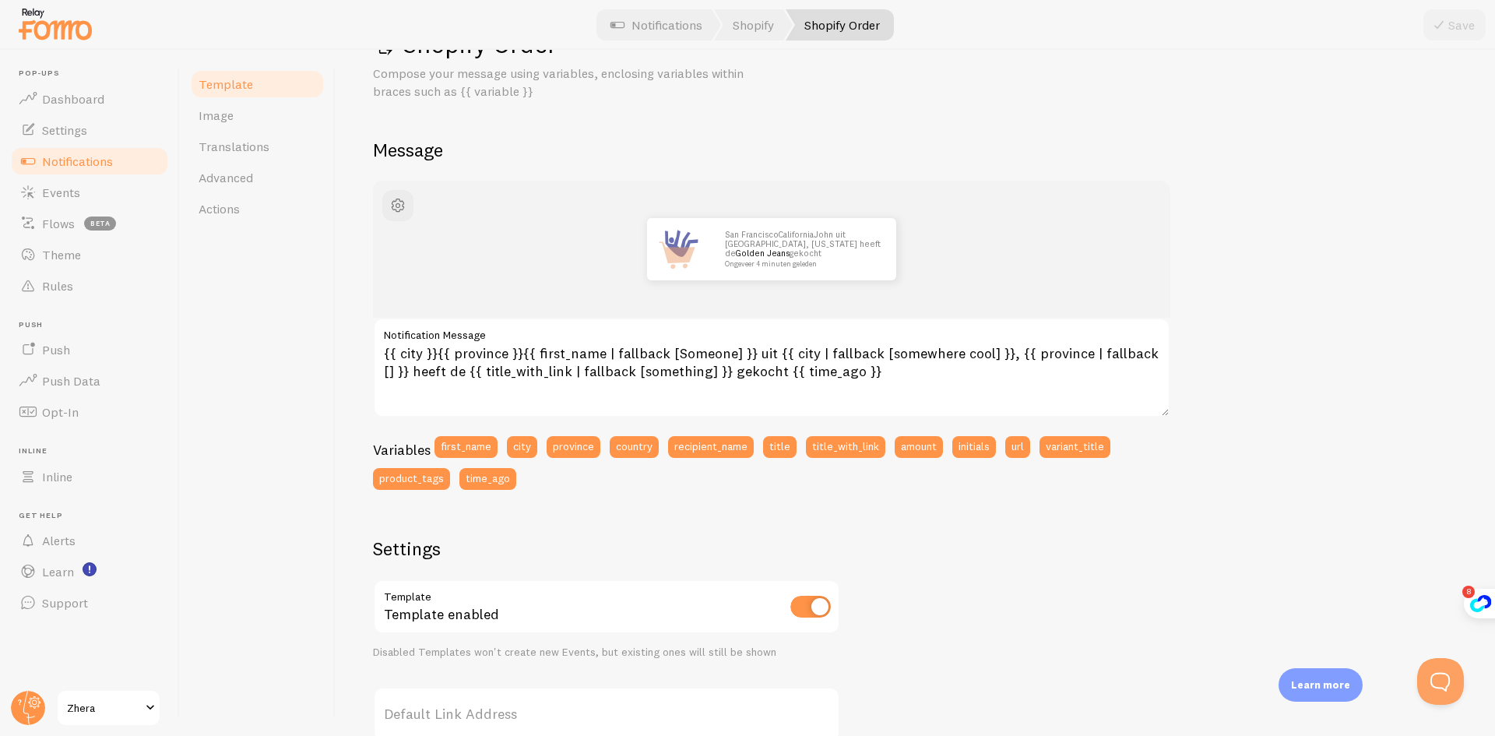
scroll to position [156, 0]
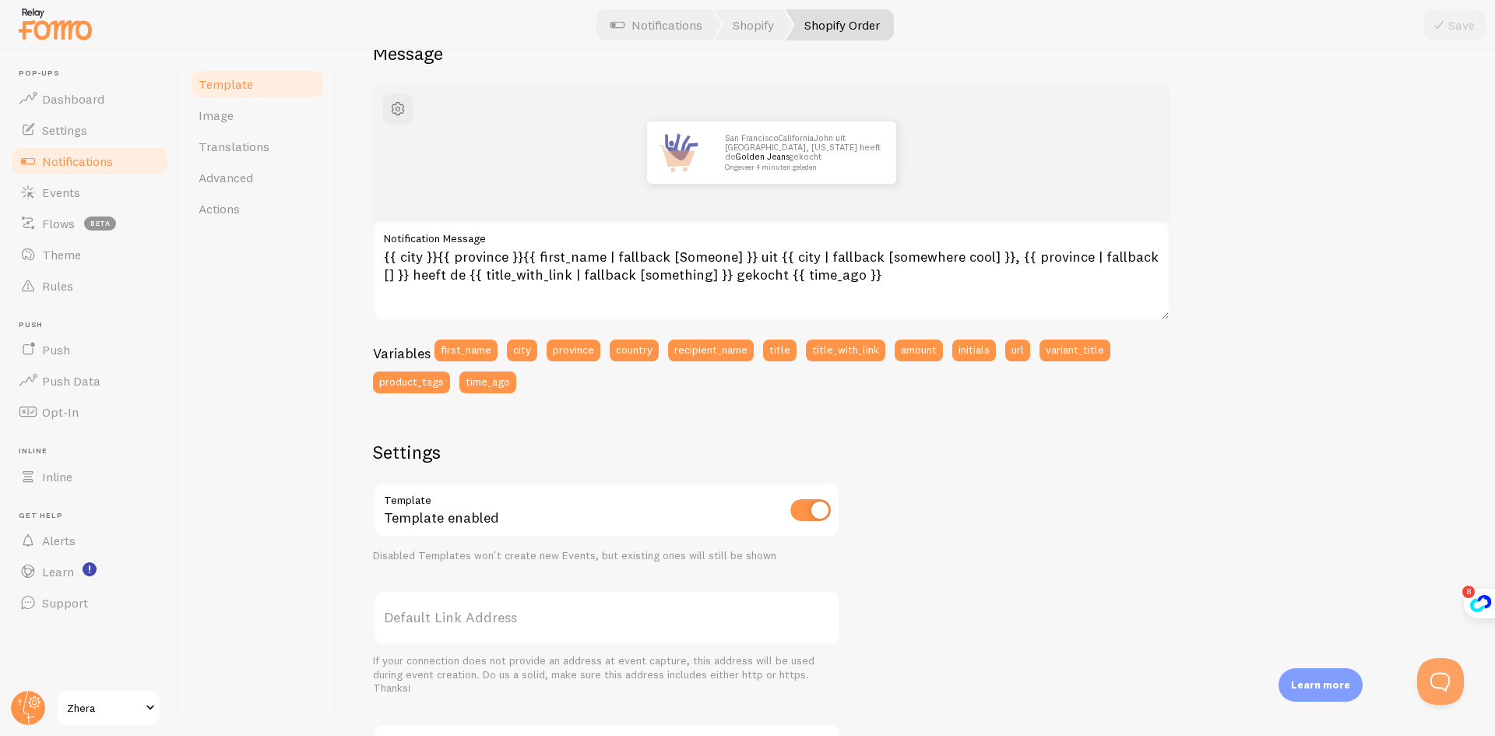
click at [613, 247] on label "Notification Message" at bounding box center [771, 234] width 797 height 26
click at [613, 247] on textarea "{{ city }}{{ province }}{{ first_name | fallback [Someone] }} uit {{ city | fal…" at bounding box center [771, 271] width 797 height 100
click at [486, 253] on textarea "{{ city }}{{ province }}{{ first_name | fallback [Someone] }} uit {{ city | fal…" at bounding box center [771, 271] width 797 height 100
drag, startPoint x: 381, startPoint y: 261, endPoint x: 522, endPoint y: 257, distance: 140.2
click at [522, 257] on textarea "{{ city }}{{ province }}{{ first_name | fallback [Someone] }} uit {{ city | fal…" at bounding box center [771, 271] width 797 height 100
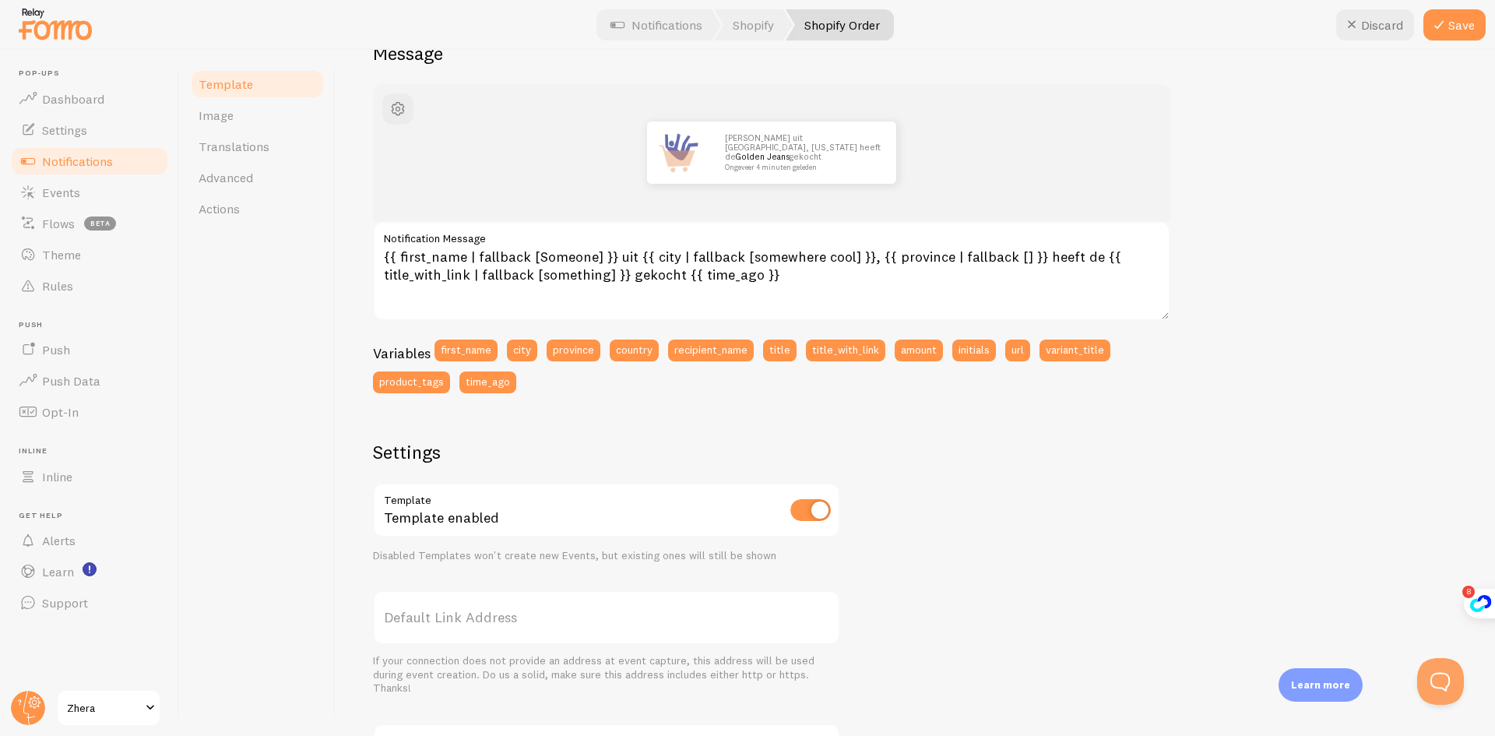
click at [516, 224] on label "Notification Message" at bounding box center [771, 234] width 797 height 26
click at [516, 224] on textarea "{{ first_name | fallback [Someone] }} uit {{ city | fallback [somewhere cool] }…" at bounding box center [771, 271] width 797 height 100
click at [470, 255] on textarea "{{ first_name | fallback [Someone] }} uit {{ city | fallback [somewhere cool] }…" at bounding box center [771, 271] width 797 height 100
click at [498, 255] on textarea "{{ first_name | fallback [Someone] }} uit {{ city | fallback [somewhere cool] }…" at bounding box center [771, 271] width 797 height 100
drag, startPoint x: 586, startPoint y: 255, endPoint x: 596, endPoint y: 256, distance: 10.2
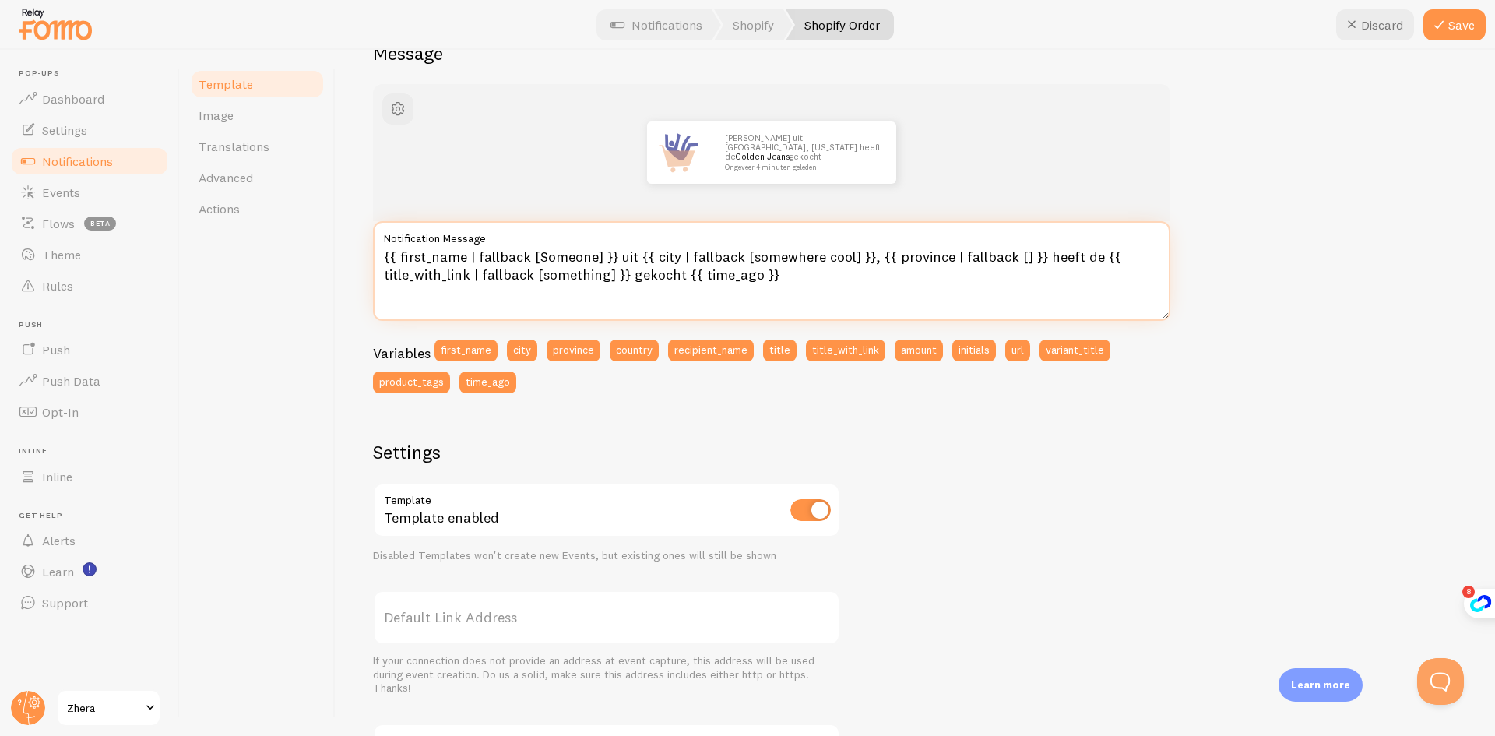
click at [586, 256] on textarea "{{ first_name | fallback [Someone] }} uit {{ city | fallback [somewhere cool] }…" at bounding box center [771, 271] width 797 height 100
click at [626, 258] on textarea "{{ first_name | fallback [Someone] }} uit {{ city | fallback [somewhere cool] }…" at bounding box center [771, 271] width 797 height 100
drag, startPoint x: 633, startPoint y: 255, endPoint x: 1025, endPoint y: 264, distance: 392.5
click at [1025, 264] on textarea "{{ first_name | fallback [Someone] }} uit {{ city | fallback [somewhere cool] }…" at bounding box center [771, 271] width 797 height 100
drag, startPoint x: 628, startPoint y: 260, endPoint x: 615, endPoint y: 255, distance: 14.0
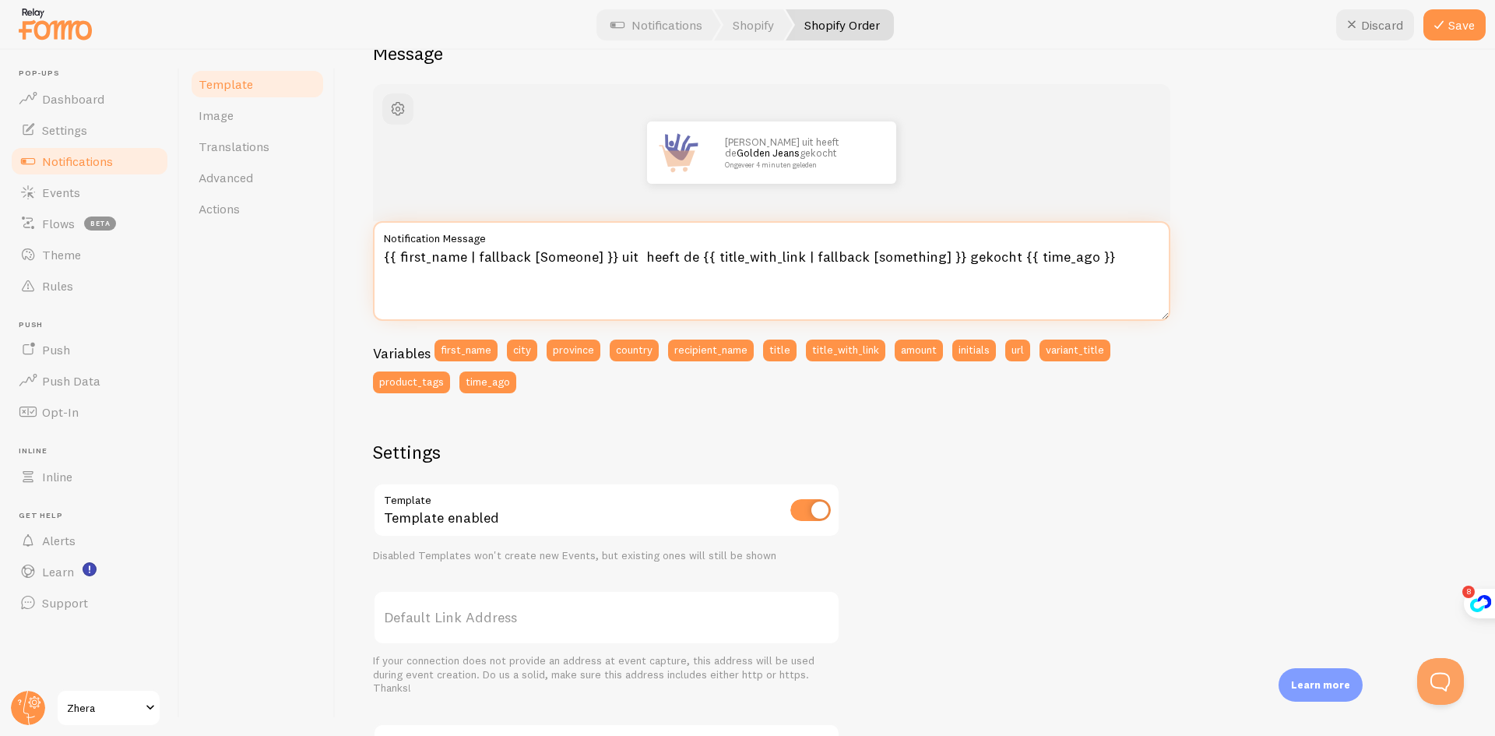
click at [615, 255] on textarea "{{ first_name | fallback [Someone] }} uit heeft de {{ title_with_link | fallbac…" at bounding box center [771, 271] width 797 height 100
click at [612, 261] on textarea "{{ first_name | fallback [Someone] }} heeft de {{ title_with_link | fallback [s…" at bounding box center [771, 271] width 797 height 100
click at [844, 285] on textarea "{{ first_name | fallback [Someone] }} heeft de {{ title_with_link | fallback [s…" at bounding box center [771, 271] width 797 height 100
click at [826, 300] on textarea "{{ first_name | fallback [Someone] }} heeft de {{ title_with_link | fallback [s…" at bounding box center [771, 271] width 797 height 100
drag, startPoint x: 975, startPoint y: 257, endPoint x: 929, endPoint y: 264, distance: 46.5
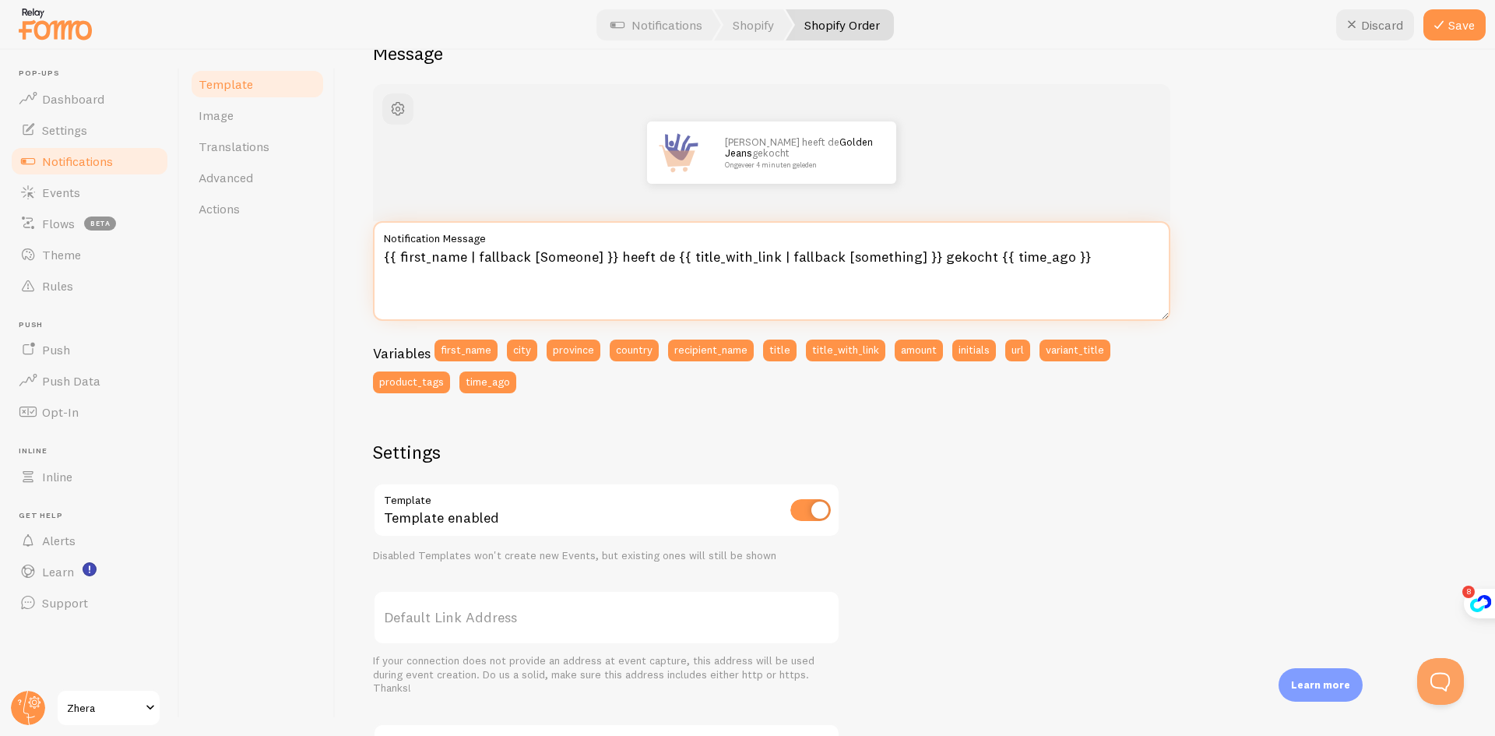
click at [929, 264] on textarea "{{ first_name | fallback [Someone] }} heeft de {{ title_with_link | fallback [s…" at bounding box center [771, 271] width 797 height 100
type textarea "{{ first_name | fallback [Someone] }} heeft de {{ title_with_link | fallback [s…"
click at [1253, 194] on div "John heeft de Golden Jeans besteld Ongeveer 4 minuten geleden {{ first_name | f…" at bounding box center [915, 510] width 1084 height 852
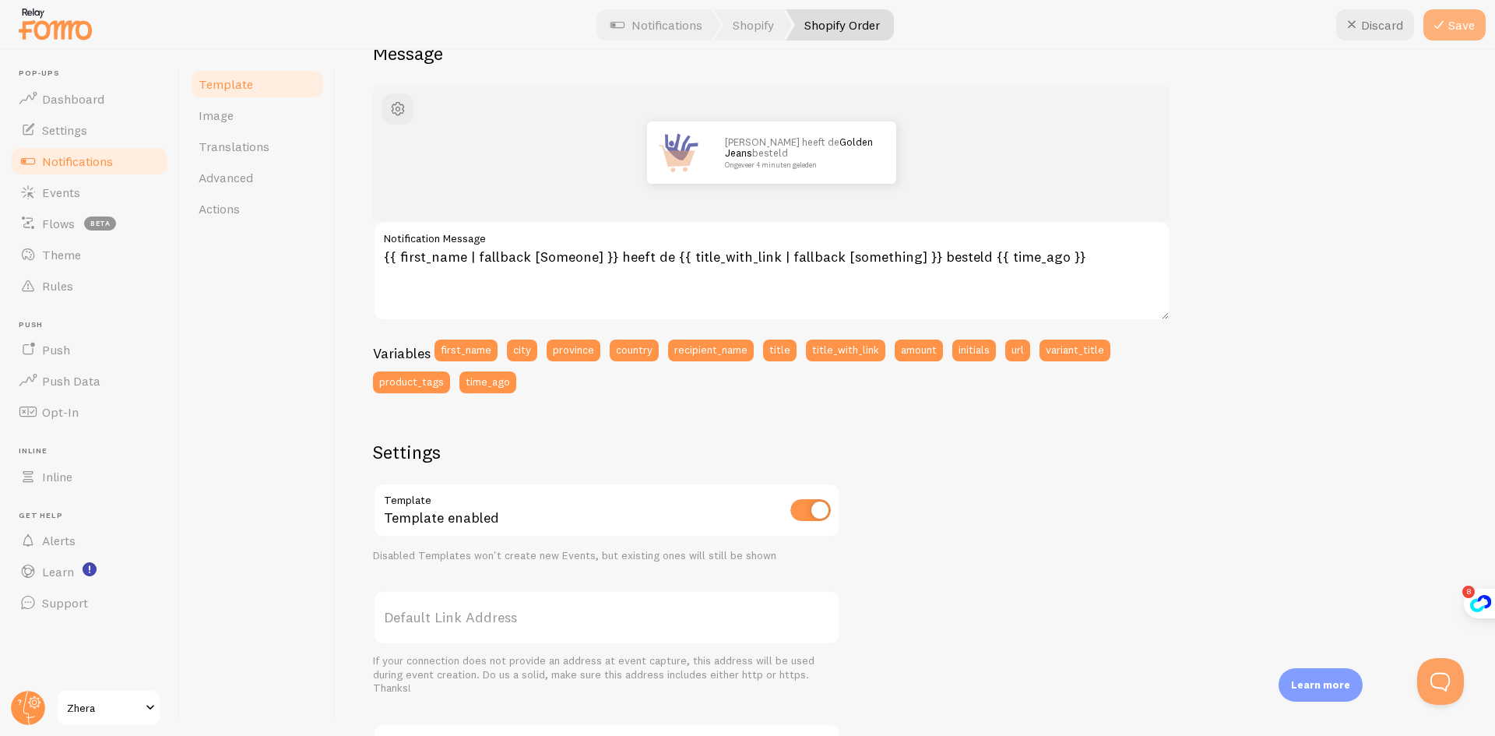
click at [1454, 22] on button "Save" at bounding box center [1454, 24] width 62 height 31
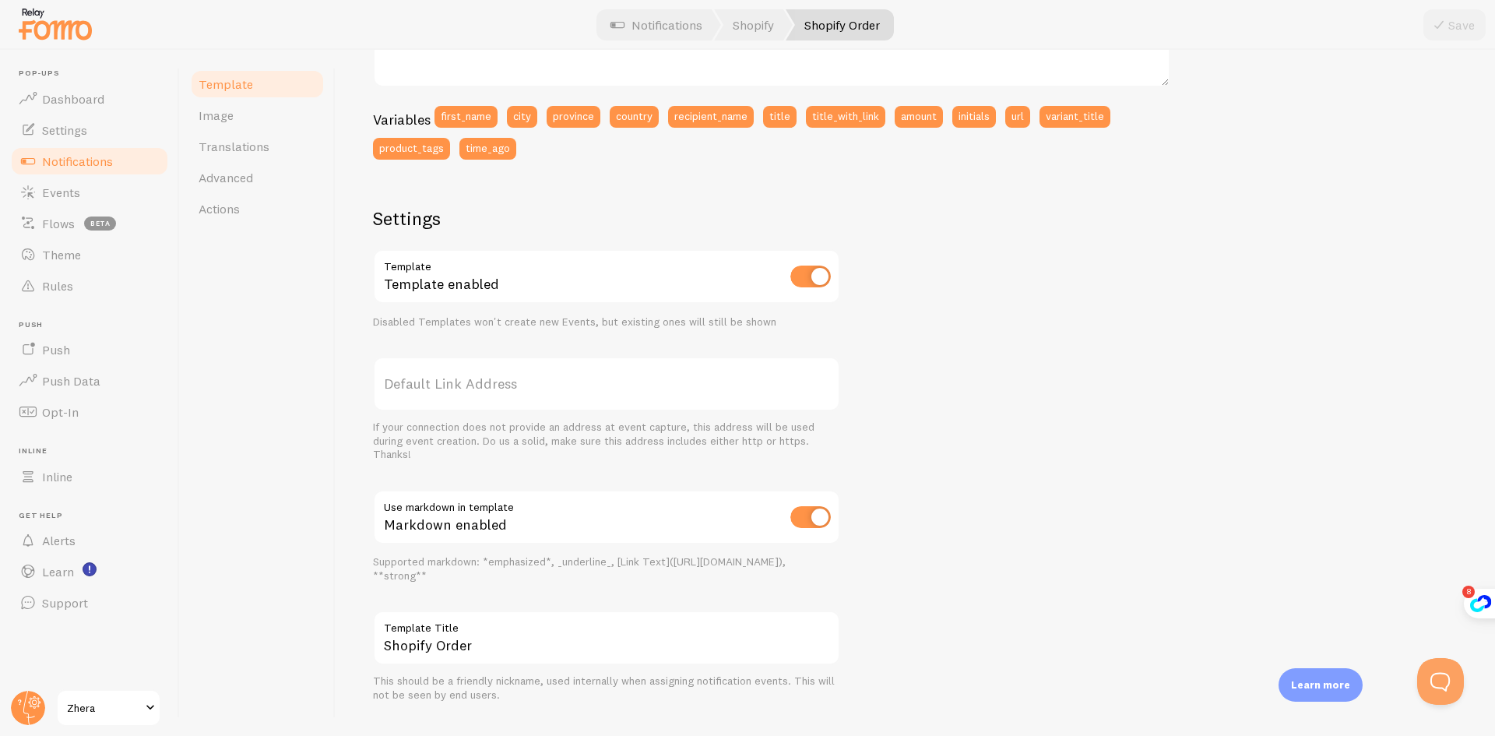
scroll to position [0, 0]
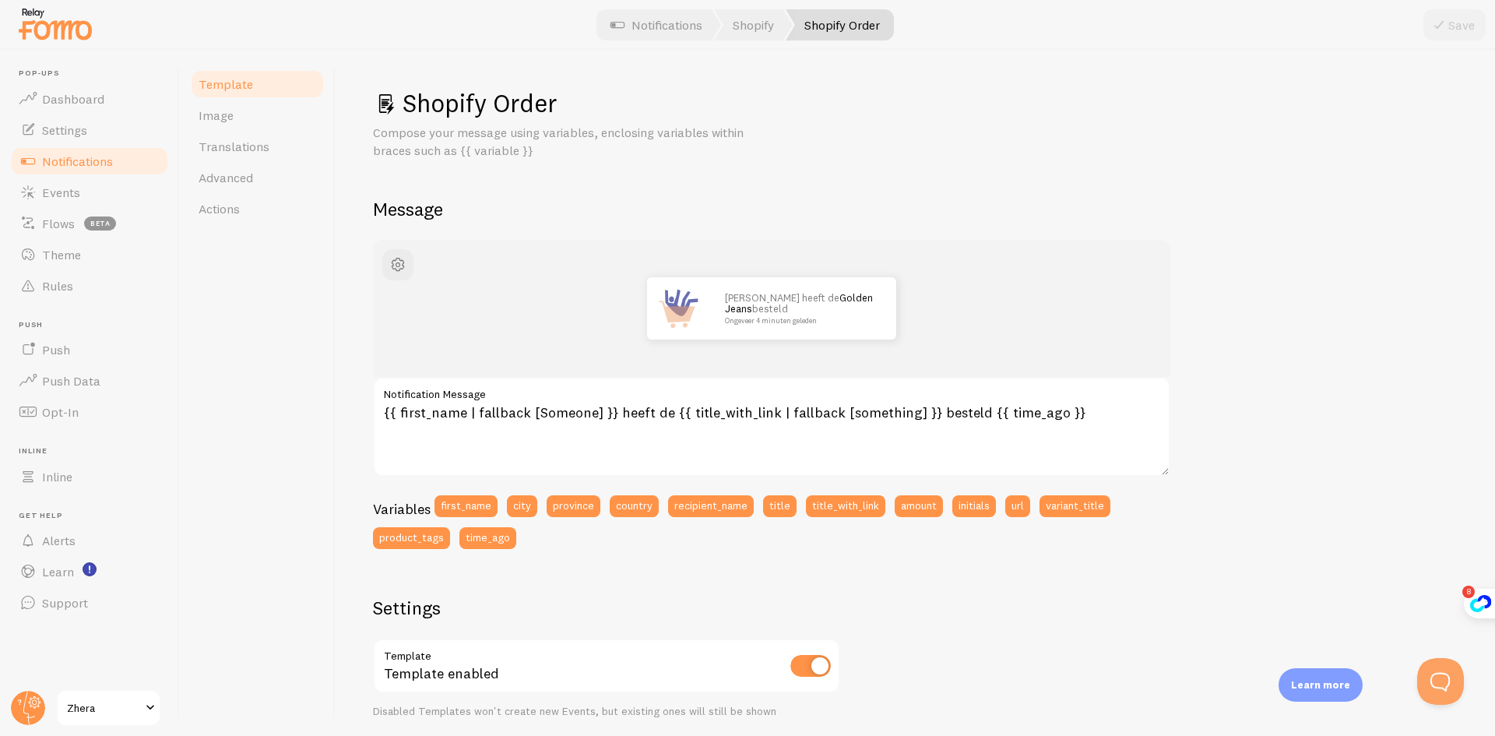
click at [58, 159] on span "Notifications" at bounding box center [77, 161] width 71 height 16
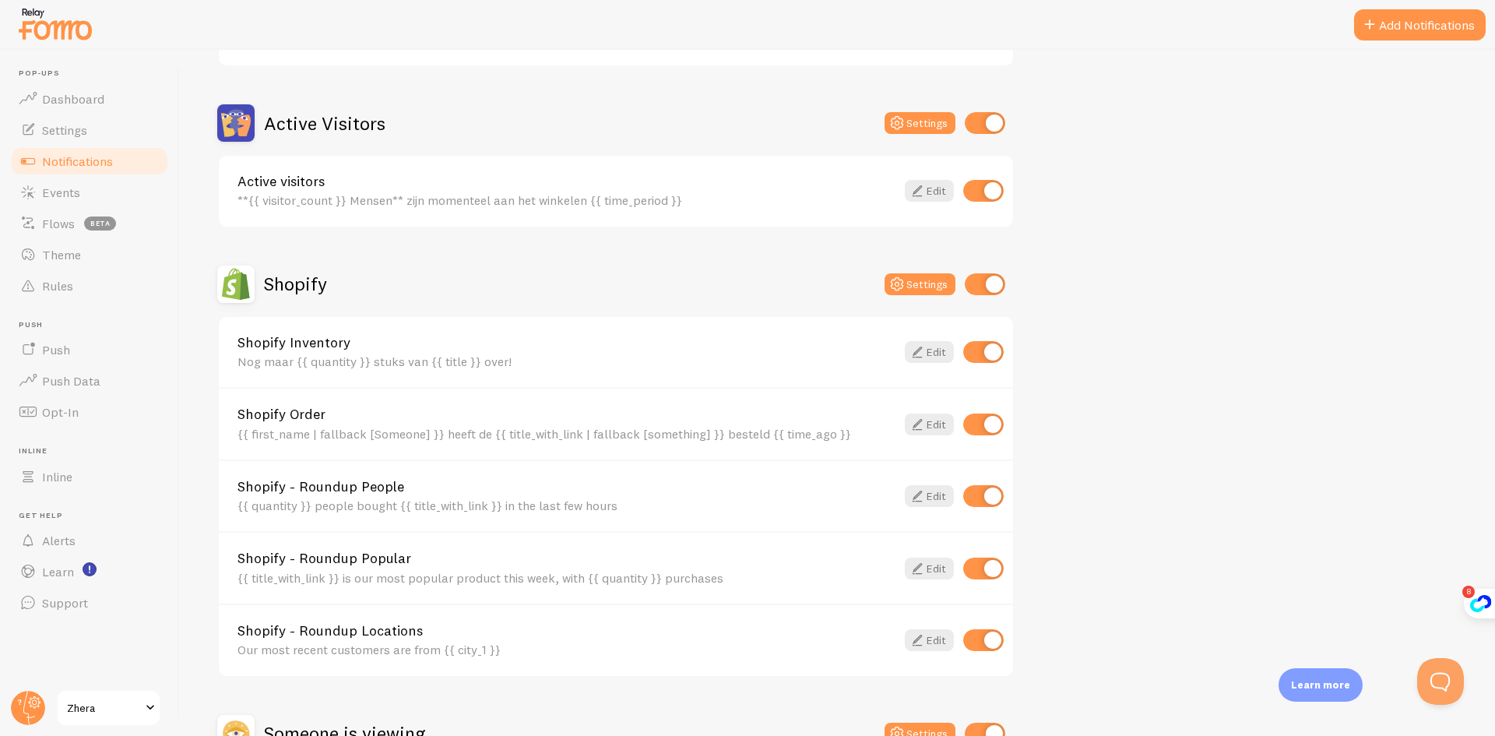
scroll to position [467, 0]
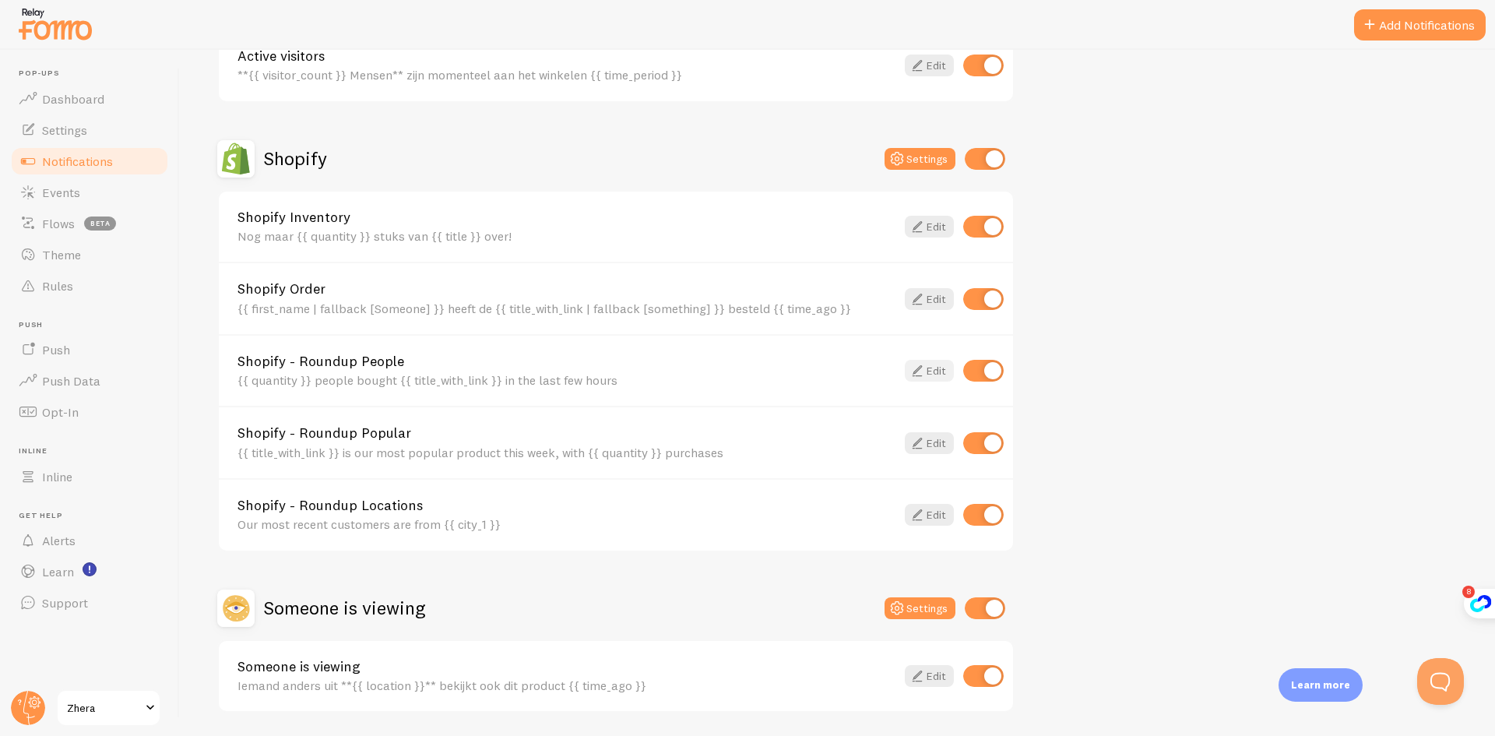
click at [926, 368] on link "Edit" at bounding box center [929, 371] width 49 height 22
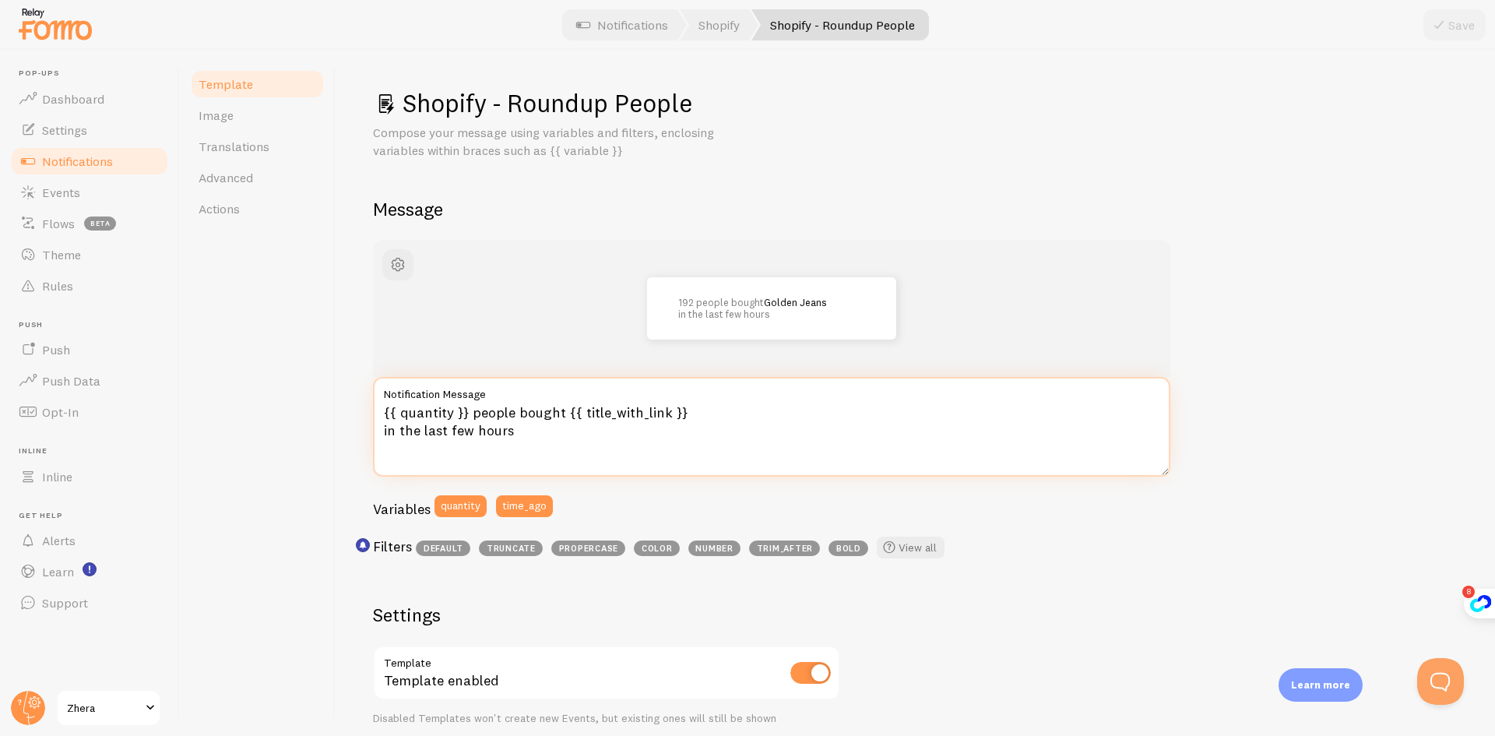
drag, startPoint x: 469, startPoint y: 413, endPoint x: 560, endPoint y: 417, distance: 91.2
click at [560, 417] on textarea "{{ quantity }} people bought {{ title_with_link }} in the last few hours" at bounding box center [771, 427] width 797 height 100
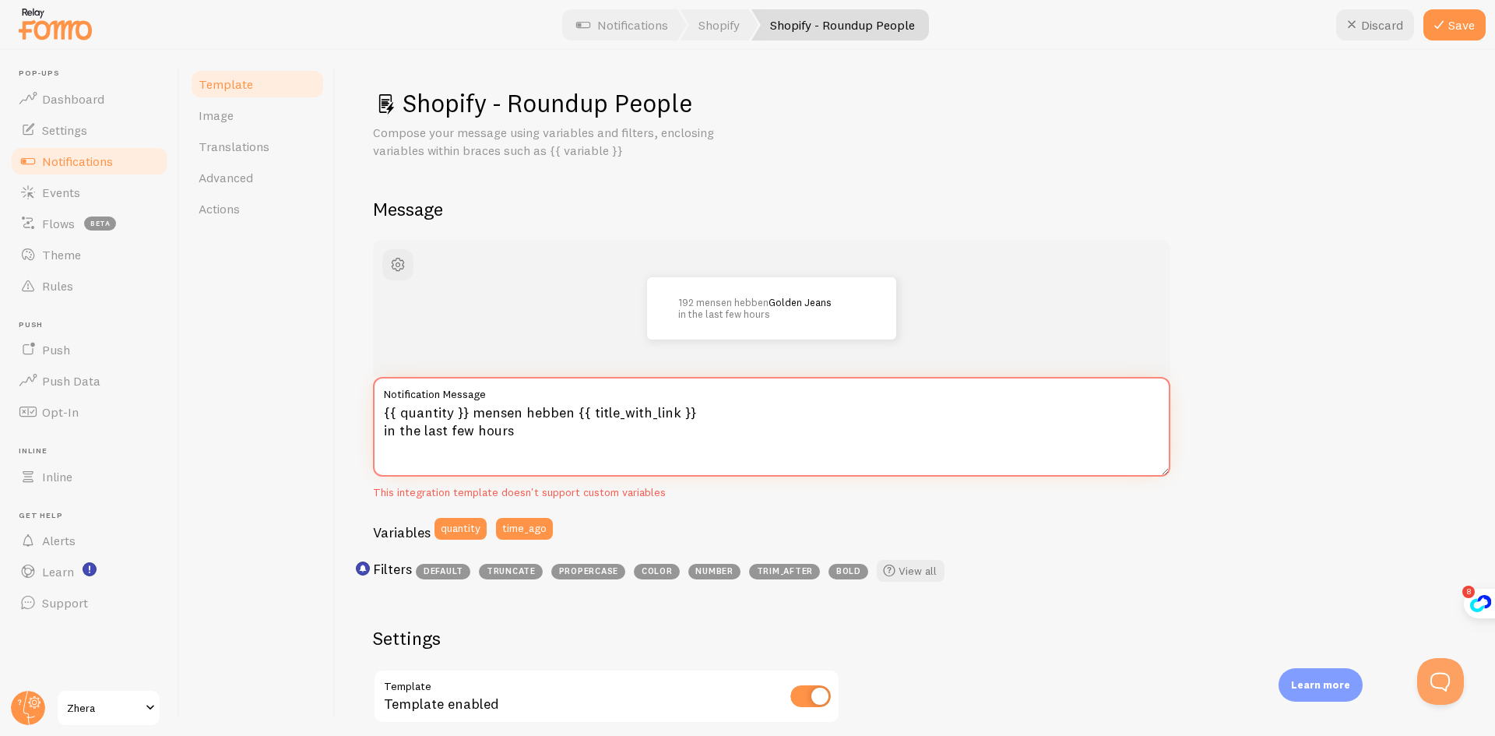
drag, startPoint x: 522, startPoint y: 431, endPoint x: 381, endPoint y: 435, distance: 141.7
click at [381, 435] on textarea "{{ quantity }} mensen hebben {{ title_with_link }} in the last few hours" at bounding box center [771, 427] width 797 height 100
type textarea "{{ quantity }} mensen hebben {{ title_with_link }} gekocht in het laatste uur"
click at [1429, 27] on icon at bounding box center [1438, 25] width 19 height 19
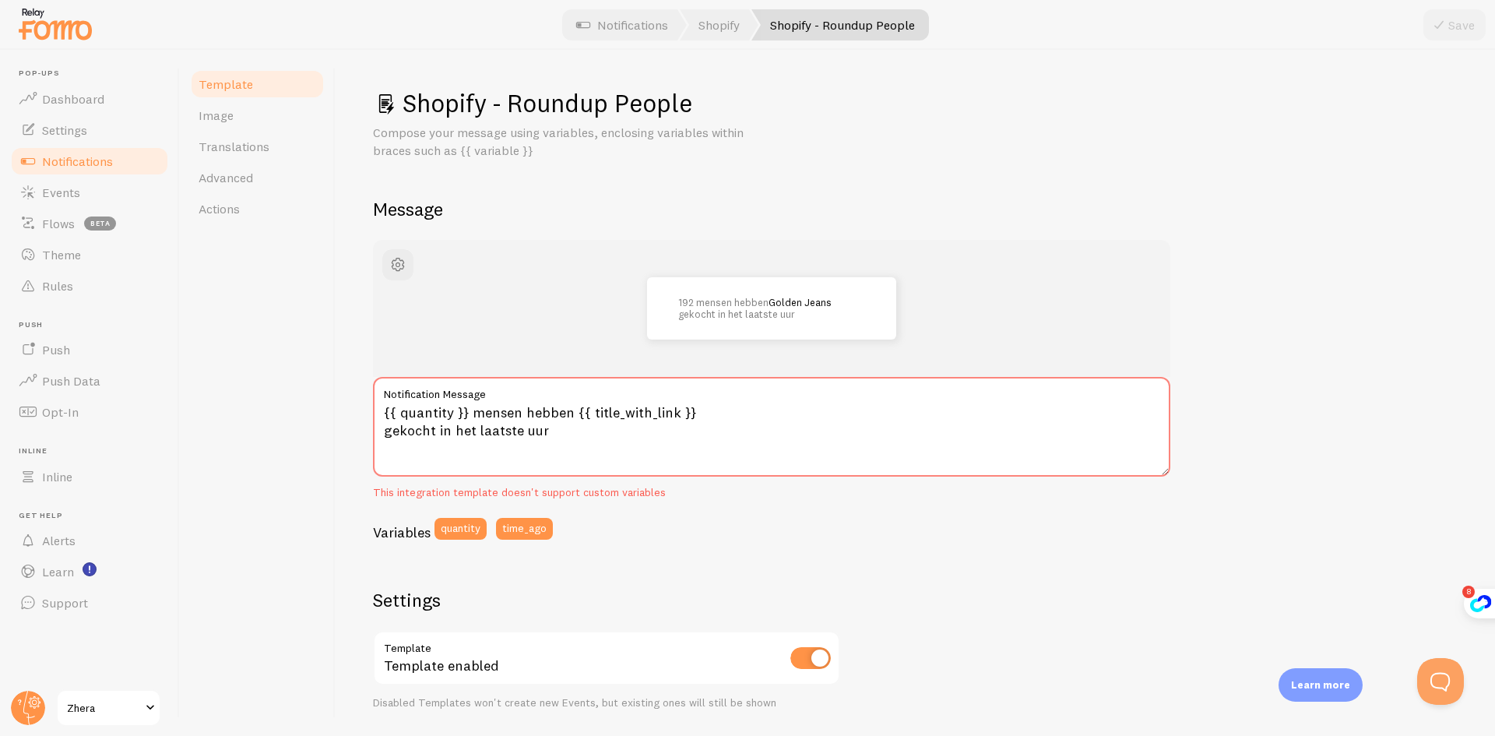
drag, startPoint x: 779, startPoint y: 541, endPoint x: 785, endPoint y: 535, distance: 8.3
click at [780, 541] on div "Variables quantity time_ago" at bounding box center [771, 534] width 797 height 33
click at [489, 492] on div "This integration template doesn't support custom variables" at bounding box center [771, 493] width 797 height 14
click at [63, 158] on span "Notifications" at bounding box center [77, 161] width 71 height 16
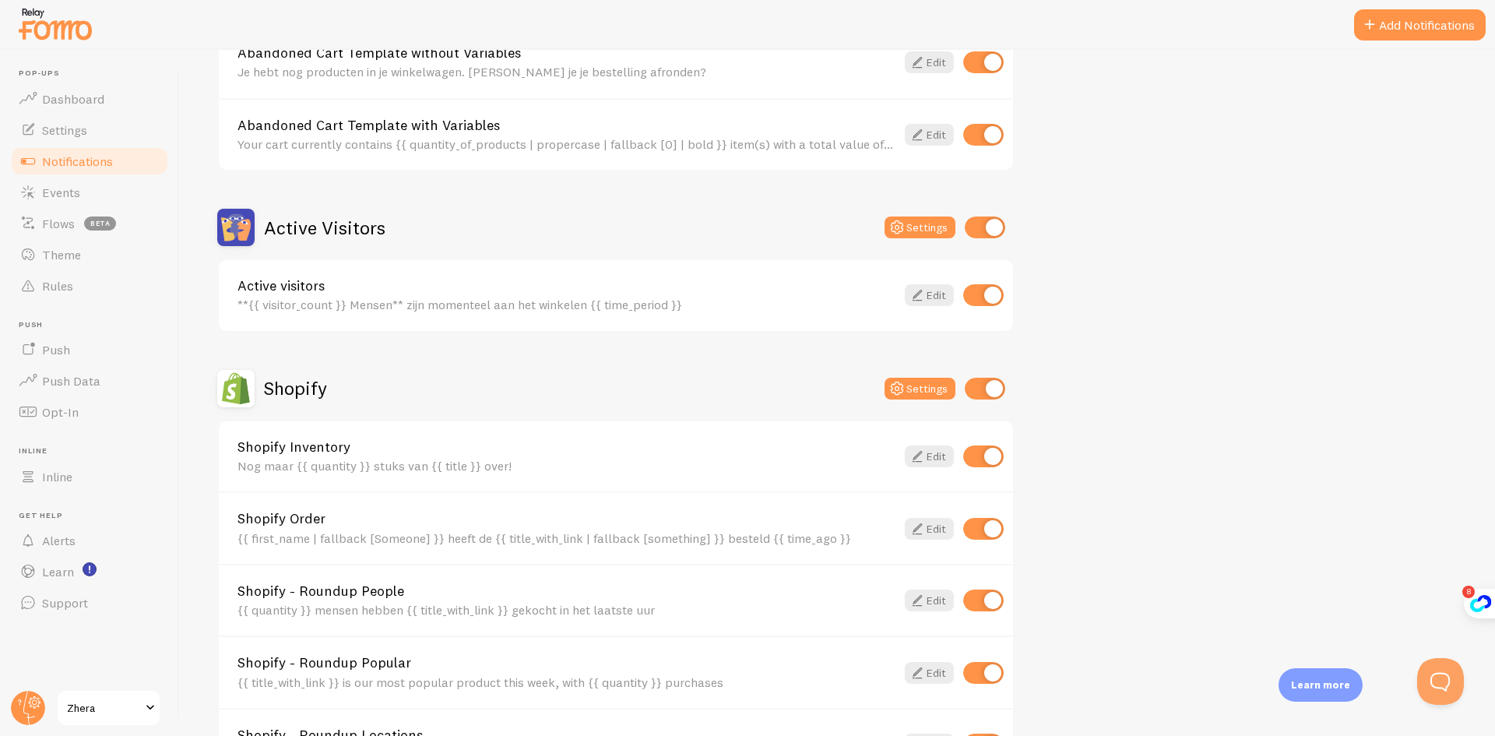
scroll to position [311, 0]
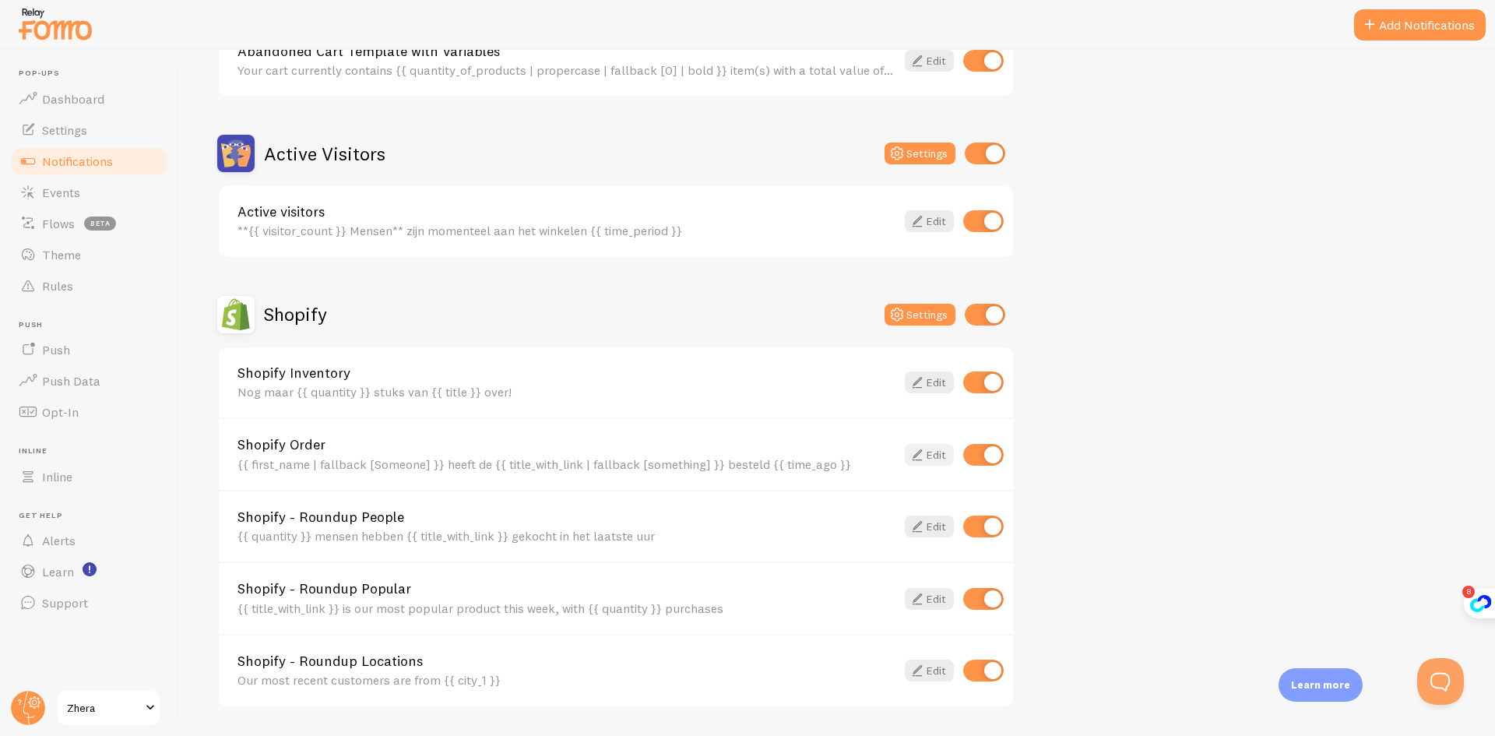
click at [924, 451] on icon at bounding box center [917, 454] width 19 height 19
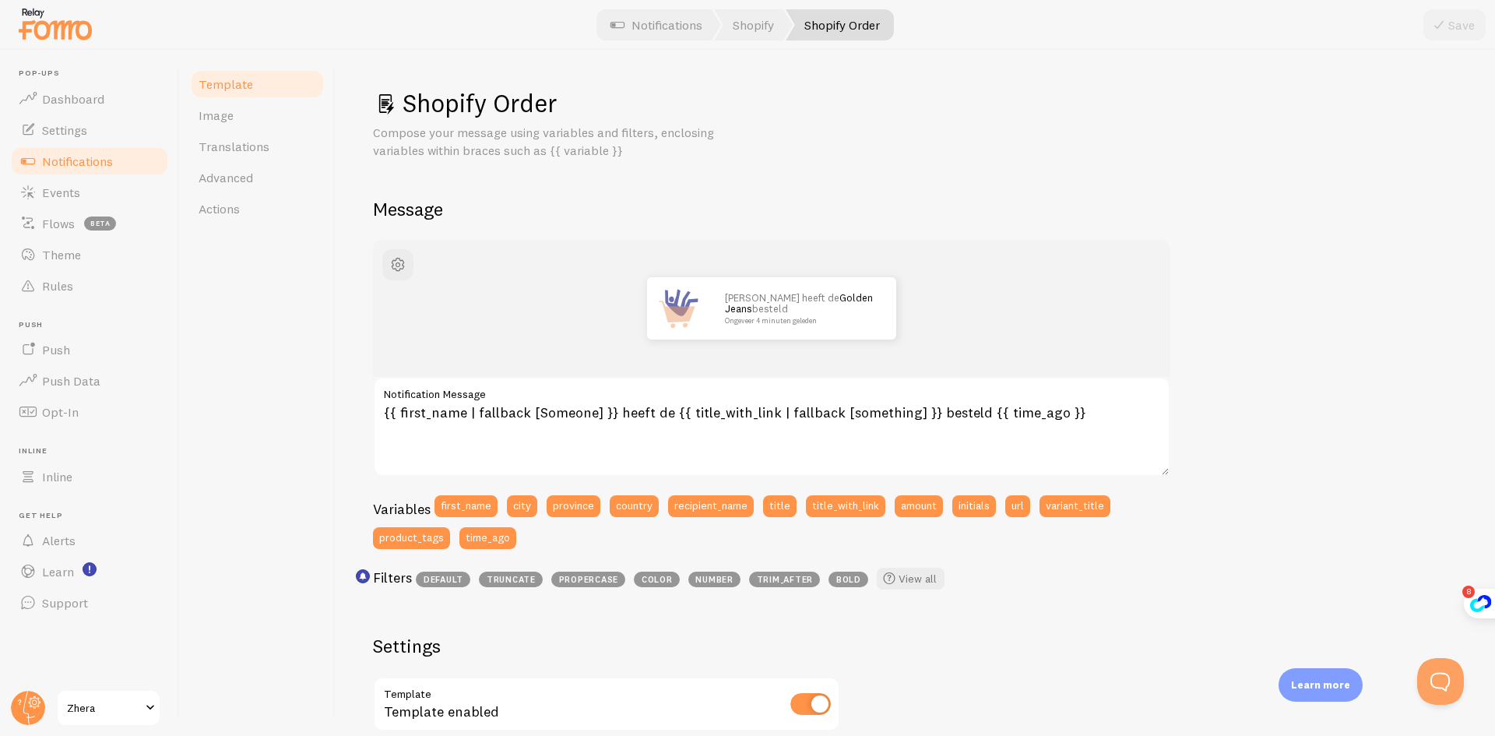
click at [83, 159] on span "Notifications" at bounding box center [77, 161] width 71 height 16
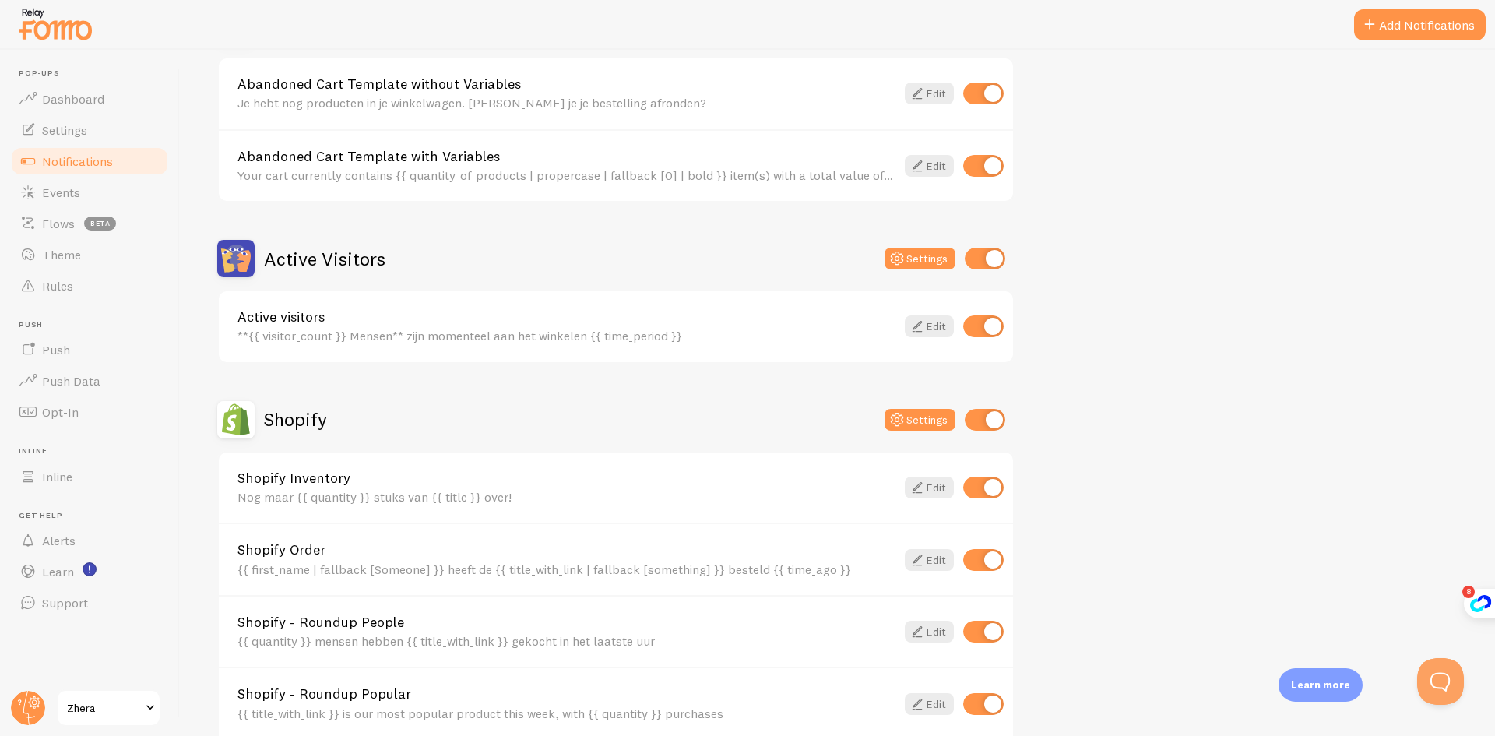
scroll to position [311, 0]
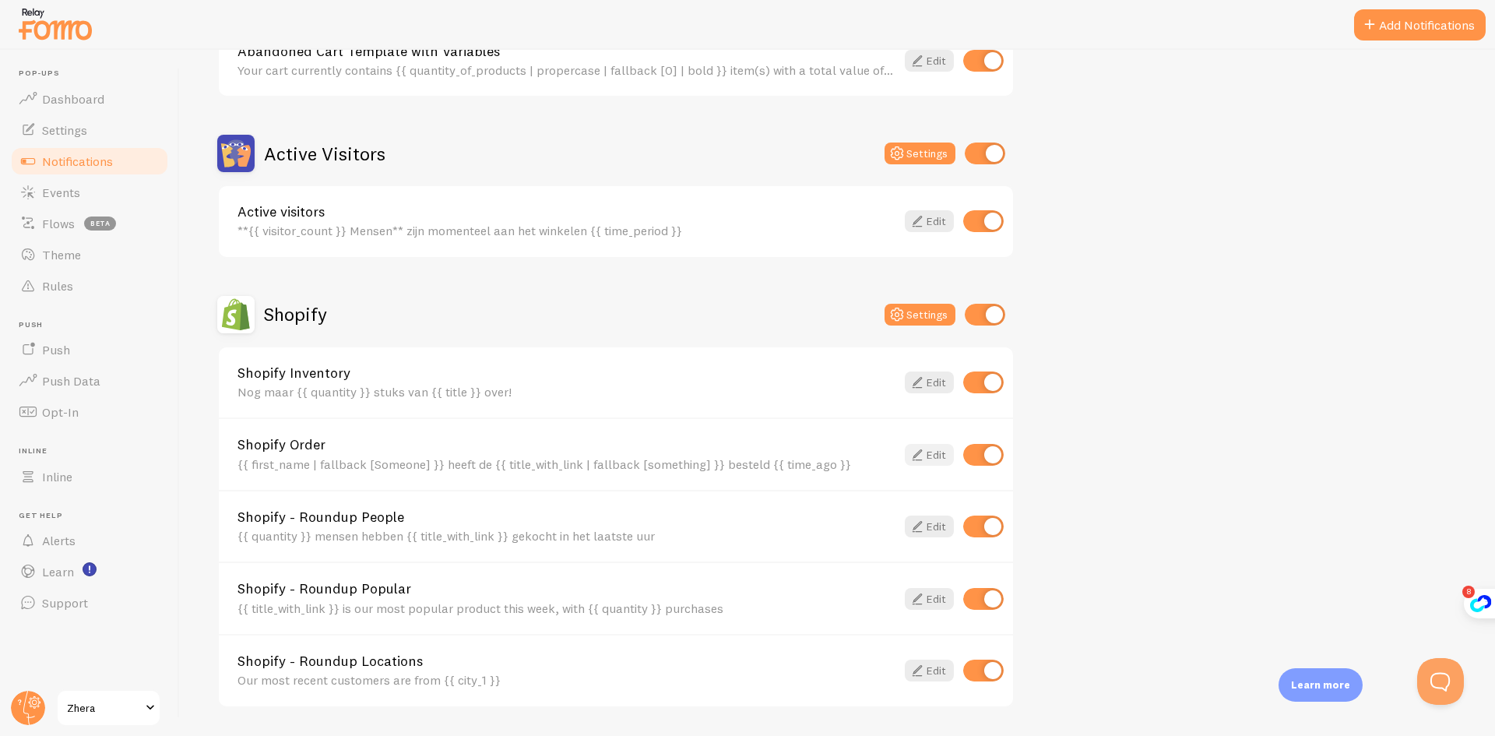
click at [940, 461] on link "Edit" at bounding box center [929, 455] width 49 height 22
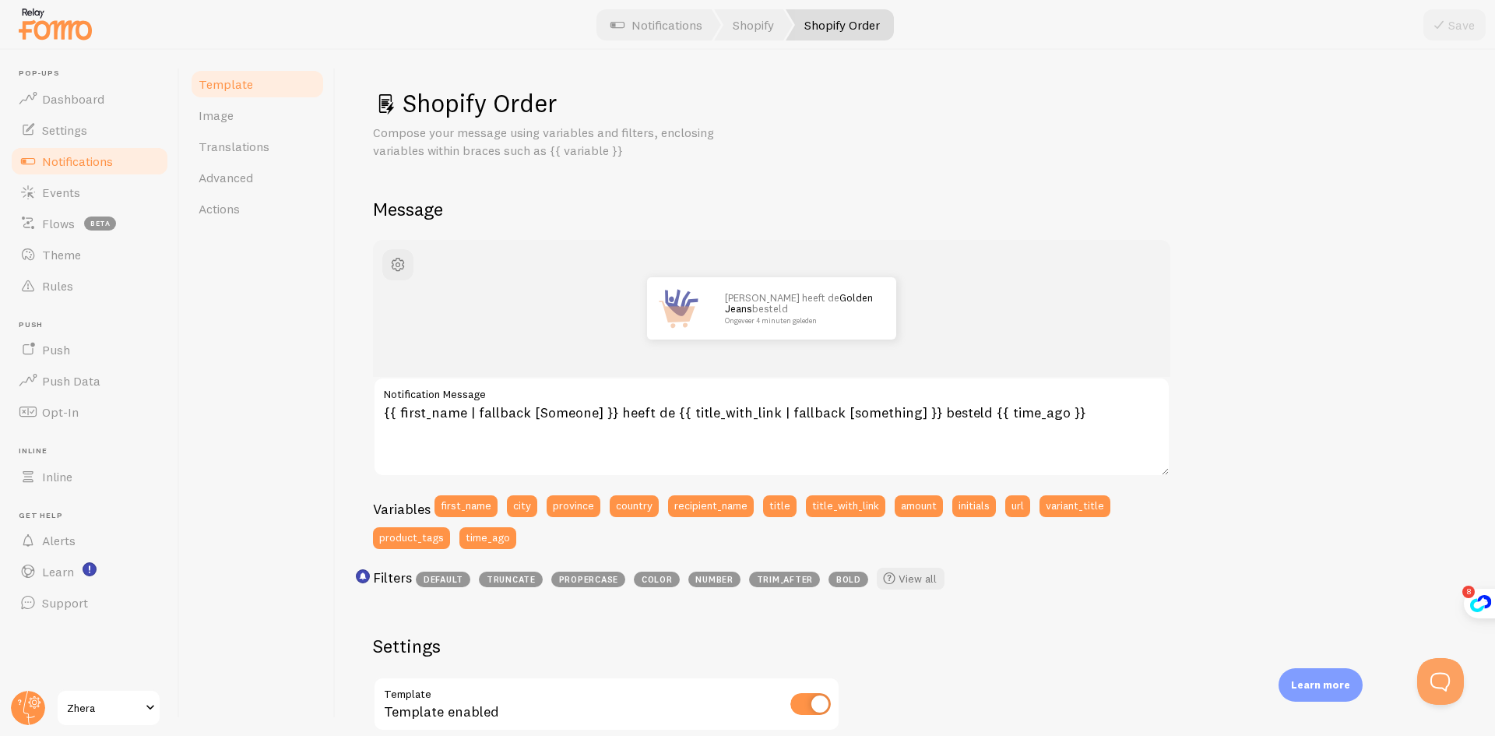
click at [83, 174] on link "Notifications" at bounding box center [89, 161] width 160 height 31
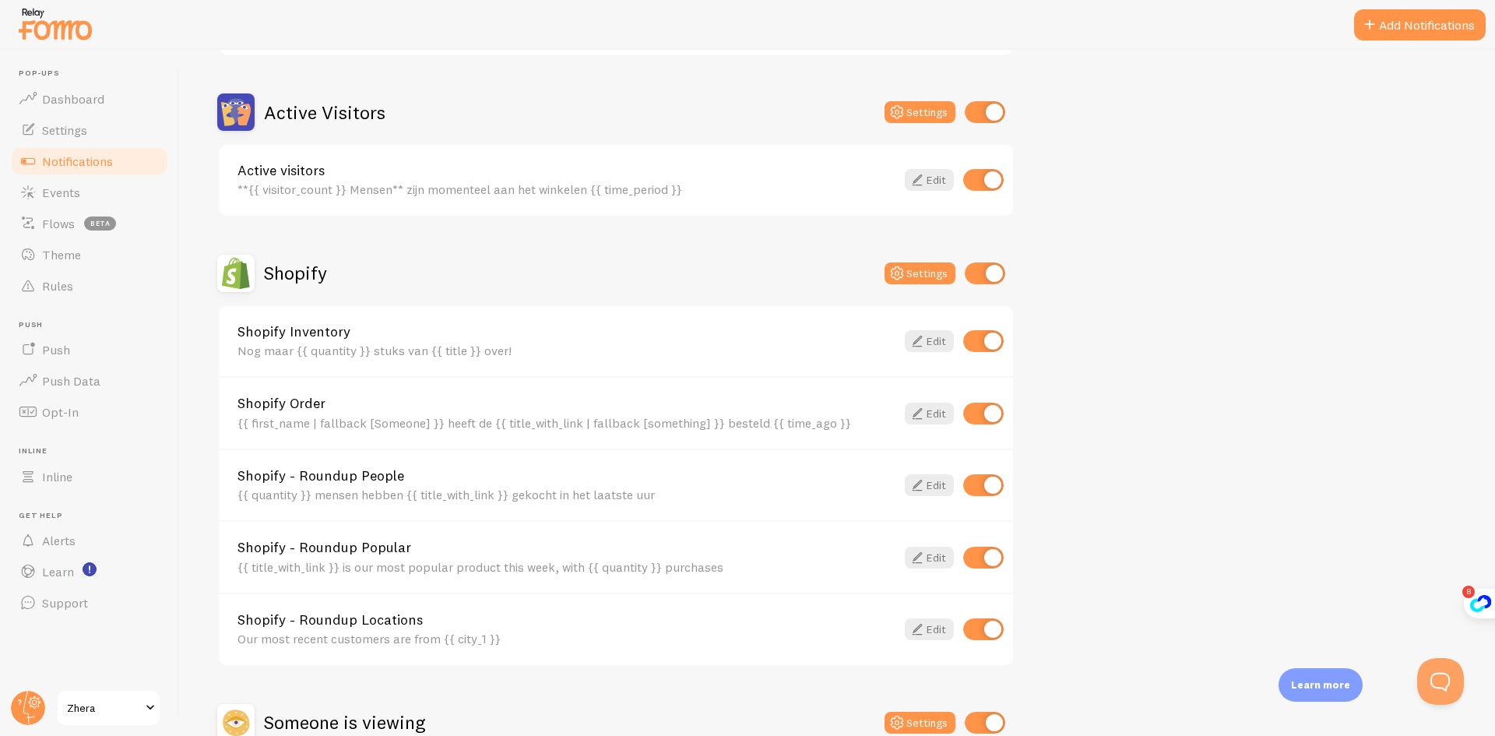
scroll to position [389, 0]
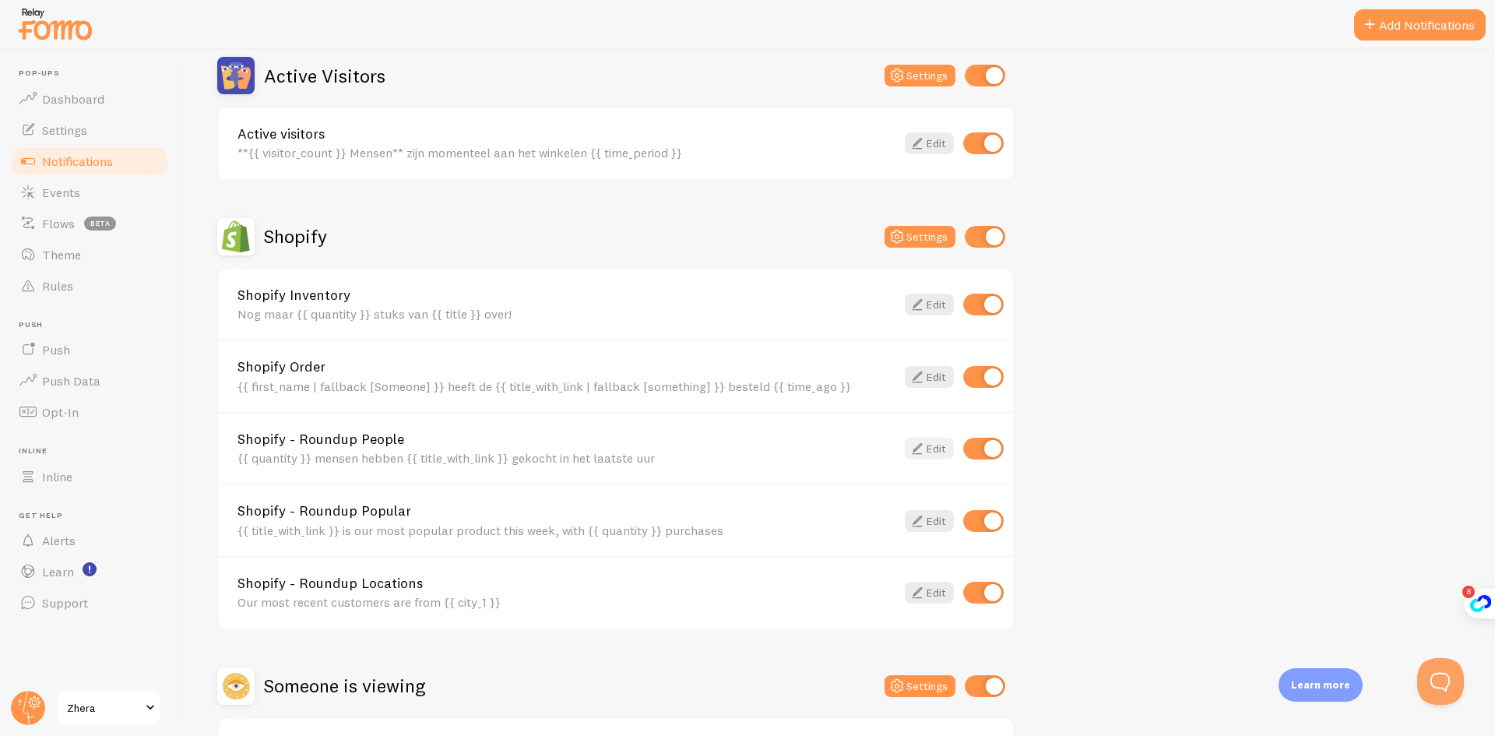
click at [926, 452] on link "Edit" at bounding box center [929, 449] width 49 height 22
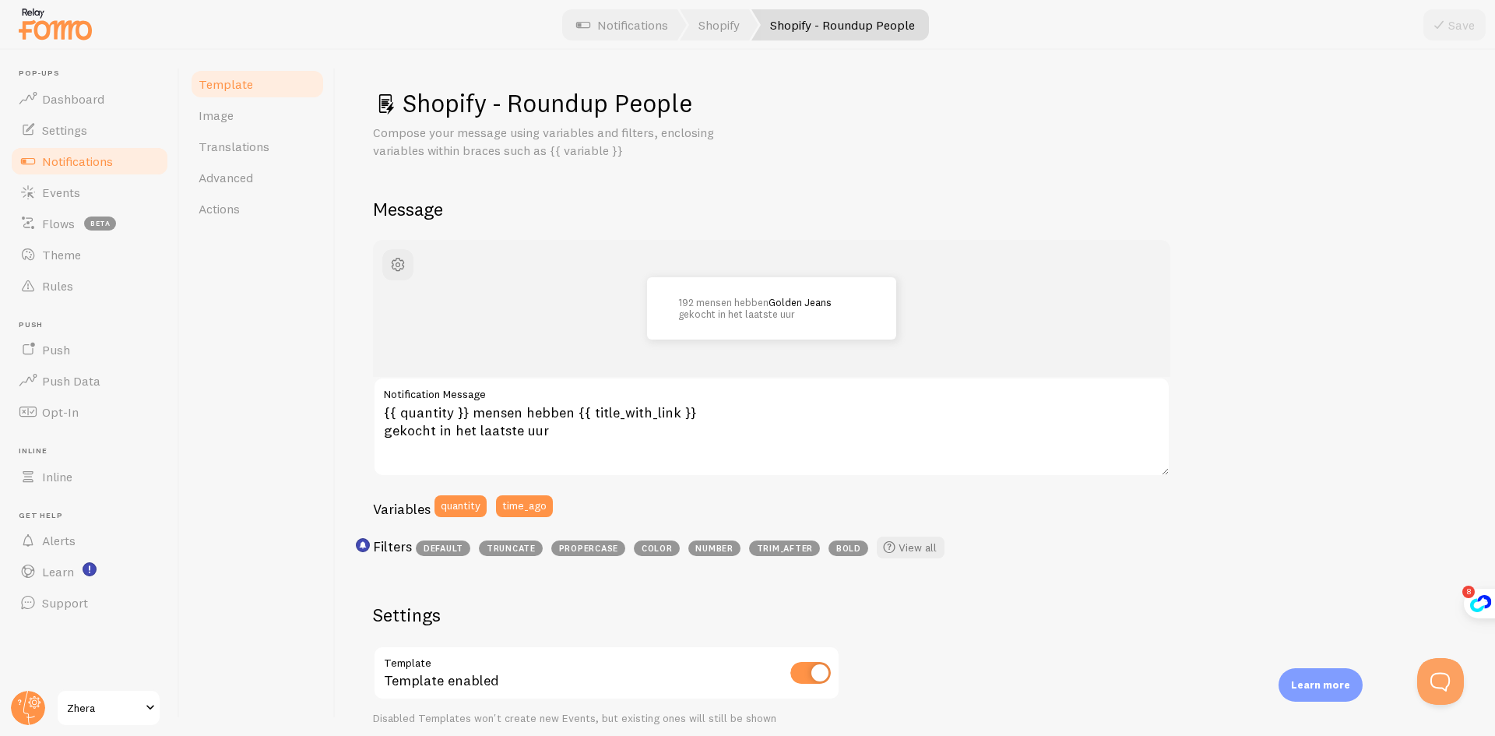
click at [66, 157] on span "Notifications" at bounding box center [77, 161] width 71 height 16
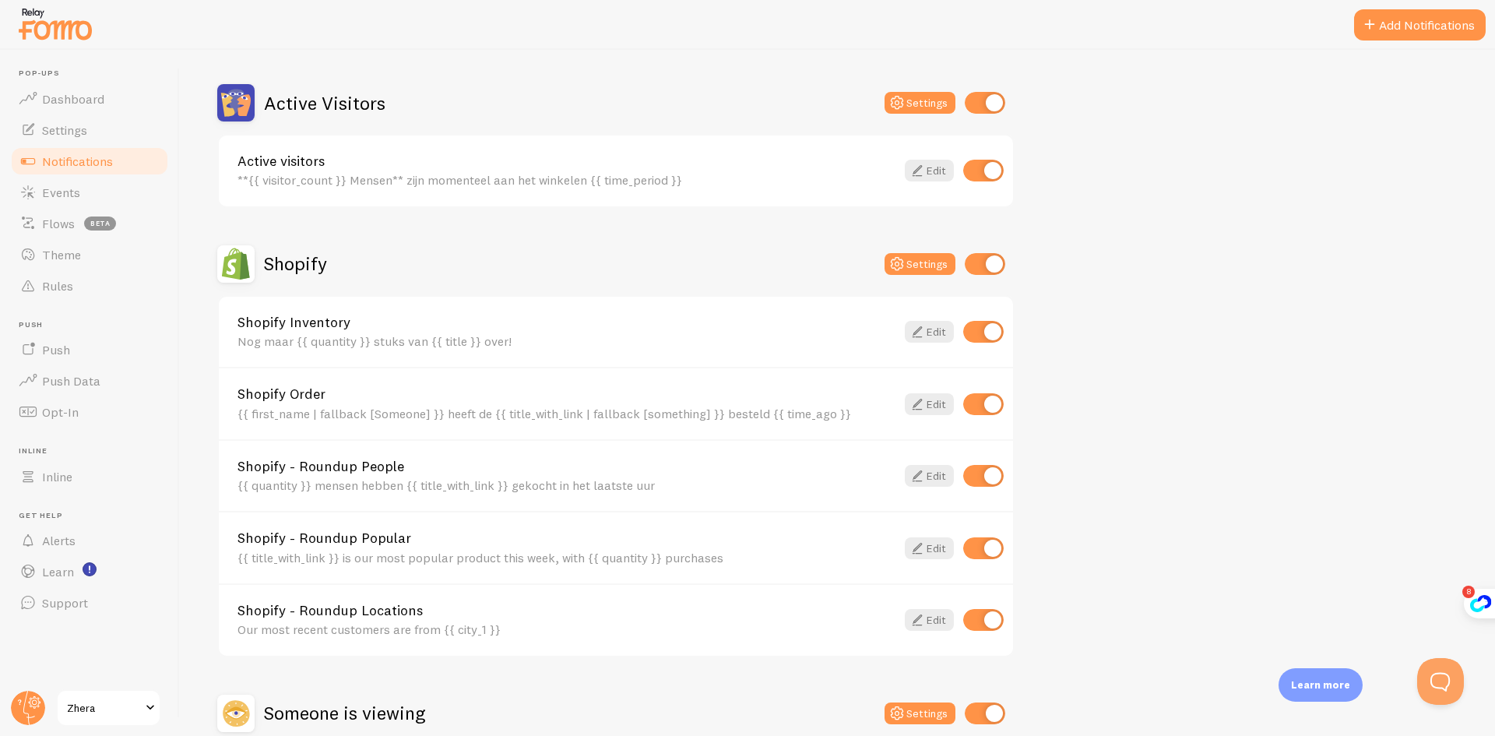
scroll to position [518, 0]
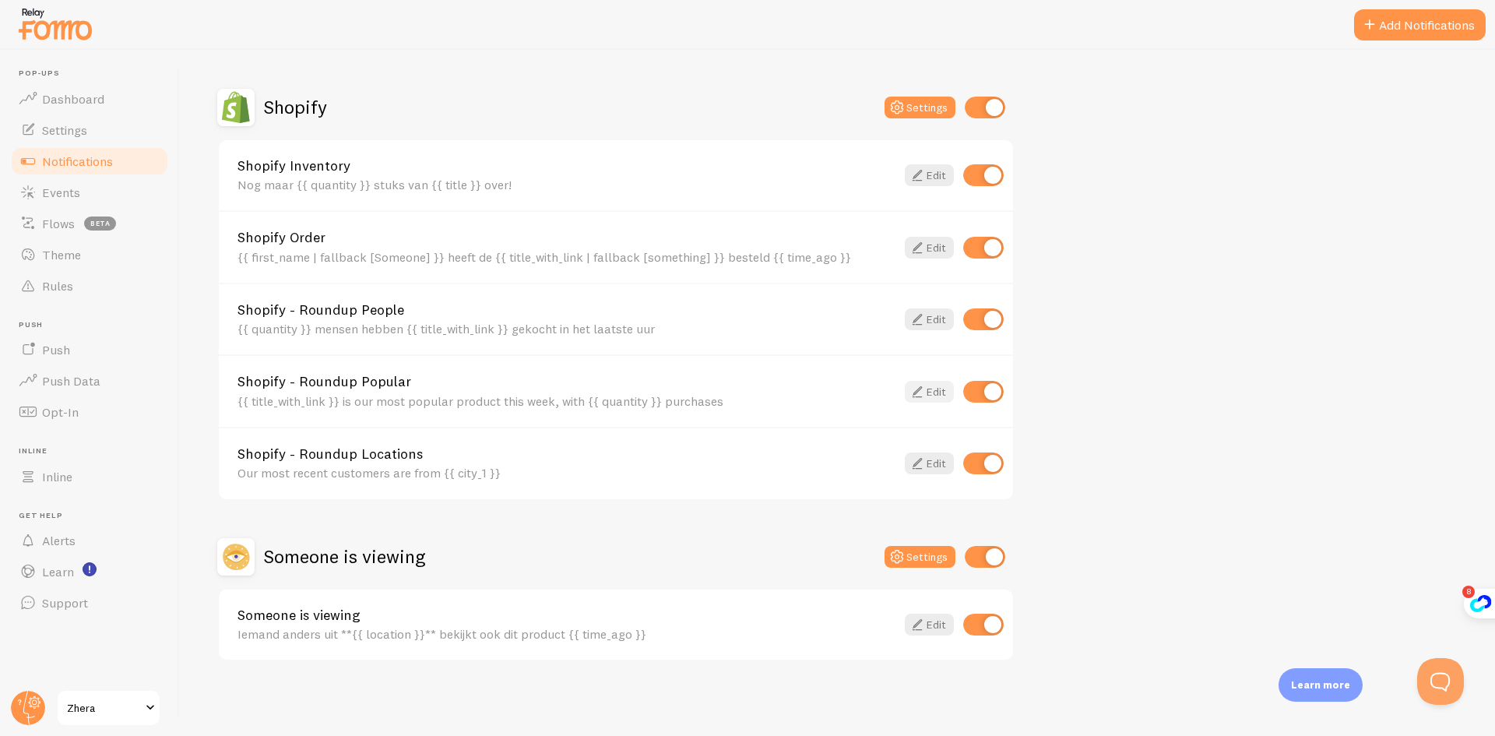
click at [931, 391] on link "Edit" at bounding box center [929, 392] width 49 height 22
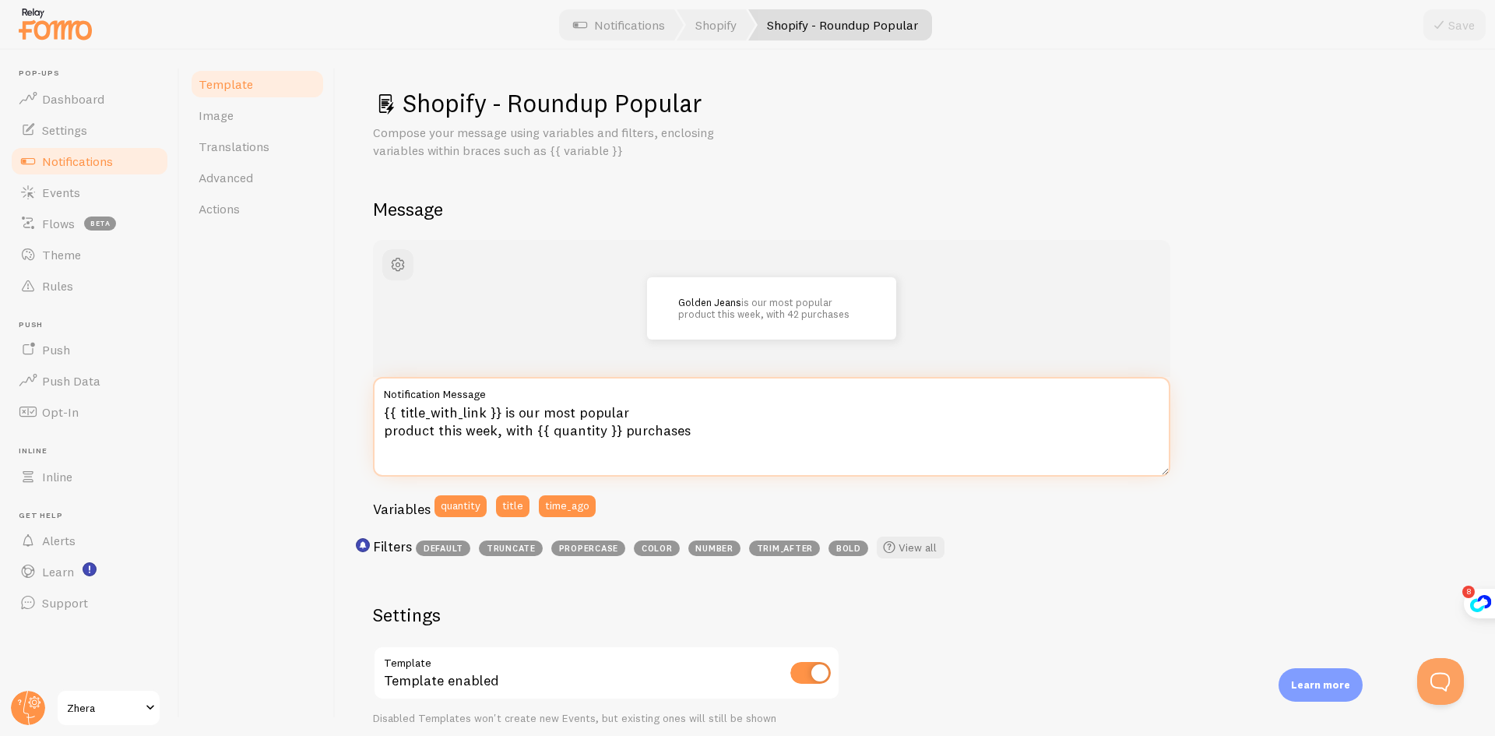
drag, startPoint x: 632, startPoint y: 410, endPoint x: 619, endPoint y: 406, distance: 13.8
click at [619, 406] on textarea "{{ title_with_link }} is our most popular product this week, with {{ quantity }…" at bounding box center [771, 427] width 797 height 100
drag, startPoint x: 493, startPoint y: 434, endPoint x: 518, endPoint y: 417, distance: 31.3
click at [518, 417] on textarea "{{ title_with_link }} is our most popular product this week, with {{ quantity }…" at bounding box center [771, 427] width 797 height 100
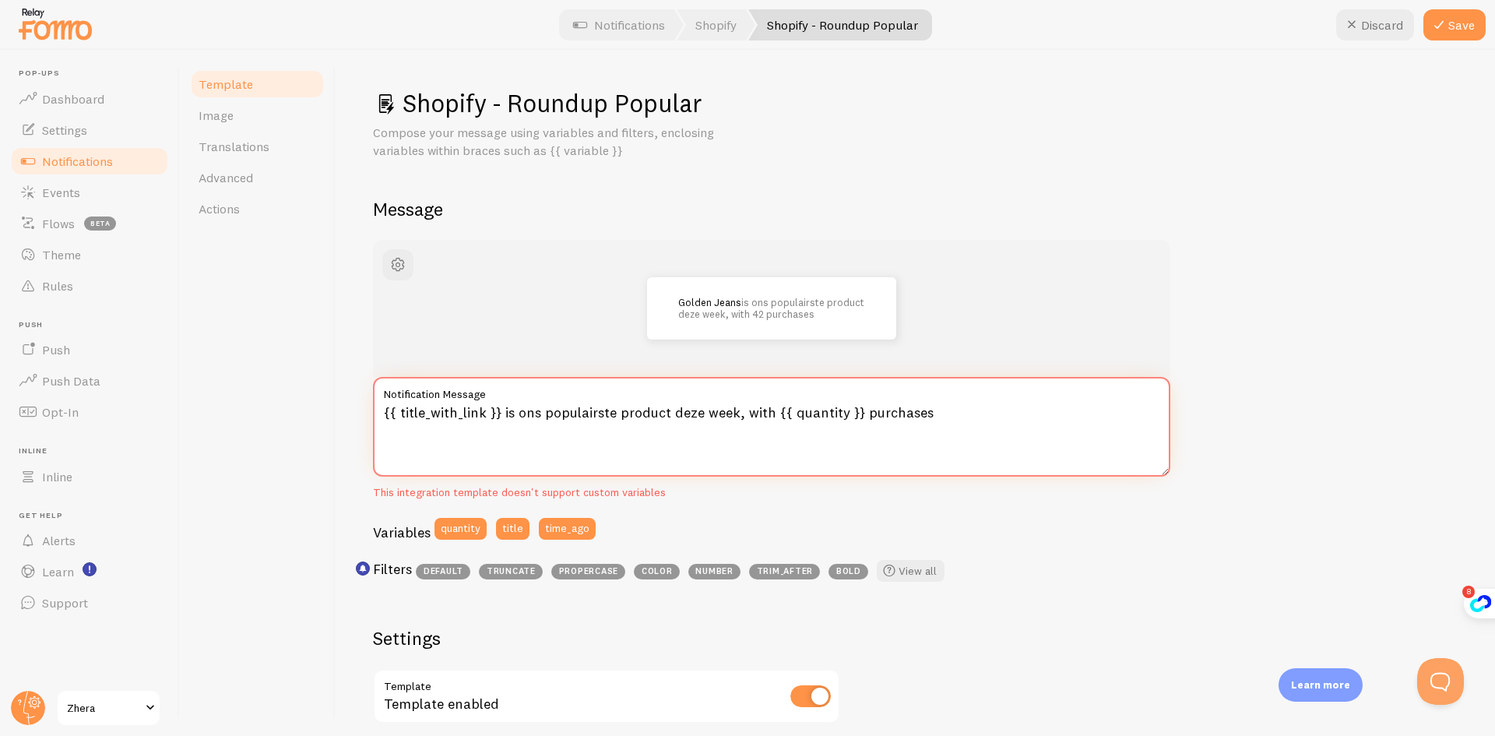
click at [767, 408] on textarea "{{ title_with_link }} is ons populairste product deze week, with {{ quantity }}…" at bounding box center [771, 427] width 797 height 100
drag, startPoint x: 768, startPoint y: 412, endPoint x: 746, endPoint y: 410, distance: 22.7
click at [746, 410] on textarea "{{ title_with_link }} is ons populairste product deze week, with {{ quantity }}…" at bounding box center [771, 427] width 797 height 100
drag, startPoint x: 926, startPoint y: 417, endPoint x: 858, endPoint y: 412, distance: 67.9
click at [858, 412] on textarea "{{ title_with_link }} is ons populairste product deze week, met {{ quantity }} …" at bounding box center [771, 427] width 797 height 100
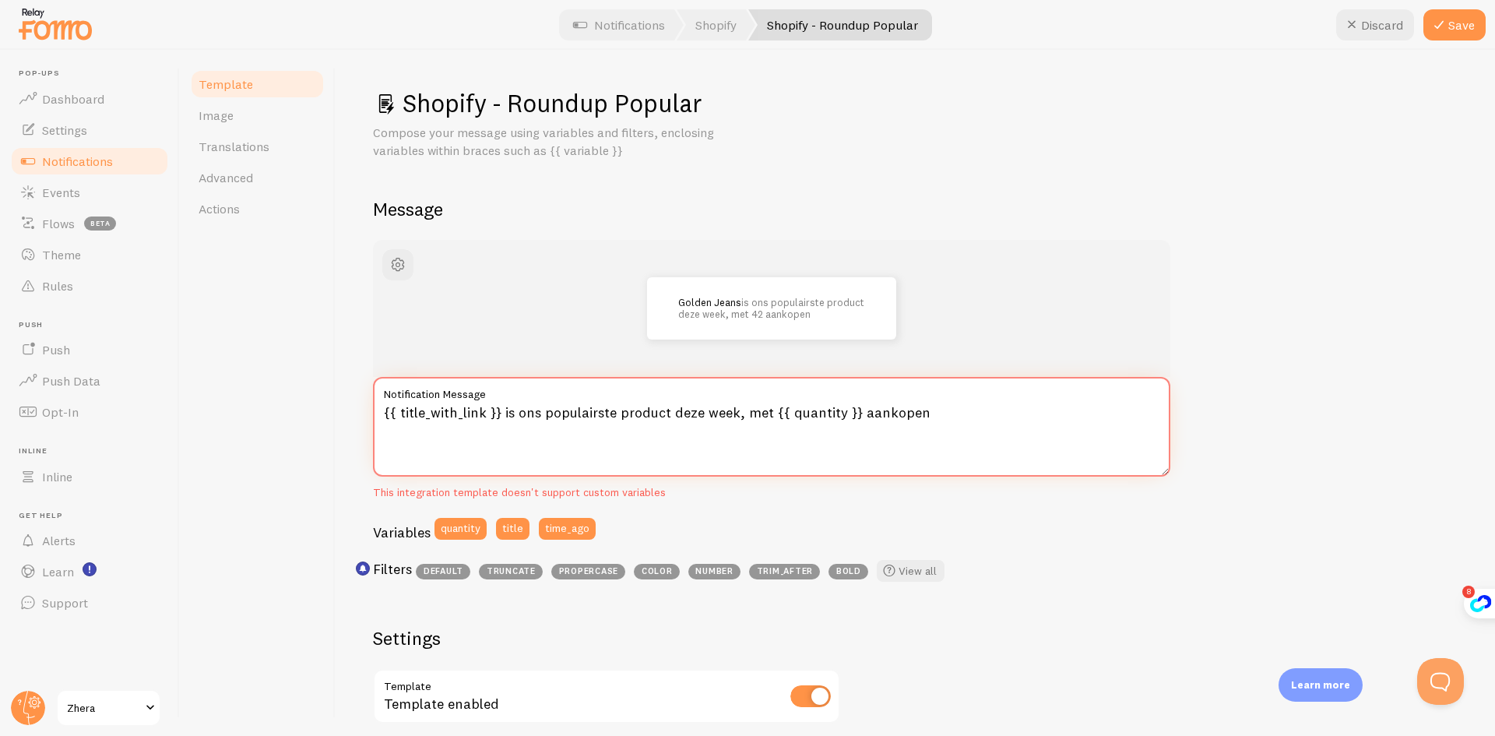
type textarea "{{ title_with_link }} is ons populairste product deze week, met {{ quantity }} …"
click at [1383, 309] on div "Golden Jeans is ons populairste product deze week, met 42 aankopen {{ title_wit…" at bounding box center [915, 680] width 1084 height 881
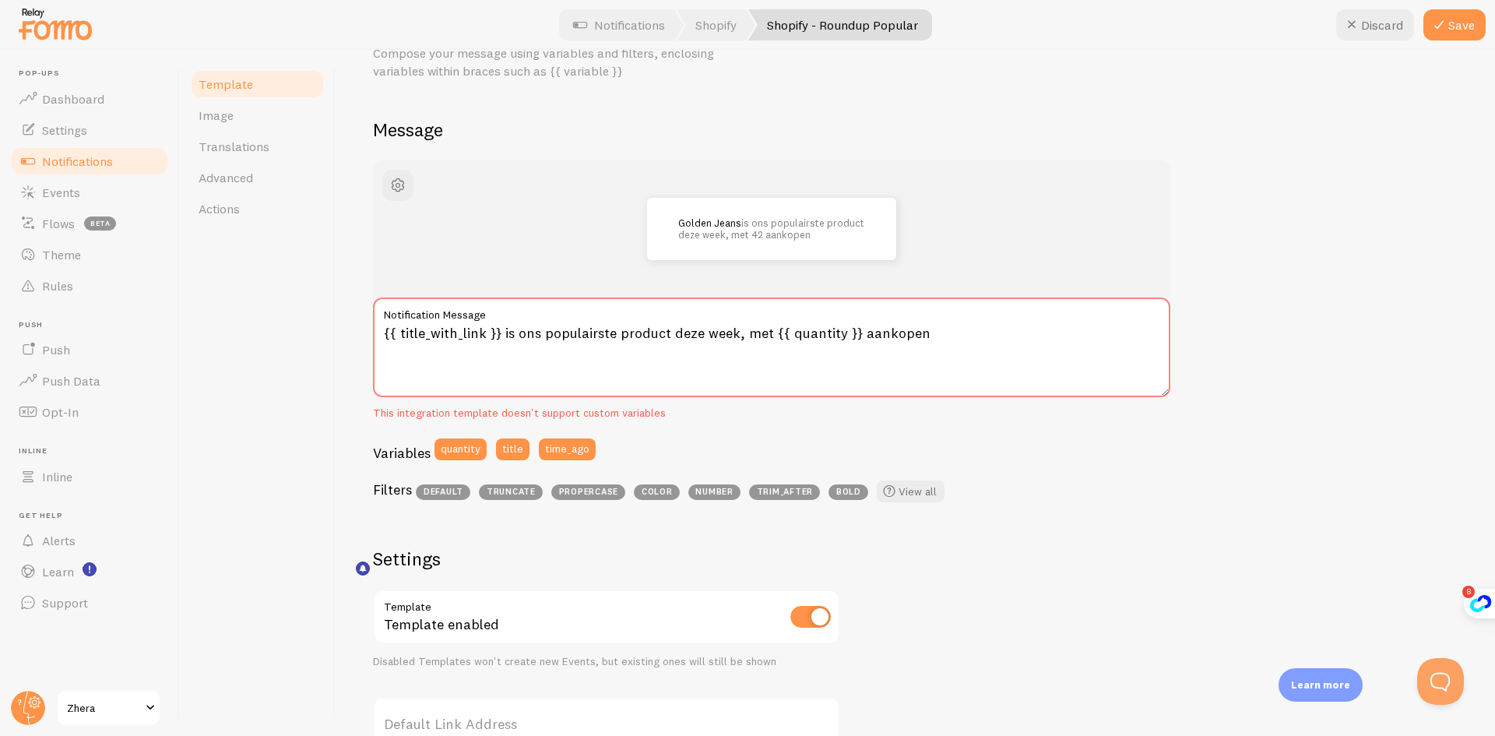
scroll to position [234, 0]
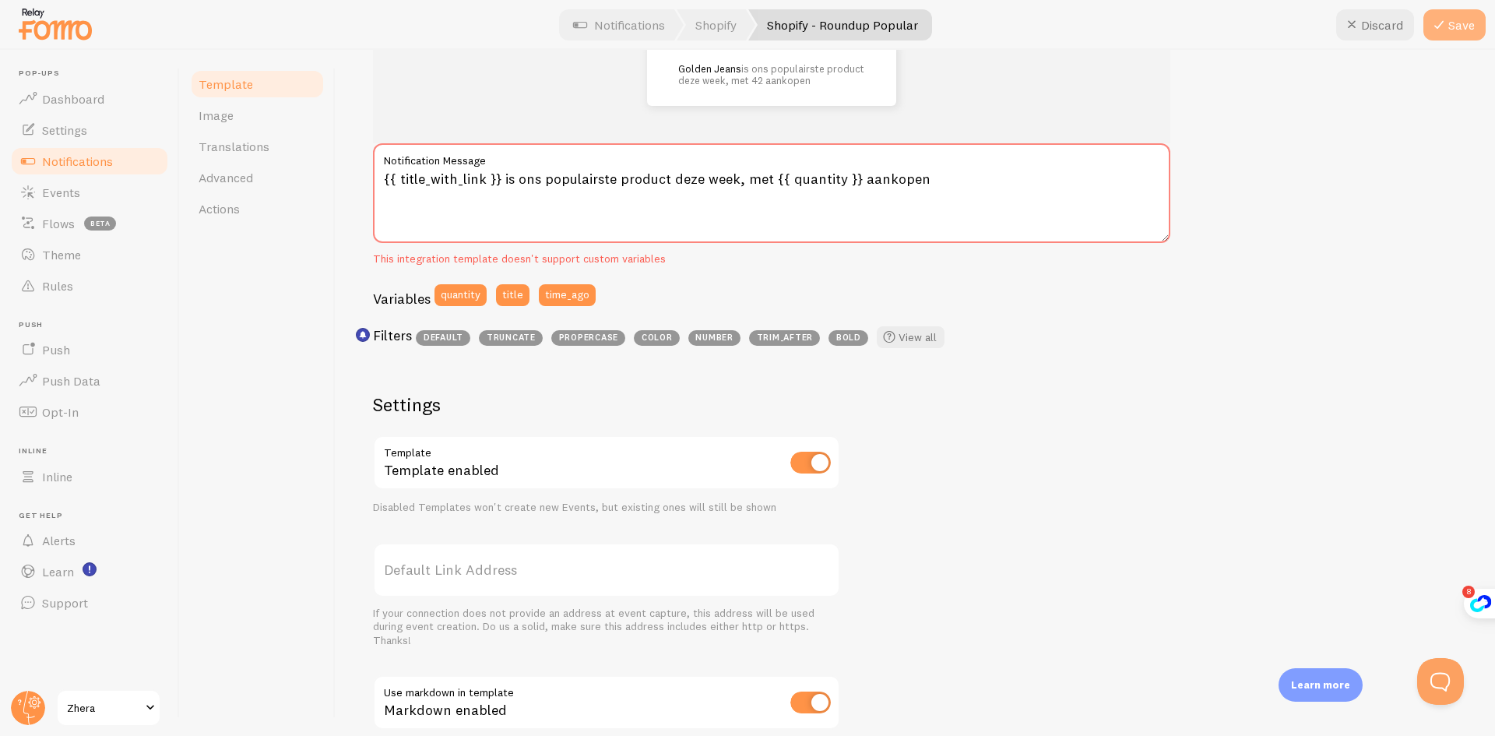
click at [1445, 31] on icon at bounding box center [1438, 25] width 19 height 19
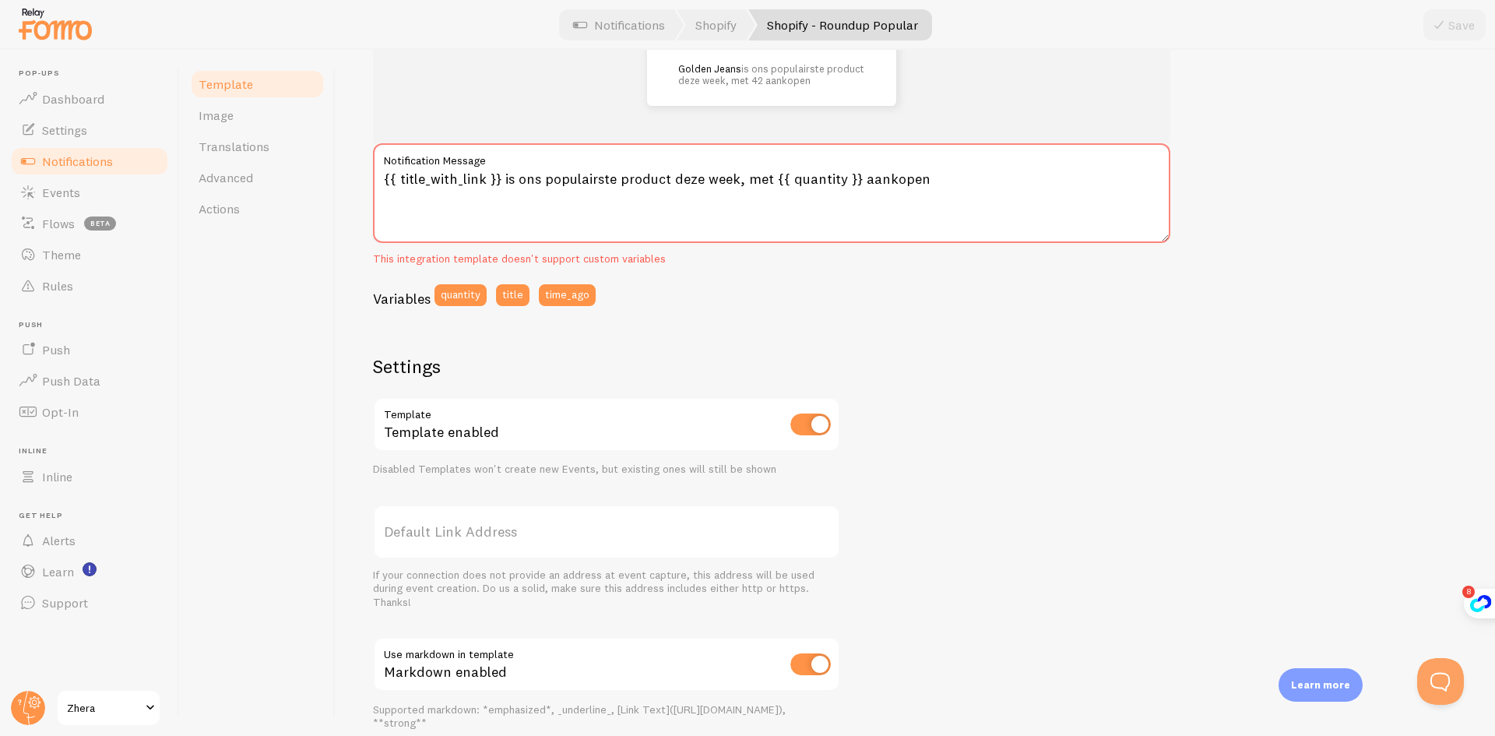
click at [731, 314] on div "Variables quantity title time_ago" at bounding box center [771, 300] width 797 height 33
click at [47, 165] on span "Notifications" at bounding box center [77, 161] width 71 height 16
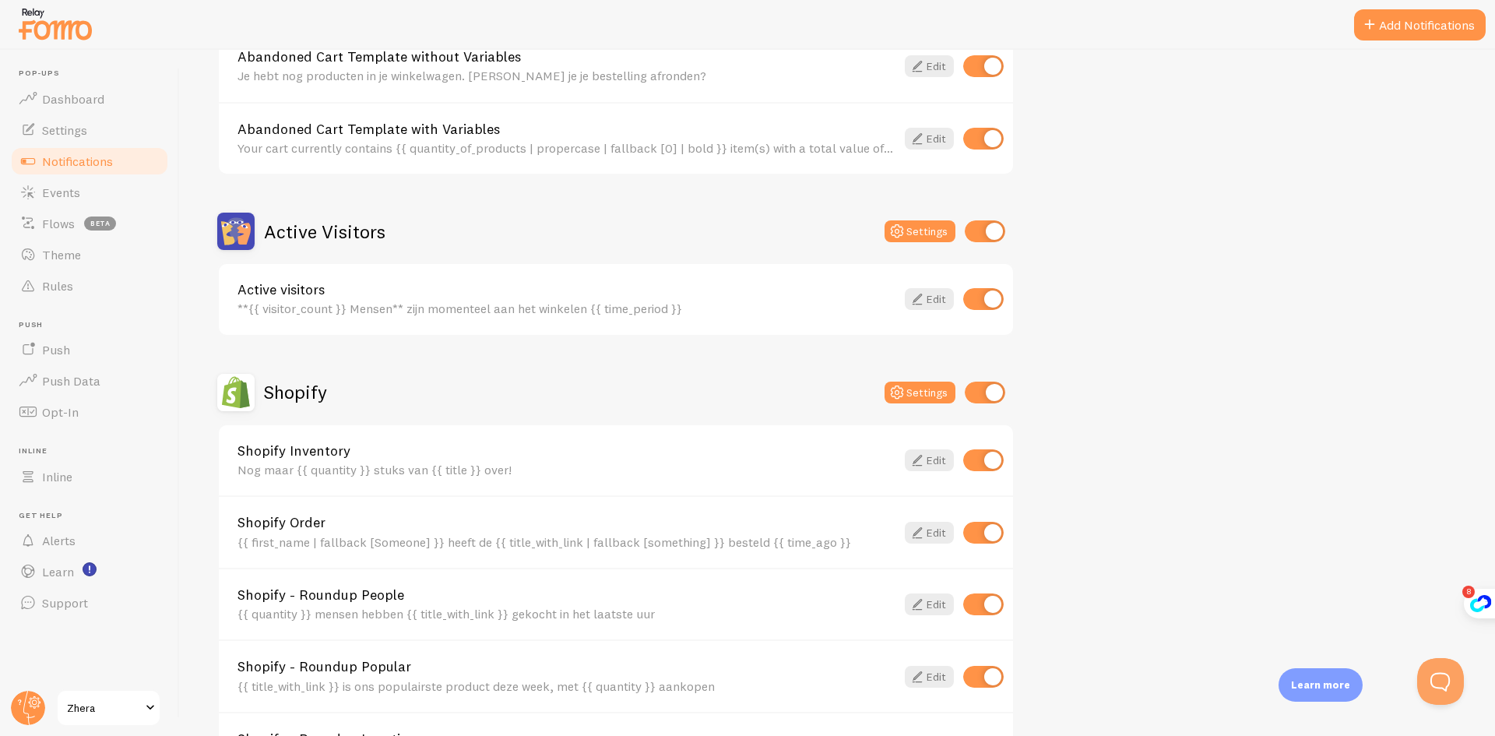
scroll to position [518, 0]
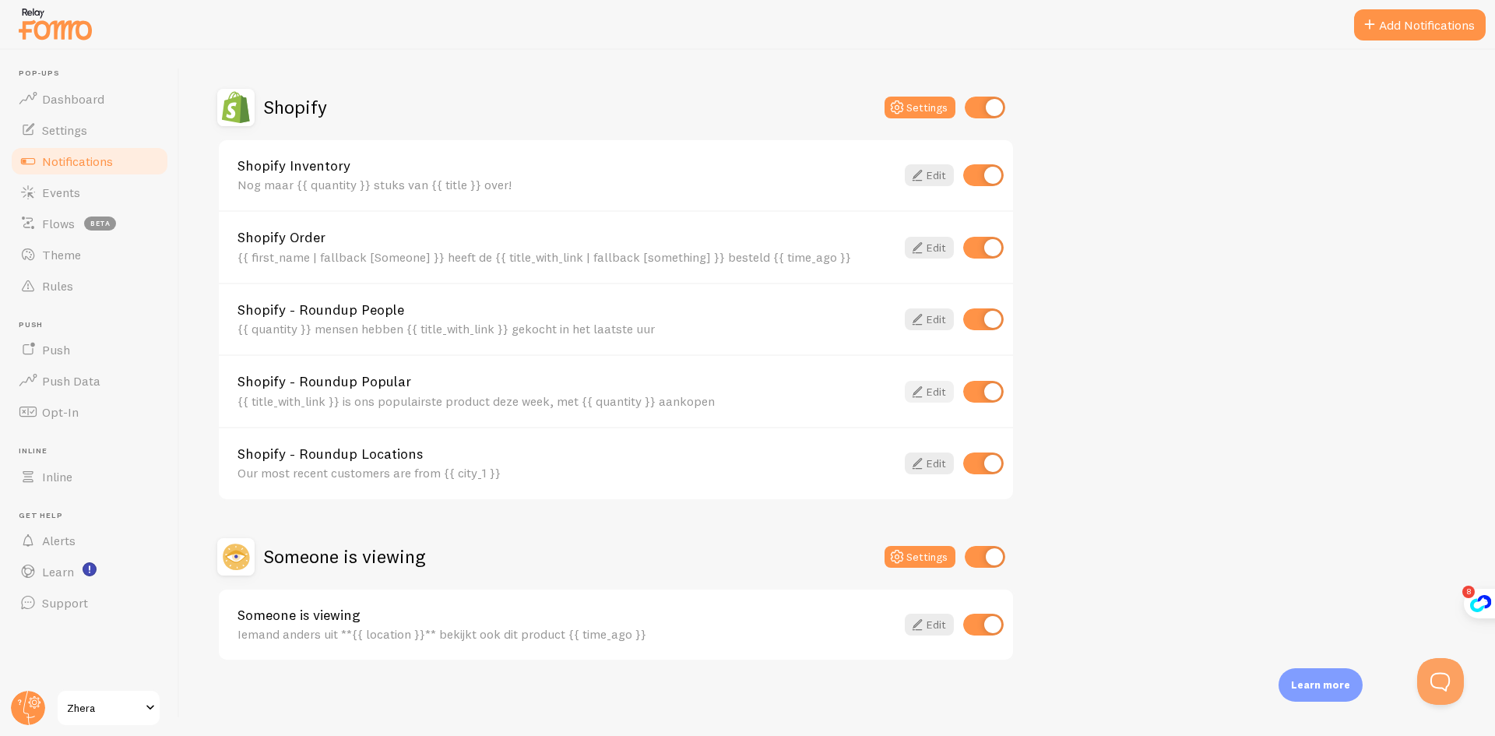
click at [919, 392] on icon at bounding box center [917, 391] width 19 height 19
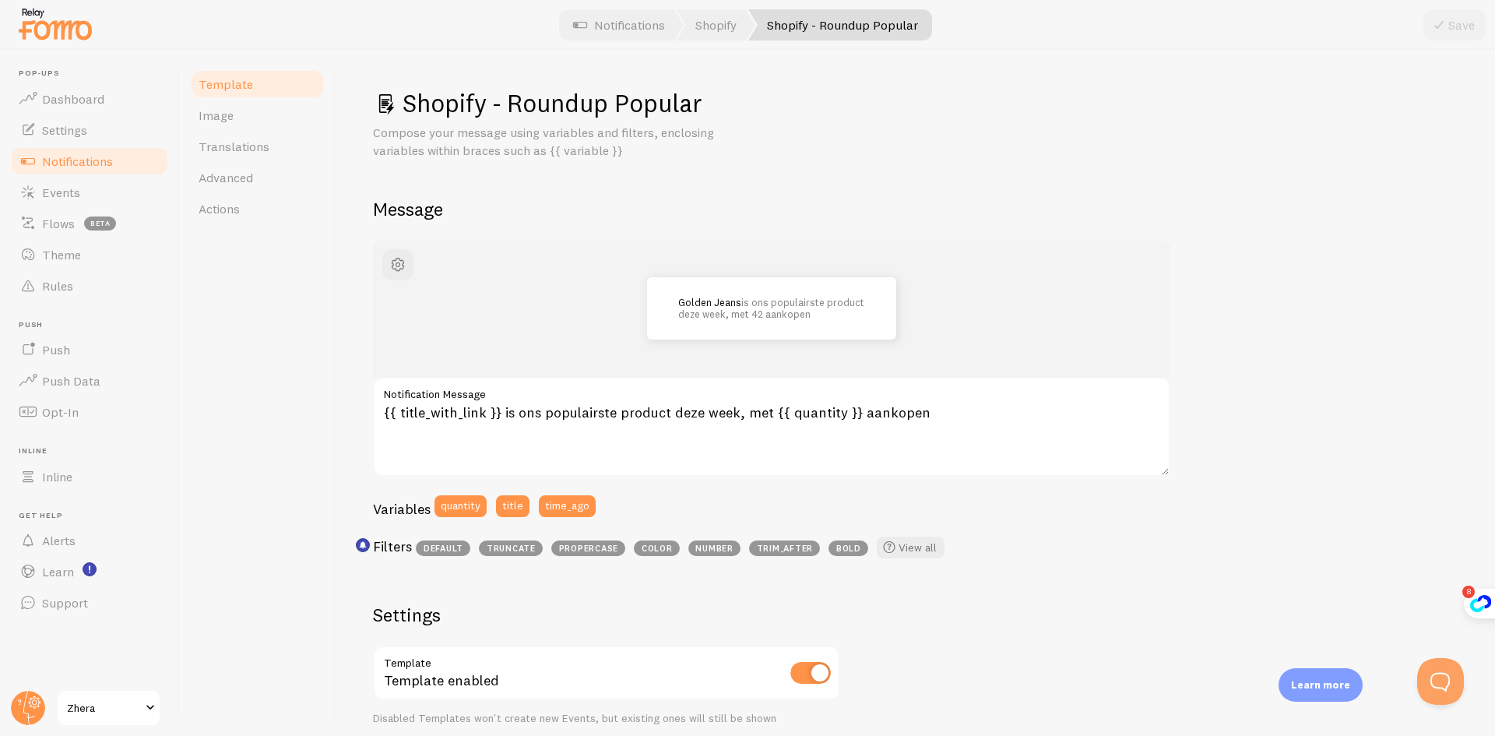
click at [79, 161] on span "Notifications" at bounding box center [77, 161] width 71 height 16
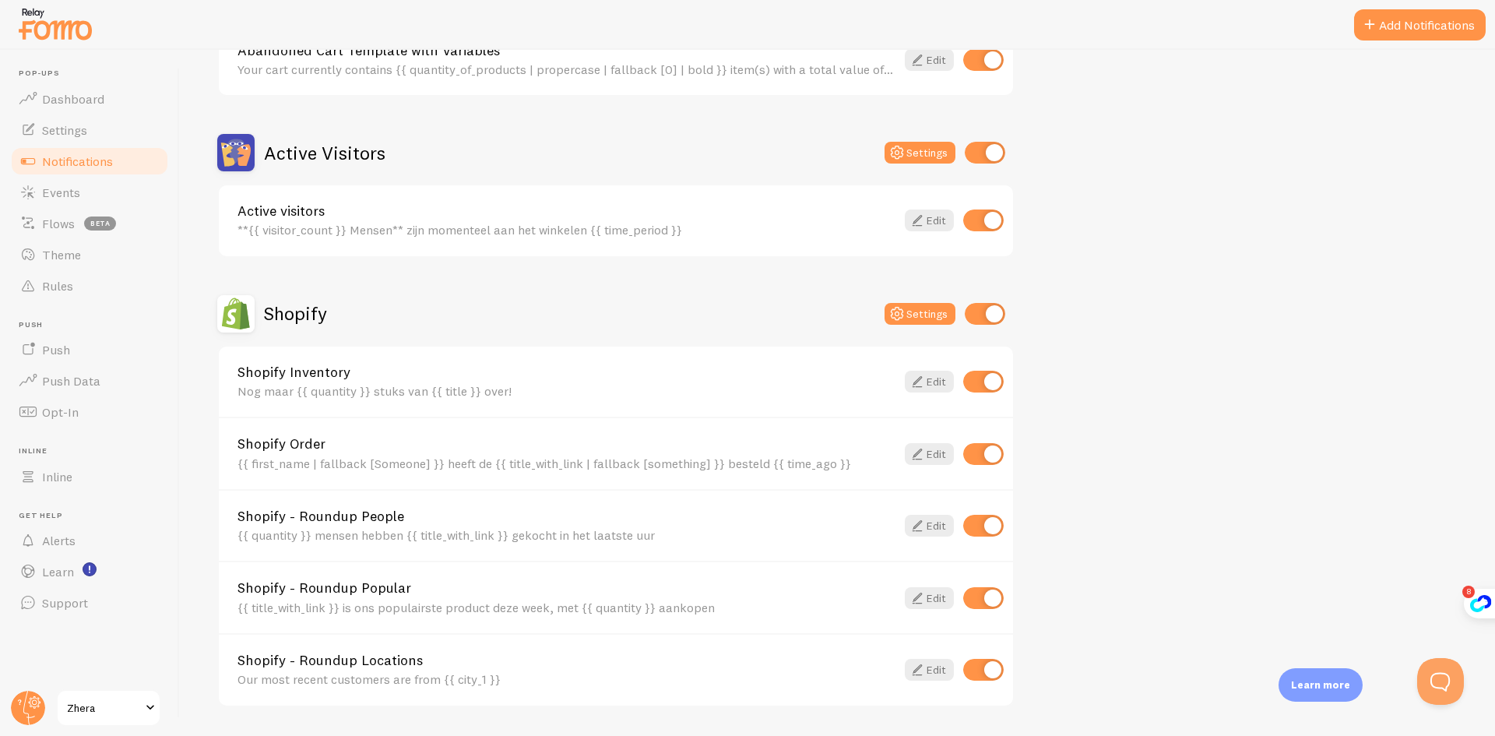
scroll to position [389, 0]
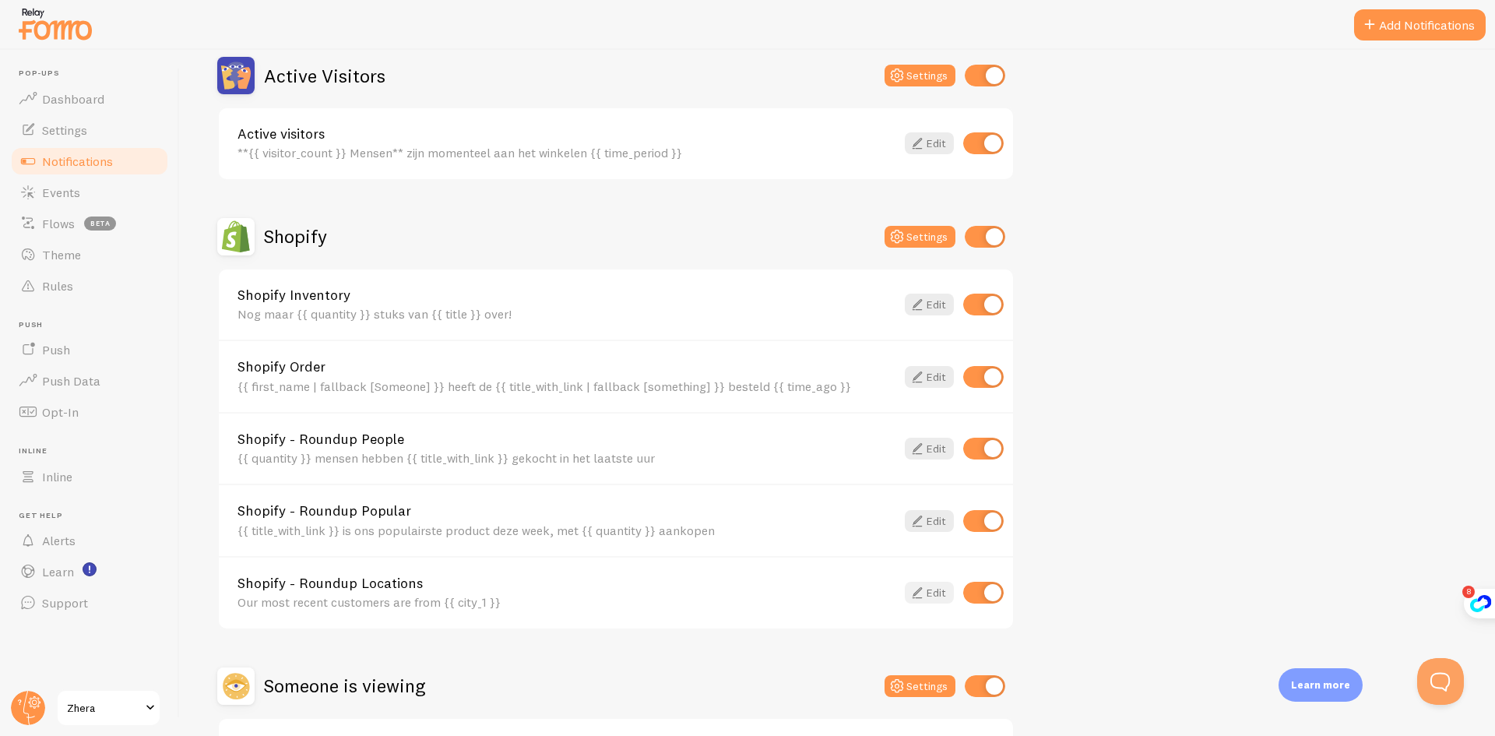
click at [943, 596] on link "Edit" at bounding box center [929, 593] width 49 height 22
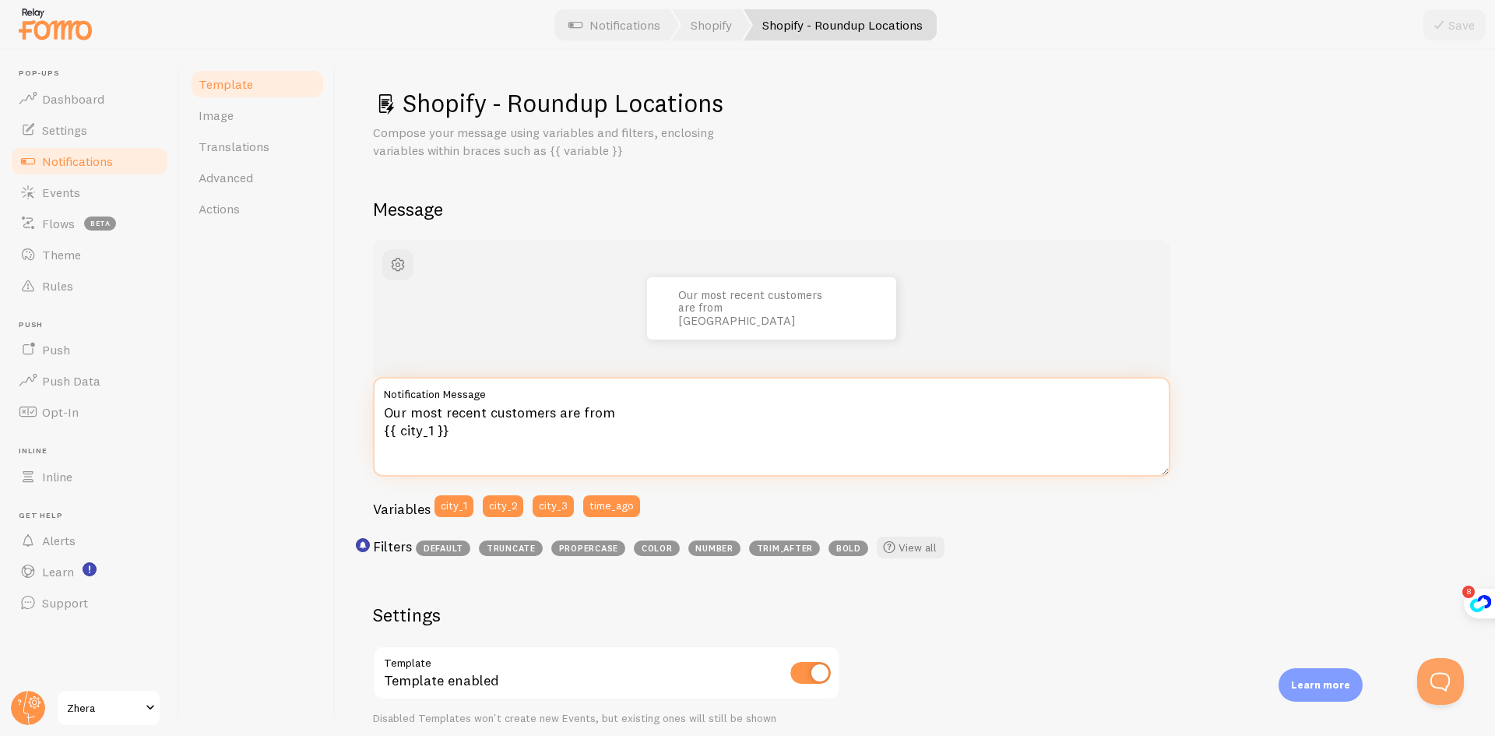
click at [614, 417] on textarea "Our most recent customers are from {{ city_1 }}" at bounding box center [771, 427] width 797 height 100
drag, startPoint x: 611, startPoint y: 414, endPoint x: 381, endPoint y: 416, distance: 229.7
click at [381, 416] on textarea "Our most recent customers are from {{ city_1 }}" at bounding box center [771, 427] width 797 height 100
click at [471, 444] on textarea "Onze laatste klant is uit {{ city_1 }}" at bounding box center [771, 427] width 797 height 100
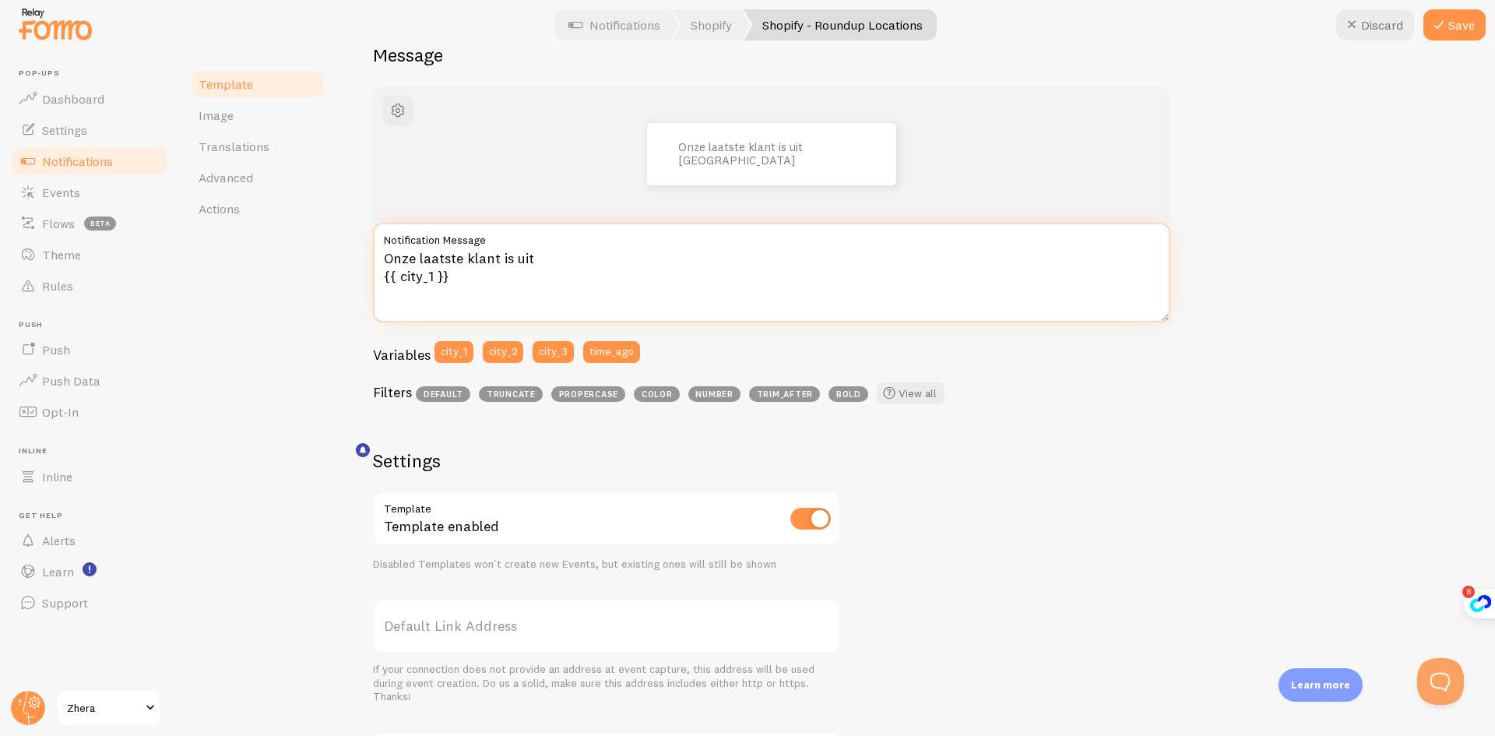
scroll to position [78, 0]
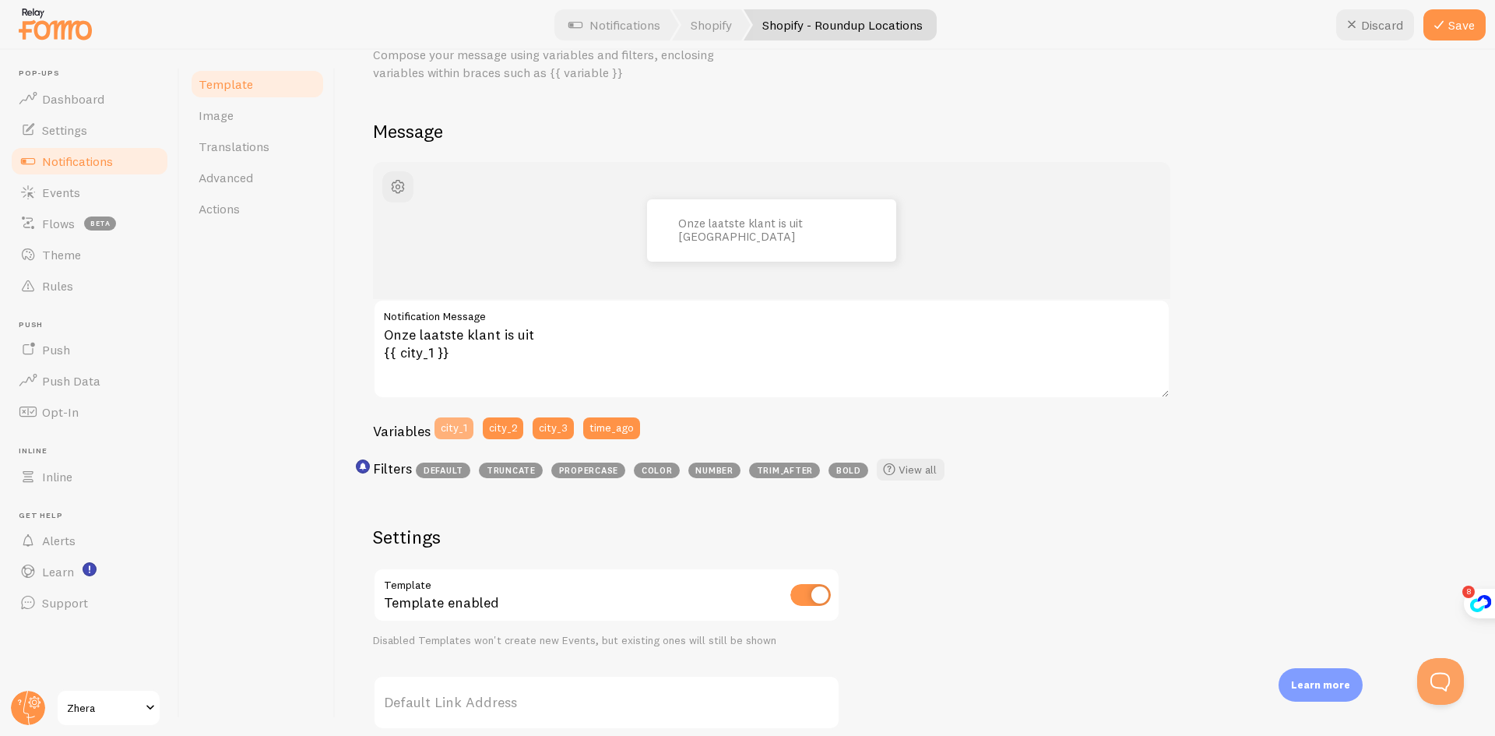
click at [462, 426] on button "city_1" at bounding box center [453, 428] width 39 height 22
type textarea "Onze laatste klant is uit {{ city_1 }}"
click at [1394, 191] on div "Onze laatste klant is uit [GEOGRAPHIC_DATA] Onze laatste klant is uit {{ city_1…" at bounding box center [915, 591] width 1084 height 859
click at [1458, 28] on button "Save" at bounding box center [1454, 24] width 62 height 31
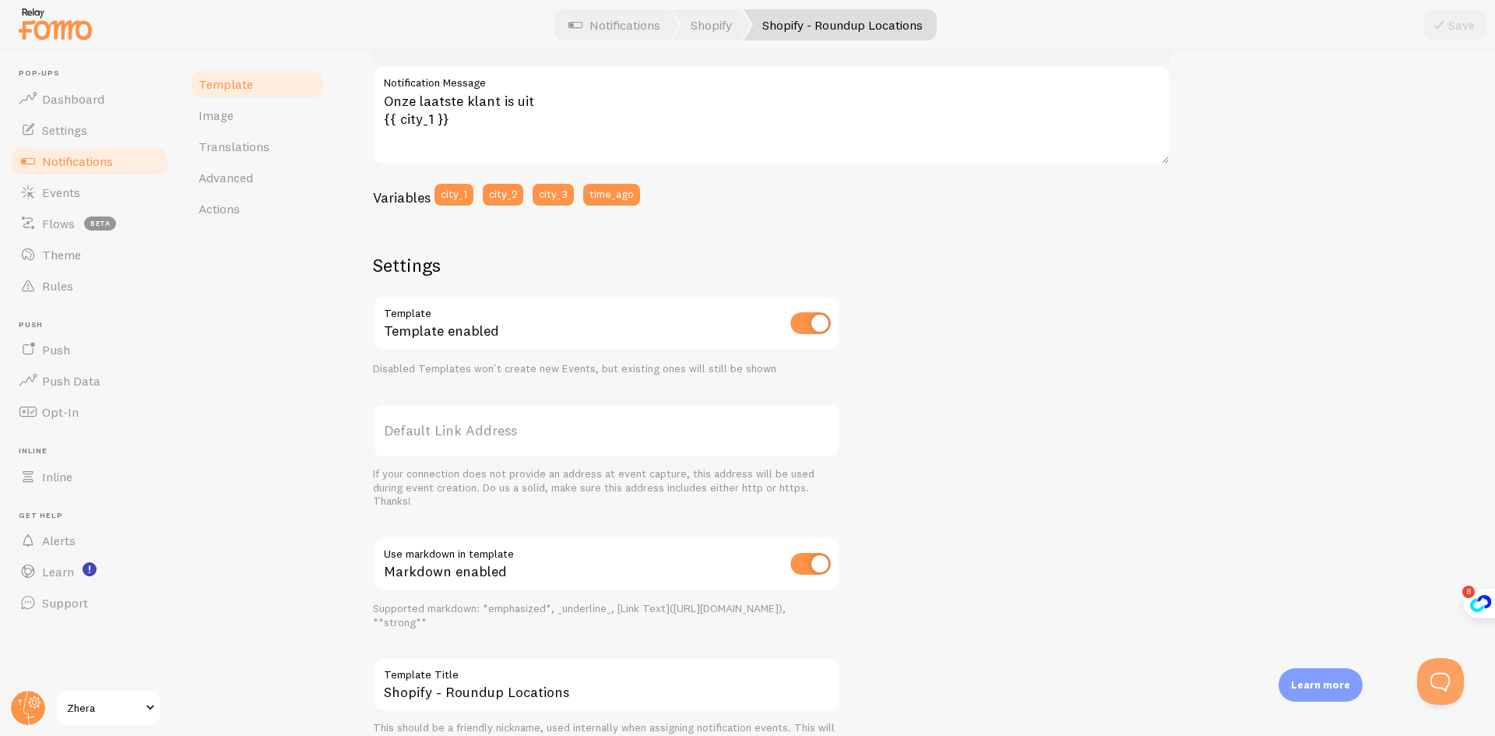
scroll to position [389, 0]
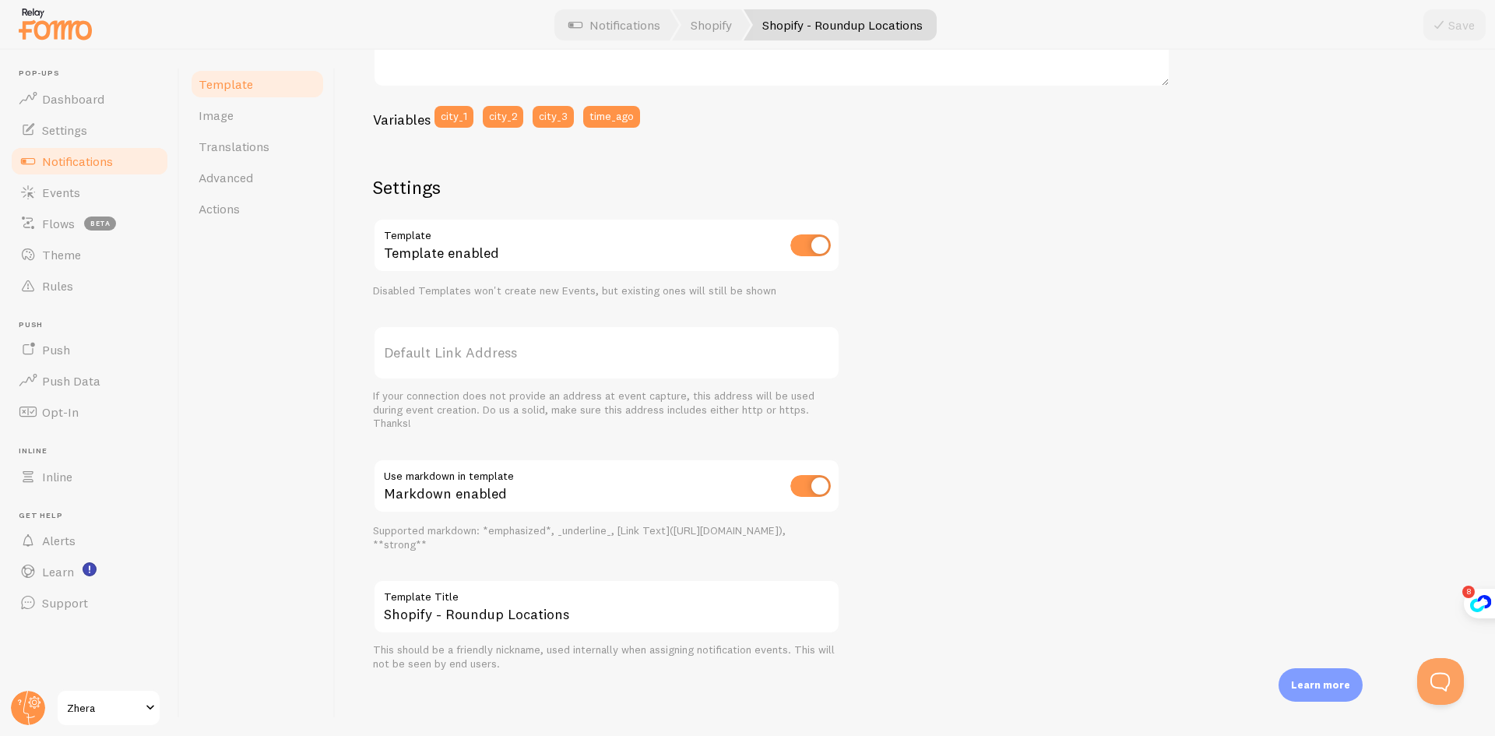
click at [87, 158] on span "Notifications" at bounding box center [77, 161] width 71 height 16
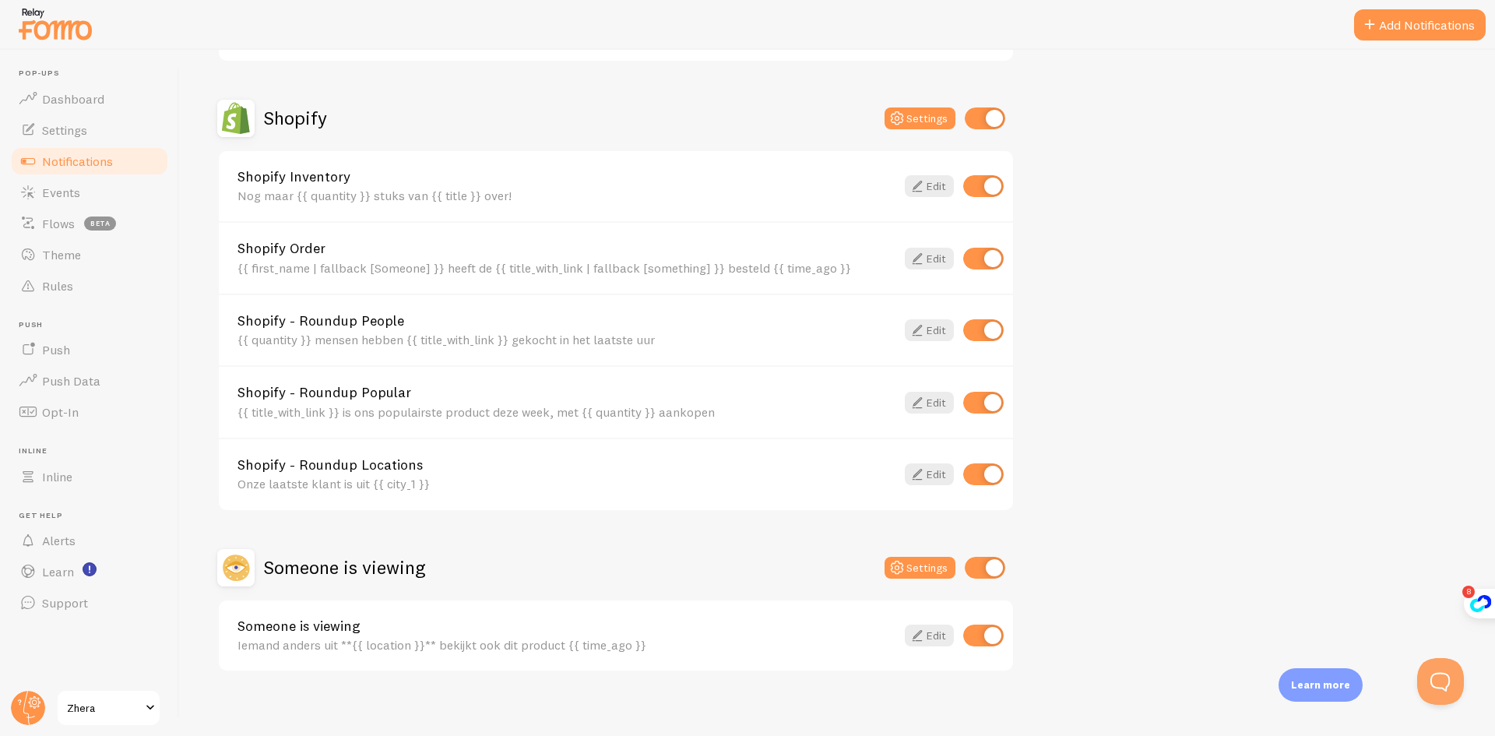
scroll to position [518, 0]
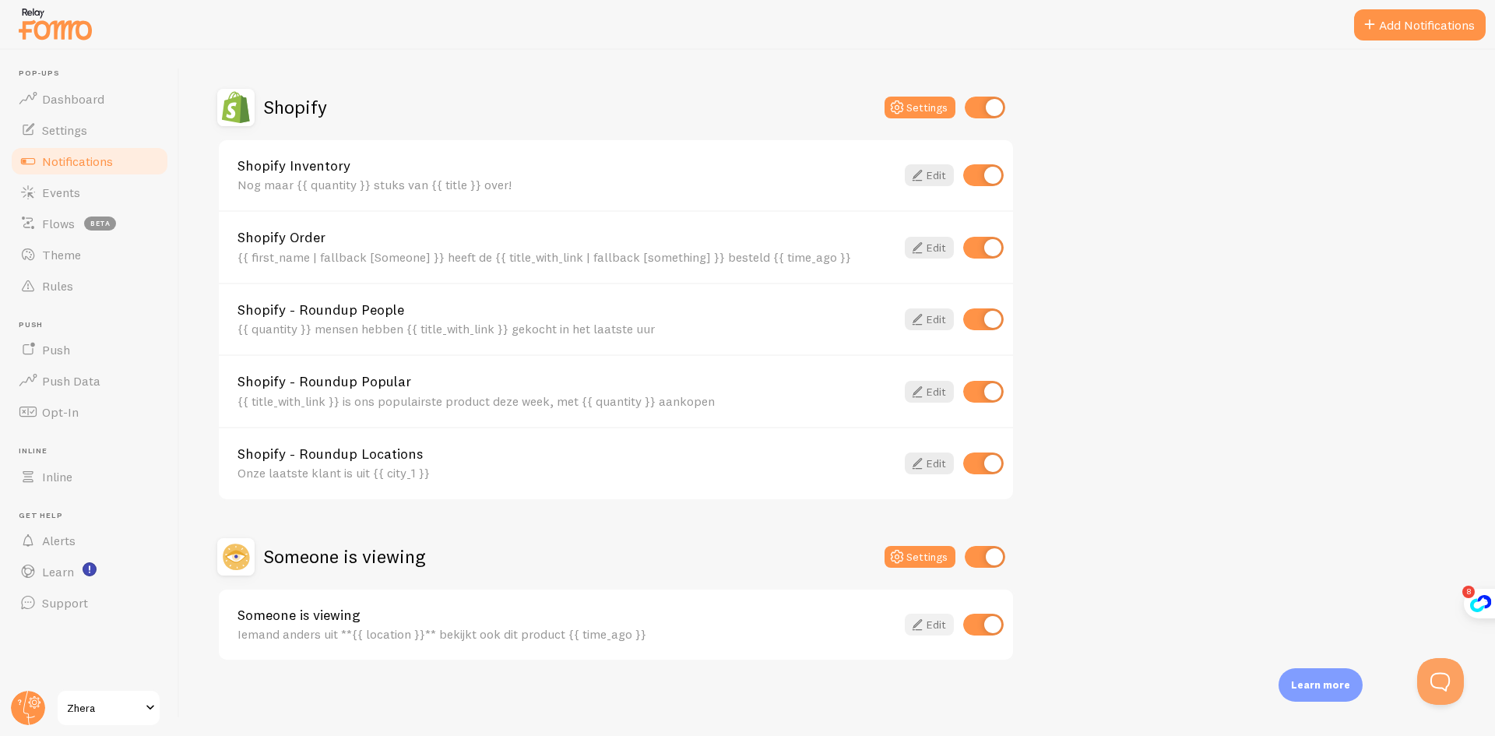
click at [934, 625] on link "Edit" at bounding box center [929, 624] width 49 height 22
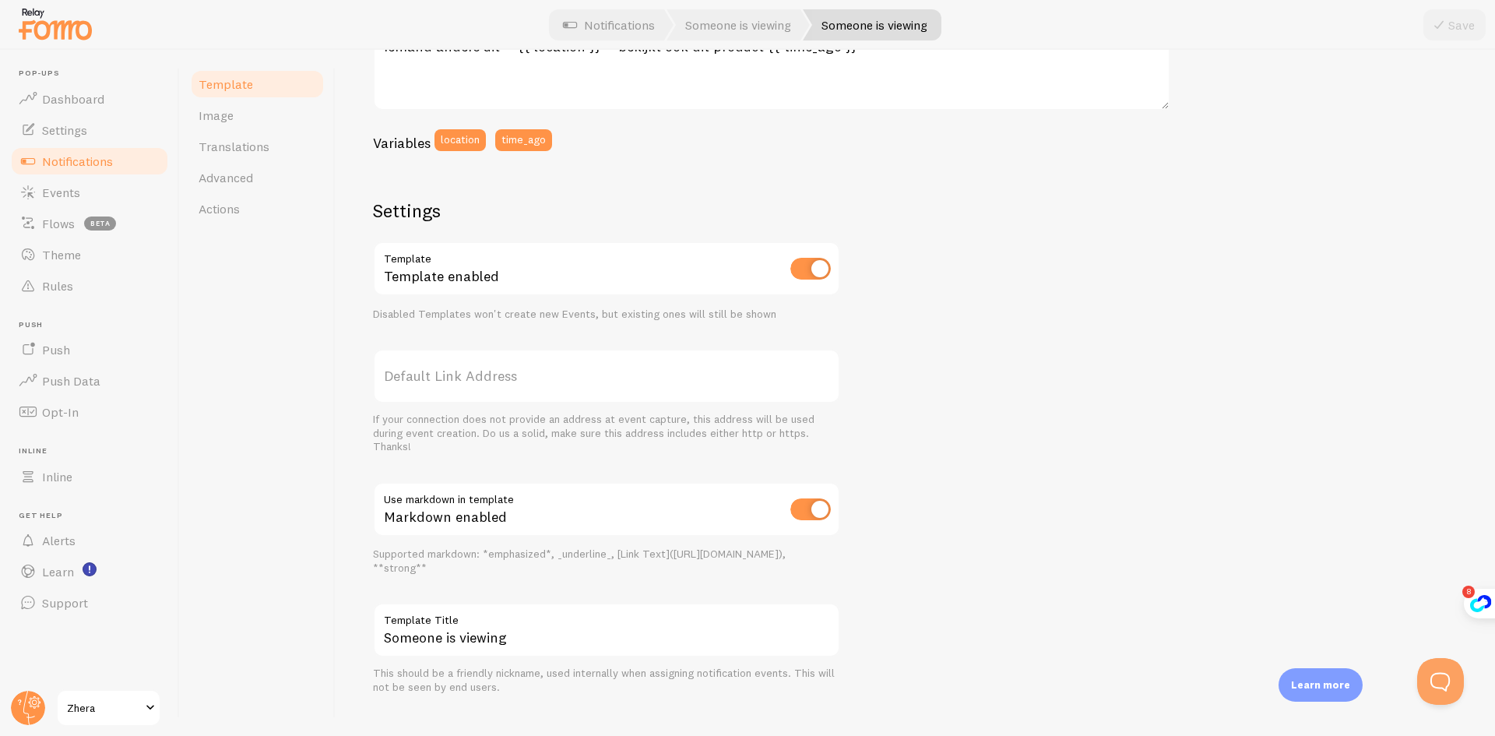
scroll to position [389, 0]
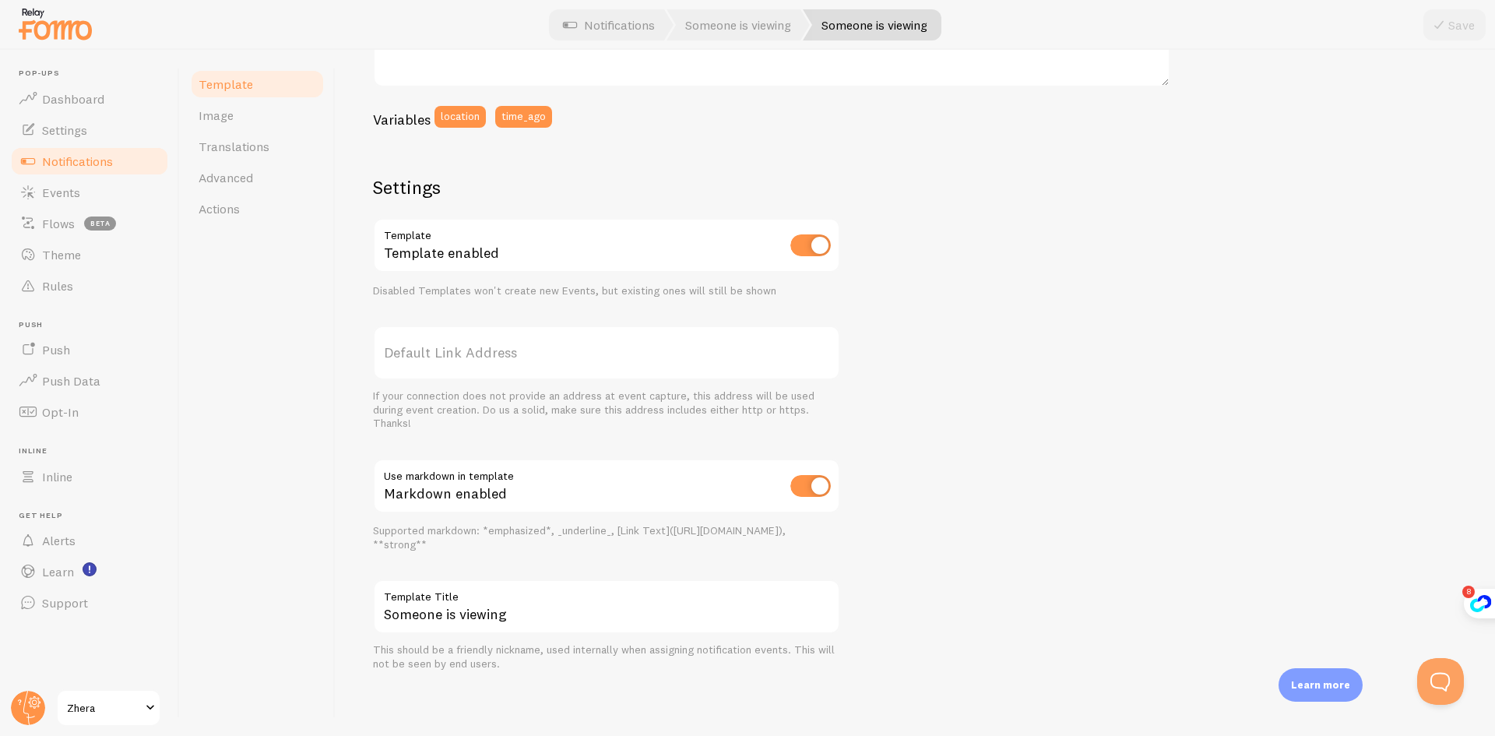
click at [97, 161] on span "Notifications" at bounding box center [77, 161] width 71 height 16
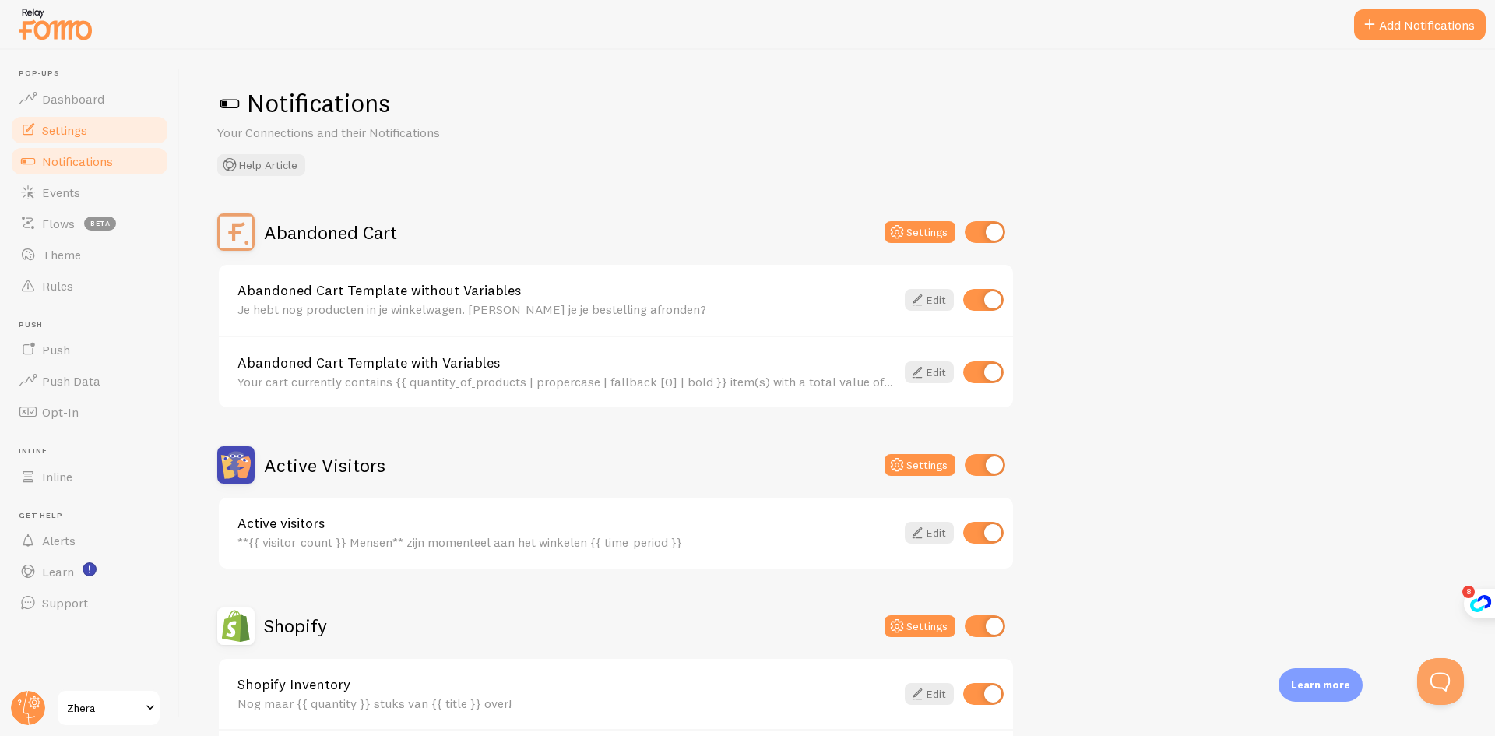
click at [76, 122] on span "Settings" at bounding box center [64, 130] width 45 height 16
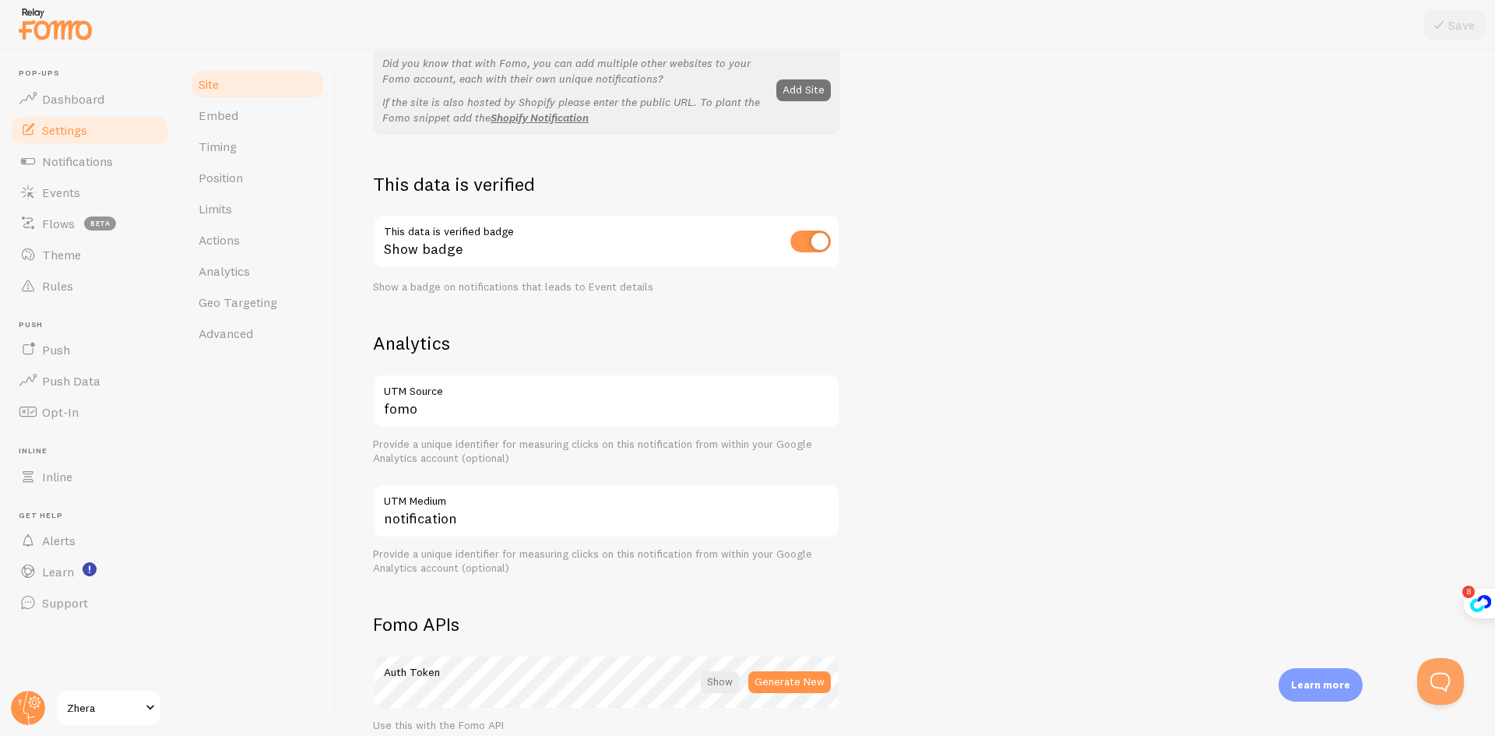
scroll to position [623, 0]
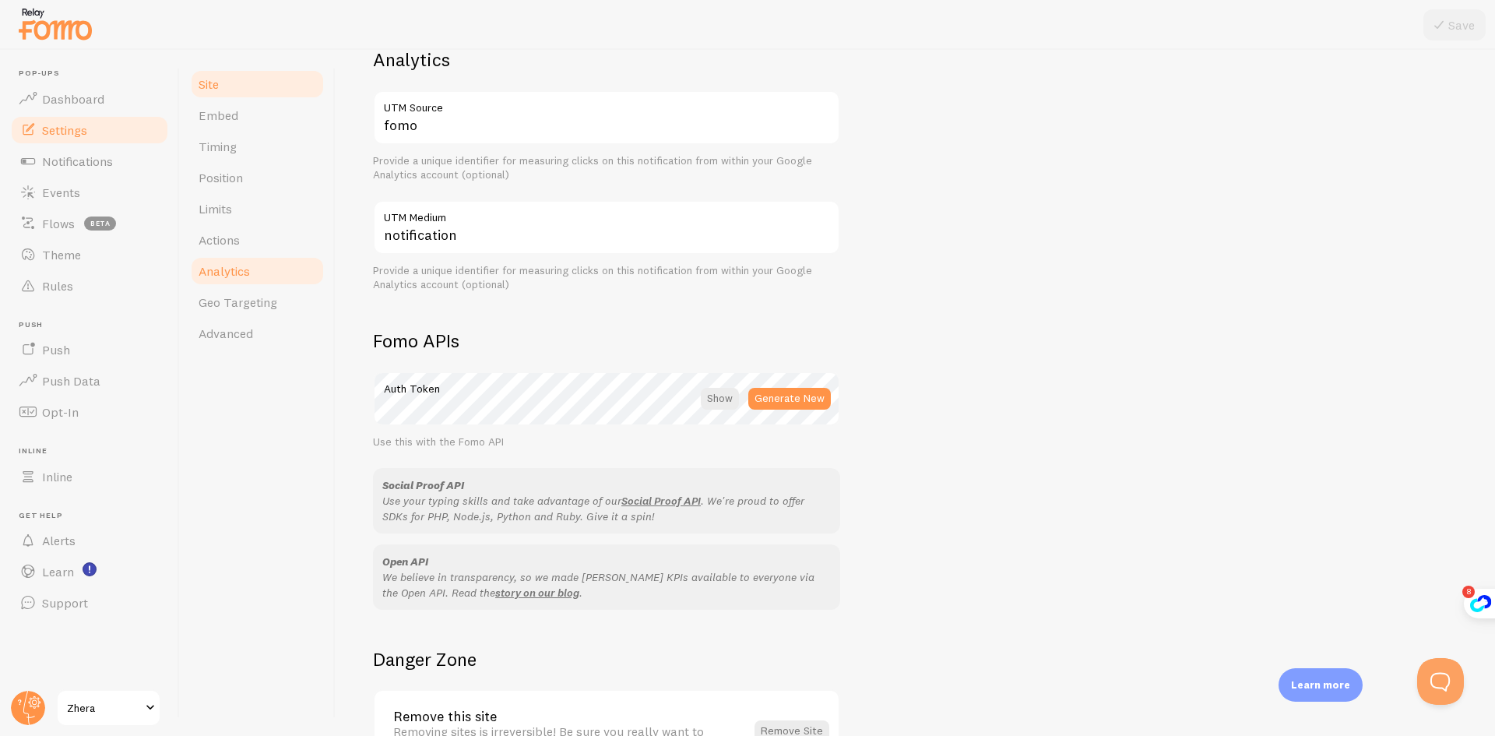
click at [255, 276] on link "Analytics" at bounding box center [257, 270] width 136 height 31
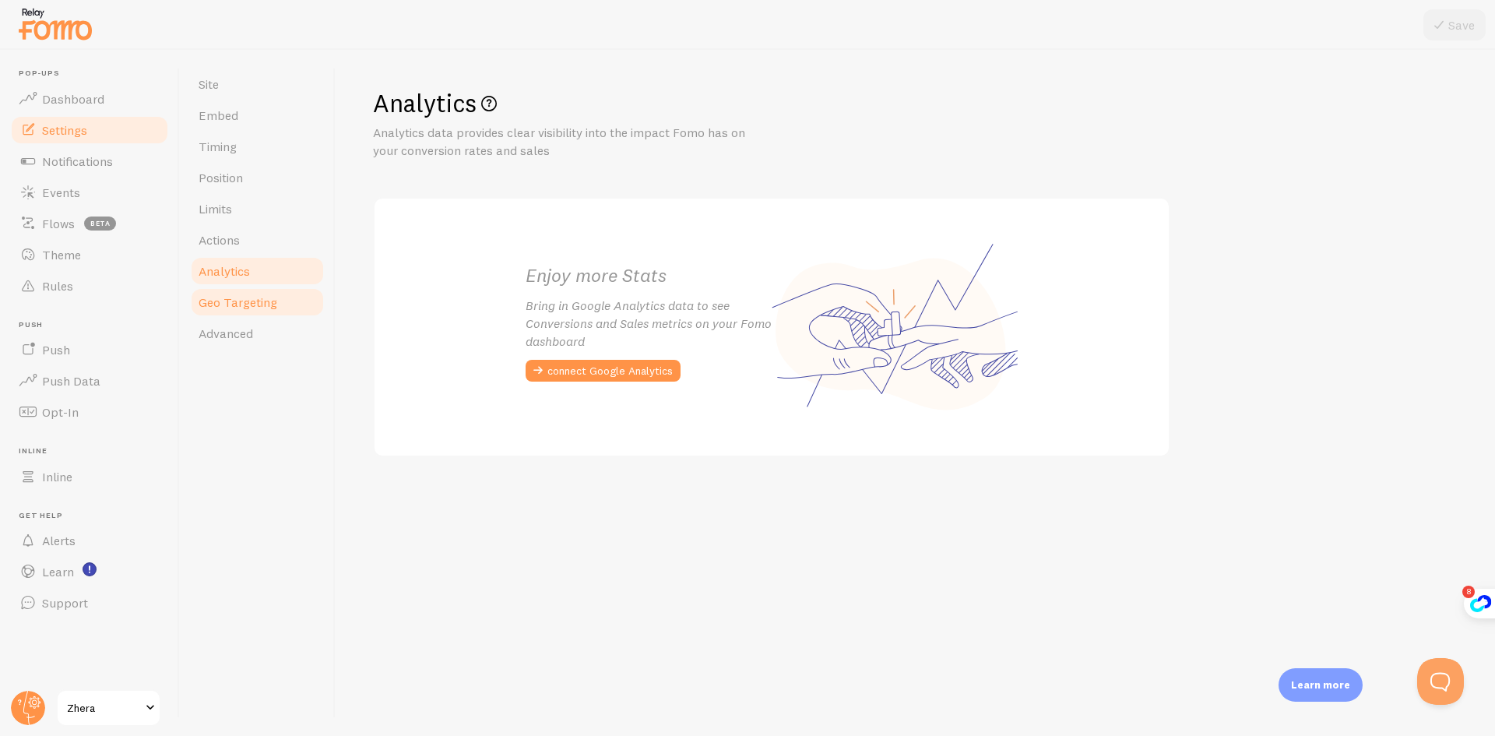
click at [250, 306] on span "Geo Targeting" at bounding box center [238, 302] width 79 height 16
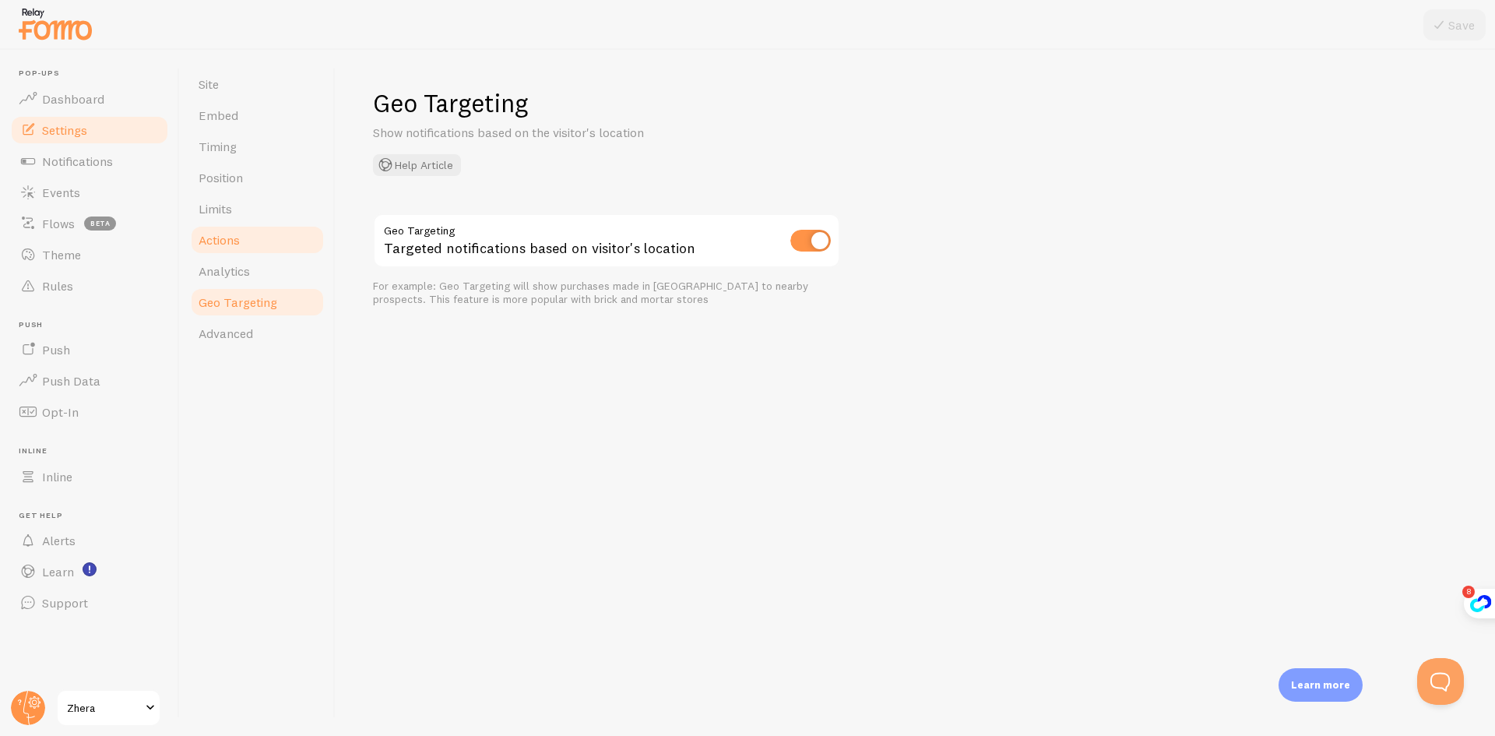
click at [201, 244] on span "Actions" at bounding box center [219, 240] width 41 height 16
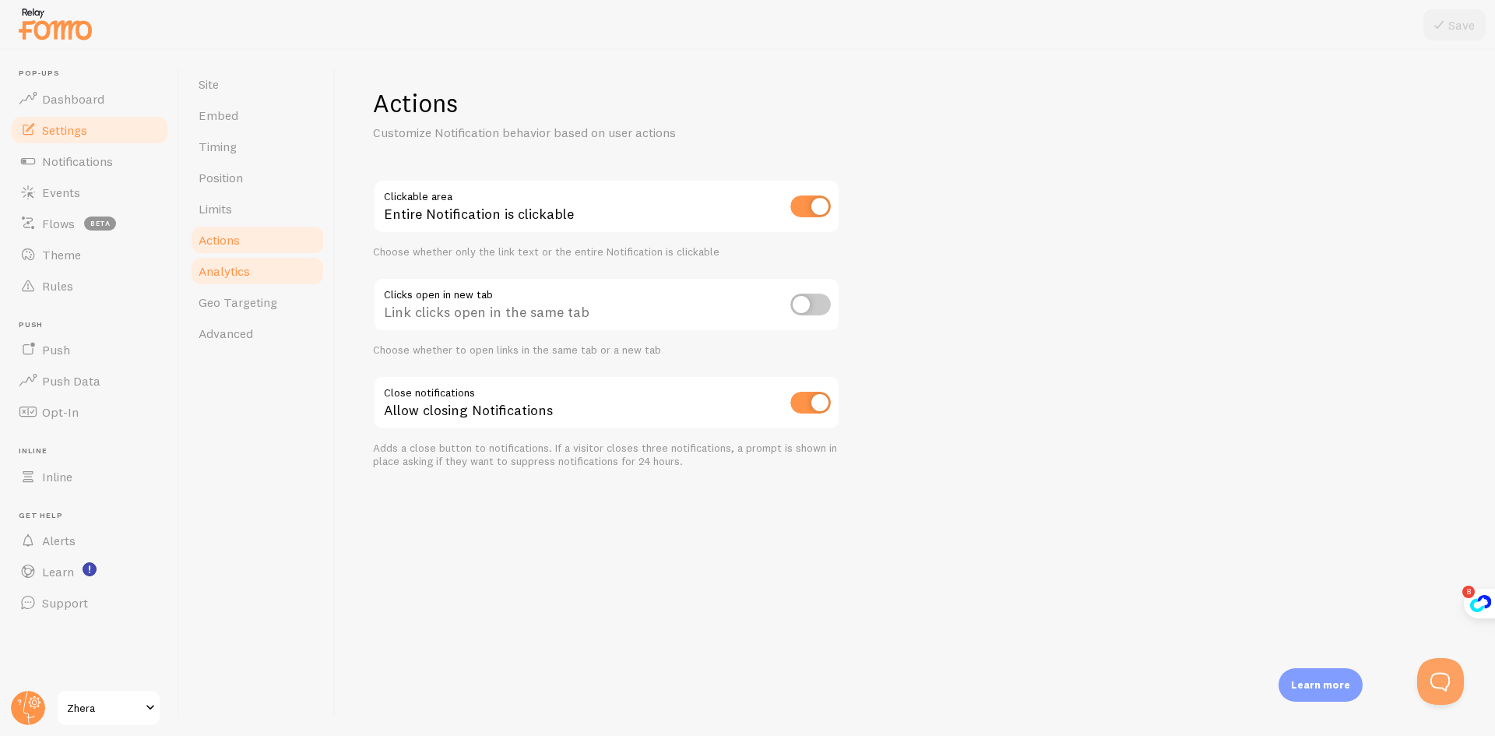
click at [242, 280] on link "Analytics" at bounding box center [257, 270] width 136 height 31
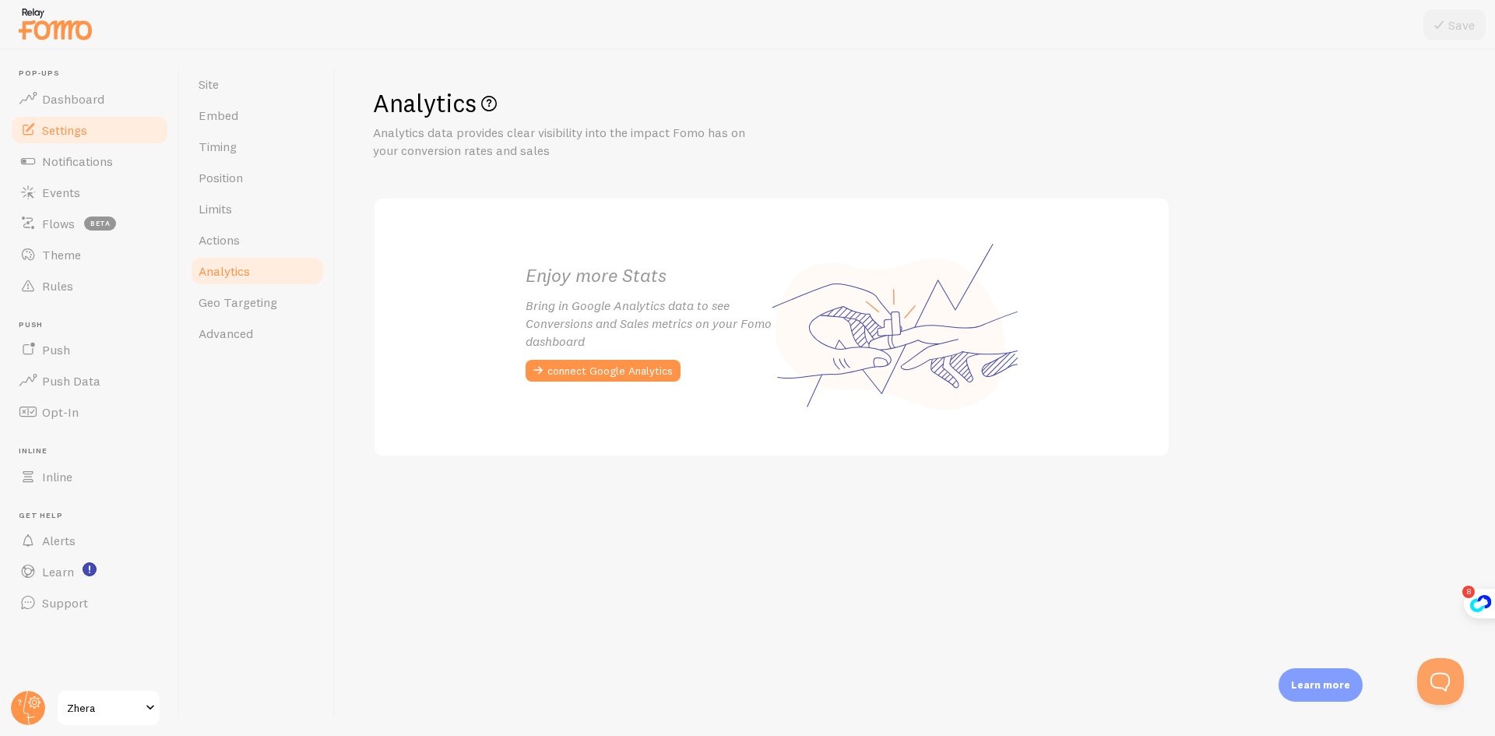
click at [244, 258] on link "Analytics" at bounding box center [257, 270] width 136 height 31
click at [225, 215] on span "Limits" at bounding box center [215, 209] width 33 height 16
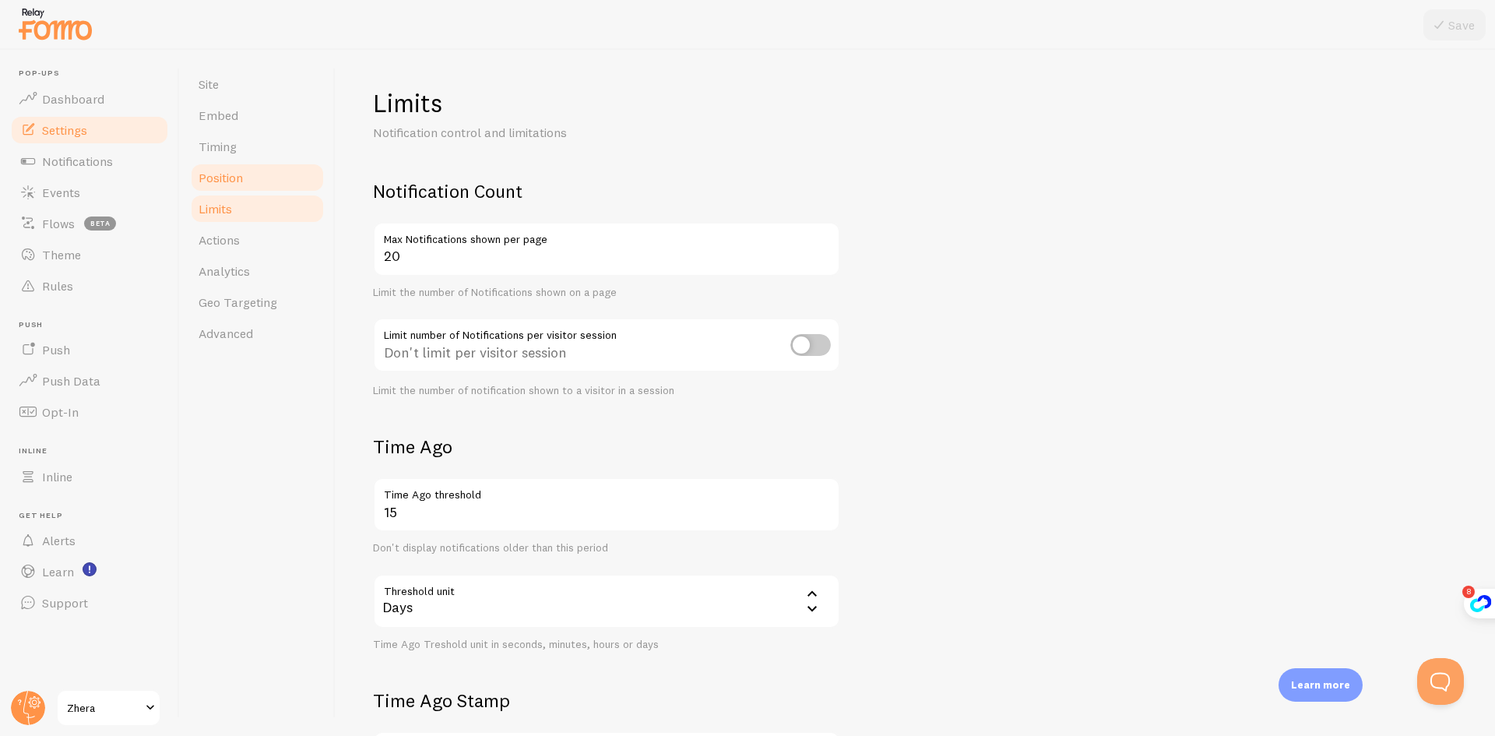
click at [195, 171] on link "Position" at bounding box center [257, 177] width 136 height 31
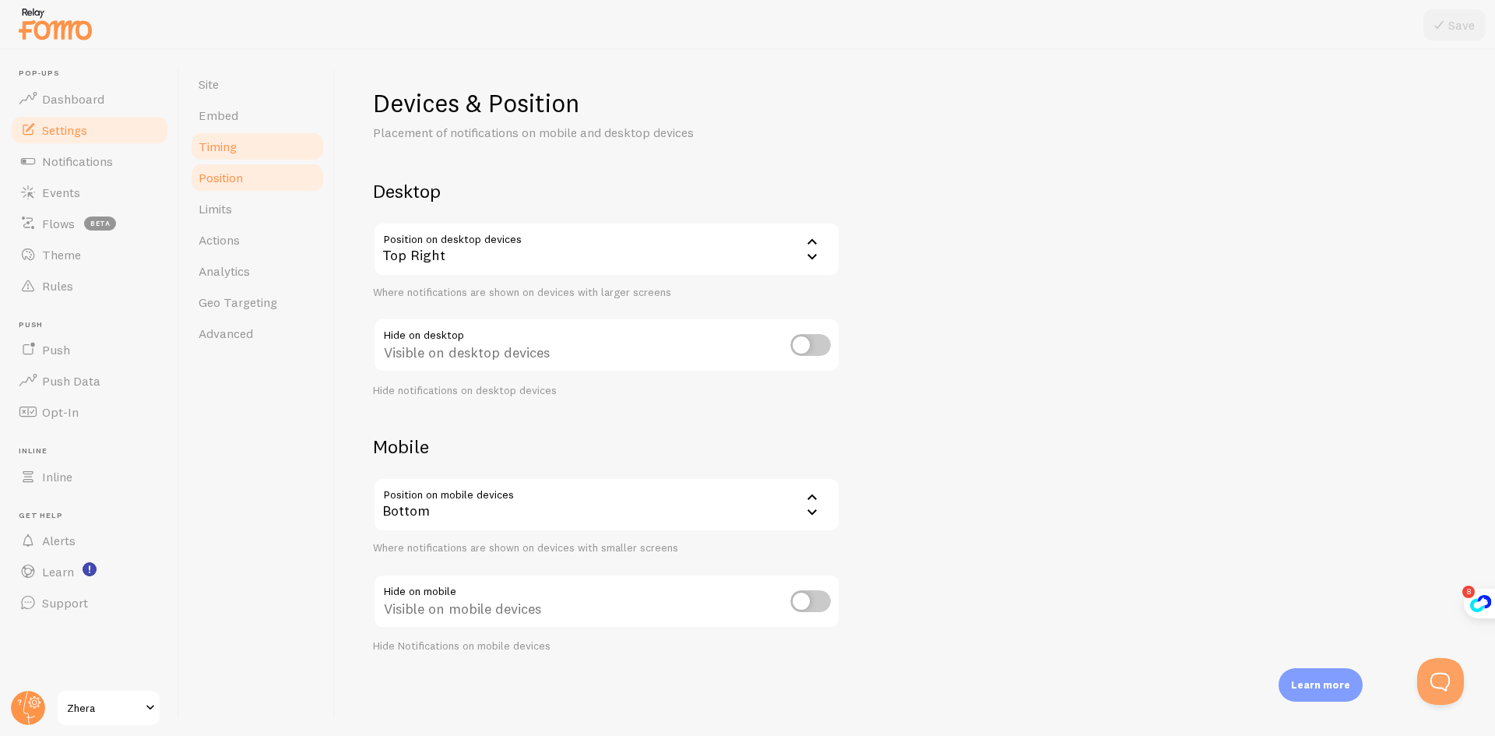
click at [231, 146] on span "Timing" at bounding box center [218, 147] width 38 height 16
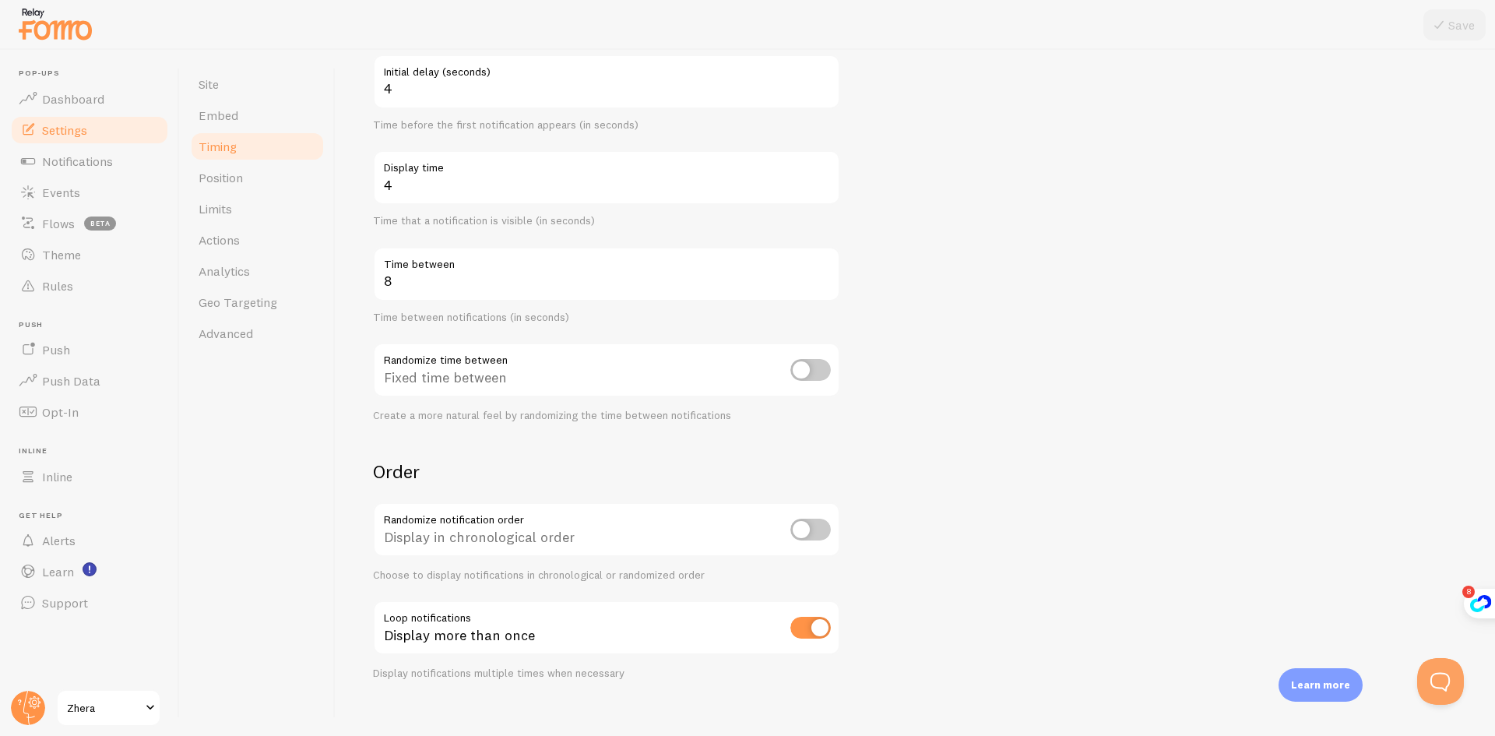
scroll to position [186, 0]
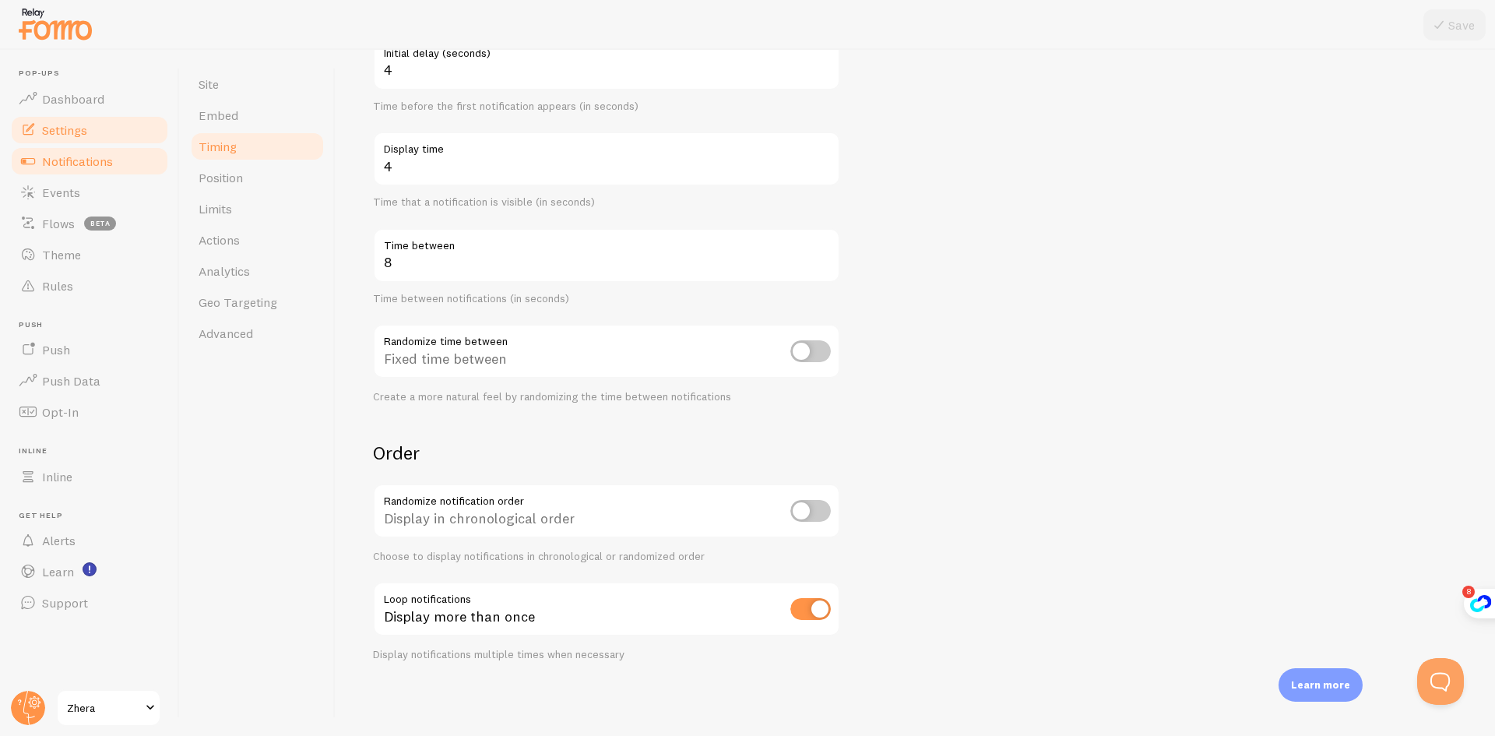
click at [65, 164] on span "Notifications" at bounding box center [77, 161] width 71 height 16
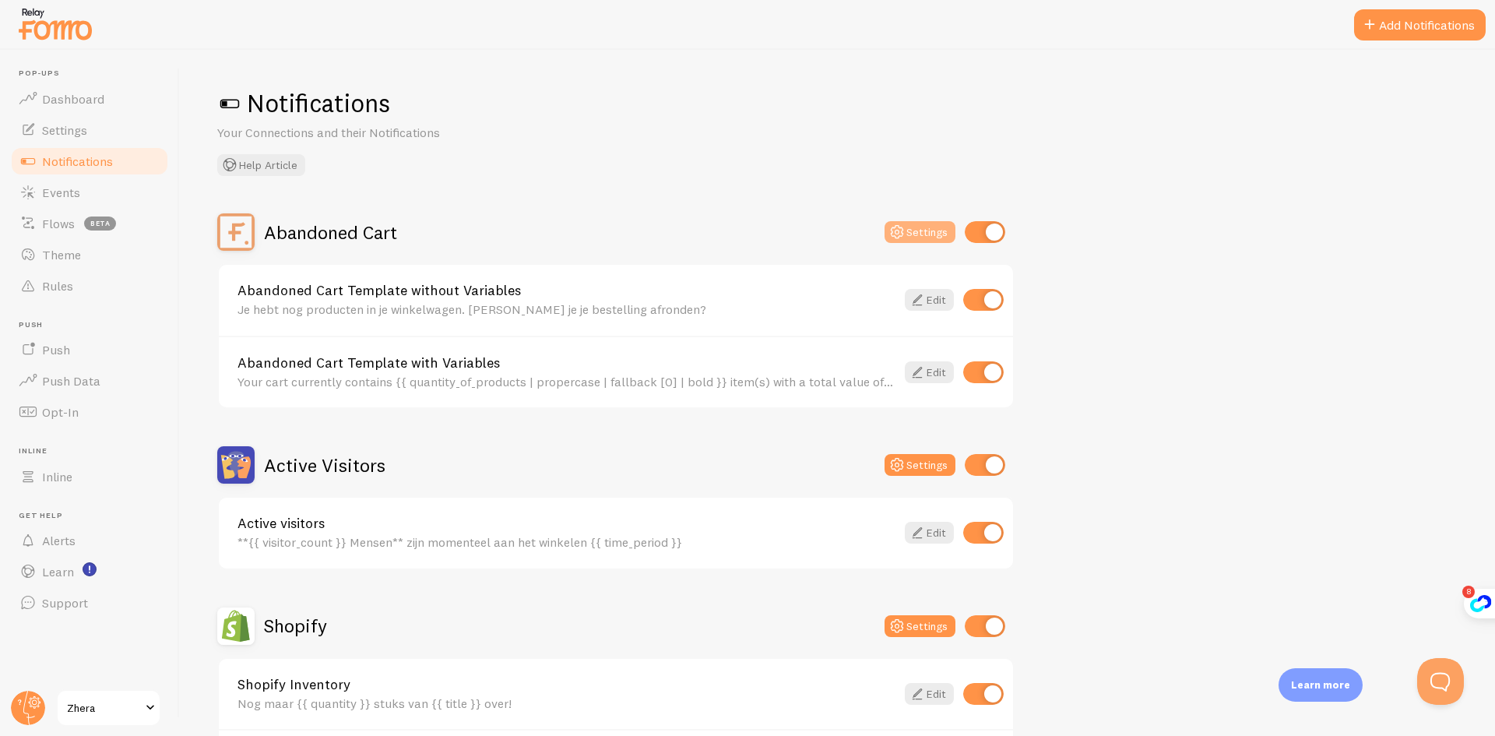
click at [916, 231] on button "Settings" at bounding box center [919, 232] width 71 height 22
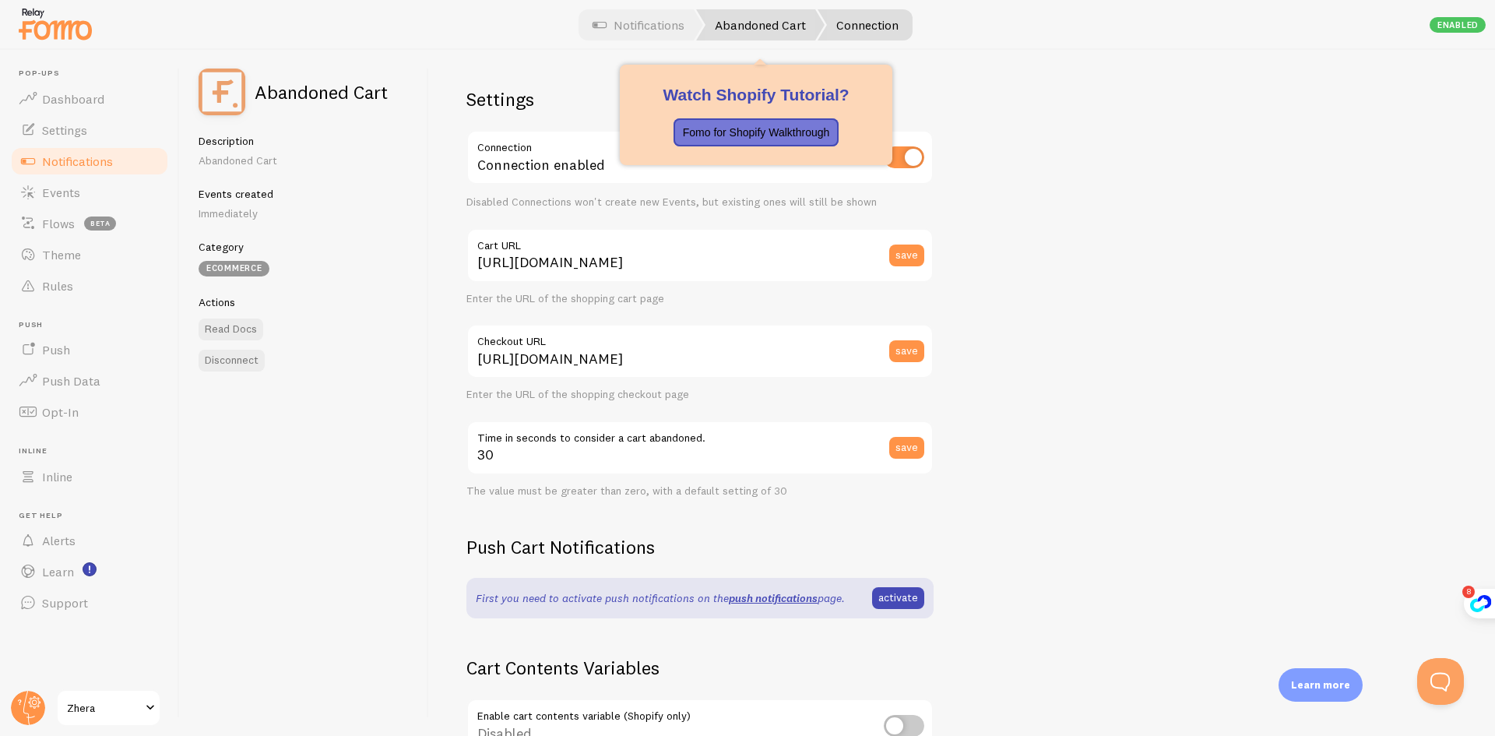
click at [742, 26] on link "Abandoned Cart" at bounding box center [760, 24] width 128 height 31
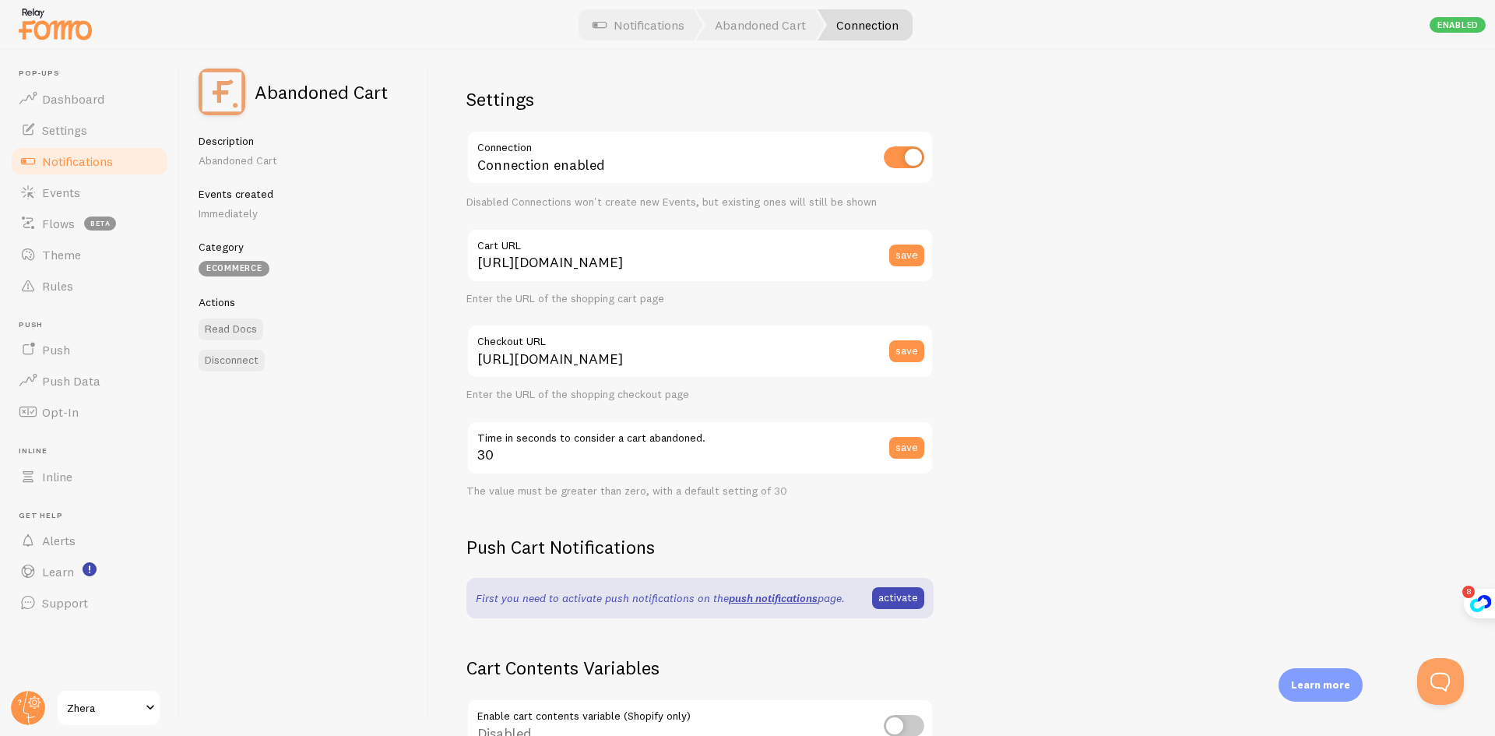
click at [70, 159] on span "Notifications" at bounding box center [77, 161] width 71 height 16
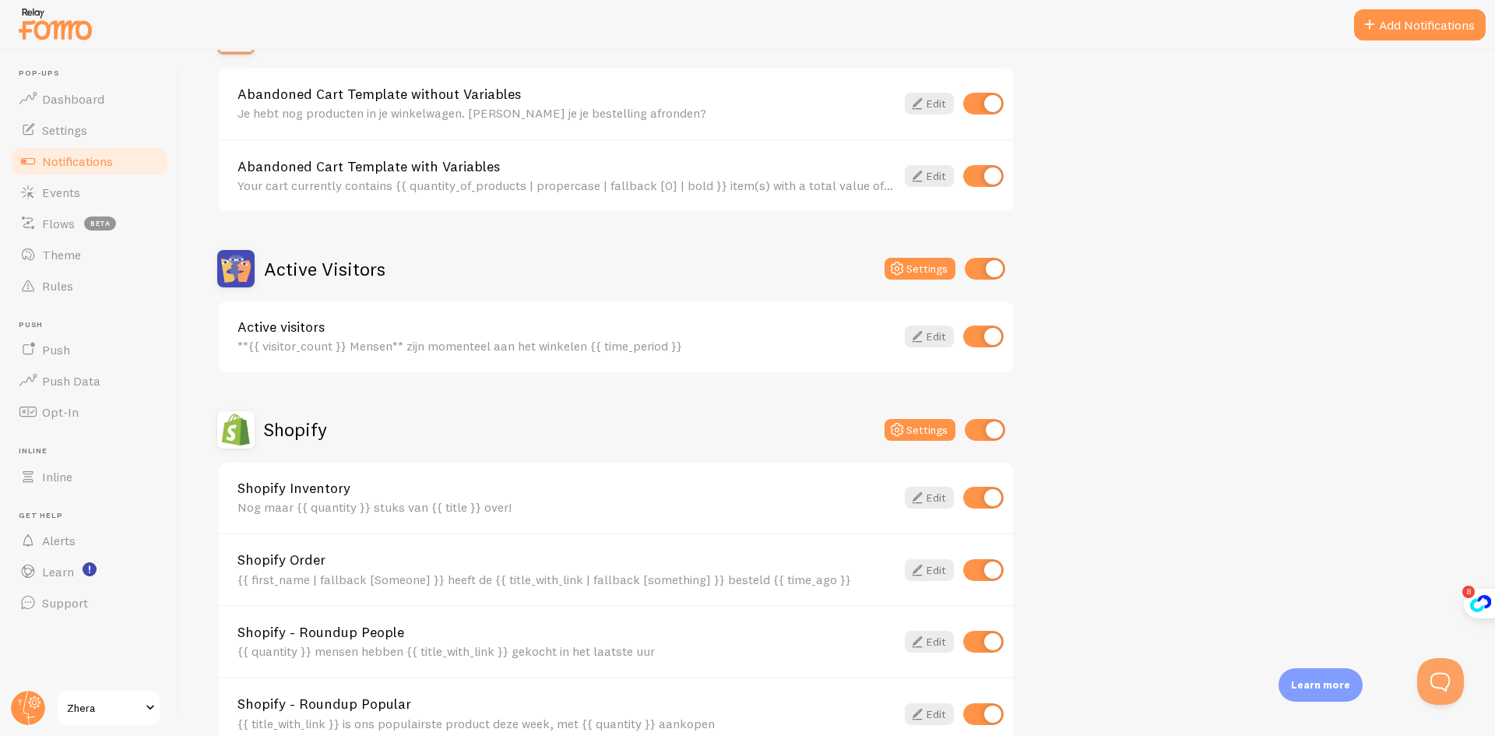
scroll to position [78, 0]
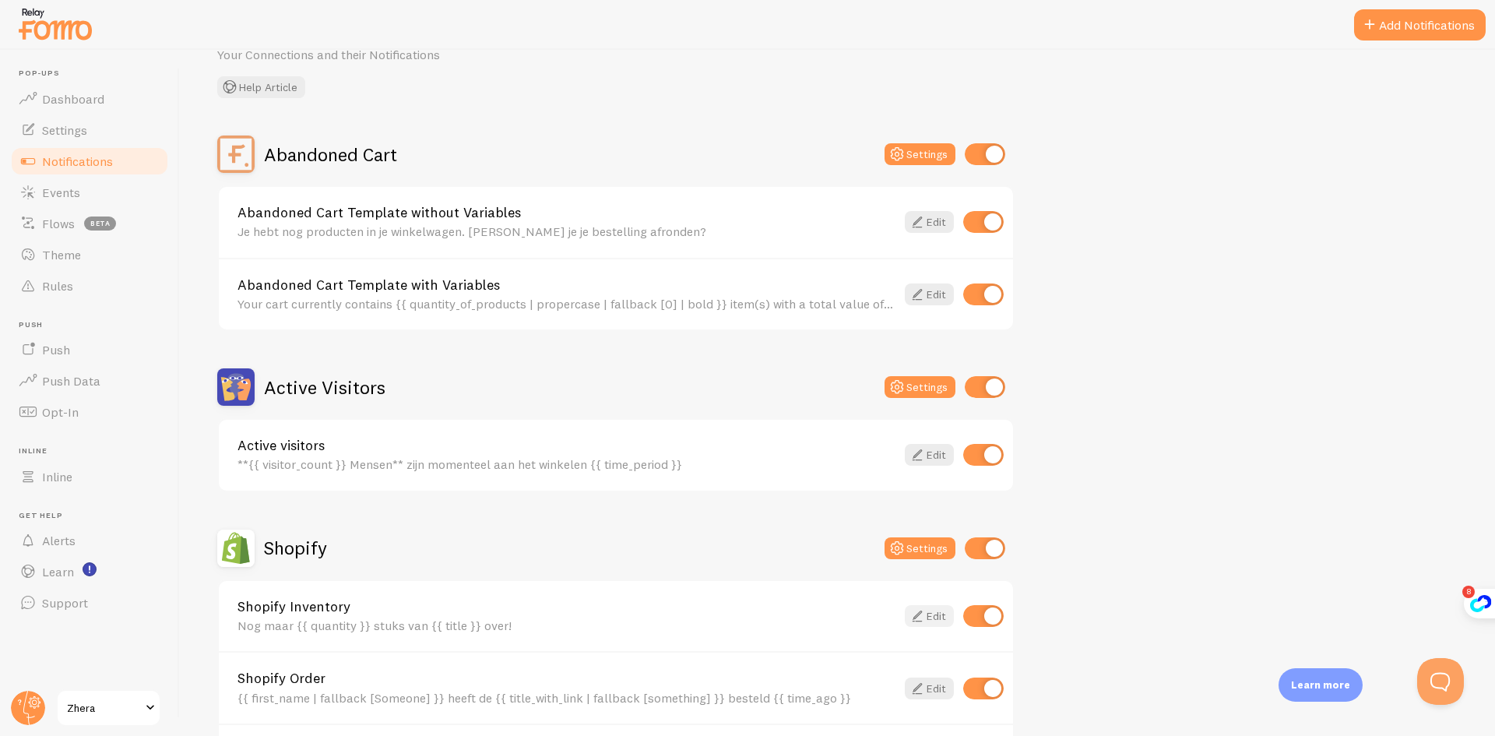
click at [919, 615] on icon at bounding box center [917, 615] width 19 height 19
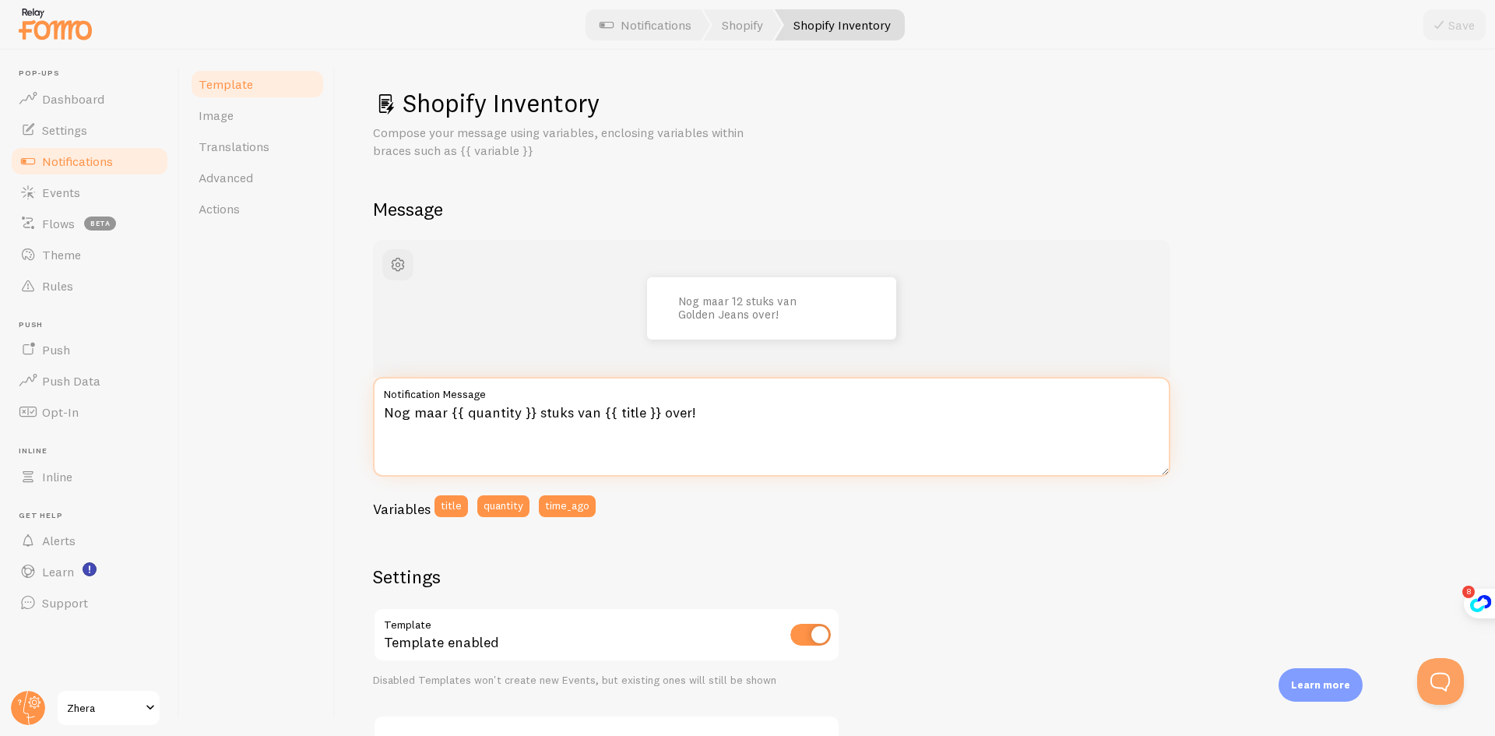
click at [747, 432] on textarea "Nog maar {{ quantity }} stuks van {{ title }} over!" at bounding box center [771, 427] width 797 height 100
click at [504, 398] on label "Notification Message" at bounding box center [771, 390] width 797 height 26
click at [504, 398] on textarea "Nog maar {{ quantity }} stuks van {{ title }} over!" at bounding box center [771, 427] width 797 height 100
click at [498, 508] on button "quantity" at bounding box center [503, 506] width 52 height 22
drag, startPoint x: 740, startPoint y: 411, endPoint x: 689, endPoint y: 416, distance: 51.6
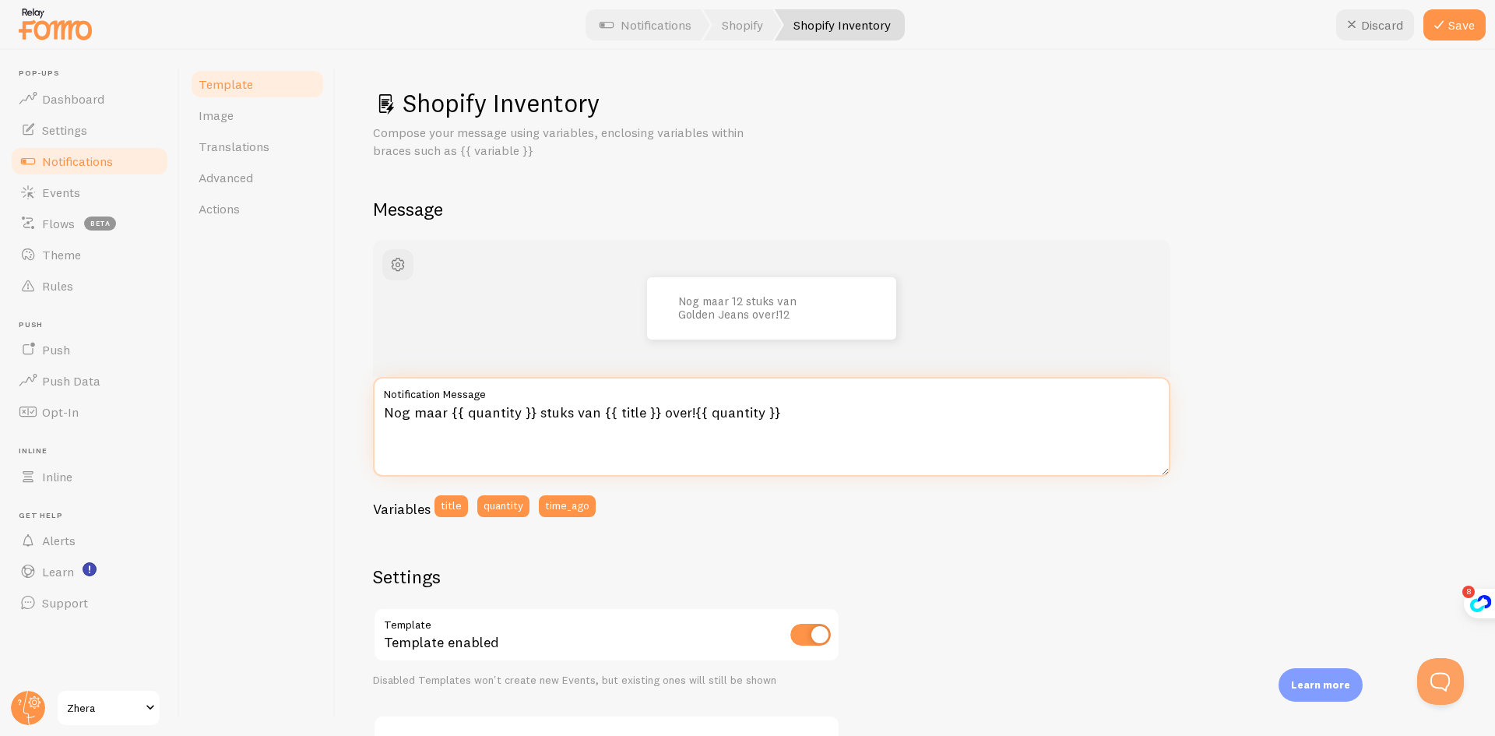
click at [689, 416] on textarea "Nog maar {{ quantity }} stuks van {{ title }} over!{{ quantity }}" at bounding box center [771, 427] width 797 height 100
click at [742, 420] on textarea "Nog maar {{ quantity }} stuks van {{ title }} over!" at bounding box center [771, 427] width 797 height 100
type textarea "Nog maar {{ quantity }} stuks van {{ title }} over!"
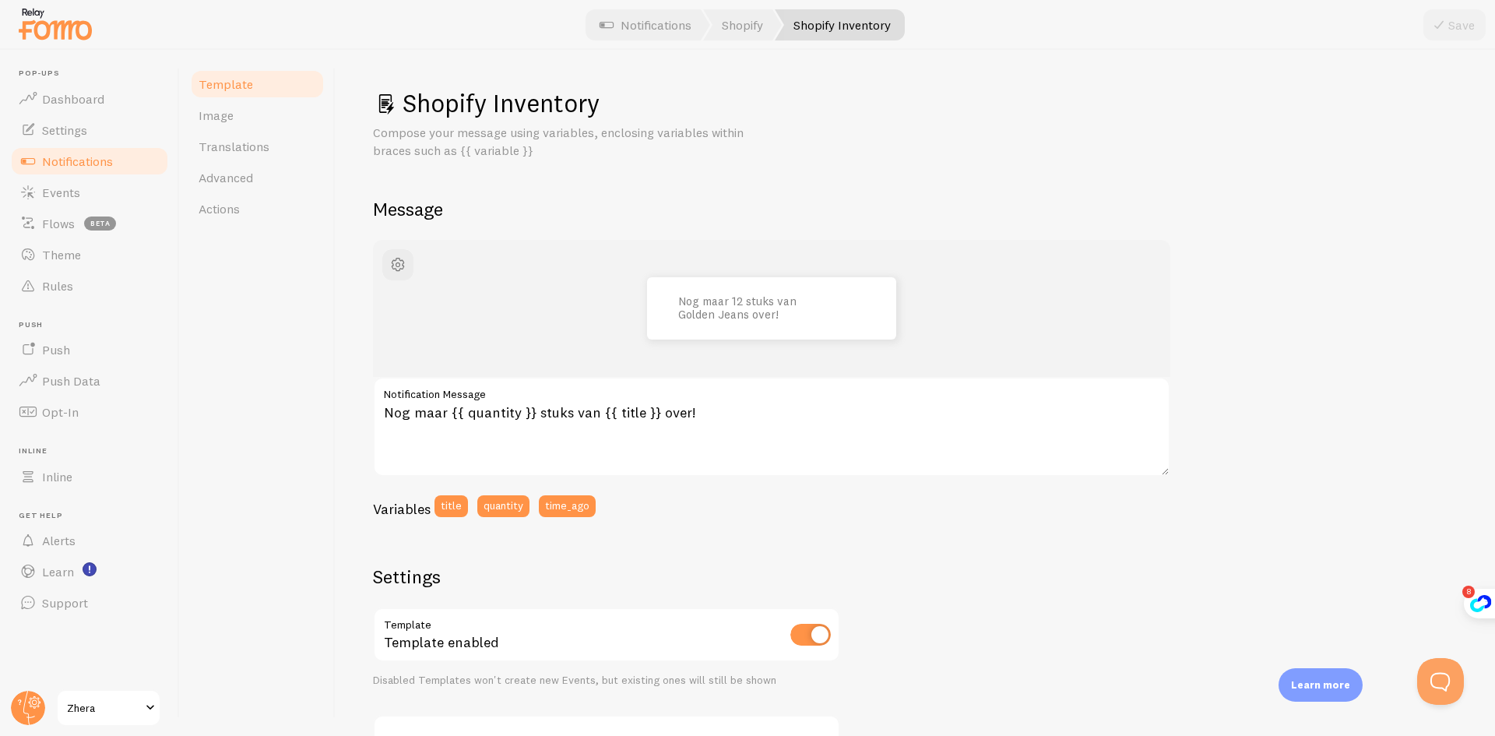
click at [719, 497] on div "Variables title quantity time_ago" at bounding box center [771, 511] width 797 height 33
click at [236, 150] on span "Translations" at bounding box center [234, 147] width 71 height 16
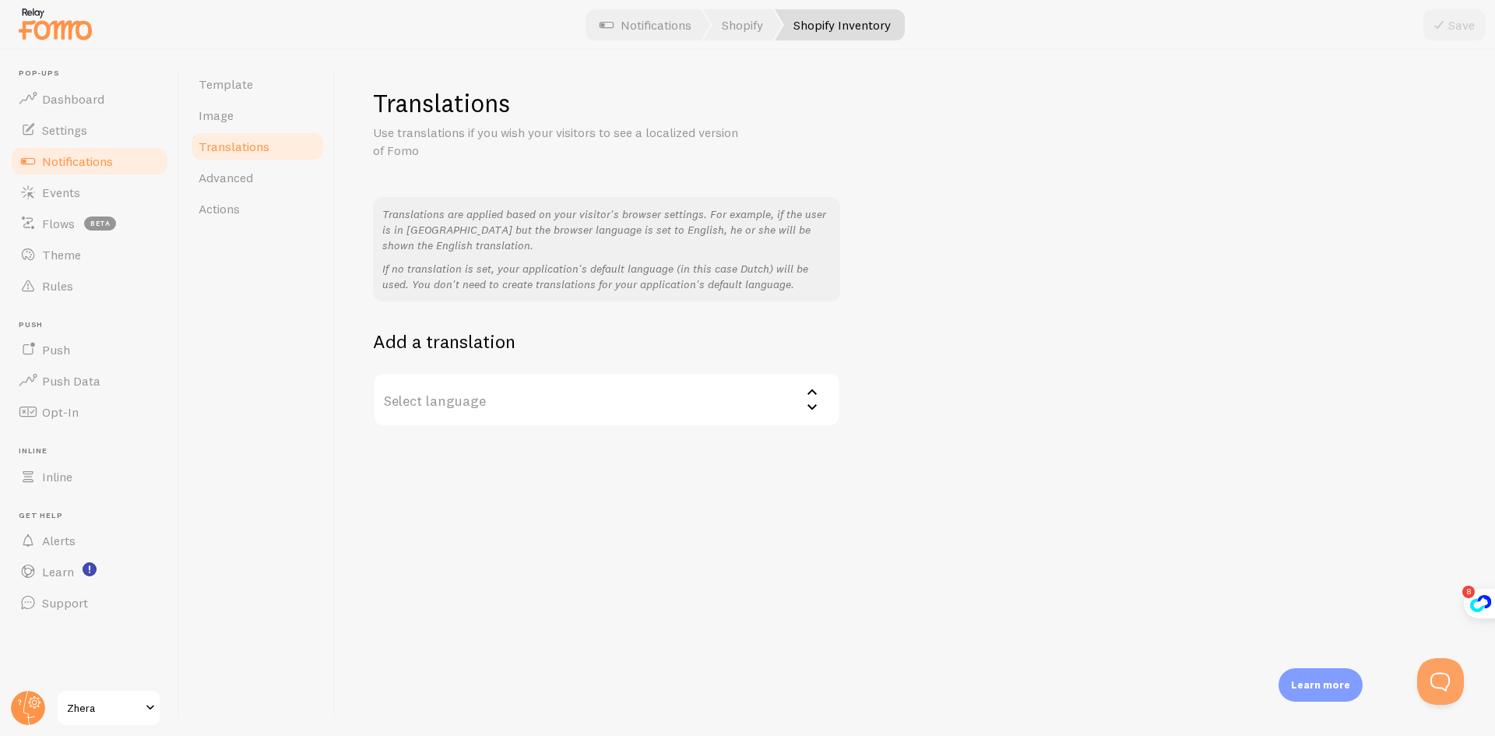
click at [447, 395] on label "Select language" at bounding box center [606, 399] width 467 height 54
click at [269, 357] on div "Template Image Translations Advanced Actions" at bounding box center [258, 393] width 156 height 686
click at [241, 185] on link "Advanced" at bounding box center [257, 177] width 136 height 31
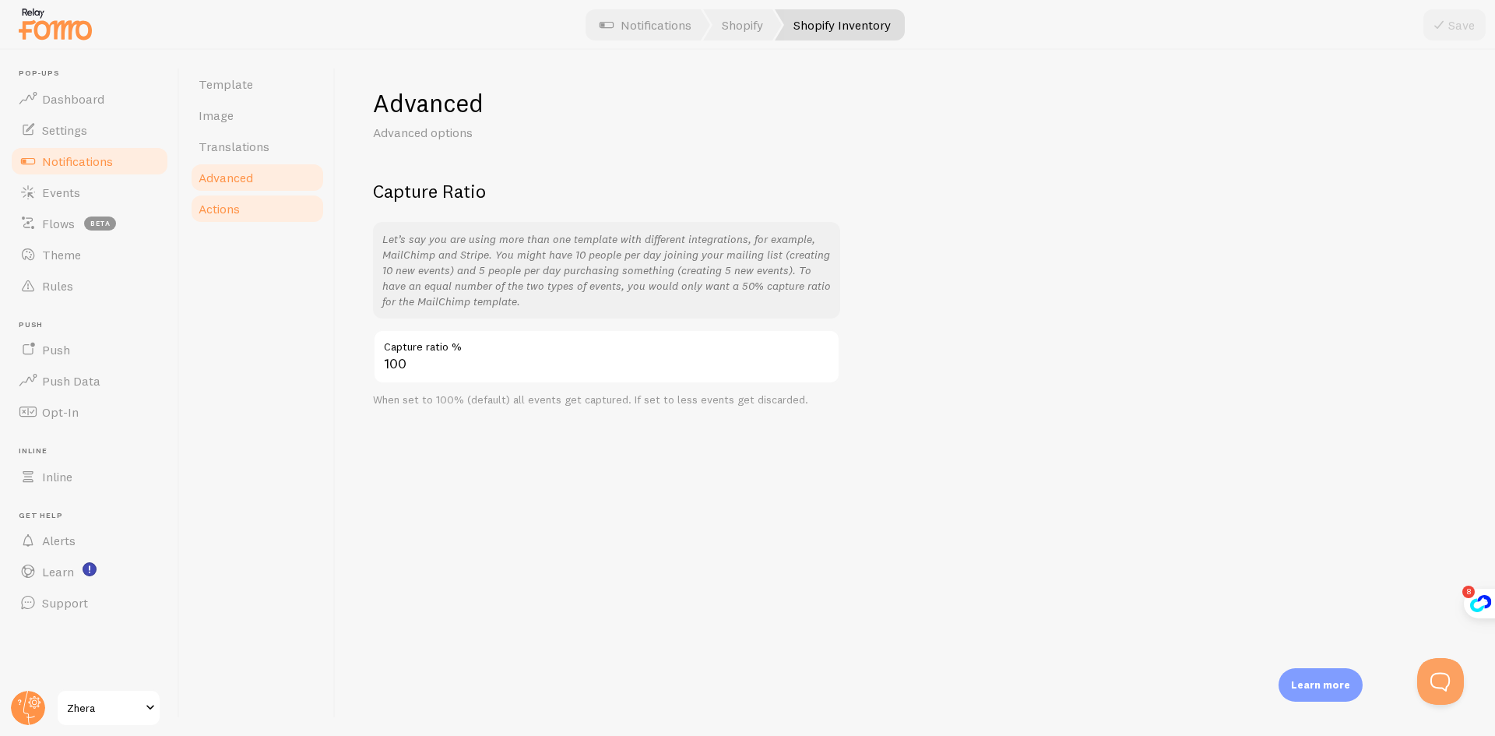
click at [238, 206] on span "Actions" at bounding box center [219, 209] width 41 height 16
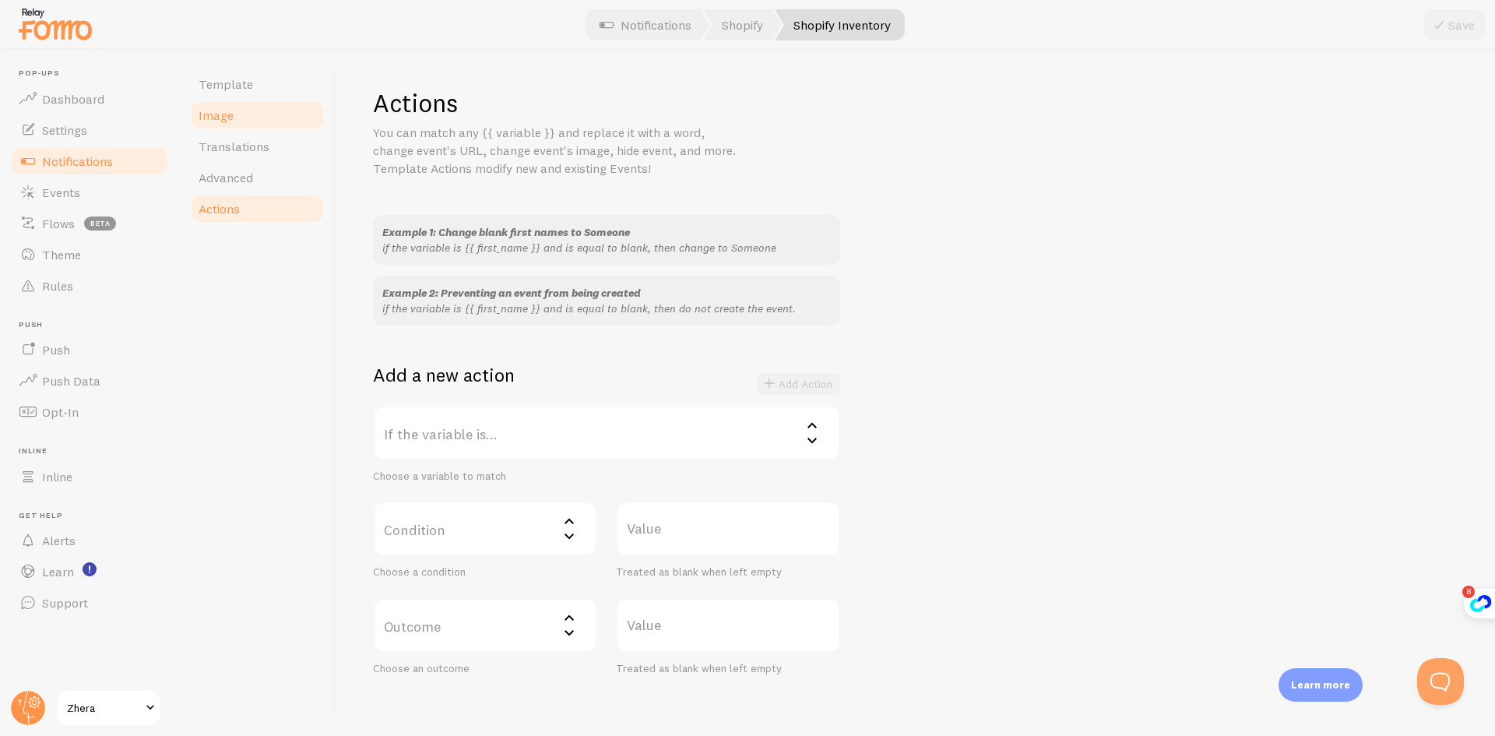
click at [239, 128] on link "Image" at bounding box center [257, 115] width 136 height 31
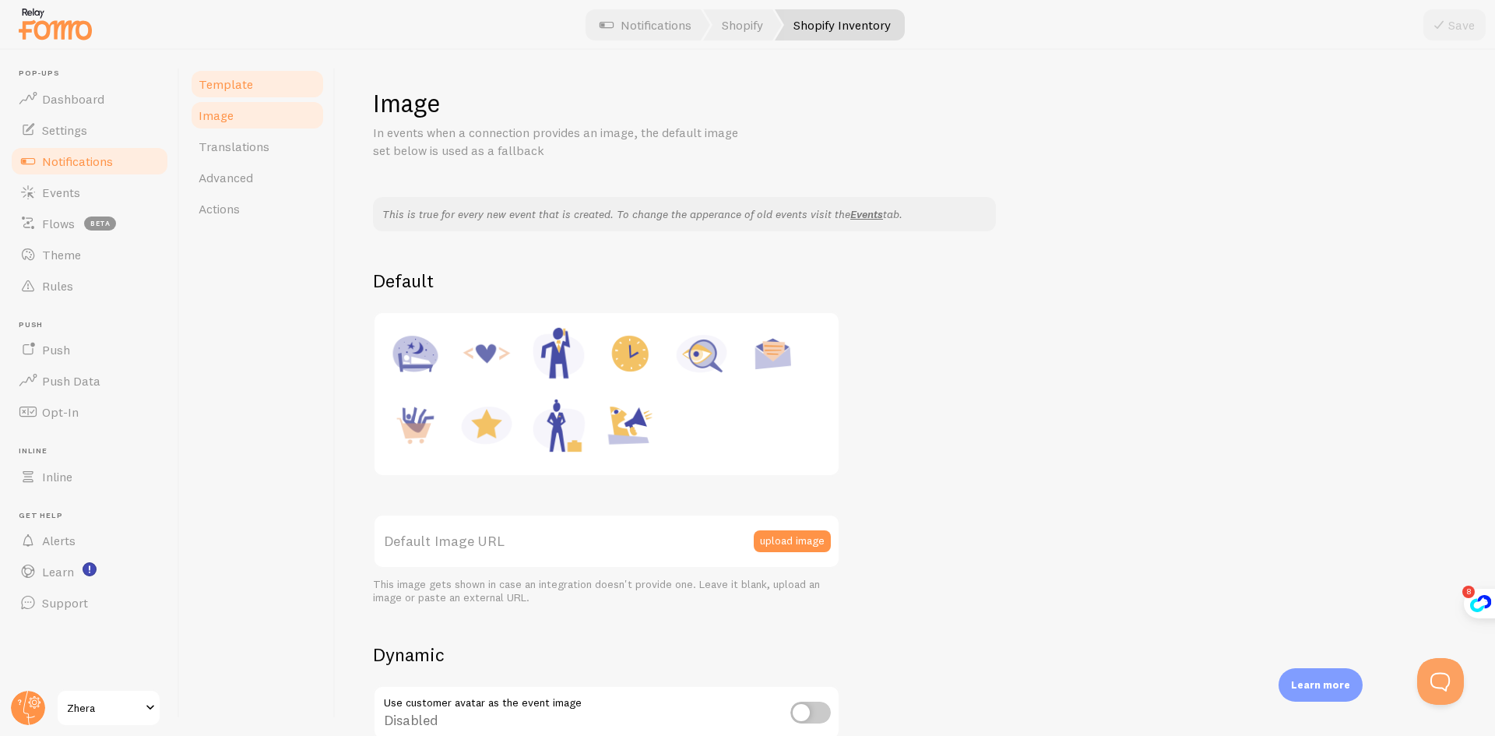
click at [216, 88] on span "Template" at bounding box center [226, 84] width 54 height 16
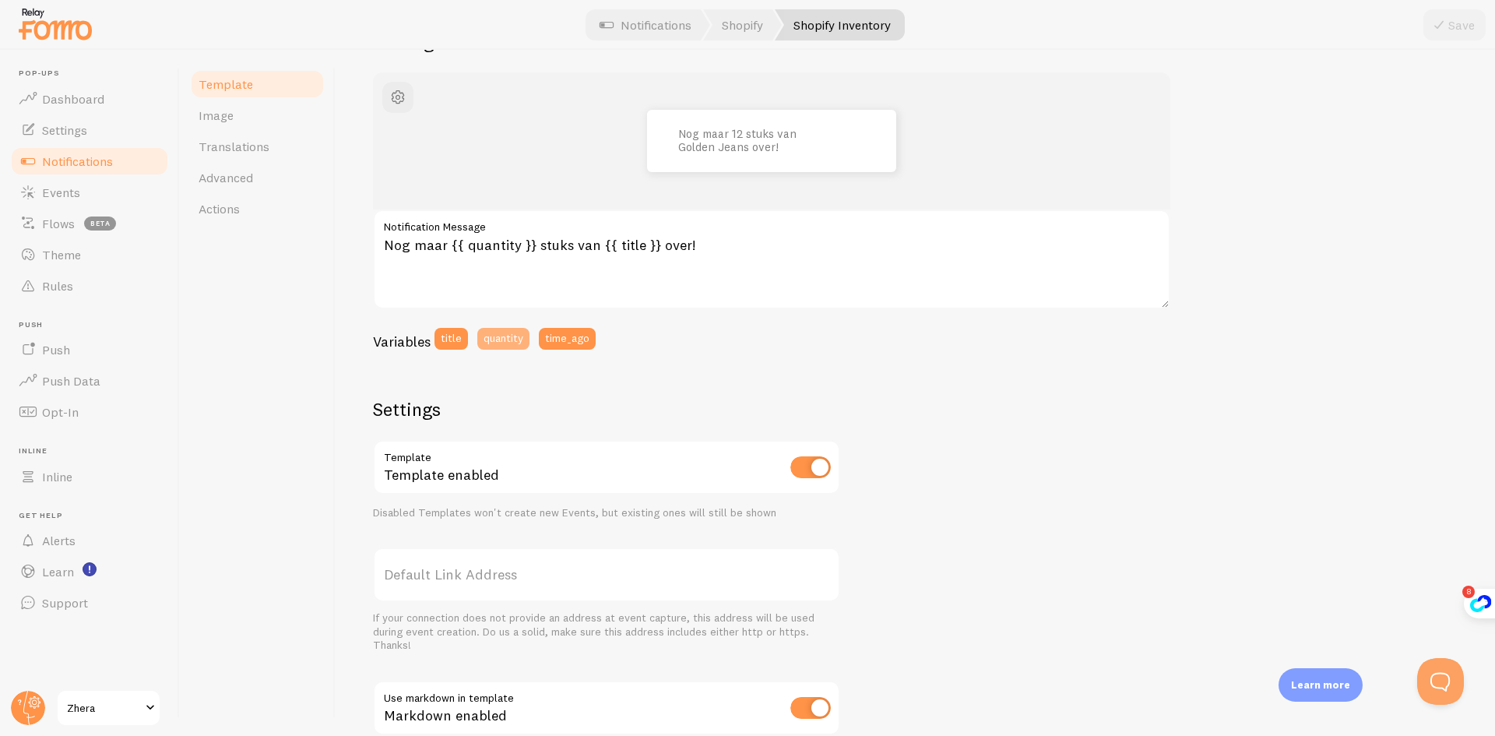
scroll to position [78, 0]
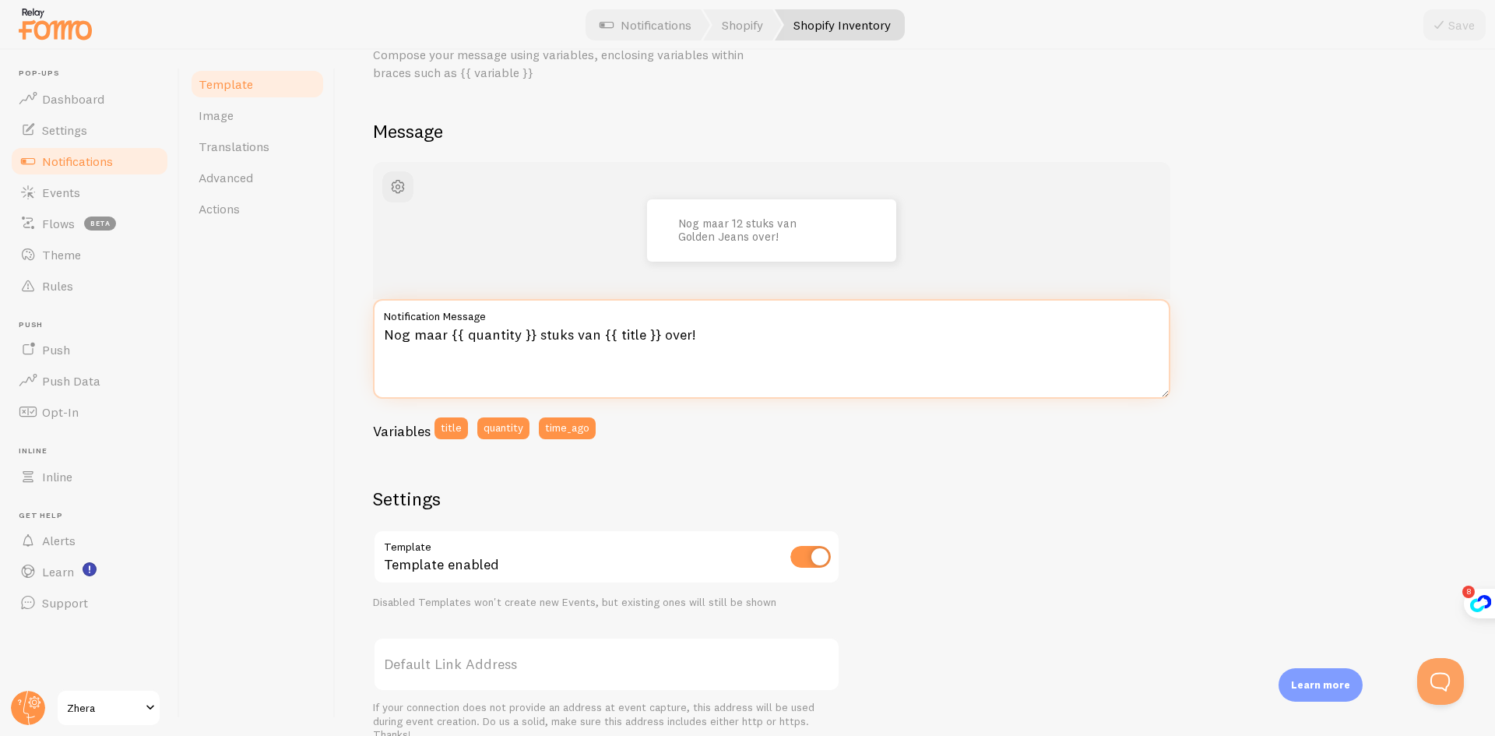
drag, startPoint x: 527, startPoint y: 337, endPoint x: 448, endPoint y: 336, distance: 78.6
click at [448, 336] on textarea "Nog maar {{ quantity }} stuks van {{ title }} over!" at bounding box center [771, 349] width 797 height 100
type textarea "Nog maar 3 stuks van {{ title }} over!"
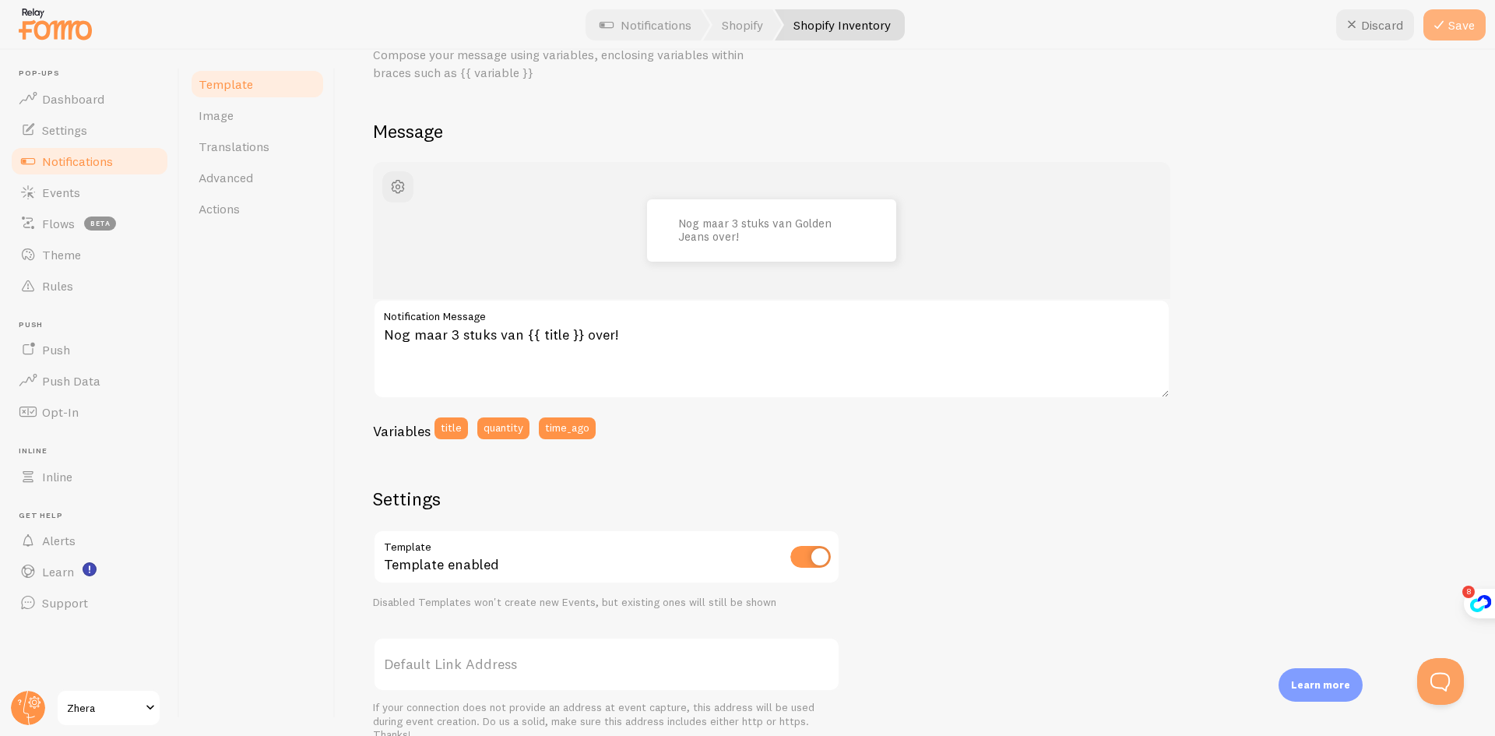
click at [1432, 31] on icon at bounding box center [1438, 25] width 19 height 19
click at [62, 103] on span "Dashboard" at bounding box center [73, 99] width 62 height 16
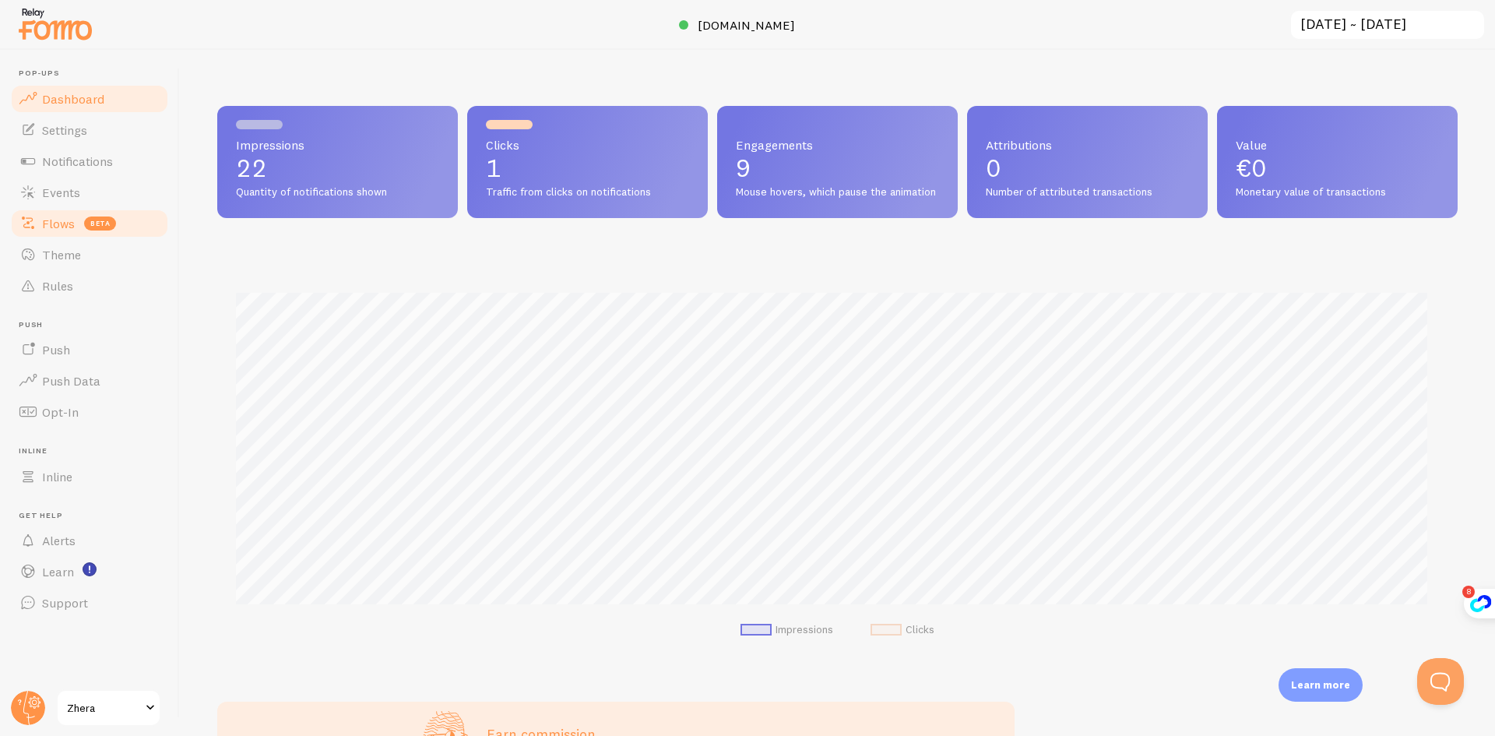
scroll to position [409, 1229]
click at [557, 188] on span "Traffic from clicks on notifications" at bounding box center [587, 192] width 203 height 14
click at [61, 173] on link "Notifications" at bounding box center [89, 161] width 160 height 31
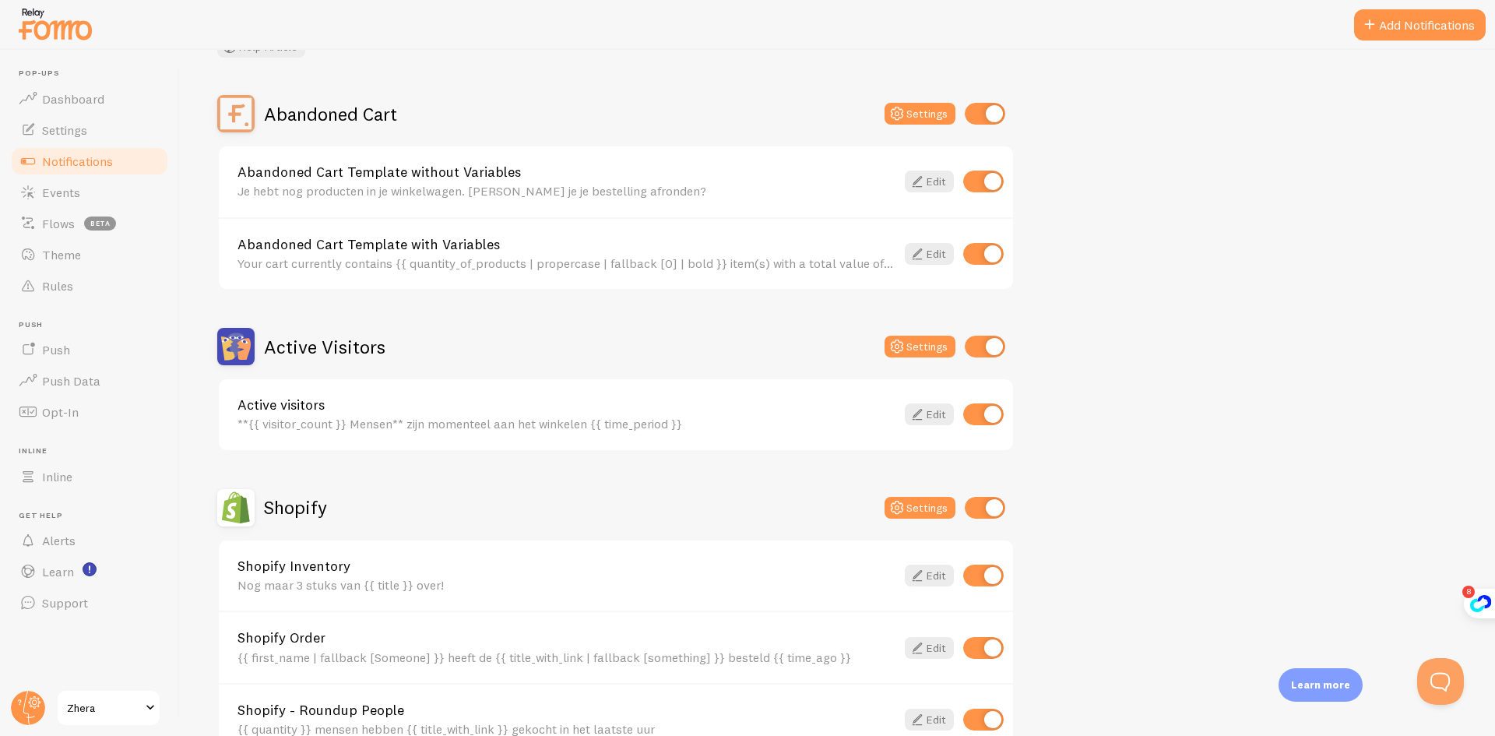
scroll to position [234, 0]
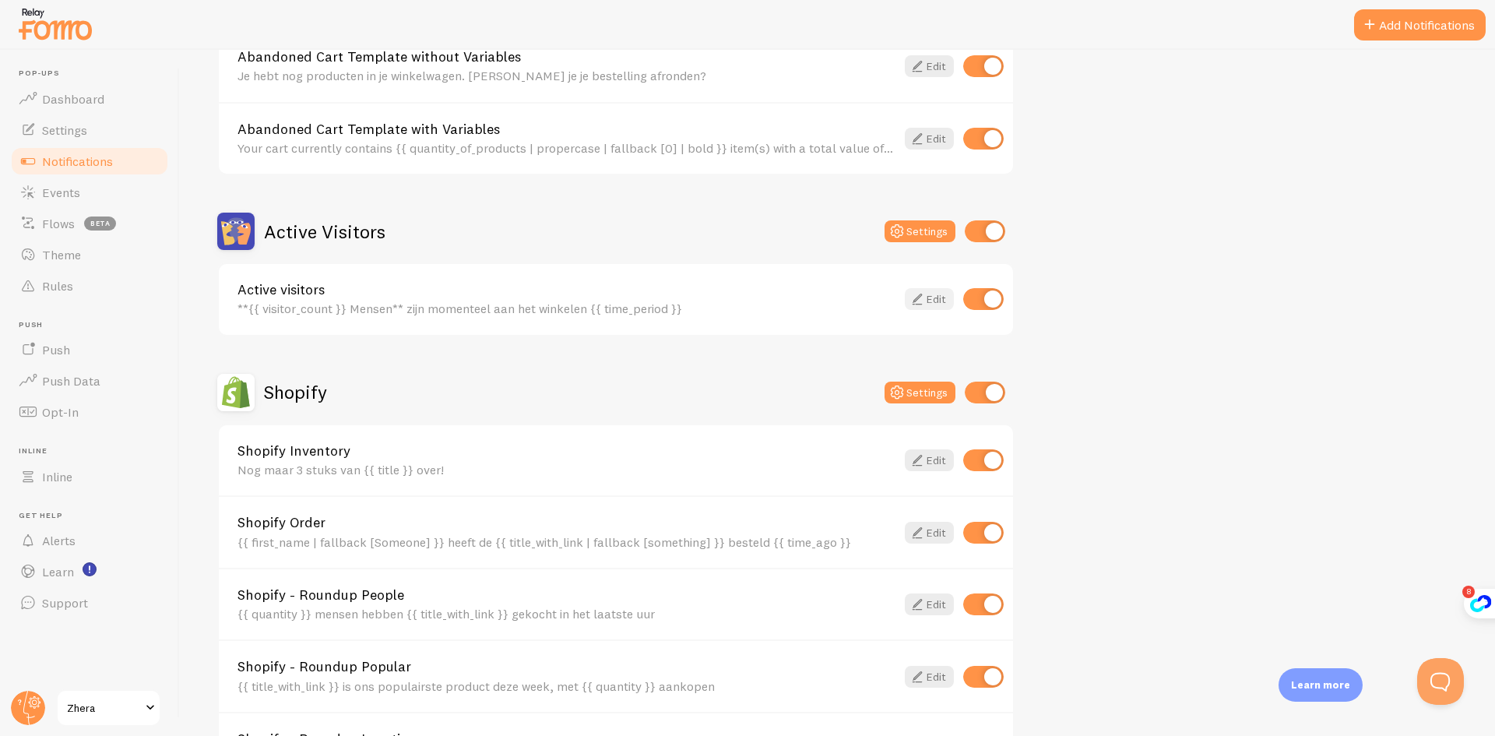
click at [913, 308] on icon at bounding box center [917, 299] width 19 height 19
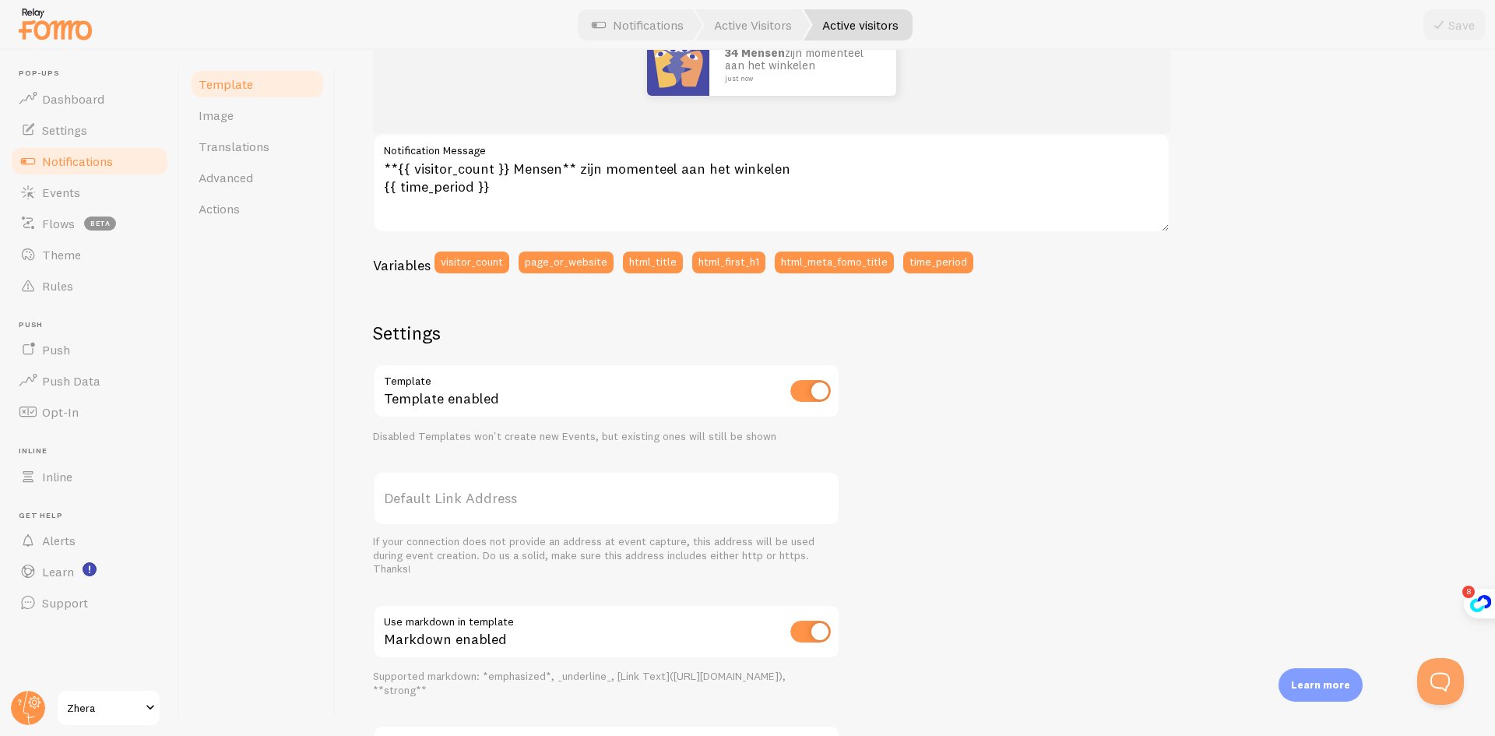
scroll to position [389, 0]
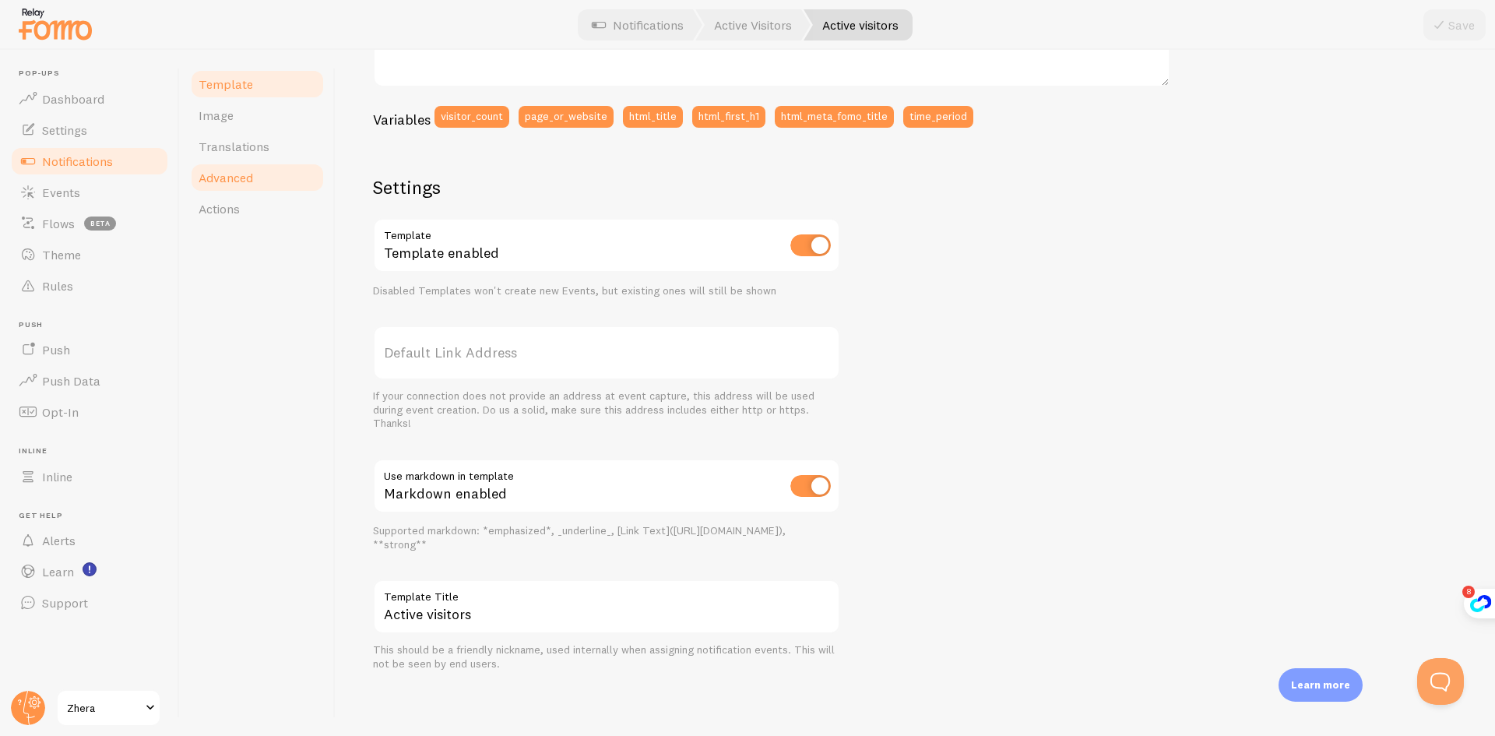
click at [228, 185] on link "Advanced" at bounding box center [257, 177] width 136 height 31
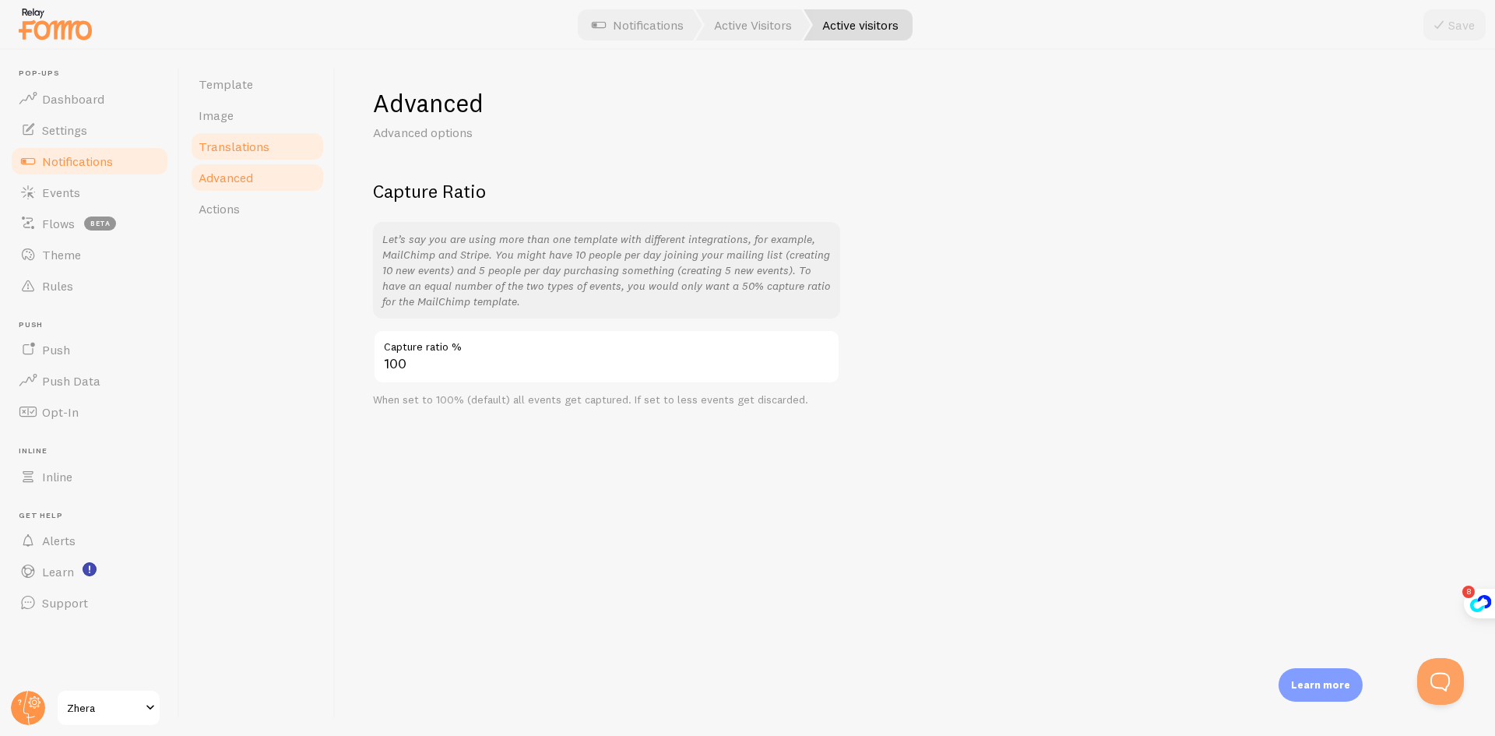
click at [250, 151] on span "Translations" at bounding box center [234, 147] width 71 height 16
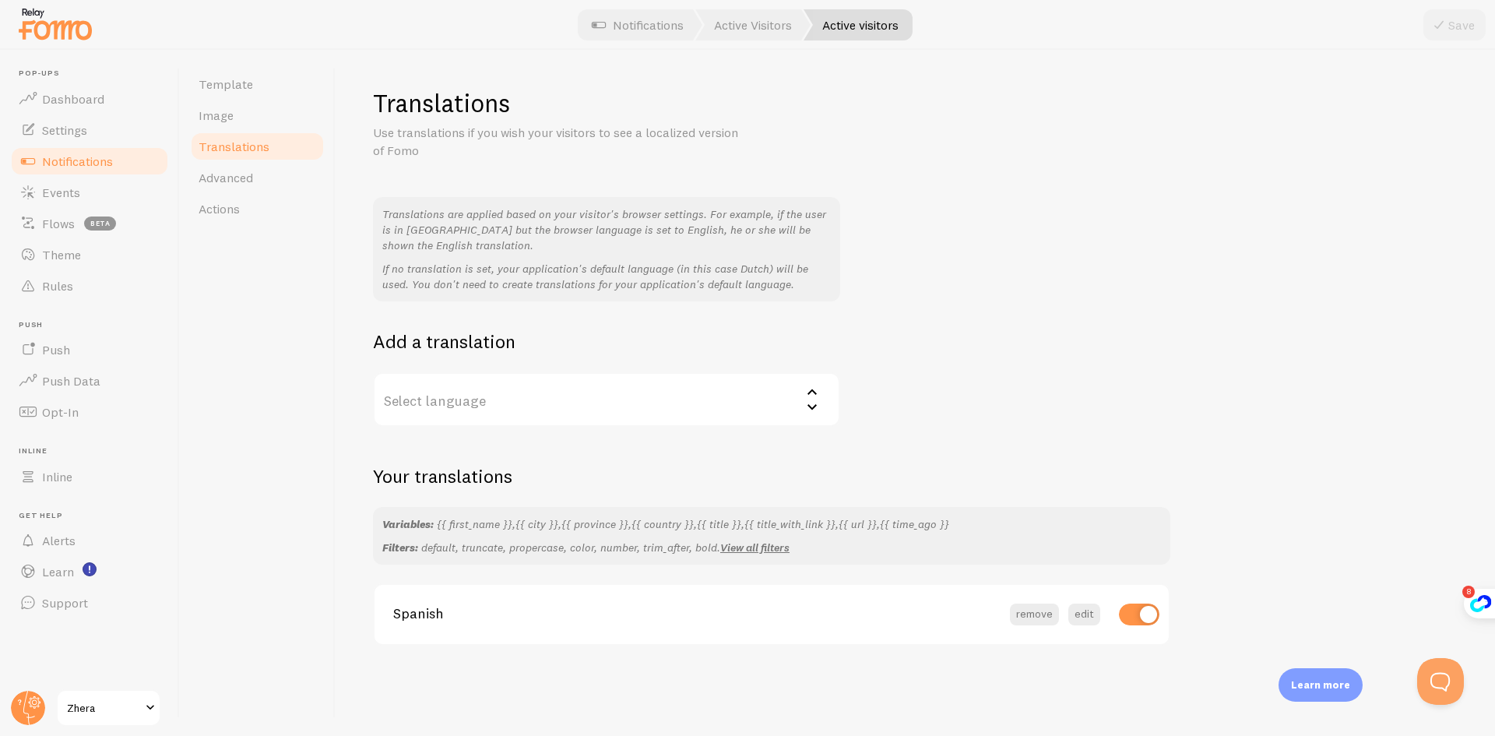
click at [514, 615] on span "Spanish" at bounding box center [692, 613] width 598 height 14
click at [1073, 617] on button "edit" at bounding box center [1084, 614] width 32 height 22
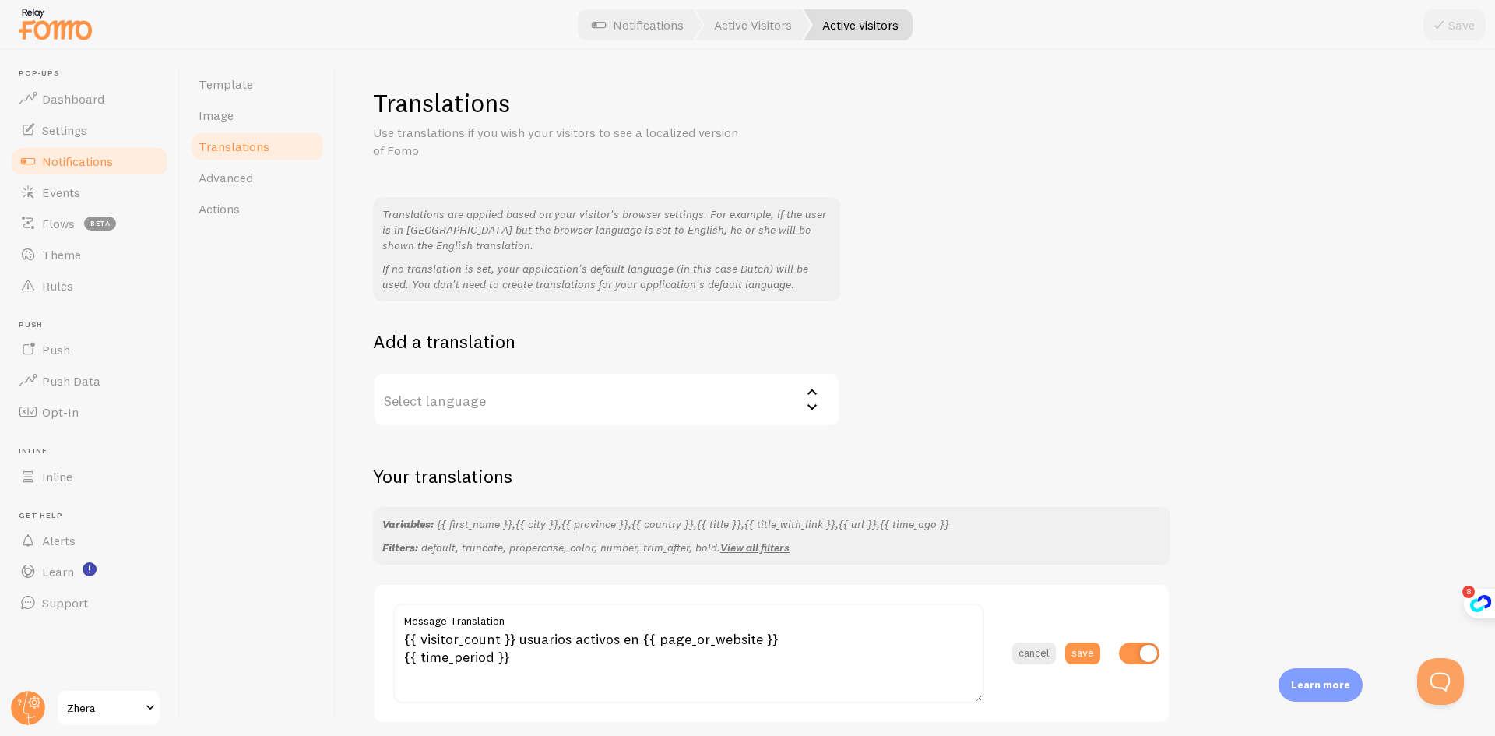
scroll to position [62, 0]
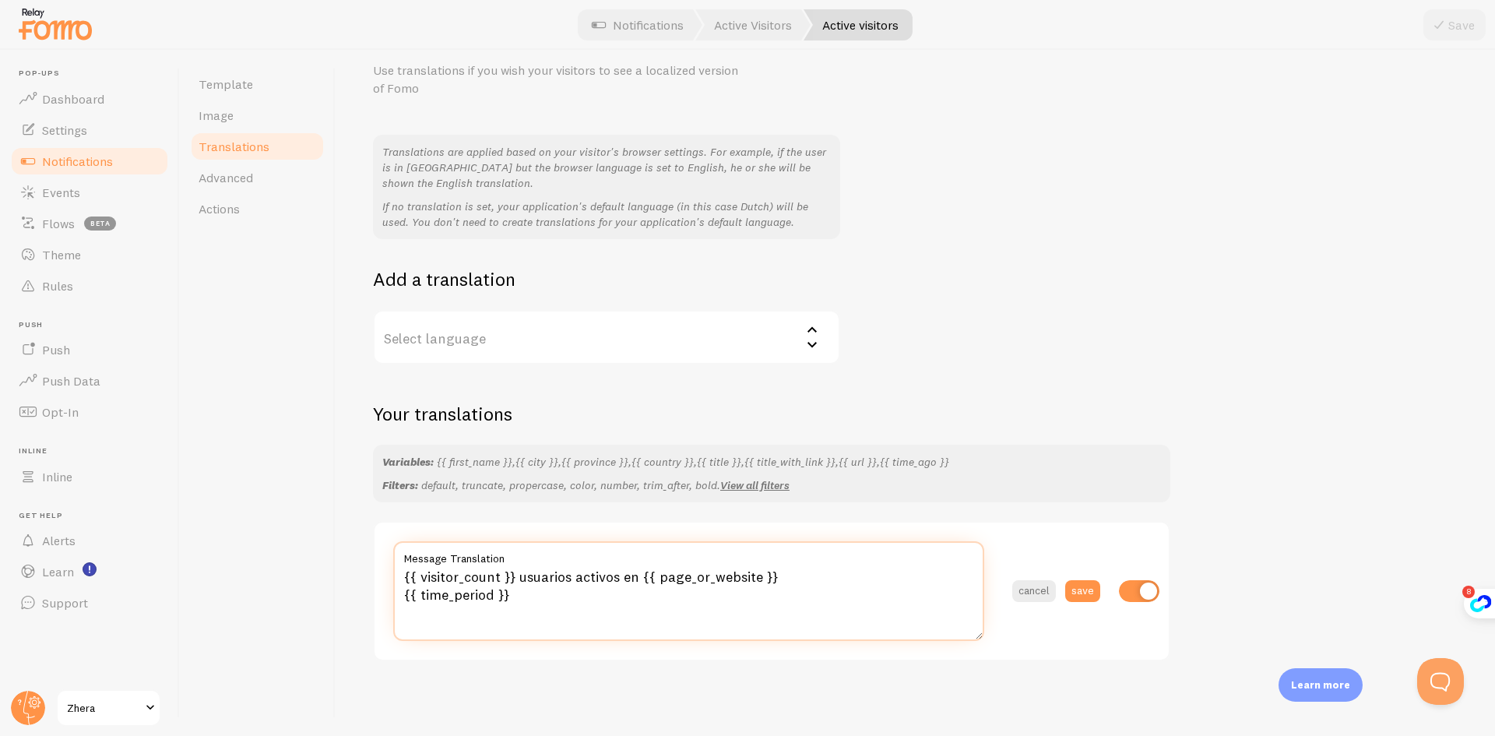
click at [634, 595] on textarea "{{ visitor_count }} usuarios activos en {{ page_or_website }} {{ time_period }}" at bounding box center [688, 591] width 591 height 100
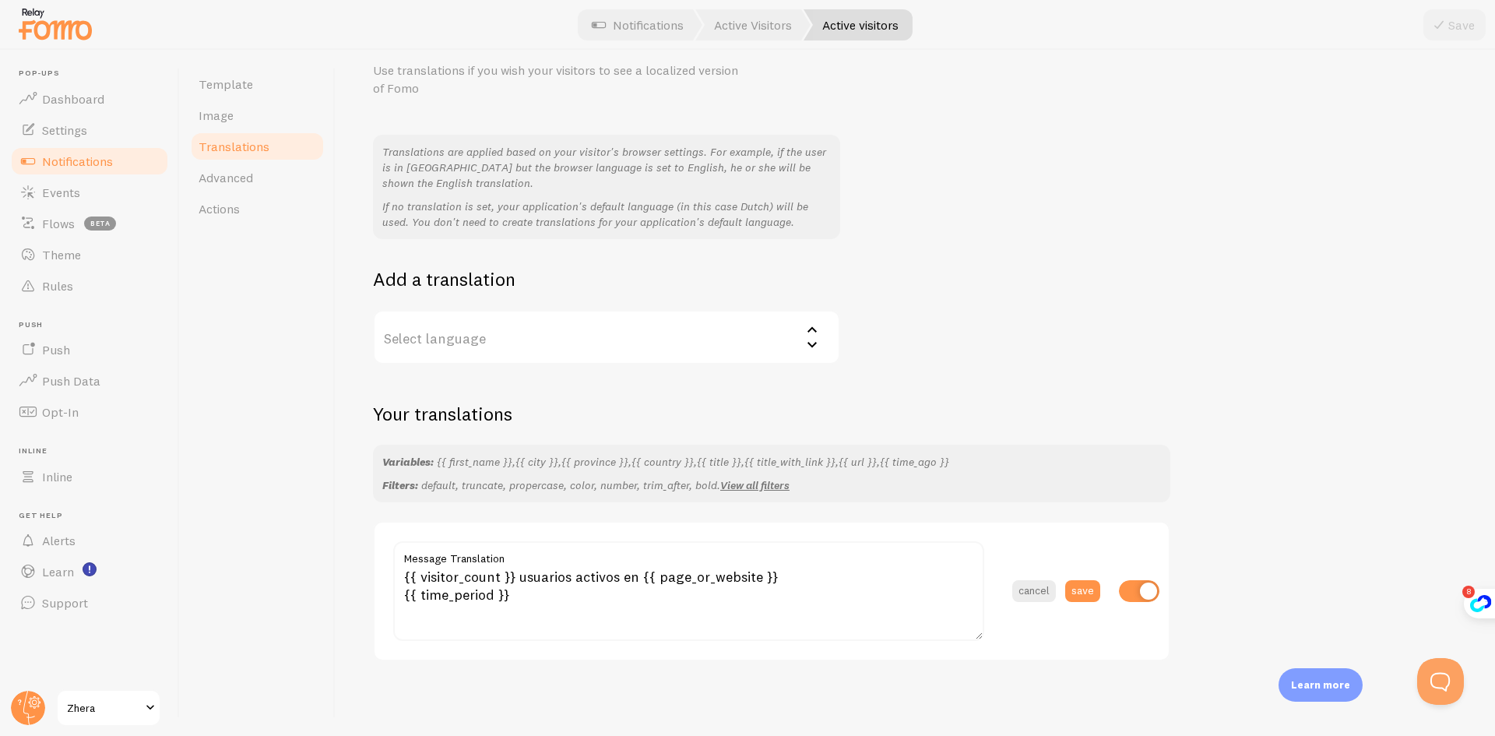
click at [1136, 592] on input "checkbox" at bounding box center [1139, 591] width 40 height 22
checkbox input "false"
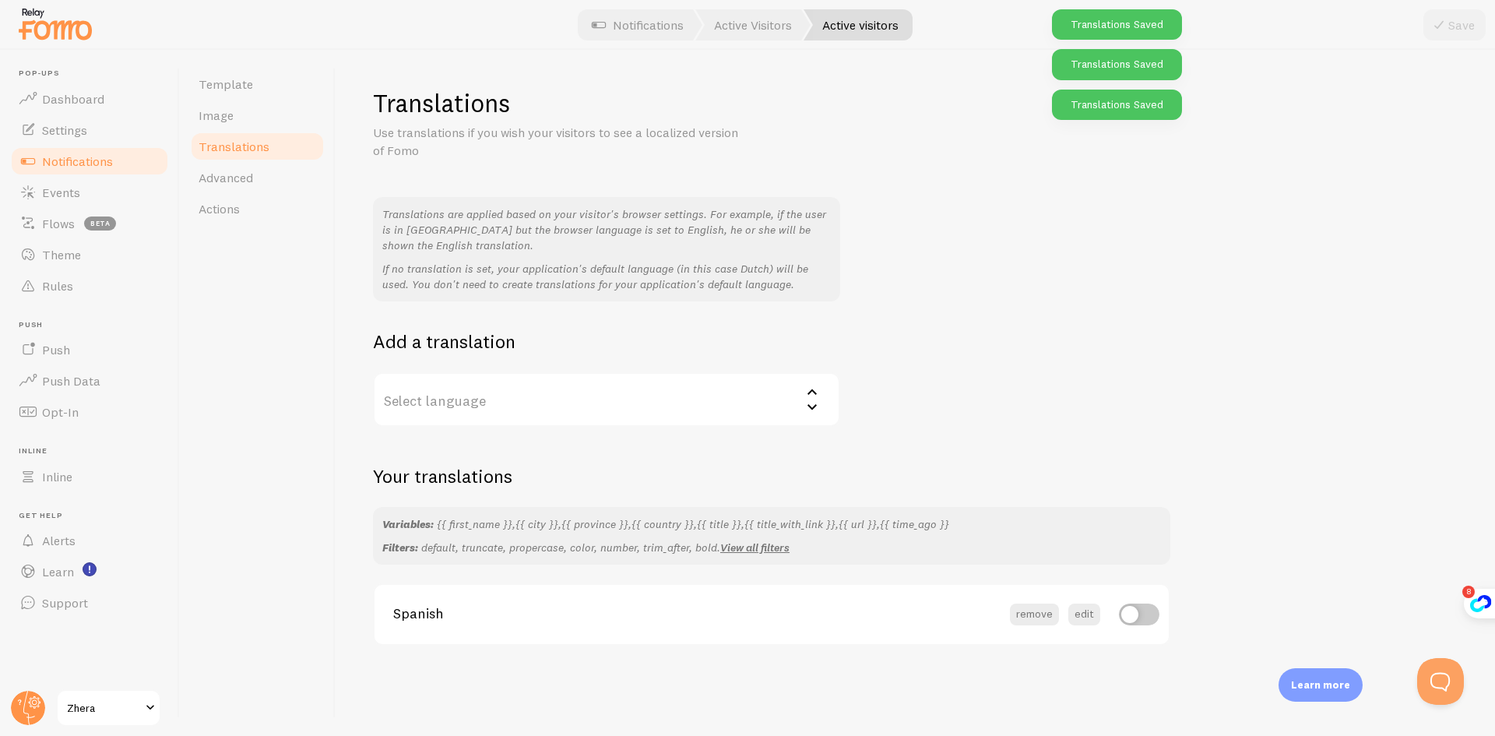
click at [603, 405] on label "Select language" at bounding box center [606, 399] width 467 height 54
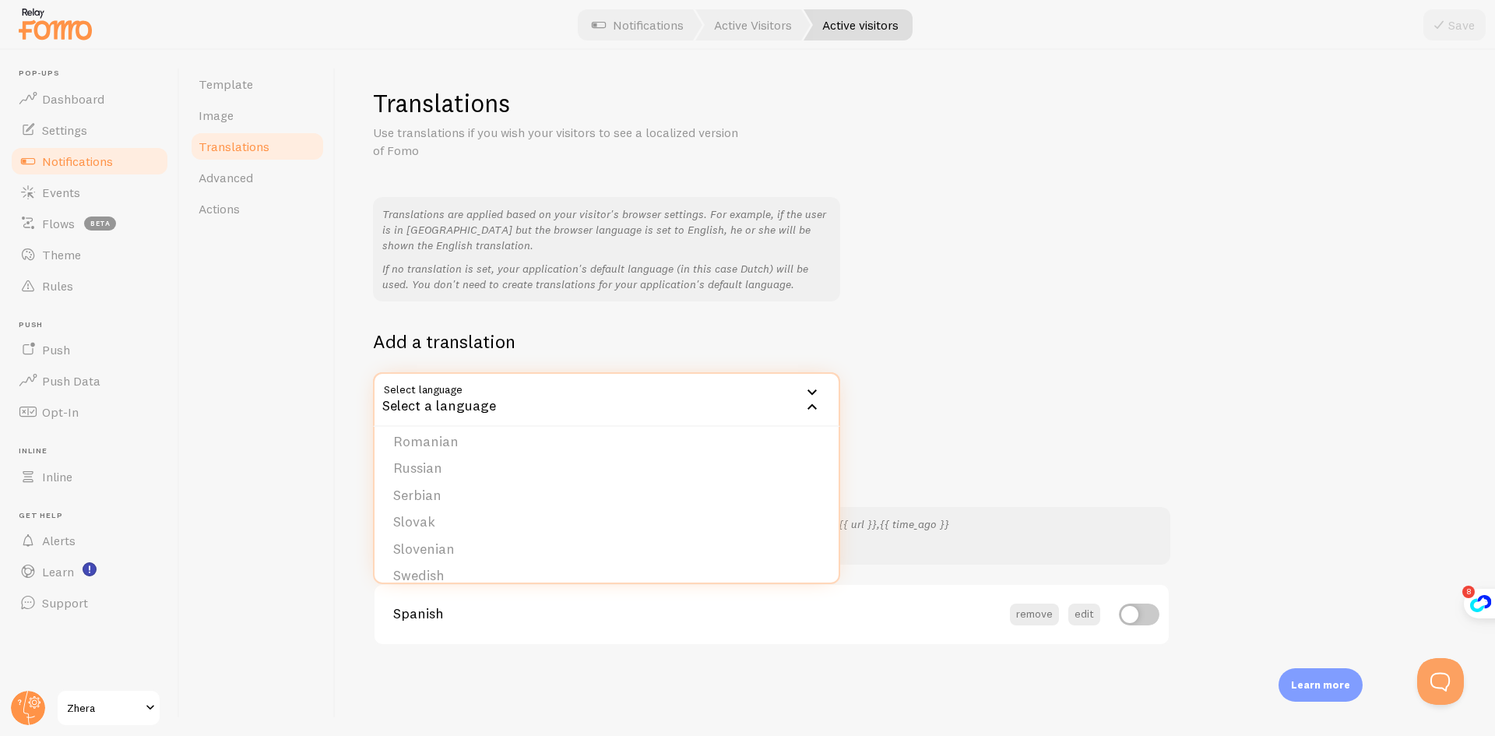
scroll to position [588, 0]
click at [264, 372] on div "Template Image Translations Advanced Actions" at bounding box center [258, 393] width 156 height 686
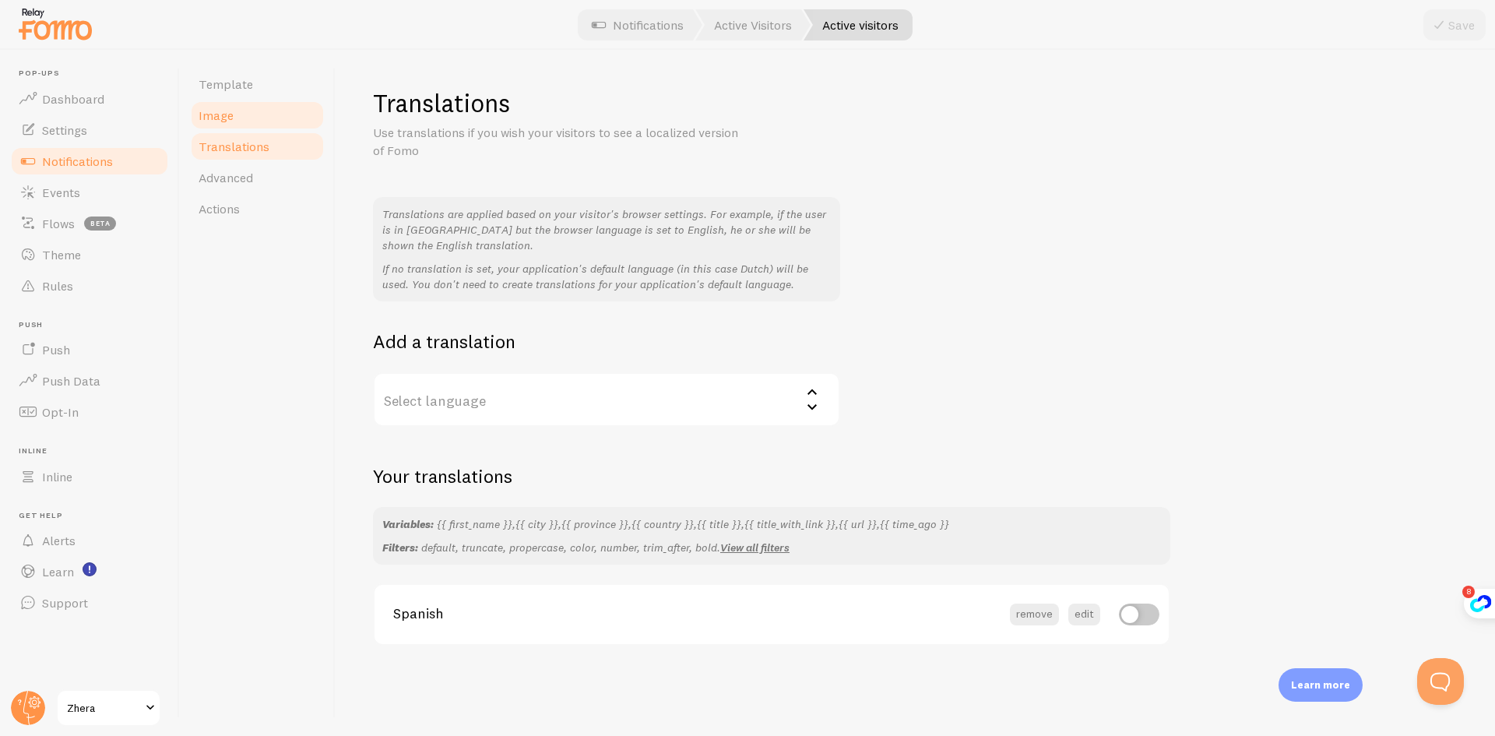
click at [225, 112] on span "Image" at bounding box center [216, 115] width 35 height 16
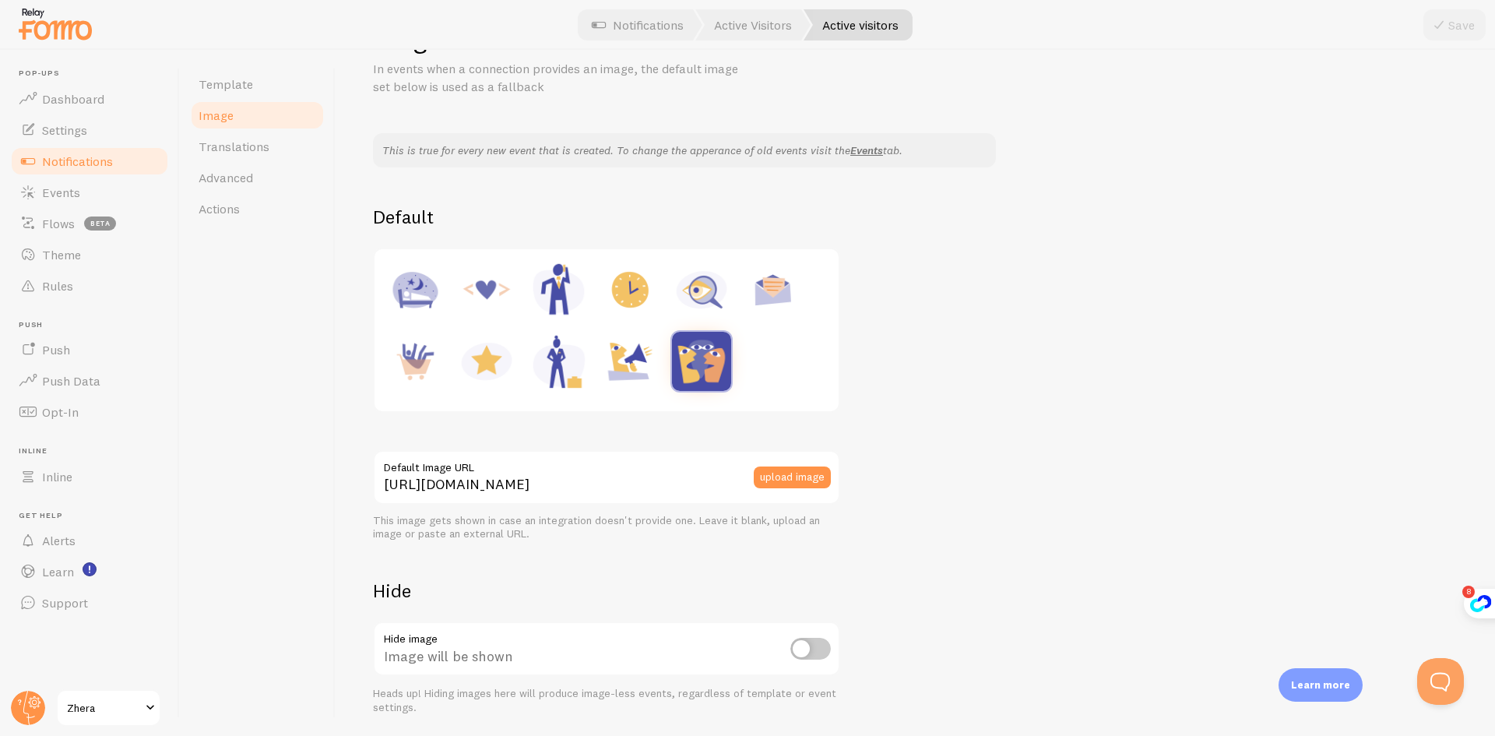
scroll to position [117, 0]
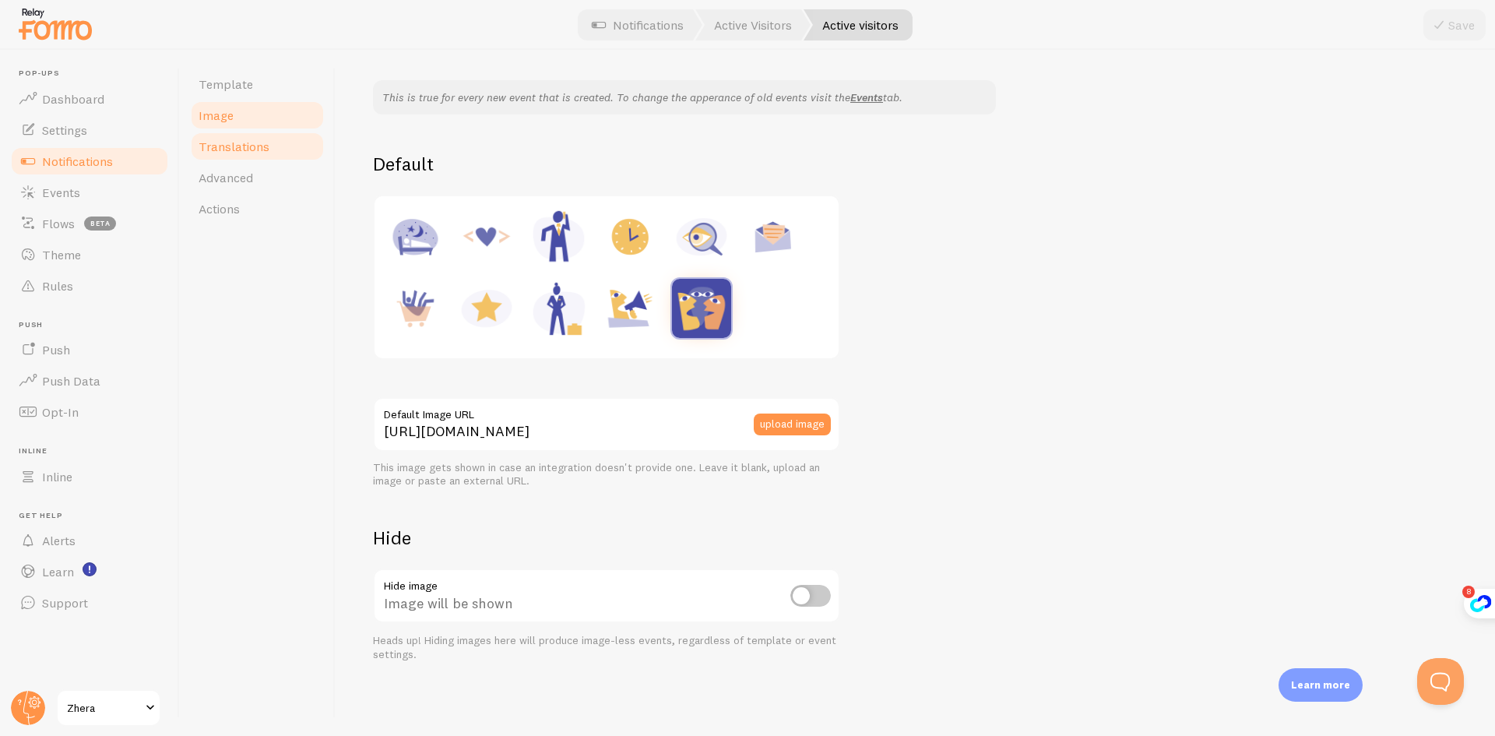
click at [279, 147] on link "Translations" at bounding box center [257, 146] width 136 height 31
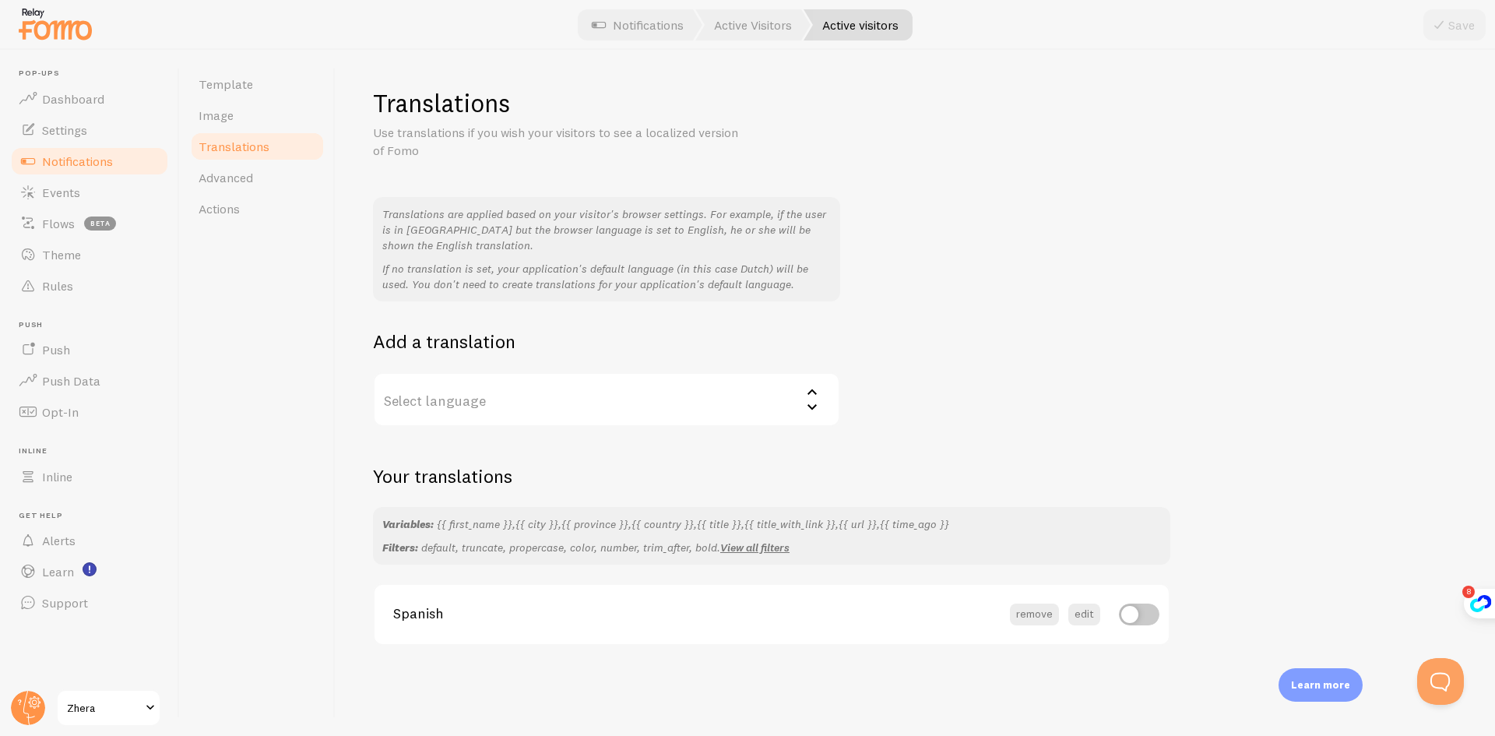
click at [262, 158] on link "Translations" at bounding box center [257, 146] width 136 height 31
click at [263, 178] on link "Advanced" at bounding box center [257, 177] width 136 height 31
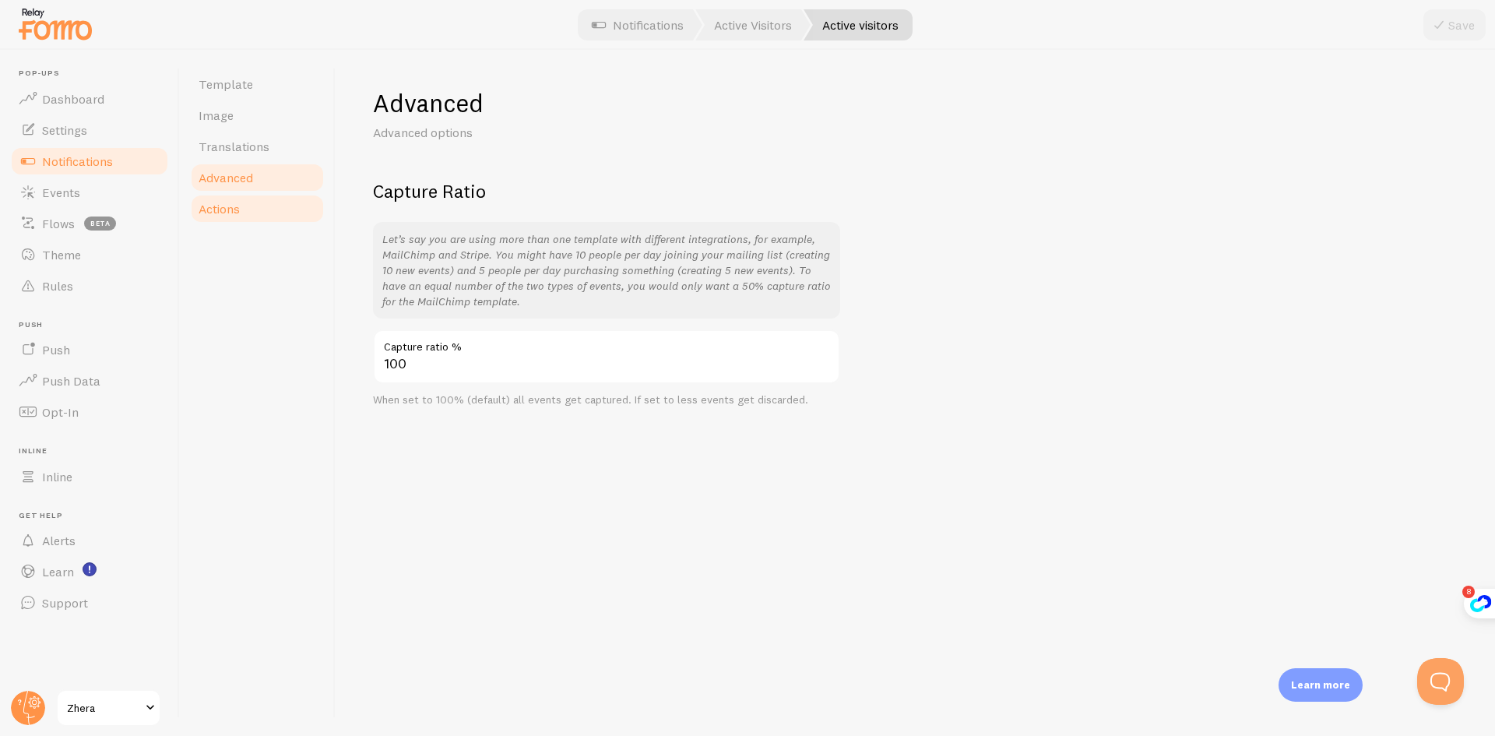
click at [265, 215] on link "Actions" at bounding box center [257, 208] width 136 height 31
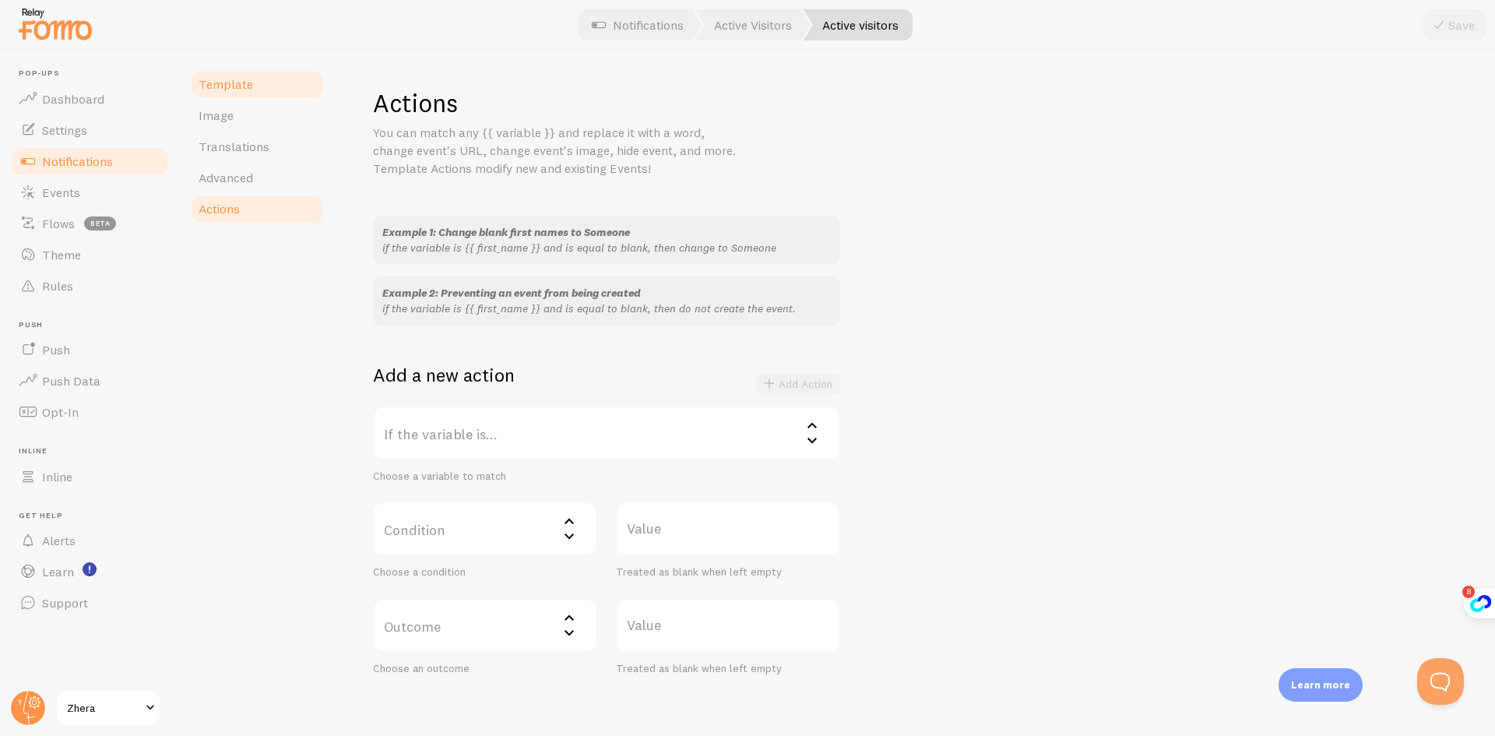
click at [250, 94] on link "Template" at bounding box center [257, 84] width 136 height 31
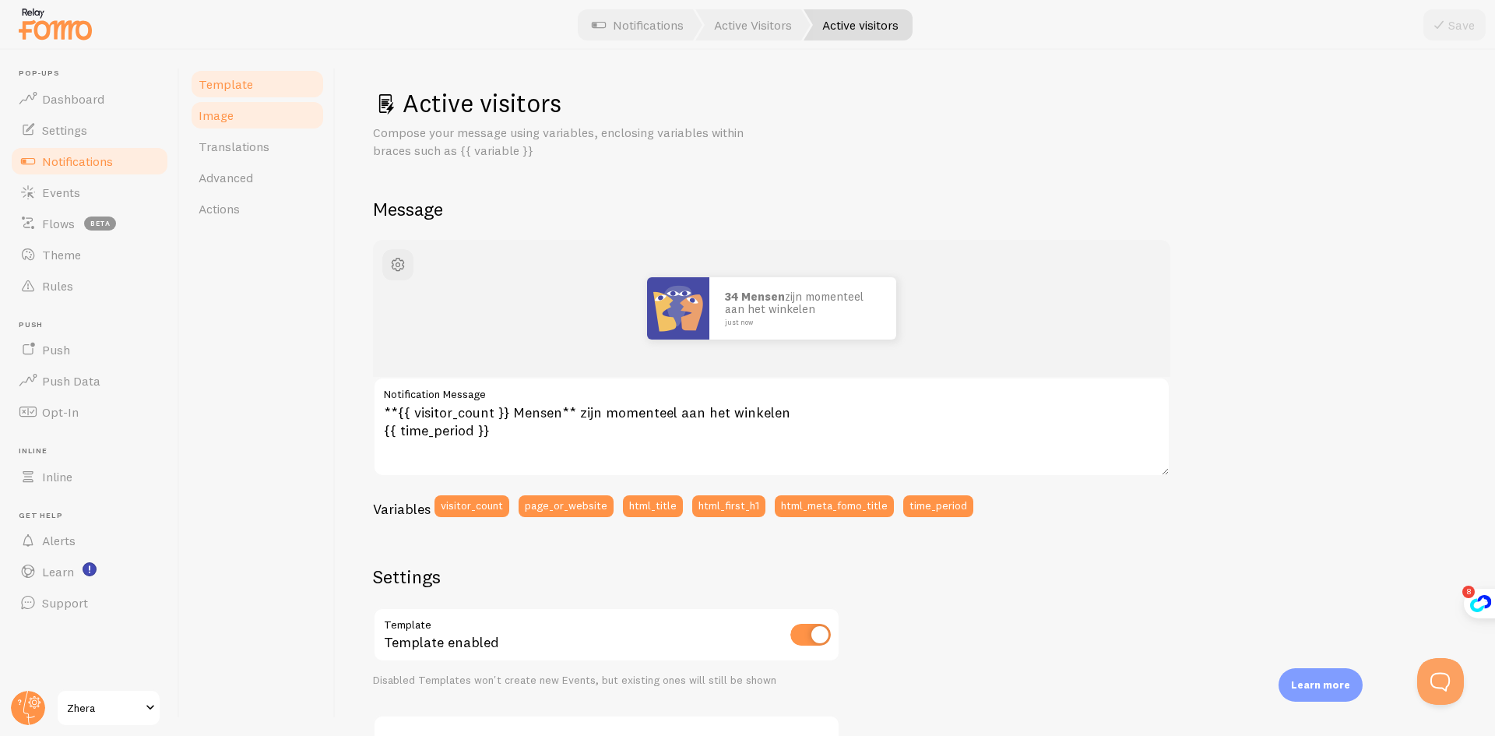
click at [290, 121] on link "Image" at bounding box center [257, 115] width 136 height 31
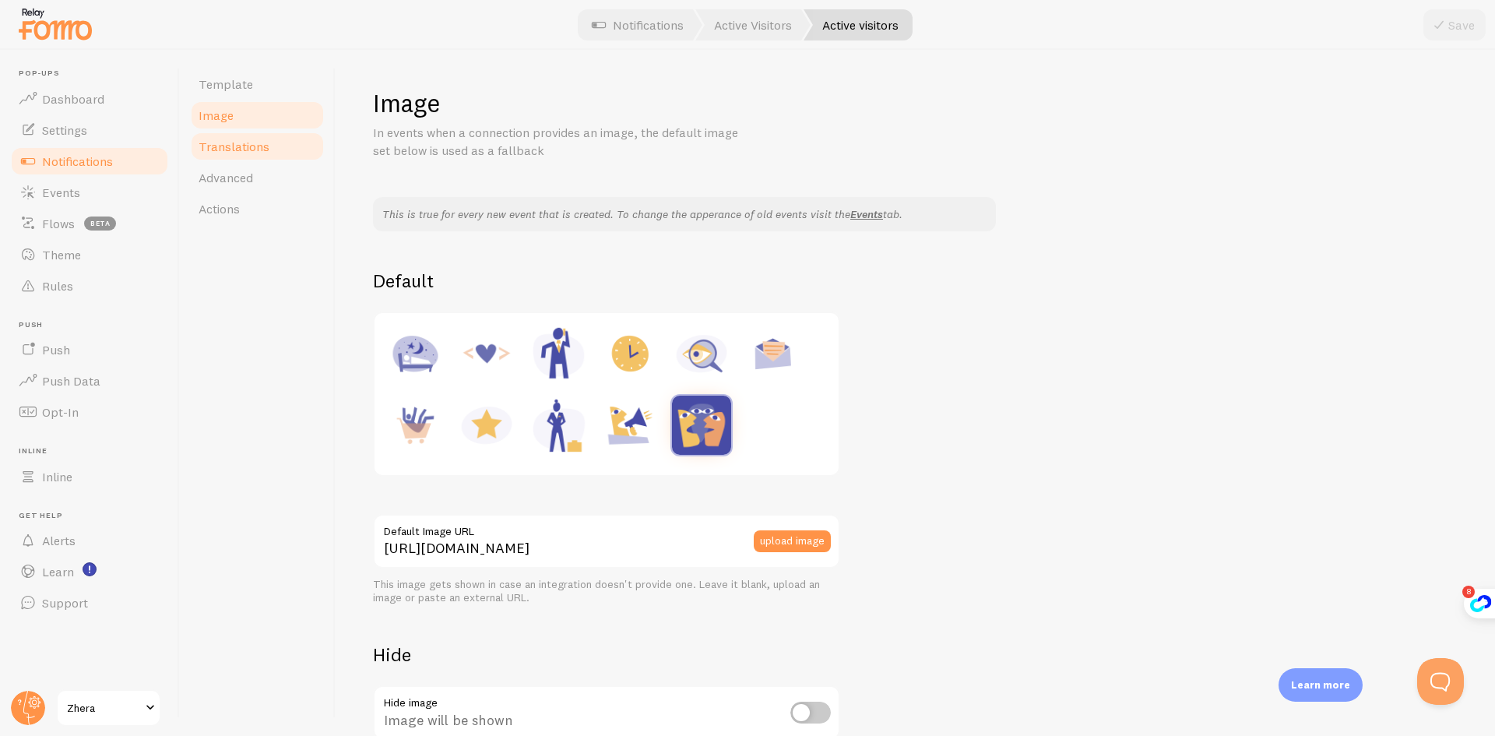
click at [269, 156] on link "Translations" at bounding box center [257, 146] width 136 height 31
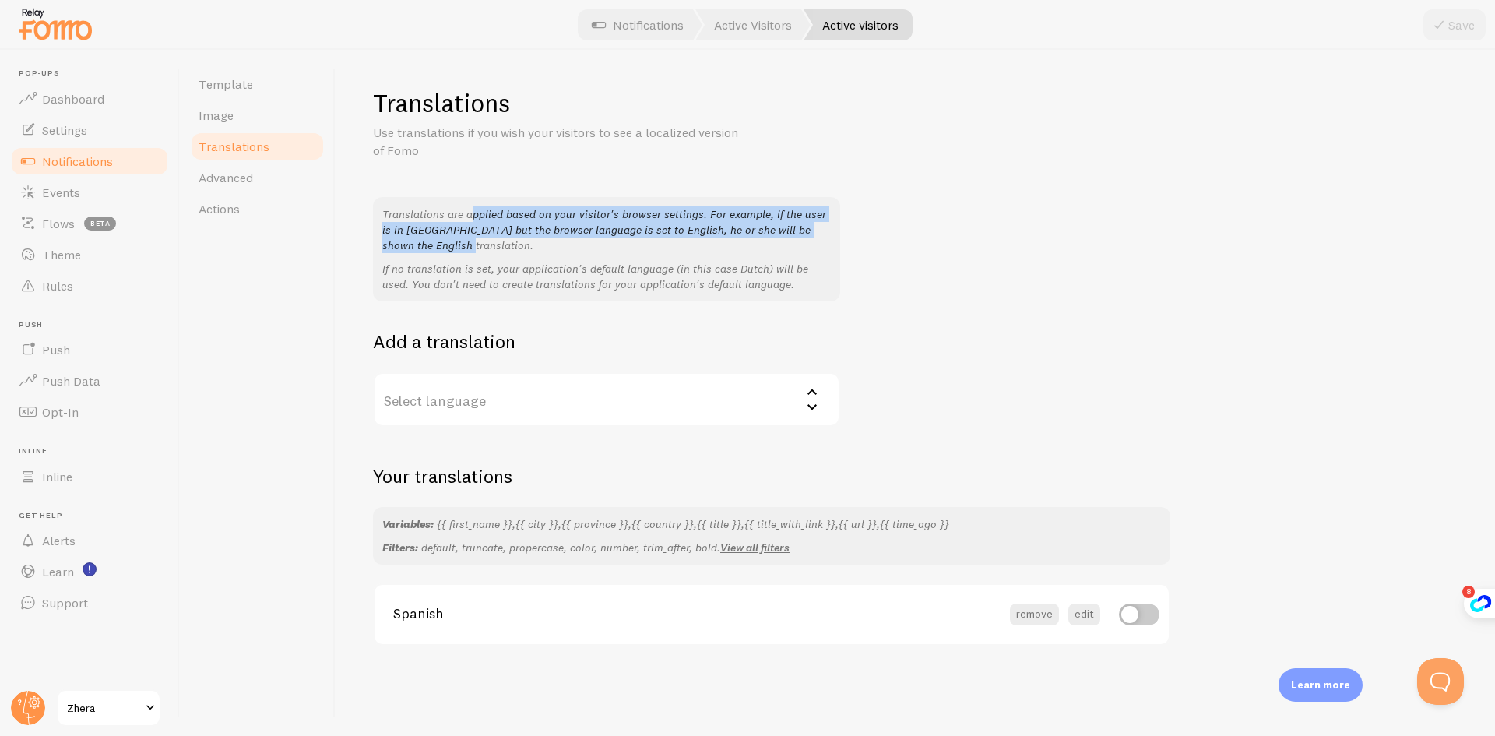
drag, startPoint x: 411, startPoint y: 221, endPoint x: 809, endPoint y: 222, distance: 397.8
click at [809, 222] on p "Translations are applied based on your visitor's browser settings. For example,…" at bounding box center [606, 229] width 448 height 47
click at [395, 222] on p "Translations are applied based on your visitor's browser settings. For example,…" at bounding box center [606, 229] width 448 height 47
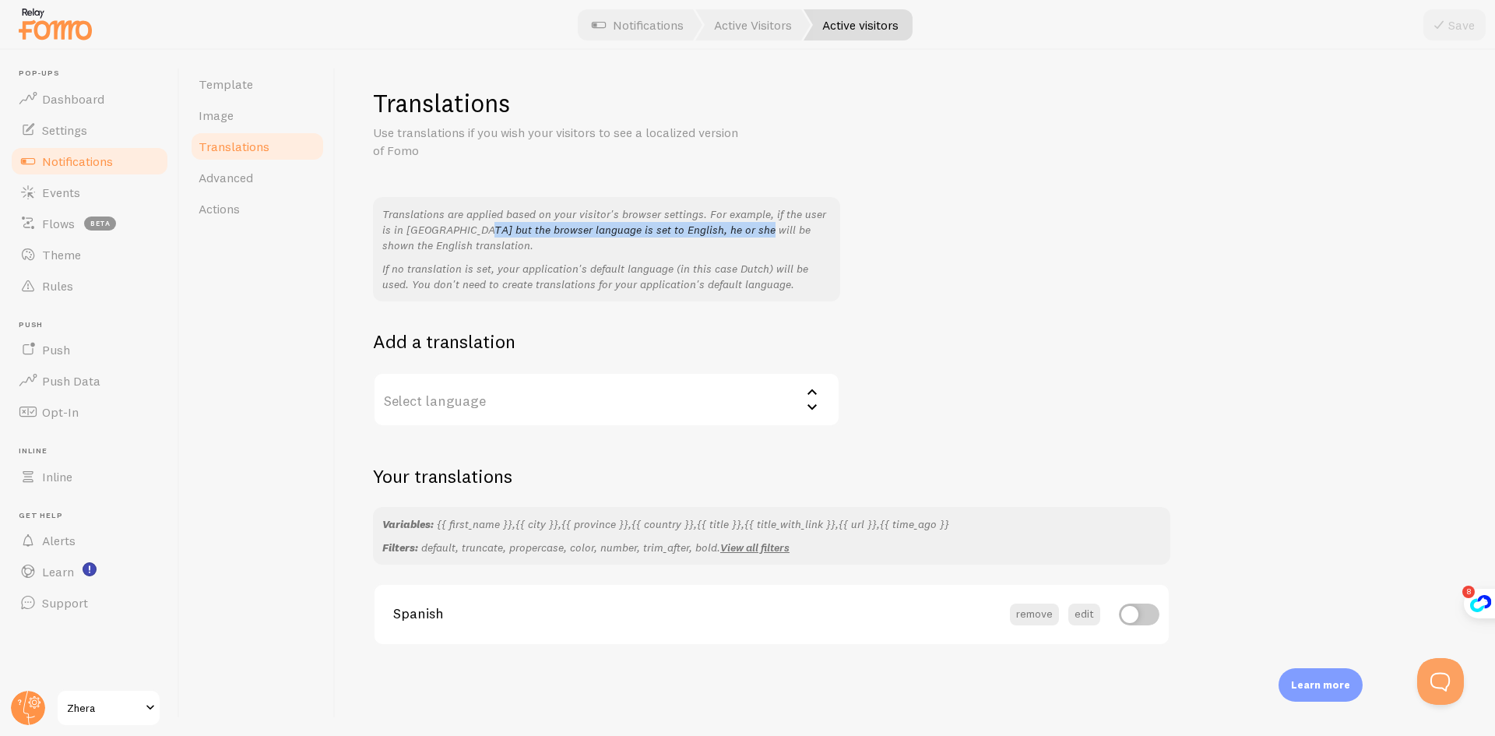
drag, startPoint x: 398, startPoint y: 233, endPoint x: 678, endPoint y: 232, distance: 280.3
click at [678, 232] on p "Translations are applied based on your visitor's browser settings. For example,…" at bounding box center [606, 229] width 448 height 47
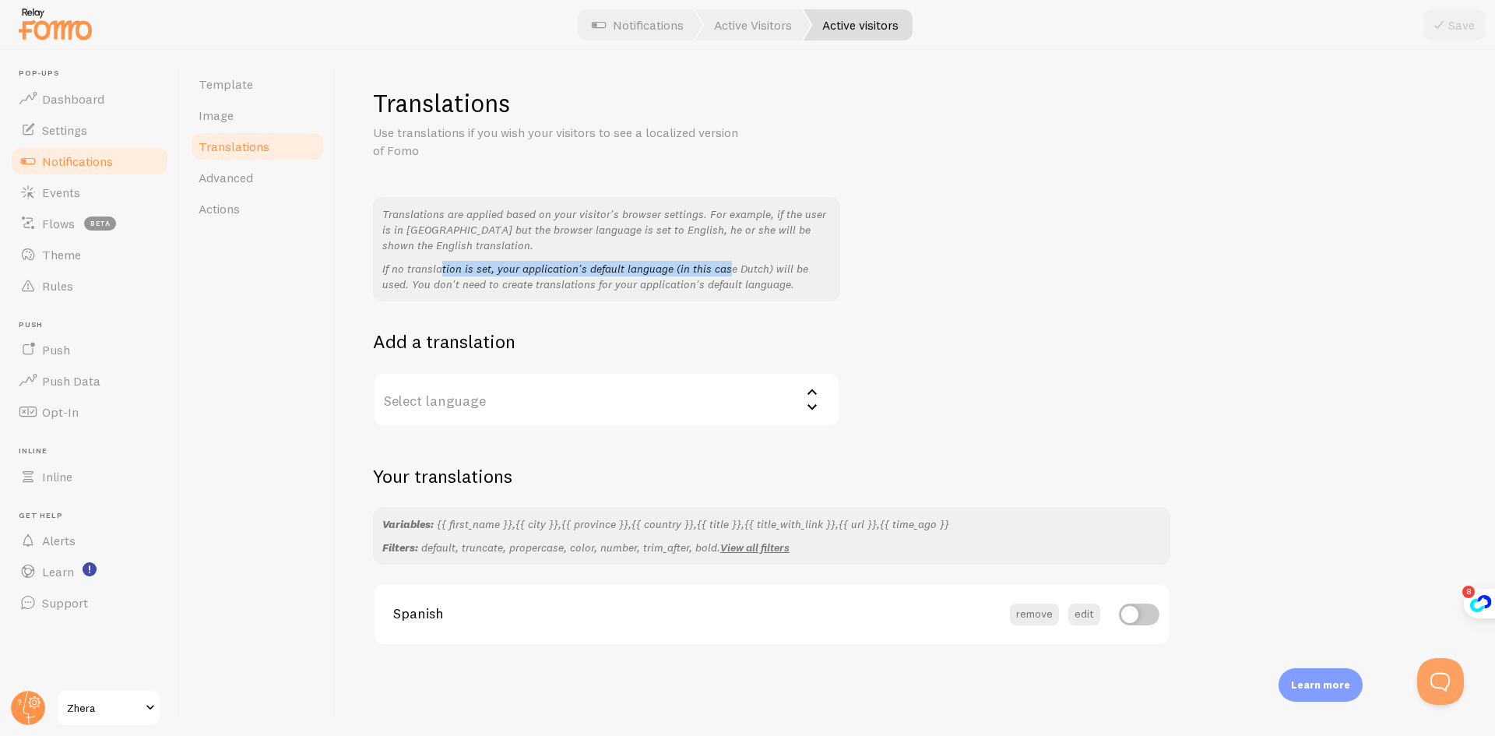
drag, startPoint x: 378, startPoint y: 272, endPoint x: 666, endPoint y: 266, distance: 288.9
click at [666, 266] on div "Translations are applied based on your visitor's browser settings. For example,…" at bounding box center [606, 249] width 467 height 104
drag, startPoint x: 385, startPoint y: 285, endPoint x: 771, endPoint y: 291, distance: 386.2
click at [770, 291] on p "If no translation is set, your application's default language (in this case Dut…" at bounding box center [606, 276] width 448 height 31
click at [342, 253] on div "Translations Use translations if you wish your visitors to see a localized vers…" at bounding box center [915, 393] width 1159 height 686
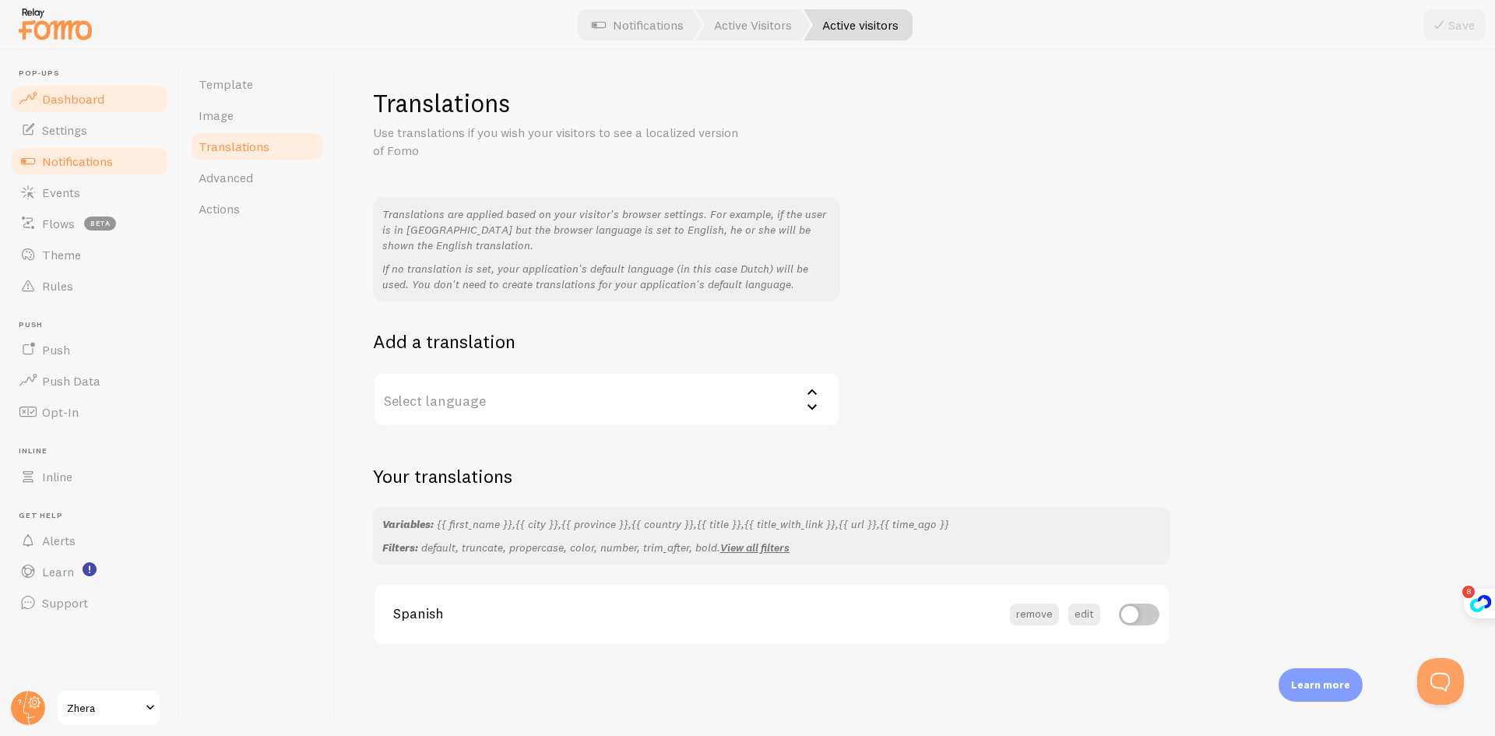
click at [93, 102] on span "Dashboard" at bounding box center [73, 99] width 62 height 16
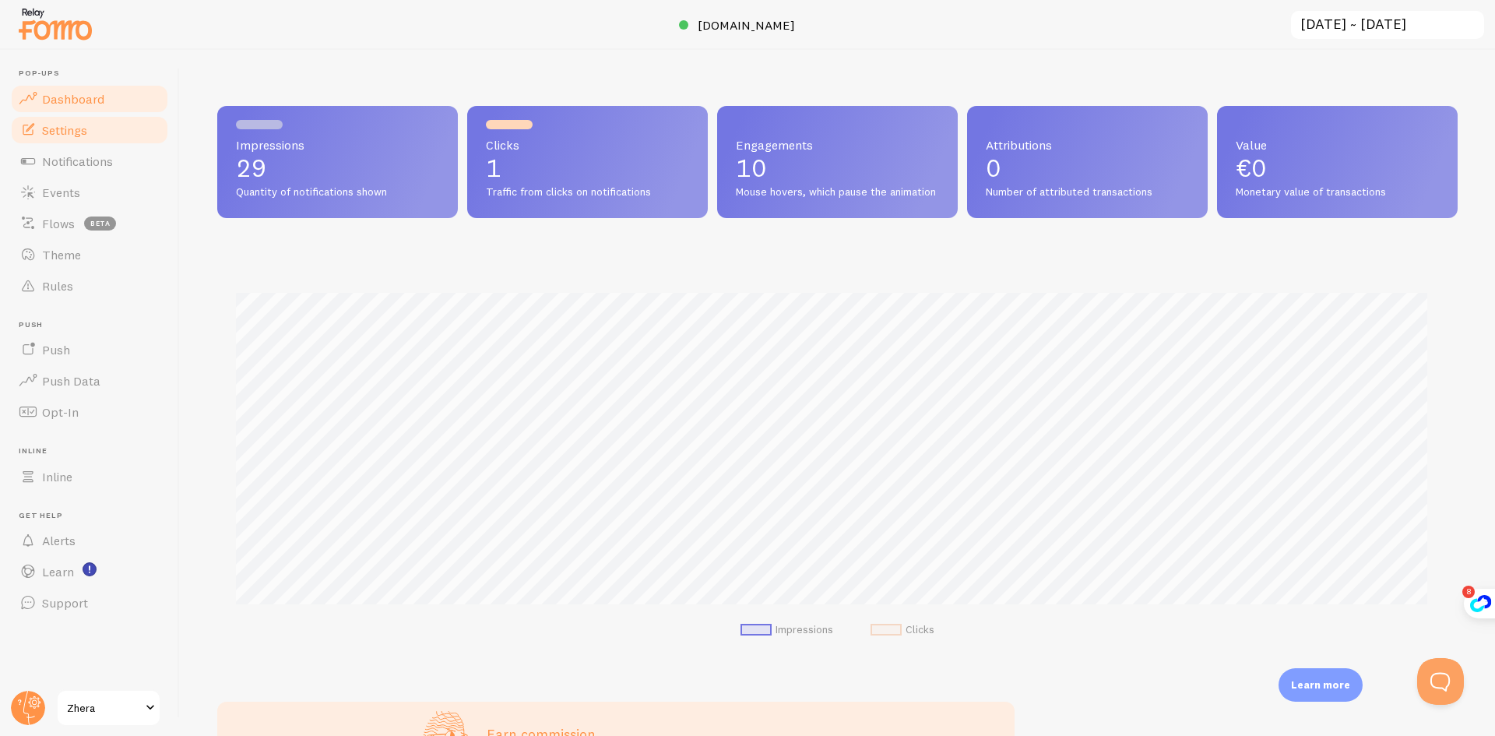
scroll to position [409, 1229]
click at [91, 137] on link "Settings" at bounding box center [89, 129] width 160 height 31
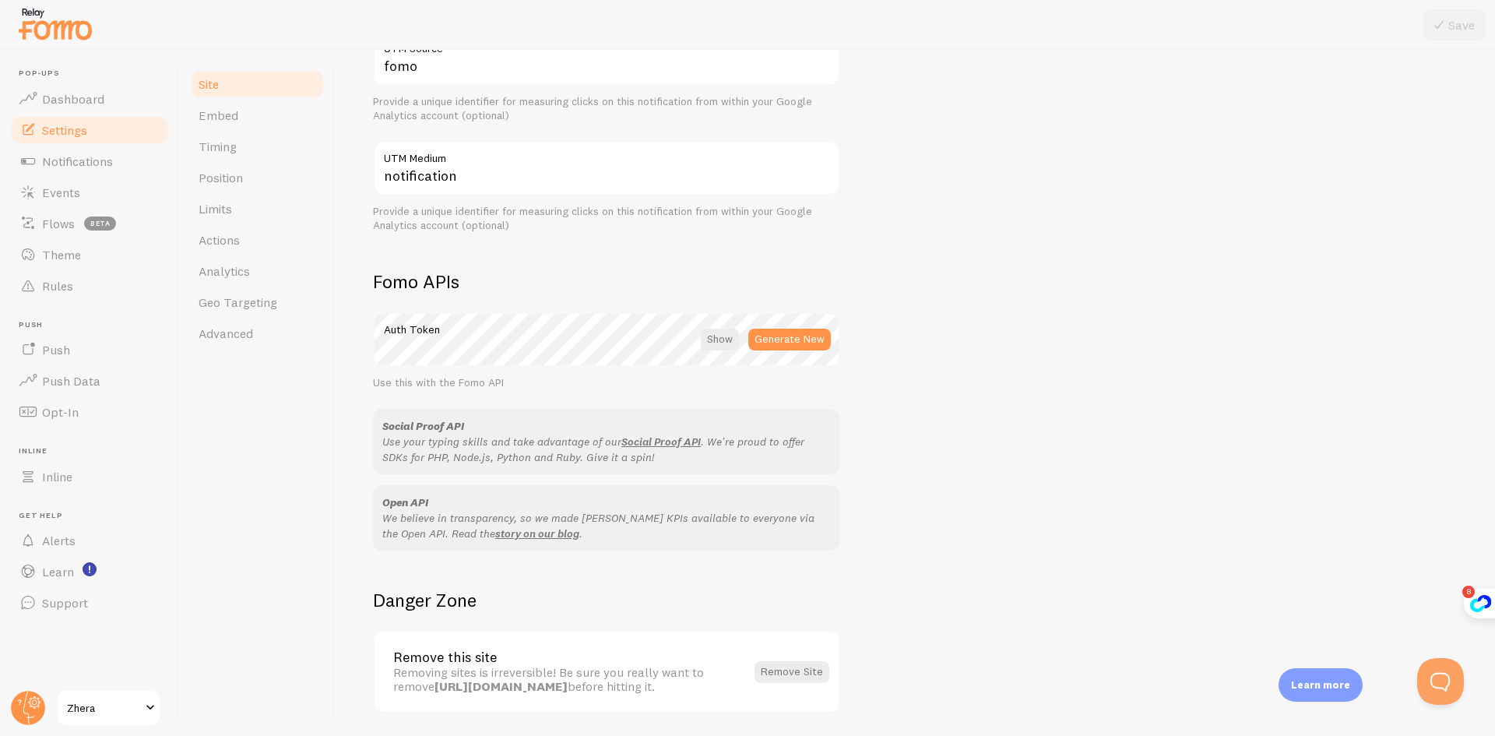
scroll to position [656, 0]
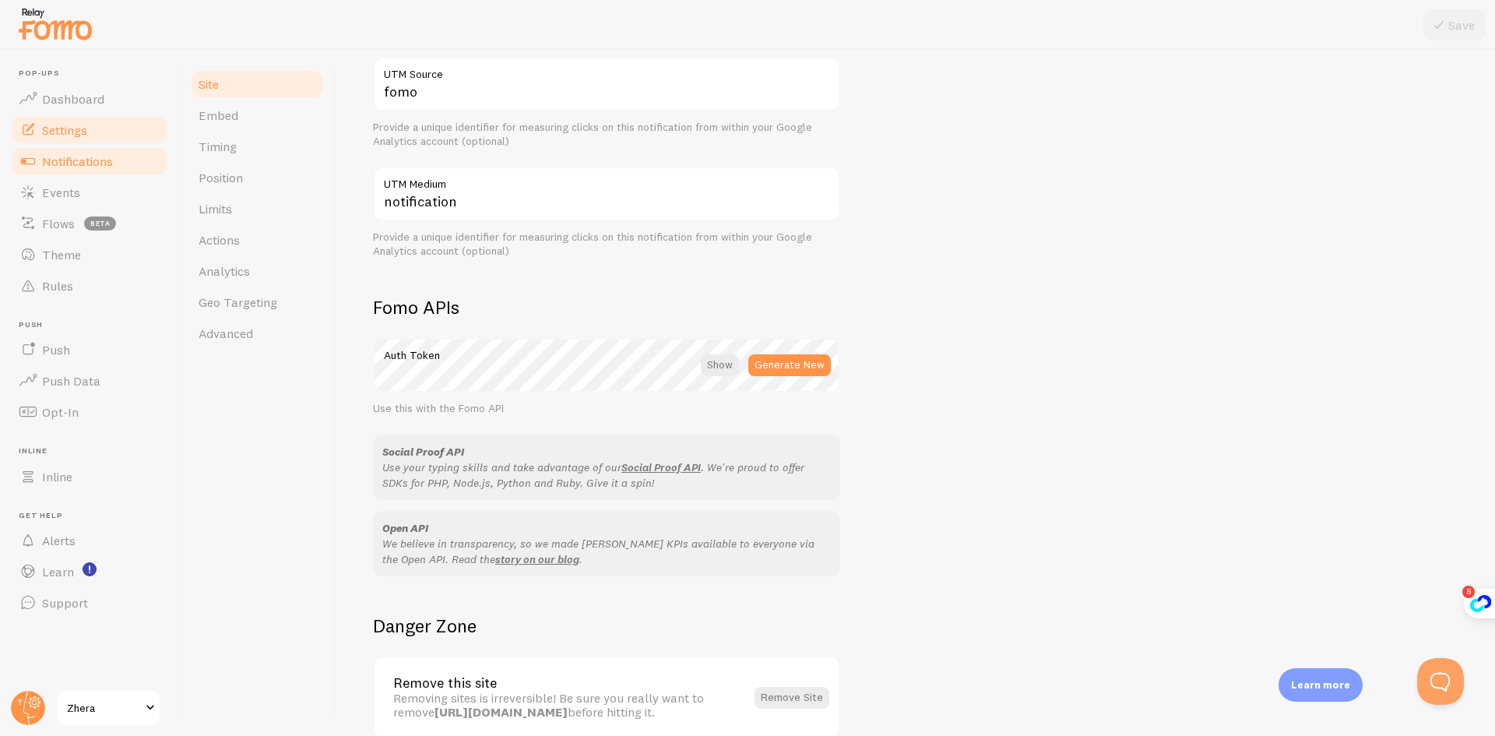
click at [64, 166] on span "Notifications" at bounding box center [77, 161] width 71 height 16
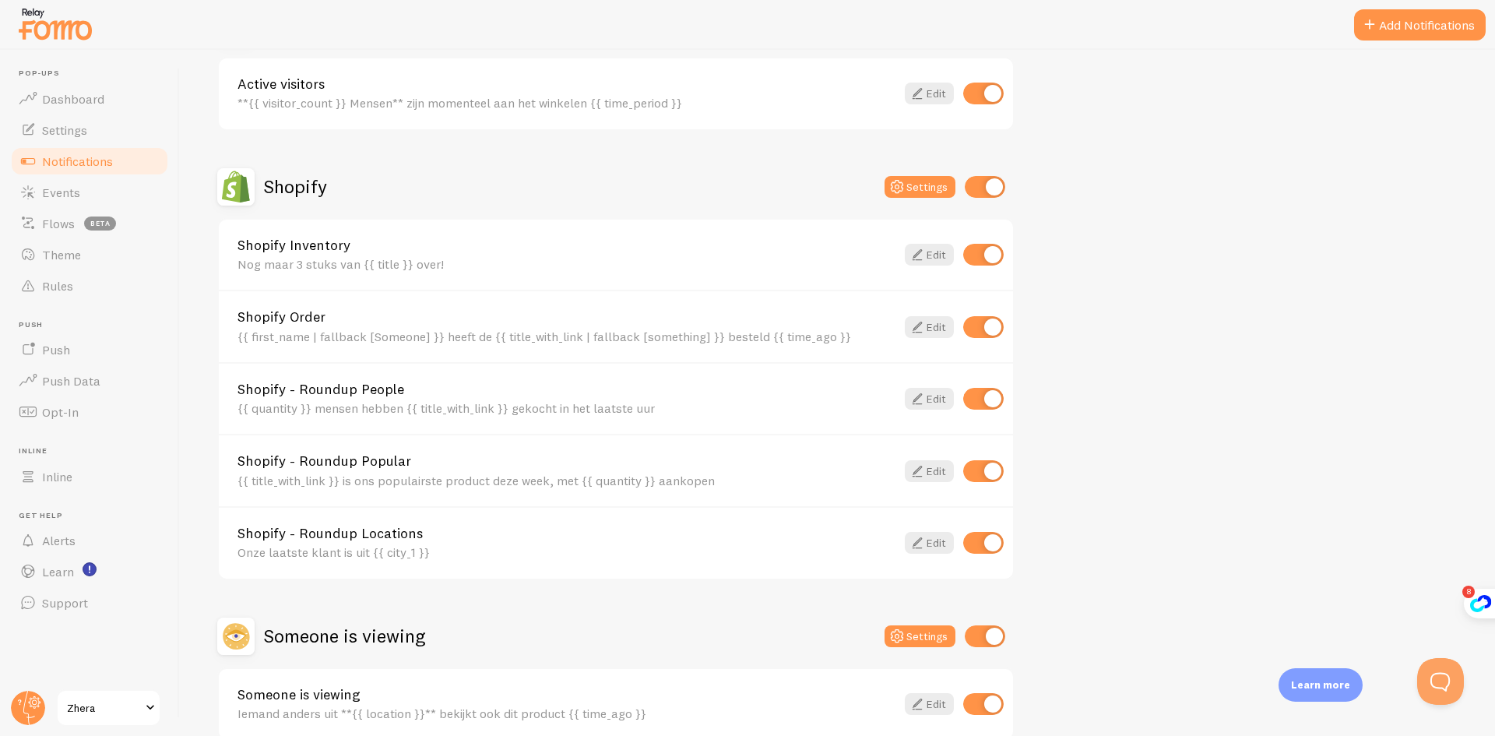
scroll to position [363, 0]
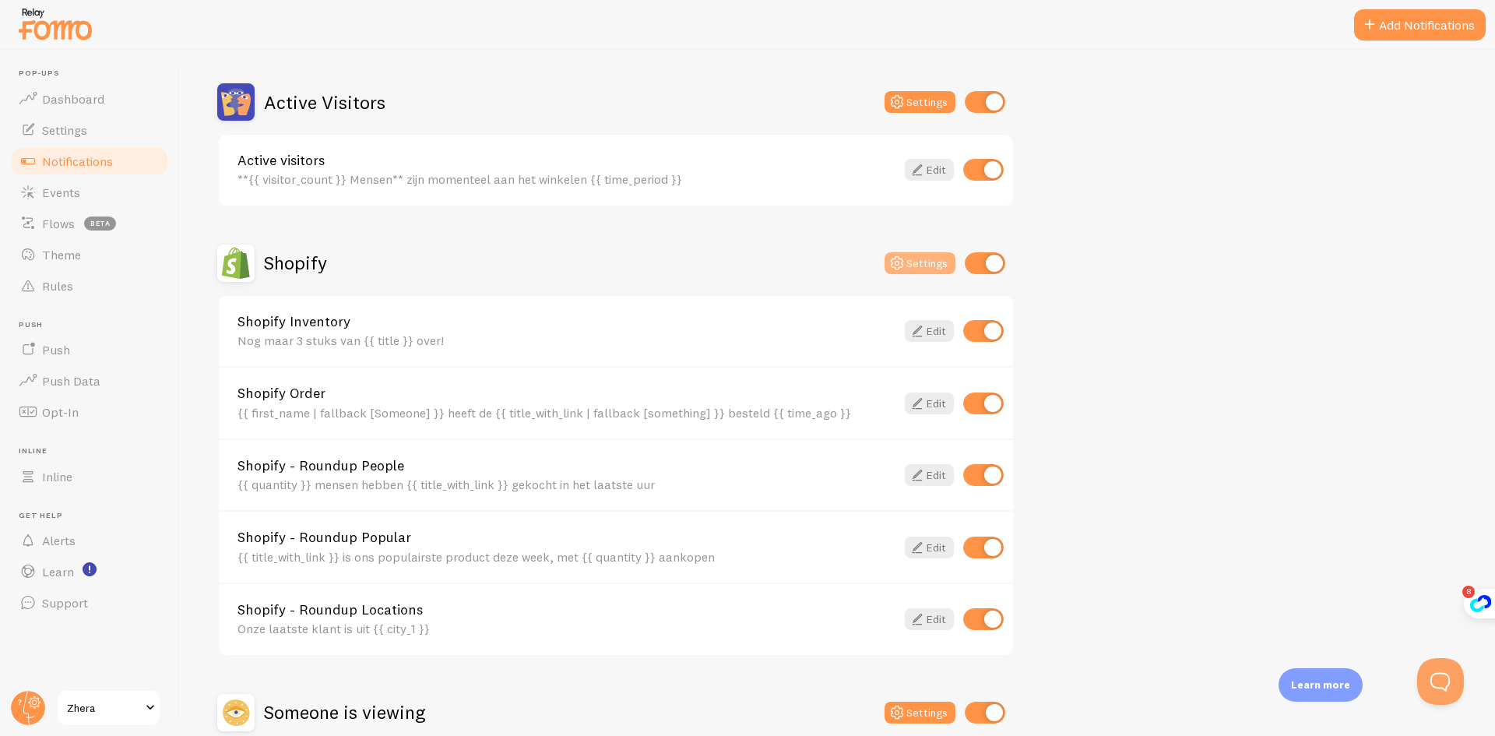
click at [905, 266] on icon at bounding box center [897, 263] width 19 height 19
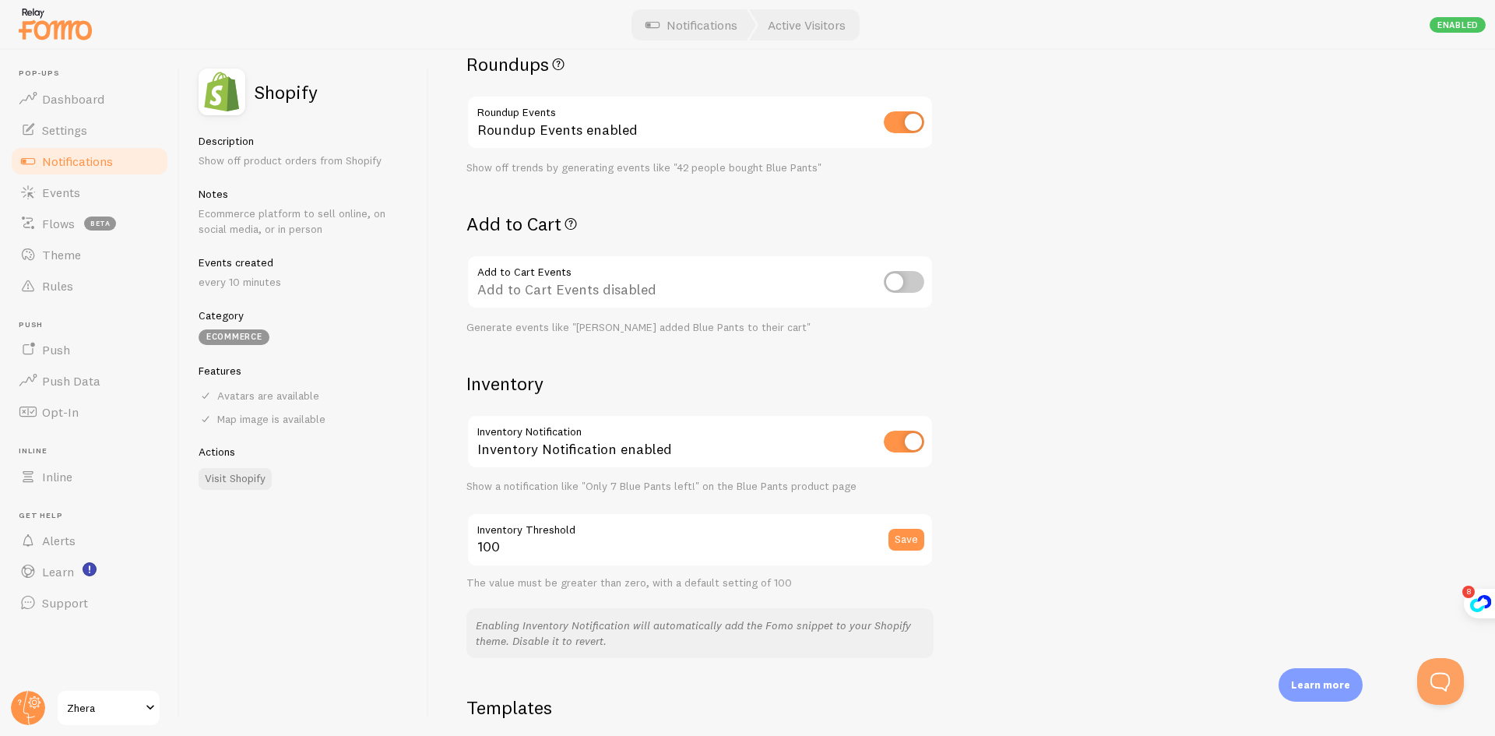
scroll to position [545, 0]
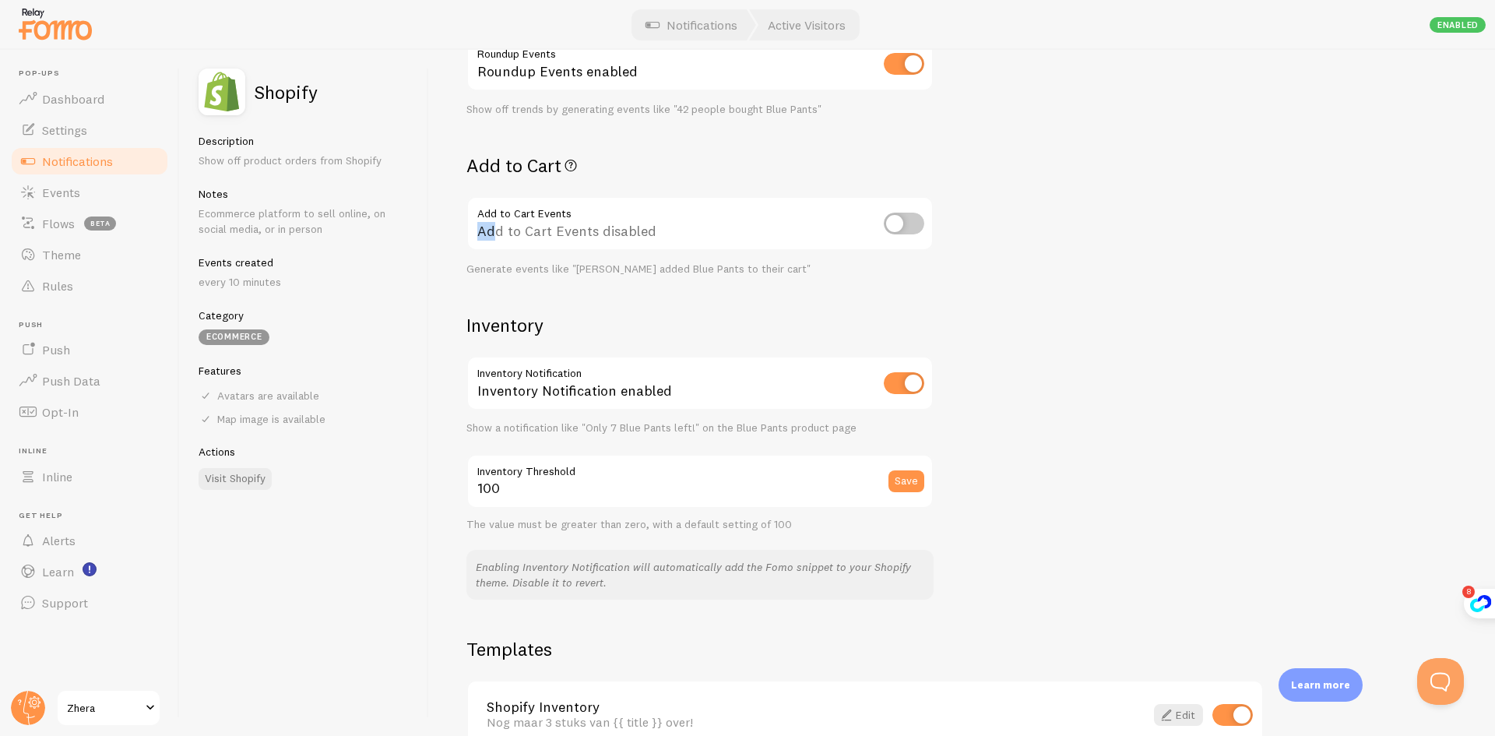
drag, startPoint x: 478, startPoint y: 228, endPoint x: 491, endPoint y: 240, distance: 17.7
click at [491, 240] on div "Add to Cart Events disabled" at bounding box center [699, 224] width 467 height 57
click at [657, 242] on div "Add to Cart Events disabled" at bounding box center [699, 224] width 467 height 57
click at [905, 221] on input "checkbox" at bounding box center [904, 224] width 40 height 22
checkbox input "true"
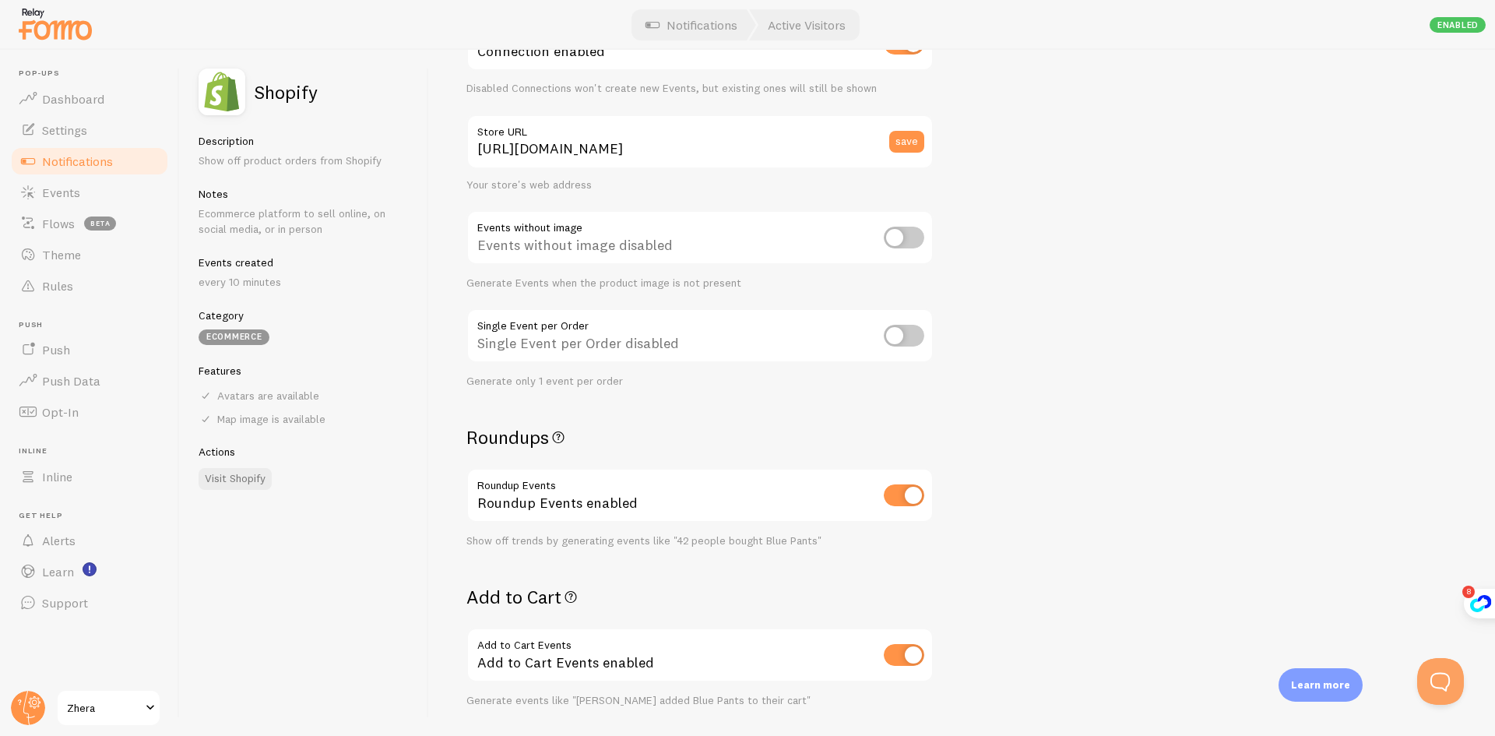
scroll to position [0, 0]
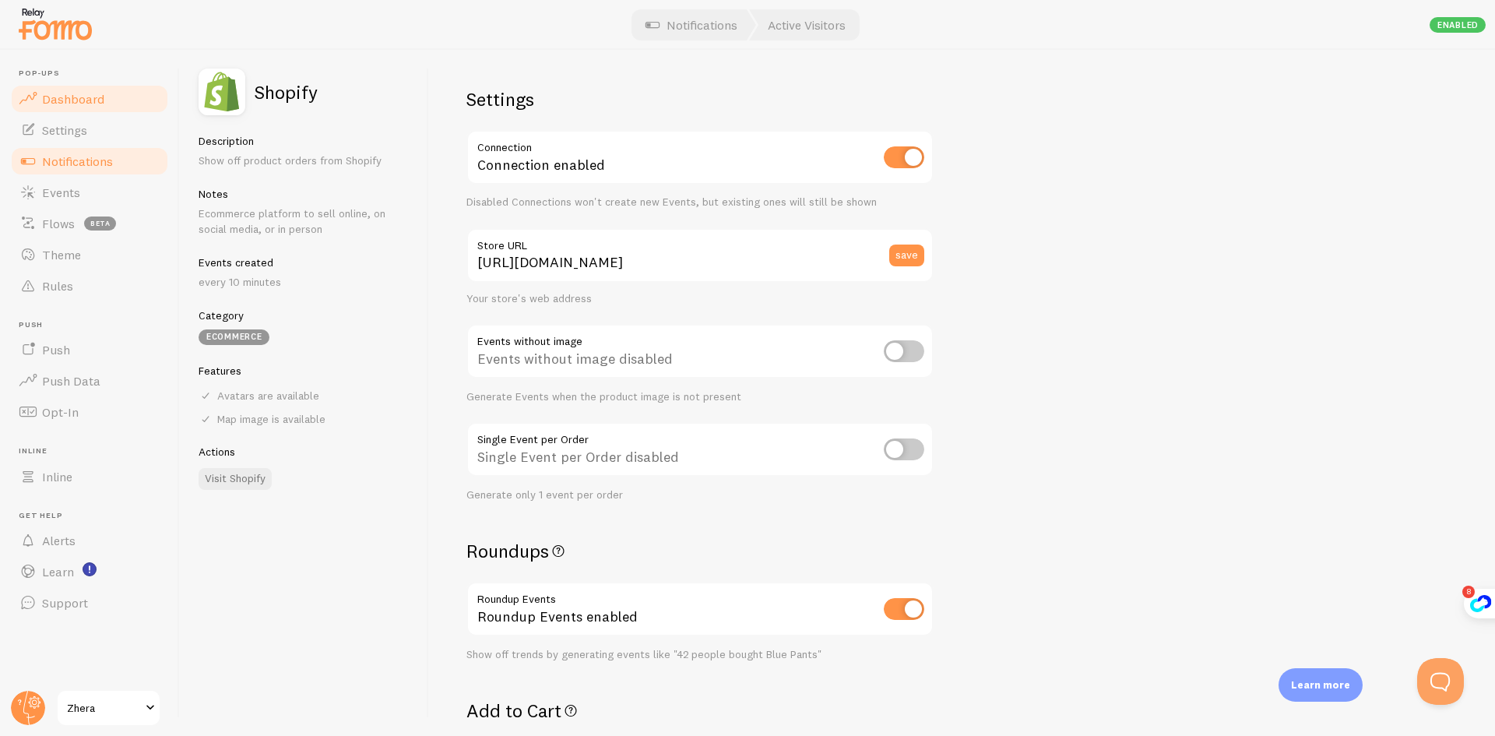
click at [123, 107] on link "Dashboard" at bounding box center [89, 98] width 160 height 31
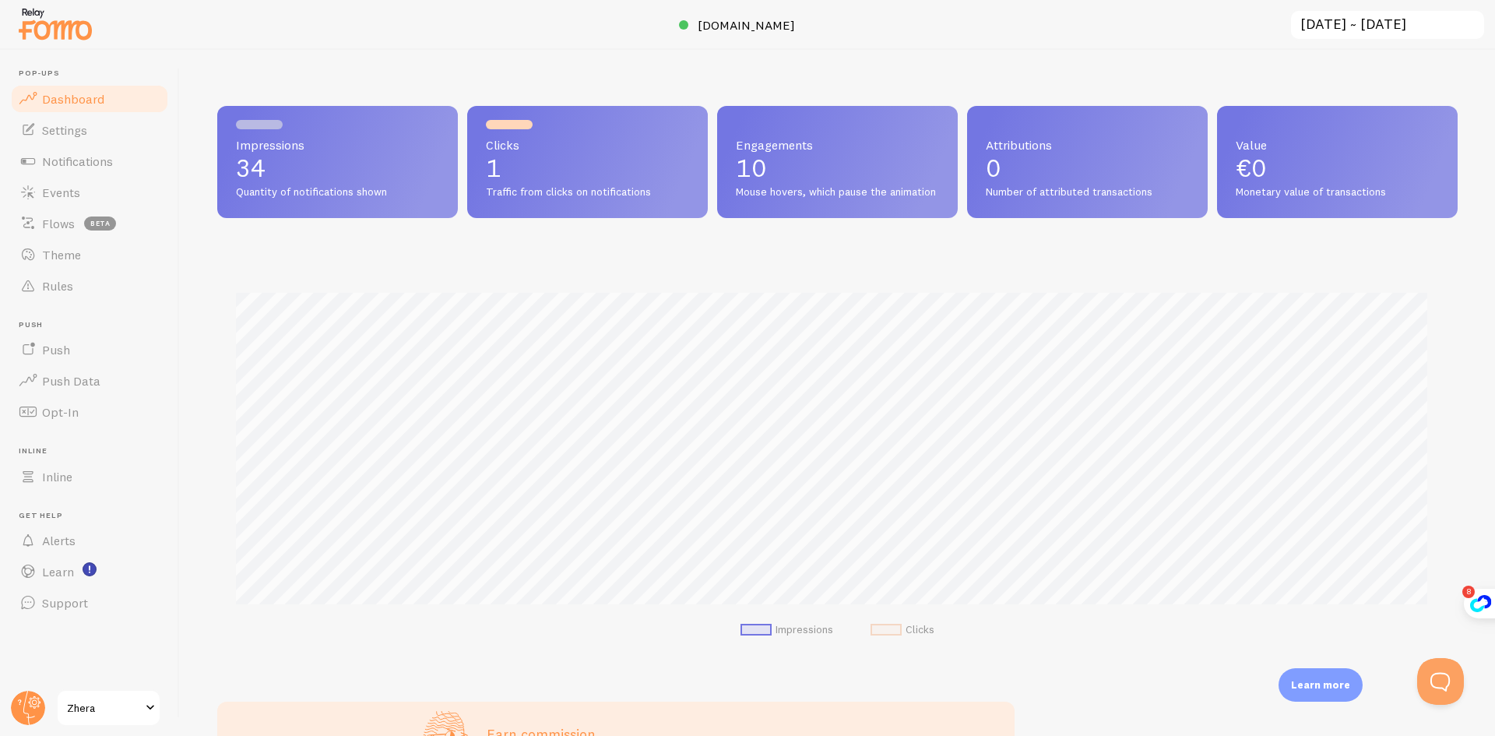
scroll to position [409, 1229]
click at [61, 149] on link "Notifications" at bounding box center [89, 161] width 160 height 31
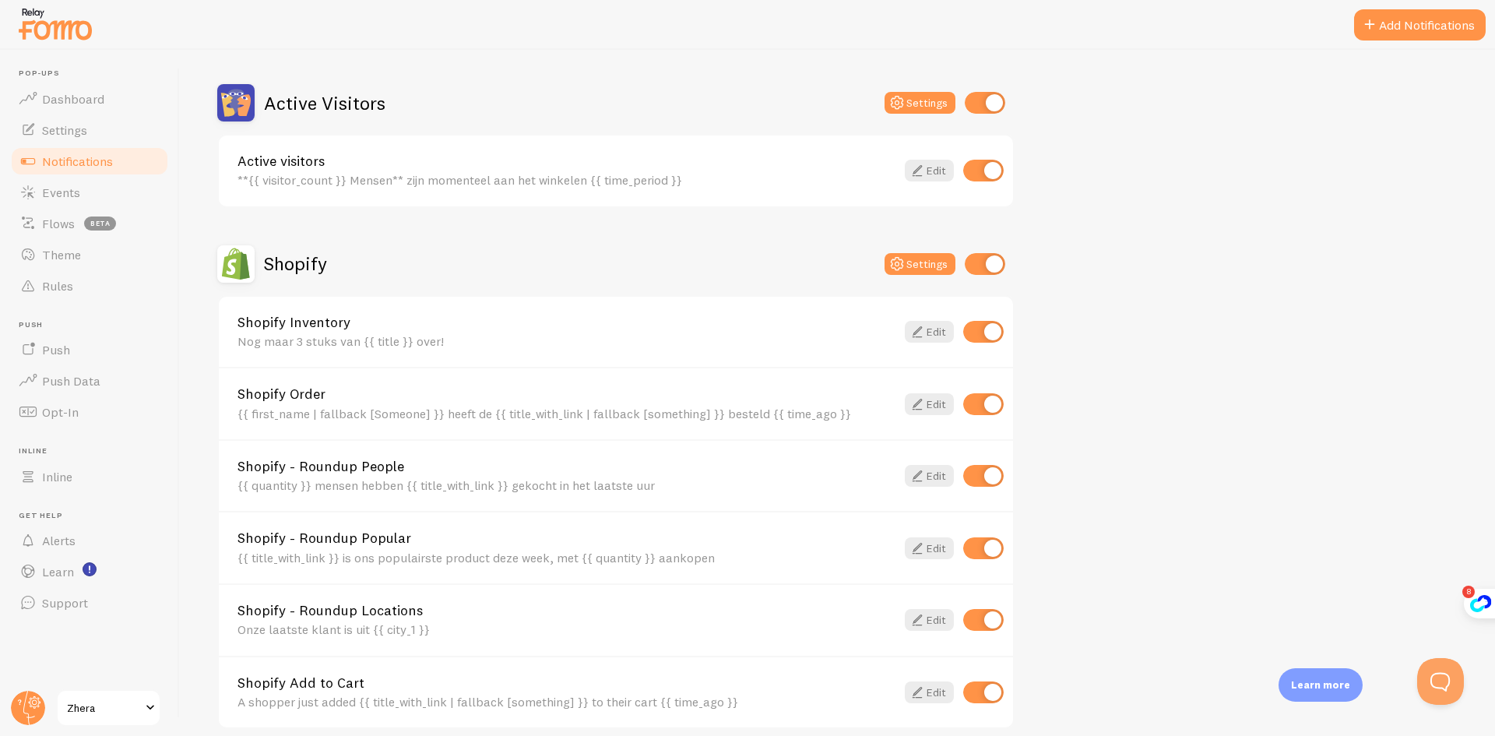
scroll to position [467, 0]
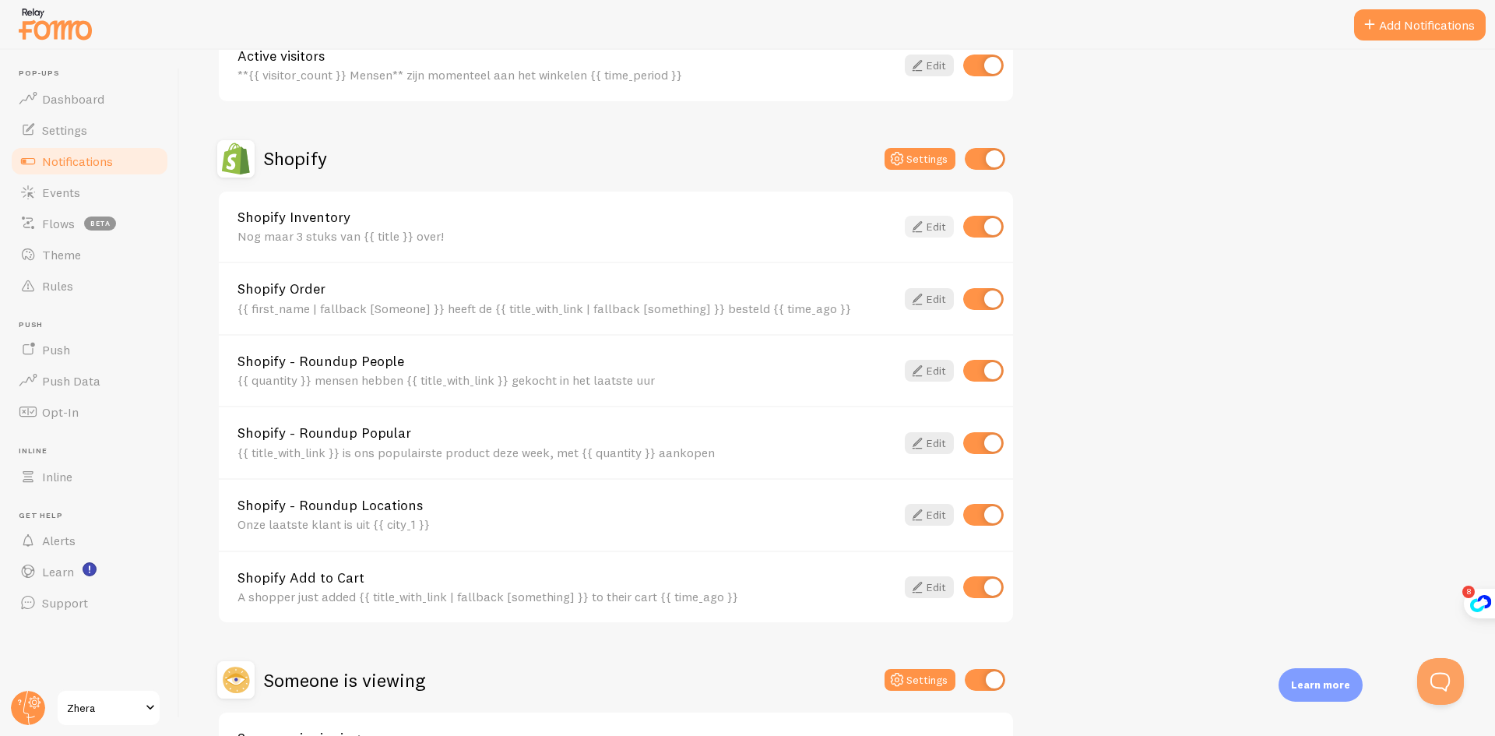
click at [930, 230] on link "Edit" at bounding box center [929, 227] width 49 height 22
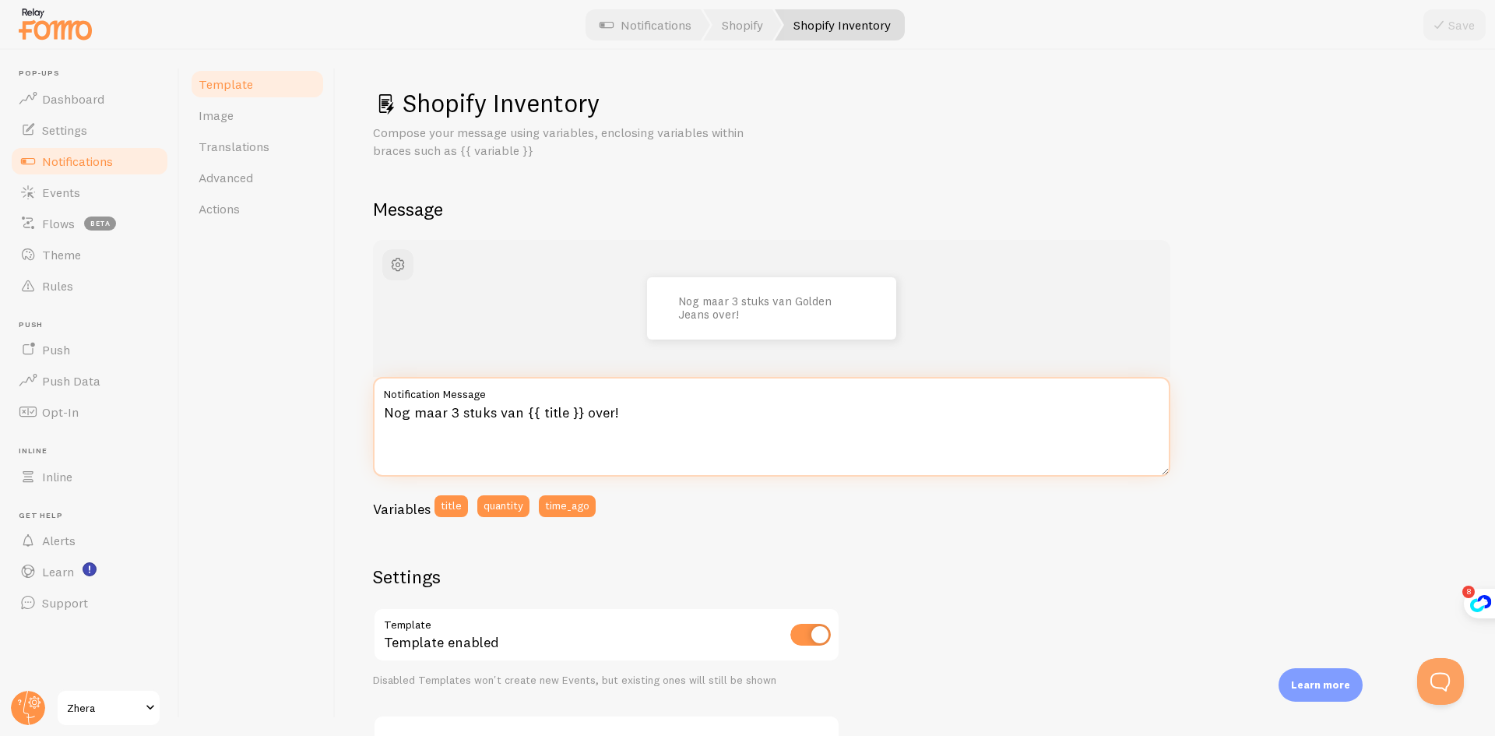
drag, startPoint x: 459, startPoint y: 414, endPoint x: 449, endPoint y: 410, distance: 10.1
click at [449, 410] on textarea "Nog maar 3 stuks van {{ title }} over!" at bounding box center [771, 427] width 797 height 100
click at [452, 413] on textarea "Nog maar 3 stuks van {{ title }} over!" at bounding box center [771, 427] width 797 height 100
type textarea "Nog maar 2 stuks van {{ title }} over!"
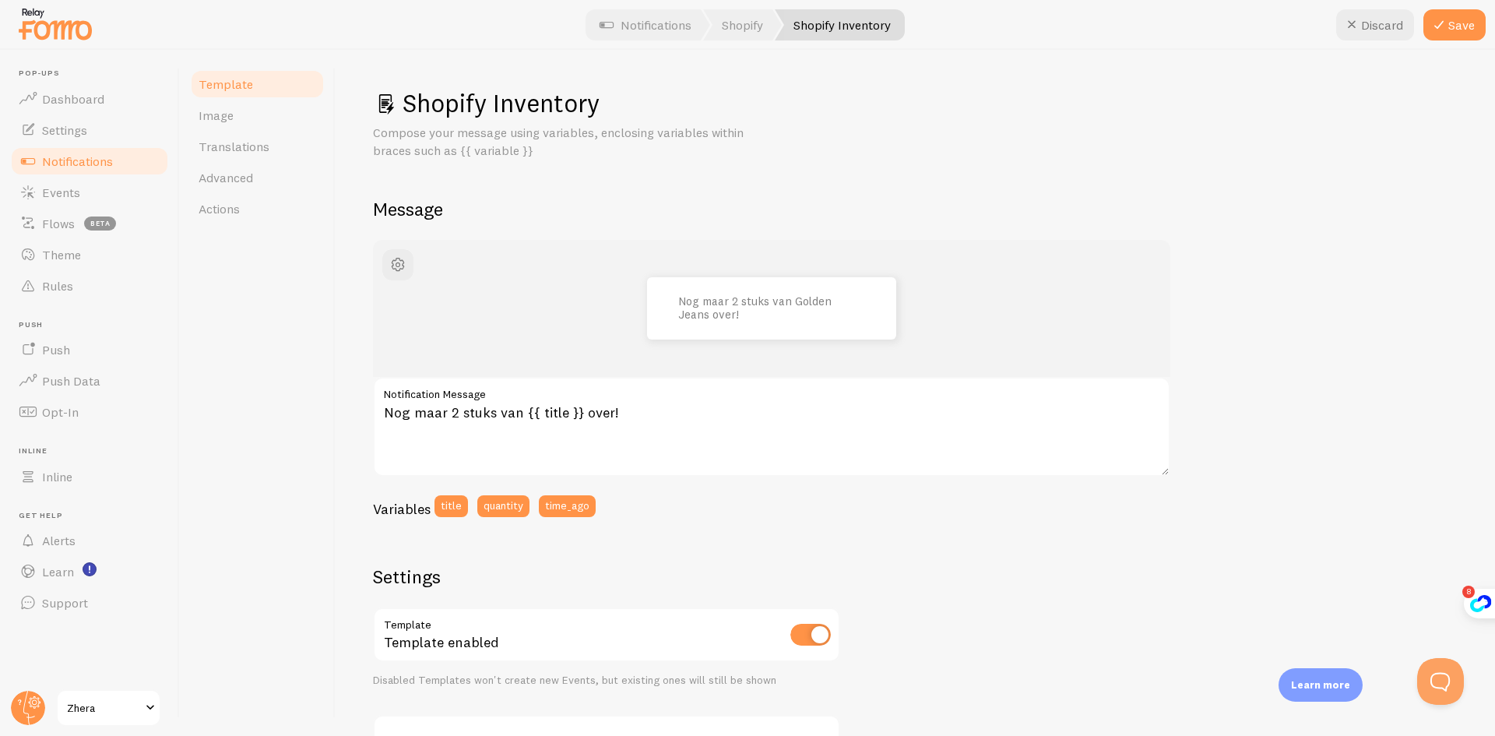
click at [1461, 40] on div at bounding box center [747, 25] width 1495 height 50
click at [1461, 28] on button "Save" at bounding box center [1454, 24] width 62 height 31
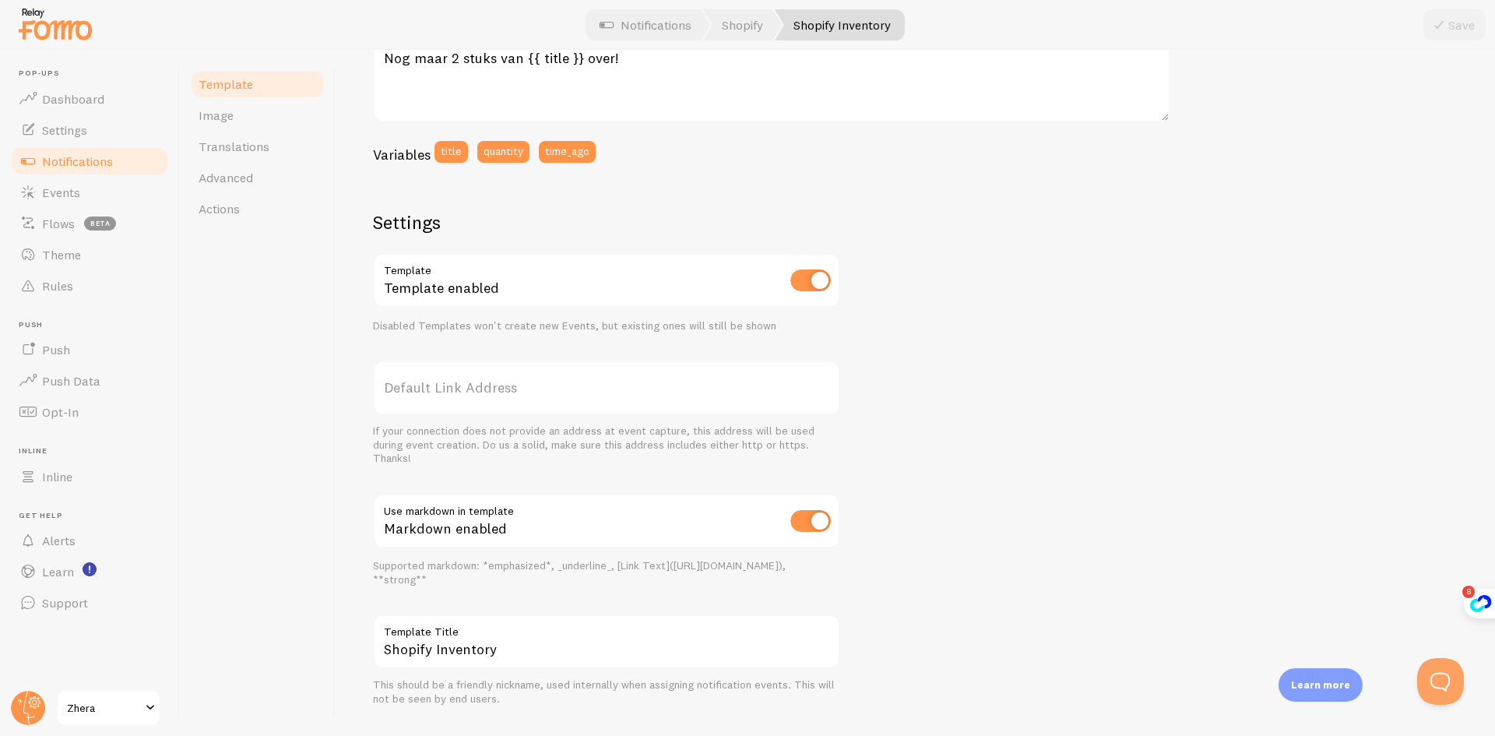
scroll to position [389, 0]
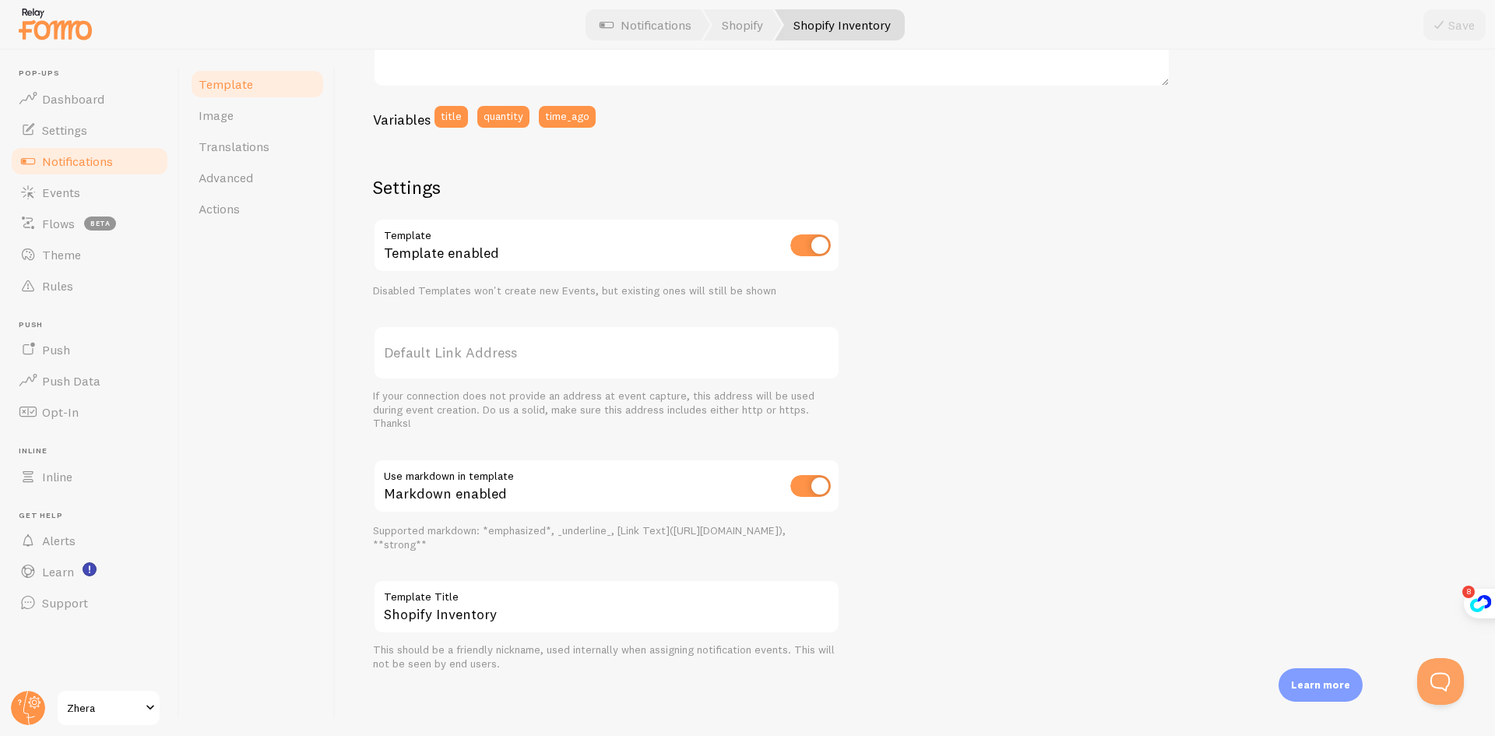
click at [1011, 377] on div "Nog maar 2 stuks van Golden Jeans over! Nog maar 2 stuks van {{ title }} over! …" at bounding box center [915, 261] width 1084 height 821
click at [226, 121] on span "Image" at bounding box center [216, 115] width 35 height 16
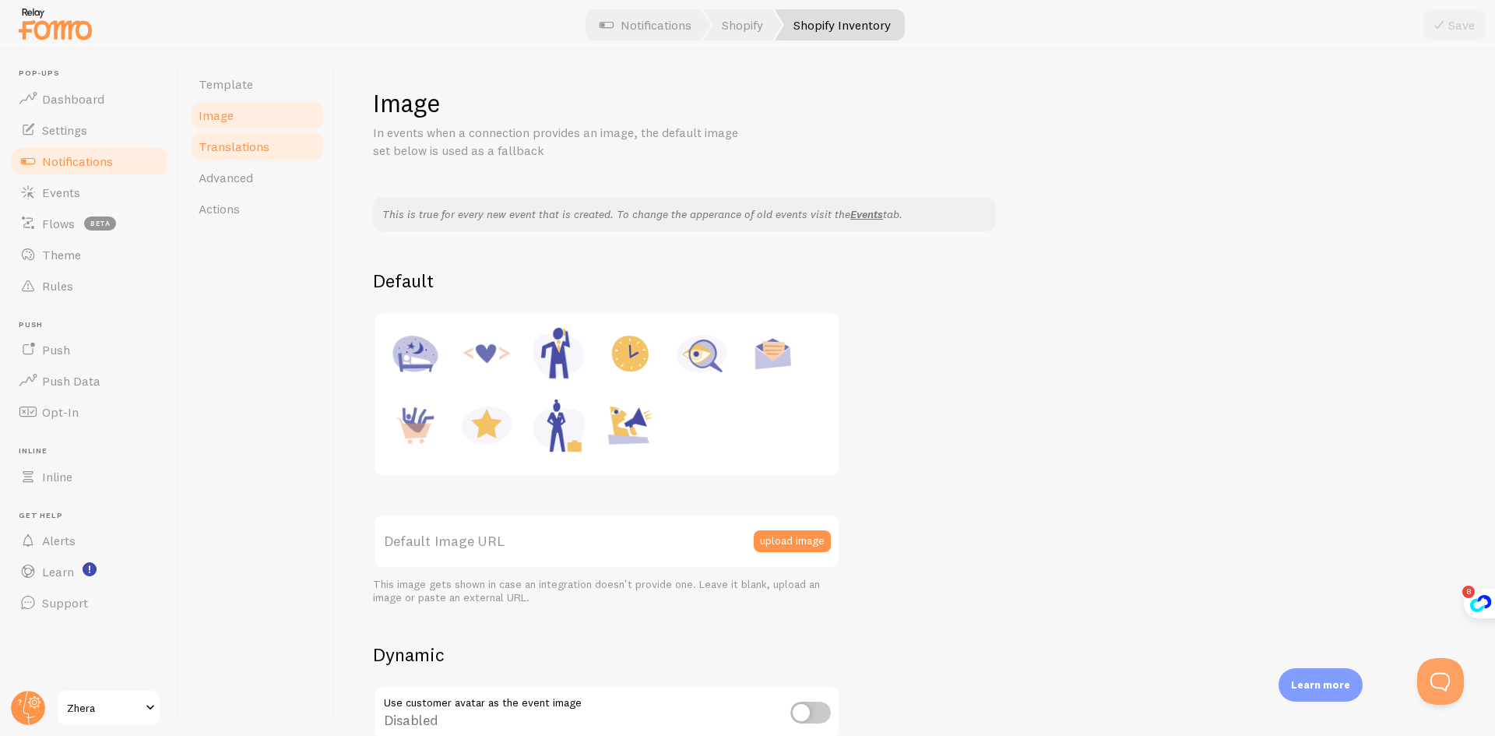
click at [298, 139] on link "Translations" at bounding box center [257, 146] width 136 height 31
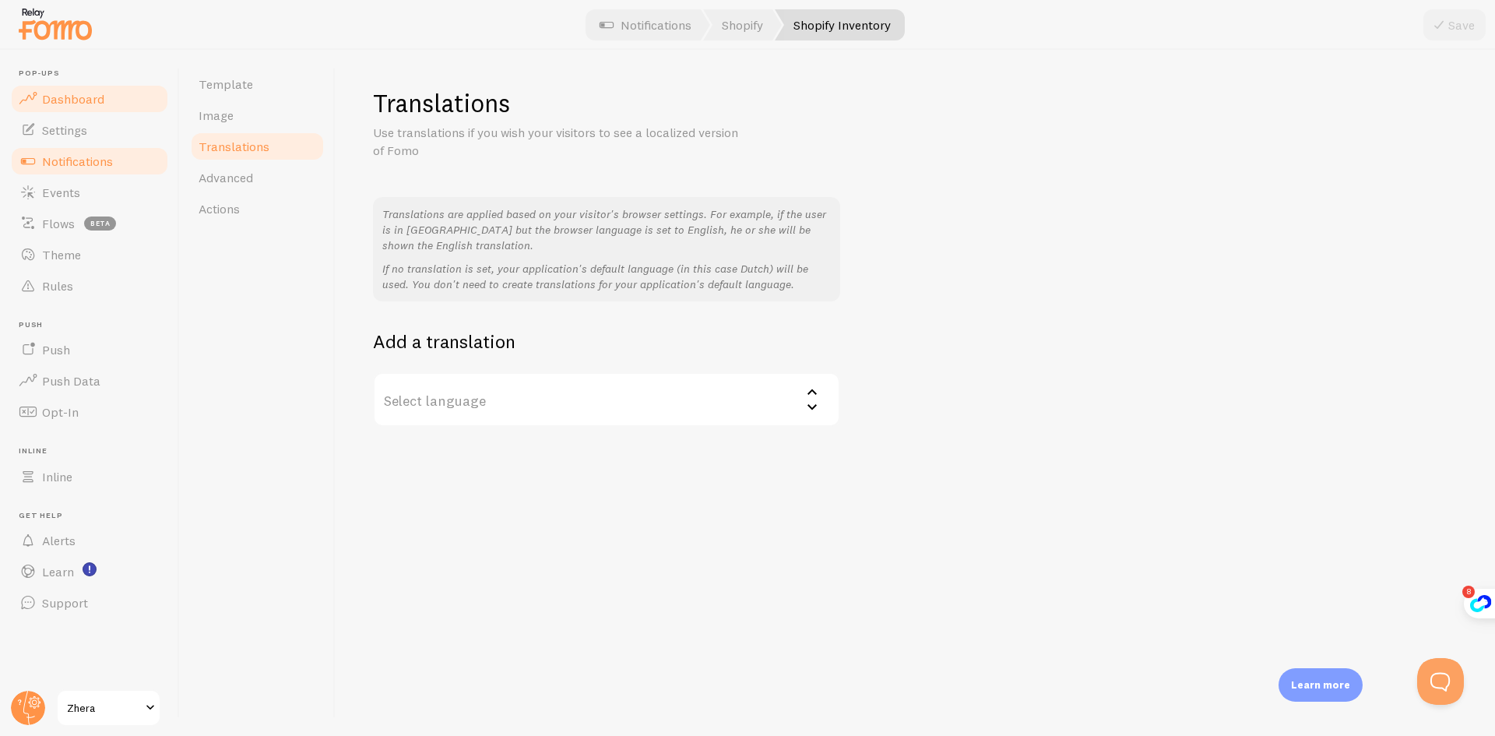
click at [69, 91] on span "Dashboard" at bounding box center [73, 99] width 62 height 16
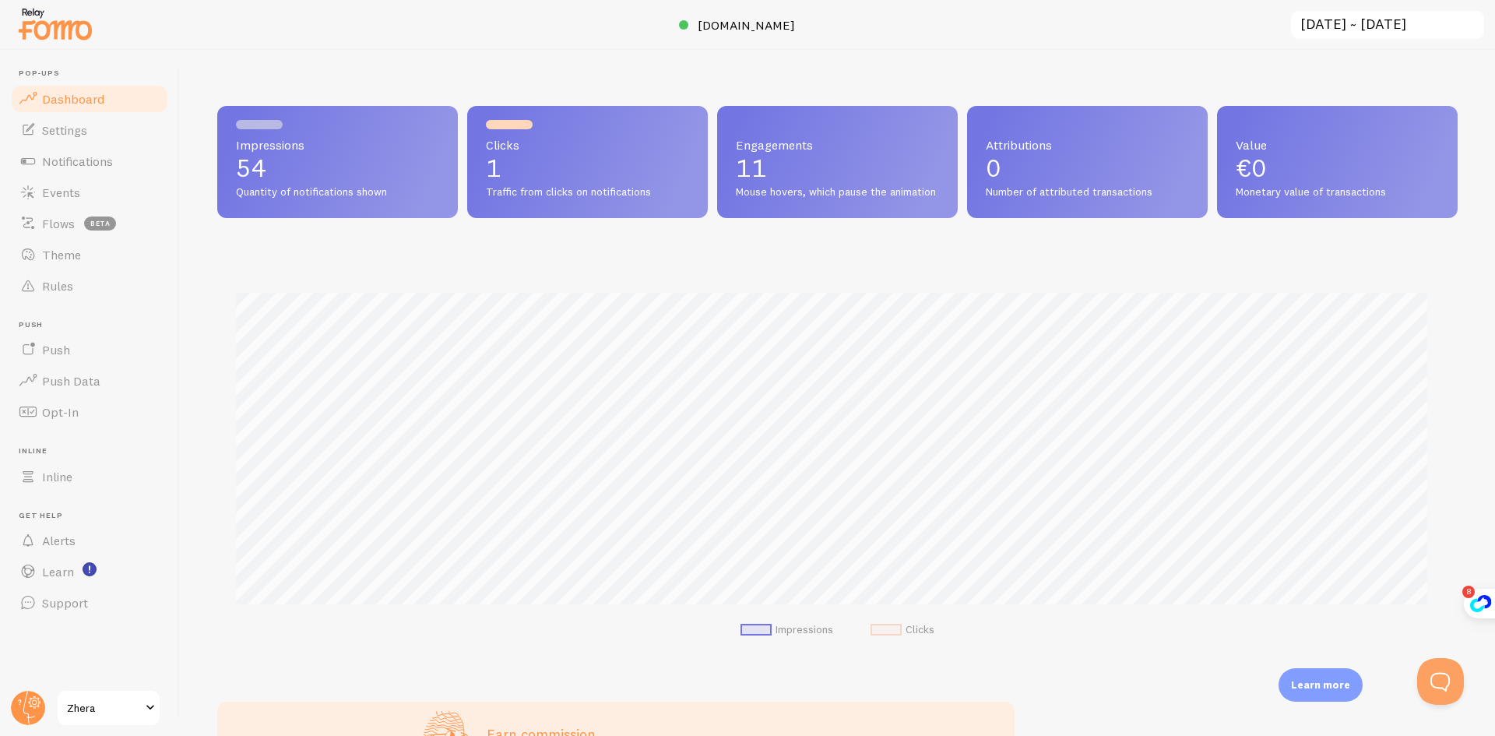
scroll to position [409, 1229]
click at [91, 160] on span "Notifications" at bounding box center [77, 161] width 71 height 16
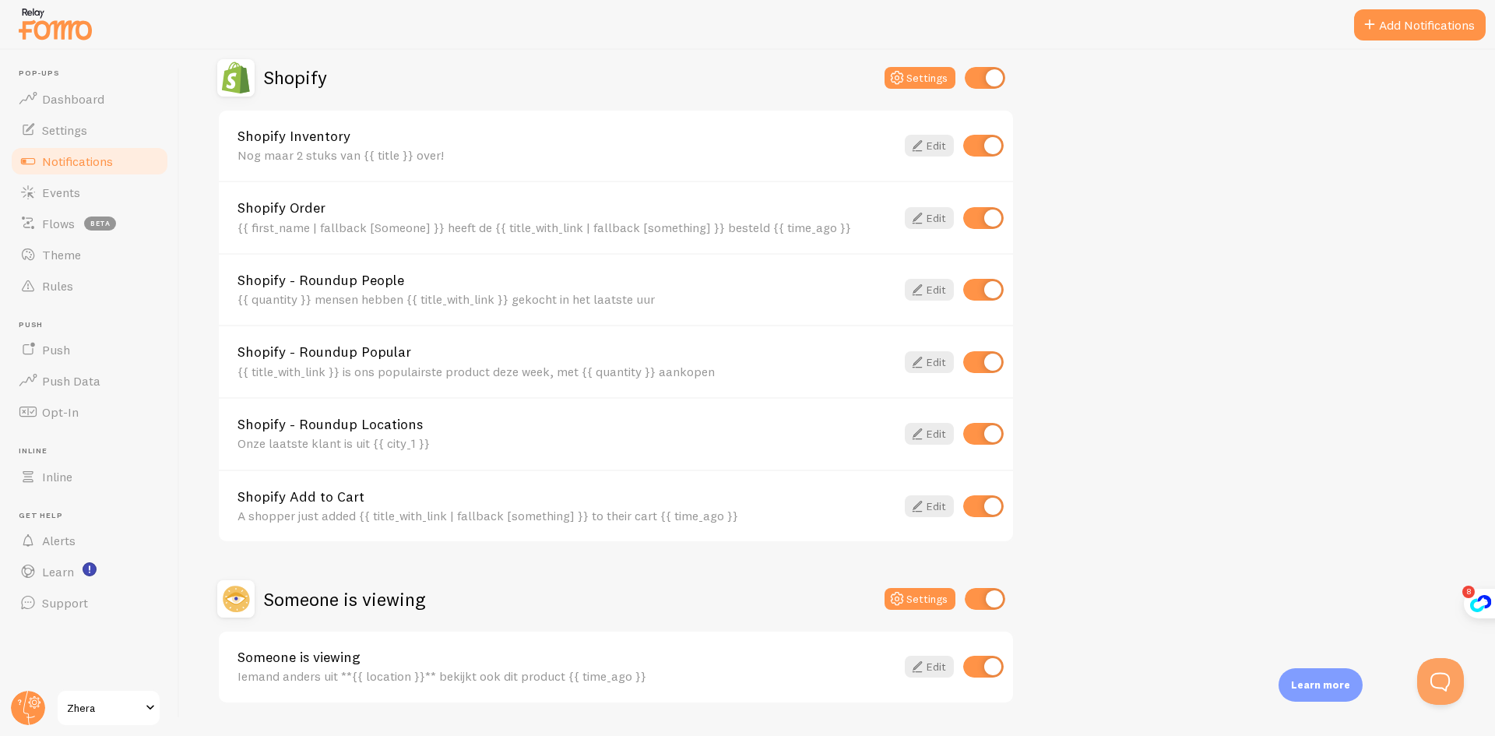
scroll to position [435, 0]
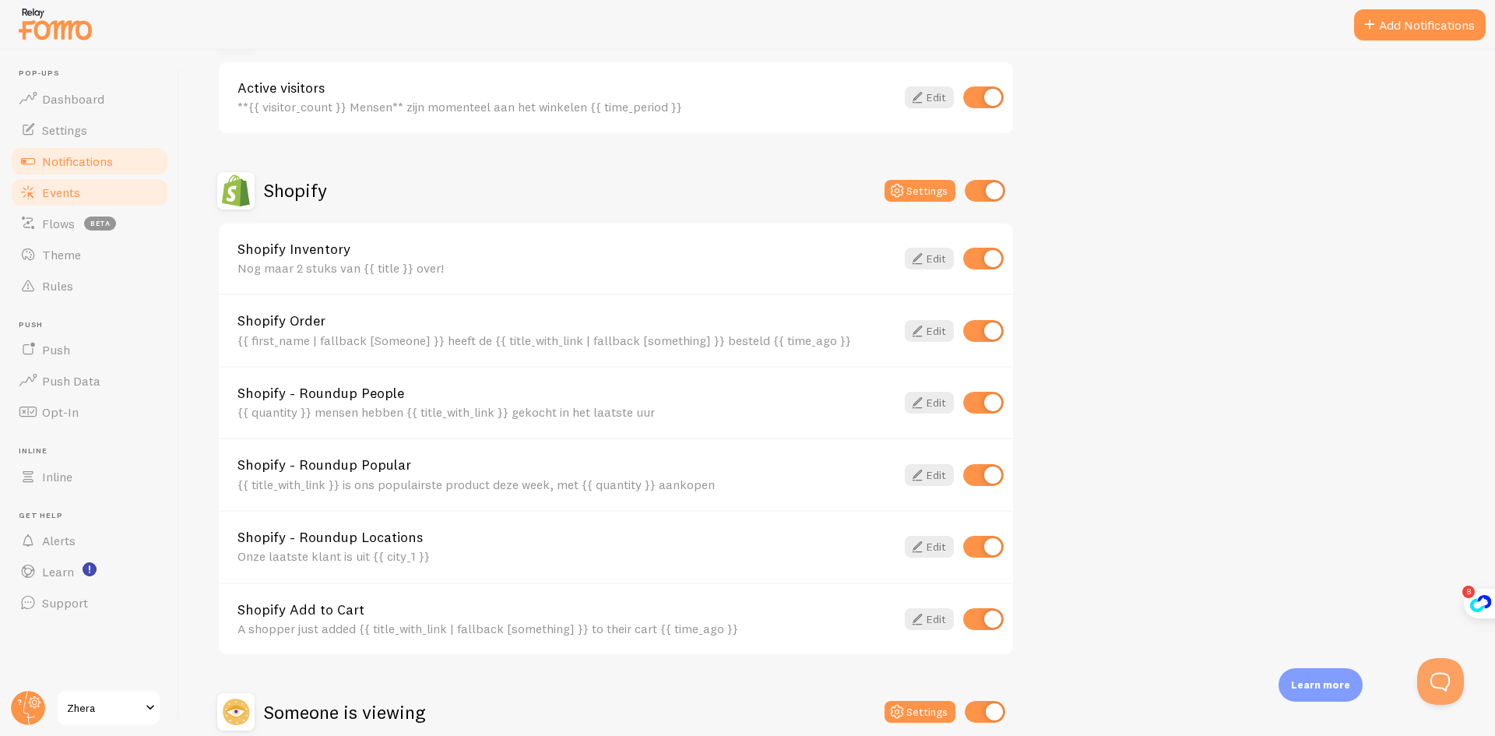
click at [105, 189] on link "Events" at bounding box center [89, 192] width 160 height 31
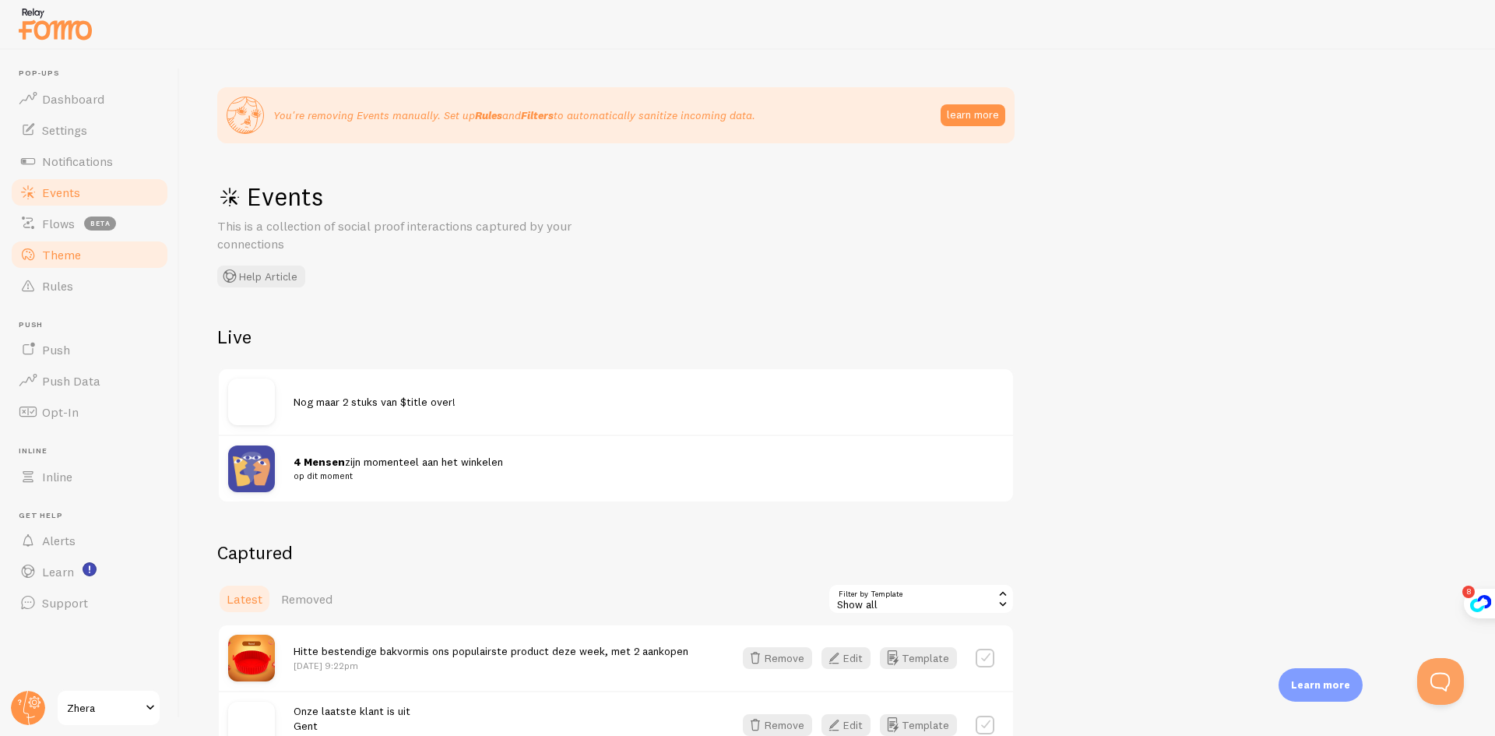
click at [80, 254] on link "Theme" at bounding box center [89, 254] width 160 height 31
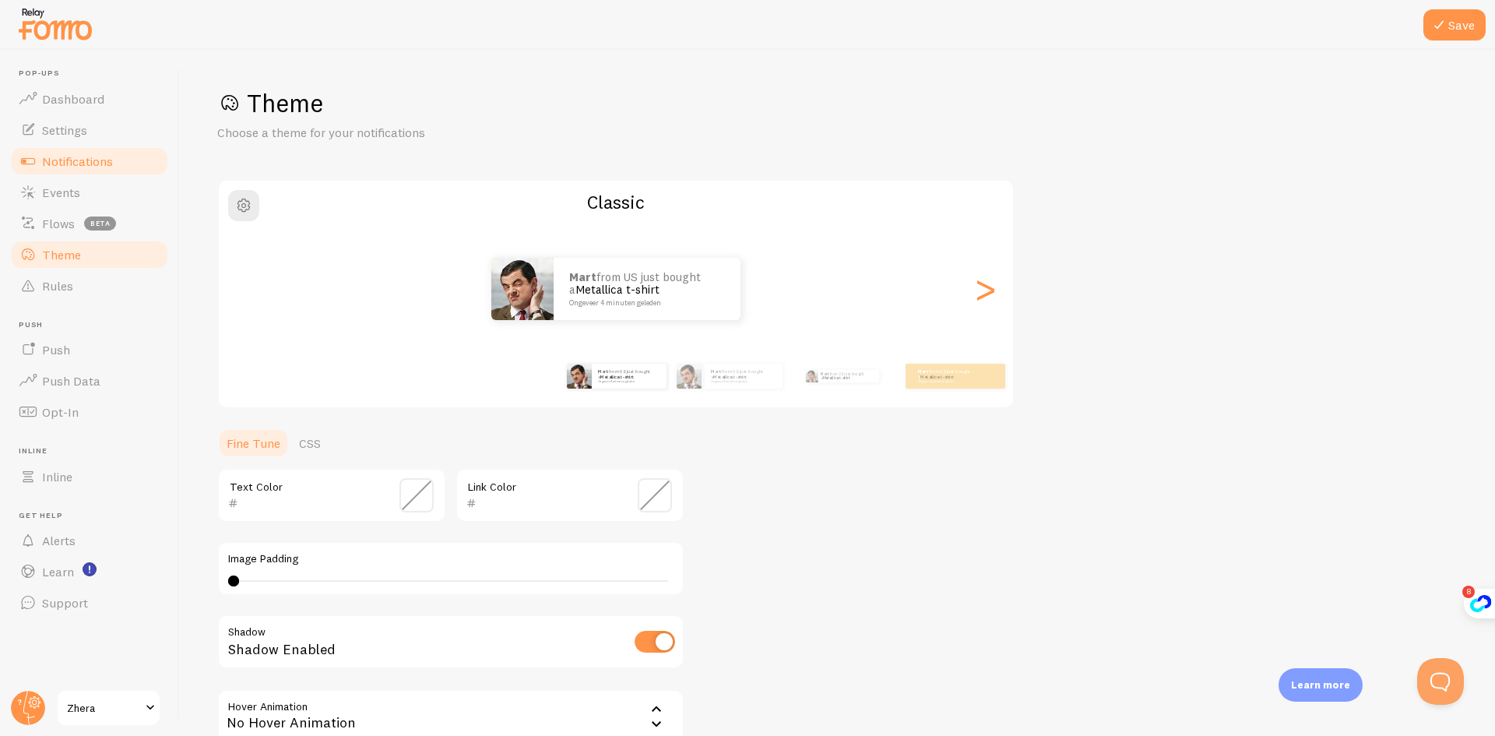
click at [47, 146] on link "Notifications" at bounding box center [89, 161] width 160 height 31
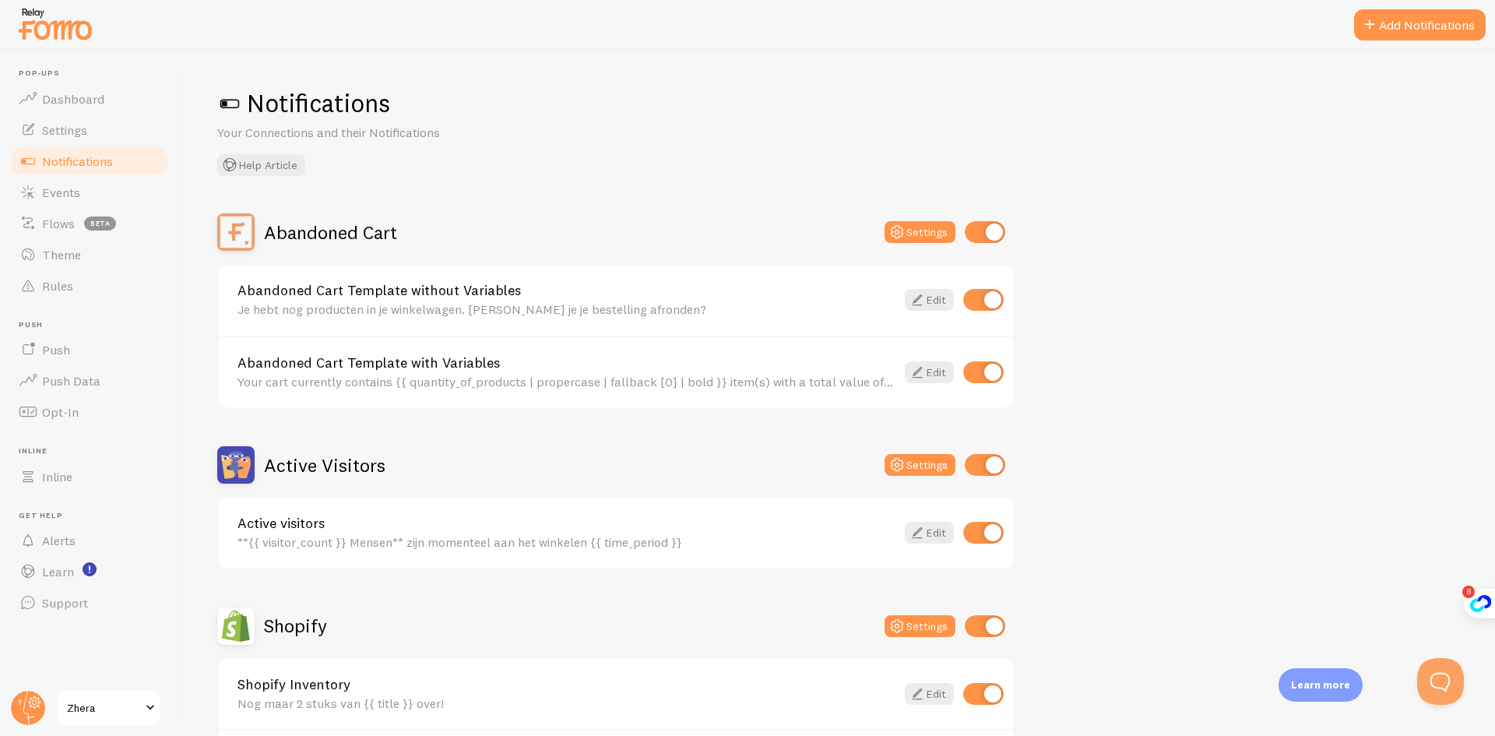
scroll to position [78, 0]
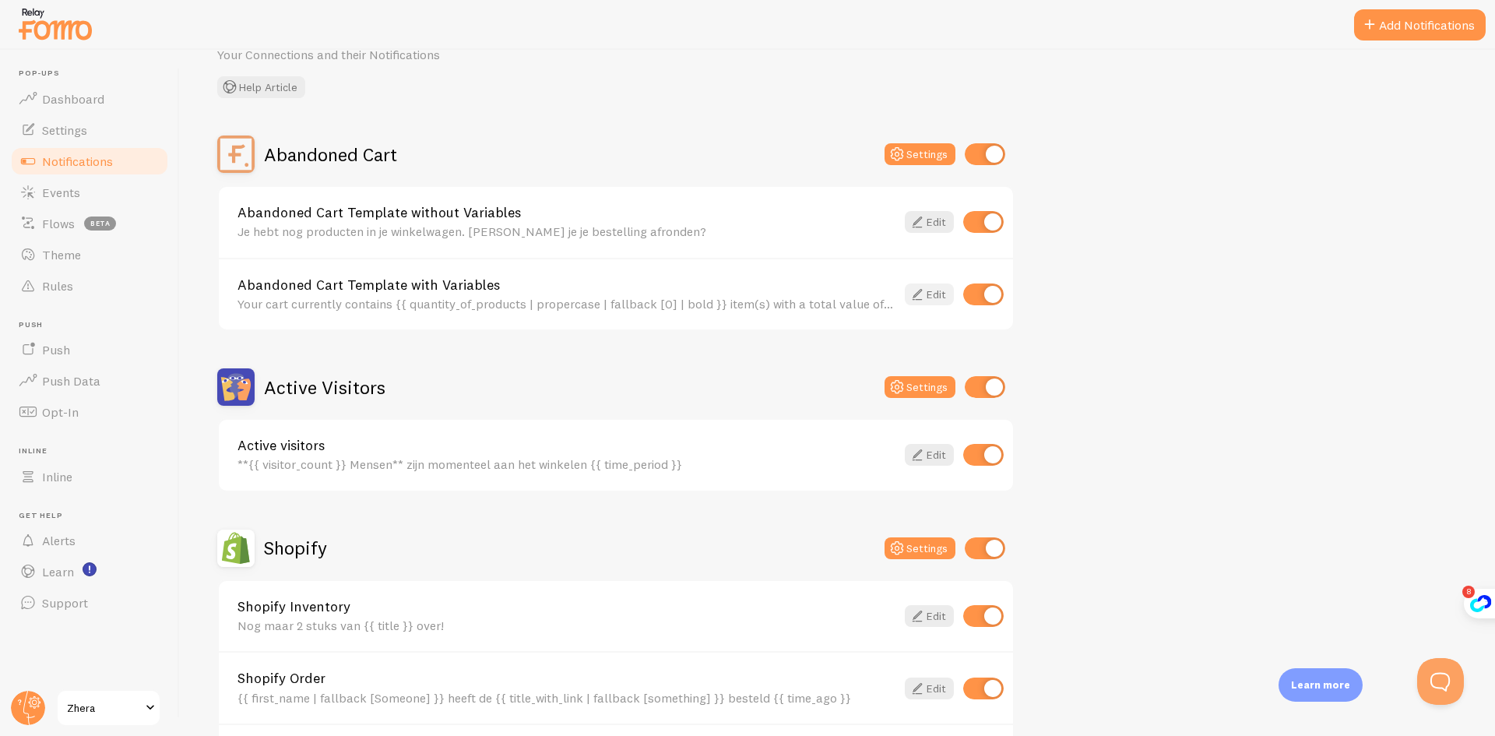
click at [912, 287] on icon at bounding box center [917, 294] width 19 height 19
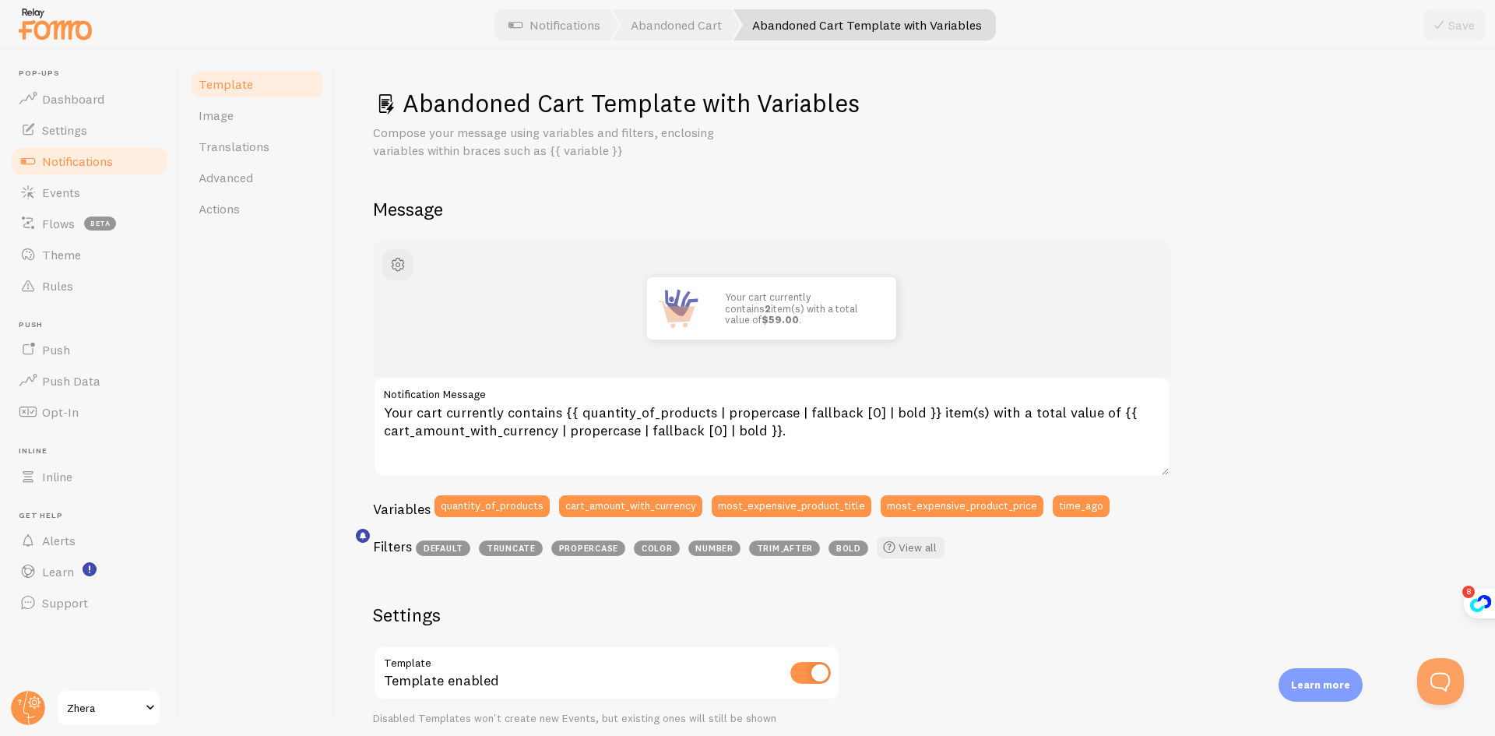
scroll to position [156, 0]
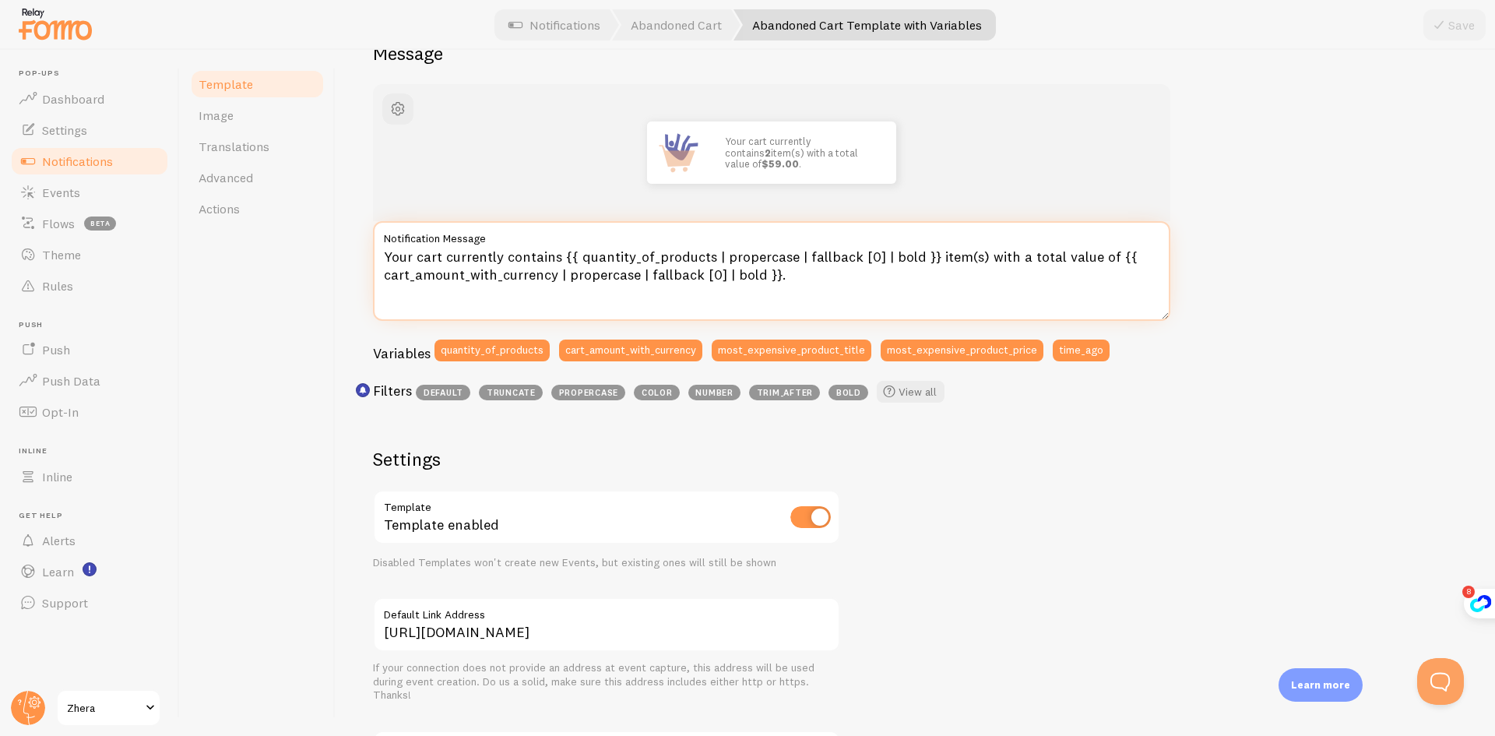
drag, startPoint x: 558, startPoint y: 258, endPoint x: 377, endPoint y: 258, distance: 181.4
click at [377, 258] on textarea "Your cart currently contains {{ quantity_of_products | propercase | fallback [0…" at bounding box center [771, 271] width 797 height 100
drag, startPoint x: 790, startPoint y: 257, endPoint x: 859, endPoint y: 255, distance: 68.5
click at [859, 255] on textarea "Jouw winkelwagen heeft op dit moment {{ quantity_of_products | propercase | fal…" at bounding box center [771, 271] width 797 height 100
drag, startPoint x: 398, startPoint y: 273, endPoint x: 1044, endPoint y: 262, distance: 646.3
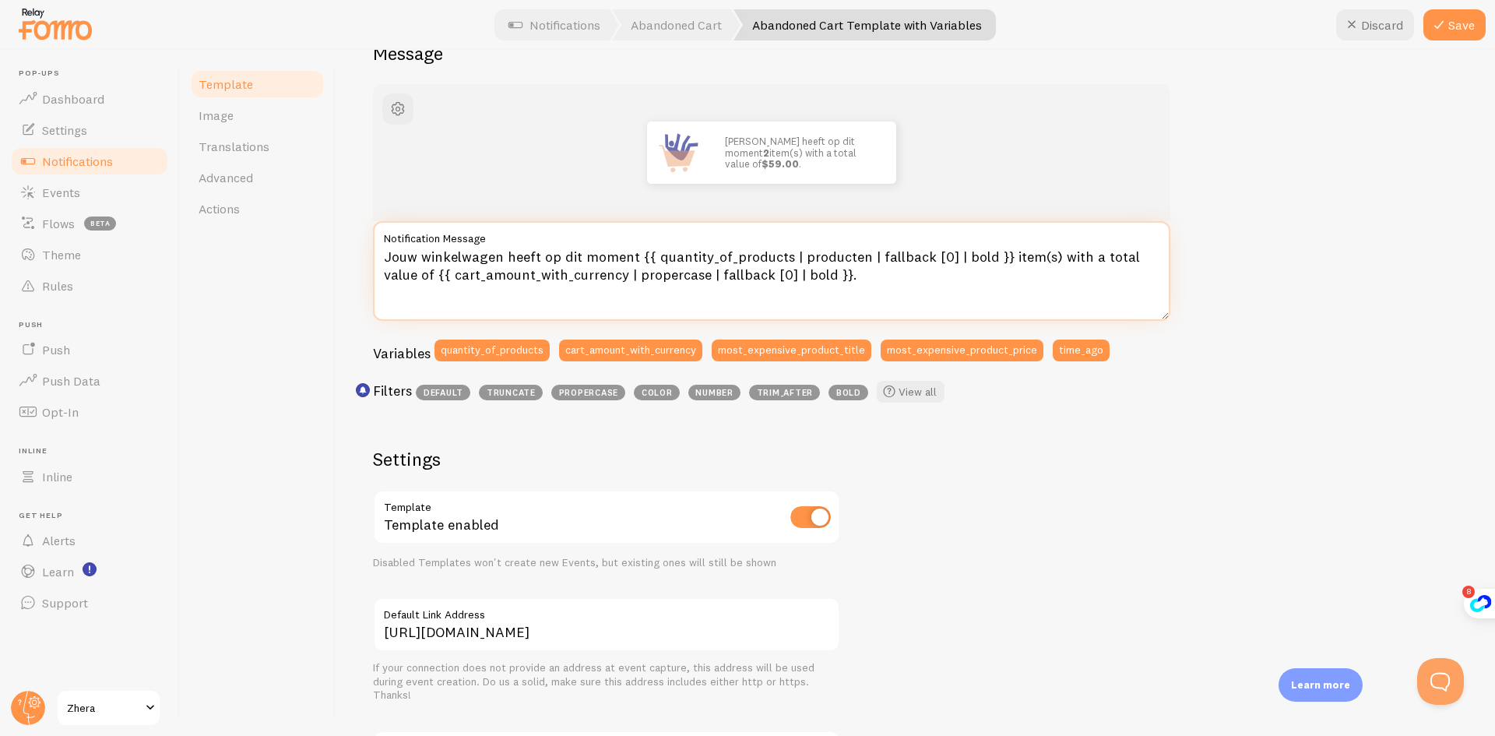
click at [1044, 262] on textarea "Jouw winkelwagen heeft op dit moment {{ quantity_of_products | producten | fall…" at bounding box center [771, 271] width 797 height 100
drag, startPoint x: 996, startPoint y: 259, endPoint x: 1013, endPoint y: 255, distance: 17.6
click at [1013, 255] on textarea "Jouw winkelwagen heeft op dit moment {{ quantity_of_products | producten | fall…" at bounding box center [771, 271] width 797 height 100
click at [996, 258] on textarea "Jouw winkelwagen heeft op dit moment {{ quantity_of_products | producten | fall…" at bounding box center [771, 271] width 797 height 100
drag, startPoint x: 994, startPoint y: 257, endPoint x: 1013, endPoint y: 257, distance: 18.7
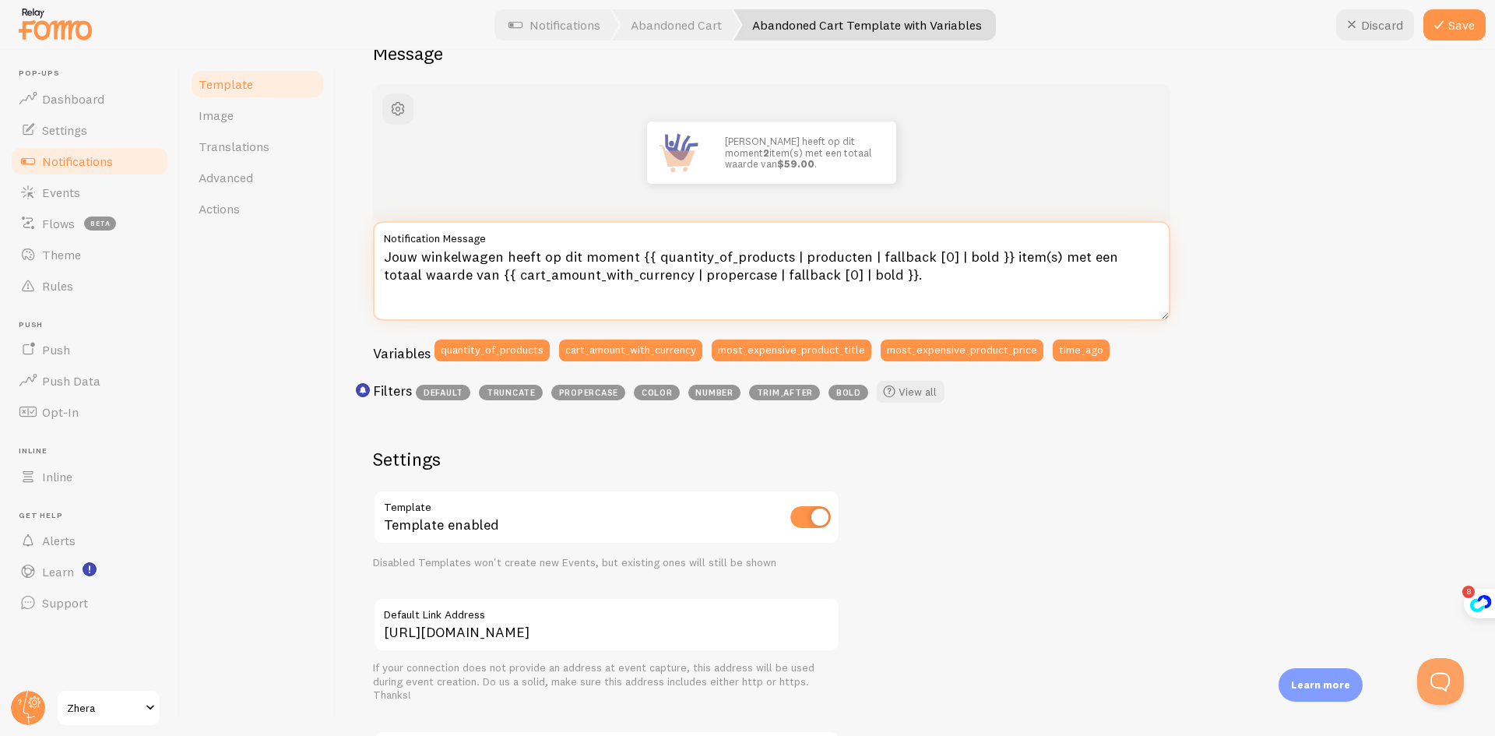
click at [1013, 257] on textarea "Jouw winkelwagen heeft op dit moment {{ quantity_of_products | producten | fall…" at bounding box center [771, 271] width 797 height 100
type textarea "Jouw winkelwagen heeft op dit moment {{ quantity_of_products | producten | fall…"
click at [1241, 177] on div "Jouw winkelwagen heeft op dit moment 2 product(en) met een totaal waarde van $5…" at bounding box center [915, 513] width 1084 height 859
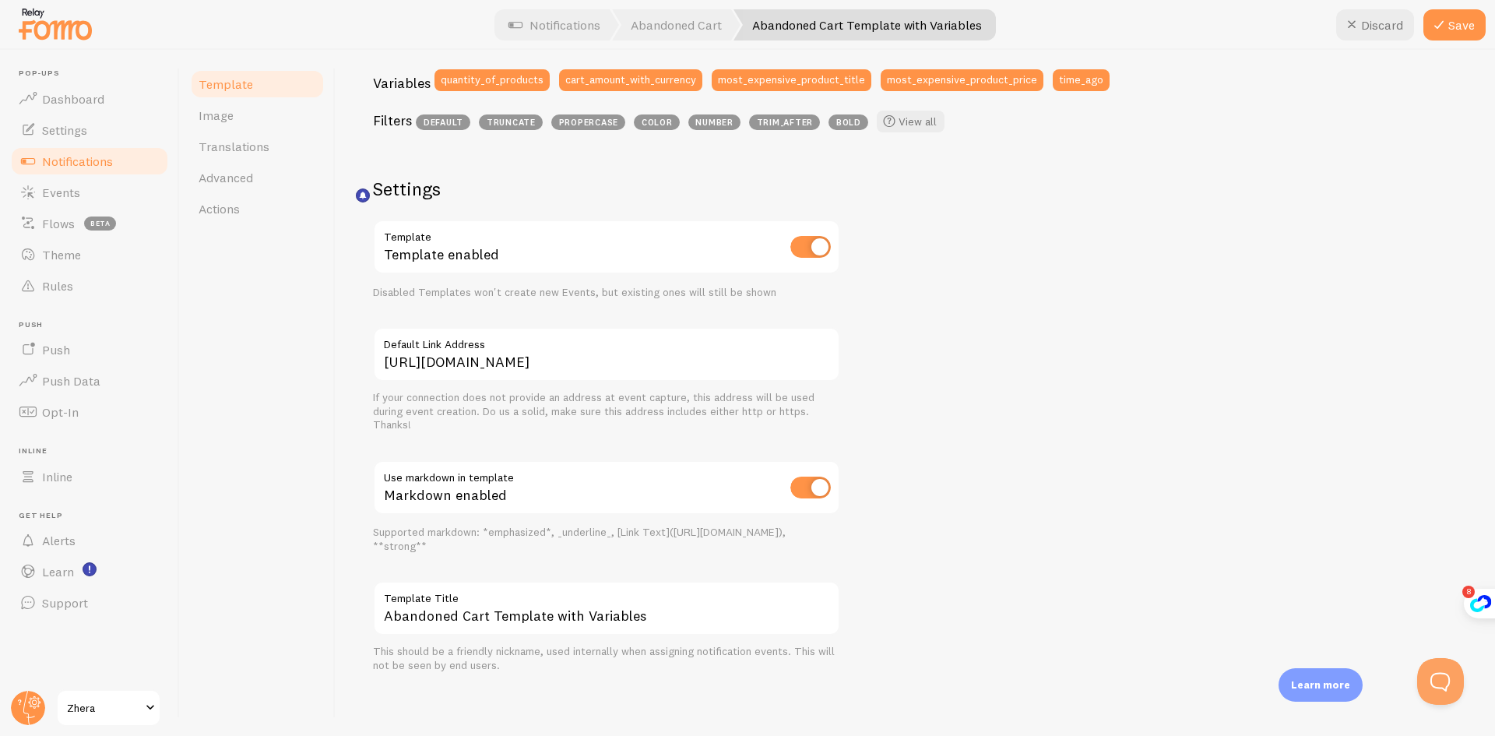
scroll to position [427, 0]
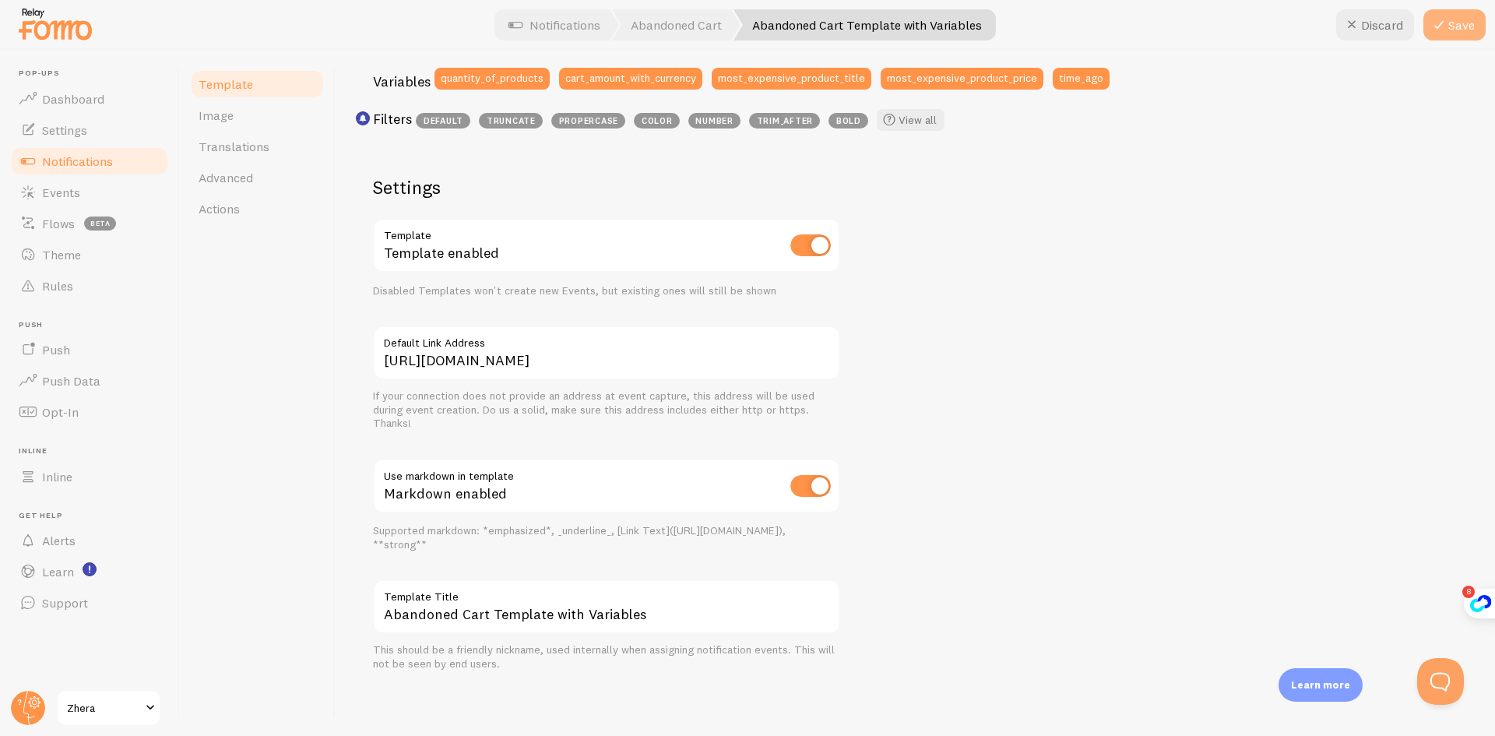
click at [1451, 20] on button "Save" at bounding box center [1454, 24] width 62 height 31
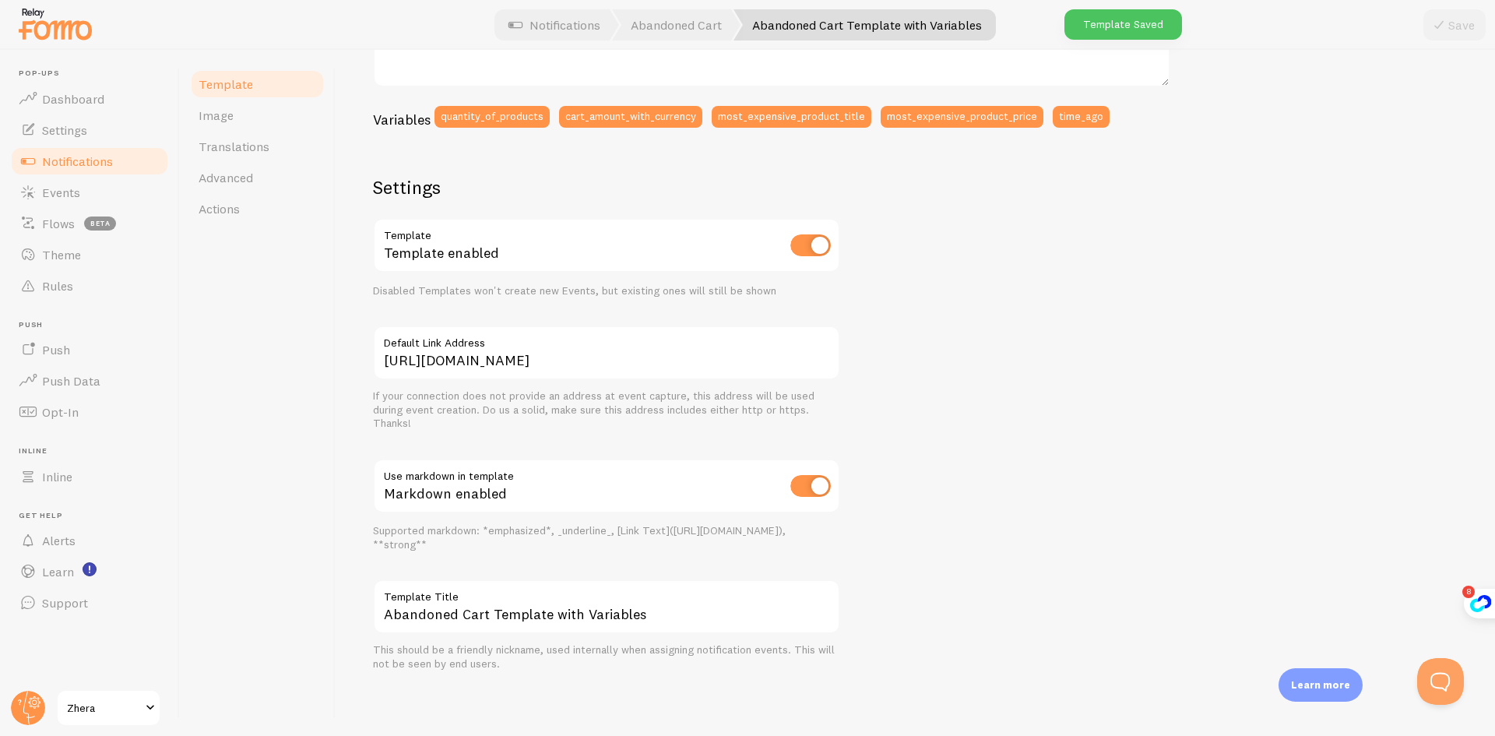
scroll to position [0, 0]
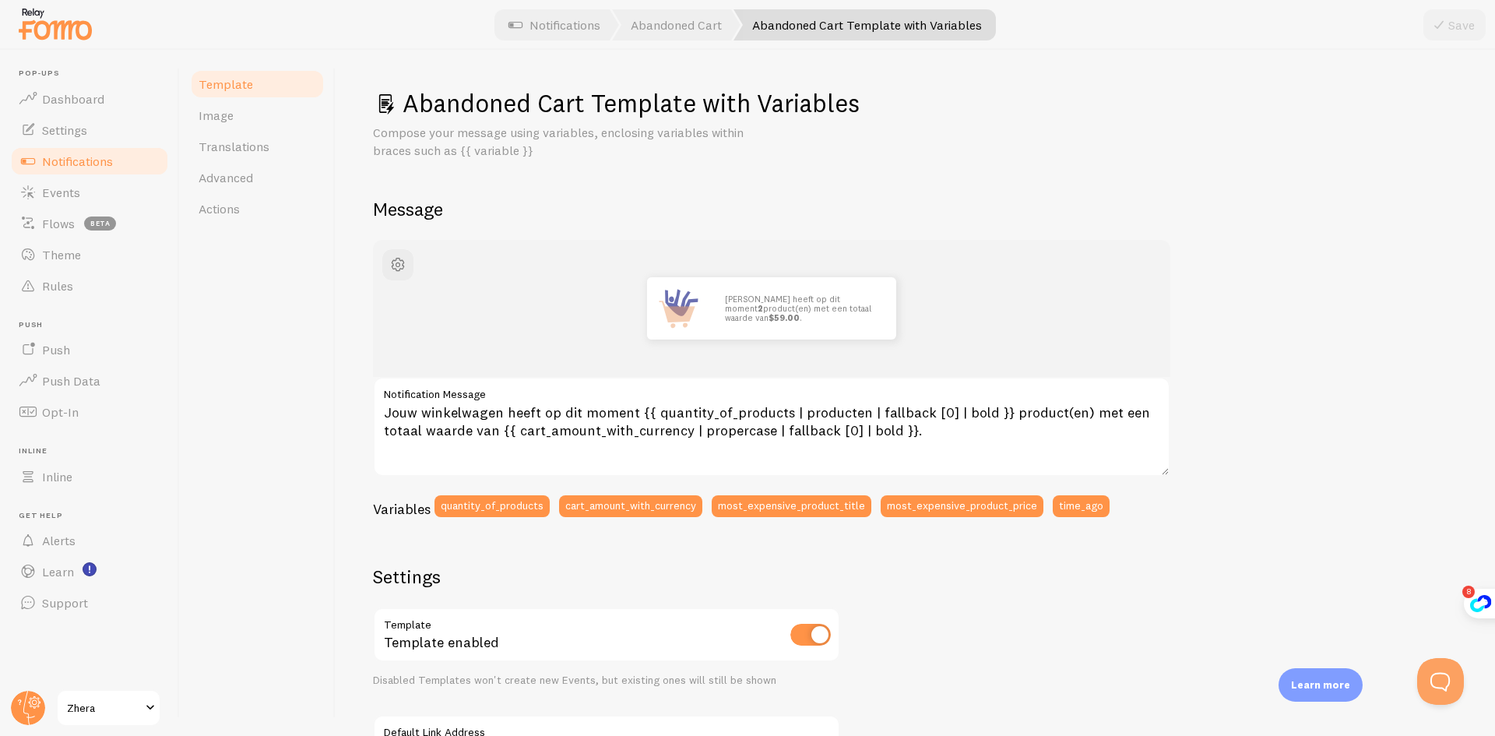
click at [79, 162] on span "Notifications" at bounding box center [77, 161] width 71 height 16
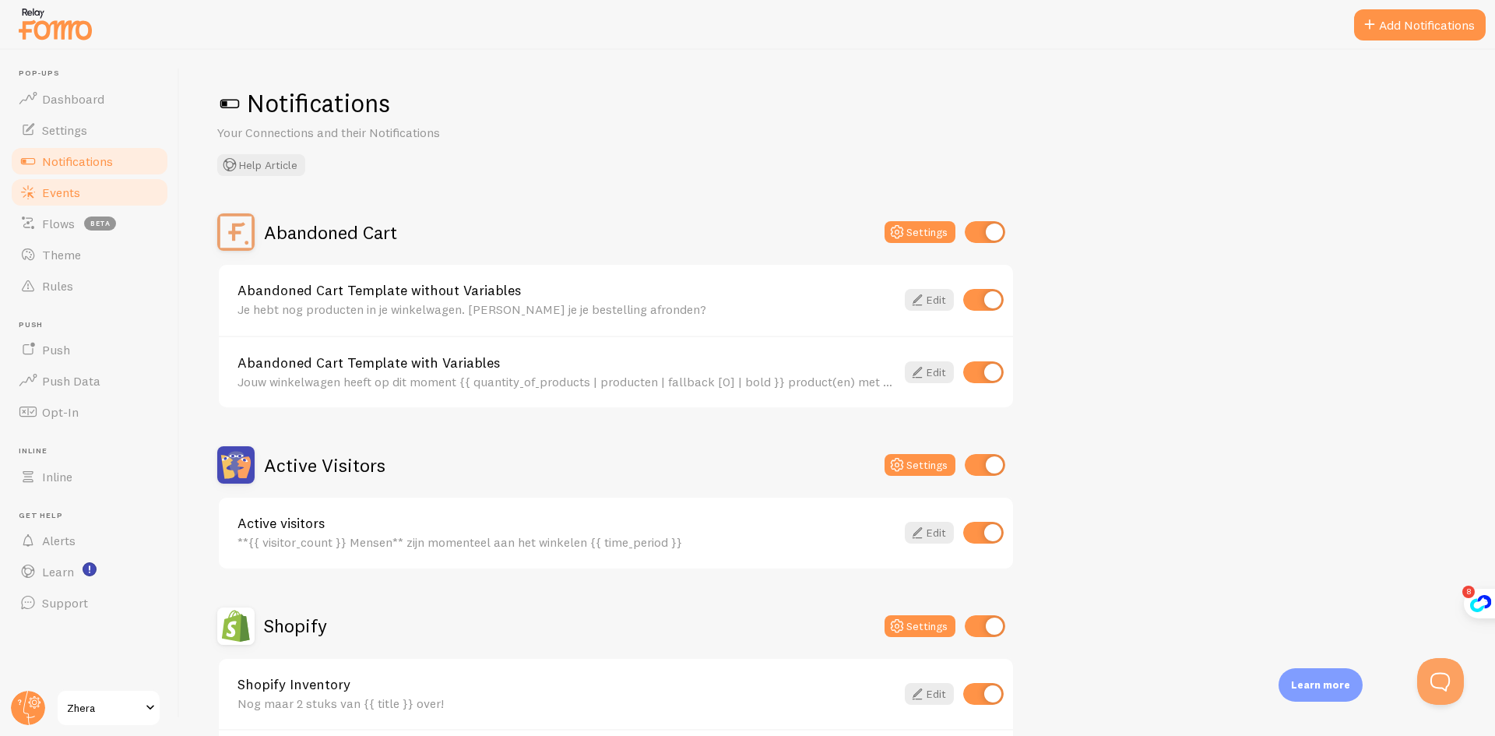
click at [50, 189] on span "Events" at bounding box center [61, 193] width 38 height 16
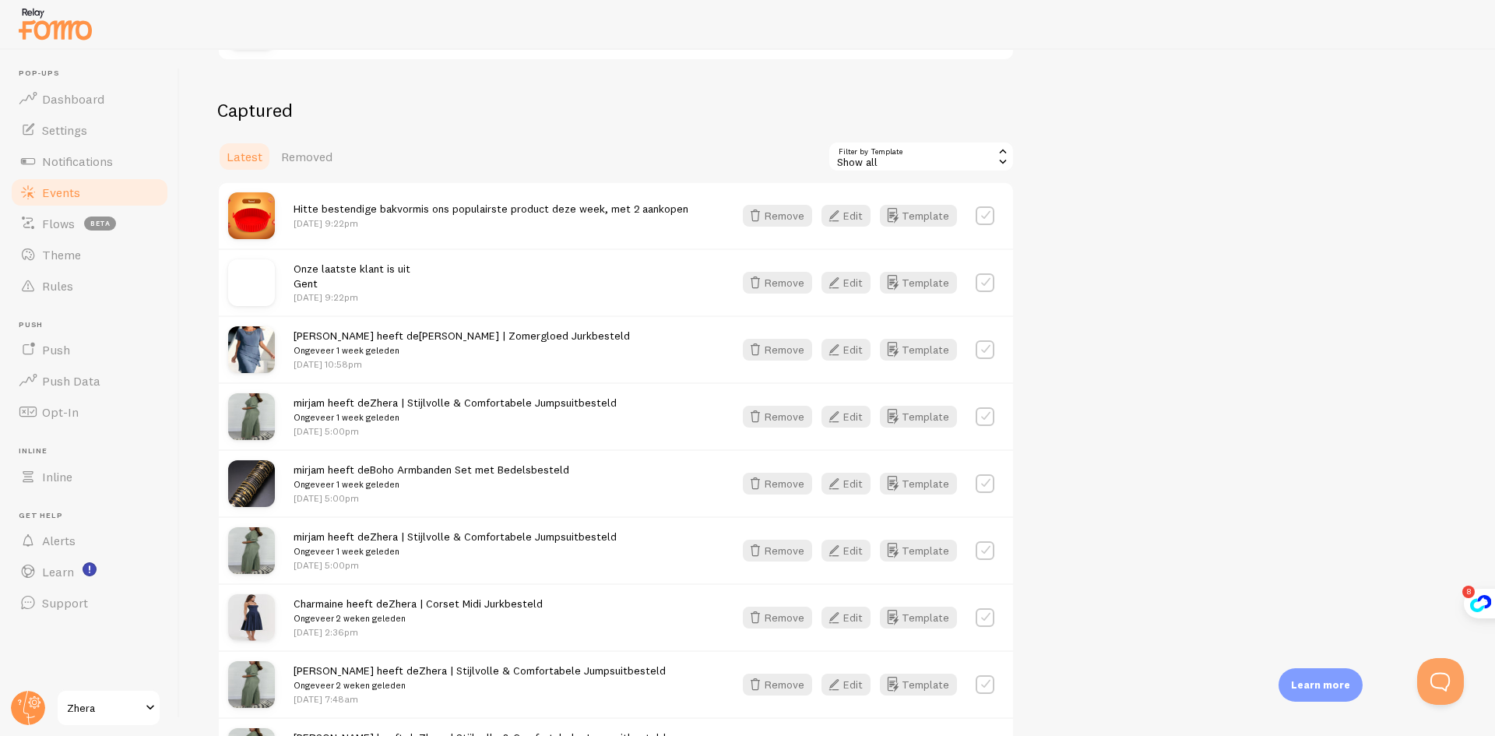
scroll to position [467, 0]
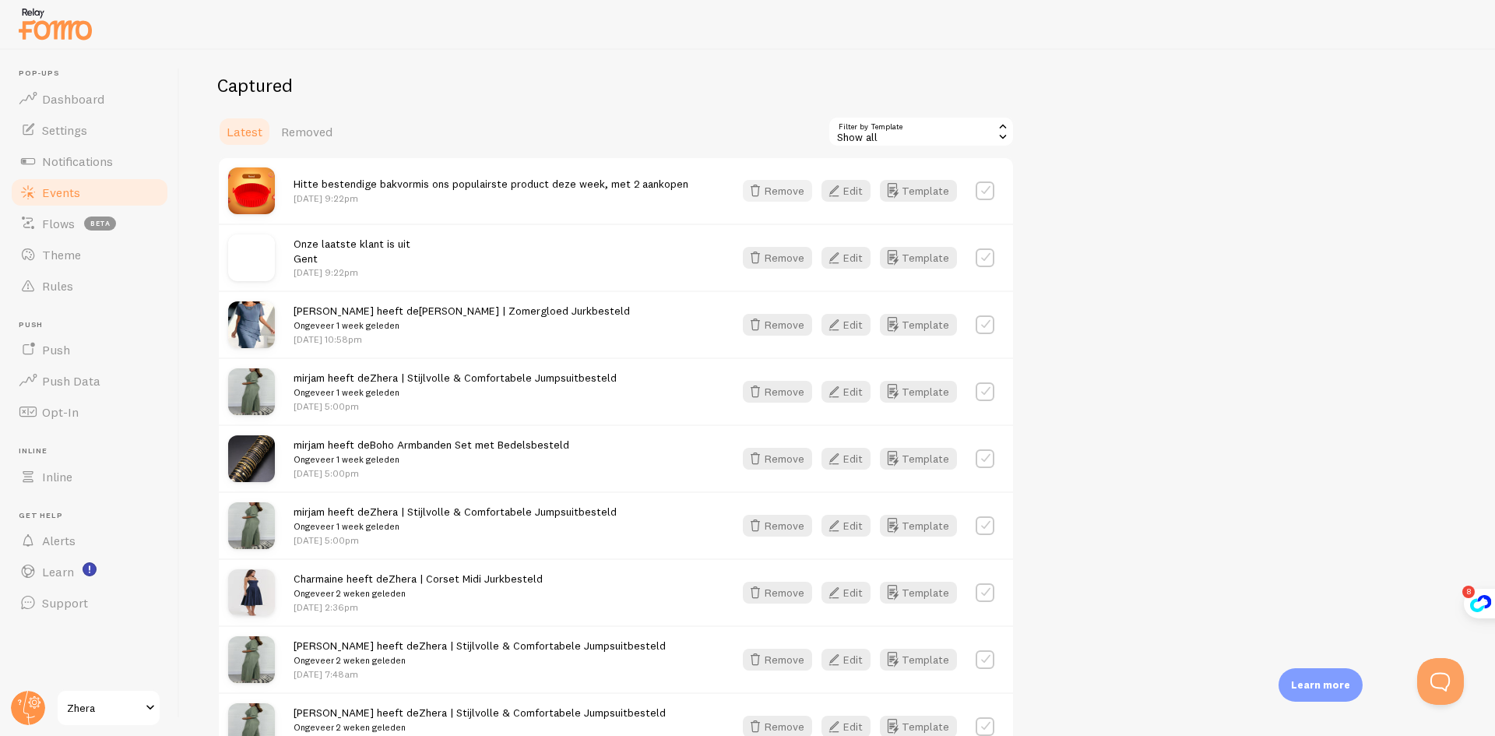
click at [761, 194] on icon "button" at bounding box center [755, 190] width 19 height 19
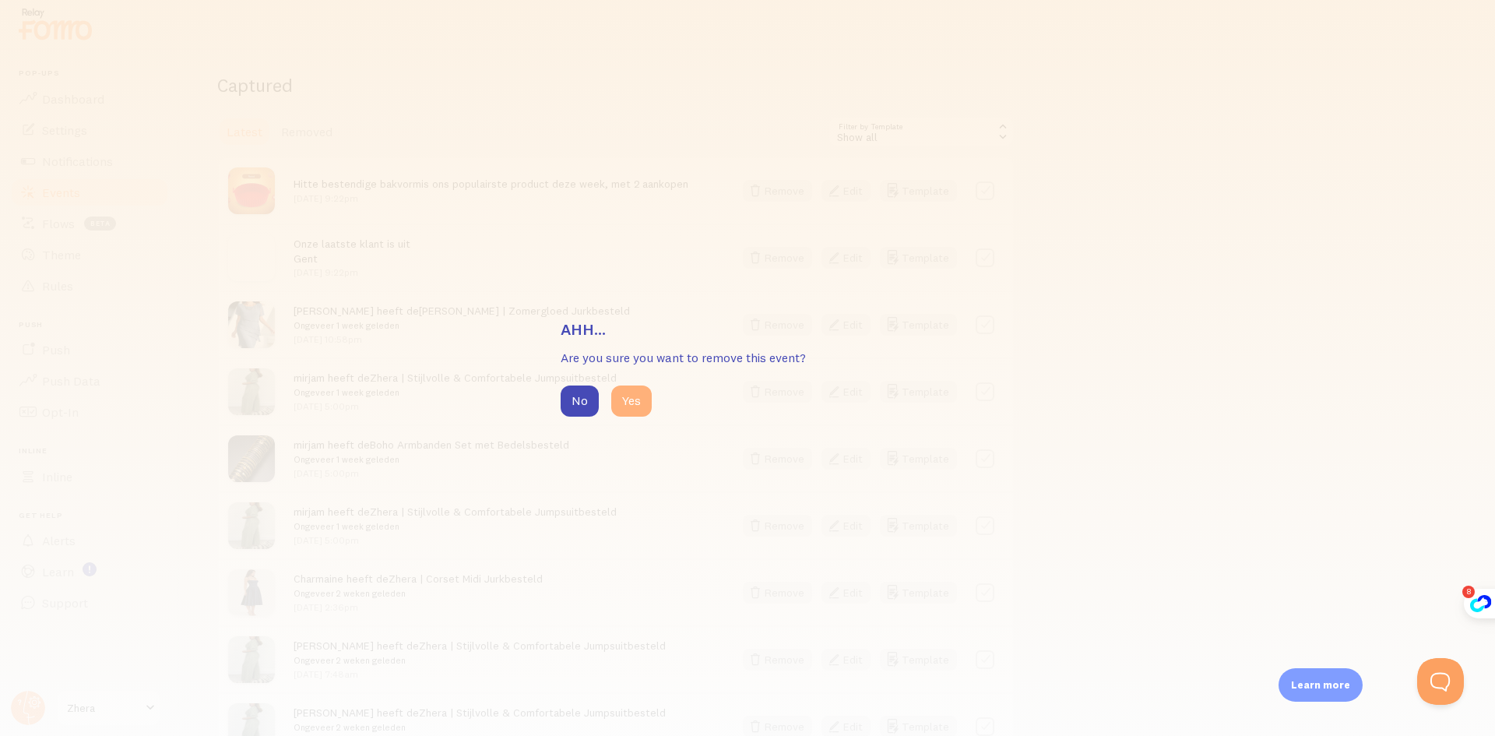
click at [642, 397] on button "Yes" at bounding box center [631, 400] width 40 height 31
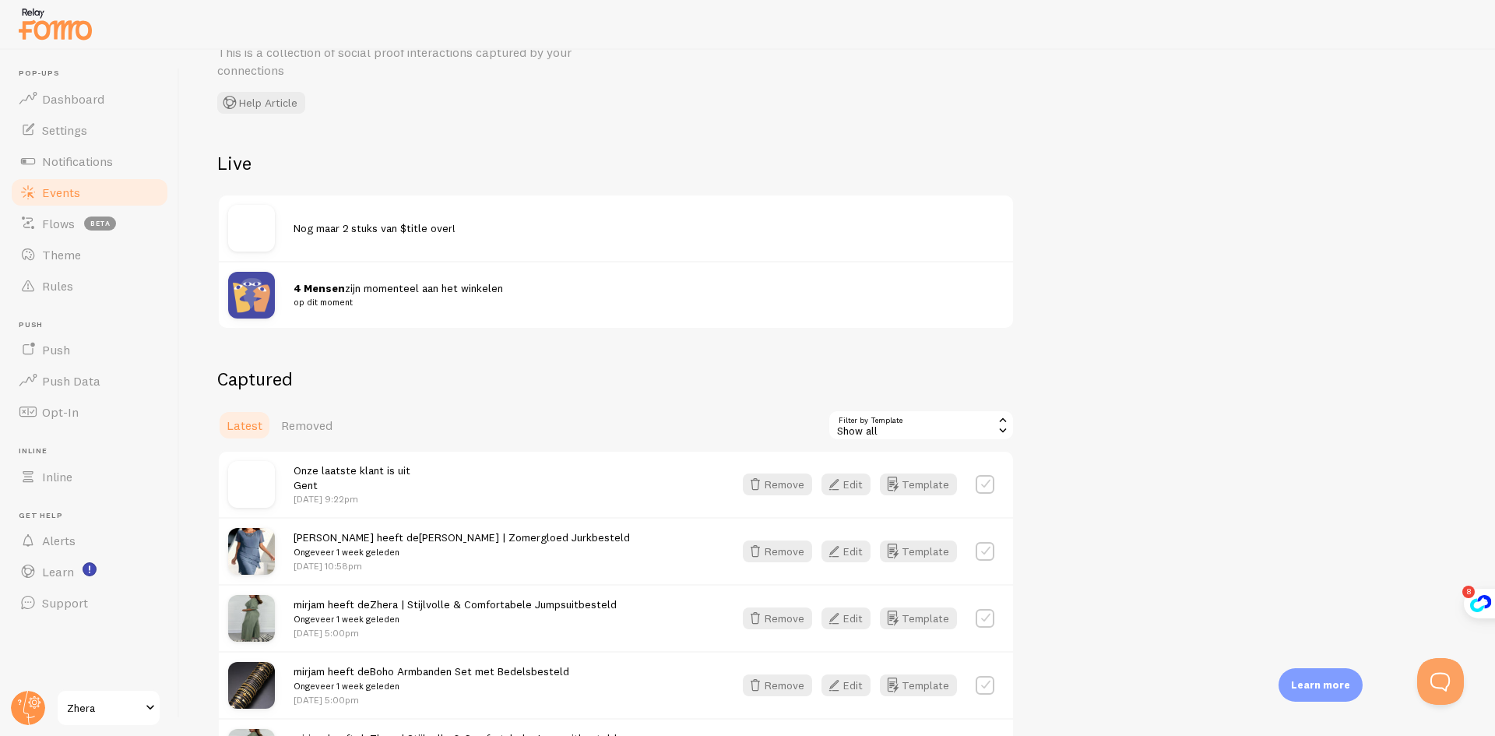
scroll to position [0, 0]
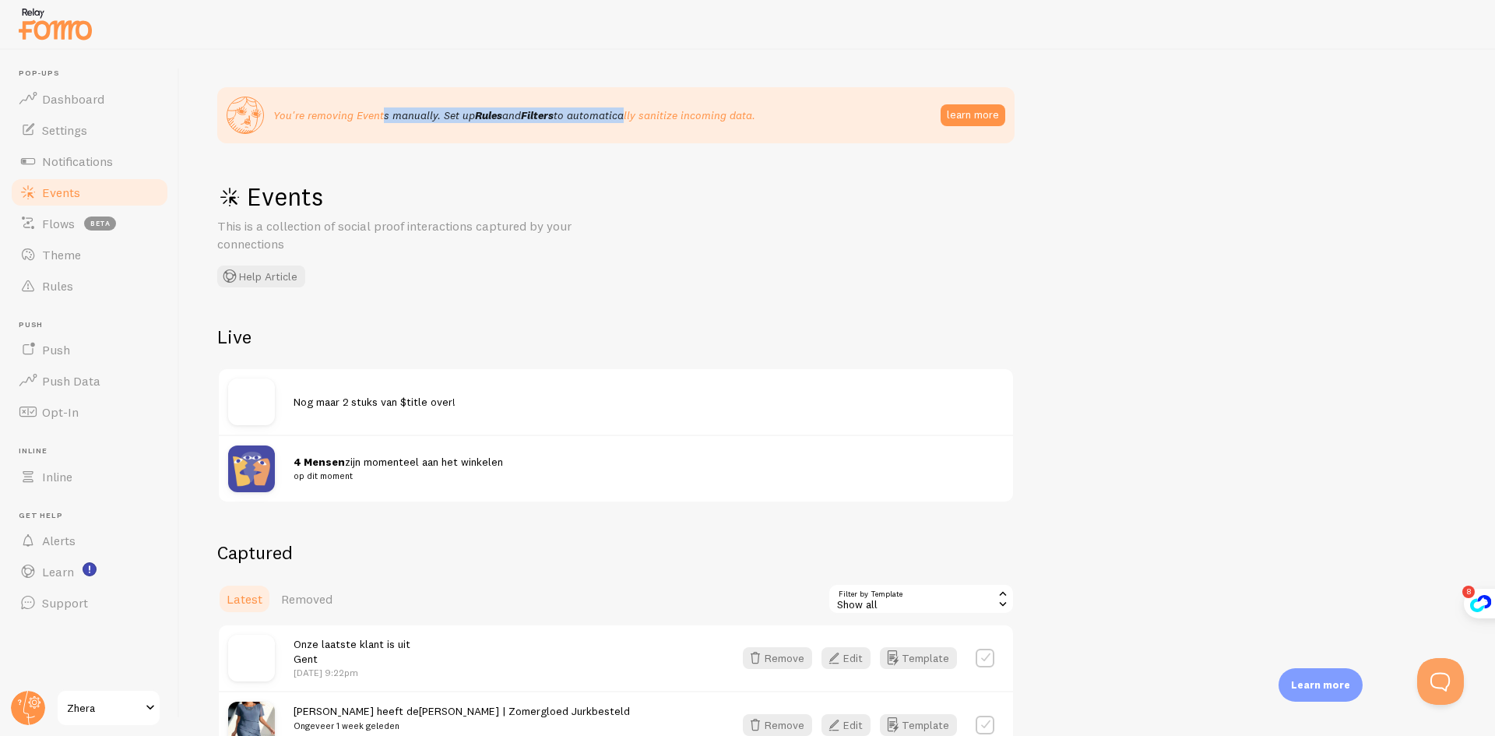
drag, startPoint x: 286, startPoint y: 112, endPoint x: 619, endPoint y: 162, distance: 336.9
click at [626, 134] on div "You're removing Events manually. Set up Rules and Filters to automatically sani…" at bounding box center [615, 115] width 797 height 56
click at [592, 231] on div "Events This is a collection of social proof interactions captured by your conne…" at bounding box center [450, 234] width 467 height 107
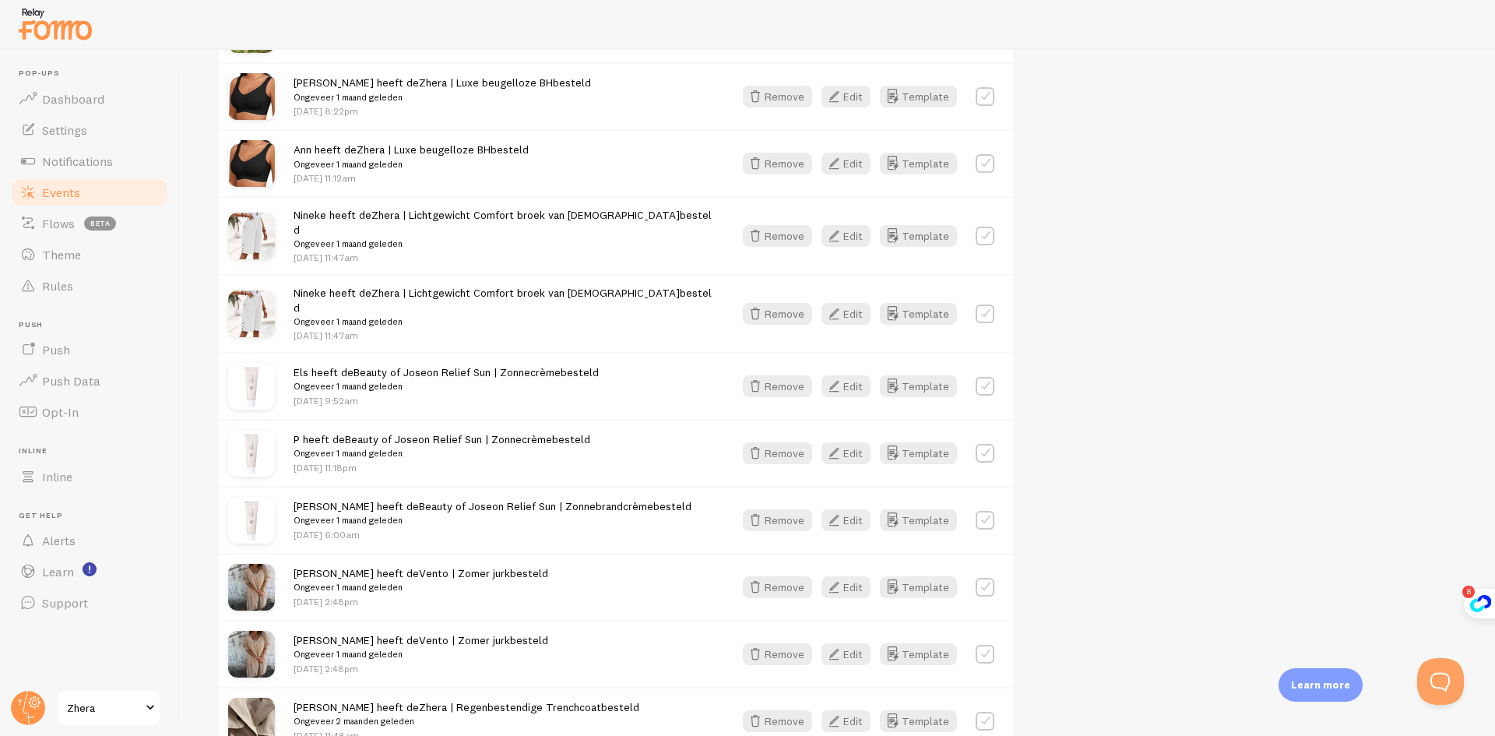
scroll to position [1974, 0]
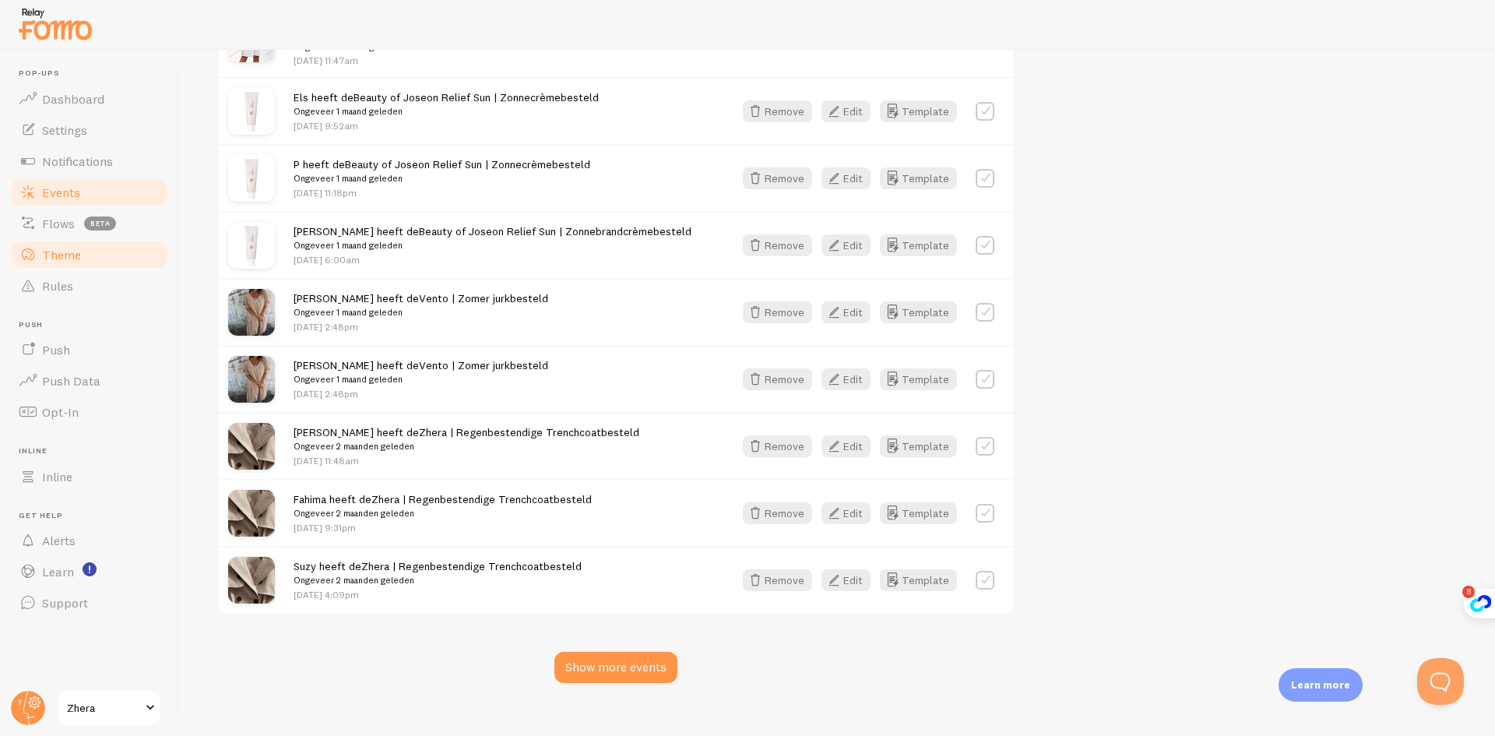
click at [124, 247] on link "Theme" at bounding box center [89, 254] width 160 height 31
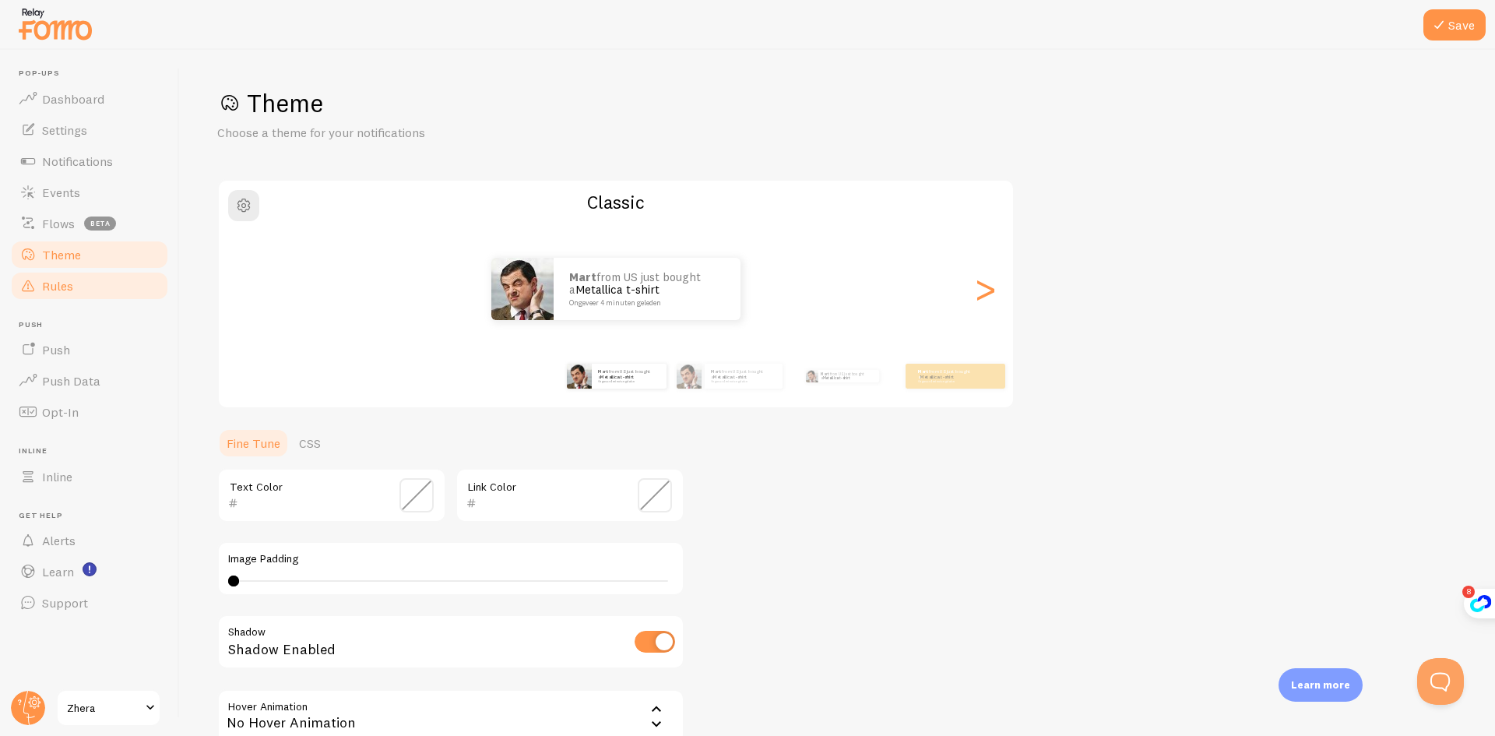
click at [60, 296] on link "Rules" at bounding box center [89, 285] width 160 height 31
